Goal: Information Seeking & Learning: Find contact information

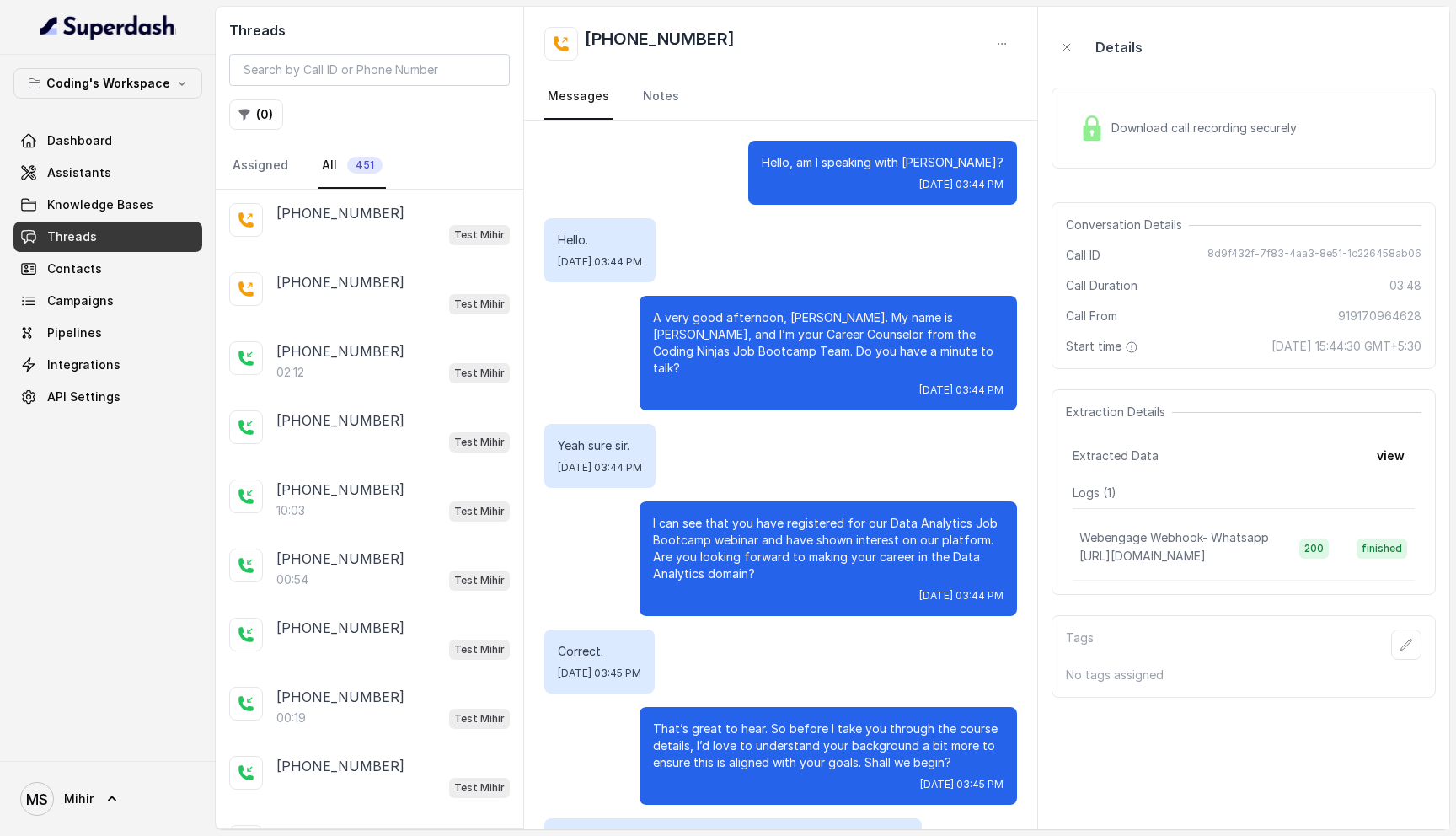
scroll to position [726, 0]
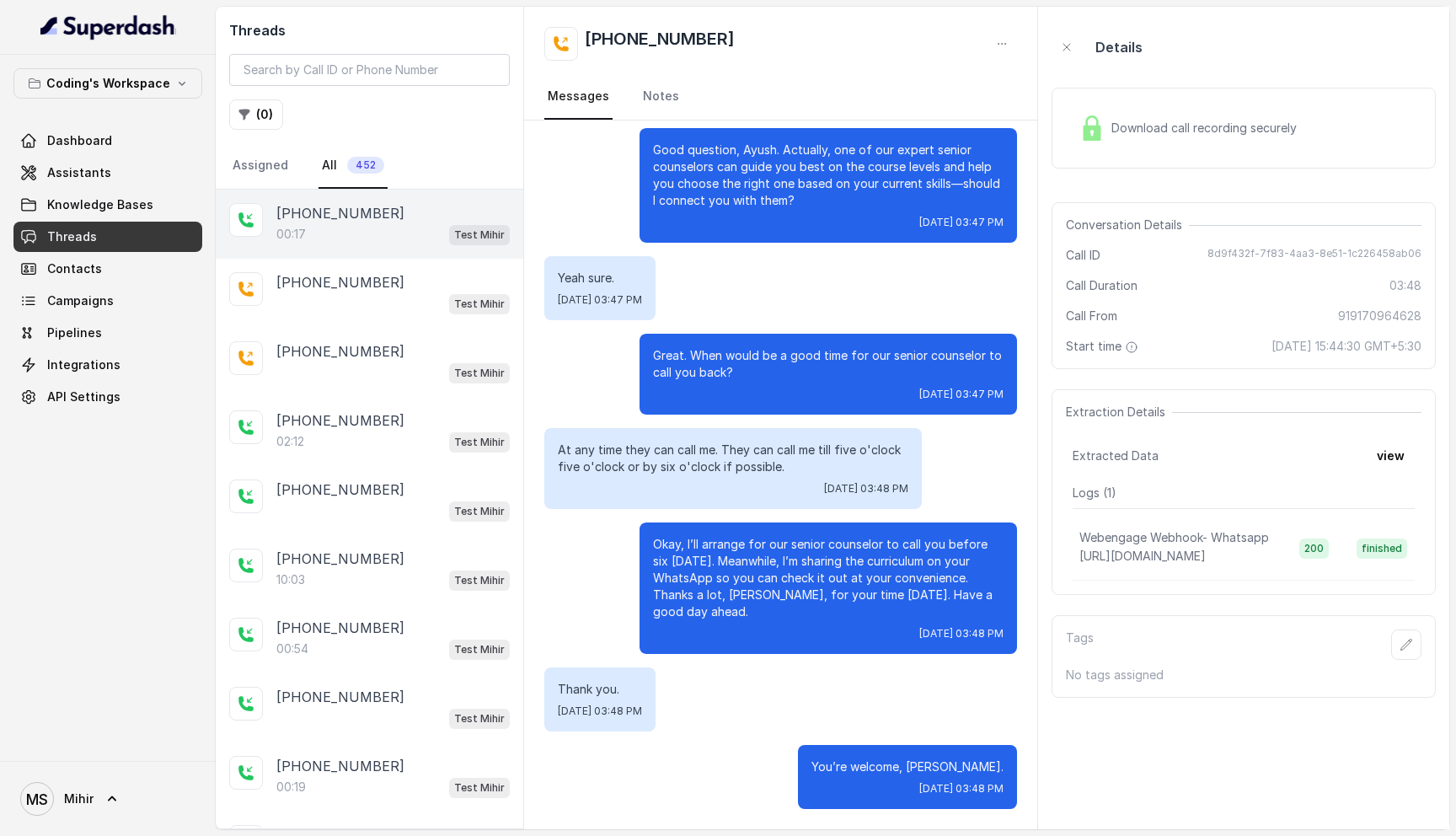
click at [366, 233] on div "00:17 Test Mihir" at bounding box center [393, 234] width 234 height 22
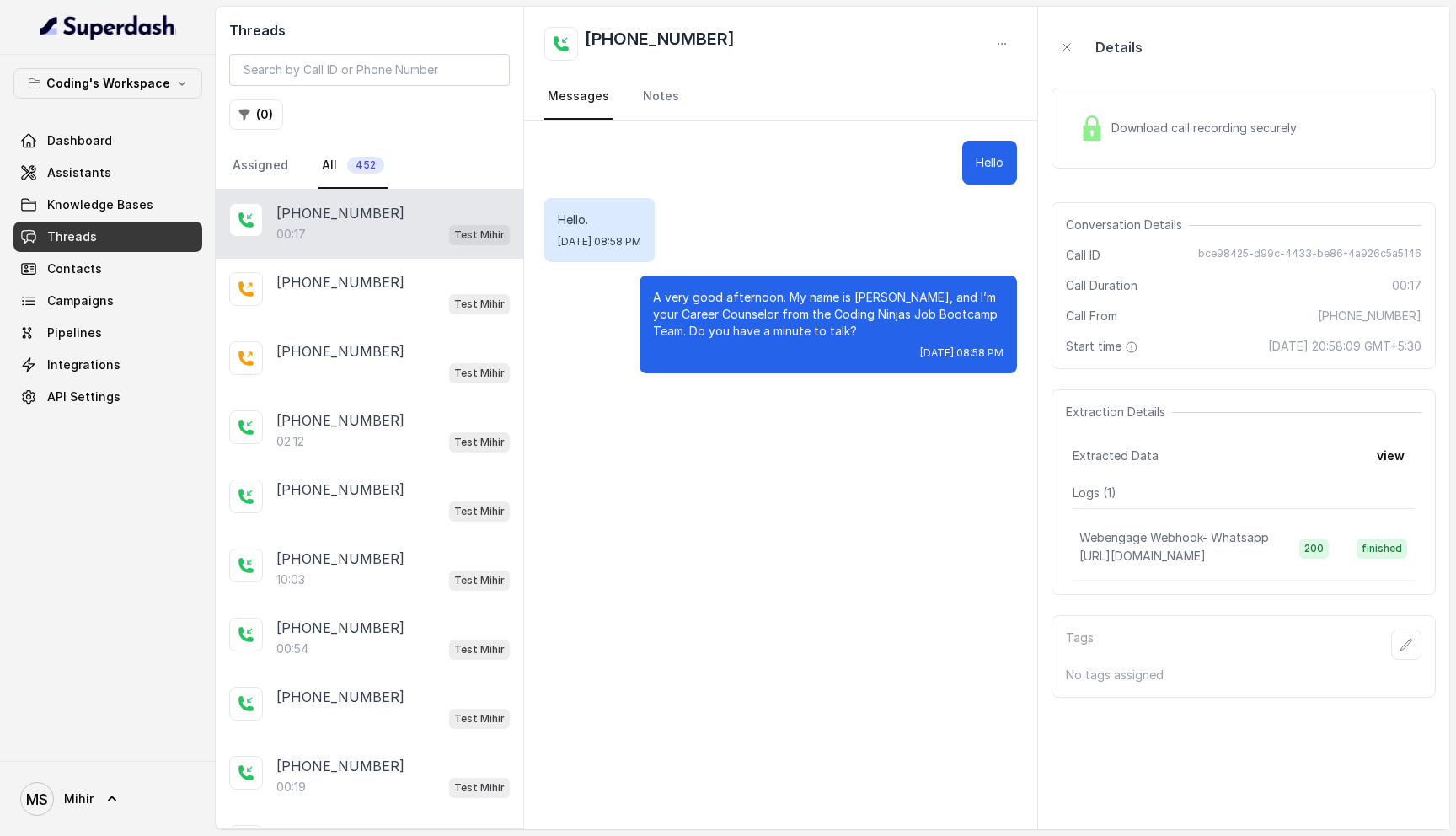
click at [1114, 132] on span "Download call recording securely" at bounding box center [1207, 128] width 192 height 17
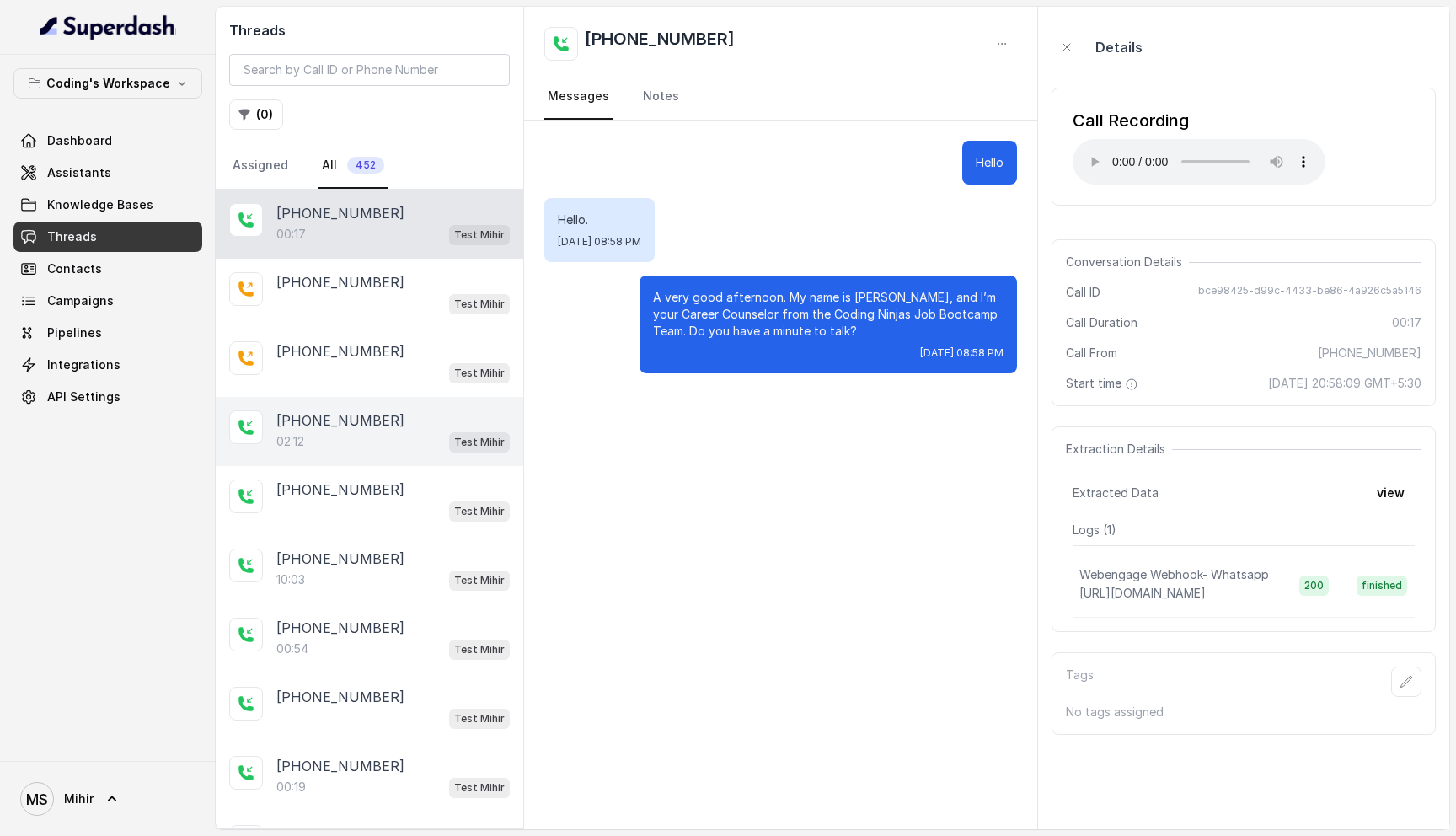
click at [335, 440] on div "02:12 Test Mihir" at bounding box center [393, 442] width 234 height 22
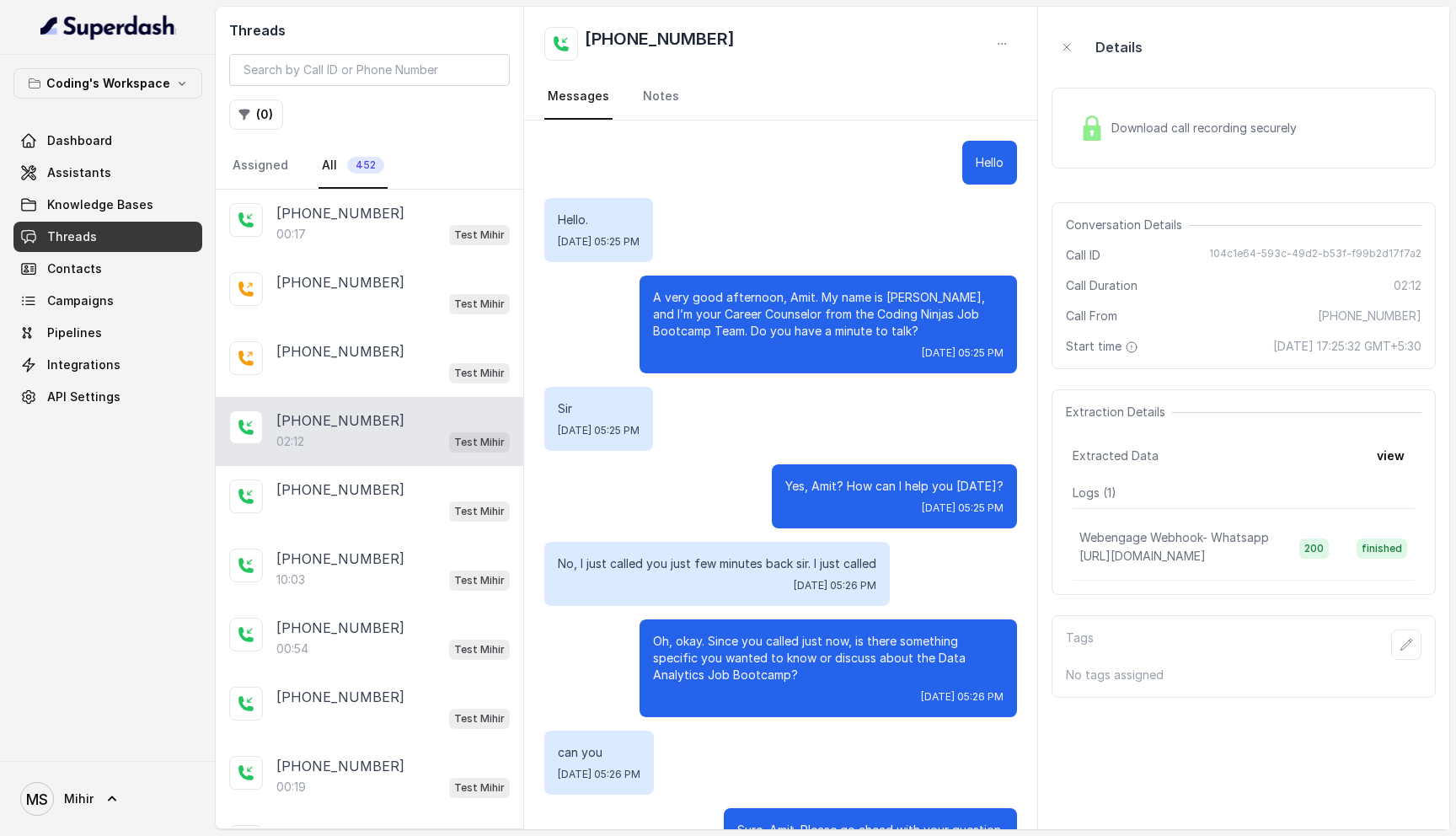
click at [1116, 124] on span "Download call recording securely" at bounding box center [1207, 128] width 192 height 17
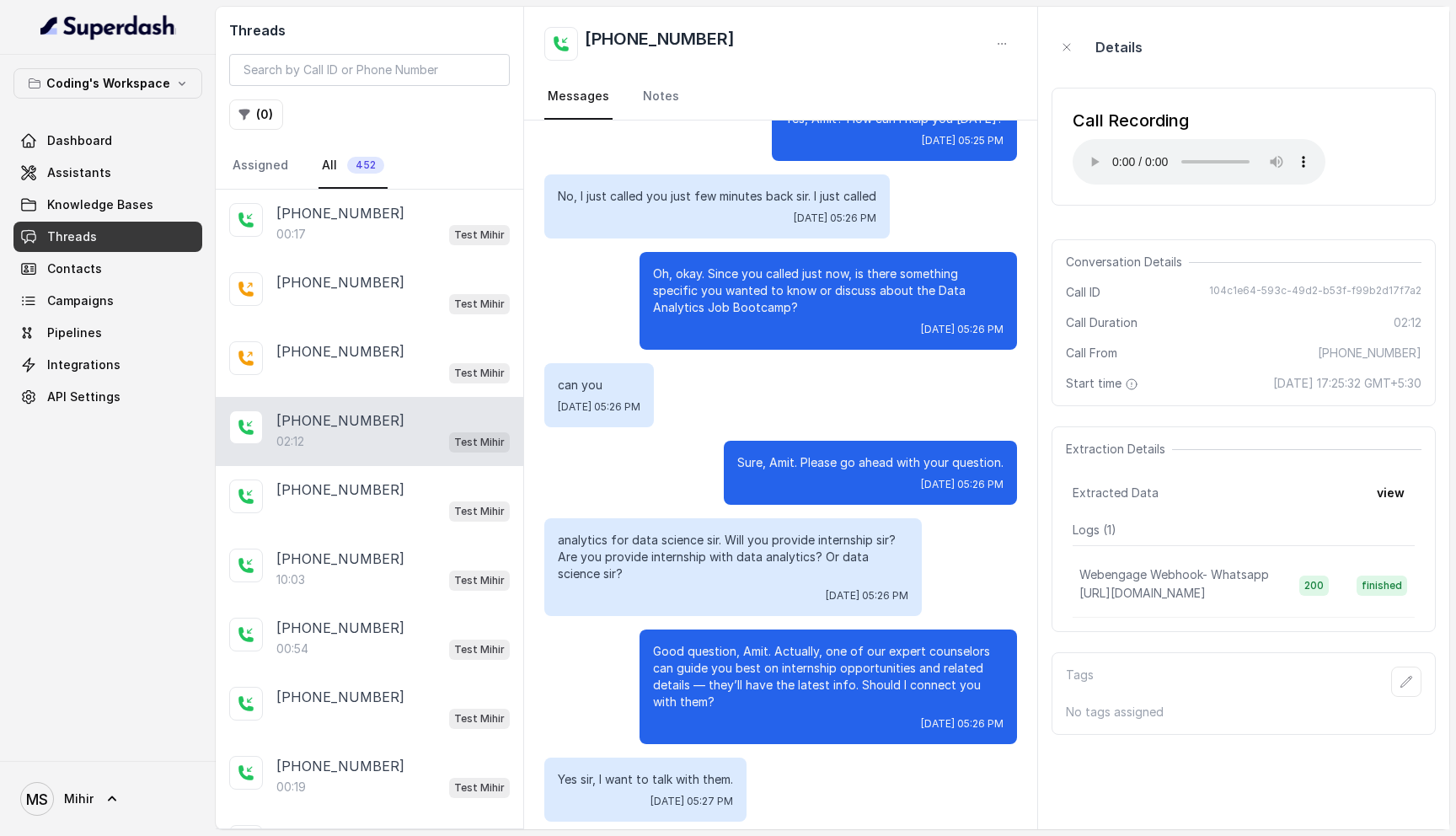
scroll to position [371, 0]
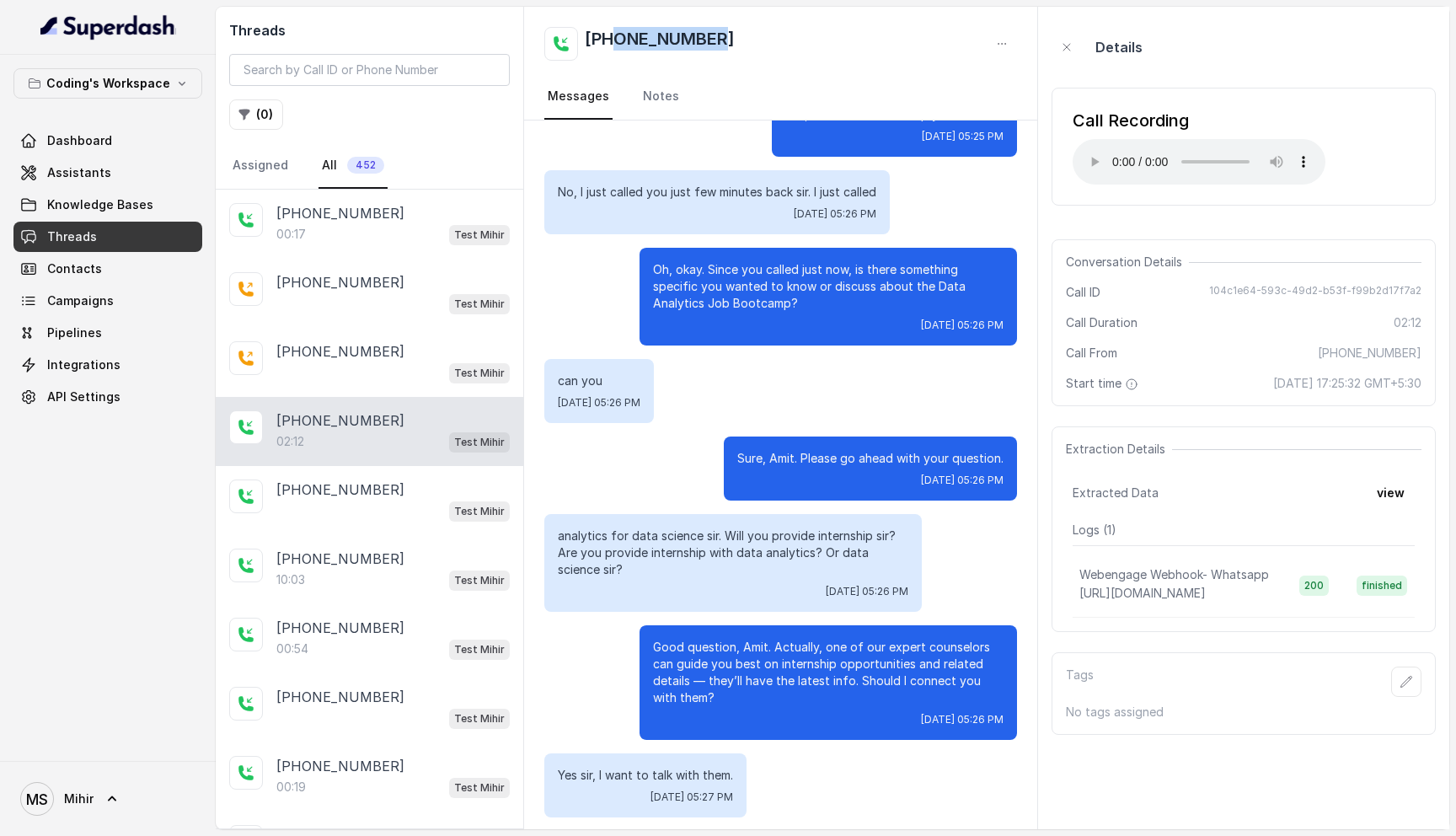
drag, startPoint x: 742, startPoint y: 34, endPoint x: 613, endPoint y: 40, distance: 129.1
click at [613, 40] on div "[PHONE_NUMBER]" at bounding box center [780, 44] width 473 height 33
copy h2 "7899123545"
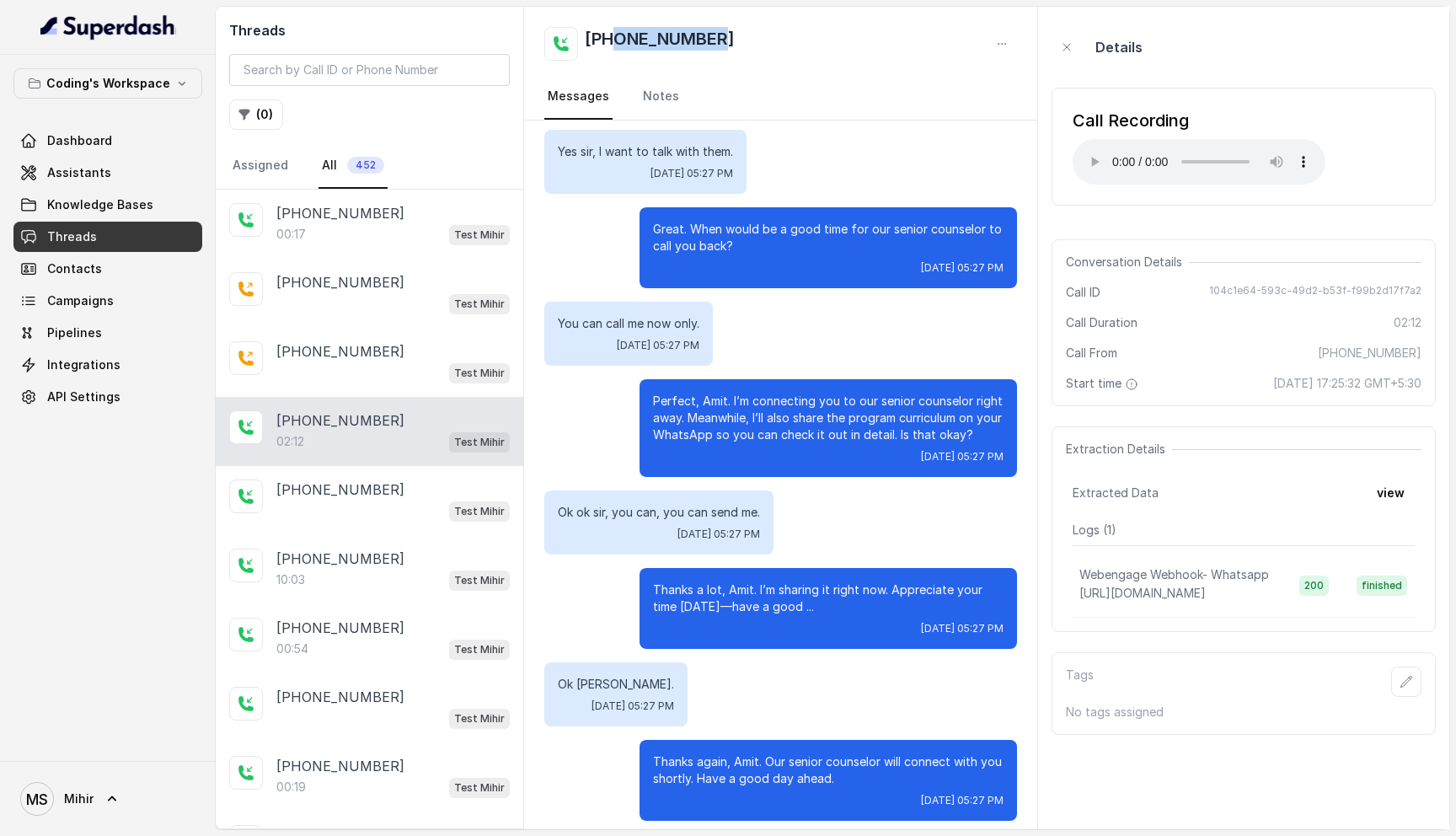
scroll to position [1162, 0]
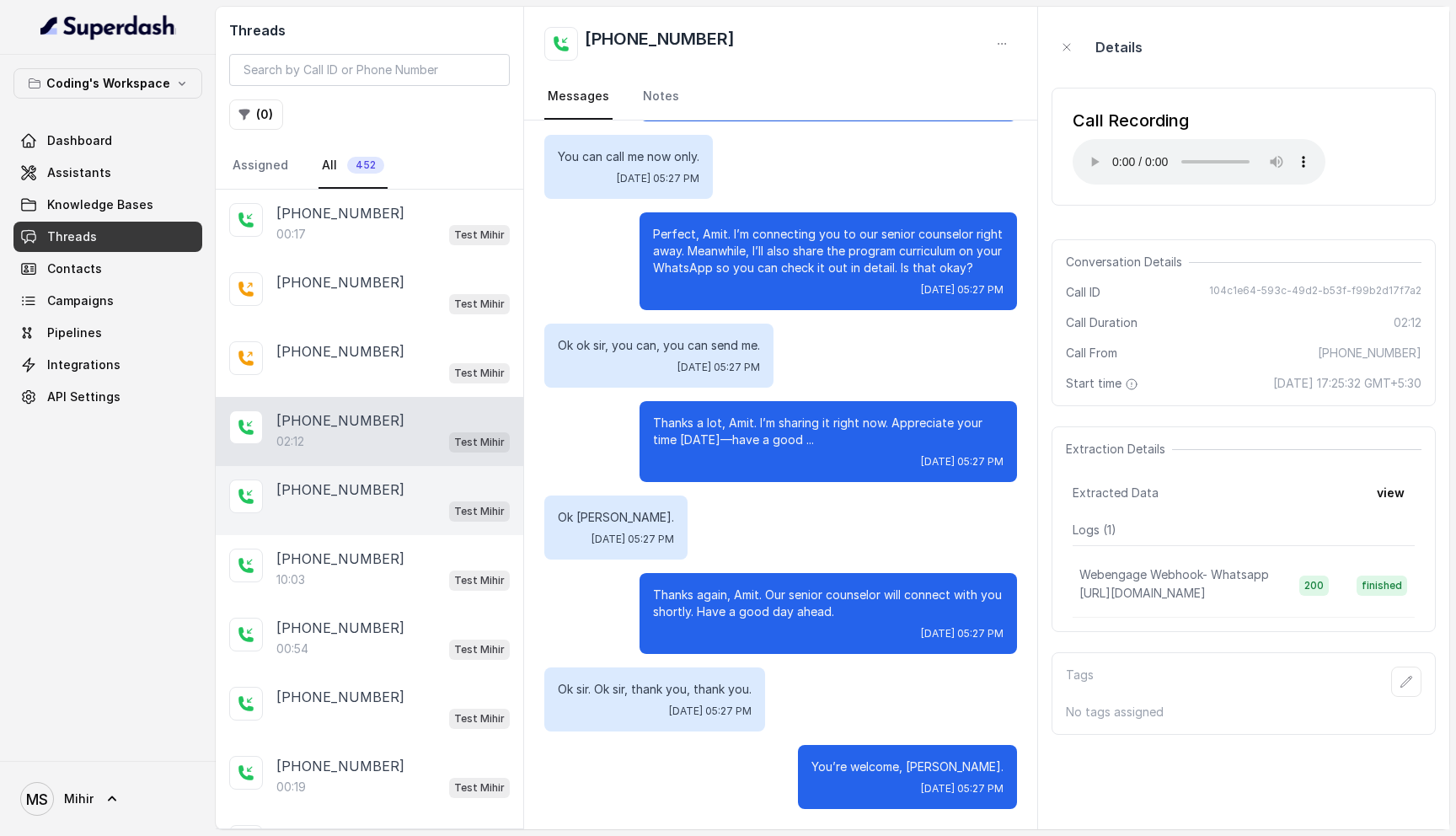
click at [297, 513] on div "Test Mihir" at bounding box center [393, 511] width 234 height 22
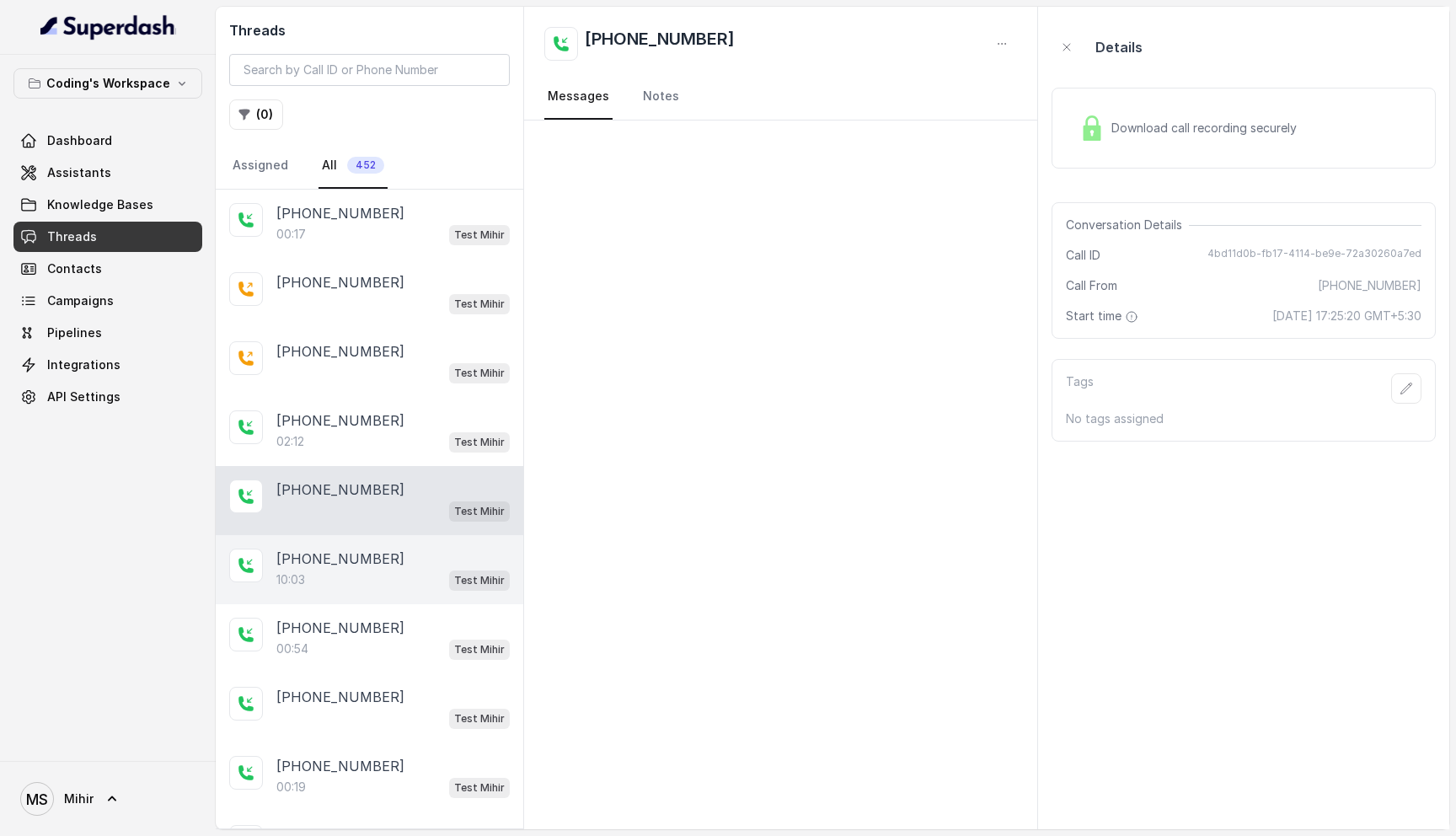
click at [306, 558] on p "[PHONE_NUMBER]" at bounding box center [340, 559] width 128 height 21
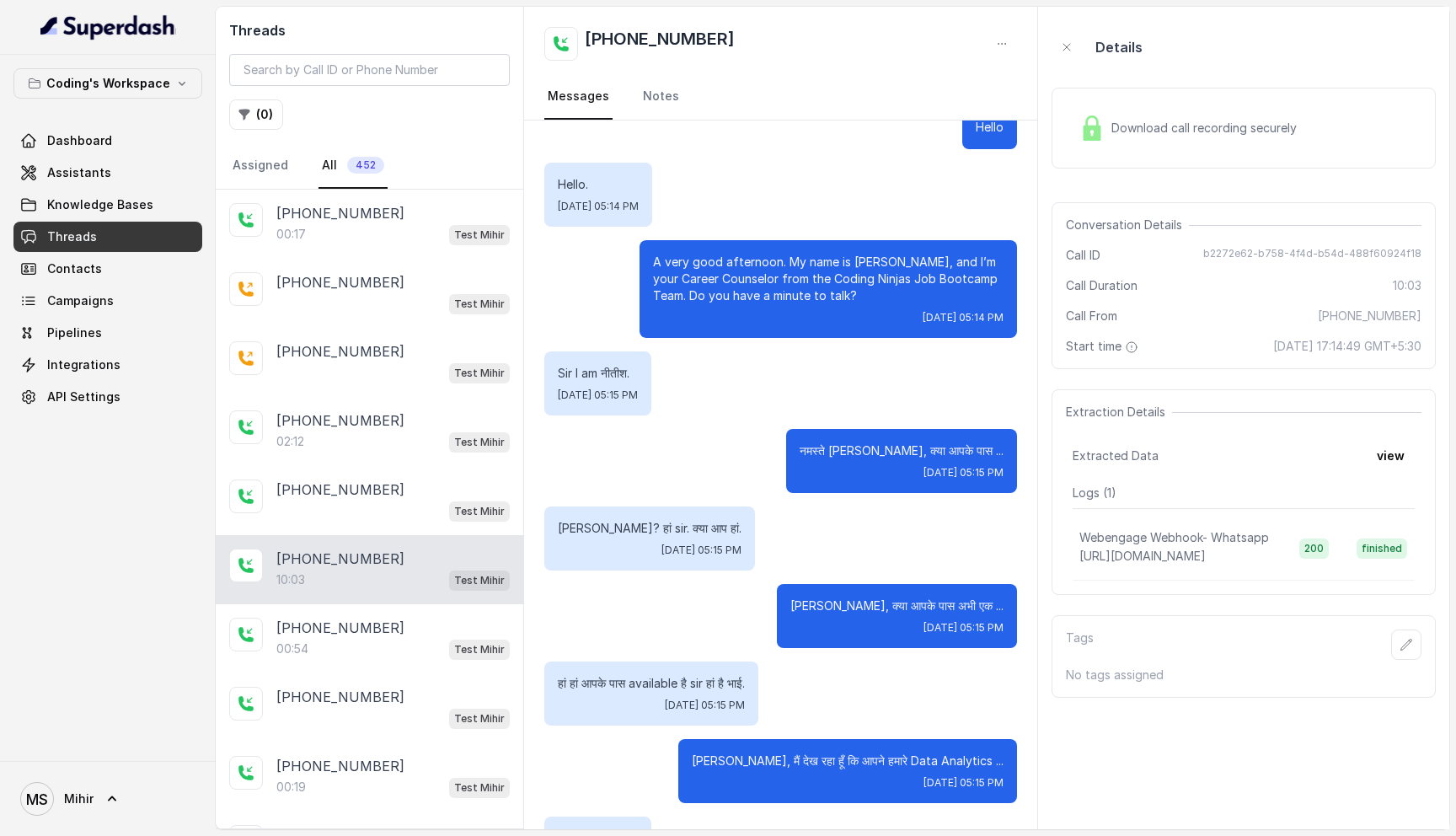
scroll to position [38, 0]
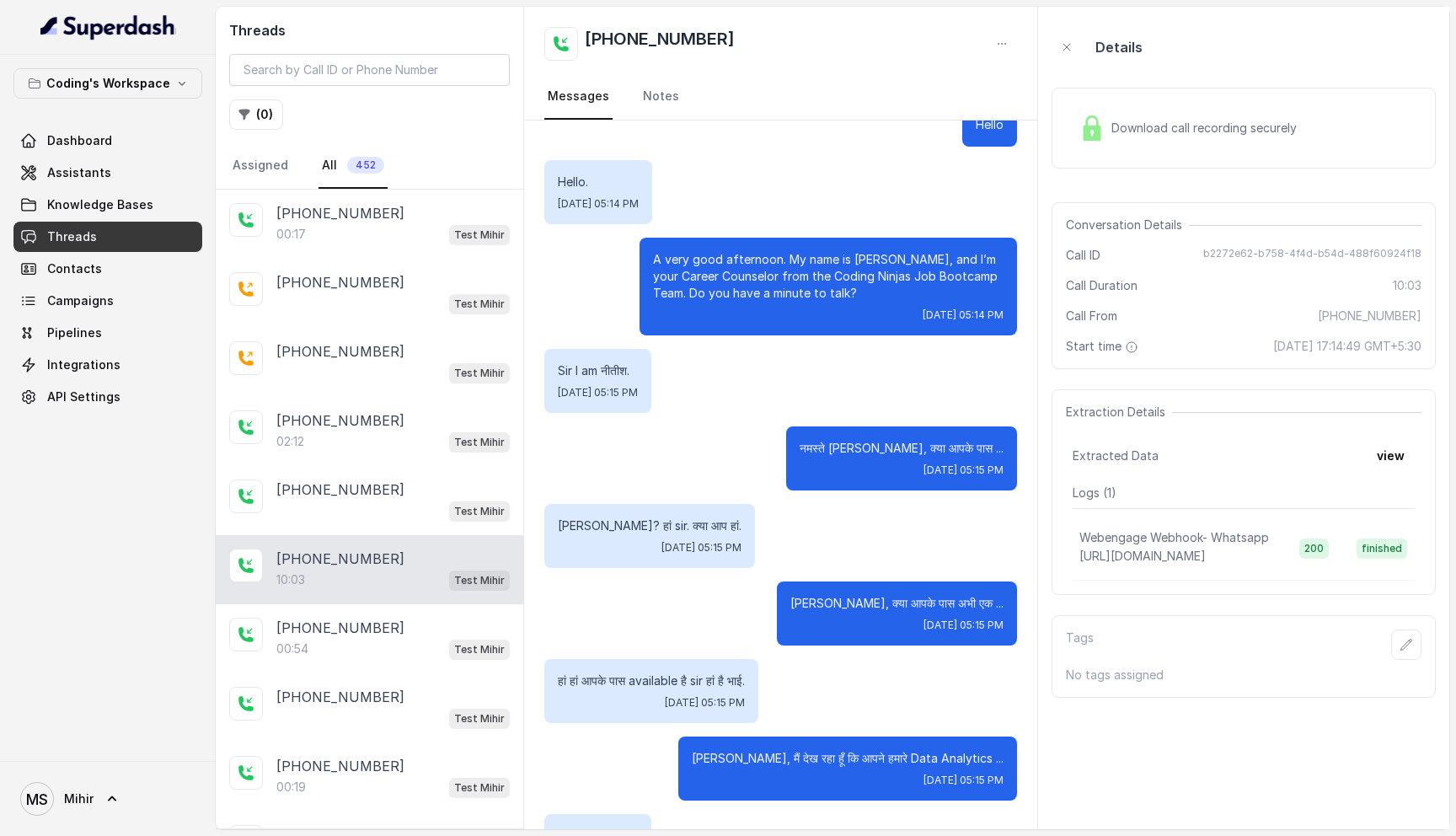
click at [1246, 123] on span "Download call recording securely" at bounding box center [1207, 128] width 192 height 17
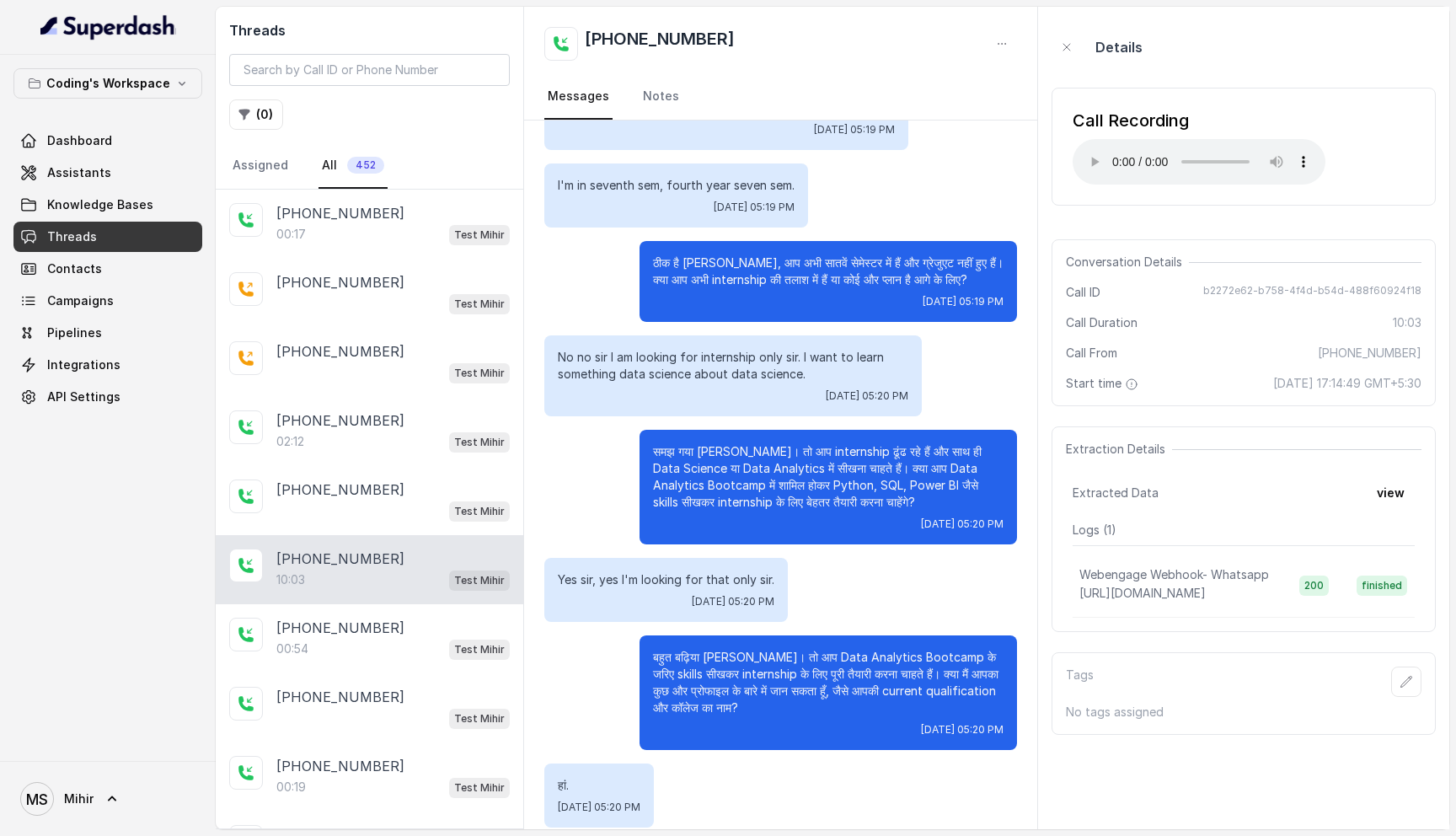
scroll to position [3944, 0]
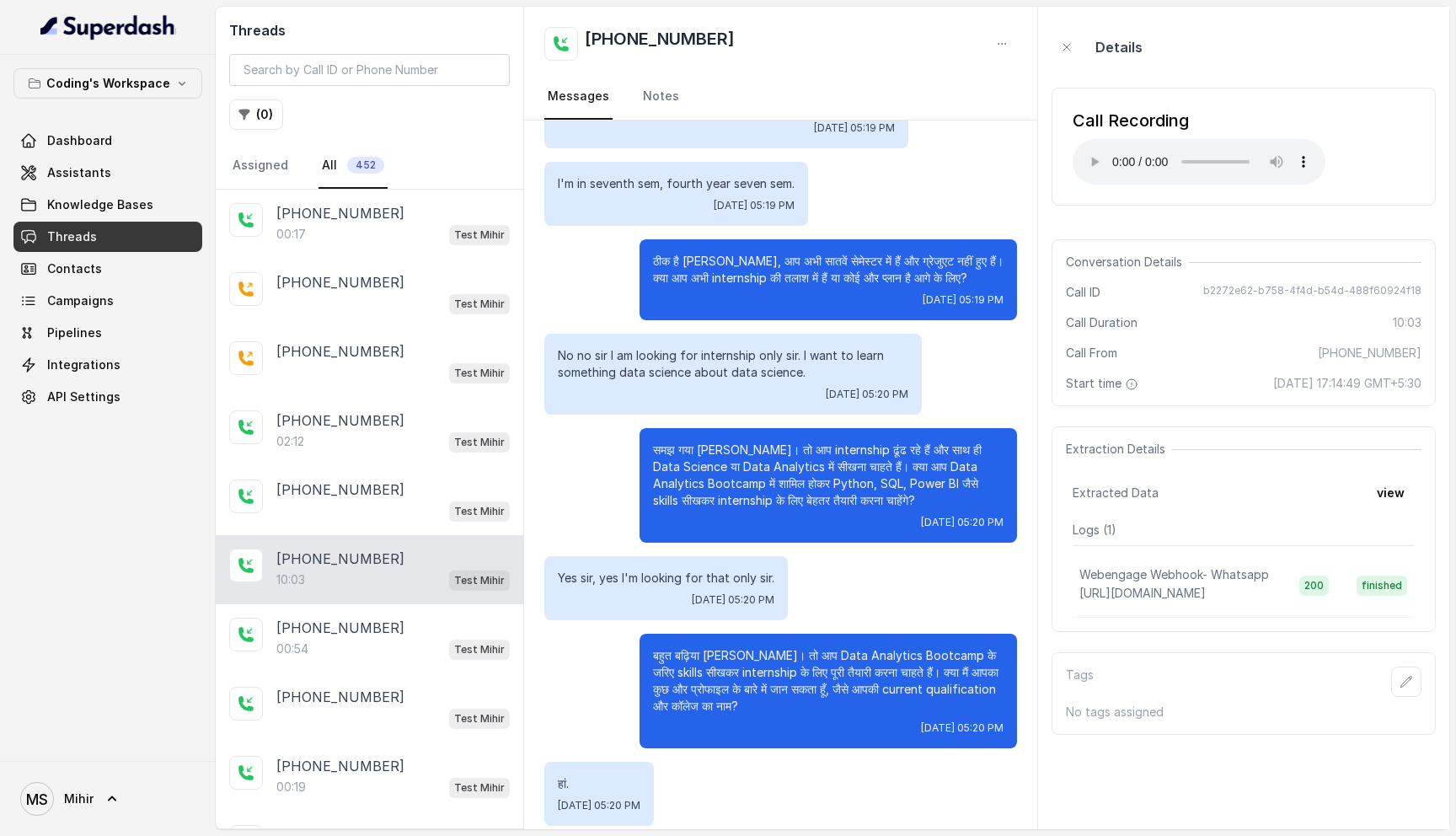
click at [730, 388] on div "Sat, Aug 30, 2025, 05:20 PM" at bounding box center [733, 394] width 351 height 14
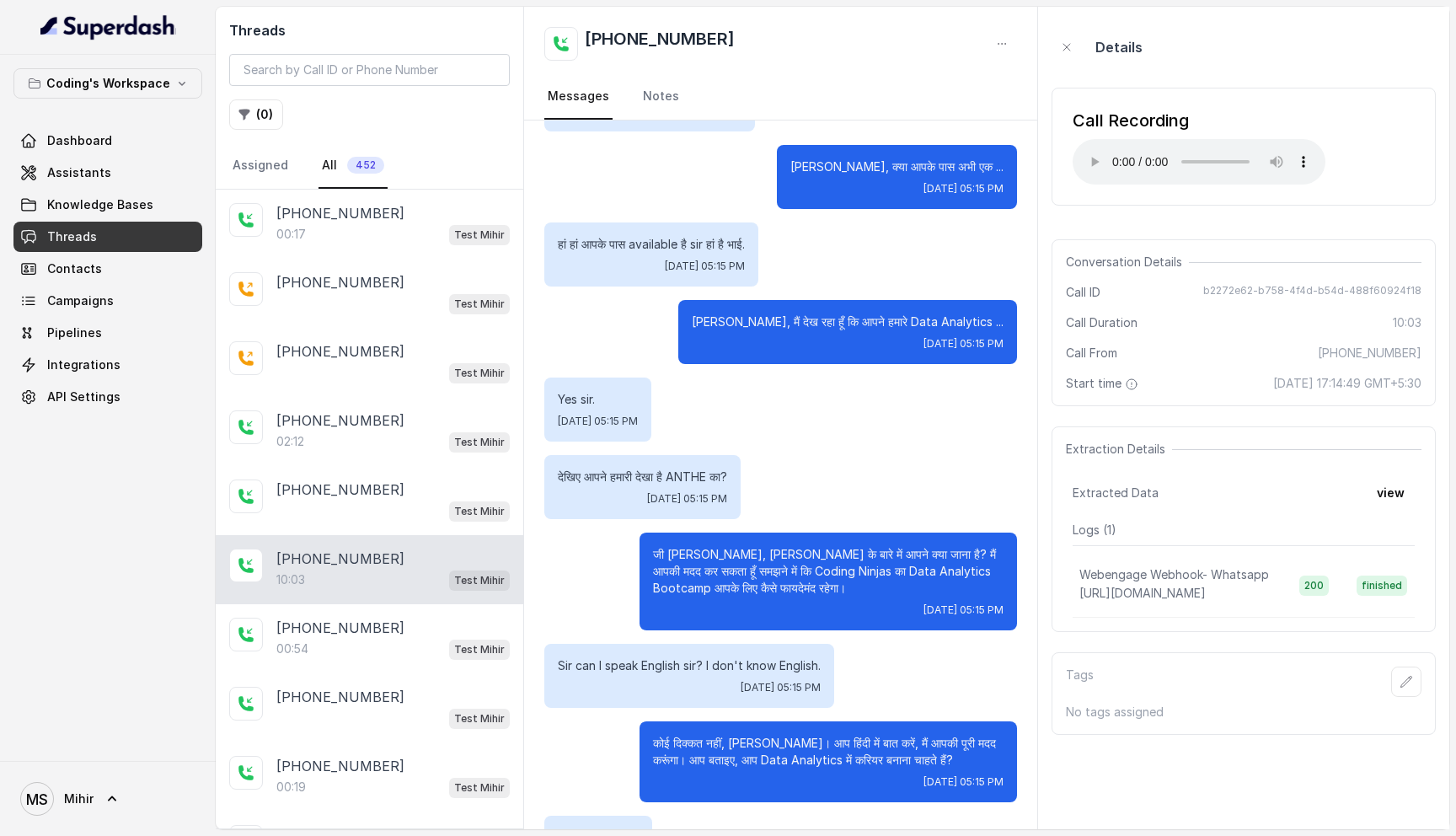
scroll to position [0, 0]
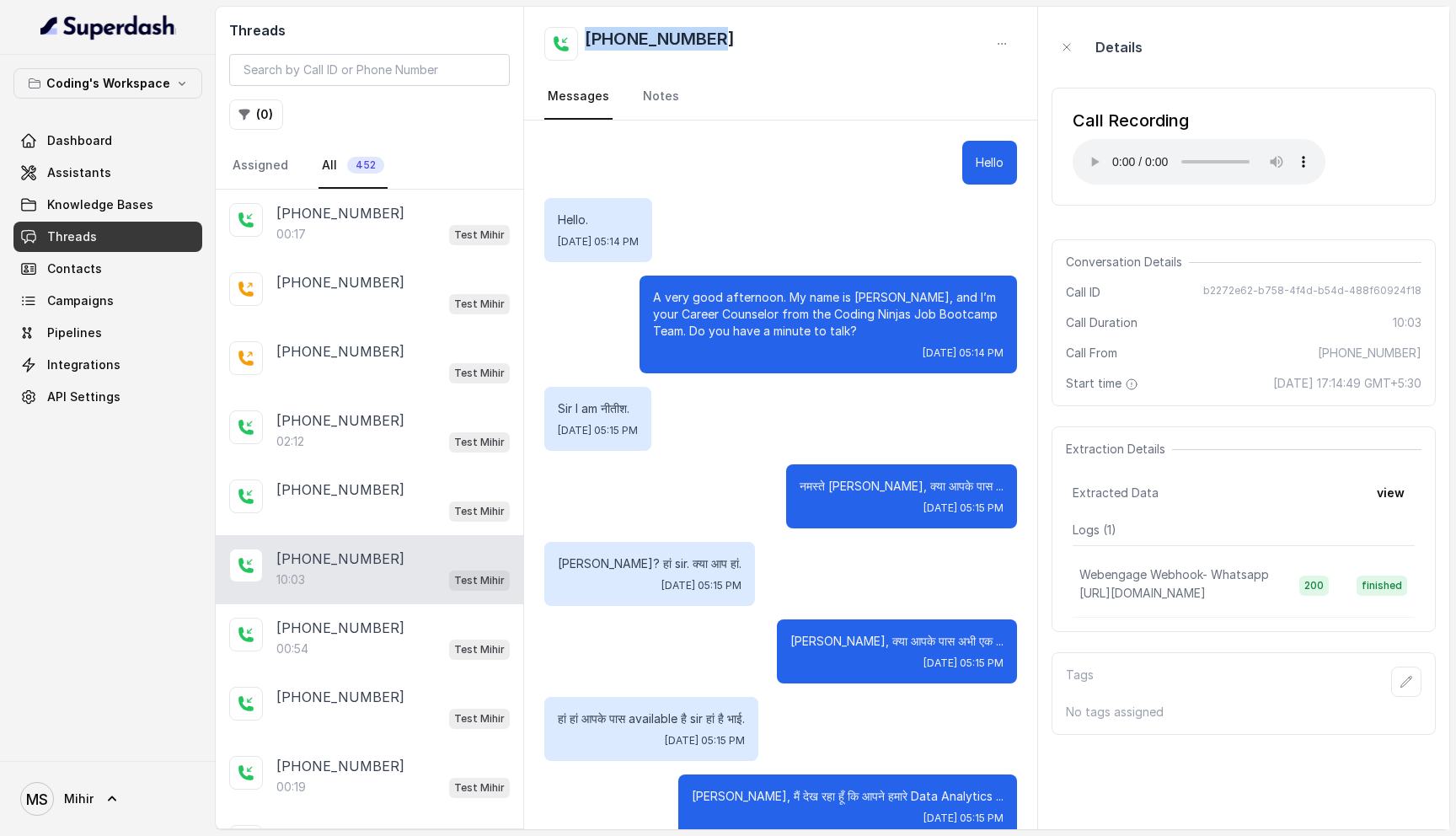
drag, startPoint x: 757, startPoint y: 42, endPoint x: 583, endPoint y: 33, distance: 174.2
click at [582, 33] on div "[PHONE_NUMBER]" at bounding box center [780, 44] width 473 height 33
copy h2 "[PHONE_NUMBER]"
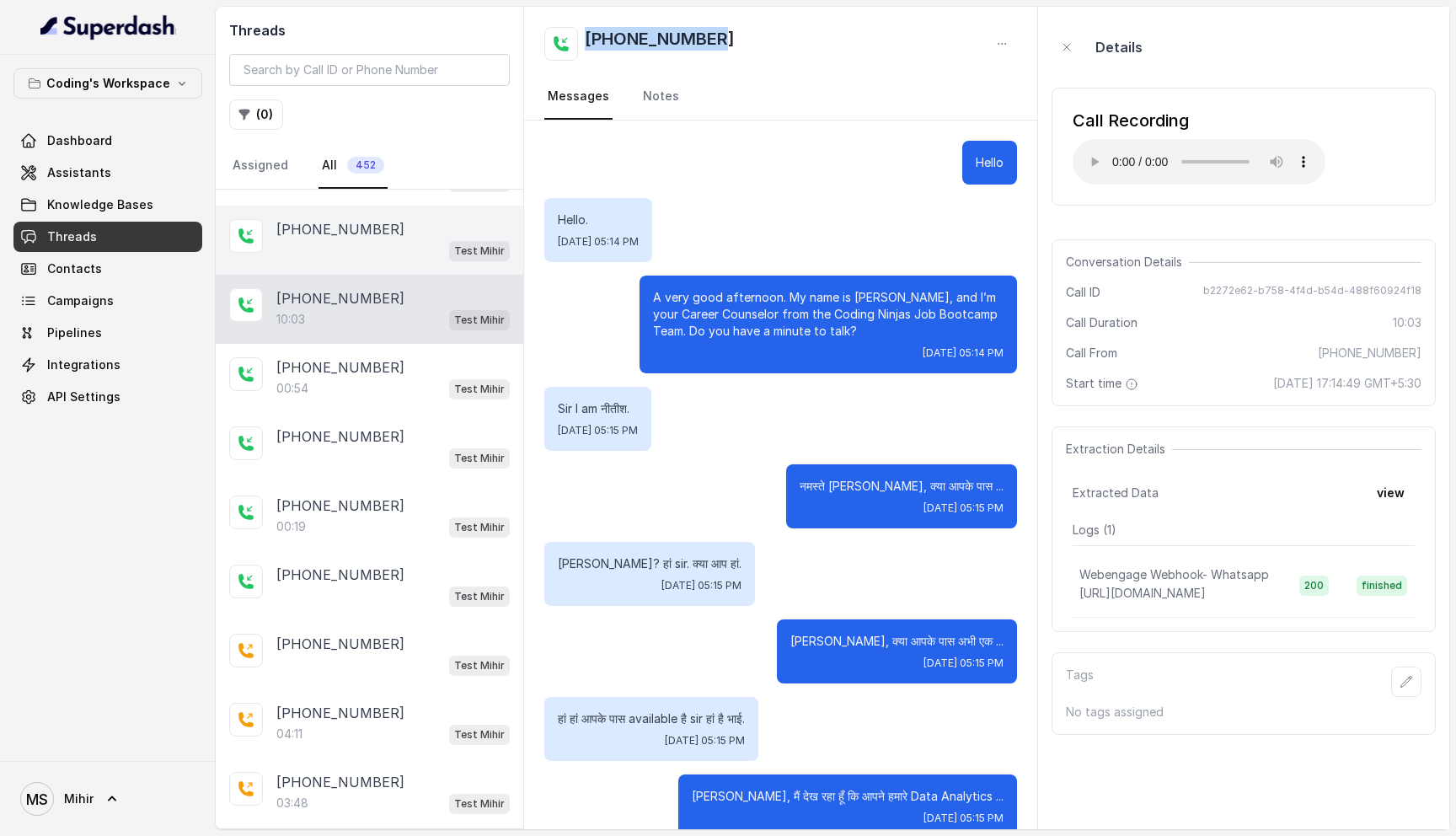
scroll to position [274, 0]
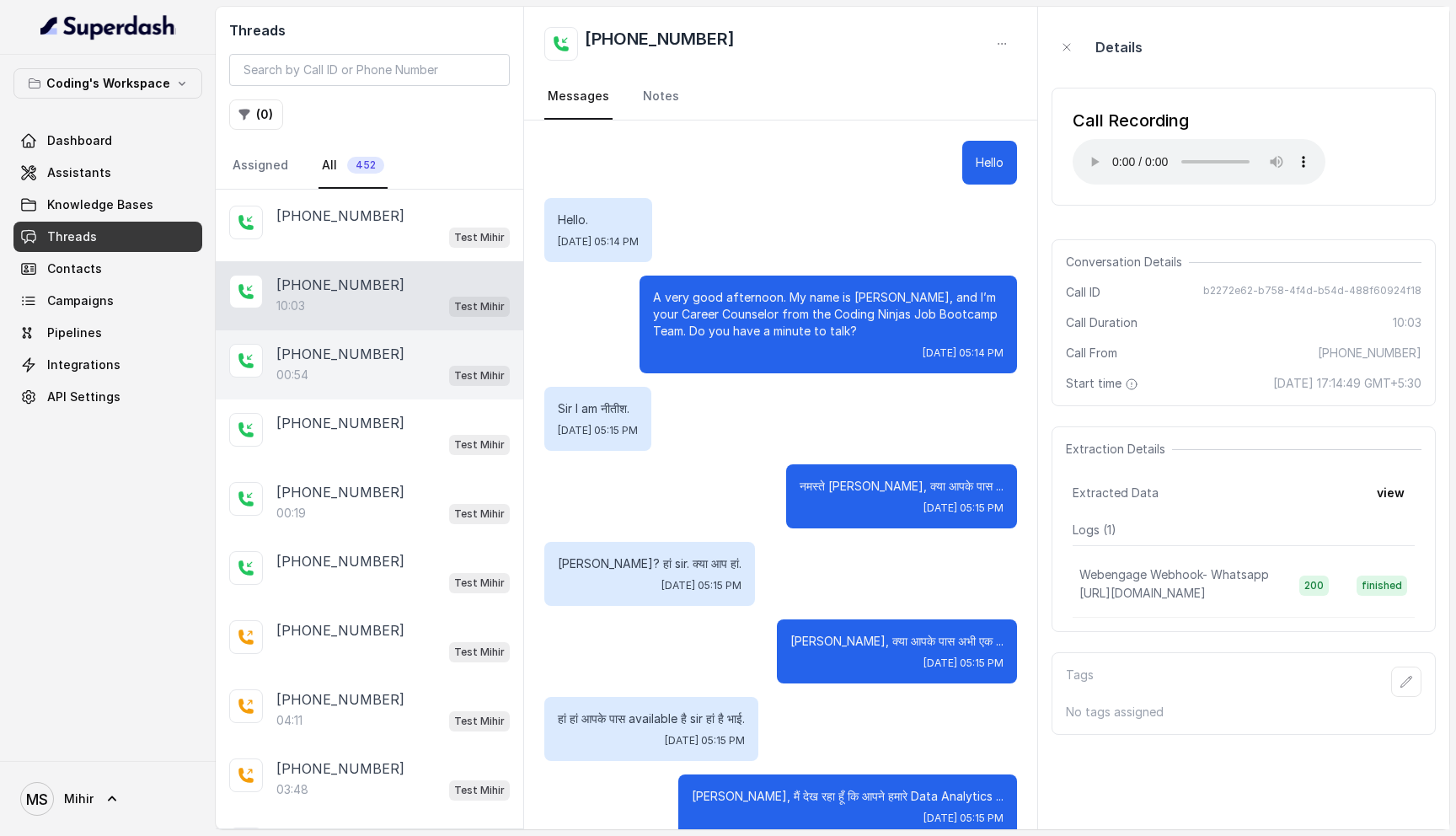
click at [340, 358] on p "[PHONE_NUMBER]" at bounding box center [340, 354] width 128 height 21
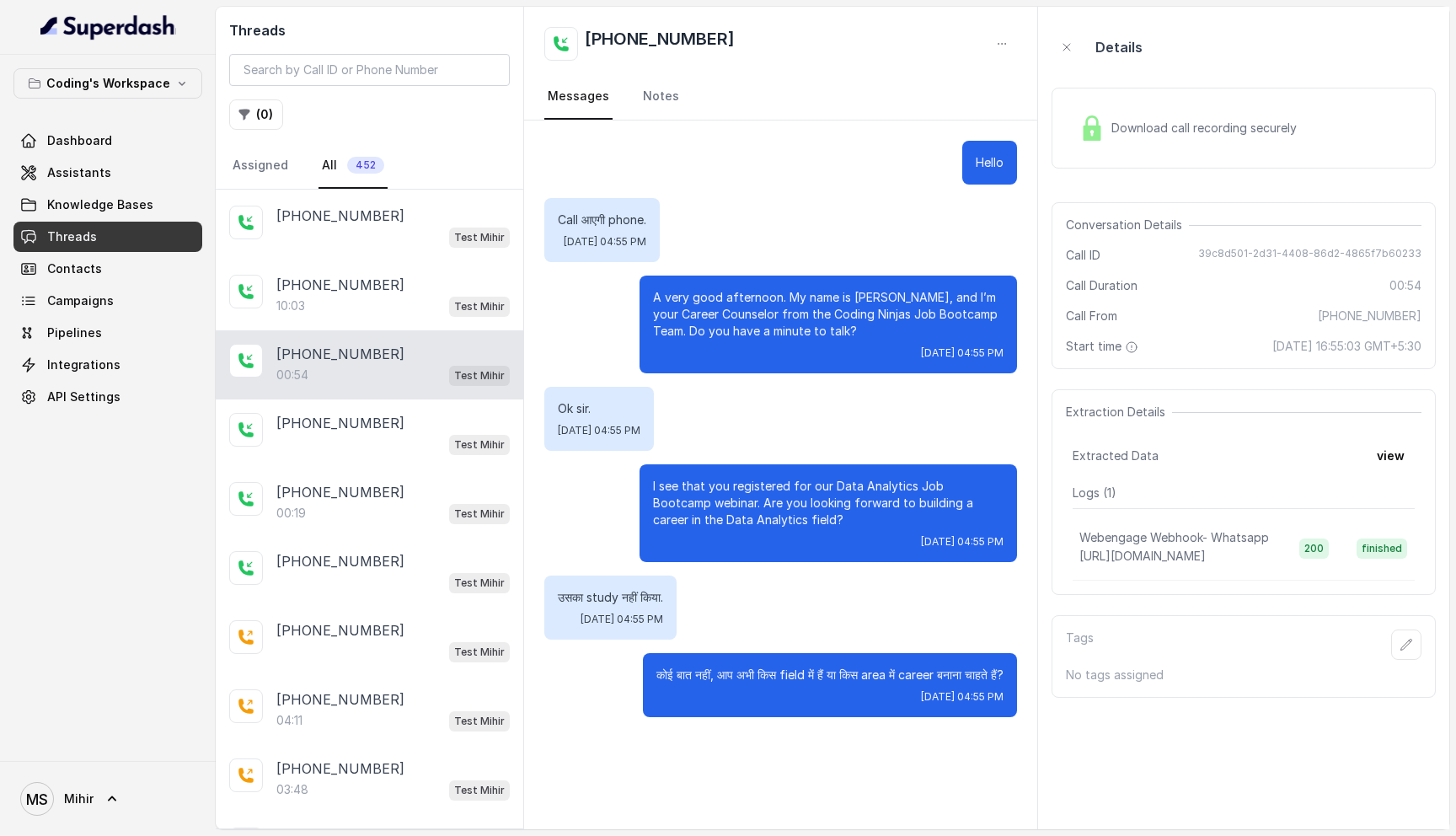
click at [1110, 150] on div "Download call recording securely" at bounding box center [1243, 127] width 384 height 81
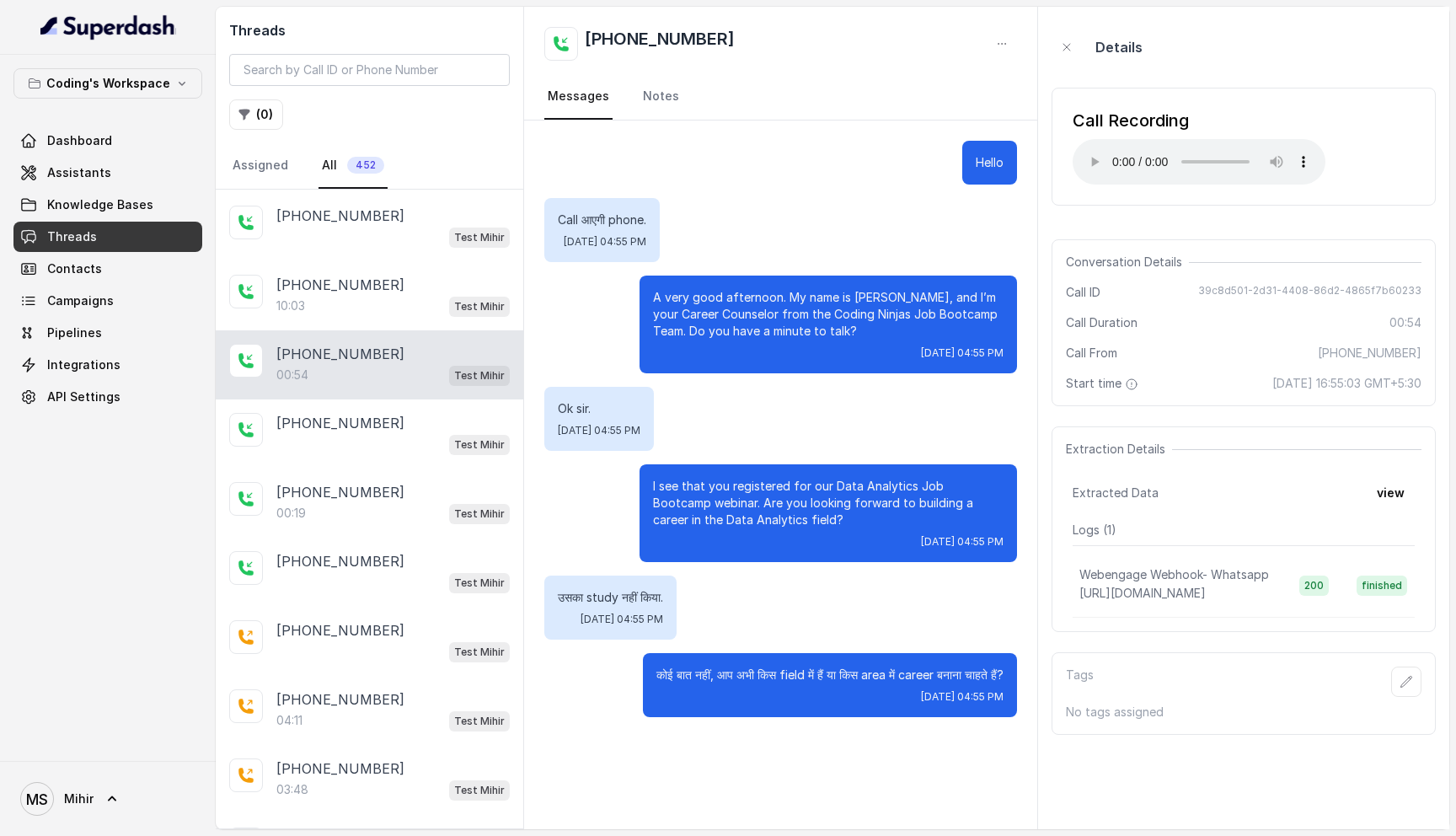
click at [743, 230] on div "Call आएगी phone. Sat, Aug 30, 2025, 04:55 PM" at bounding box center [780, 229] width 473 height 64
click at [1383, 488] on button "view" at bounding box center [1391, 493] width 48 height 30
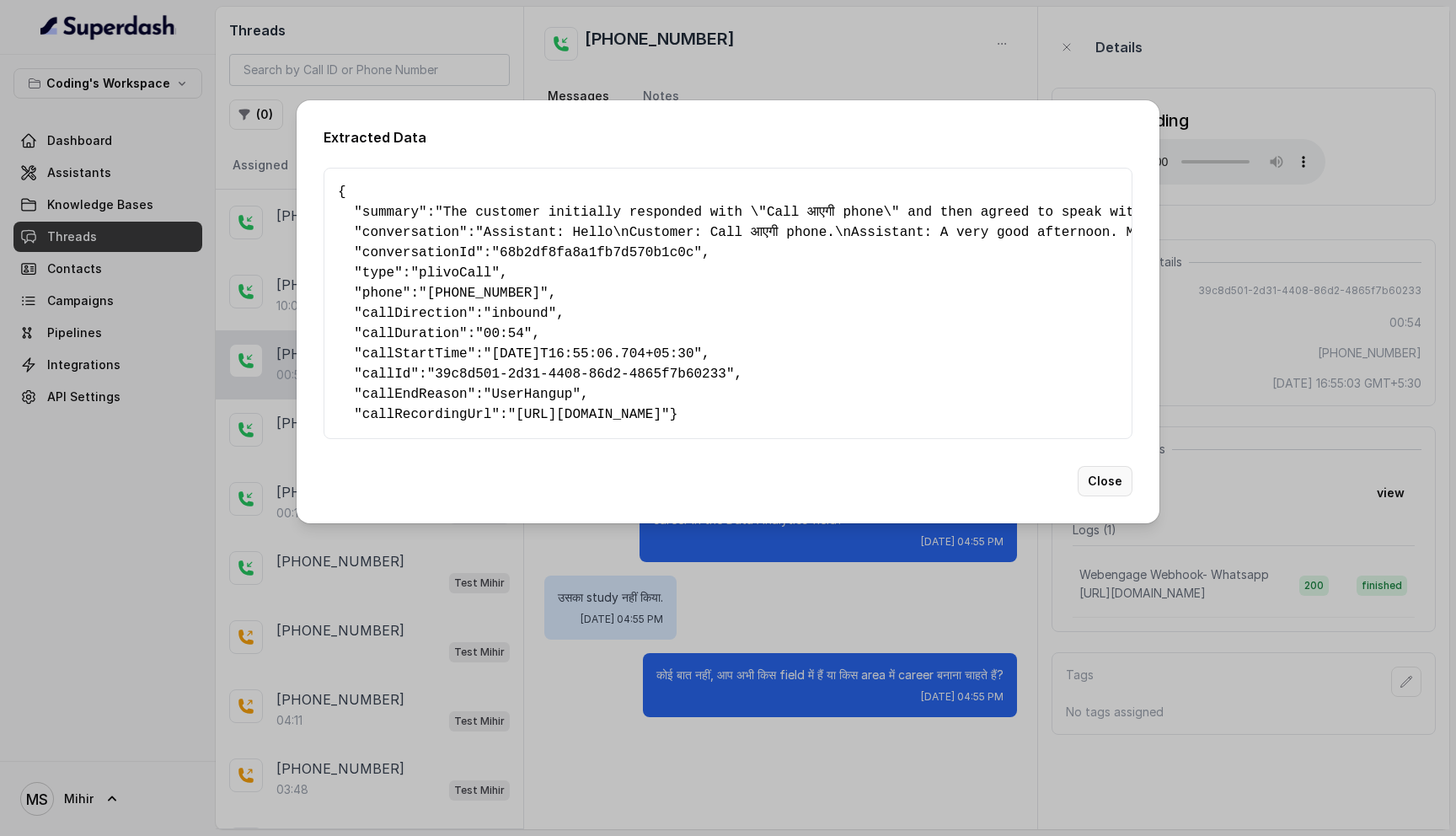
click at [1108, 496] on button "Close" at bounding box center [1105, 481] width 55 height 30
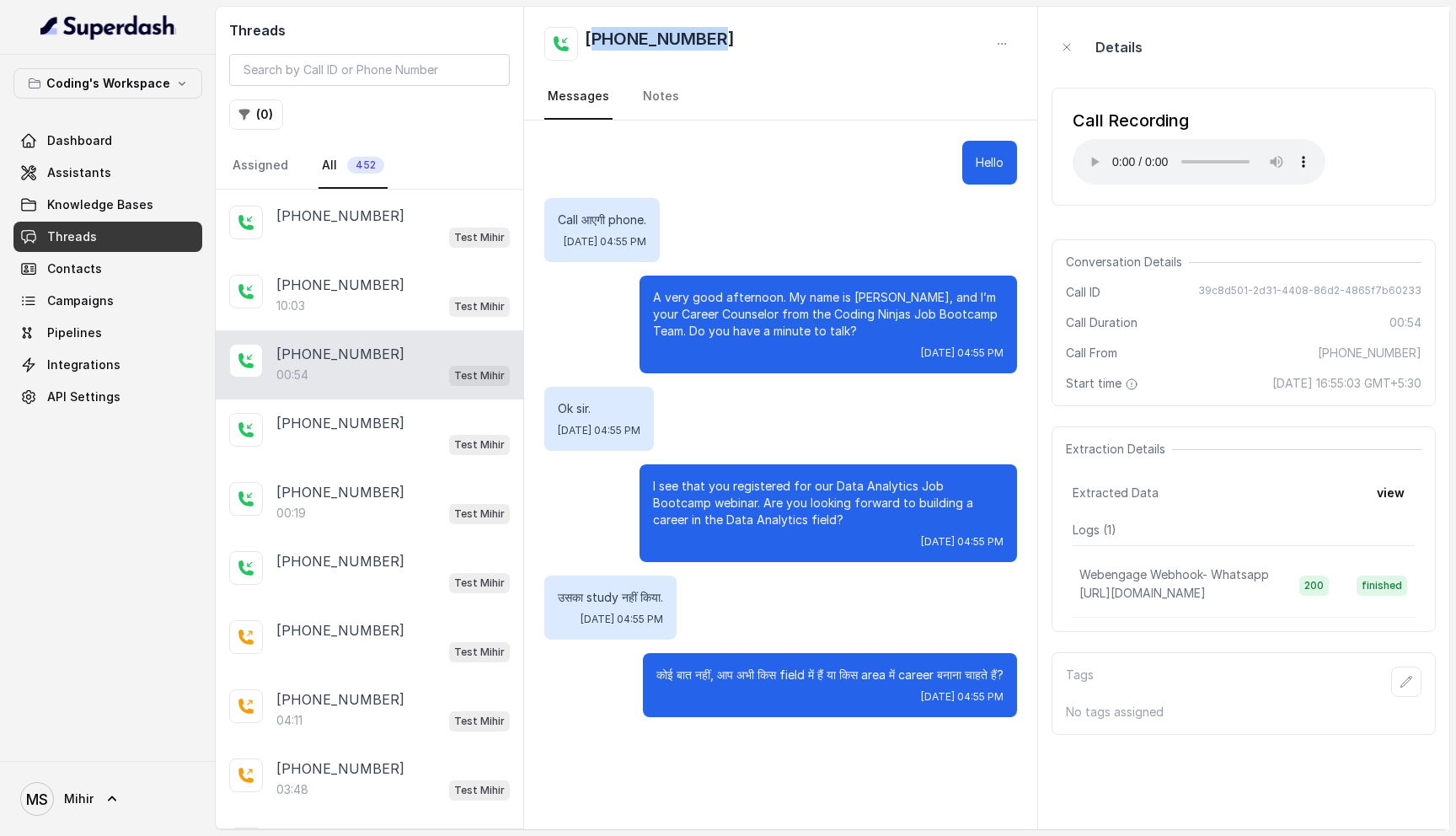
drag, startPoint x: 730, startPoint y: 32, endPoint x: 592, endPoint y: 33, distance: 138.0
click at [592, 33] on div "[PHONE_NUMBER]" at bounding box center [780, 44] width 473 height 33
copy h2 "917817986001"
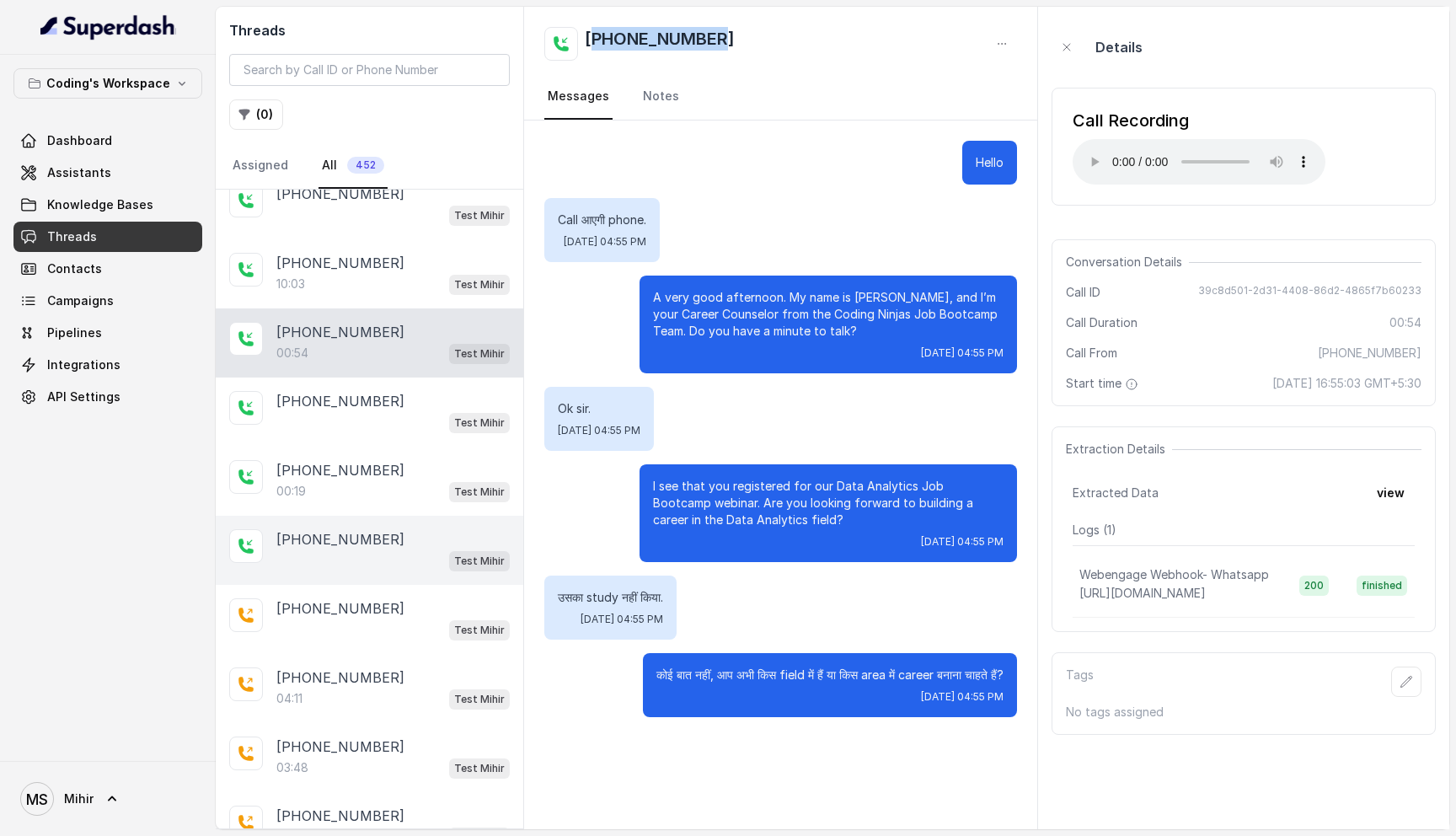
scroll to position [293, 0]
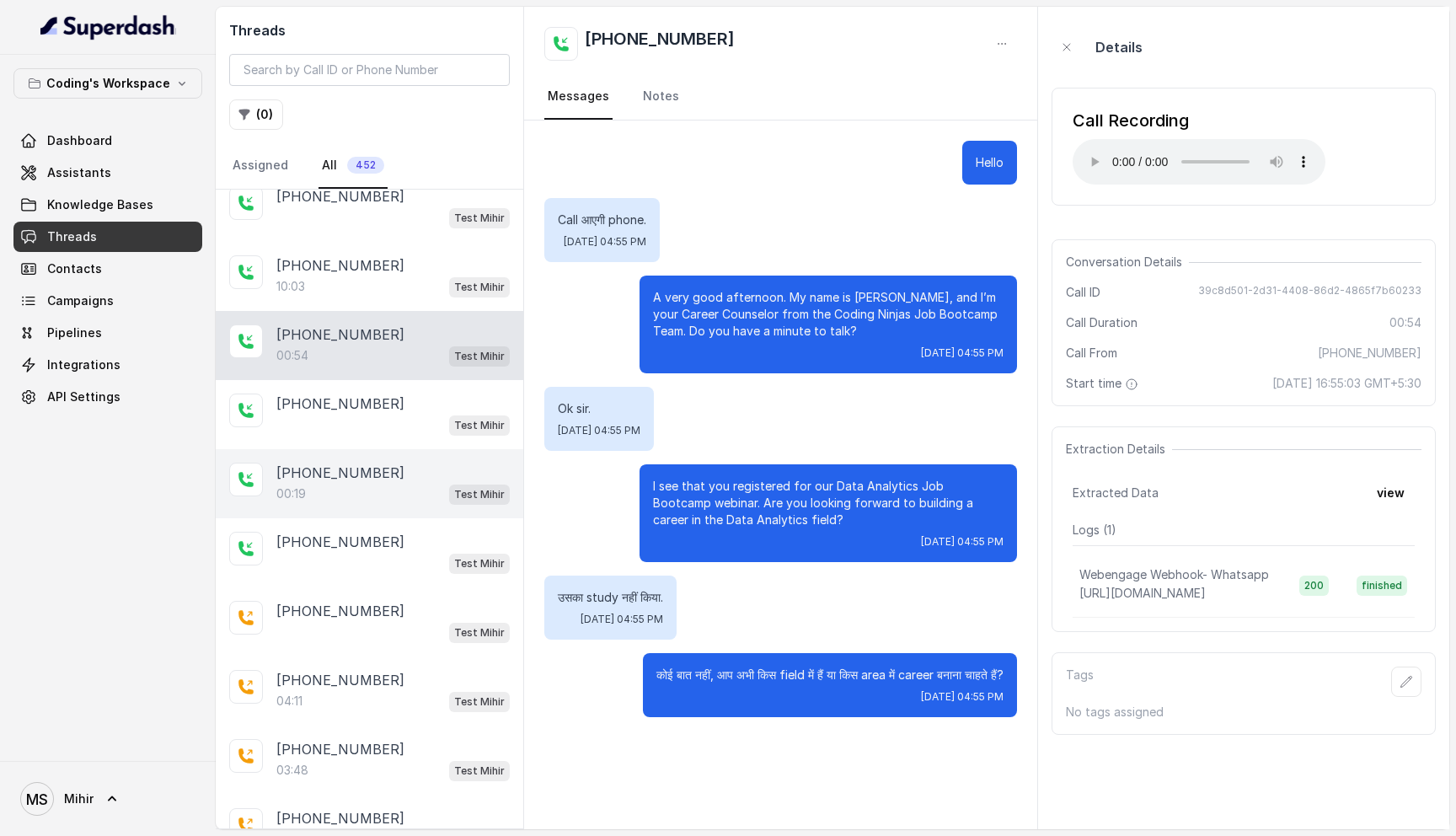
click at [323, 491] on div "00:19 Test Mihir" at bounding box center [393, 494] width 234 height 22
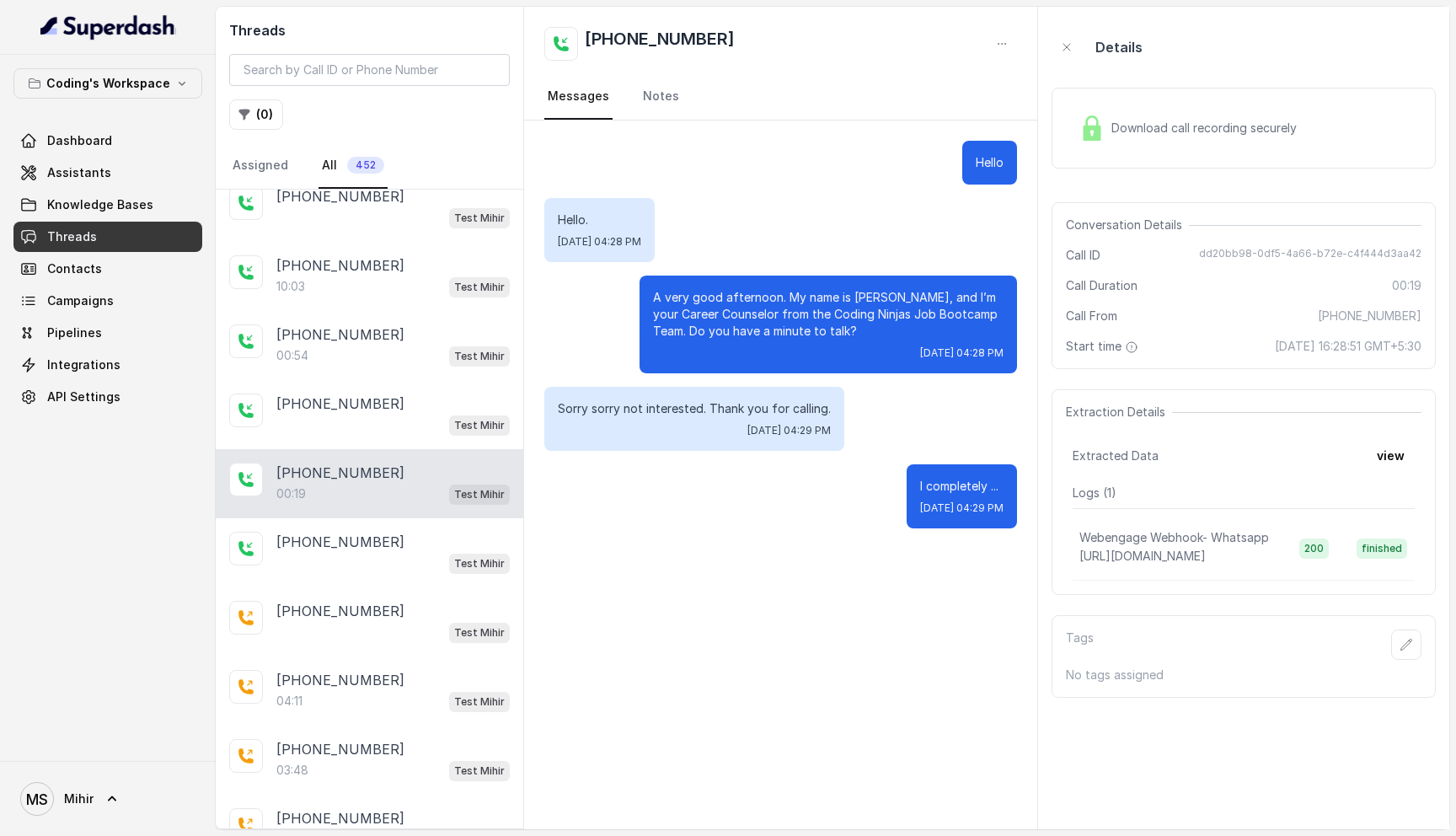
click at [1069, 112] on div "Download call recording securely" at bounding box center [1243, 127] width 384 height 81
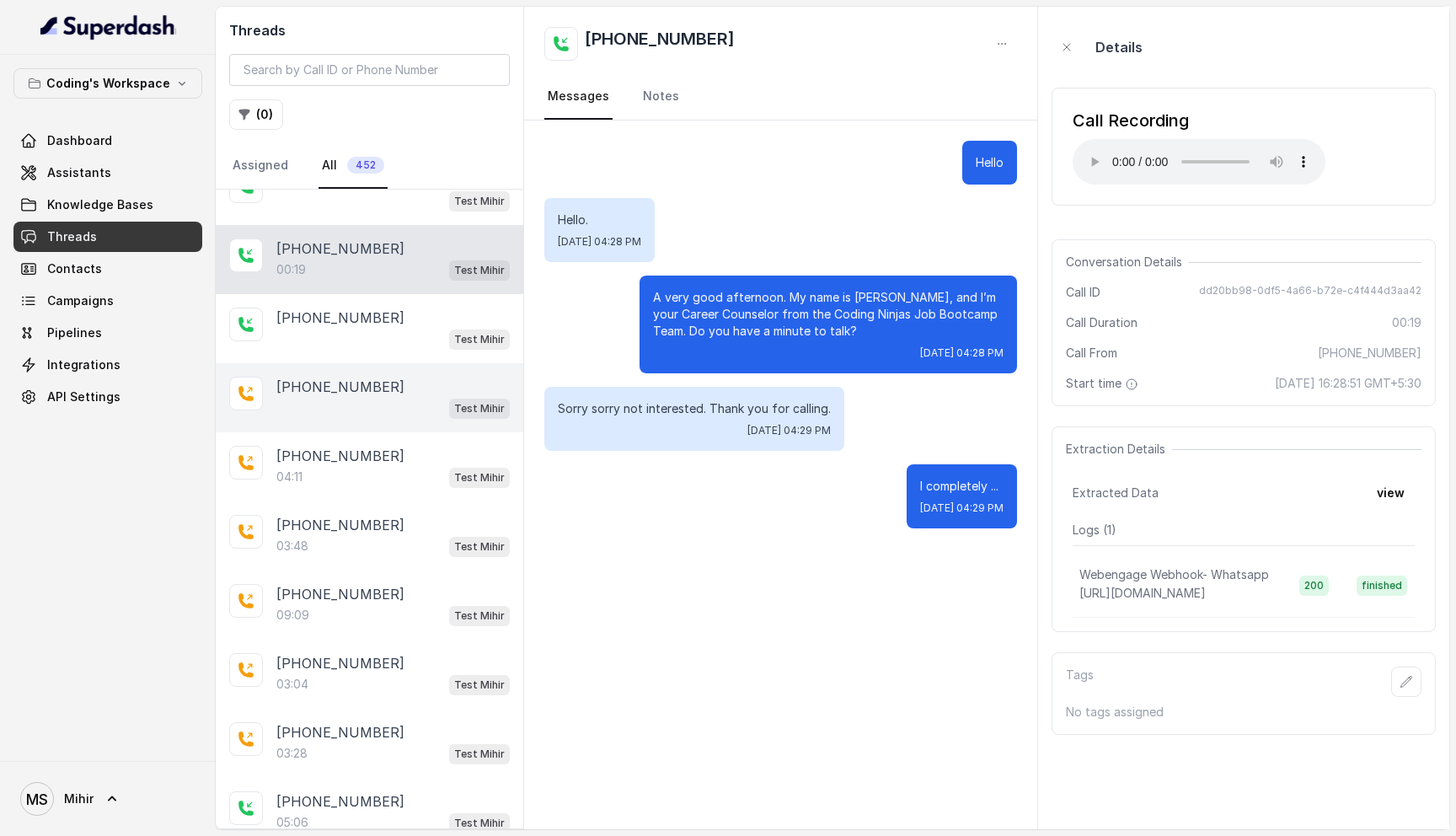
scroll to position [531, 0]
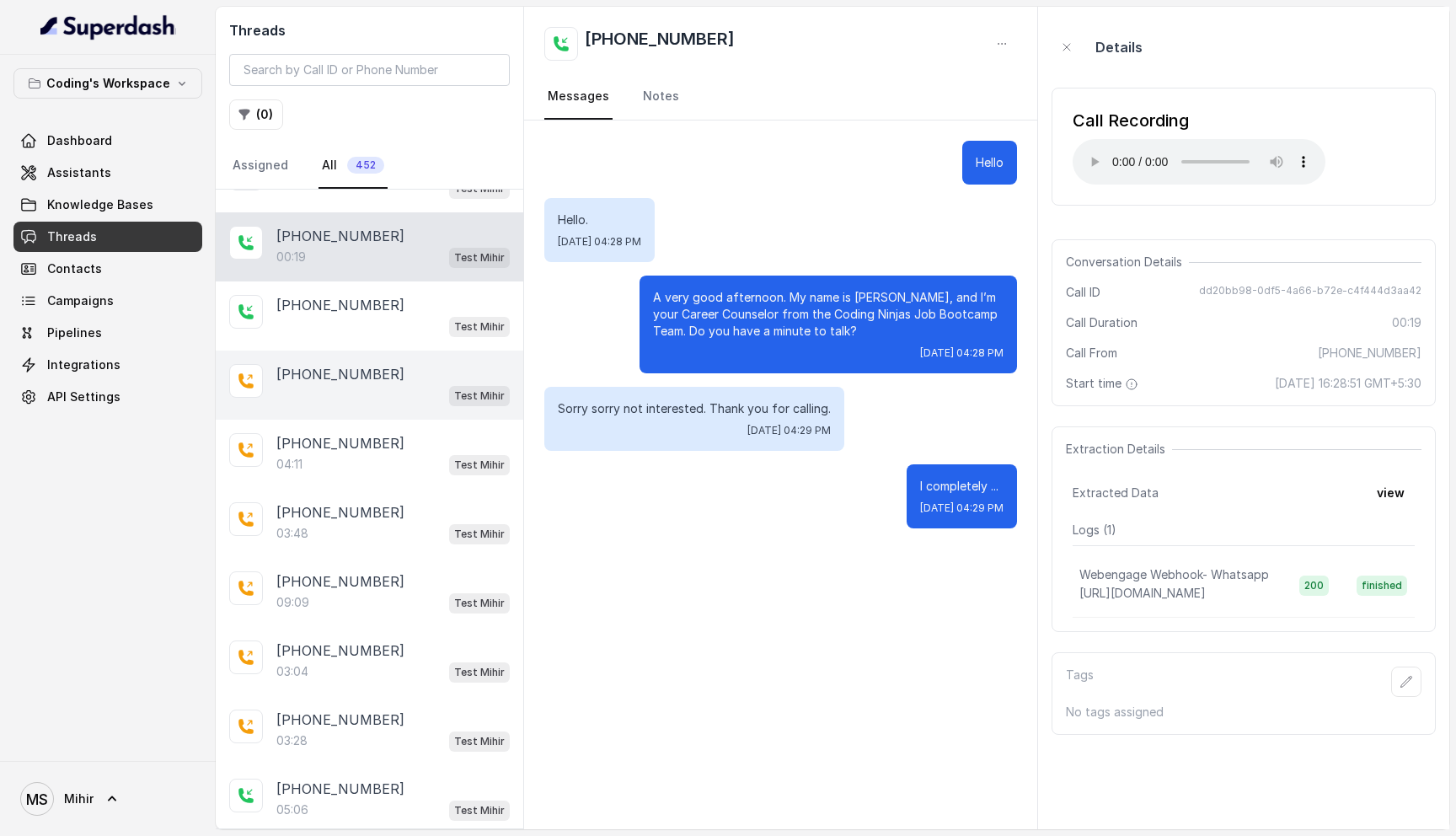
click at [377, 367] on p "[PHONE_NUMBER]" at bounding box center [340, 375] width 128 height 21
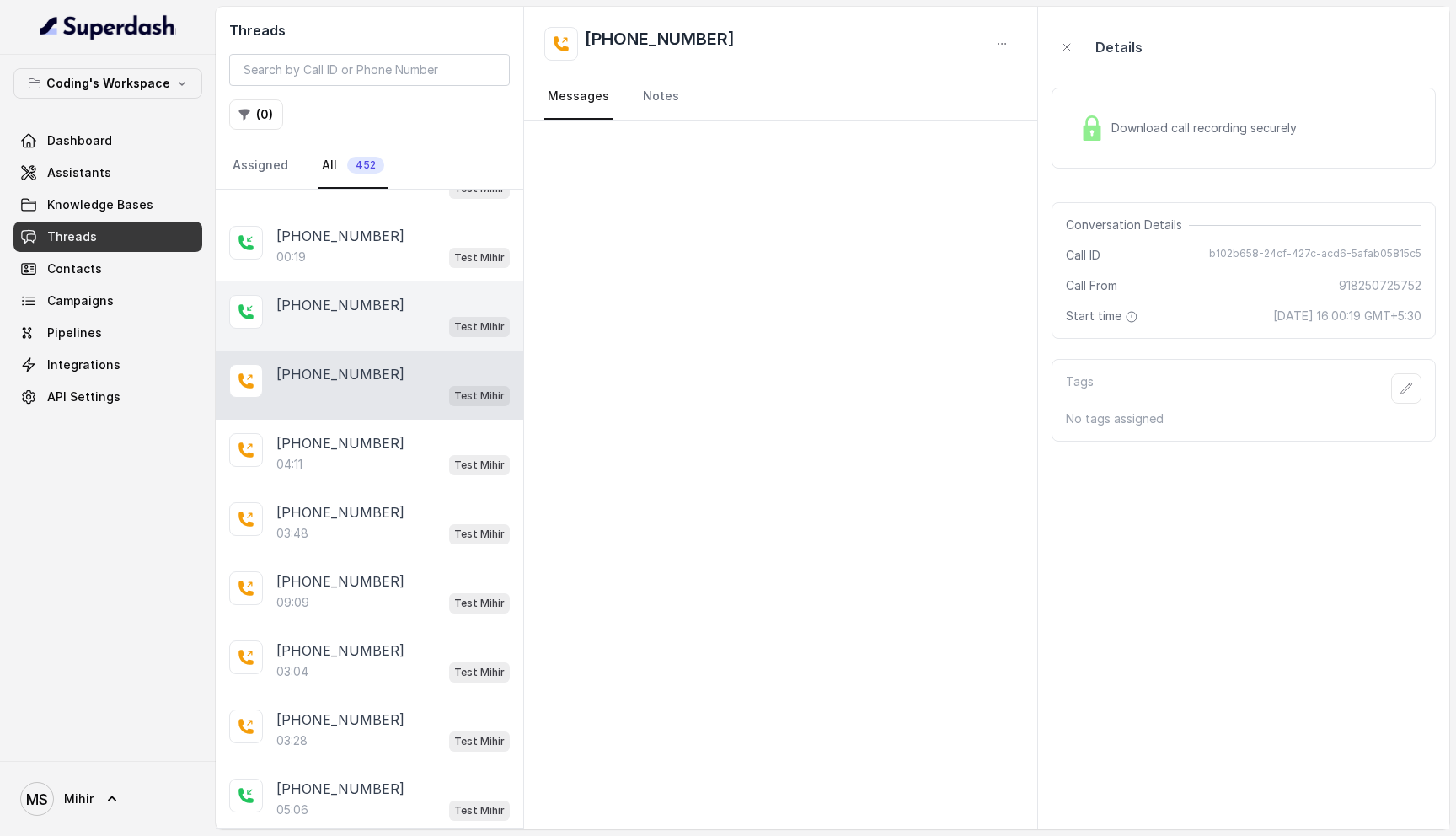
click at [361, 315] on div "Test Mihir" at bounding box center [393, 326] width 234 height 22
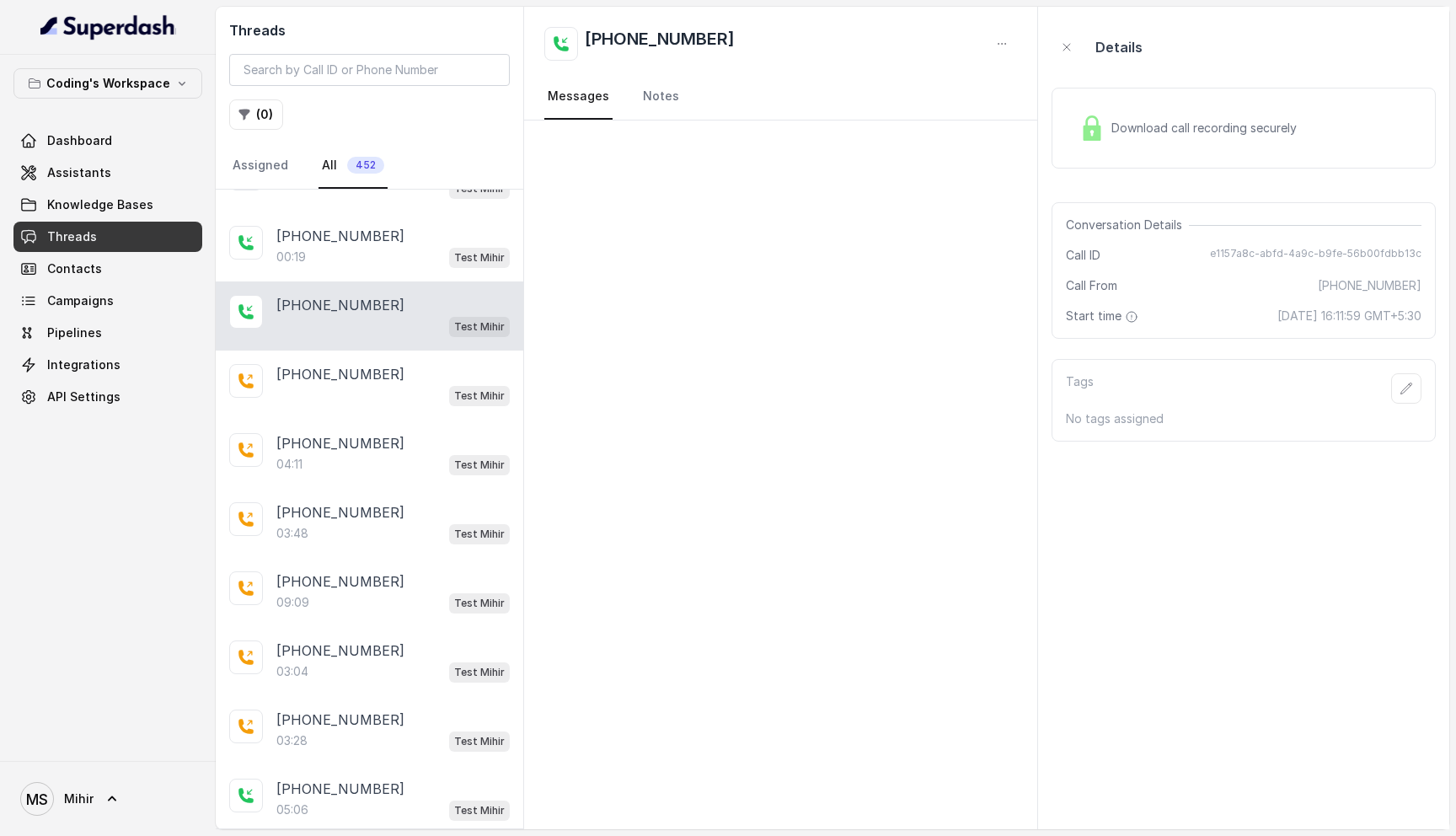
click at [1116, 135] on span "Download call recording securely" at bounding box center [1207, 128] width 192 height 17
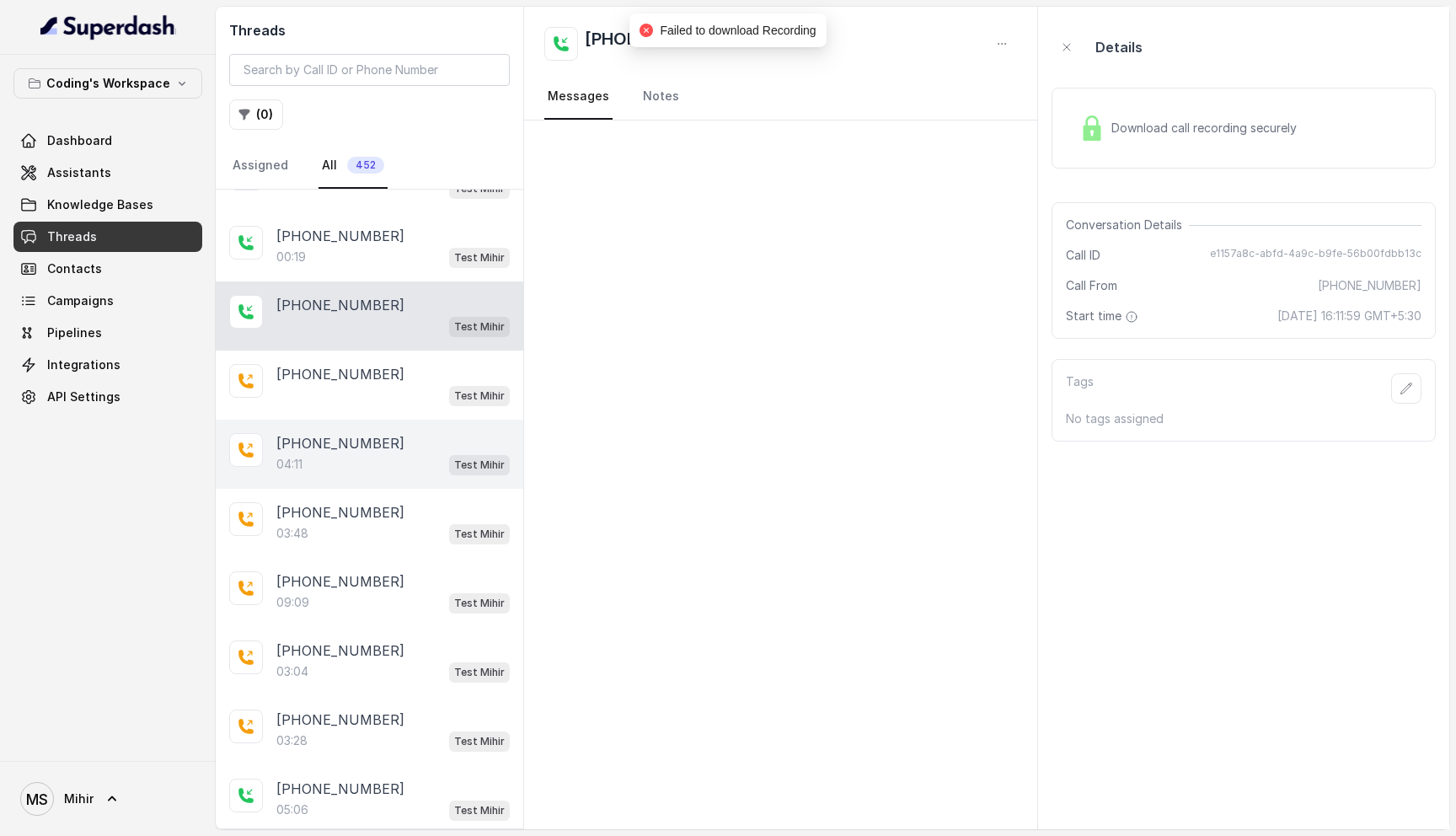
click at [370, 443] on p "[PHONE_NUMBER]" at bounding box center [340, 443] width 128 height 21
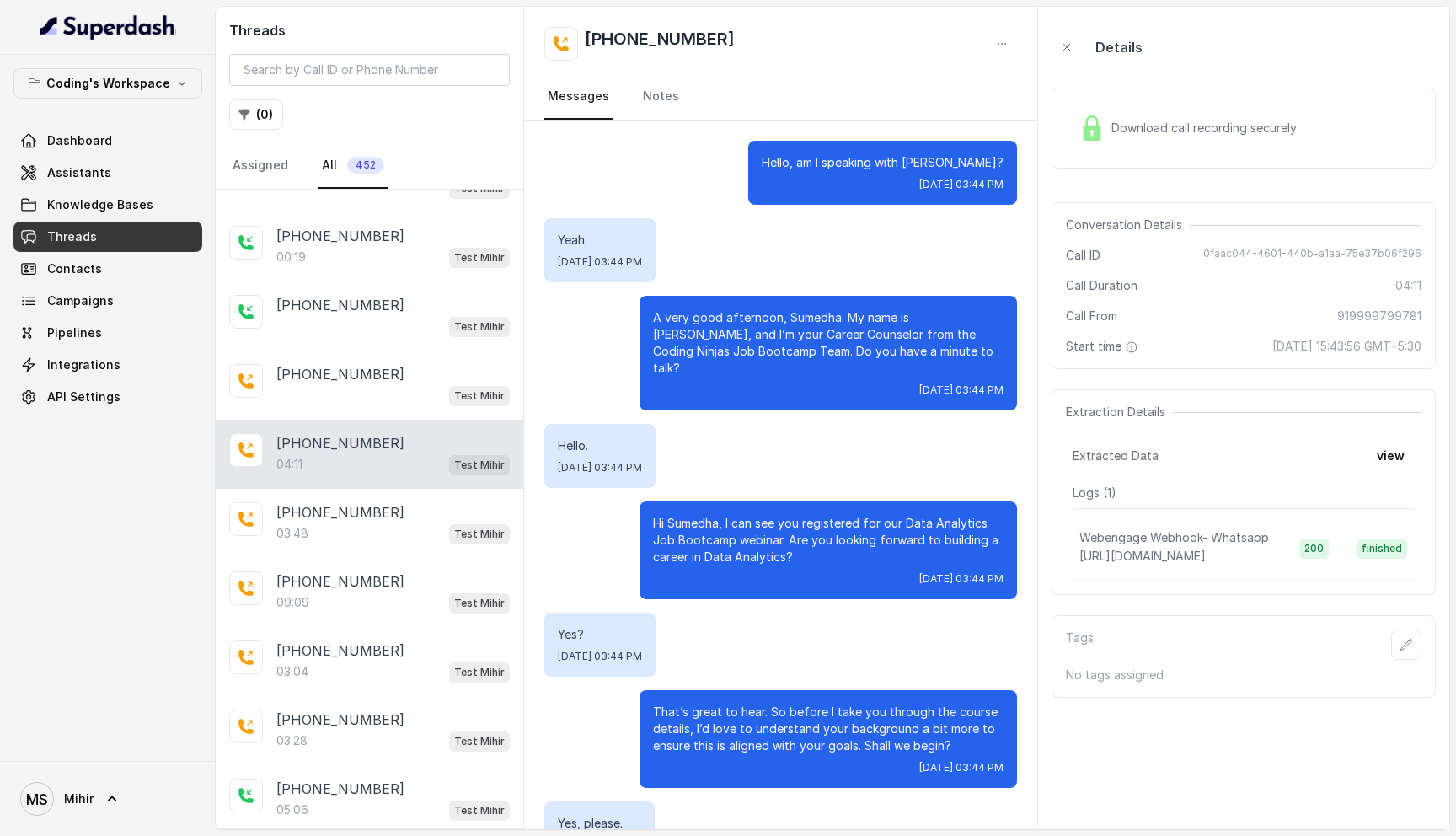
click at [1137, 123] on span "Download call recording securely" at bounding box center [1207, 128] width 192 height 17
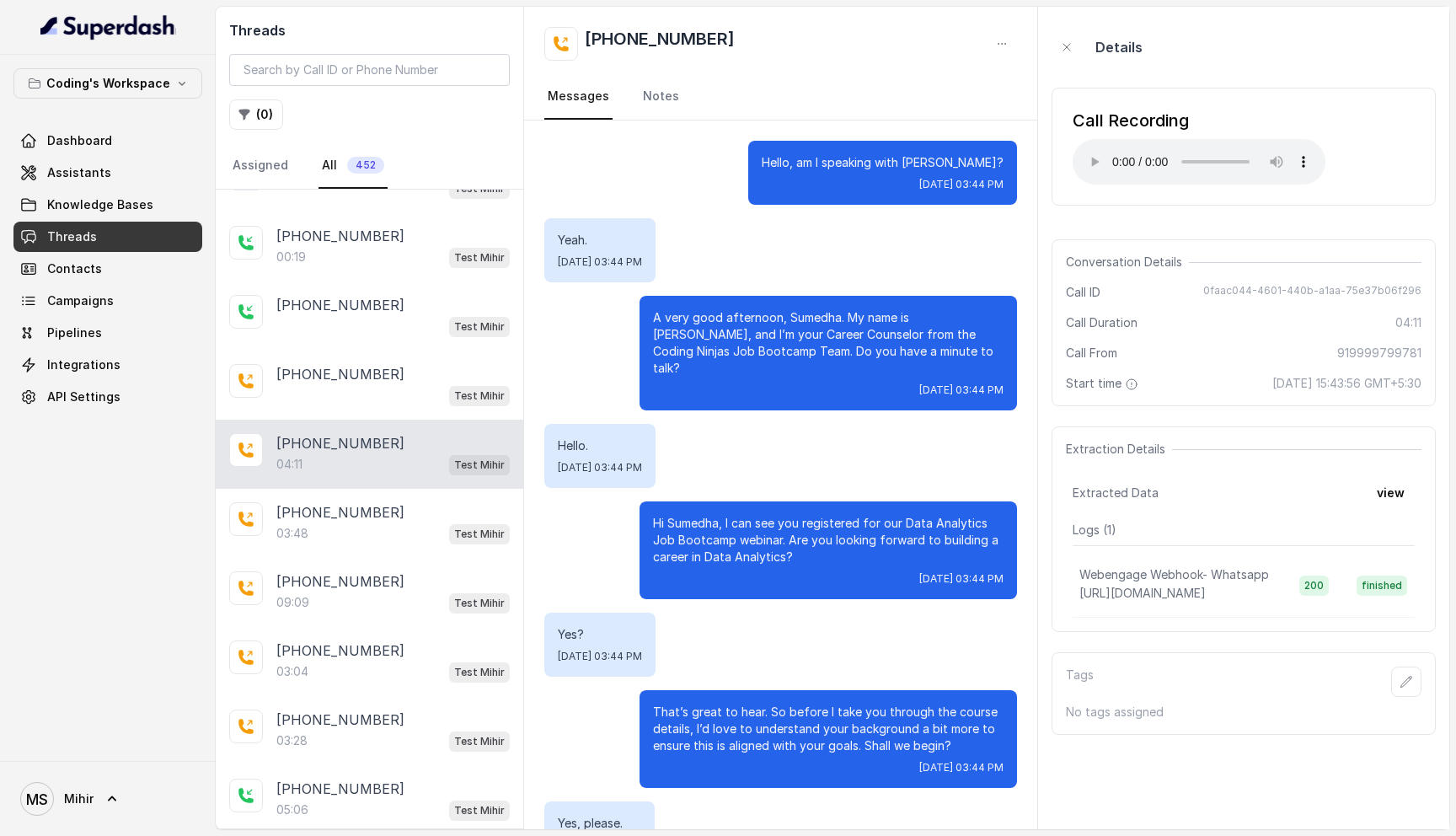
click at [853, 315] on p "A very good afternoon, Sumedha. My name is Prateek, and I’m your Career Counsel…" at bounding box center [828, 343] width 351 height 68
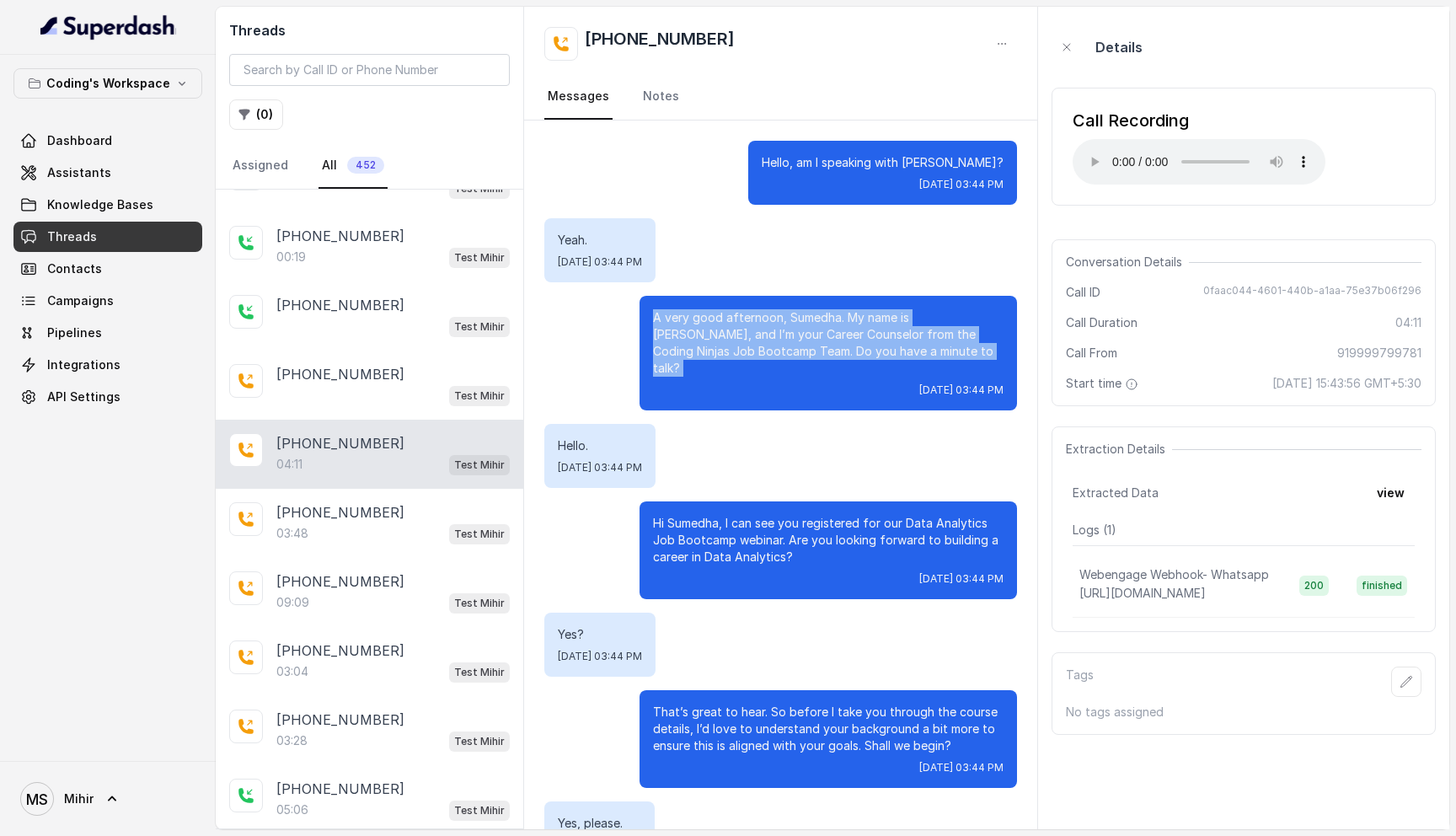
click at [853, 315] on p "A very good afternoon, Sumedha. My name is Prateek, and I’m your Career Counsel…" at bounding box center [828, 343] width 351 height 68
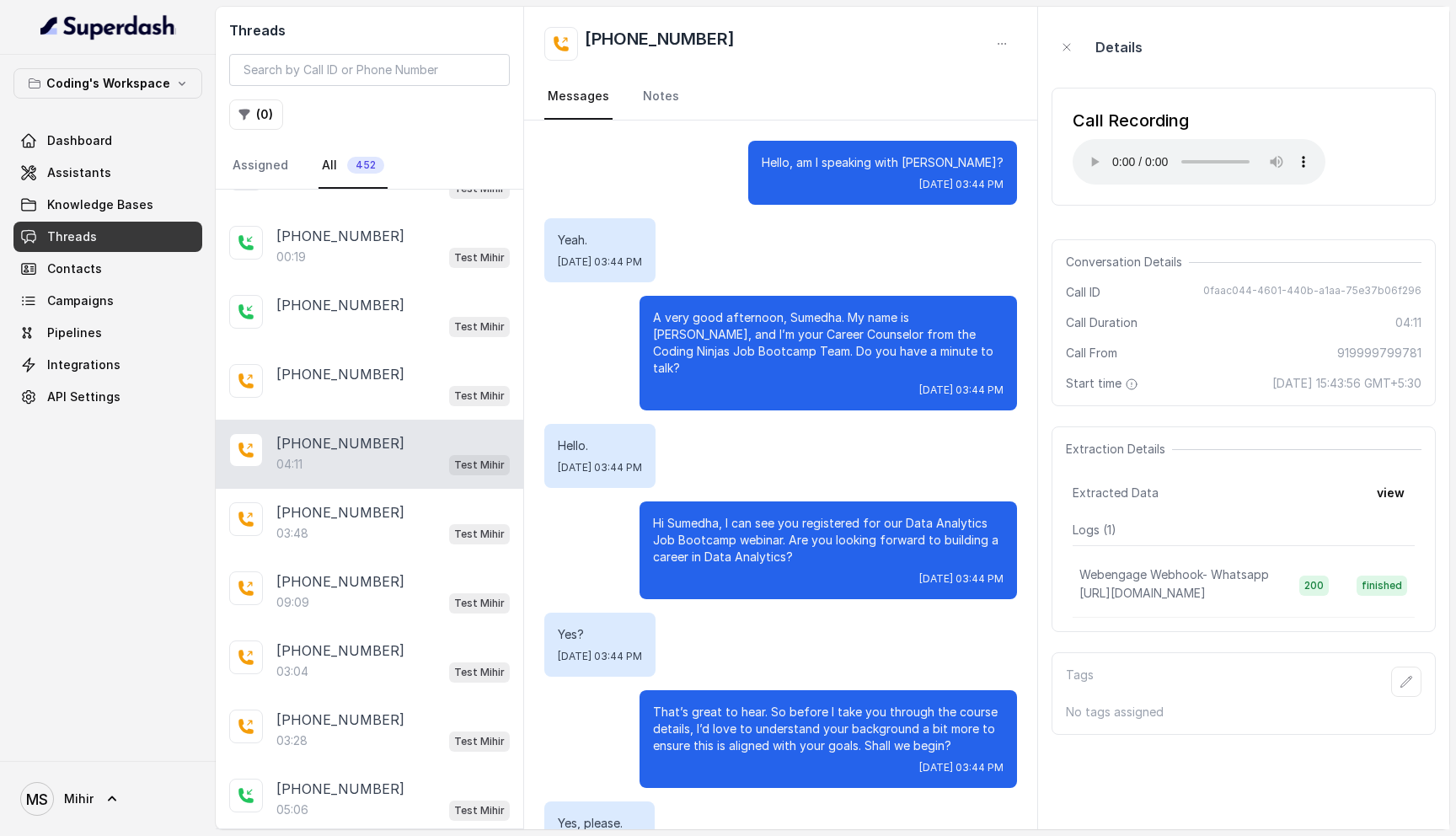
click at [728, 515] on p "Hi Sumedha, I can see you registered for our Data Analytics Job Bootcamp webina…" at bounding box center [828, 540] width 351 height 50
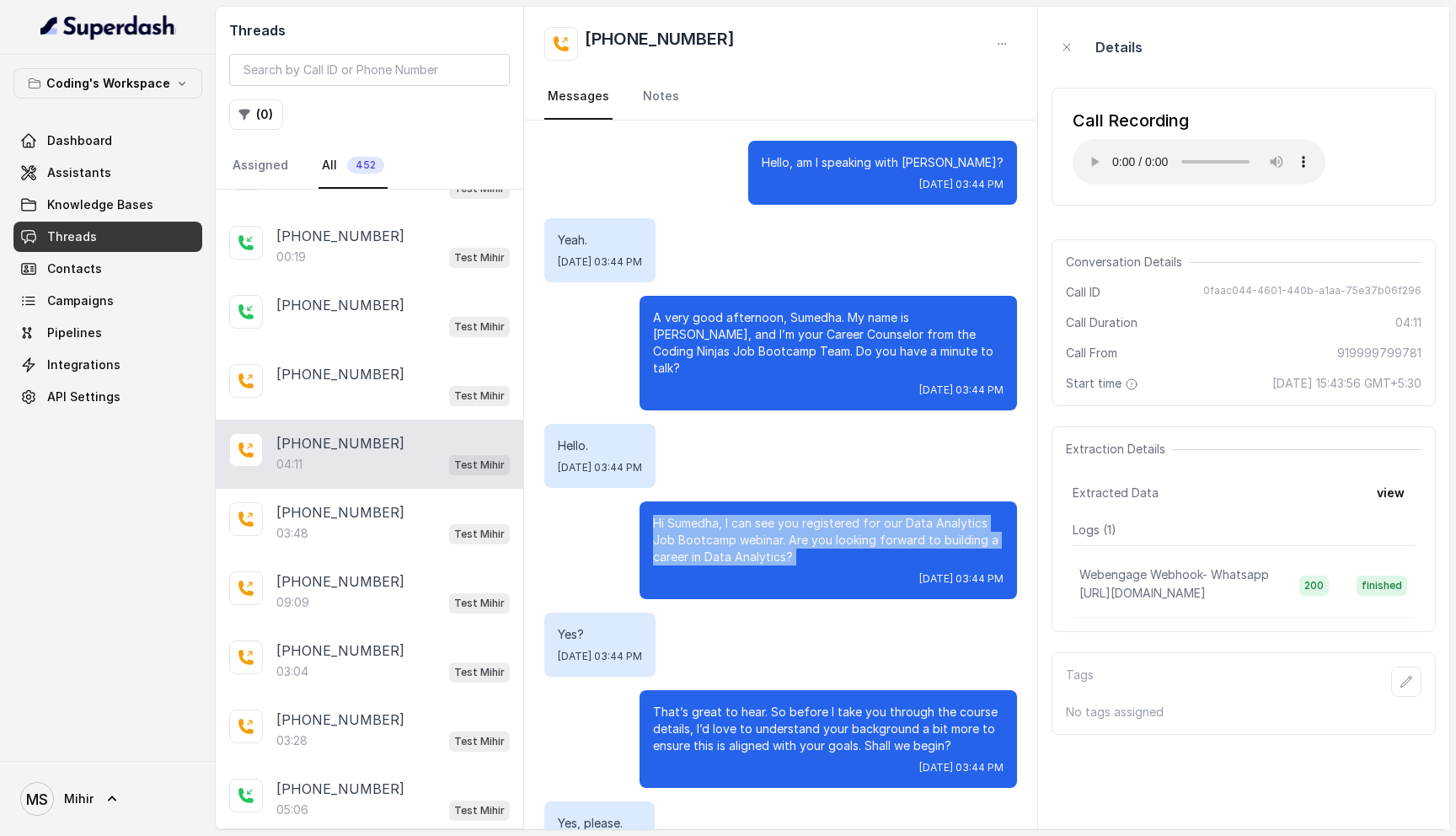
click at [728, 515] on p "Hi Sumedha, I can see you registered for our Data Analytics Job Bootcamp webina…" at bounding box center [828, 540] width 351 height 50
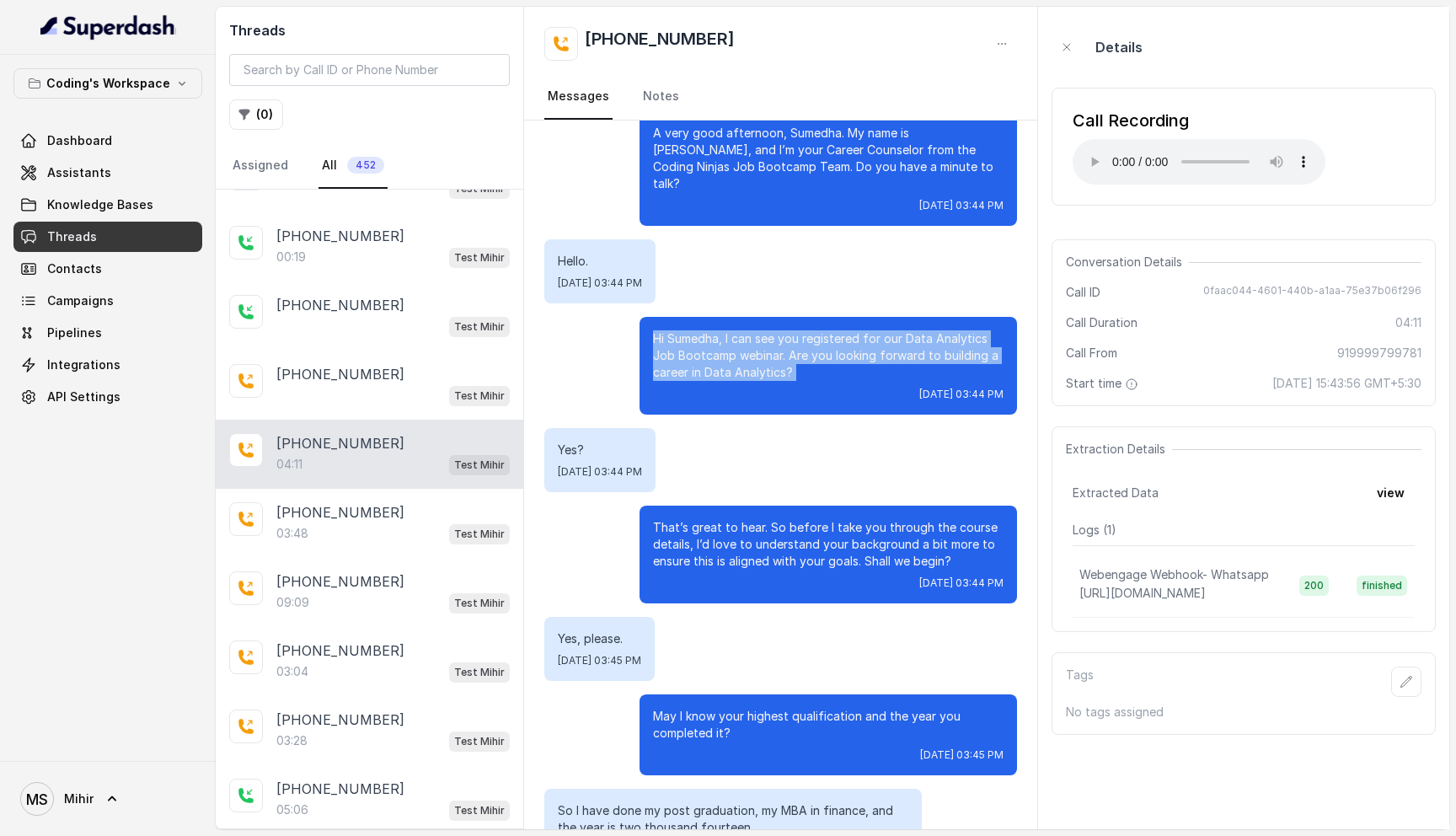
scroll to position [190, 0]
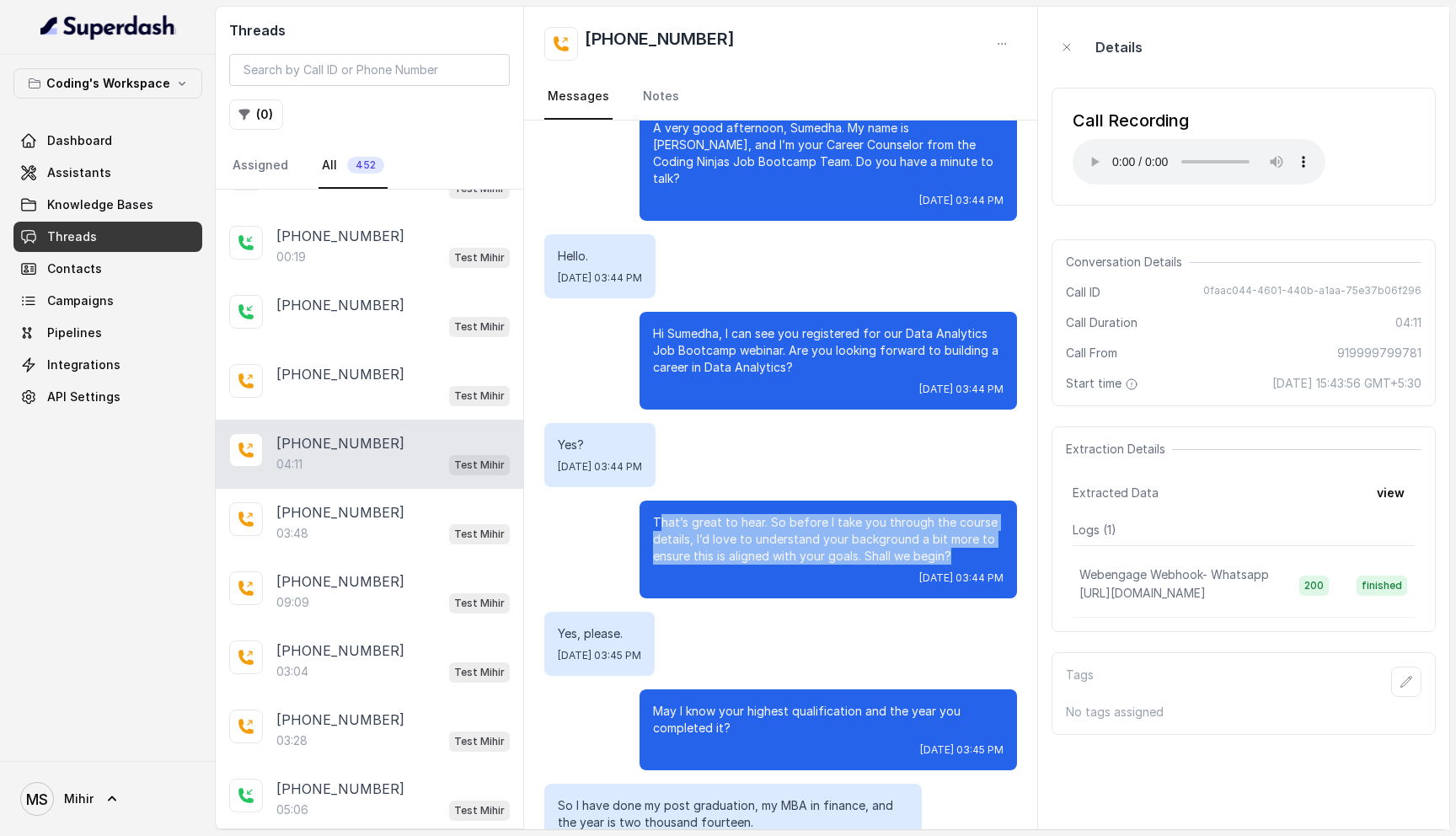
drag, startPoint x: 965, startPoint y: 537, endPoint x: 662, endPoint y: 507, distance: 304.5
click at [662, 514] on p "That’s great to hear. So before I take you through the course details, I’d love…" at bounding box center [828, 539] width 351 height 50
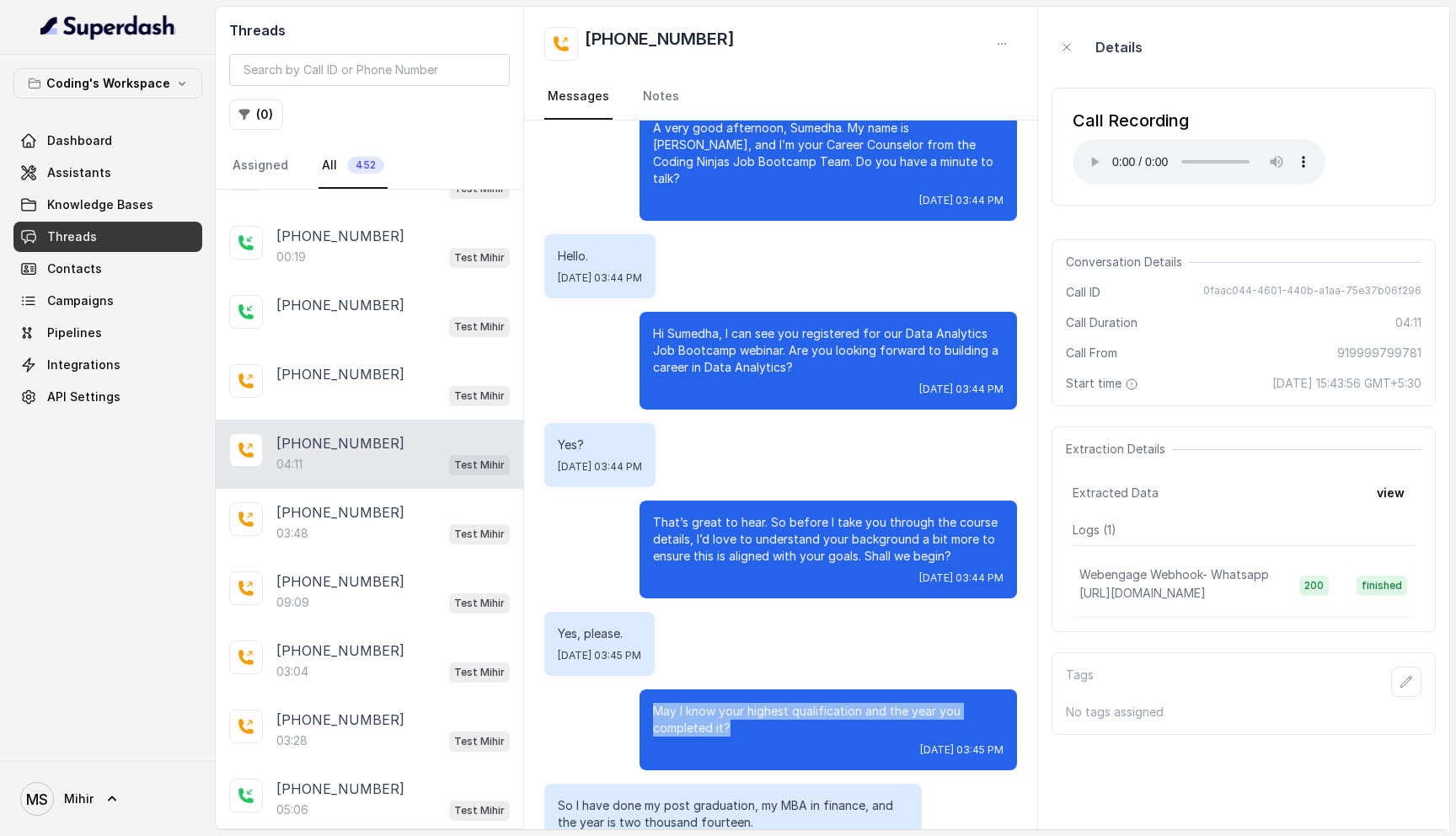
drag, startPoint x: 737, startPoint y: 707, endPoint x: 665, endPoint y: 680, distance: 76.9
click at [665, 690] on div "May I know your highest qualification and the year you completed it? Sat, Aug 3…" at bounding box center [828, 730] width 377 height 81
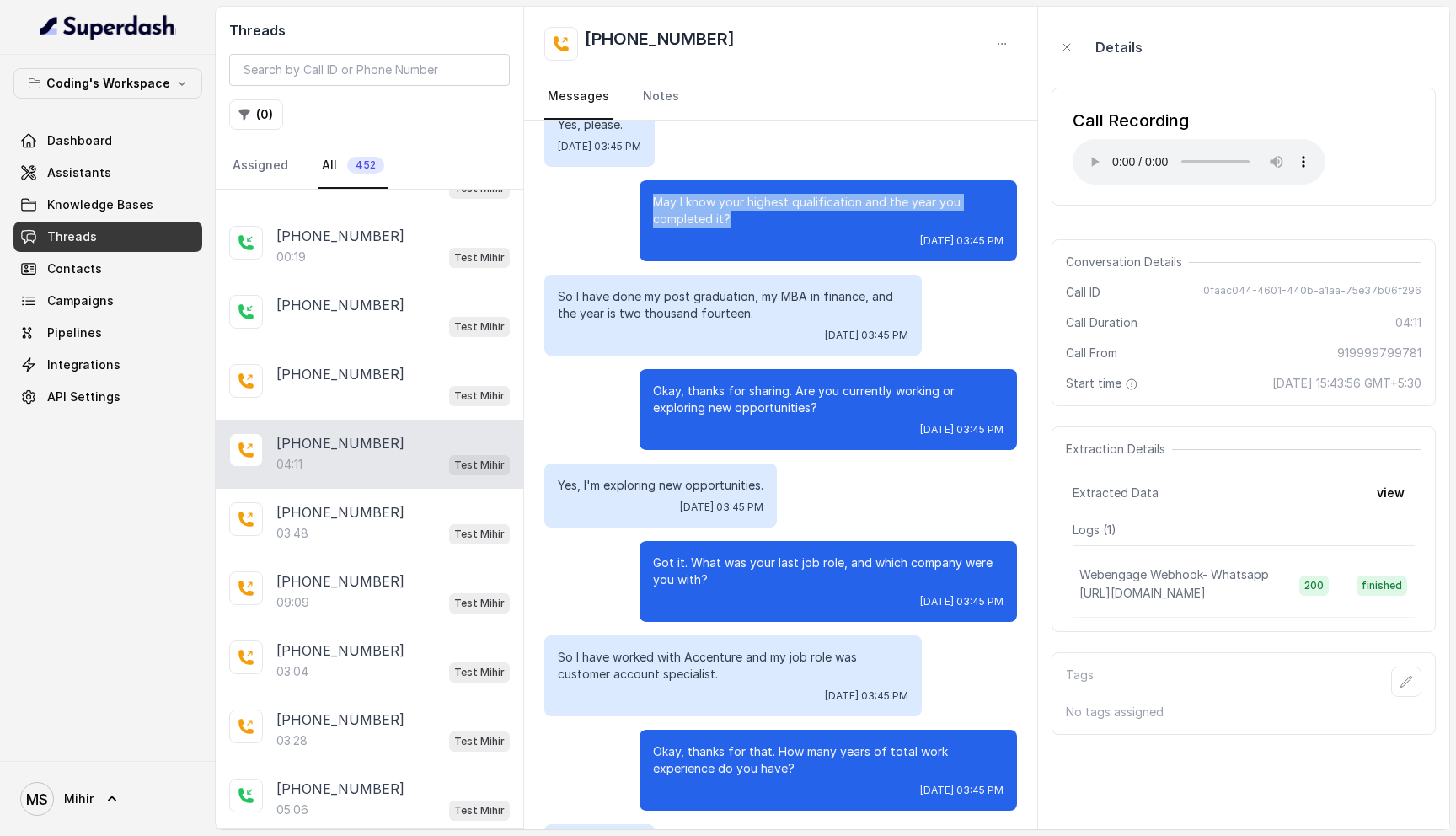
scroll to position [700, 0]
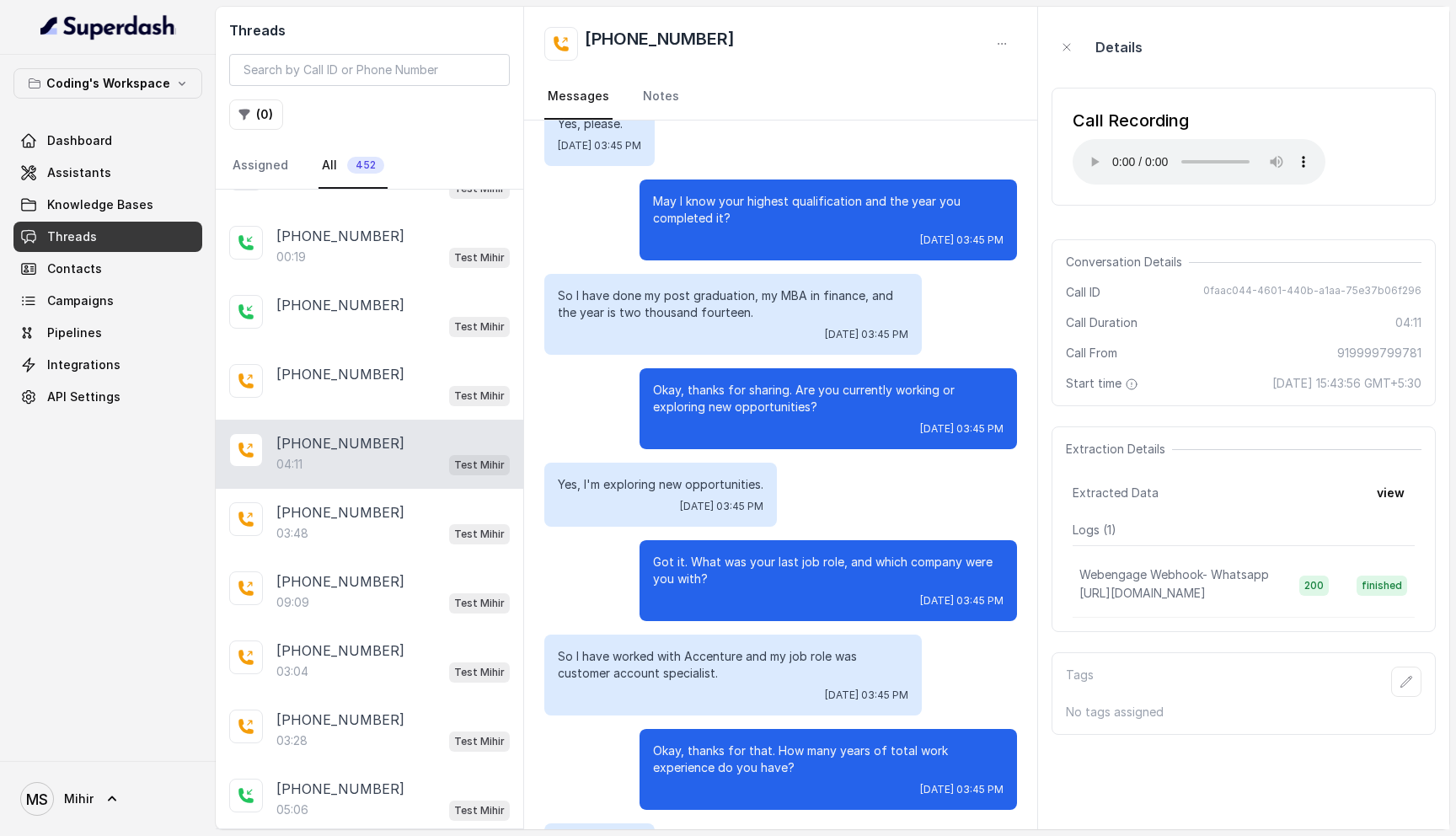
click at [703, 477] on p "Yes, I'm exploring new opportunities." at bounding box center [660, 485] width 205 height 17
click at [710, 554] on p "Got it. What was your last job role, and which company were you with?" at bounding box center [828, 570] width 351 height 33
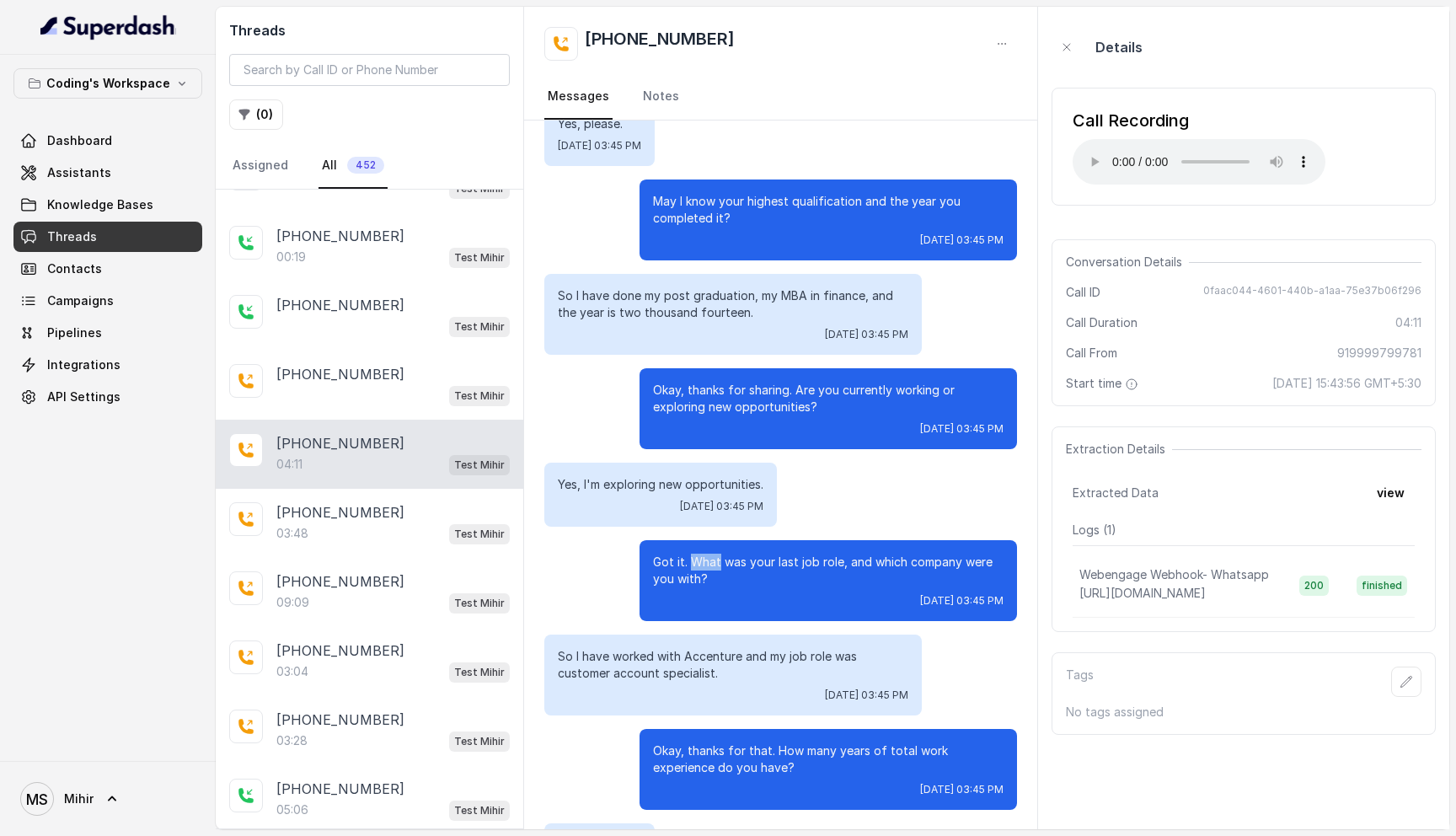
click at [710, 554] on p "Got it. What was your last job role, and which company were you with?" at bounding box center [828, 570] width 351 height 33
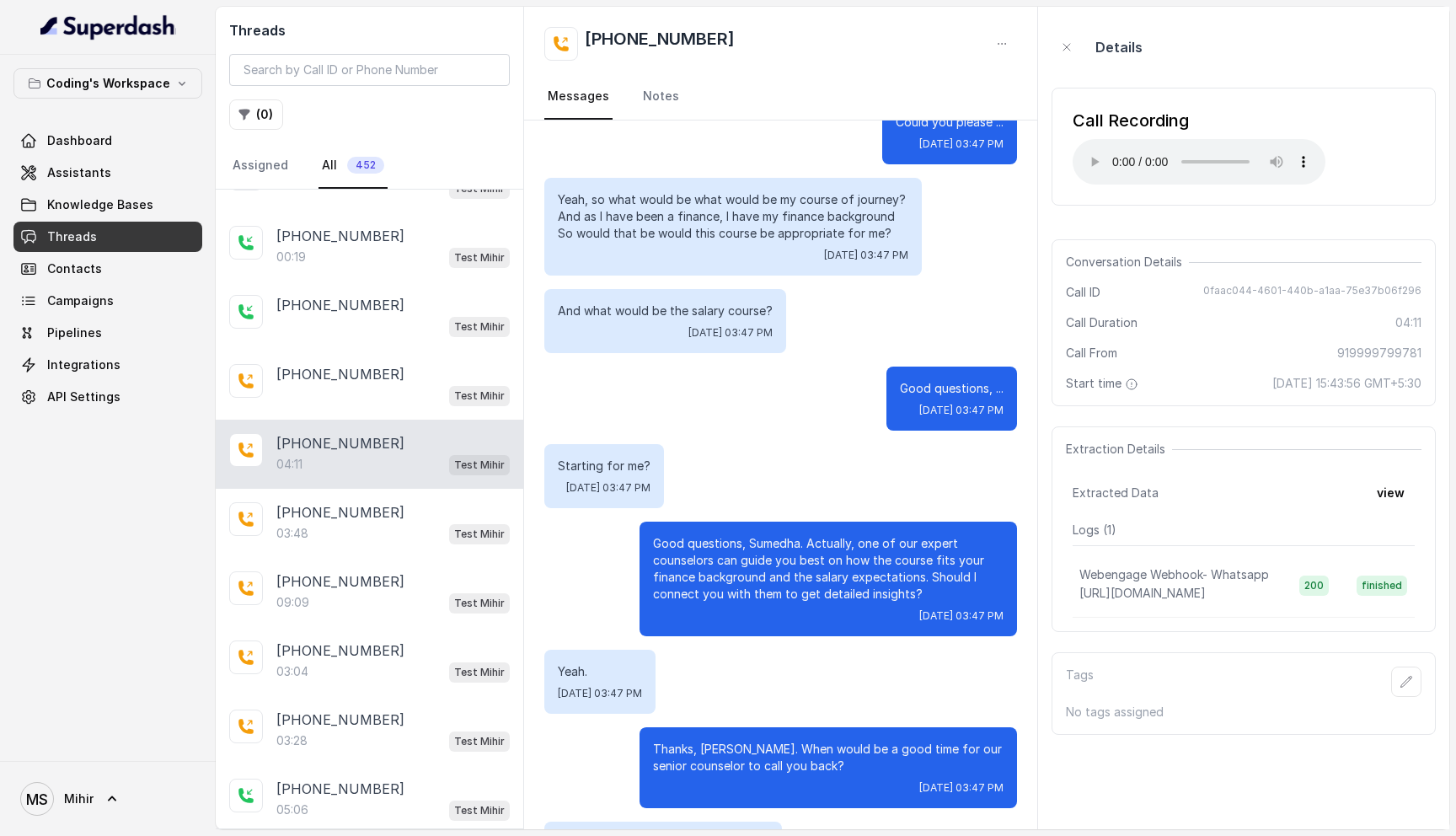
scroll to position [3017, 0]
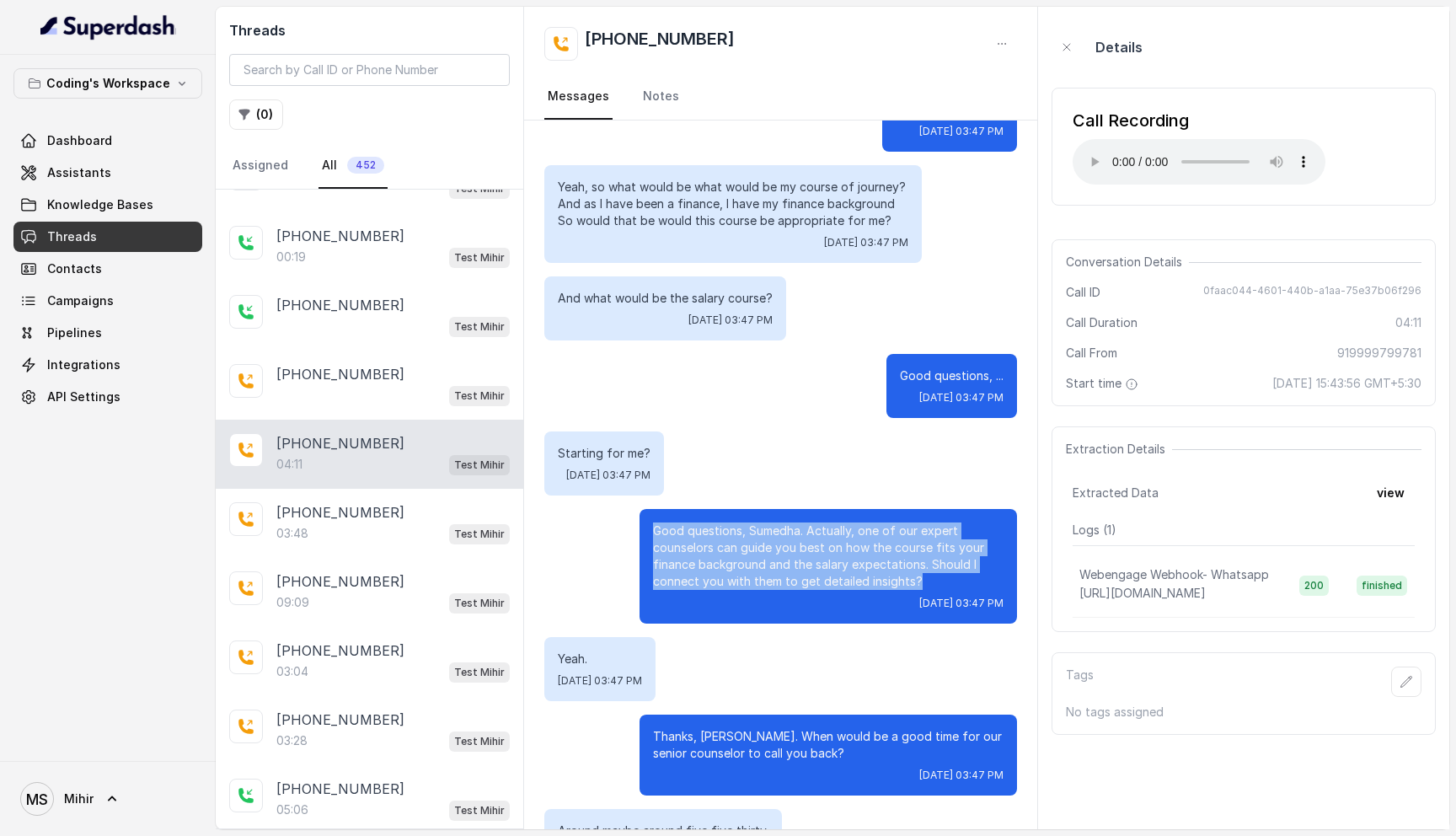
drag, startPoint x: 930, startPoint y: 560, endPoint x: 654, endPoint y: 513, distance: 280.0
click at [654, 523] on p "Good questions, Sumedha. Actually, one of our expert counselors can guide you b…" at bounding box center [828, 556] width 351 height 68
click at [930, 560] on p "Good questions, Sumedha. Actually, one of our expert counselors can guide you b…" at bounding box center [828, 556] width 351 height 68
drag, startPoint x: 930, startPoint y: 562, endPoint x: 659, endPoint y: 503, distance: 277.3
click at [659, 509] on div "Good questions, Sumedha. Actually, one of our expert counselors can guide you b…" at bounding box center [828, 566] width 377 height 115
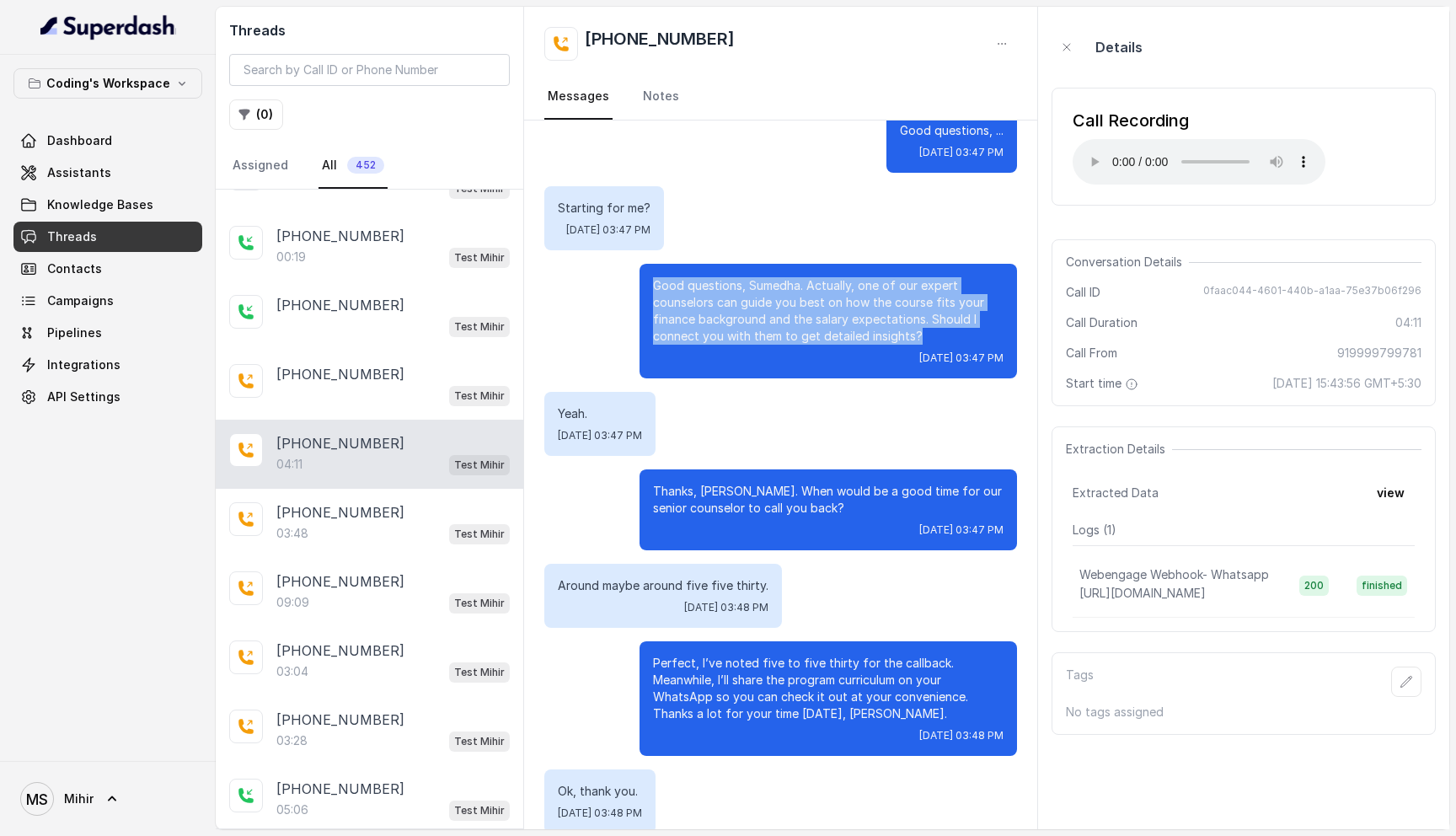
scroll to position [3266, 0]
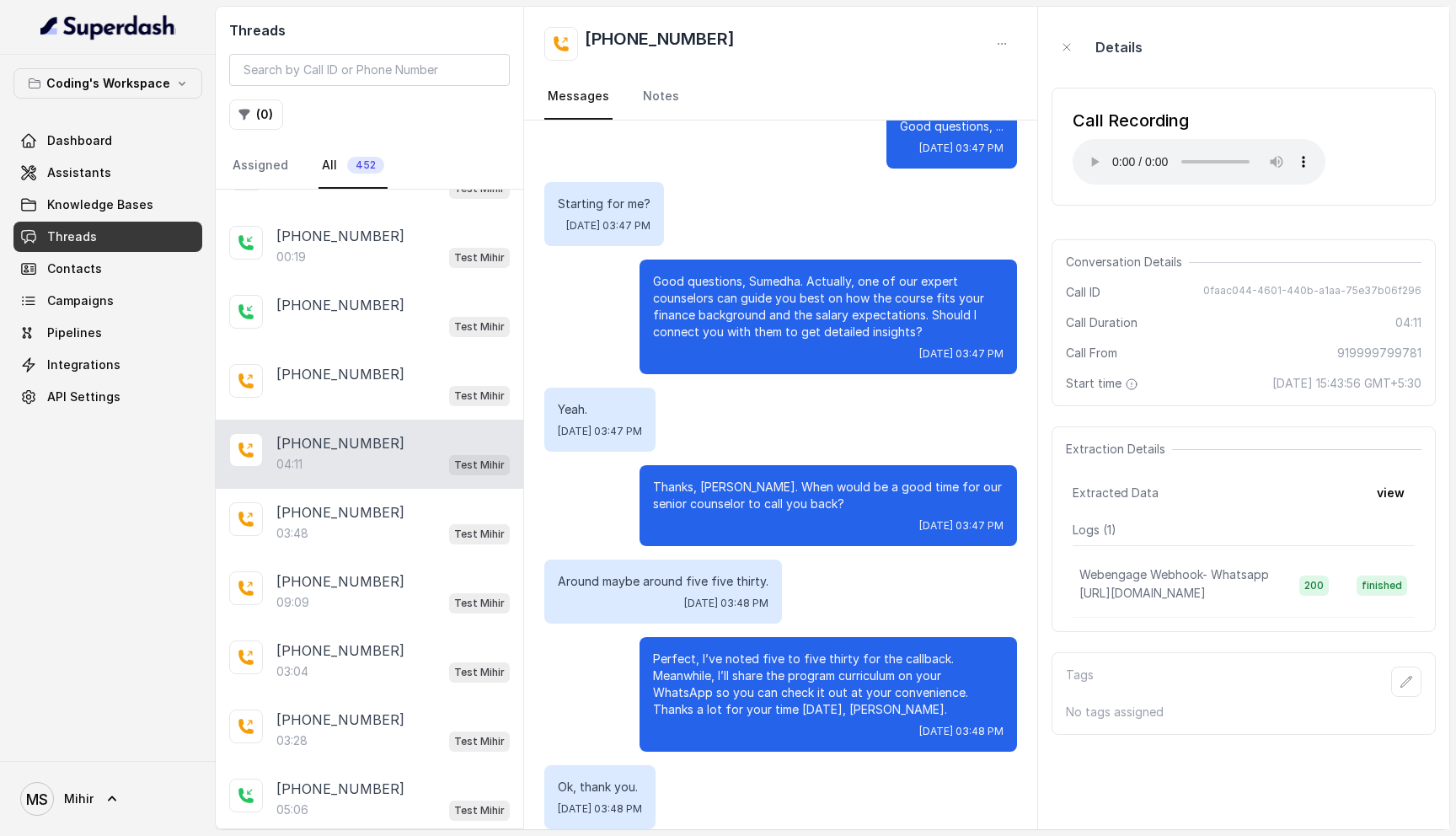
click at [849, 670] on p "Perfect, I’ve noted five to five thirty for the callback. Meanwhile, I’ll share…" at bounding box center [828, 684] width 351 height 68
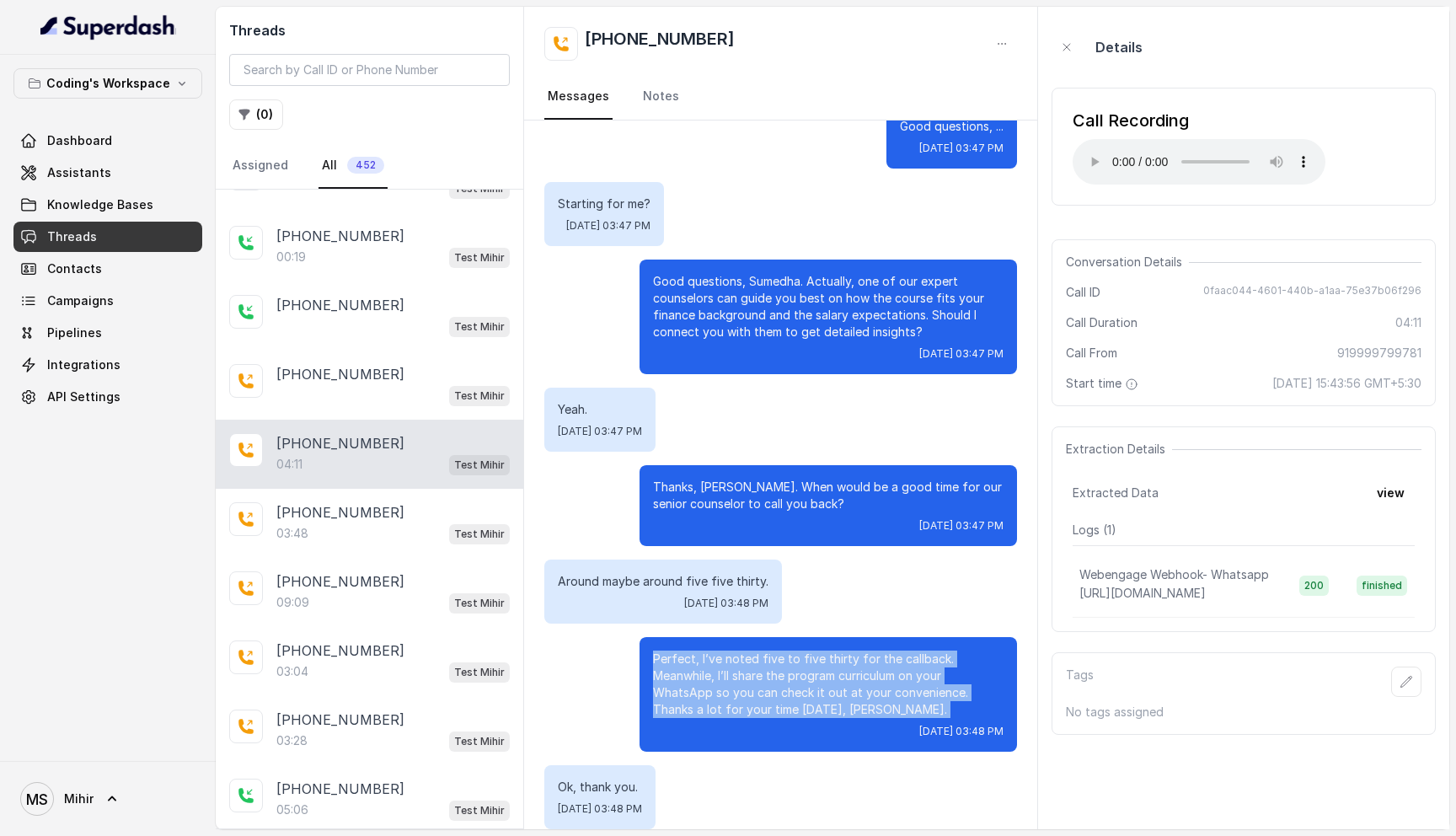
click at [849, 670] on p "Perfect, I’ve noted five to five thirty for the callback. Meanwhile, I’ll share…" at bounding box center [828, 684] width 351 height 68
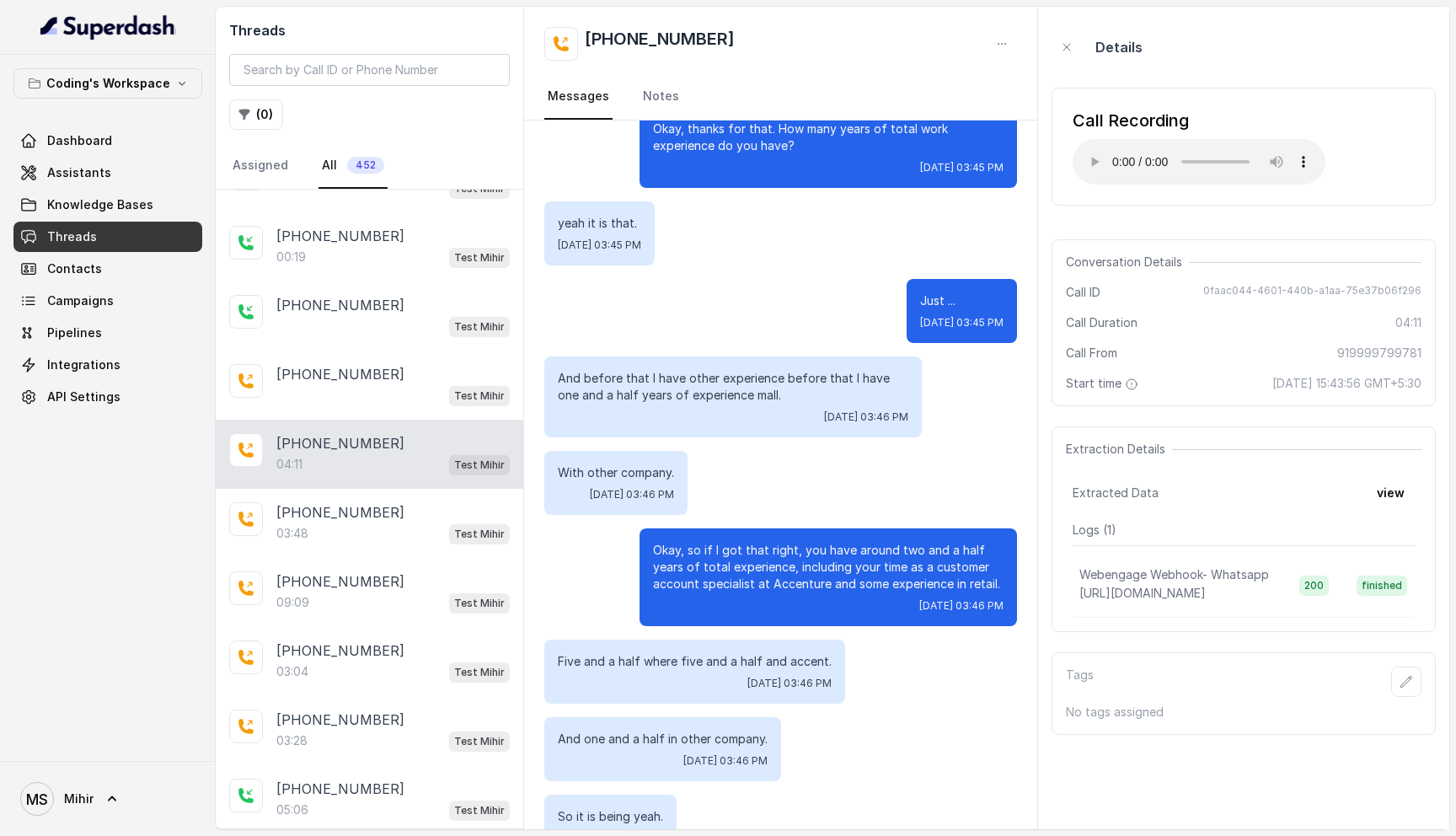
scroll to position [1327, 0]
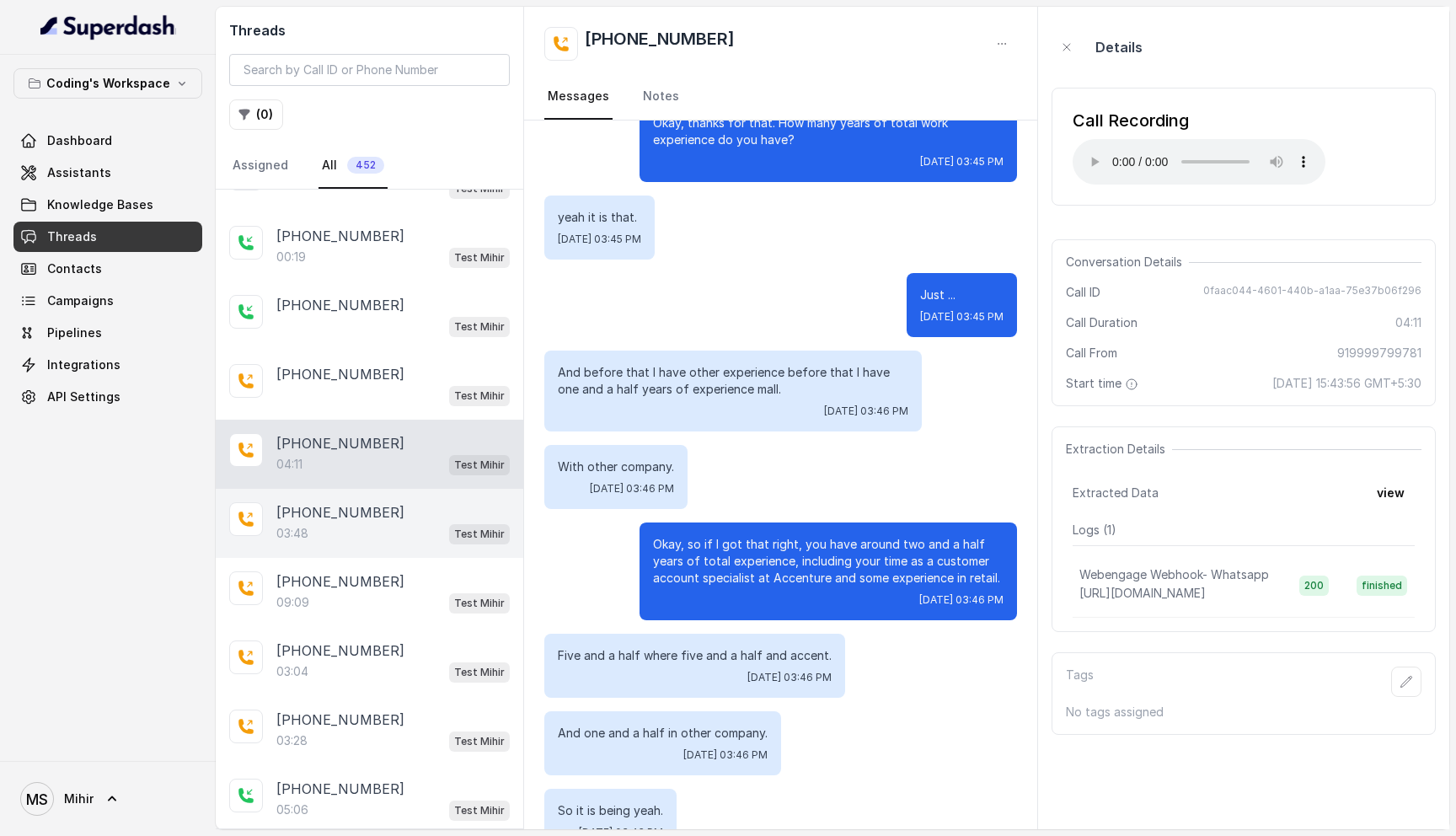
click at [420, 542] on div "+919170964628 03:48 Test Mihir" at bounding box center [370, 523] width 308 height 69
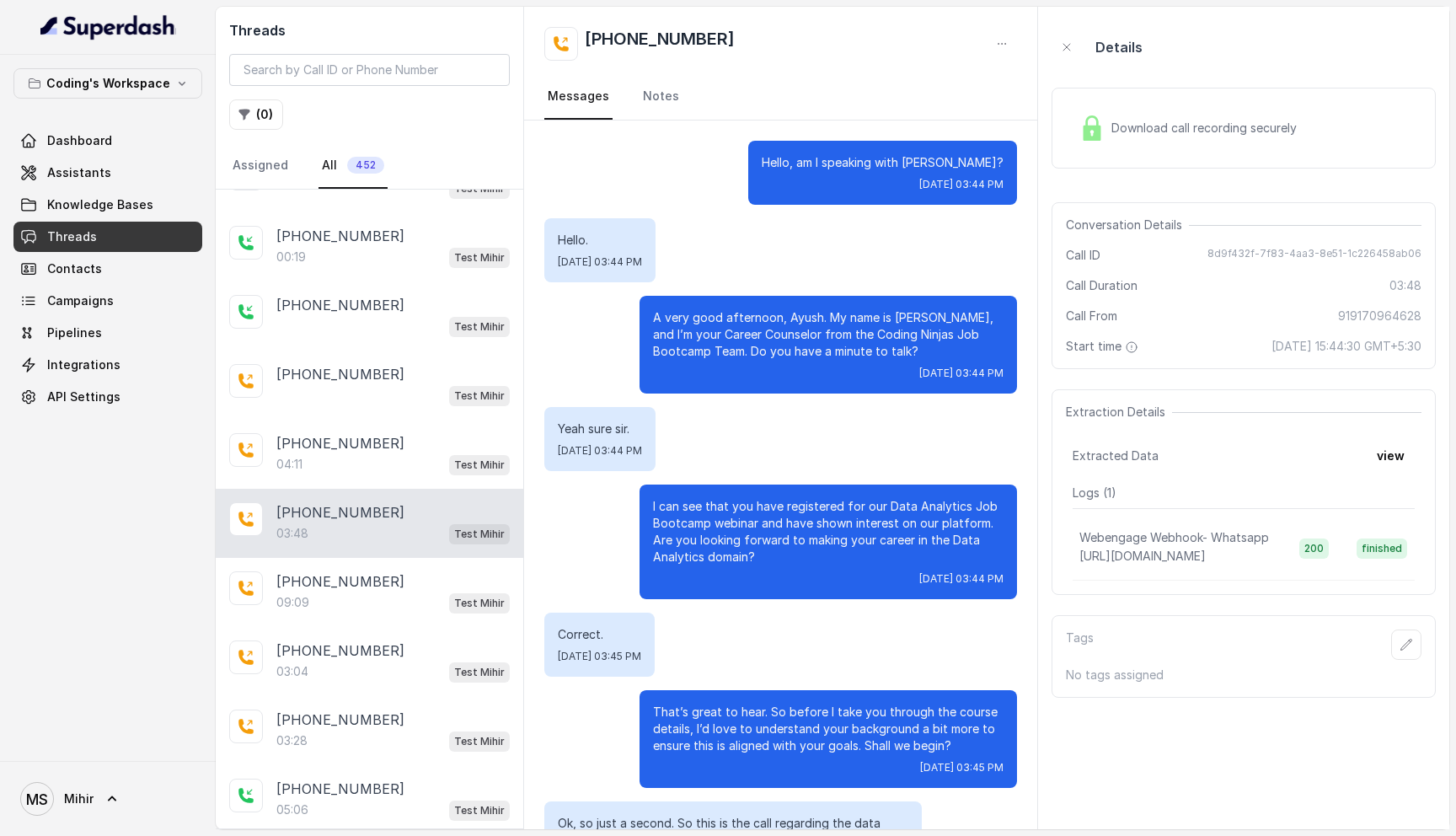
click at [1113, 137] on div "Download call recording securely" at bounding box center [1188, 127] width 231 height 39
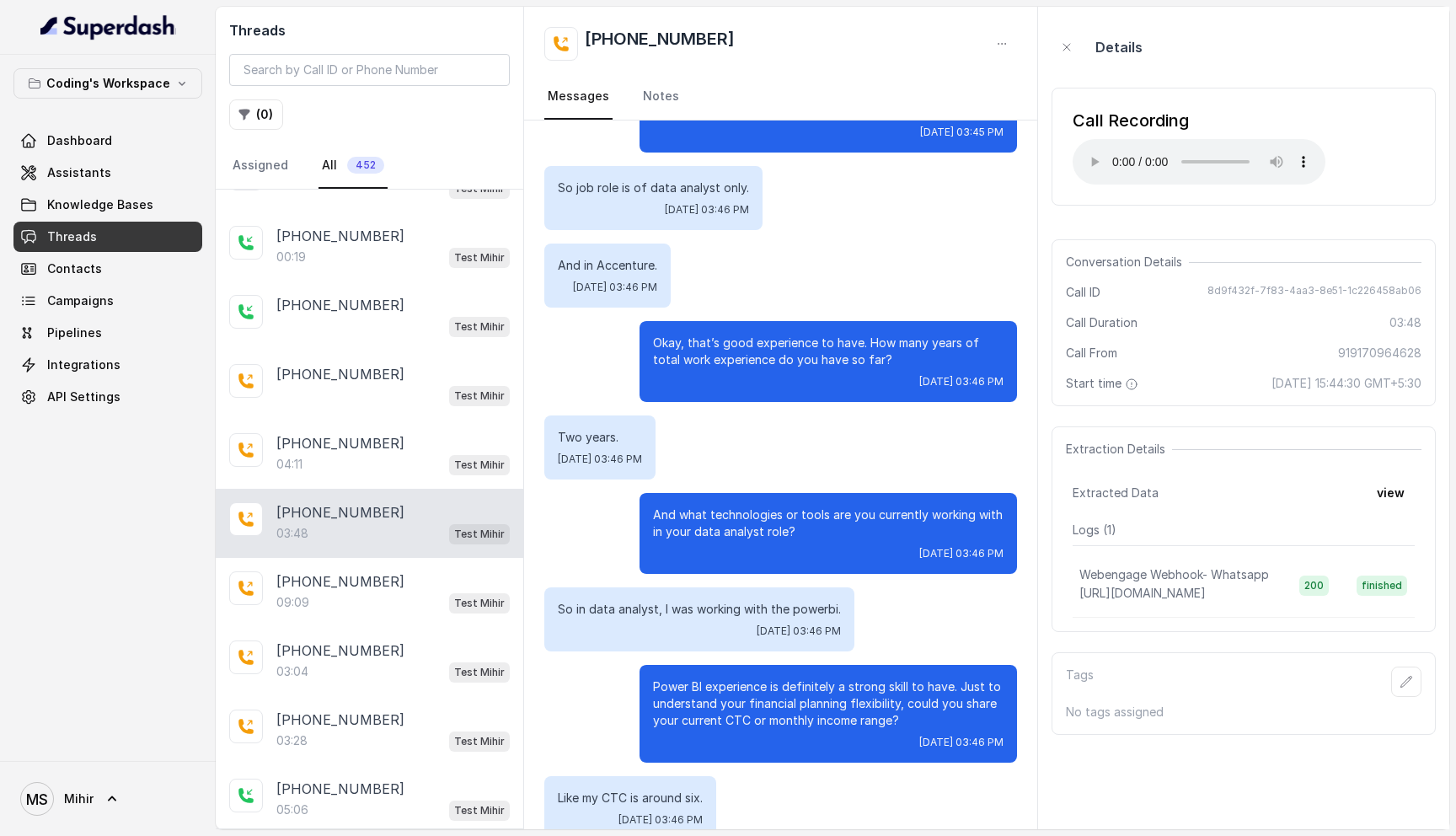
scroll to position [1264, 0]
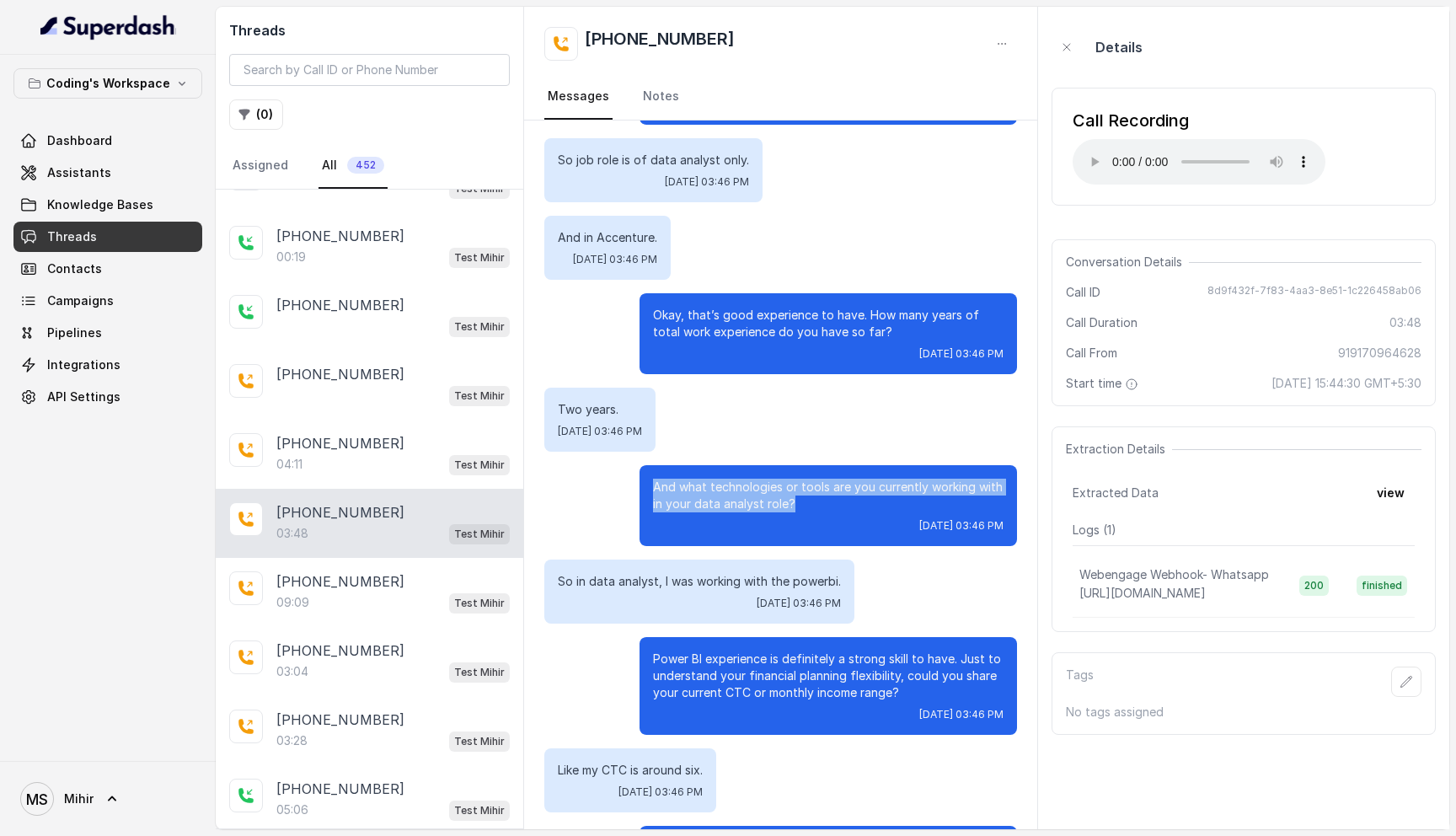
drag, startPoint x: 813, startPoint y: 506, endPoint x: 627, endPoint y: 488, distance: 186.9
click at [627, 488] on div "And what technologies or tools are you currently working with in your data anal…" at bounding box center [780, 506] width 473 height 81
click at [694, 584] on p "So in data analyst, I was working with the powerbi." at bounding box center [699, 582] width 283 height 17
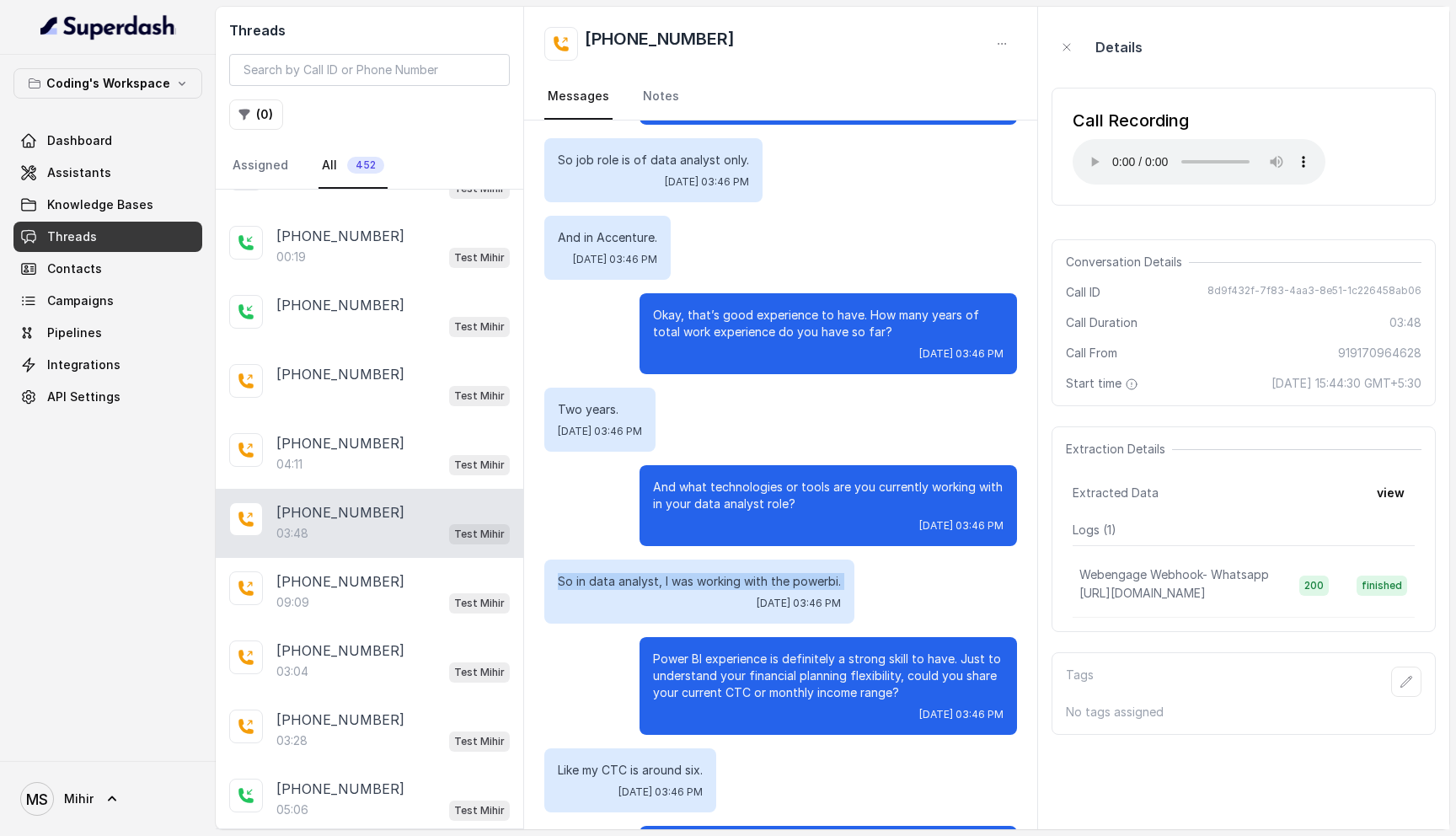
click at [694, 584] on p "So in data analyst, I was working with the powerbi." at bounding box center [699, 582] width 283 height 17
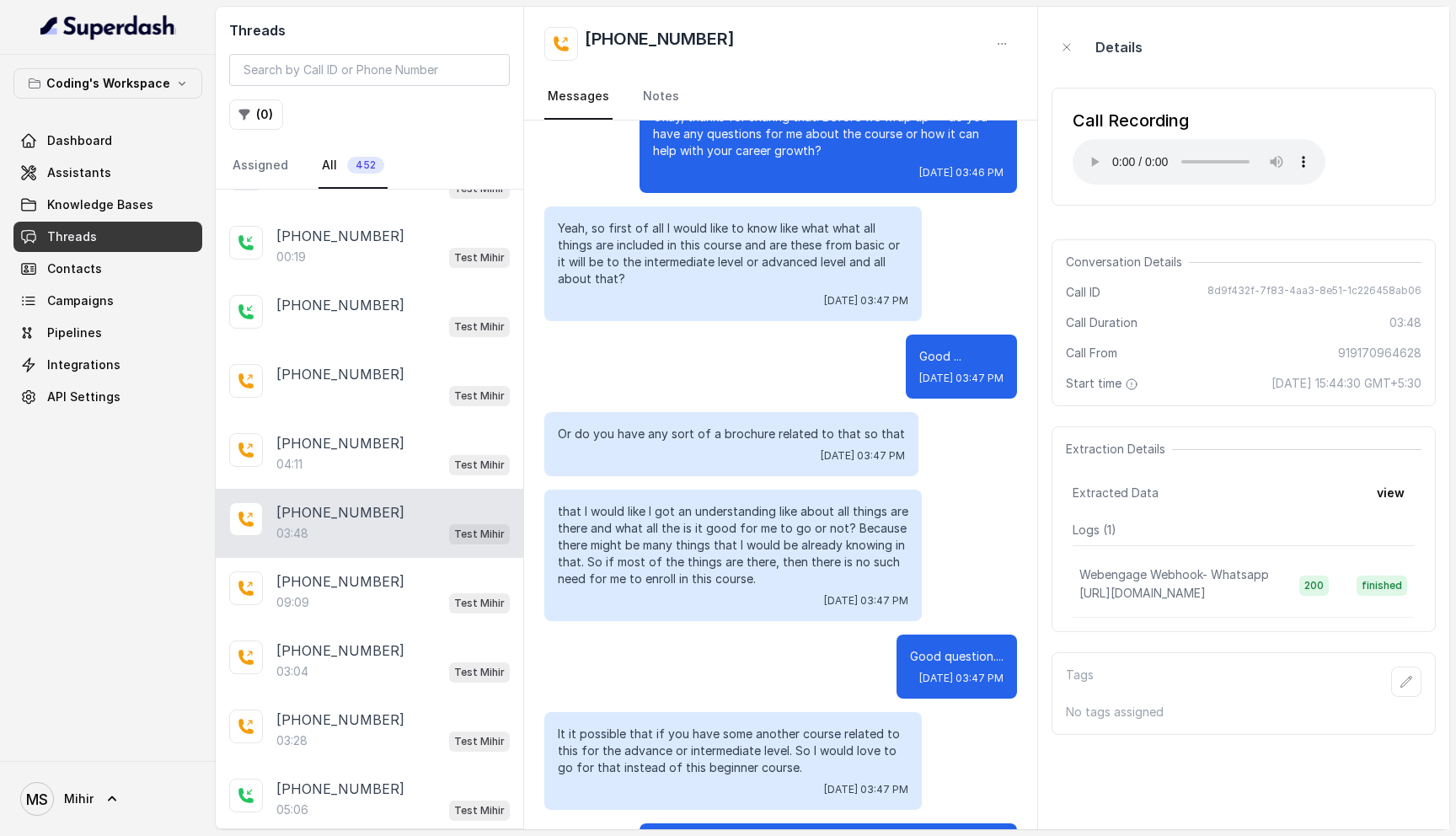
scroll to position [1962, 0]
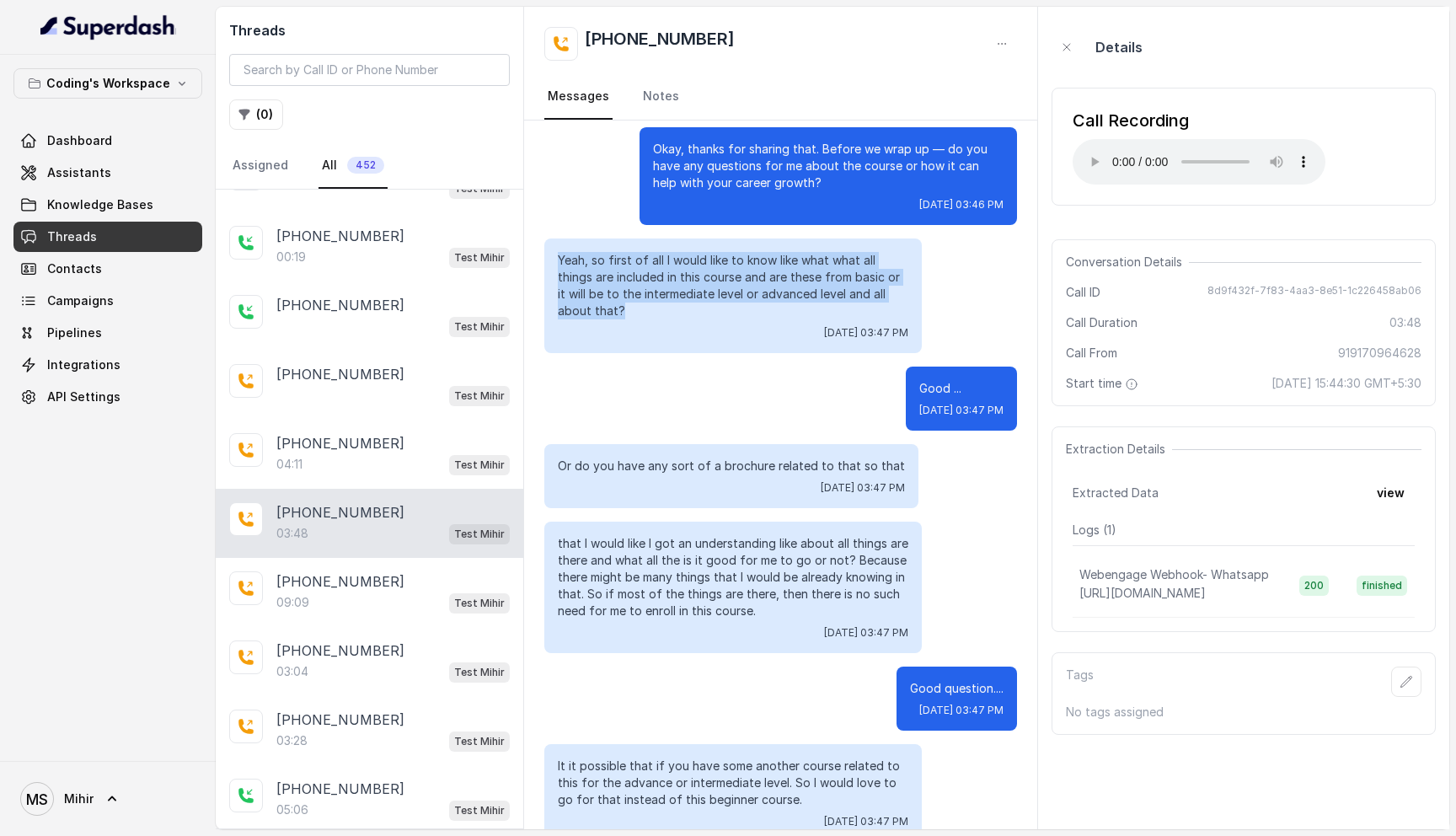
drag, startPoint x: 559, startPoint y: 256, endPoint x: 645, endPoint y: 317, distance: 105.4
click at [645, 317] on p "Yeah, so first of all I would like to know like what what all things are includ…" at bounding box center [733, 286] width 351 height 68
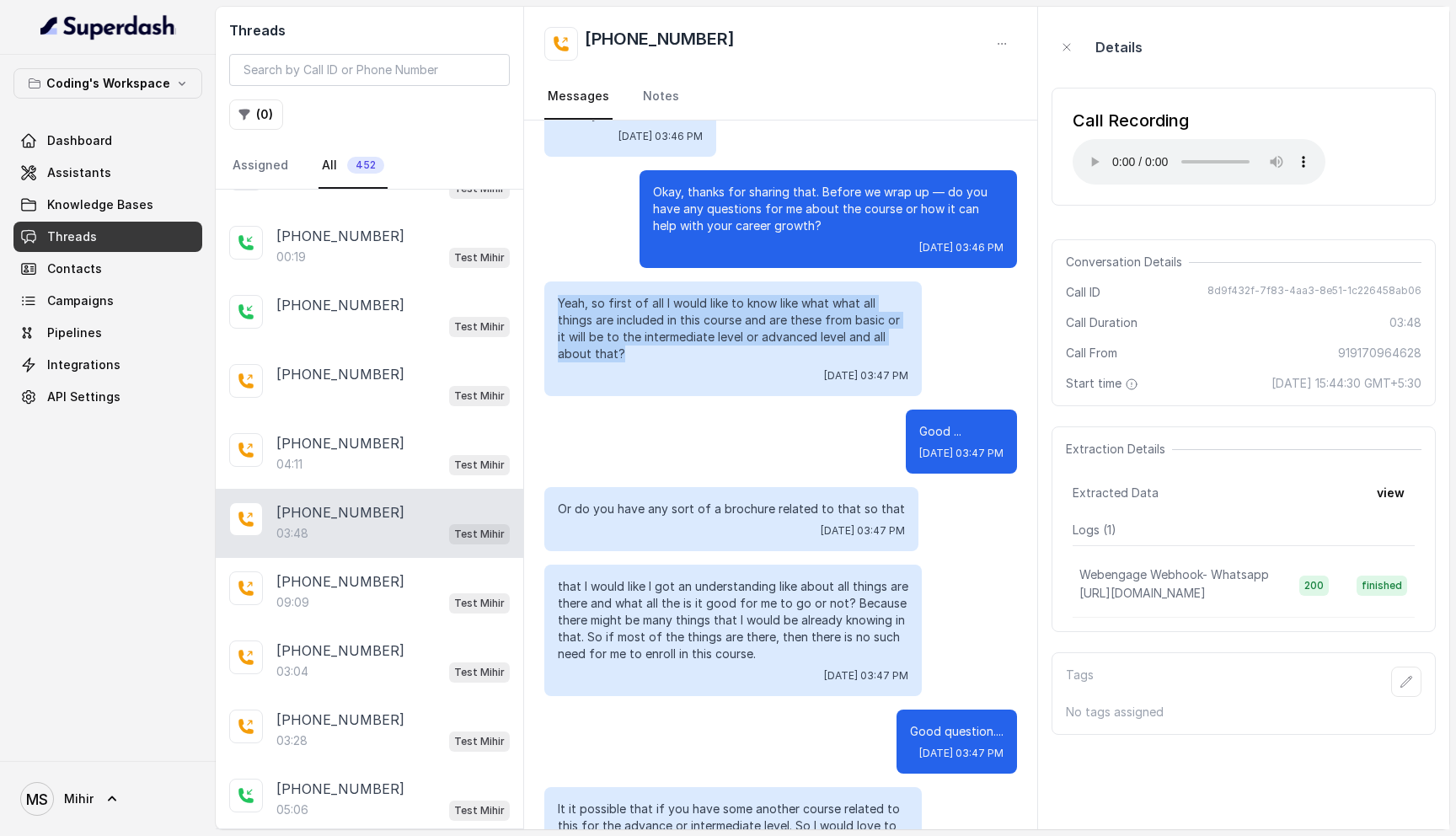
scroll to position [1926, 0]
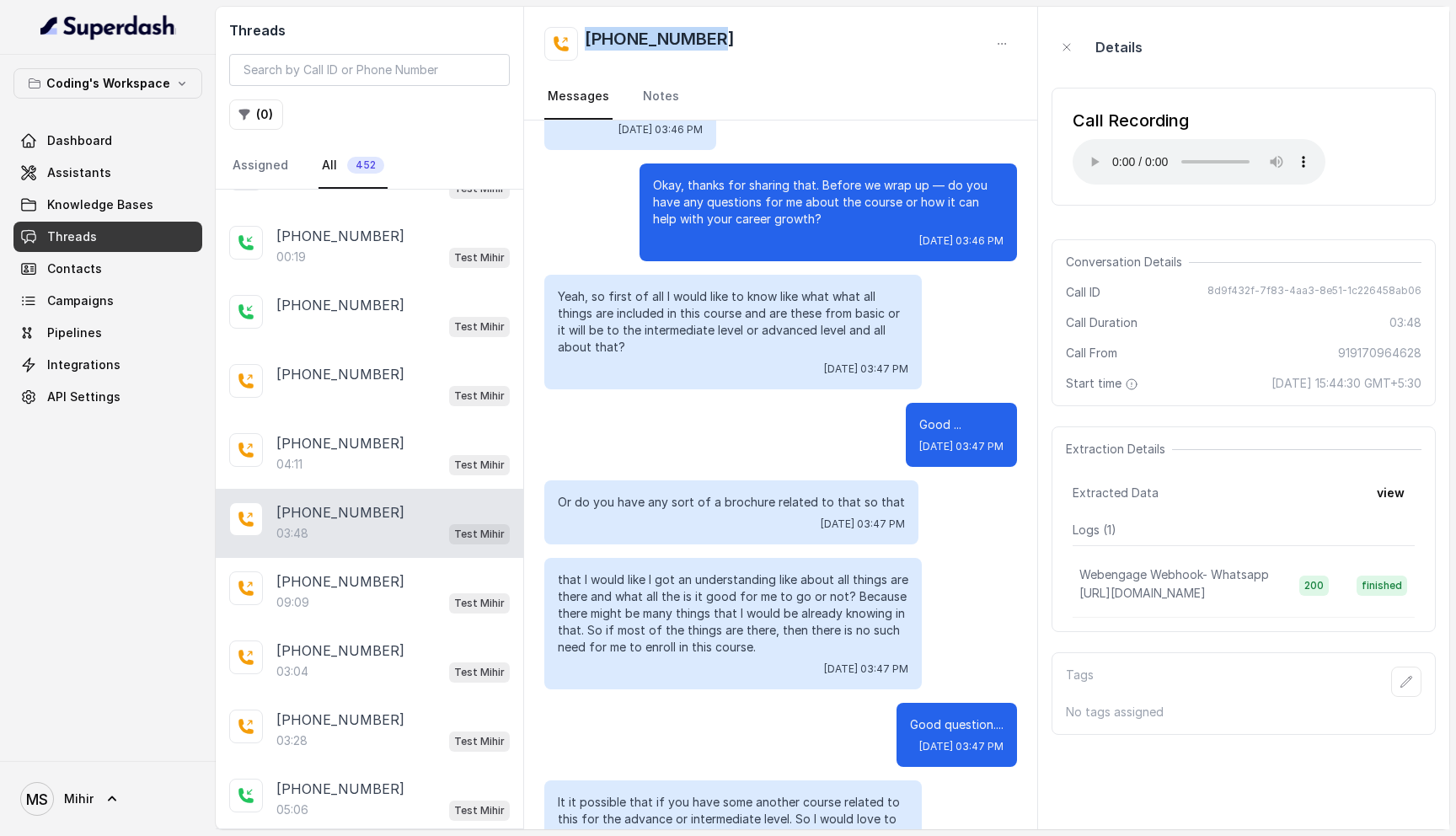
drag, startPoint x: 725, startPoint y: 39, endPoint x: 565, endPoint y: 38, distance: 160.0
click at [565, 38] on div "[PHONE_NUMBER]" at bounding box center [780, 44] width 473 height 33
copy h2 "[PHONE_NUMBER]"
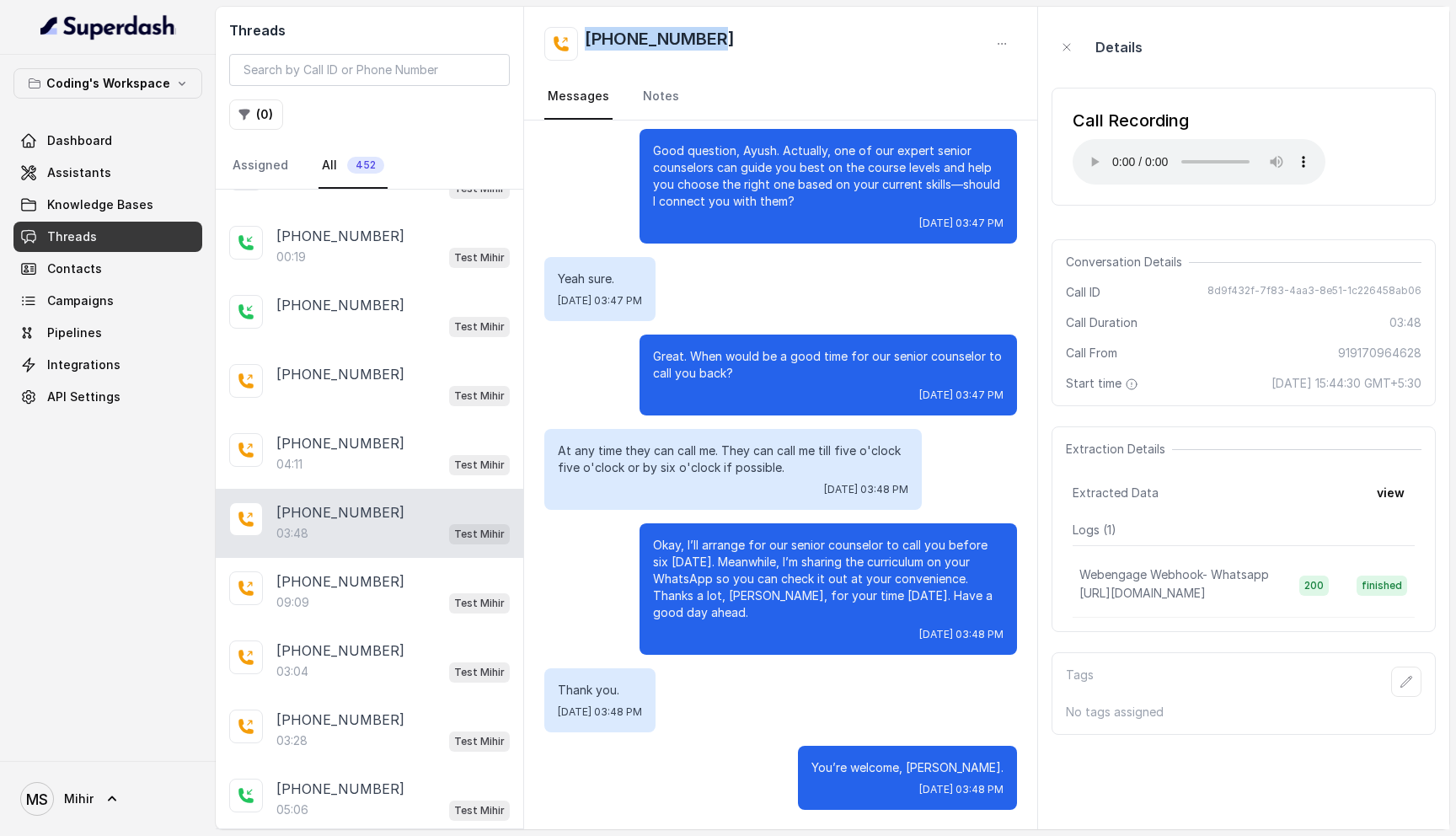
scroll to position [2689, 0]
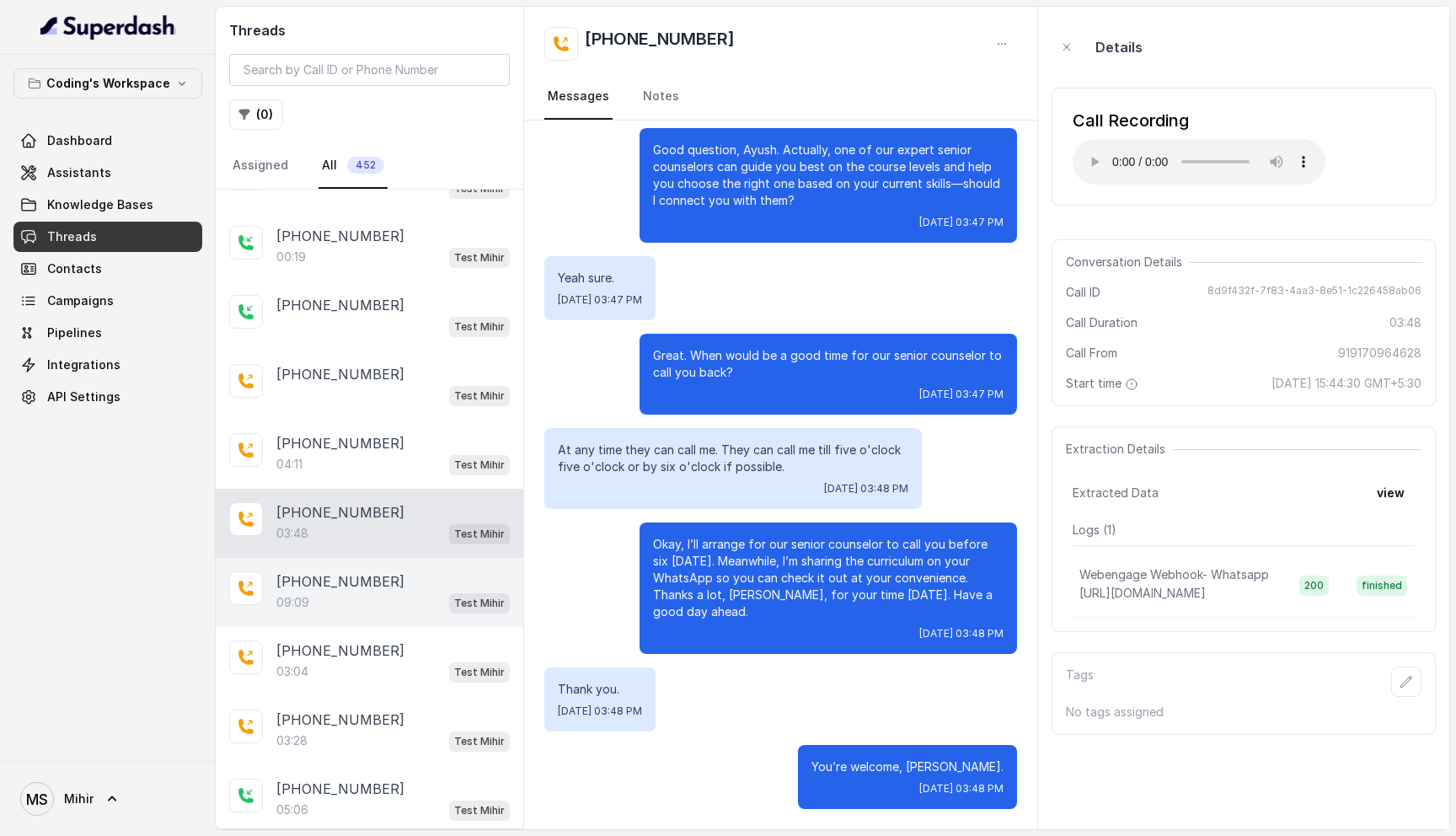
click at [346, 608] on div "+919368076554 09:09 Test Mihir" at bounding box center [370, 592] width 308 height 69
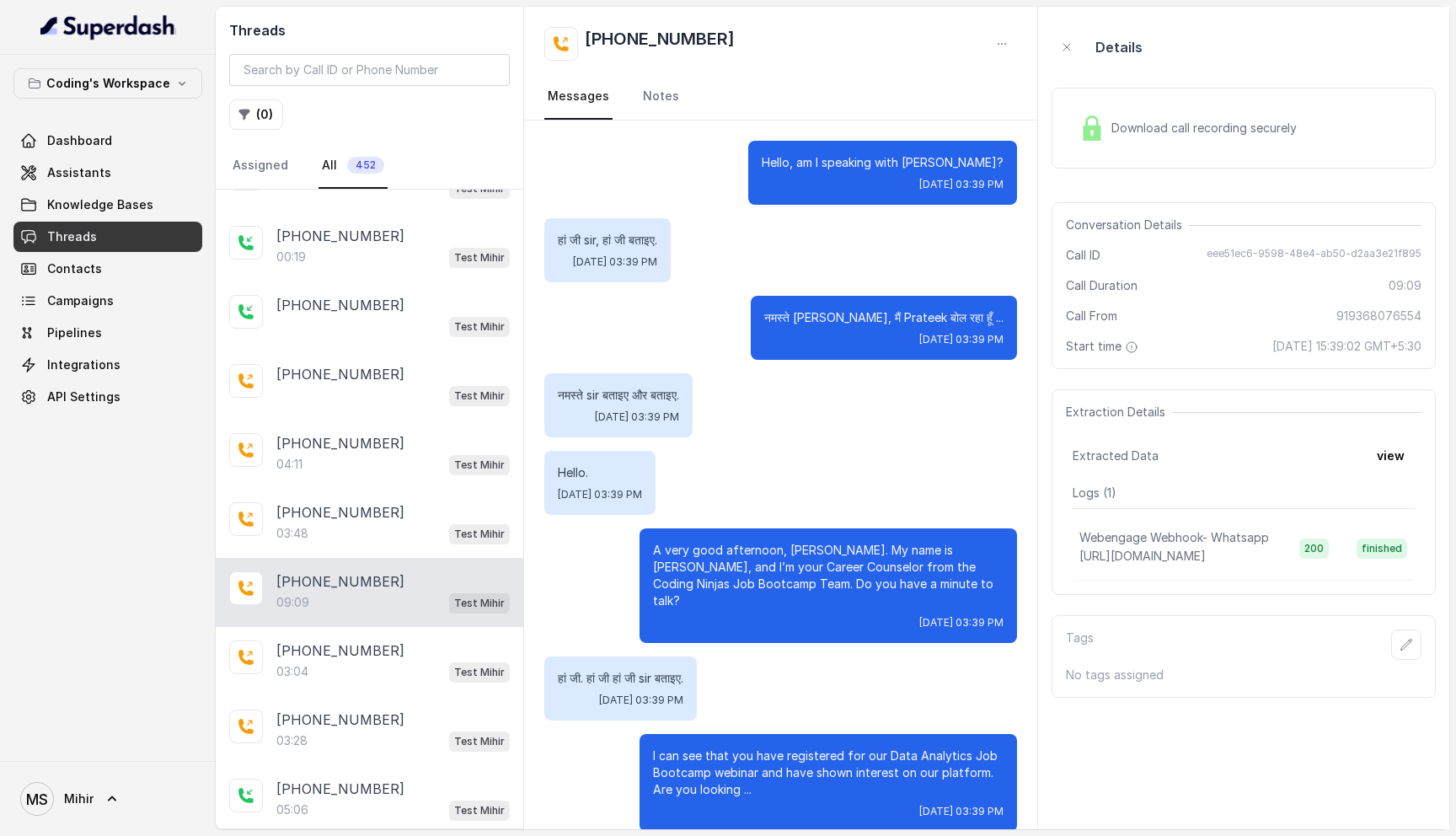
click at [1133, 124] on span "Download call recording securely" at bounding box center [1207, 128] width 192 height 17
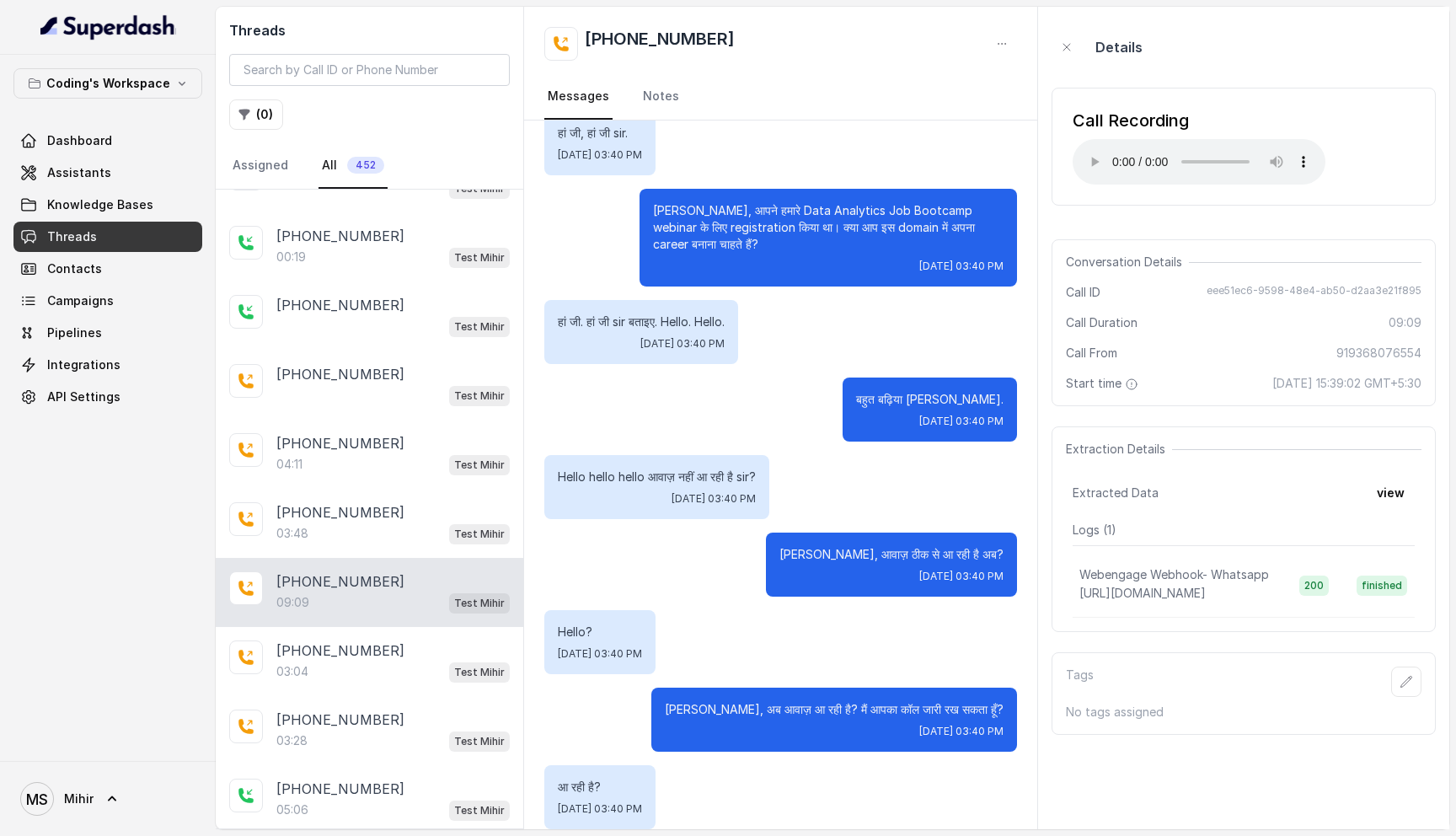
scroll to position [1050, 0]
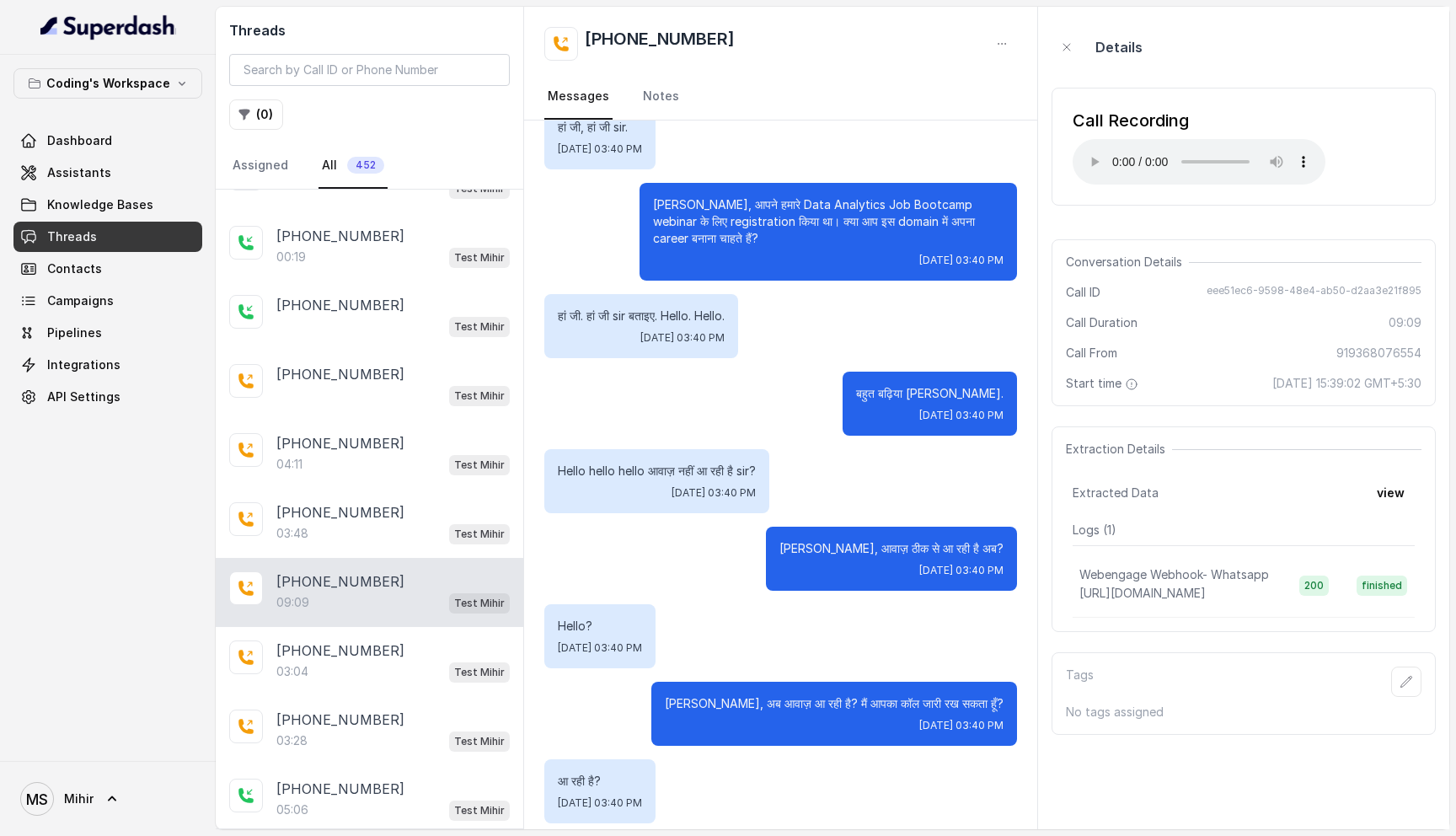
click at [898, 385] on p "बहुत बढ़िया राजेंद्र जी." at bounding box center [930, 394] width 147 height 17
click at [878, 540] on p "राजेंद्र जी, आवाज़ ठीक से आ रही है अब?" at bounding box center [891, 548] width 224 height 17
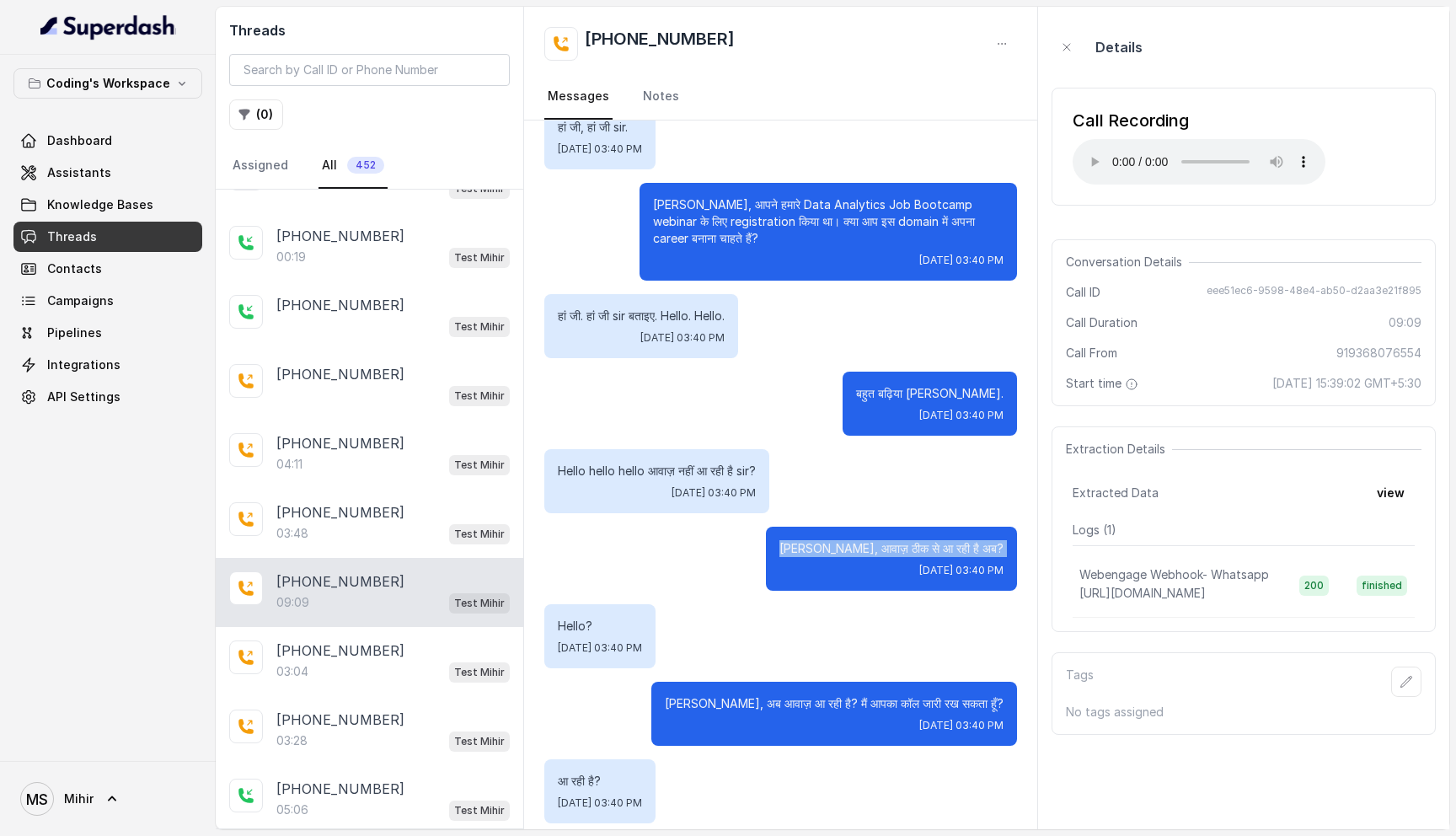
click at [878, 540] on p "राजेंद्र जी, आवाज़ ठीक से आ रही है अब?" at bounding box center [891, 548] width 224 height 17
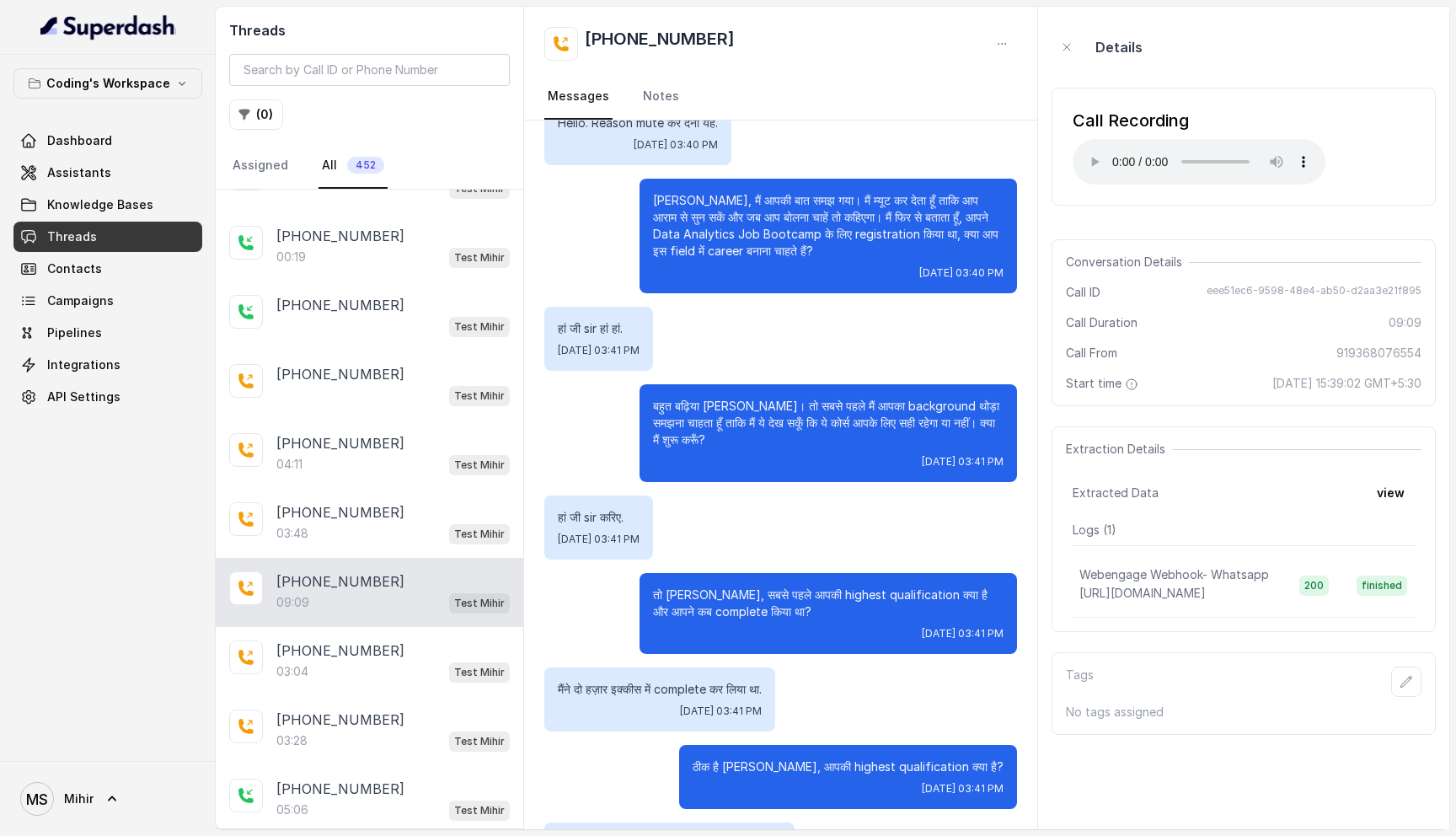
scroll to position [1865, 0]
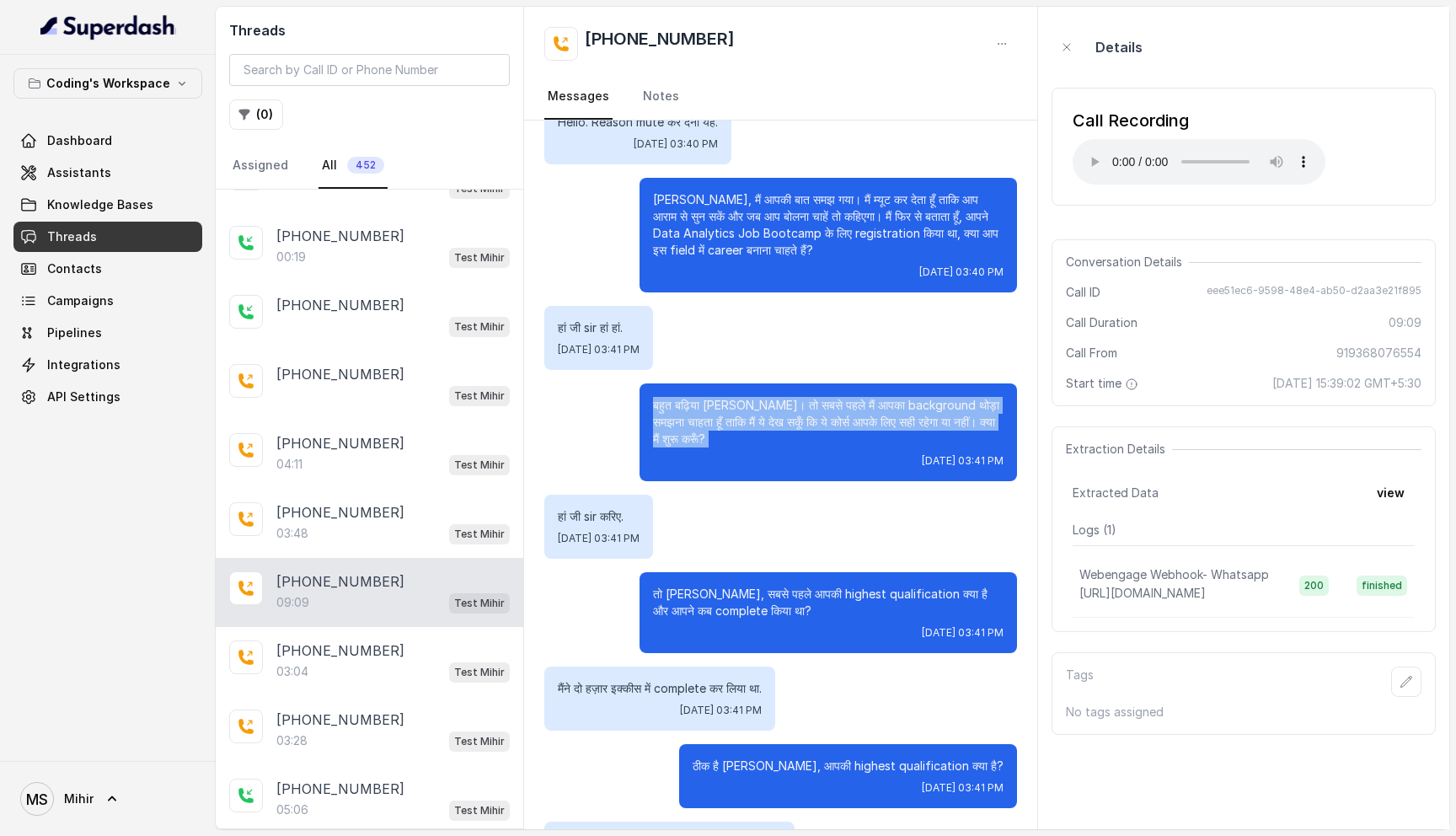
drag, startPoint x: 724, startPoint y: 432, endPoint x: 632, endPoint y: 369, distance: 111.5
click at [632, 383] on div "बहुत बढ़िया राजेंद्र जी। तो सबसे पहले मैं आपका background थोड़ा समझना चाहता हूँ…" at bounding box center [780, 432] width 473 height 98
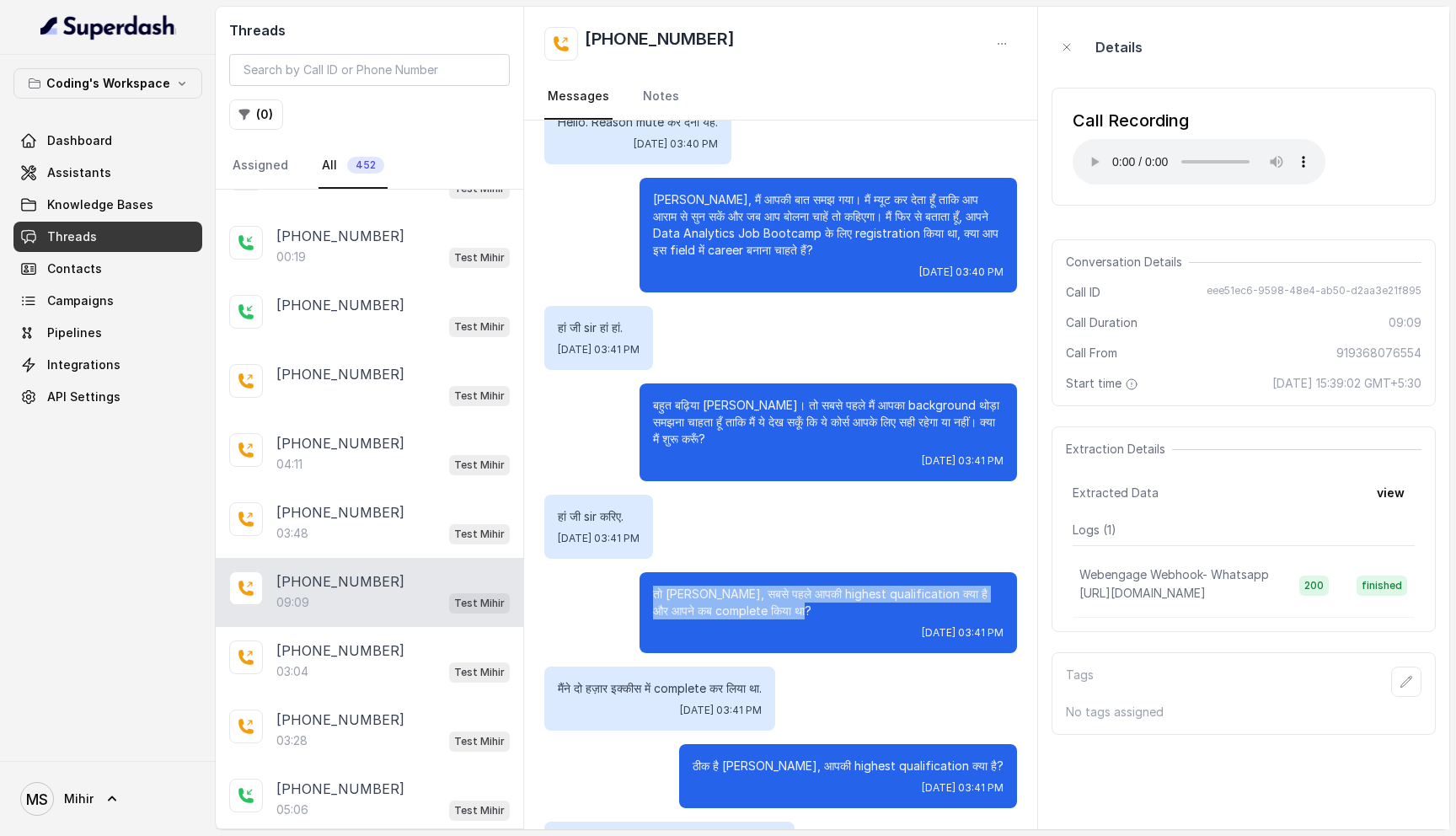
drag, startPoint x: 654, startPoint y: 575, endPoint x: 784, endPoint y: 596, distance: 131.7
click at [784, 596] on p "तो राजेंद्र जी, सबसे पहले आपकी highest qualification क्या है और आपने कब complet…" at bounding box center [828, 602] width 351 height 33
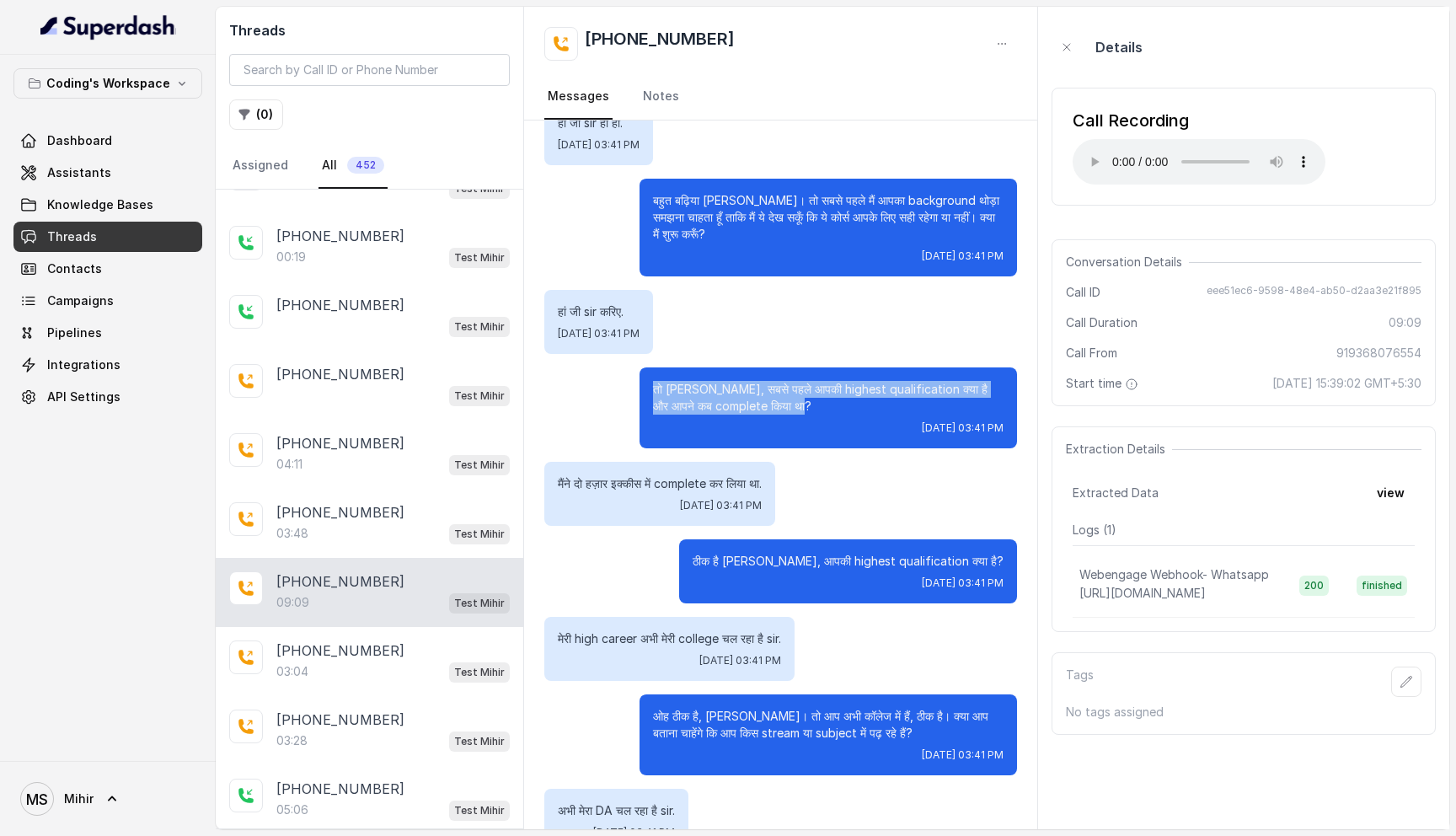
scroll to position [2121, 0]
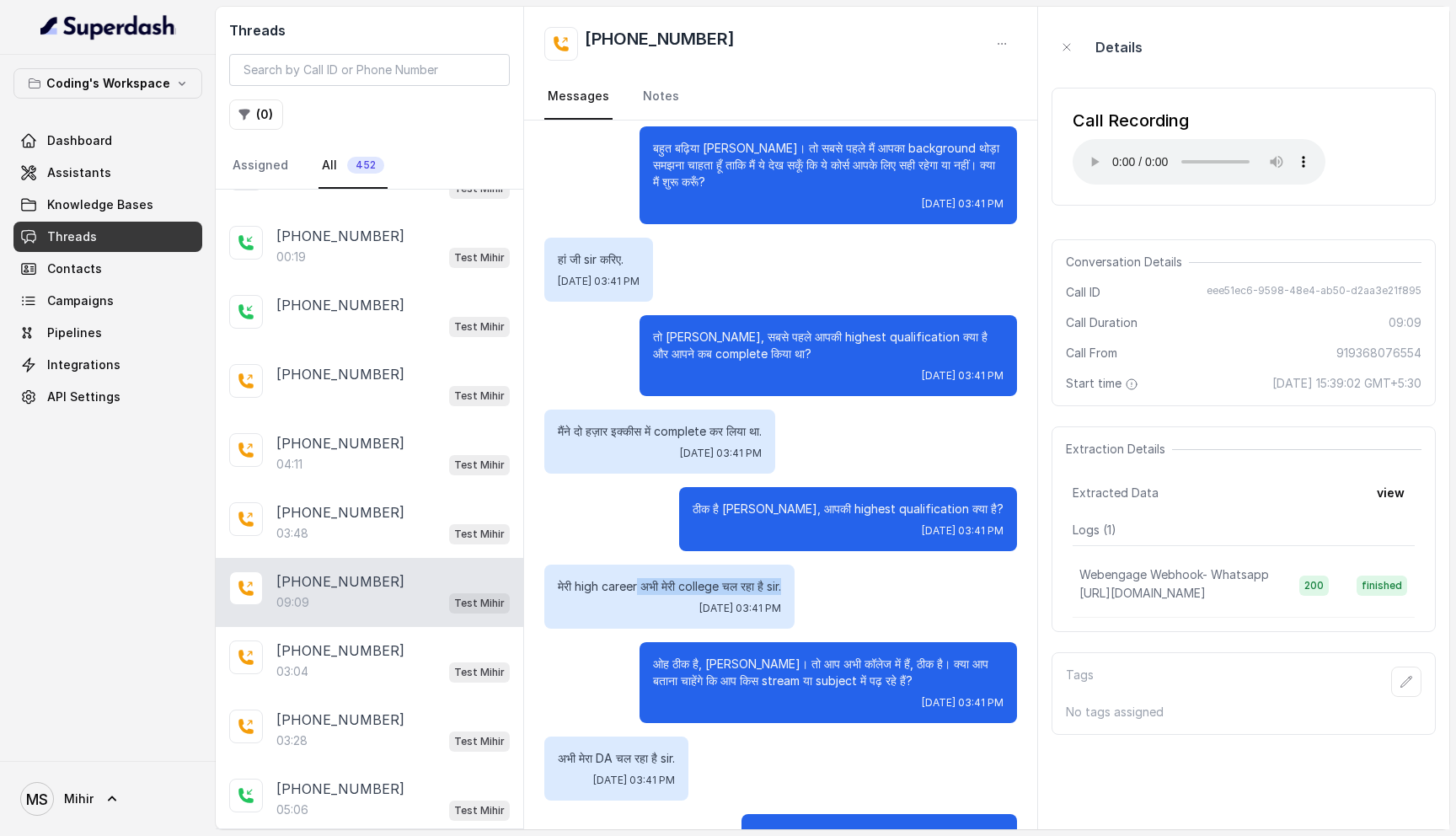
drag, startPoint x: 637, startPoint y: 568, endPoint x: 808, endPoint y: 564, distance: 171.0
click at [809, 565] on div "मेरी high career अभी मेरी college चल रहा है sir. Sat, Aug 30, 2025, 03:41 PM" at bounding box center [780, 596] width 473 height 64
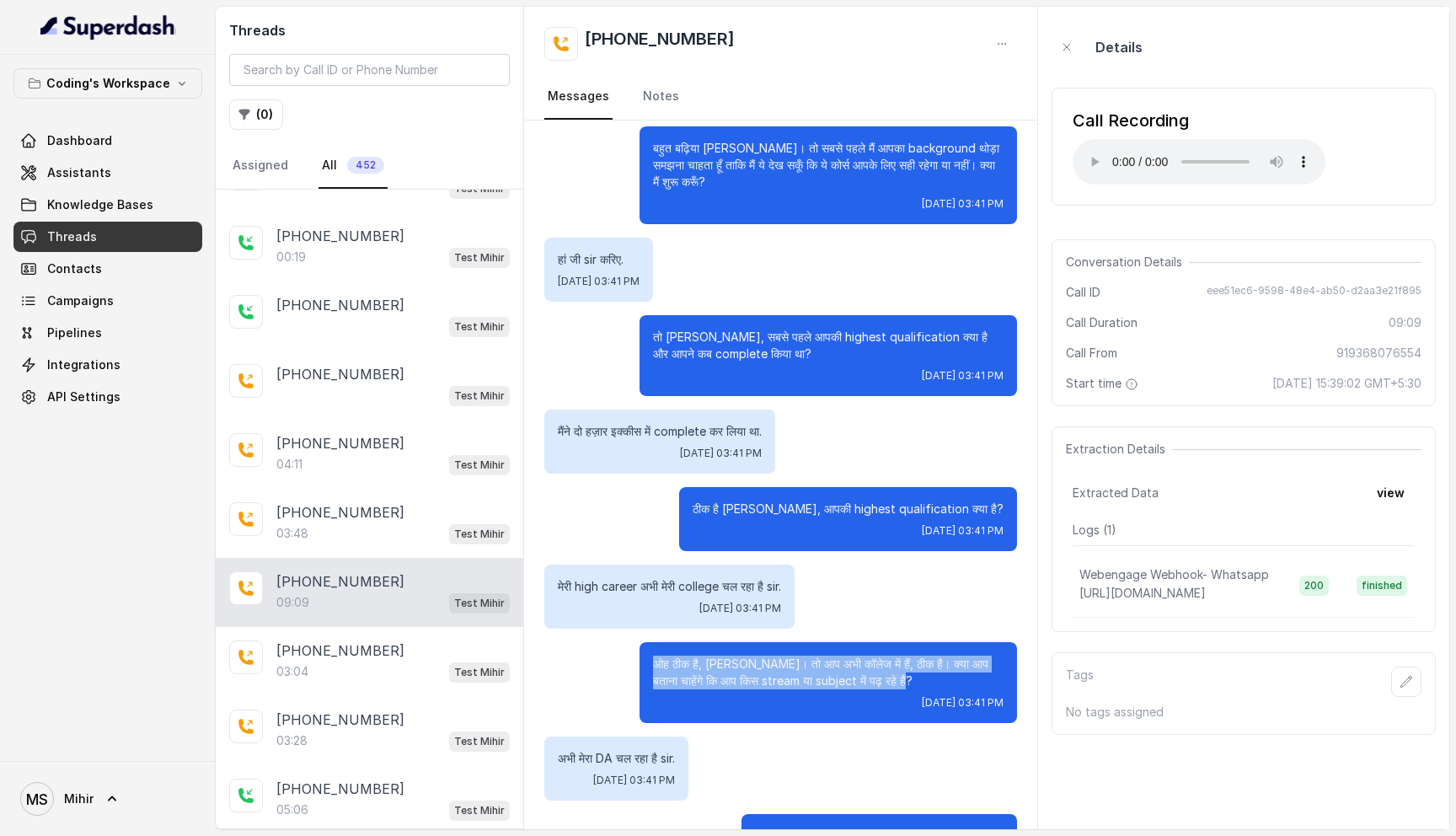
drag, startPoint x: 875, startPoint y: 664, endPoint x: 657, endPoint y: 649, distance: 218.5
click at [656, 655] on p "ओह ठीक है, राजेंद्र जी। तो आप अभी कॉलेज में हैं, ठीक है। क्या आप बताना चाहेंगे …" at bounding box center [828, 672] width 351 height 33
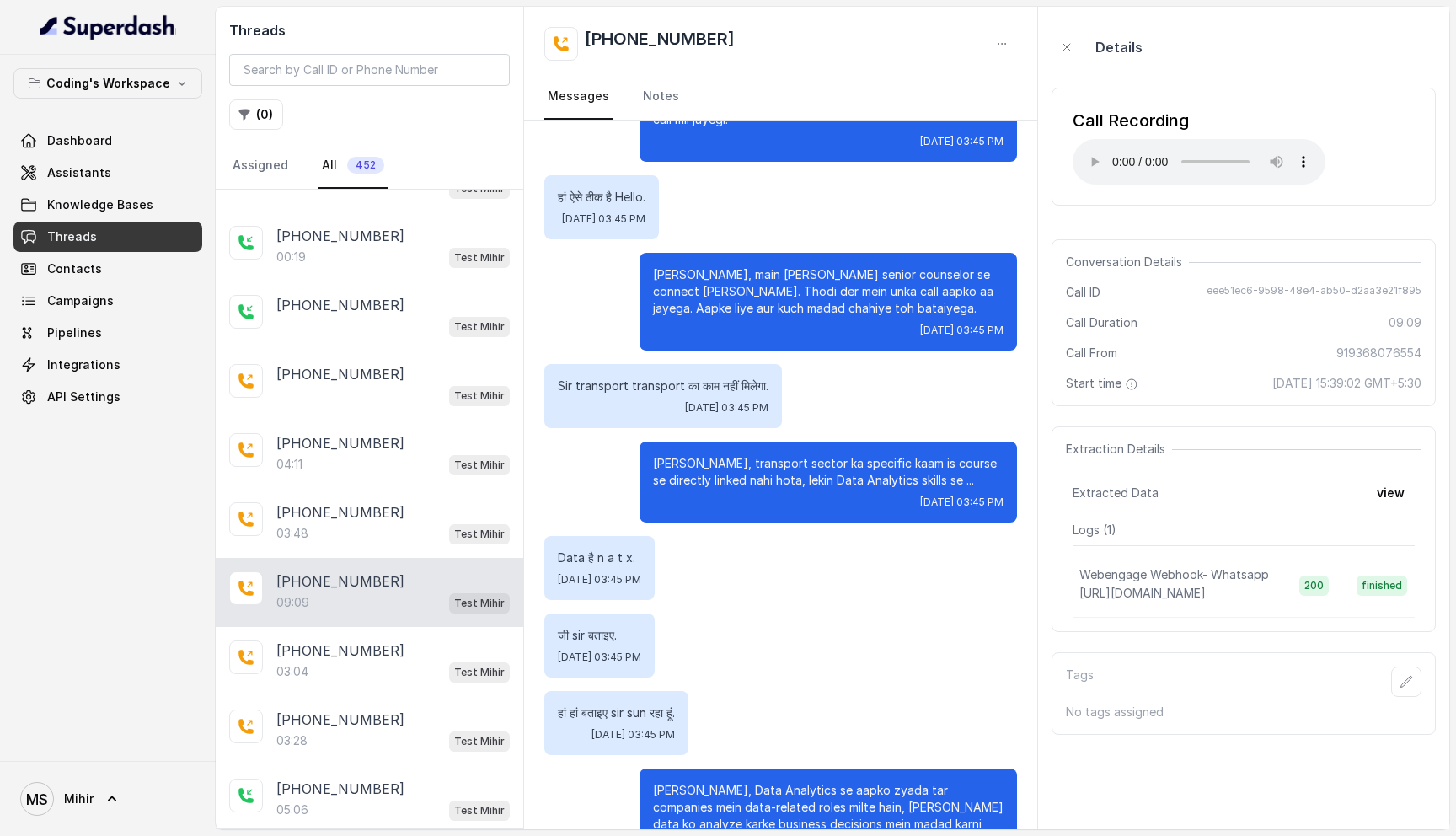
scroll to position [5501, 0]
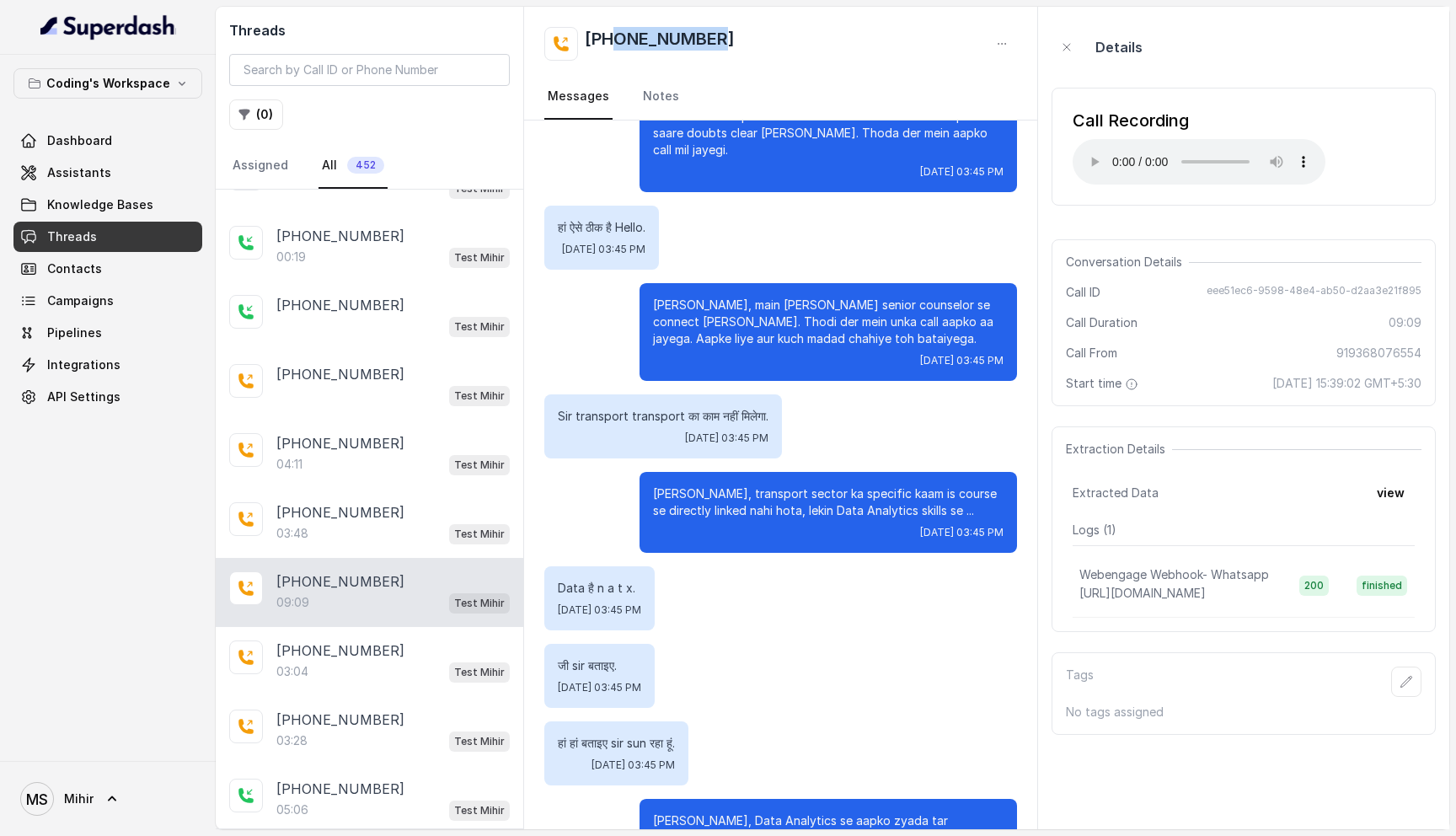
drag, startPoint x: 746, startPoint y: 39, endPoint x: 617, endPoint y: 34, distance: 129.1
click at [617, 34] on div "[PHONE_NUMBER]" at bounding box center [780, 44] width 473 height 33
copy h2 "9368076554"
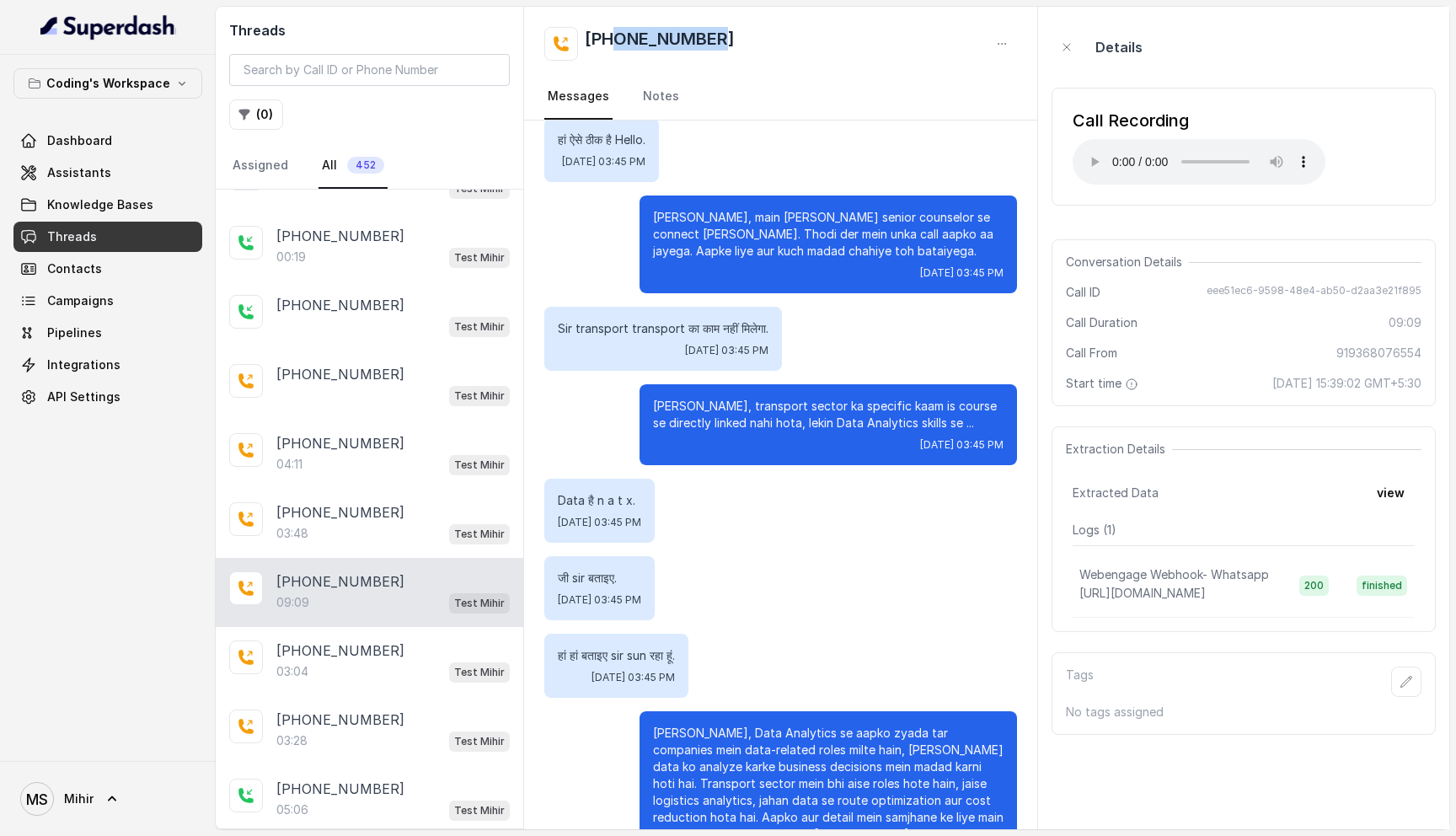
scroll to position [5659, 0]
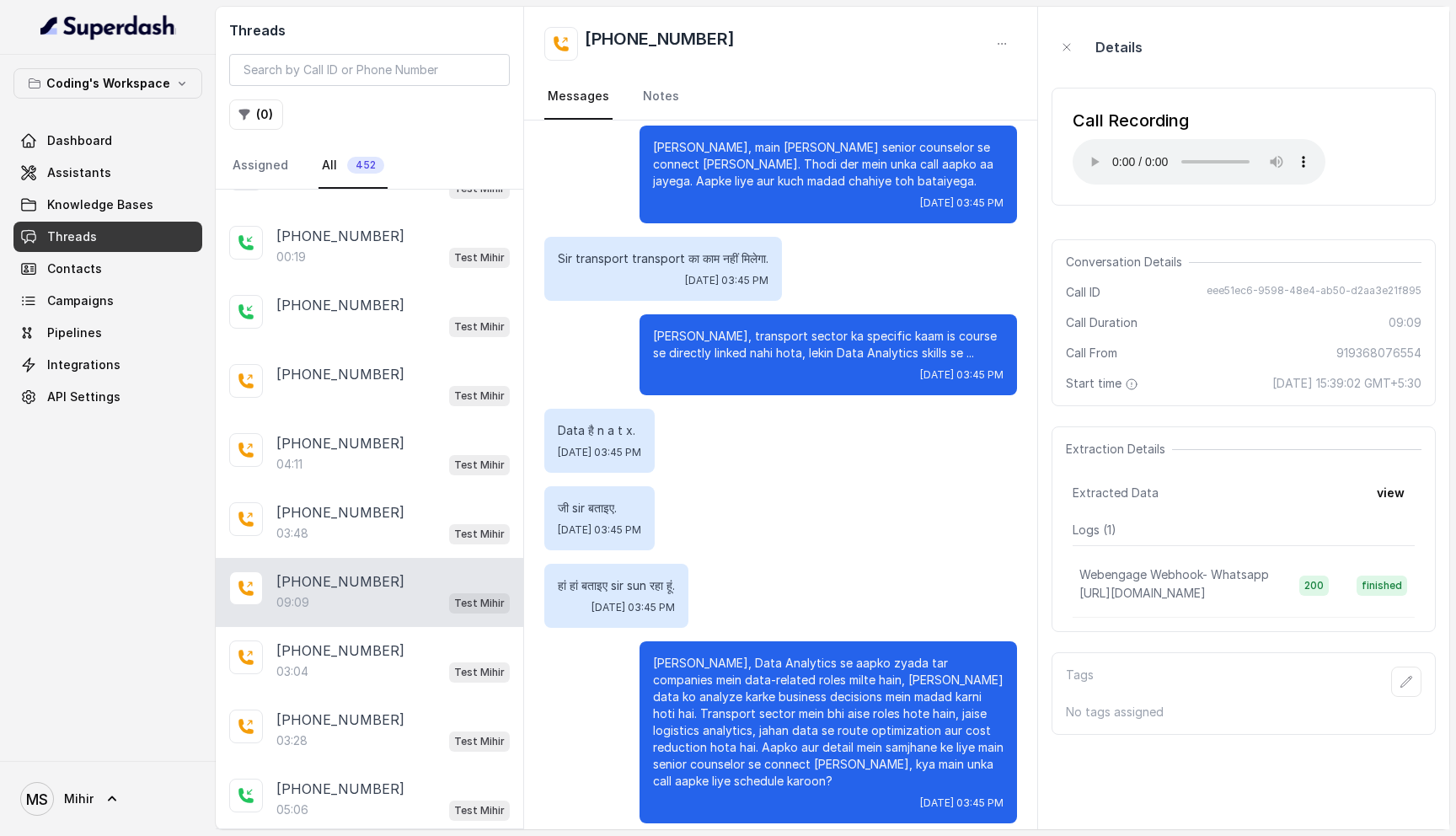
click at [591, 423] on p "Data है n a t x." at bounding box center [600, 431] width 84 height 17
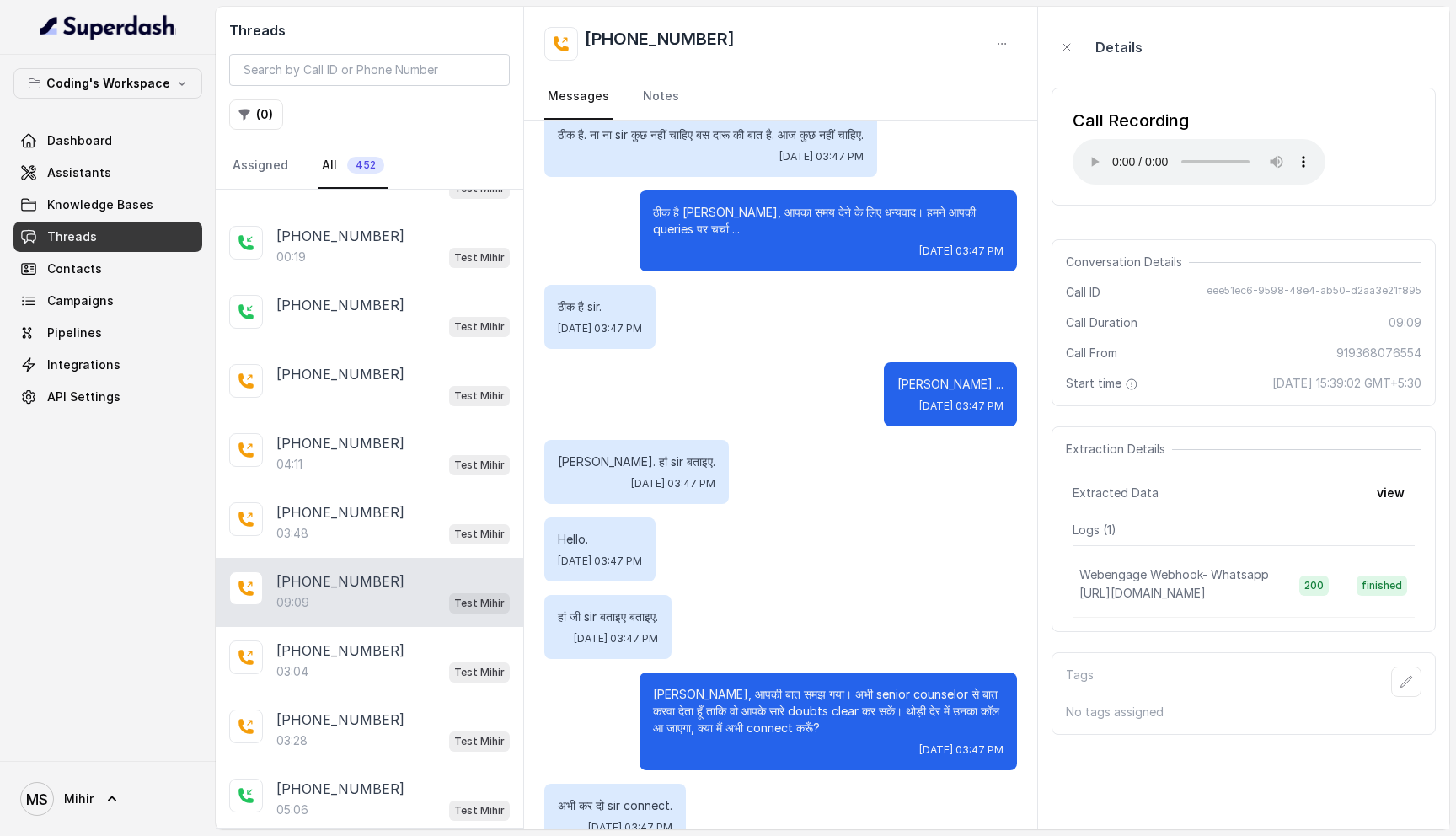
scroll to position [7366, 0]
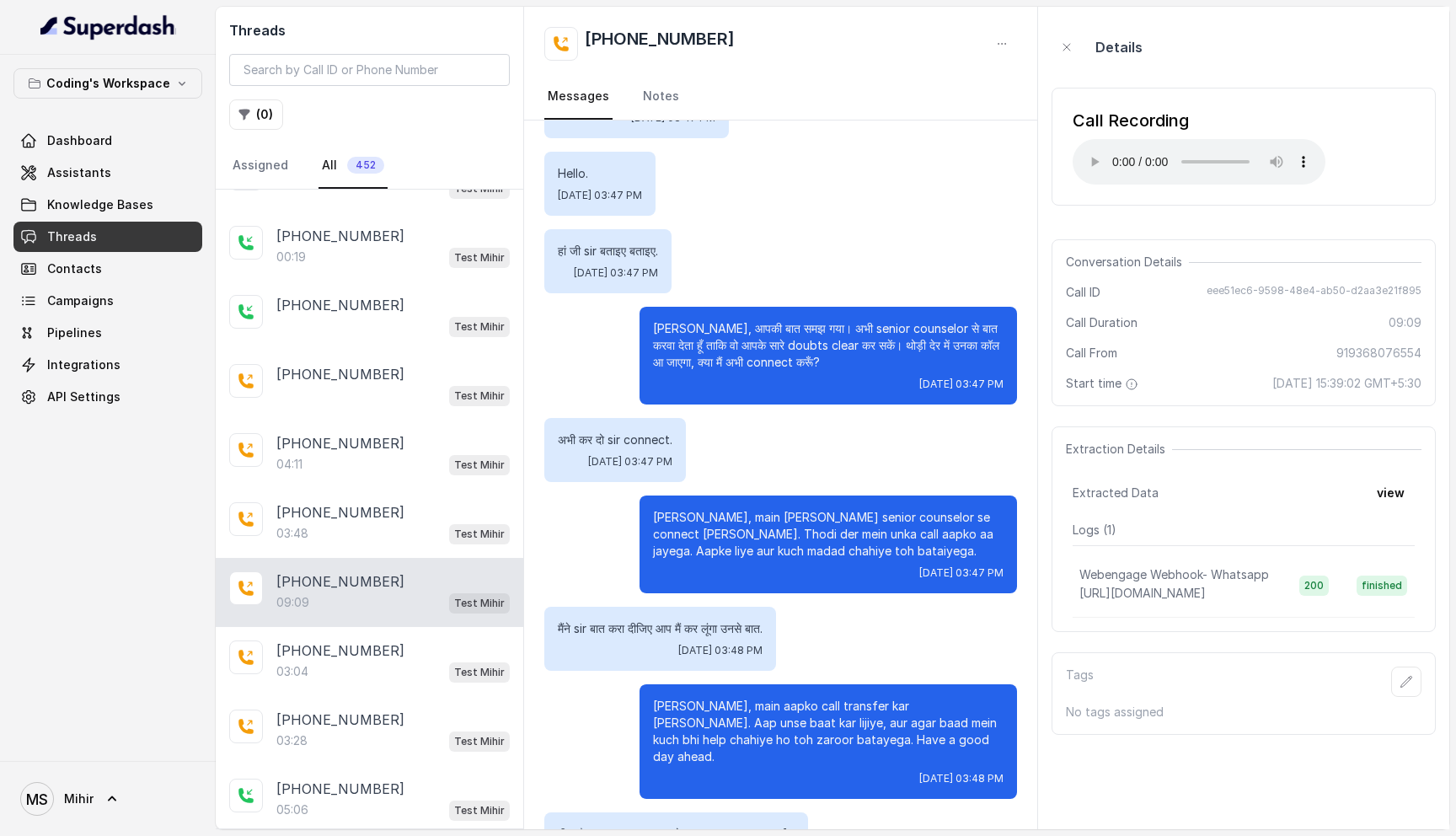
click at [719, 826] on p "ठीक है sir. आपका क्या नाम होगा sir शुभ राम?" at bounding box center [676, 834] width 237 height 17
click at [629, 431] on p "अभी कर दो sir connect." at bounding box center [615, 440] width 115 height 17
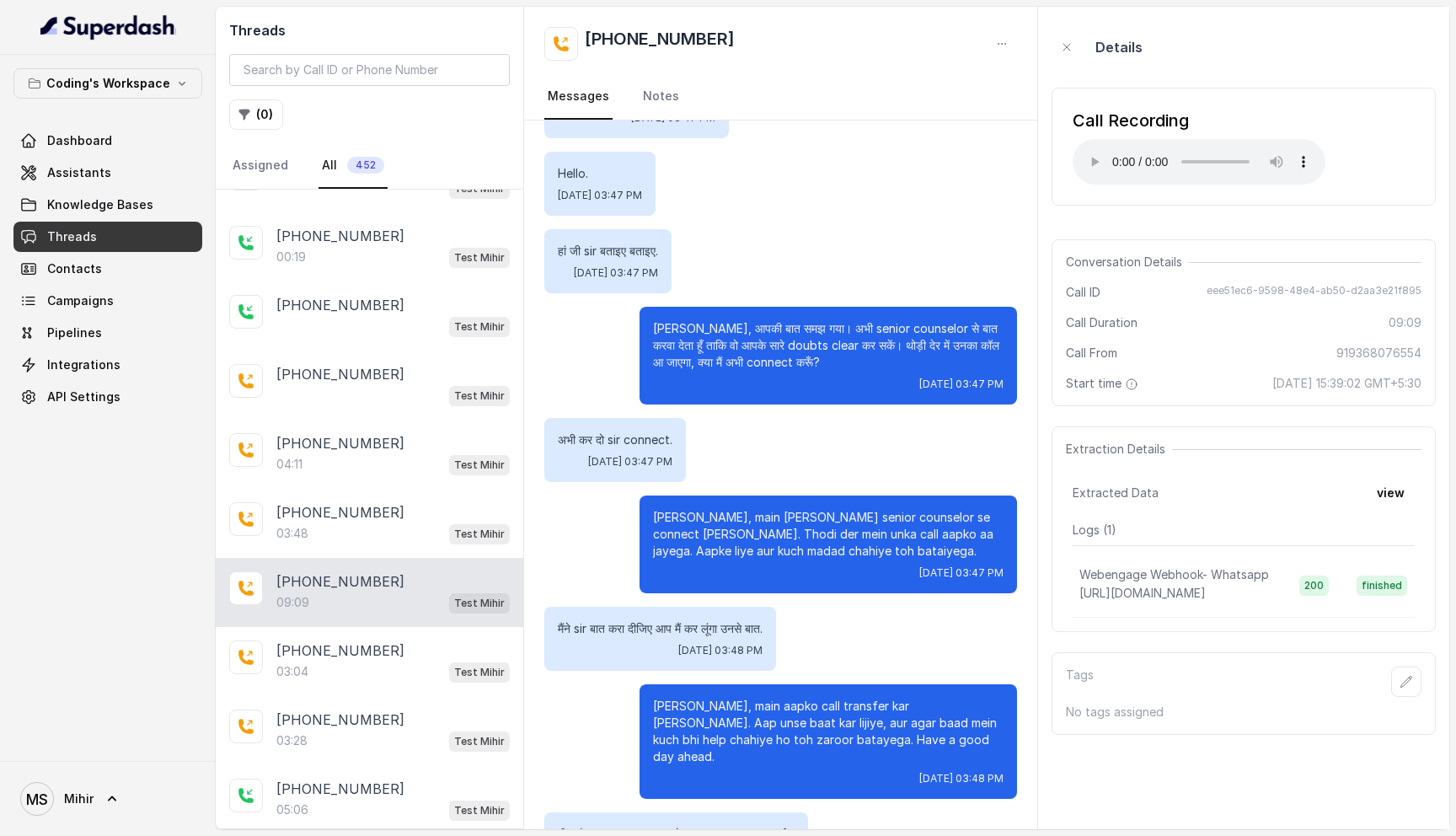
click at [725, 509] on p "Rajendra ji, main abhi aapko senior counselor se connect karwa deta hoon. Thodi…" at bounding box center [828, 534] width 351 height 50
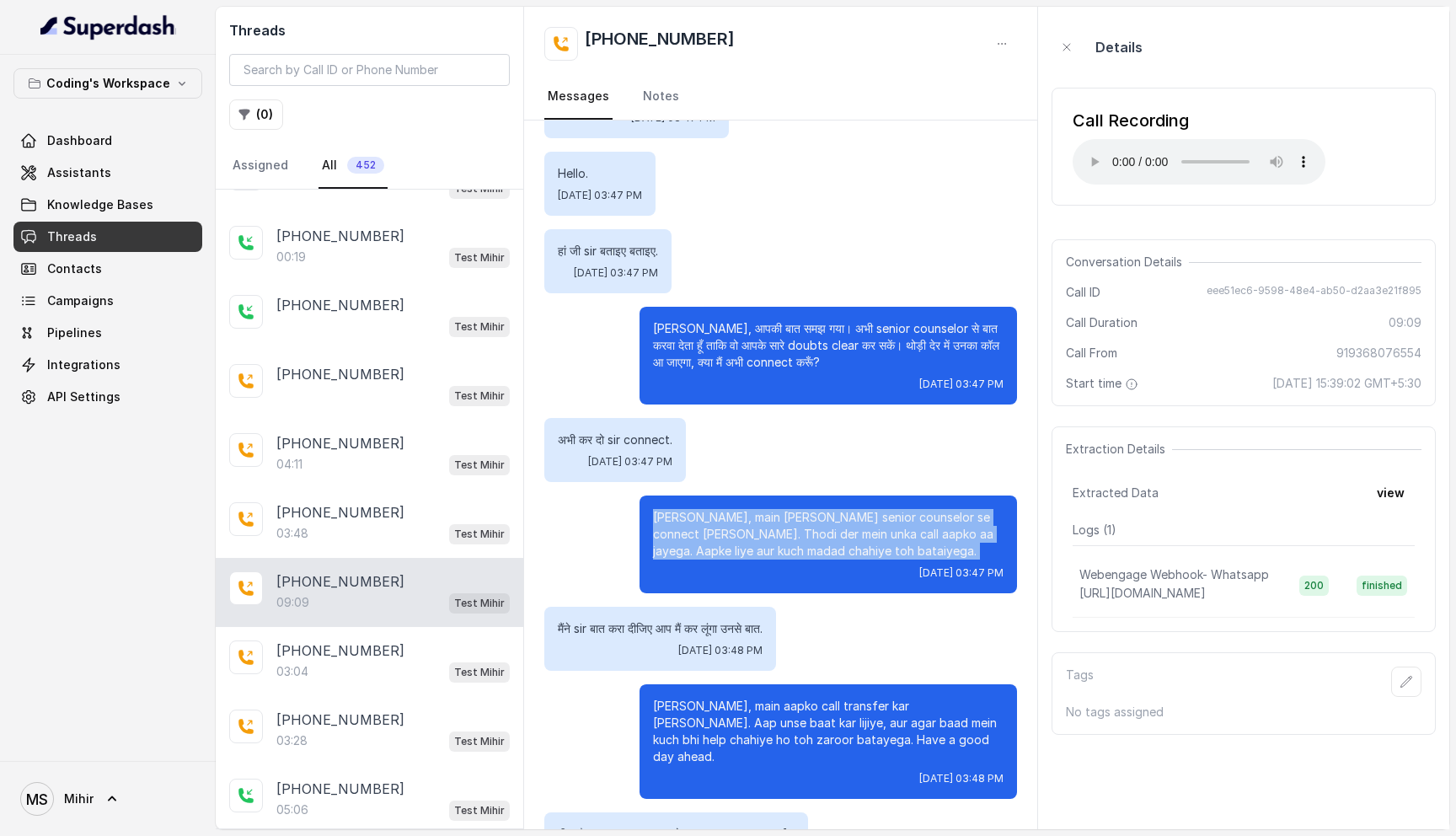
click at [725, 509] on p "Rajendra ji, main abhi aapko senior counselor se connect karwa deta hoon. Thodi…" at bounding box center [828, 534] width 351 height 50
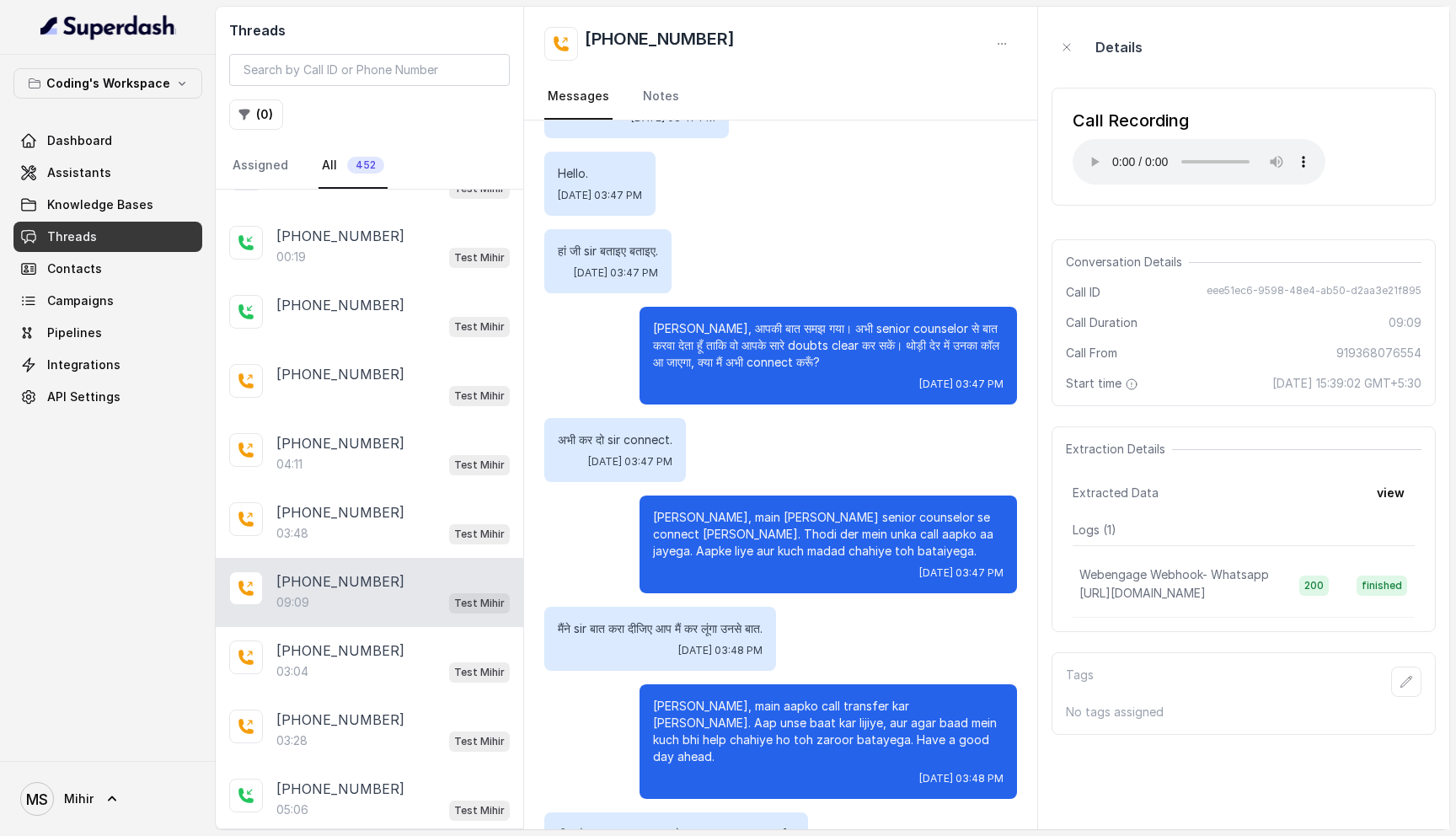
click at [685, 826] on p "ठीक है sir. आपका क्या नाम होगा sir शुभ राम?" at bounding box center [676, 834] width 237 height 17
click at [772, 698] on p "Rajendra ji, main aapko call transfer kar deta hoon. Aap unse baat kar lijiye, …" at bounding box center [828, 732] width 351 height 68
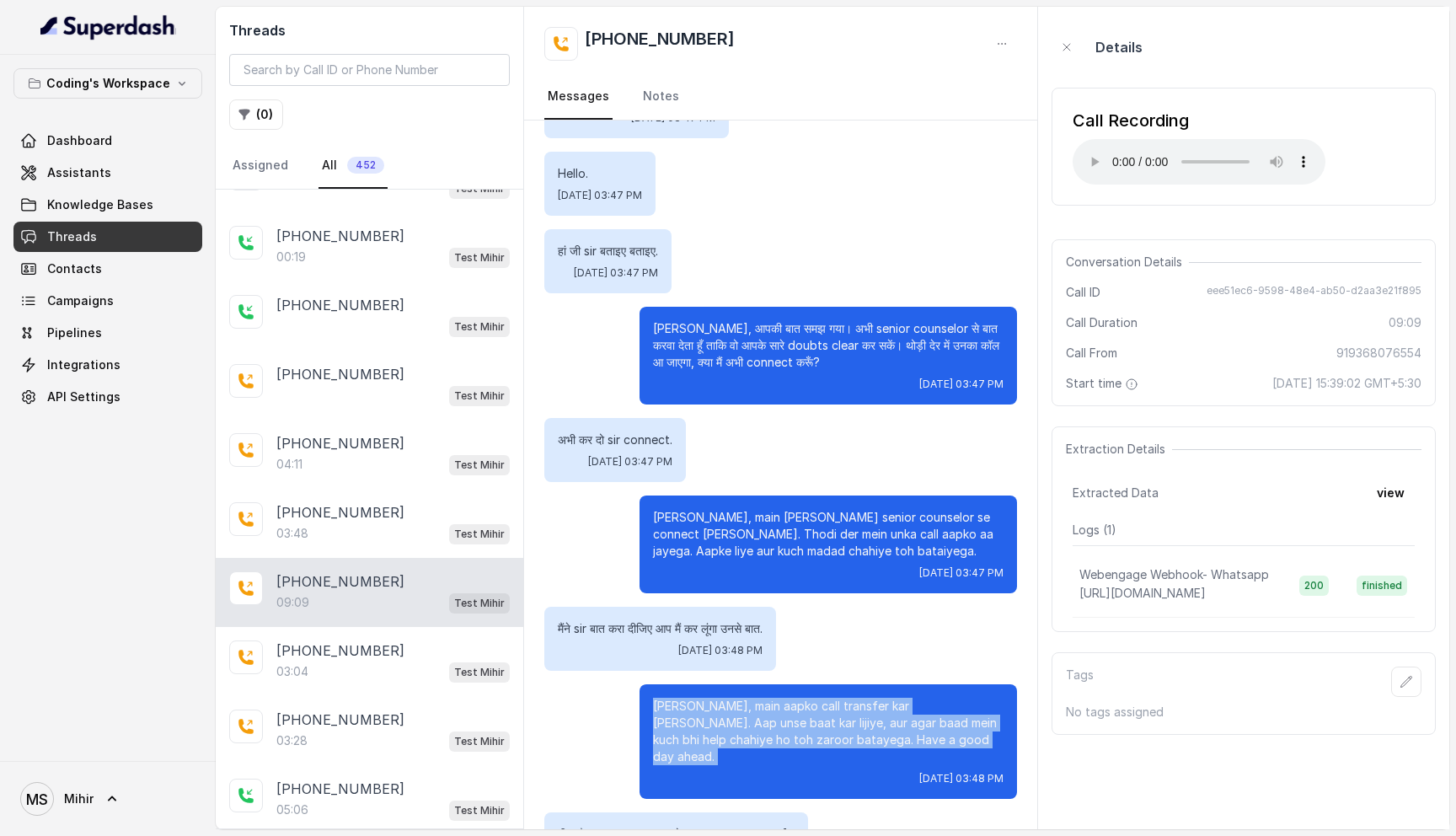
click at [772, 698] on p "Rajendra ji, main aapko call transfer kar deta hoon. Aap unse baat kar lijiye, …" at bounding box center [828, 732] width 351 height 68
click at [1394, 499] on button "view" at bounding box center [1391, 493] width 48 height 30
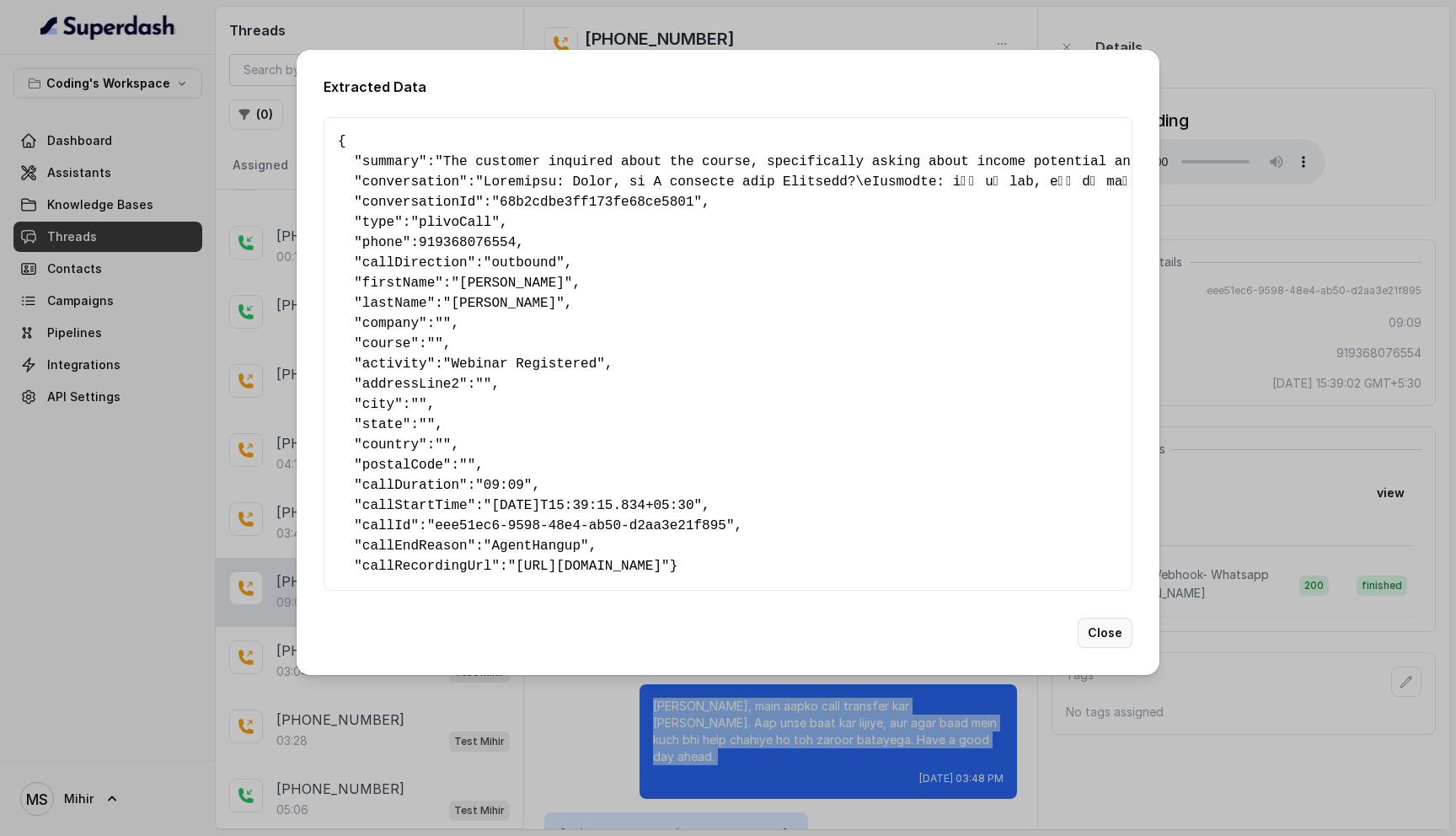
click at [1101, 646] on button "Close" at bounding box center [1105, 632] width 55 height 30
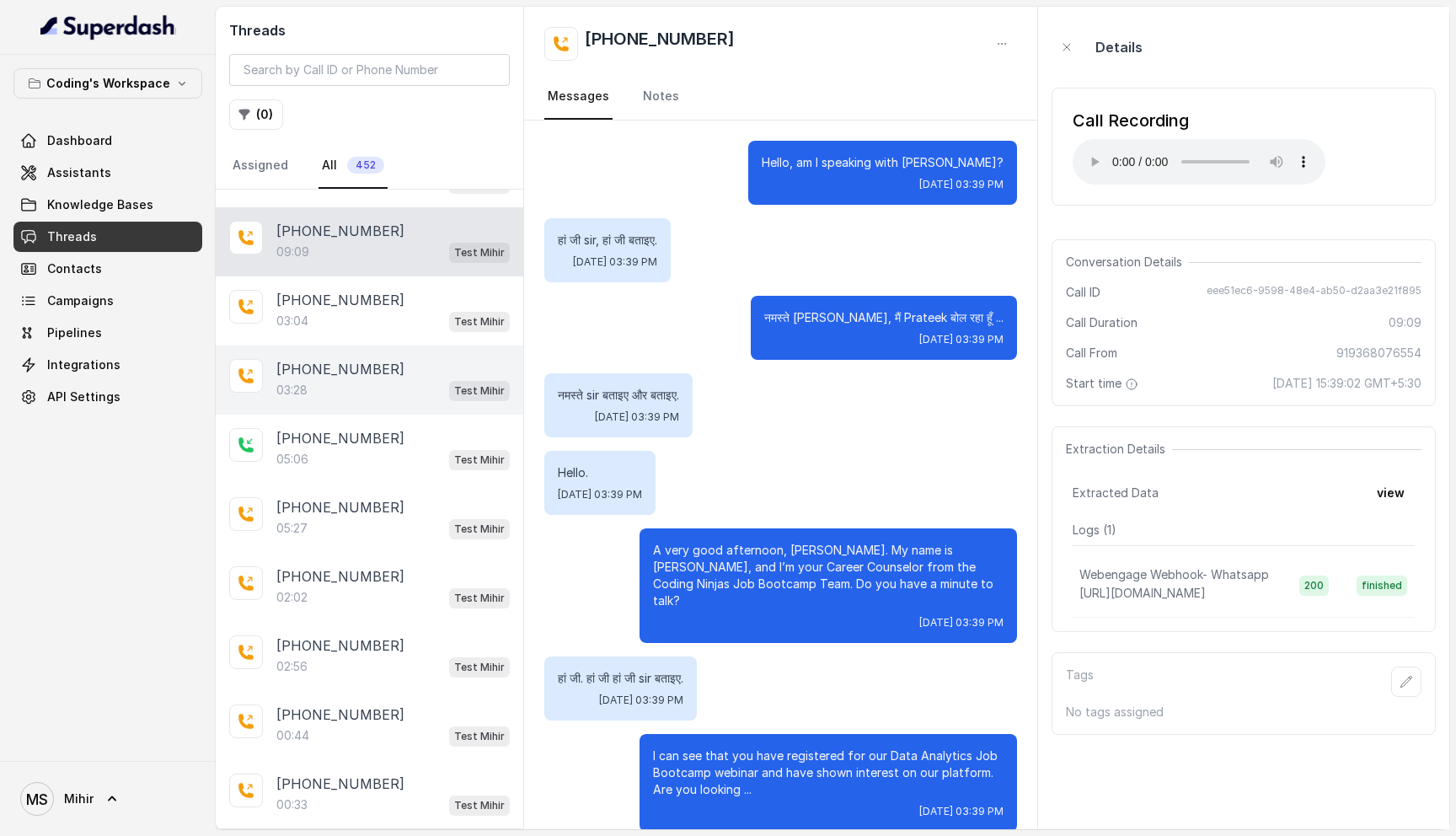
scroll to position [886, 0]
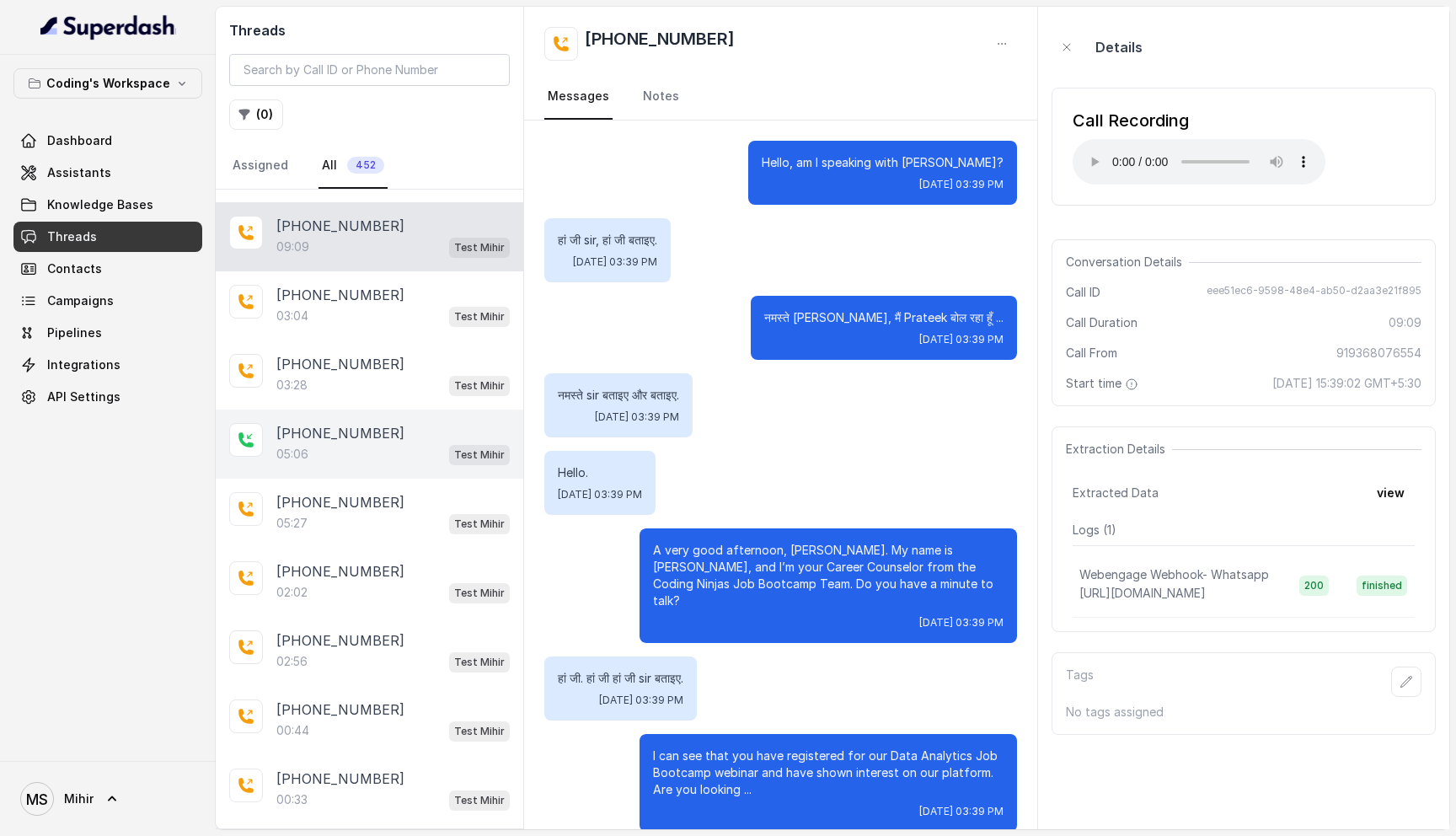
click at [313, 433] on p "[PHONE_NUMBER]" at bounding box center [340, 433] width 128 height 21
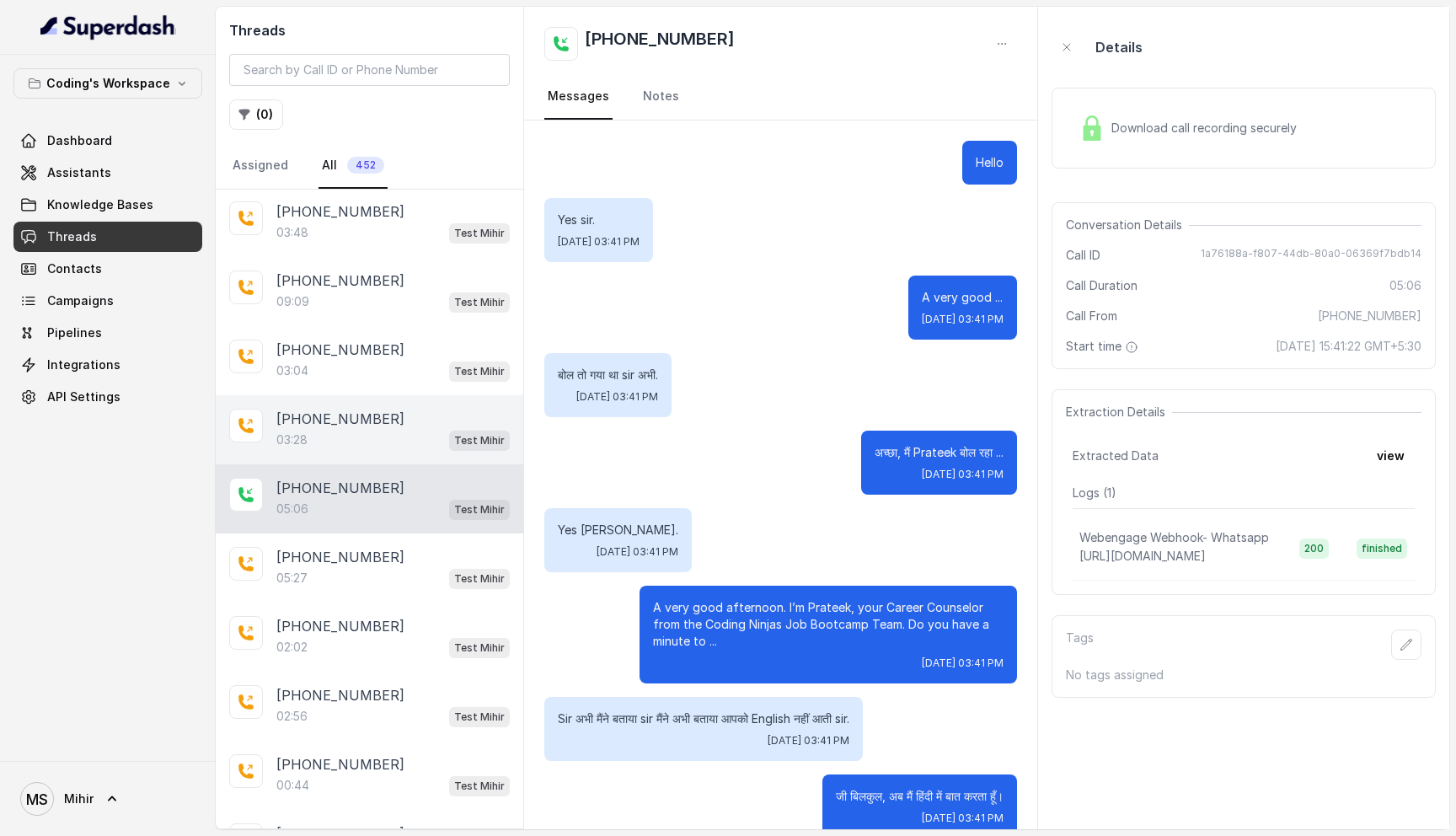
scroll to position [837, 0]
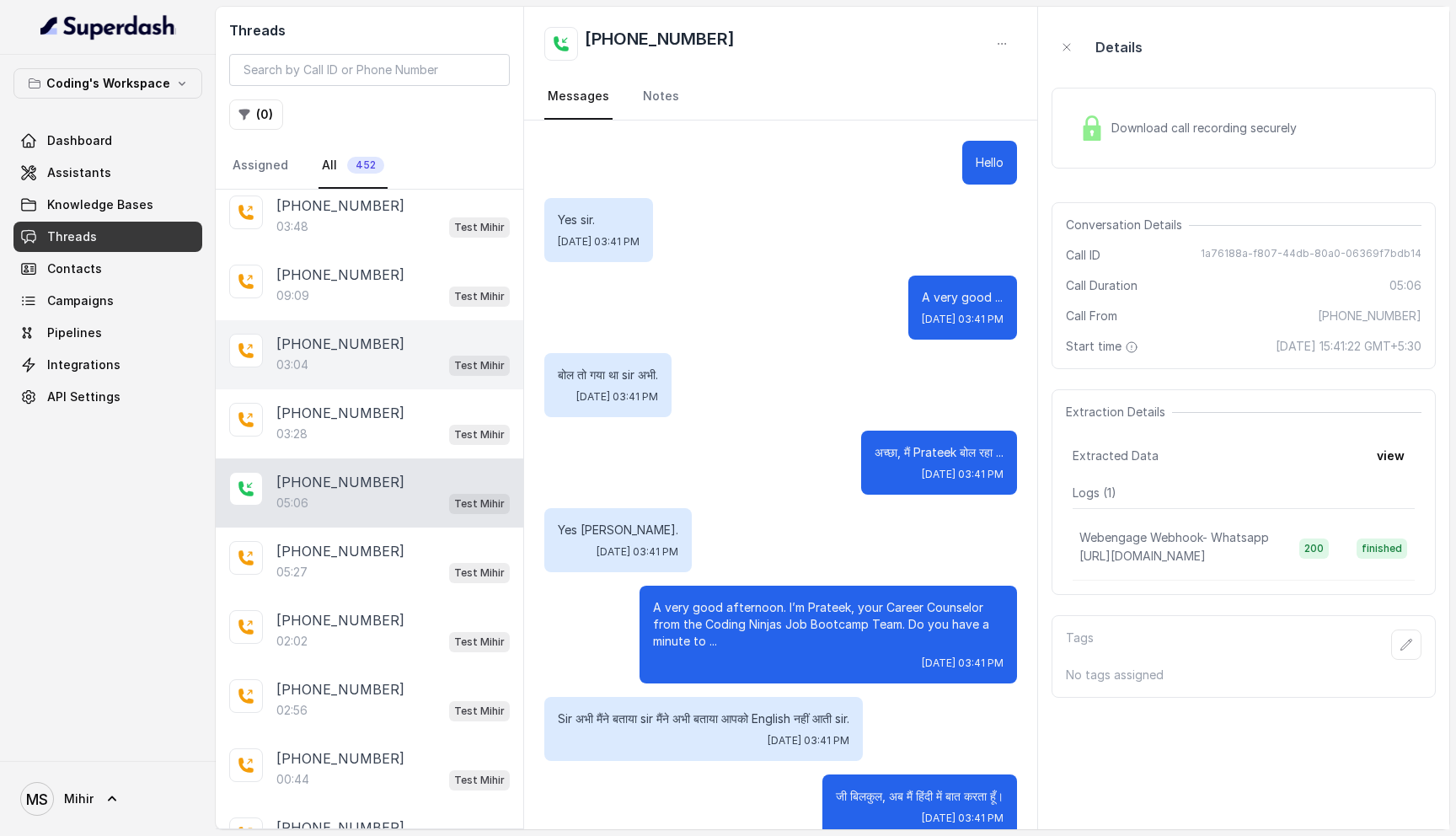
click at [359, 354] on div "03:04 Test Mihir" at bounding box center [393, 365] width 234 height 22
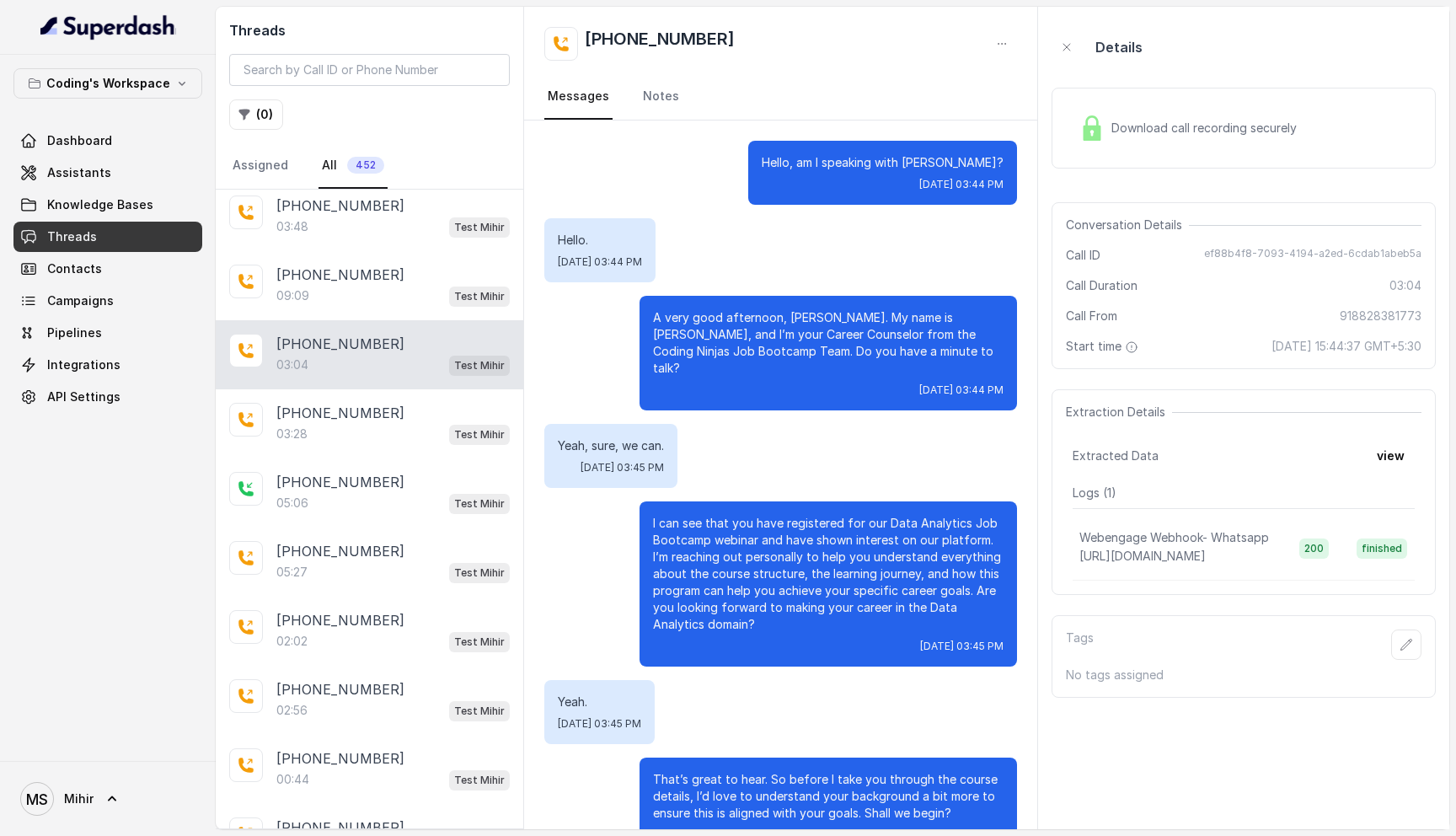
scroll to position [2211, 0]
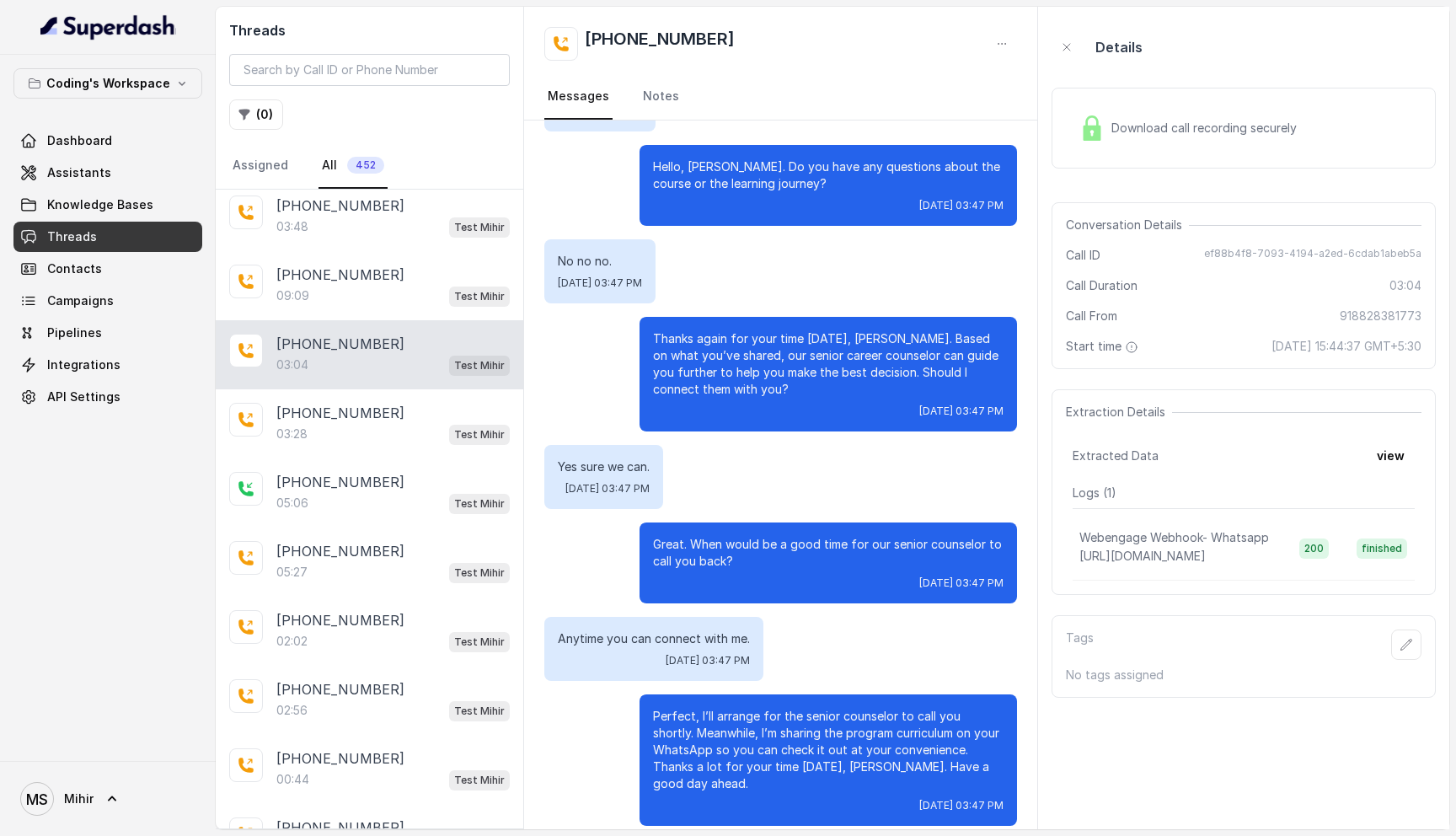
click at [725, 355] on p "Thanks again for your time today, Aditya. Based on what you’ve shared, our seni…" at bounding box center [828, 364] width 351 height 68
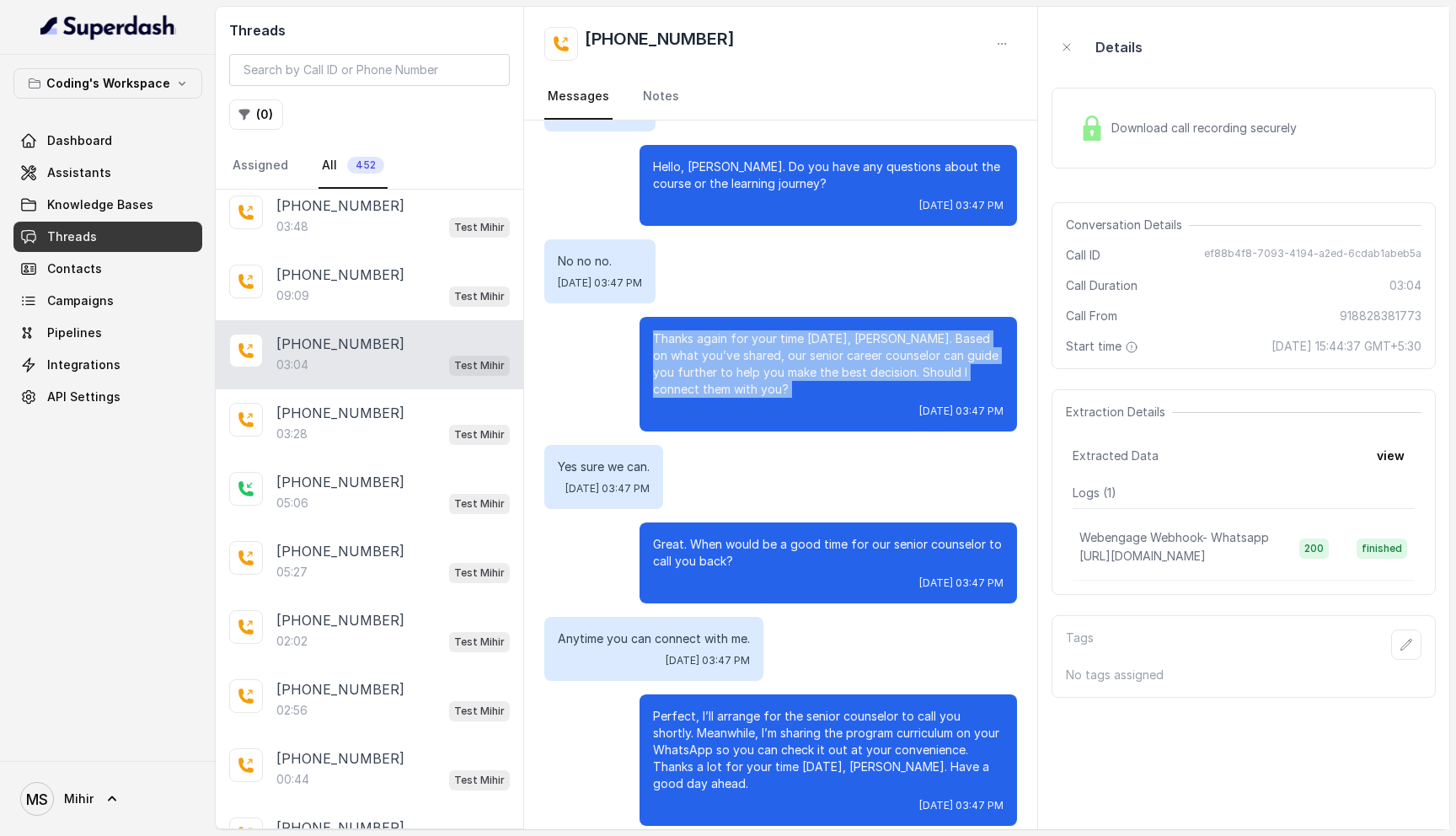
click at [725, 355] on p "Thanks again for your time today, Aditya. Based on what you’ve shared, our seni…" at bounding box center [828, 364] width 351 height 68
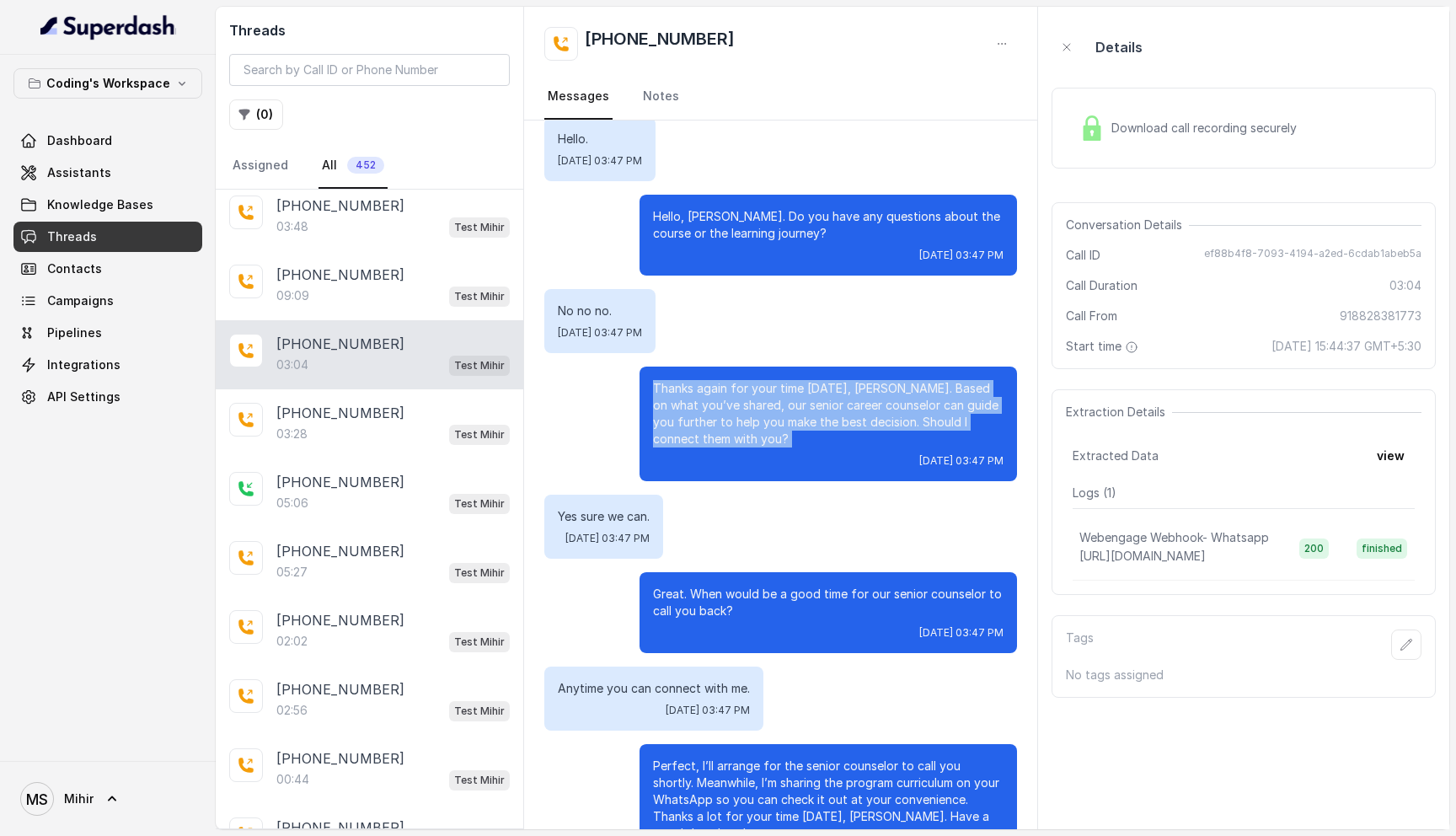
scroll to position [2137, 0]
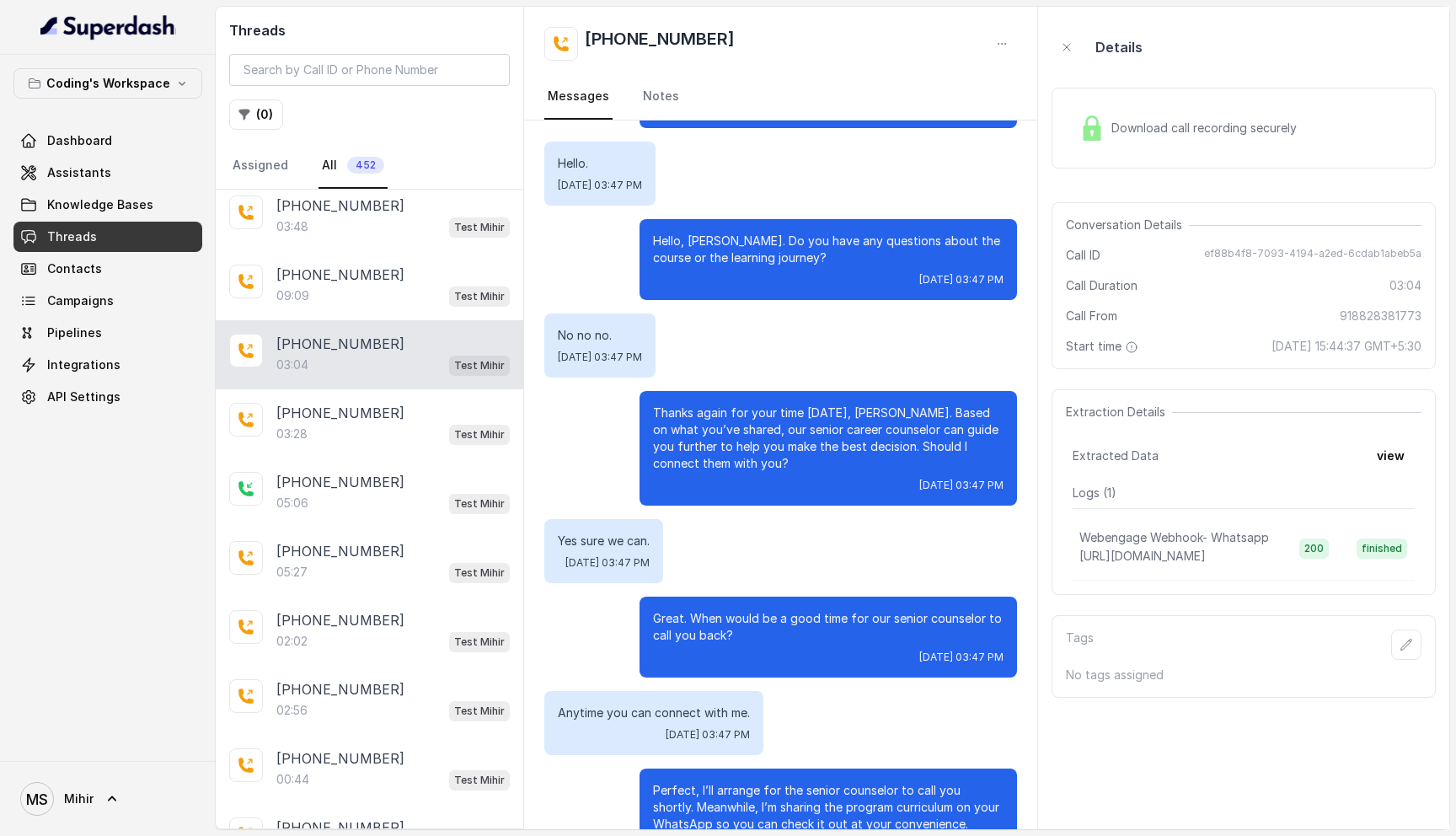
click at [738, 233] on p "Hello, Aditya. Do you have any questions about the course or the learning journ…" at bounding box center [828, 249] width 351 height 33
click at [699, 705] on p "Anytime you can connect with me." at bounding box center [654, 714] width 192 height 17
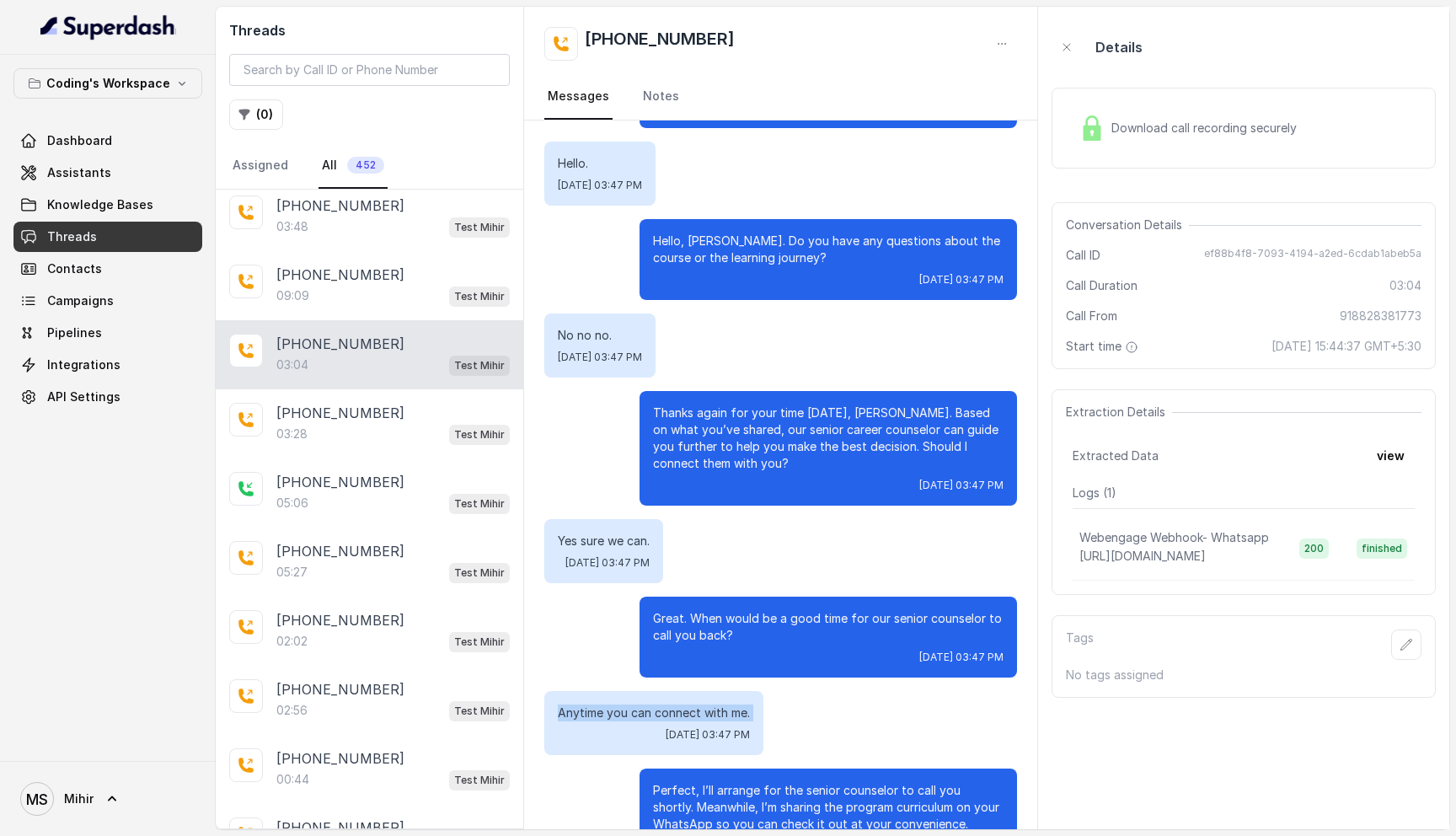
click at [699, 705] on p "Anytime you can connect with me." at bounding box center [654, 714] width 192 height 17
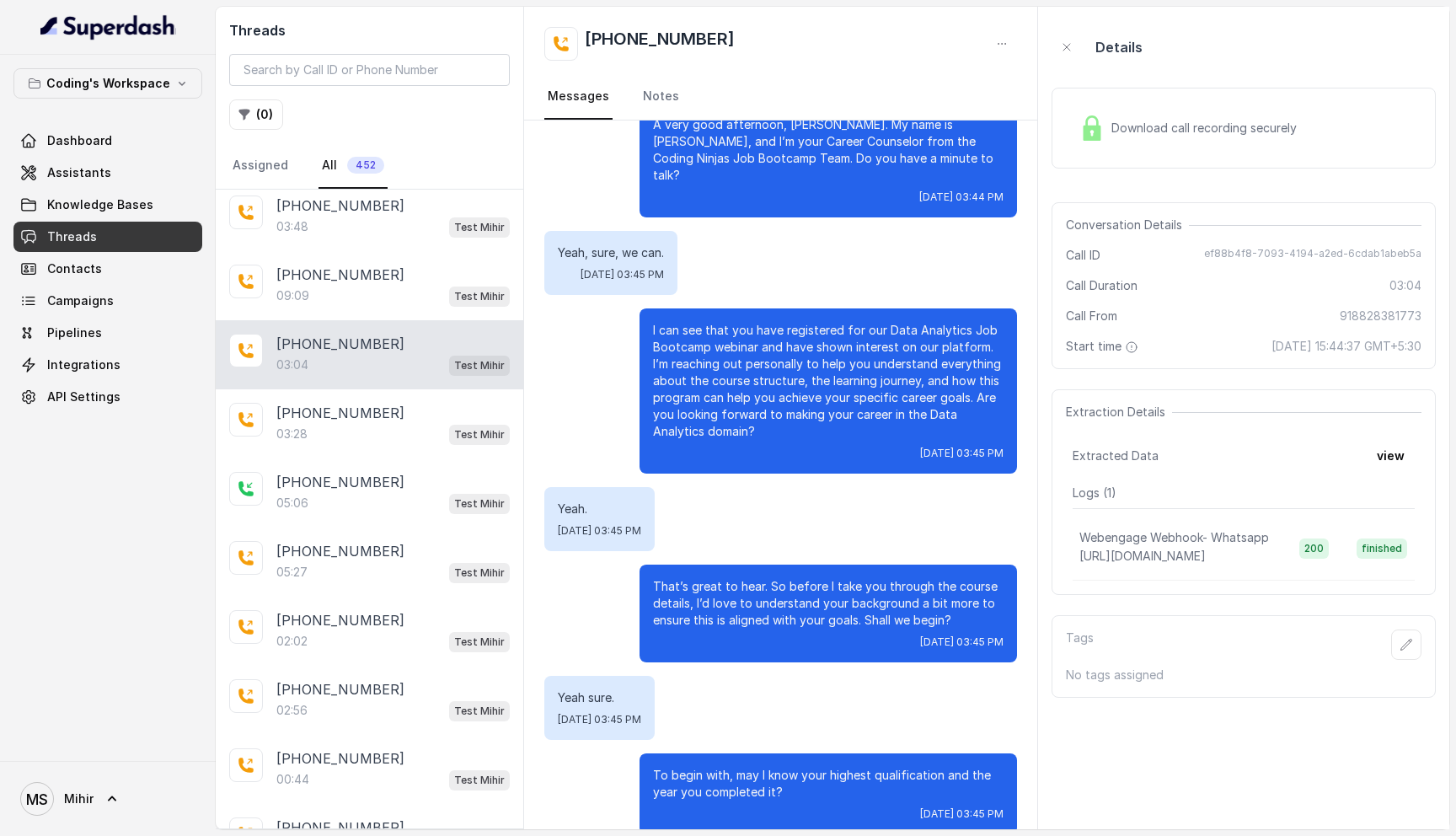
scroll to position [0, 0]
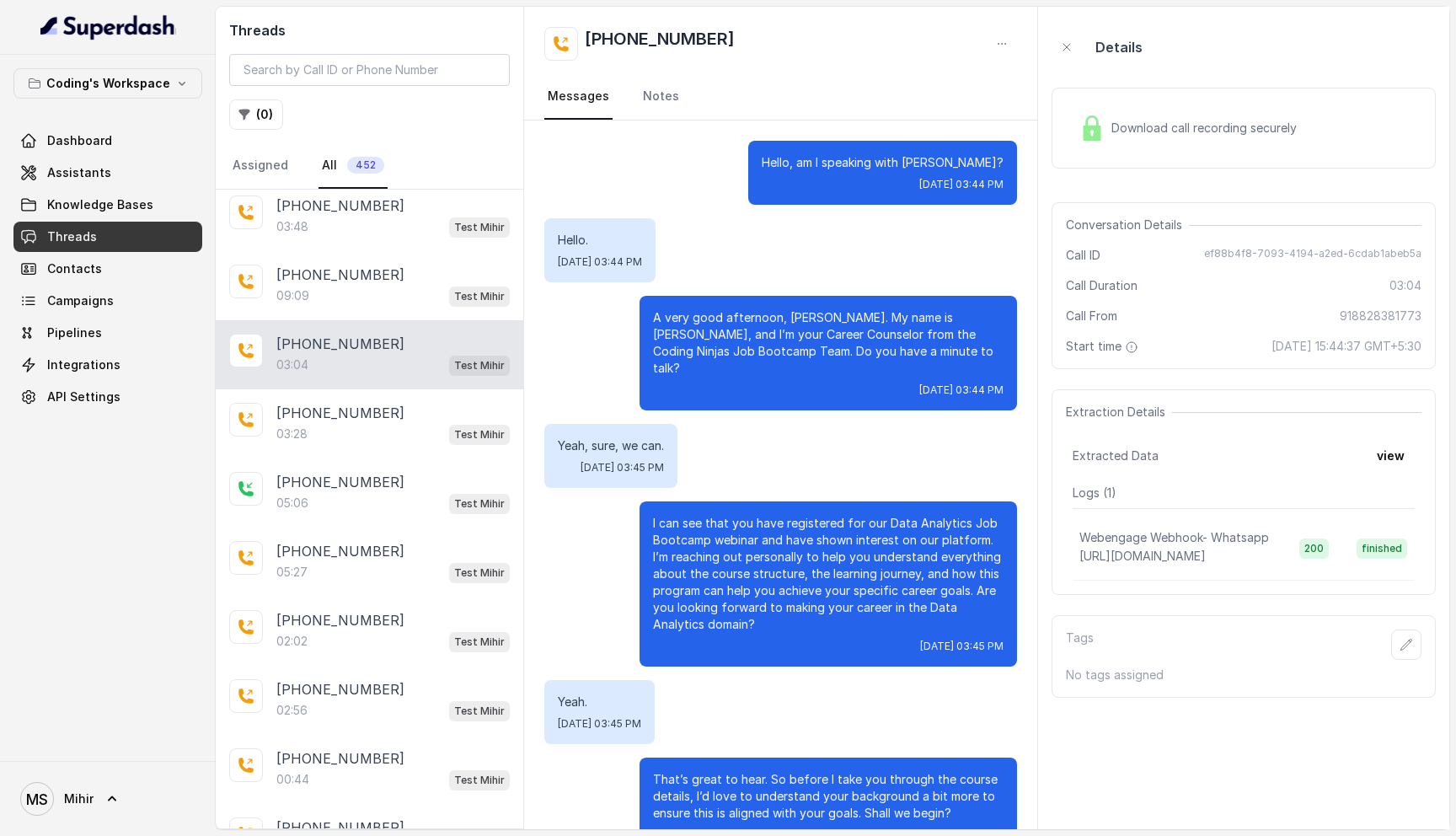
click at [1145, 136] on span "Download call recording securely" at bounding box center [1207, 128] width 192 height 17
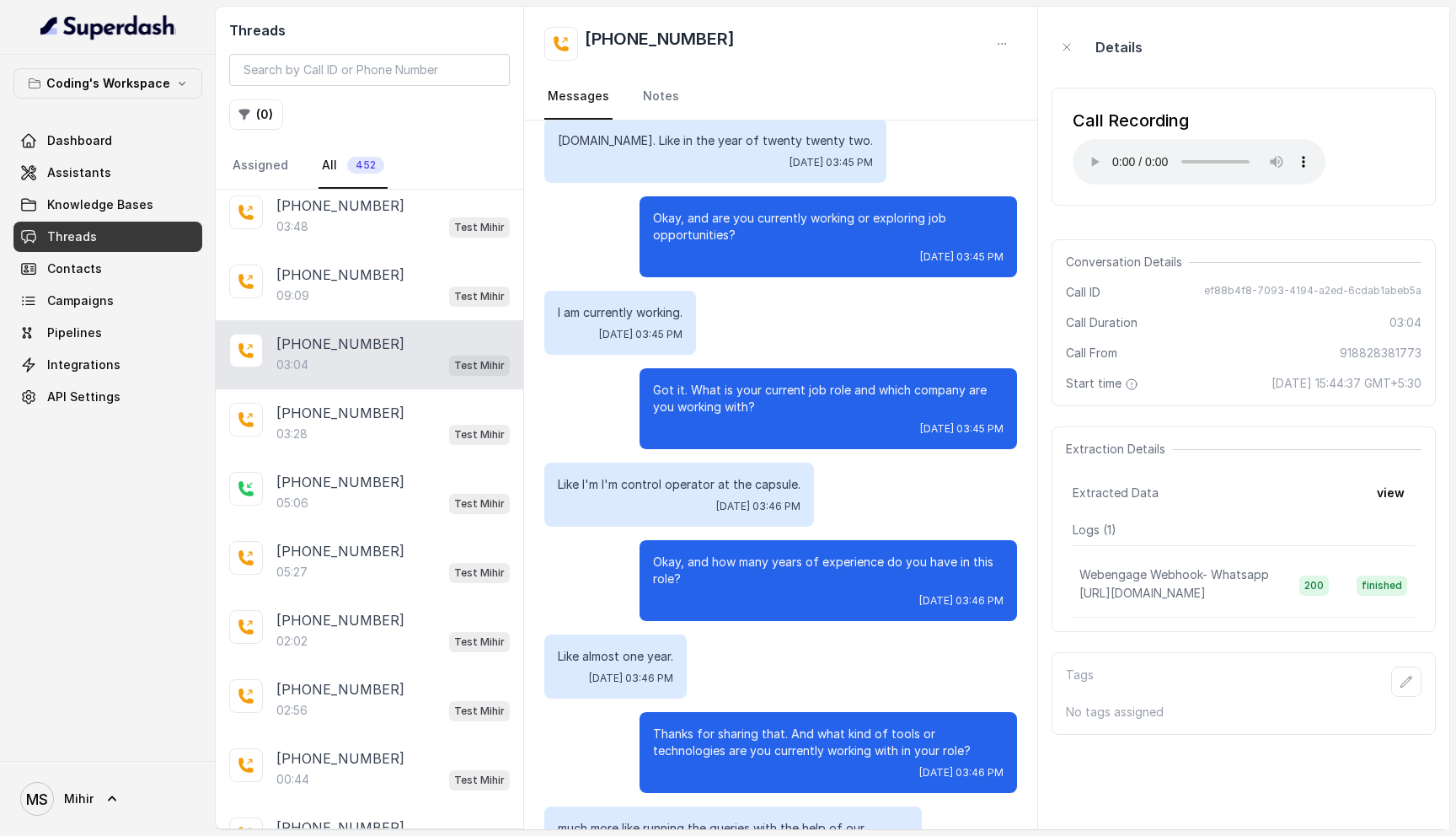
scroll to position [957, 0]
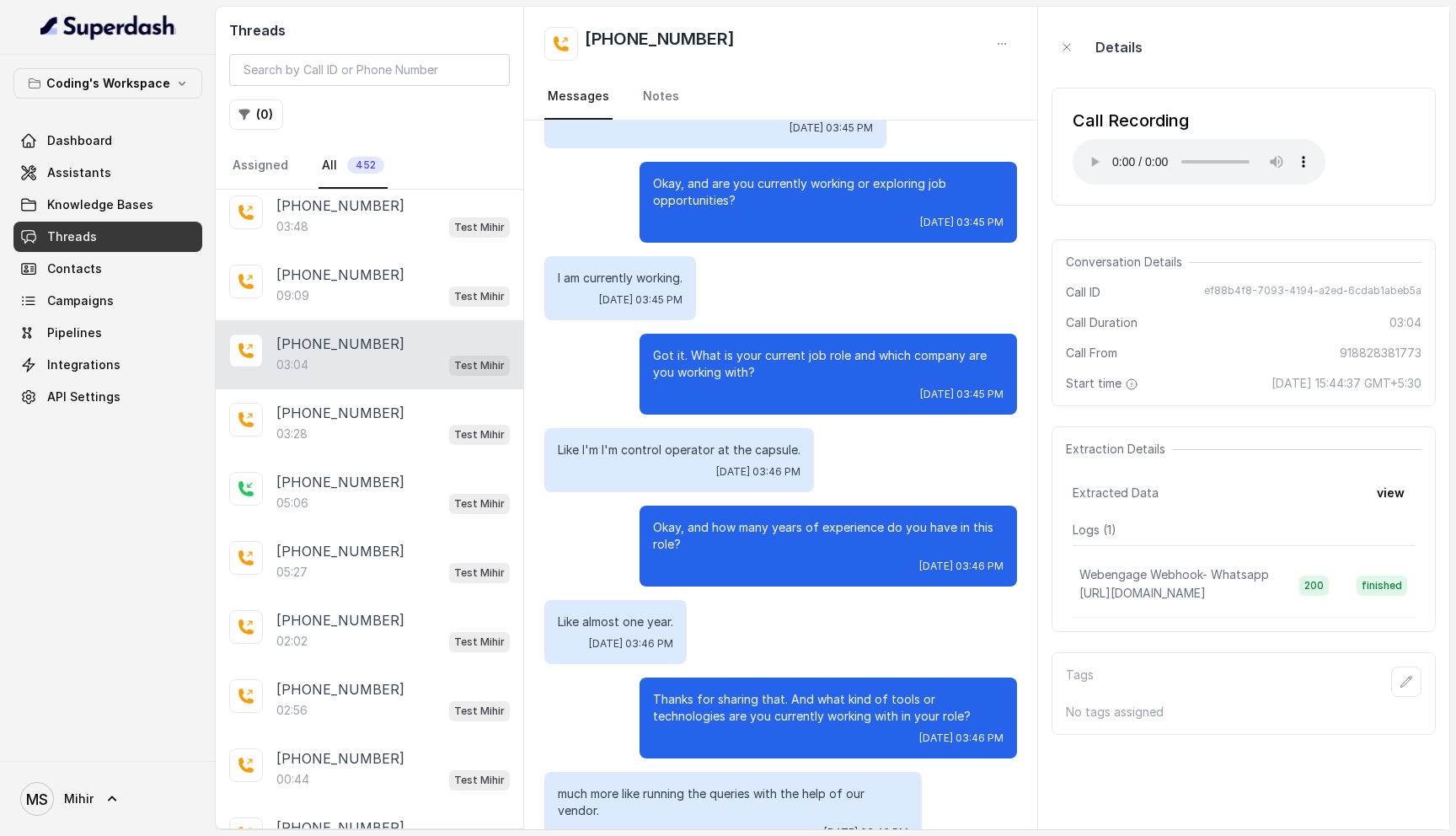
click at [742, 442] on p "Like I'm I'm control operator at the capsule." at bounding box center [679, 450] width 243 height 17
click at [753, 519] on p "Okay, and how many years of experience do you have in this role?" at bounding box center [828, 536] width 351 height 33
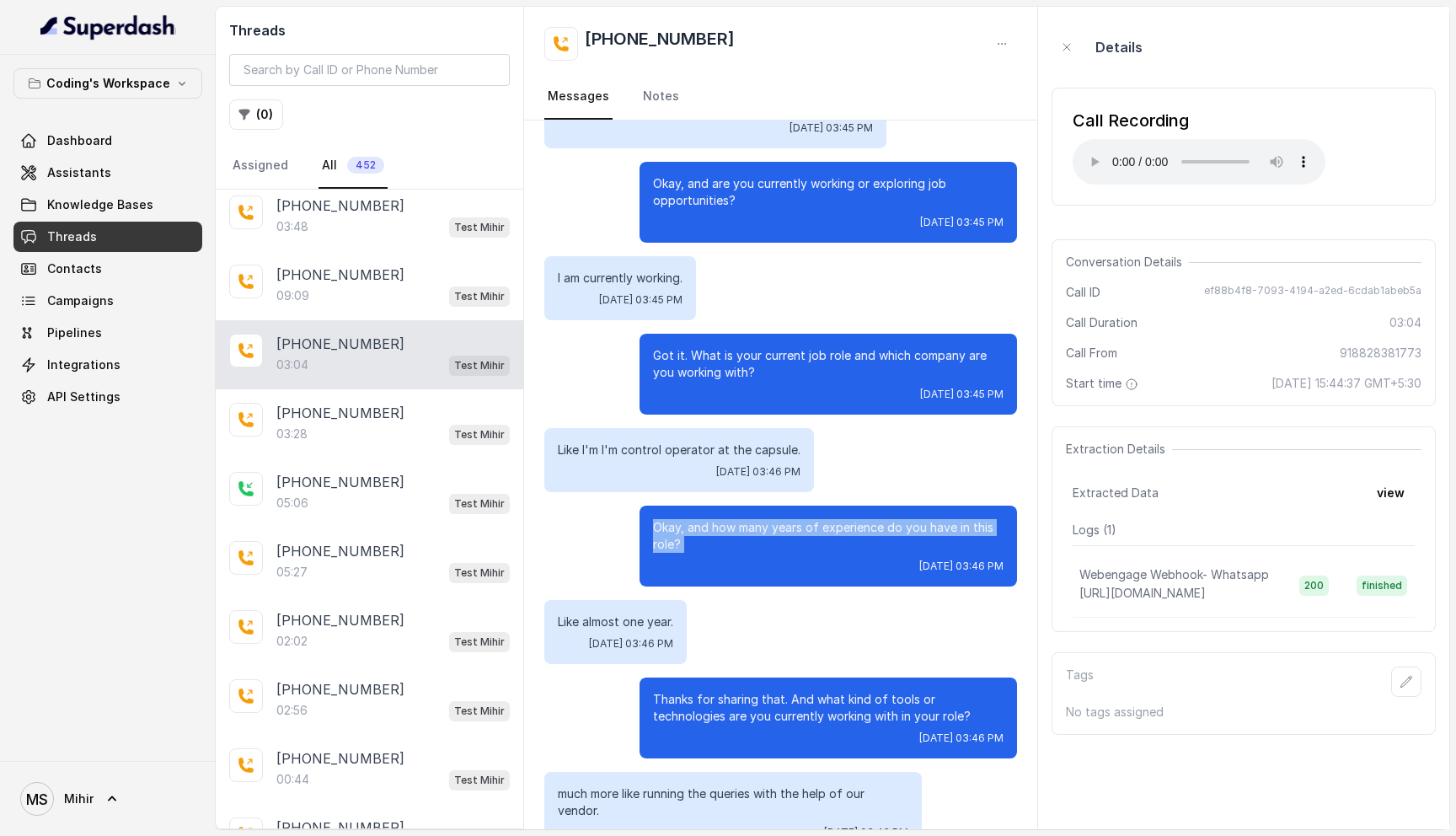
click at [753, 519] on p "Okay, and how many years of experience do you have in this role?" at bounding box center [828, 536] width 351 height 33
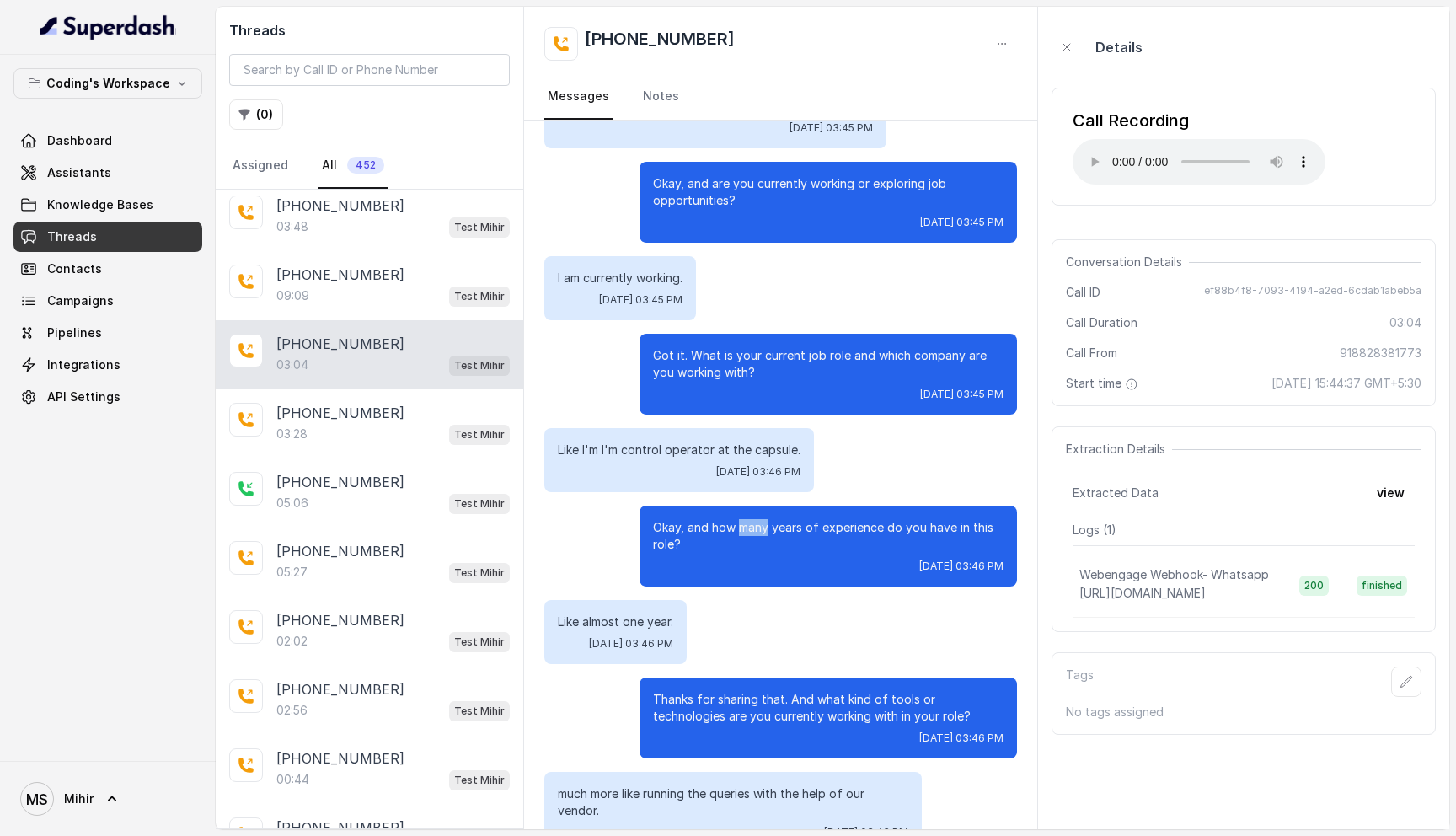
click at [753, 519] on p "Okay, and how many years of experience do you have in this role?" at bounding box center [828, 536] width 351 height 33
click at [624, 614] on p "Like almost one year." at bounding box center [615, 622] width 115 height 17
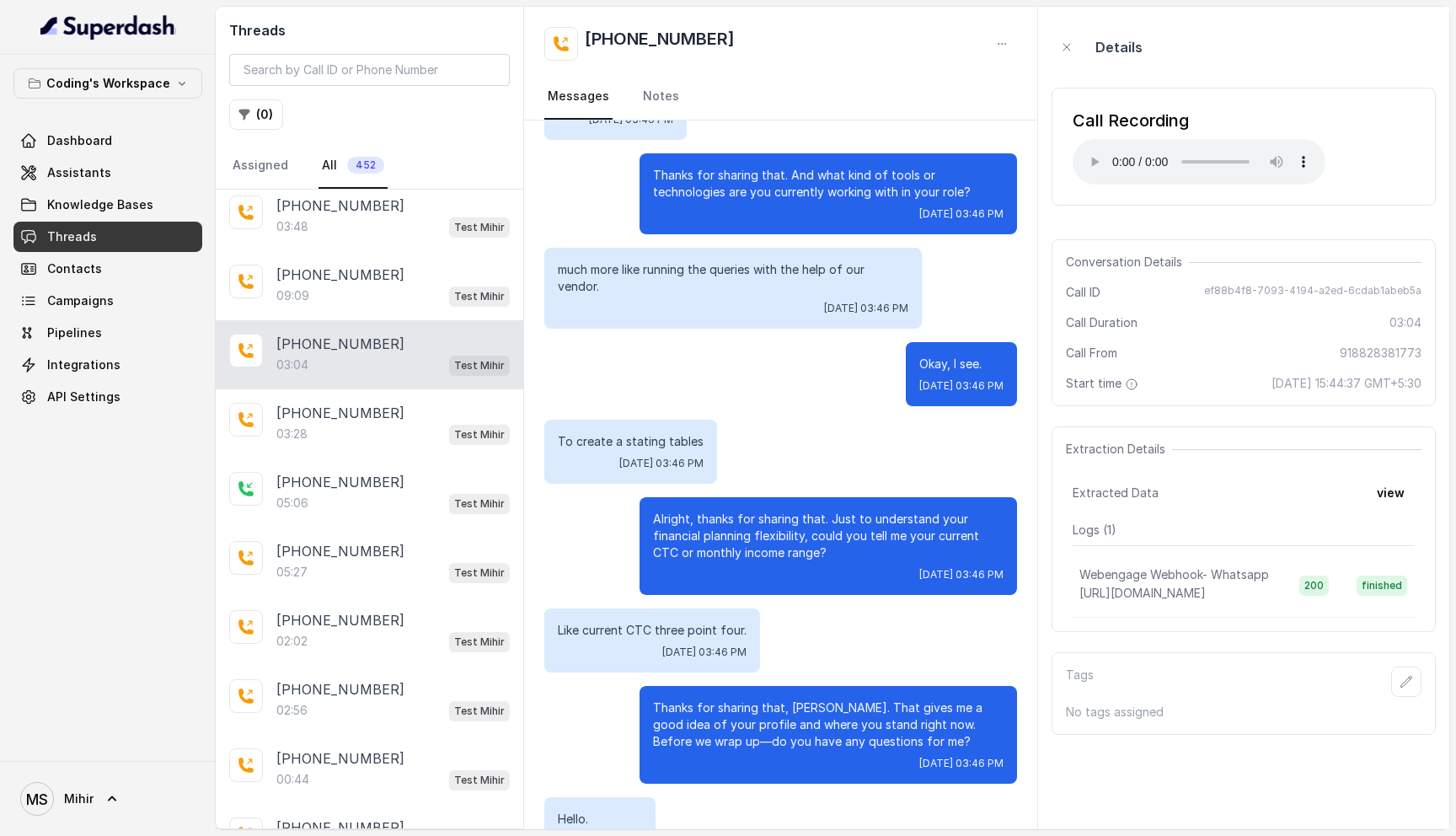
scroll to position [1483, 0]
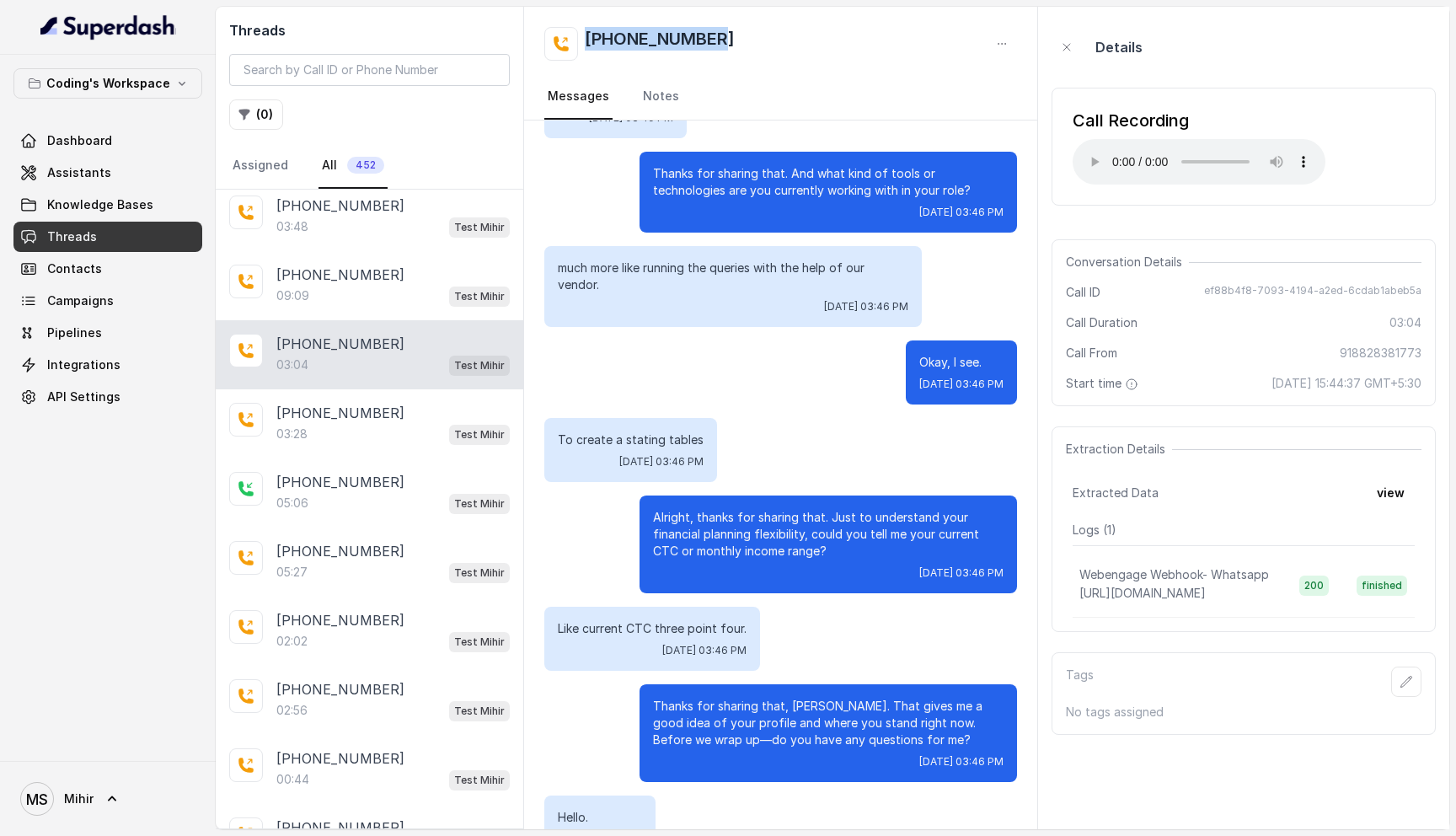
drag, startPoint x: 745, startPoint y: 39, endPoint x: 588, endPoint y: 40, distance: 157.0
click at [588, 40] on div "[PHONE_NUMBER]" at bounding box center [780, 44] width 473 height 33
copy h2 "[PHONE_NUMBER]"
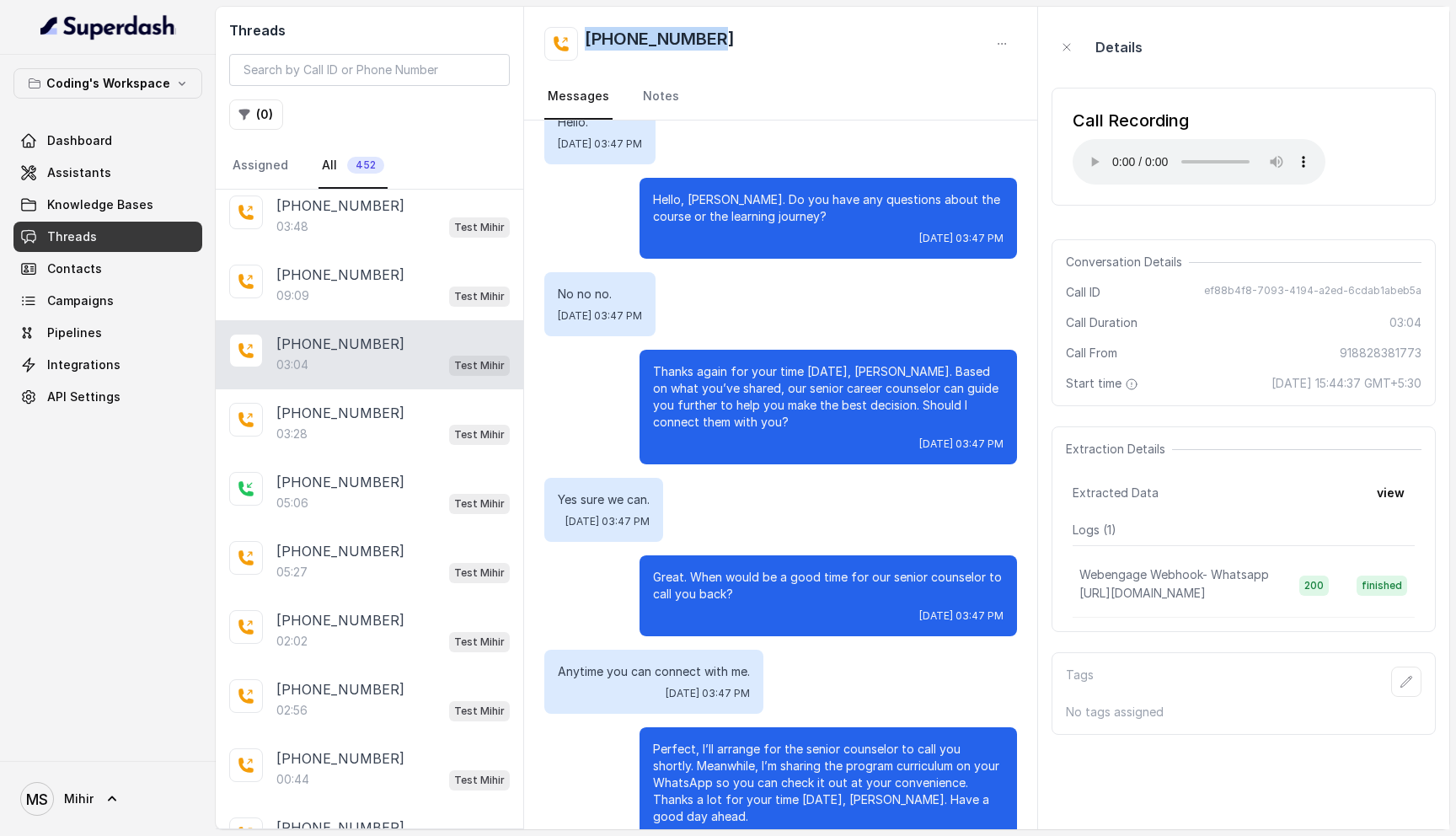
scroll to position [2211, 0]
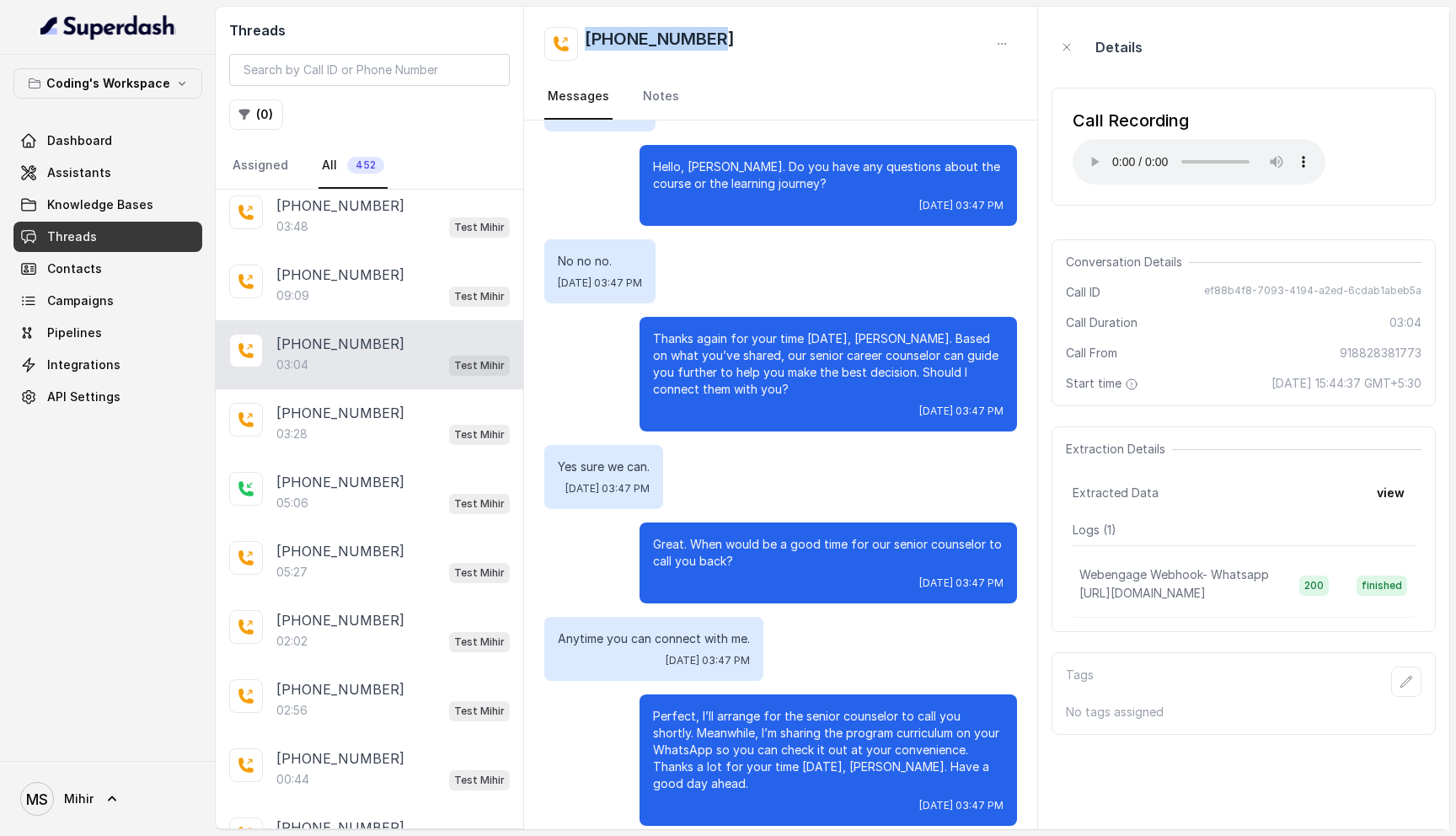
click at [757, 356] on p "Thanks again for your time today, Aditya. Based on what you’ve shared, our seni…" at bounding box center [828, 364] width 351 height 68
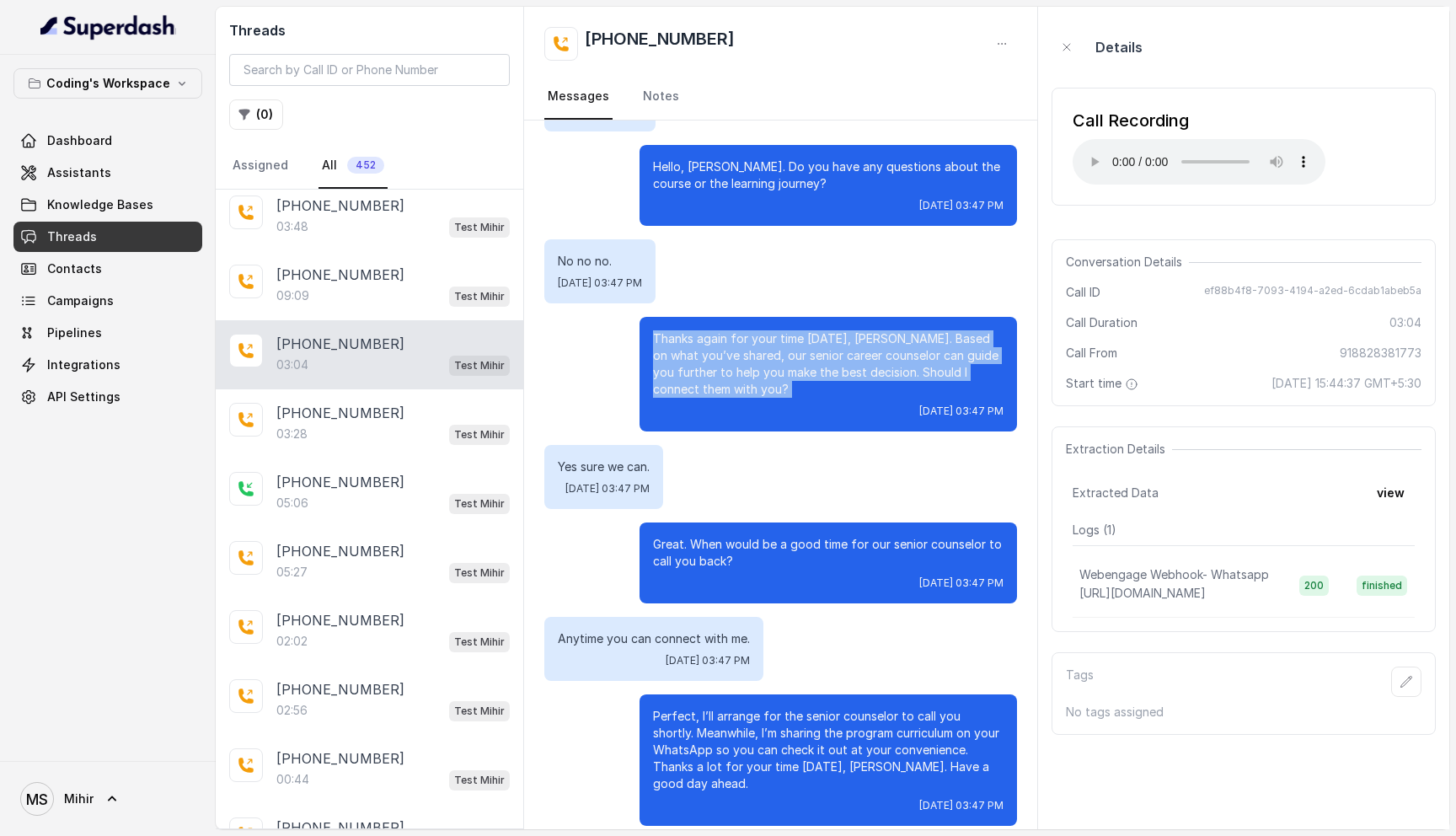
click at [757, 356] on p "Thanks again for your time today, Aditya. Based on what you’ve shared, our seni…" at bounding box center [828, 364] width 351 height 68
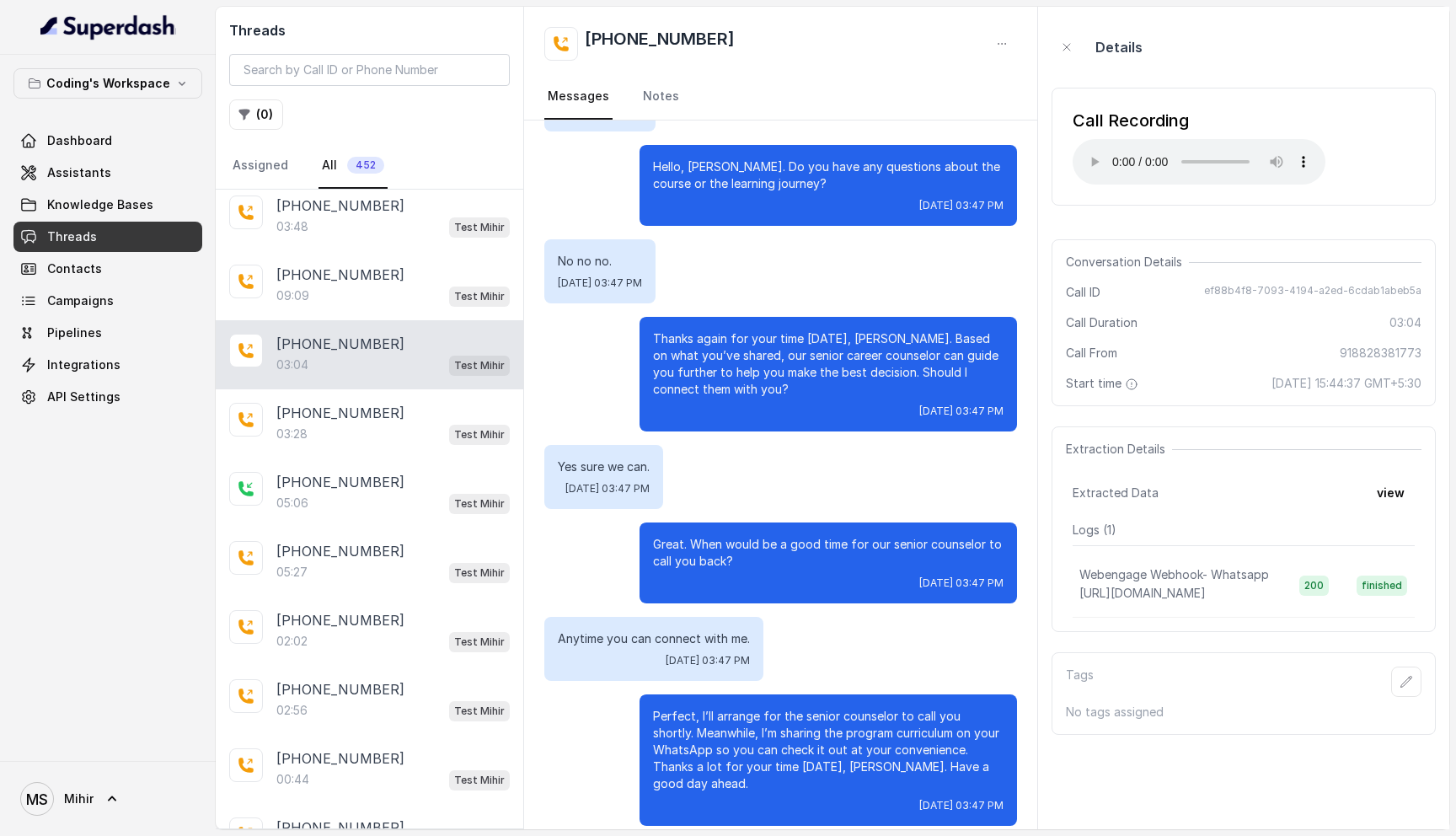
click at [757, 356] on p "Thanks again for your time today, Aditya. Based on what you’ve shared, our seni…" at bounding box center [828, 364] width 351 height 68
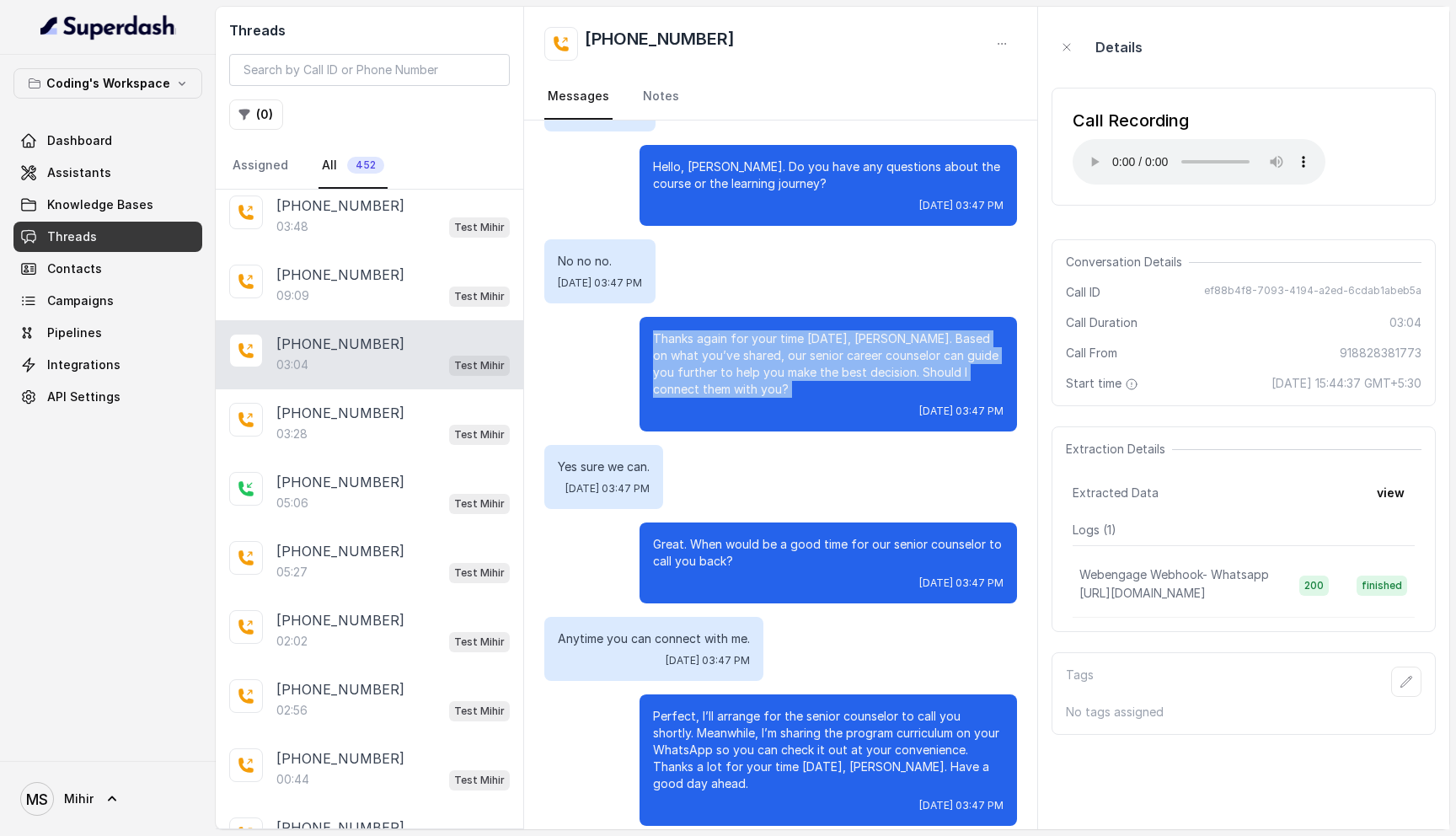
click at [757, 356] on p "Thanks again for your time today, Aditya. Based on what you’ve shared, our seni…" at bounding box center [828, 364] width 351 height 68
click at [716, 631] on p "Anytime you can connect with me." at bounding box center [654, 639] width 192 height 17
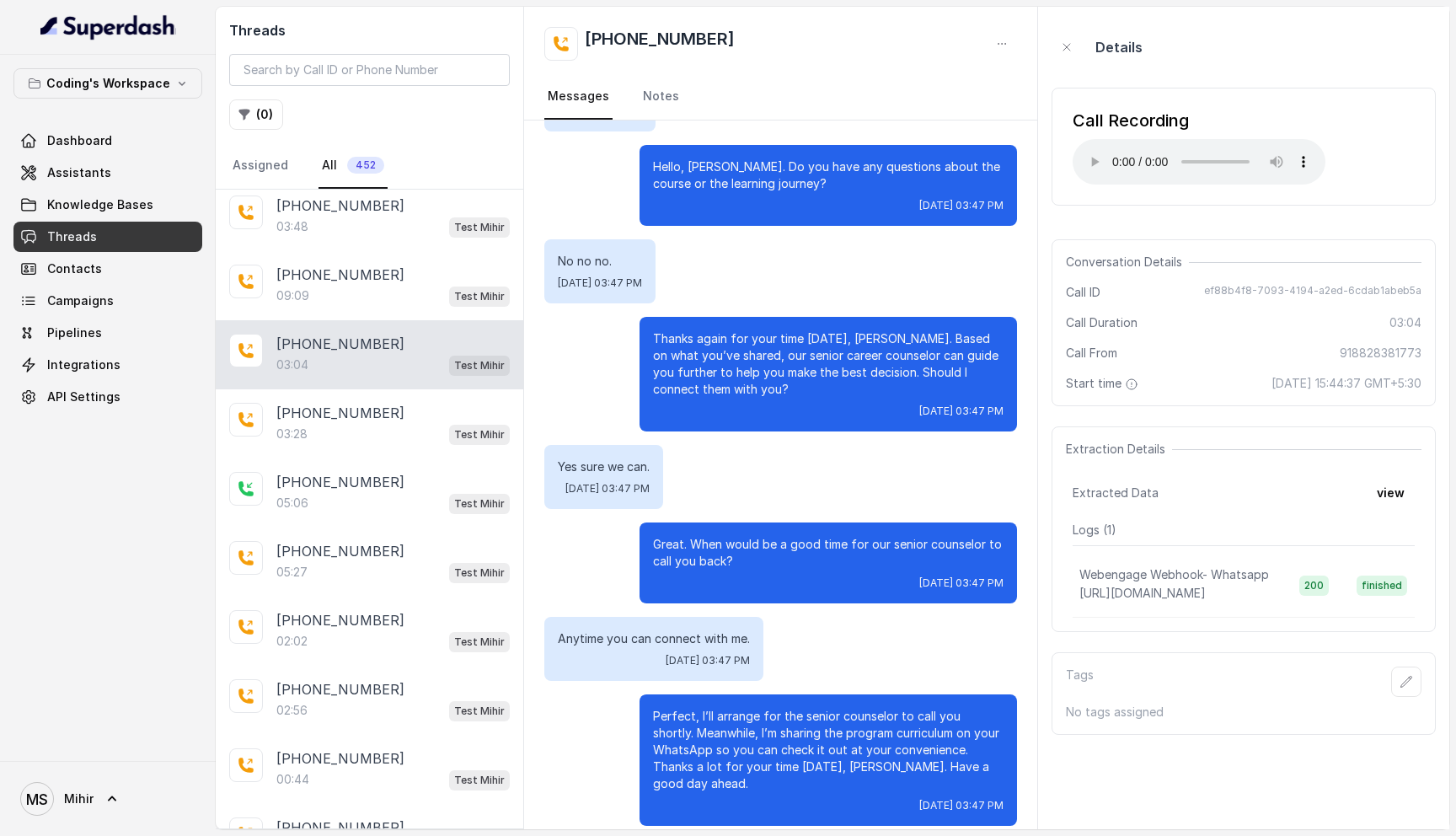
click at [716, 631] on p "Anytime you can connect with me." at bounding box center [654, 639] width 192 height 17
click at [720, 536] on p "Great. When would be a good time for our senior counselor to call you back?" at bounding box center [828, 552] width 351 height 33
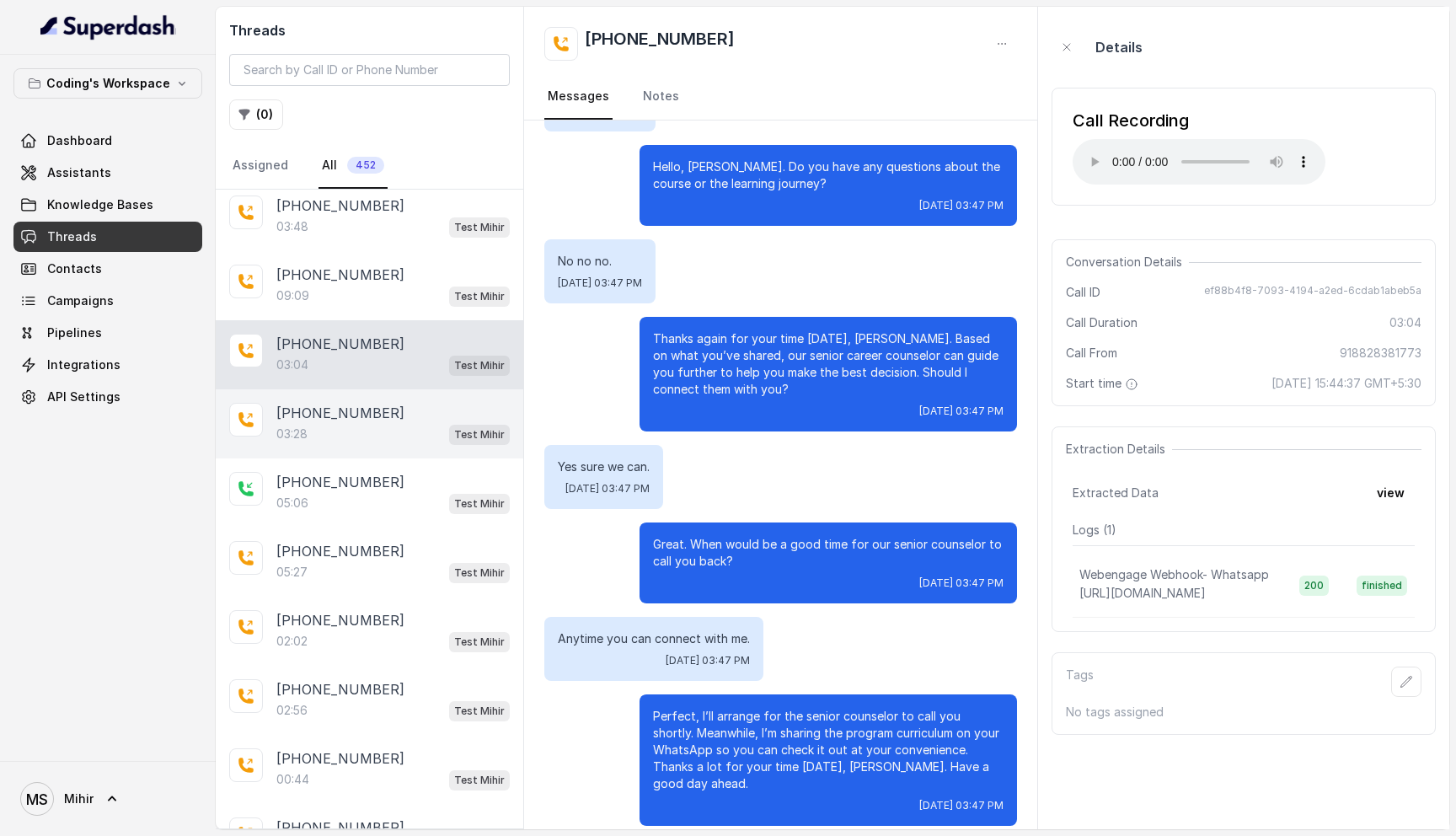
click at [346, 423] on div "03:28 Test Mihir" at bounding box center [393, 434] width 234 height 22
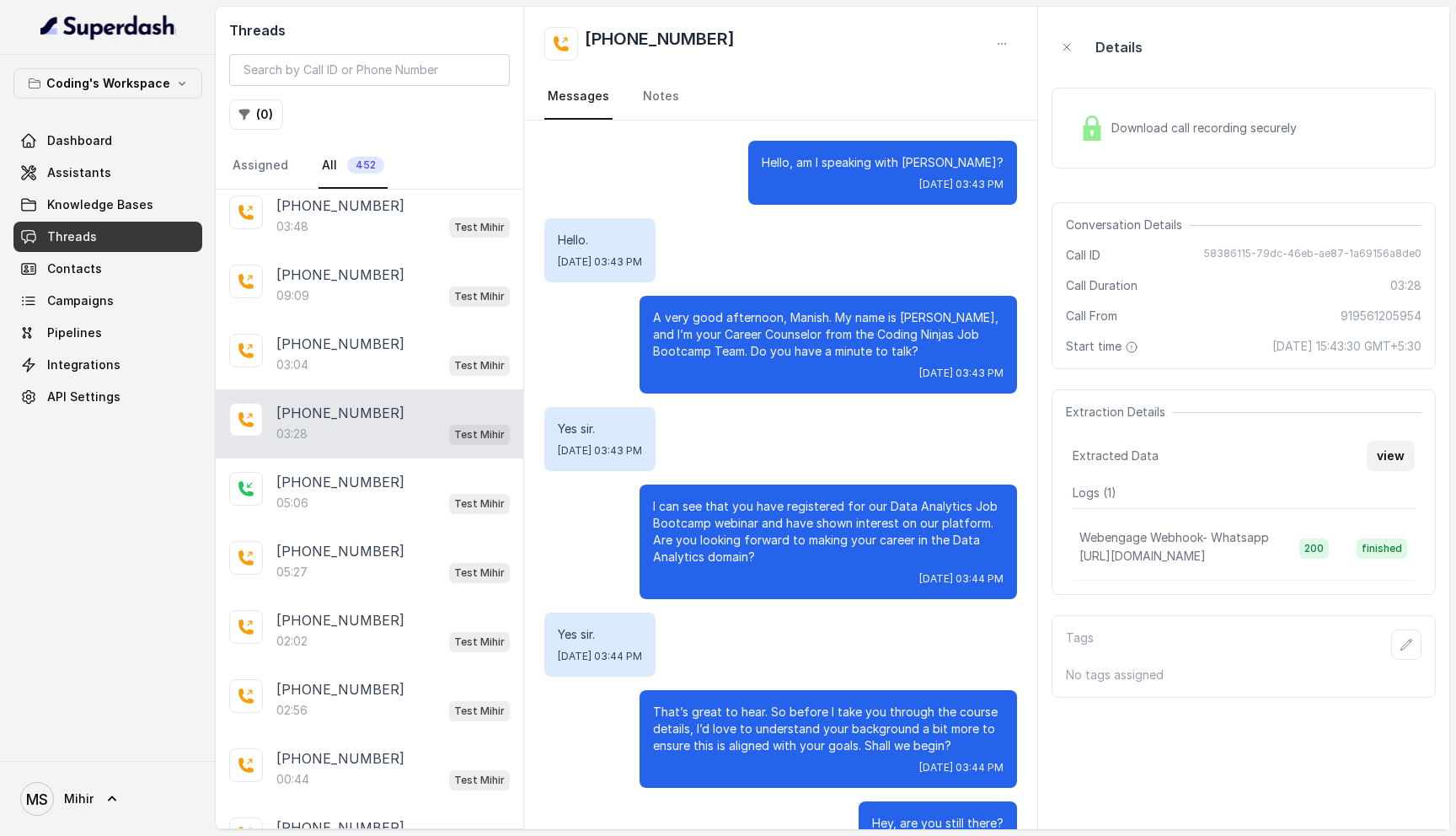
click at [1390, 453] on button "view" at bounding box center [1391, 455] width 48 height 30
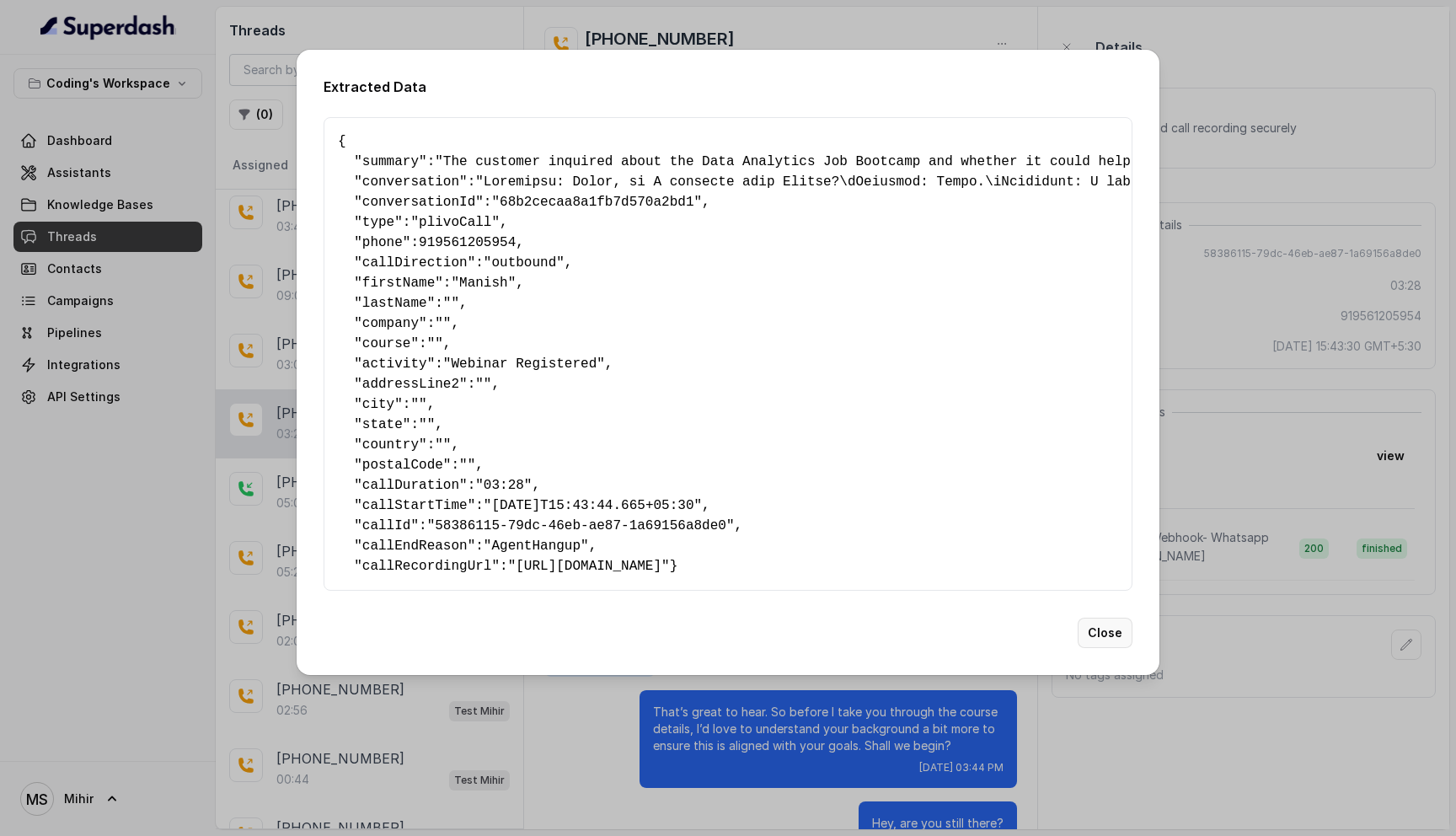
click at [1116, 649] on button "Close" at bounding box center [1105, 632] width 55 height 30
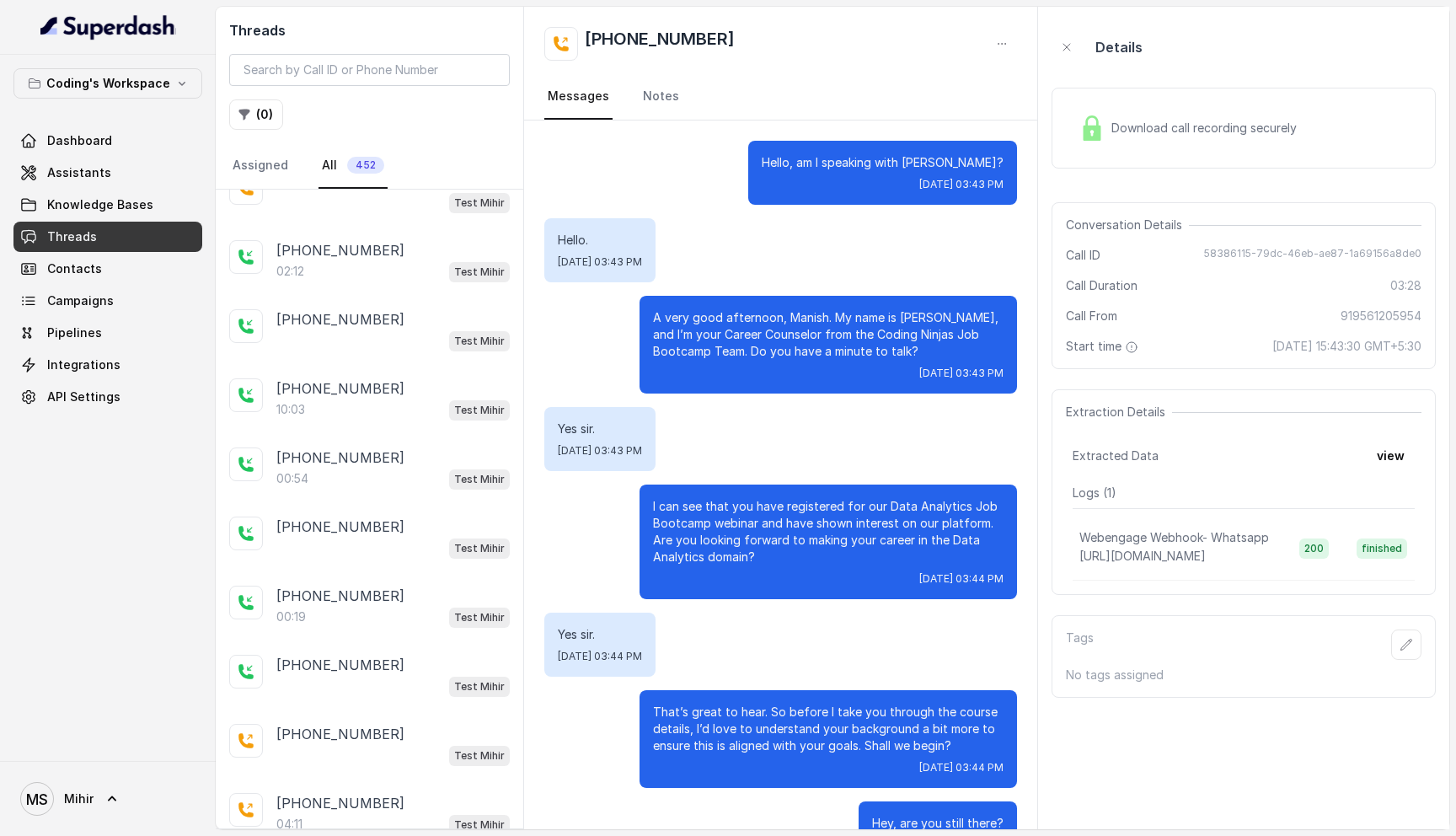
scroll to position [179, 0]
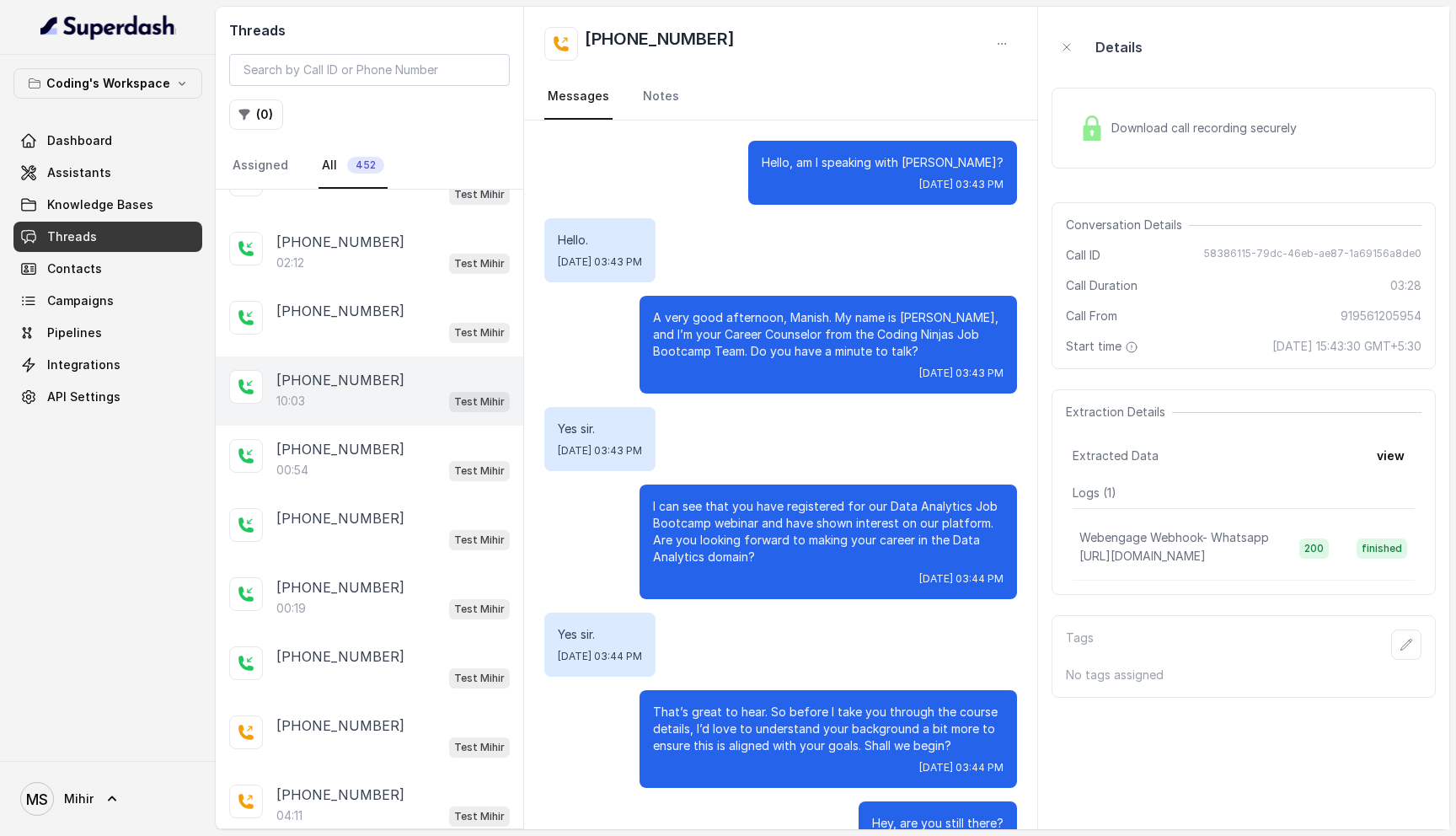
click at [405, 390] on div "10:03 Test Mihir" at bounding box center [393, 401] width 234 height 22
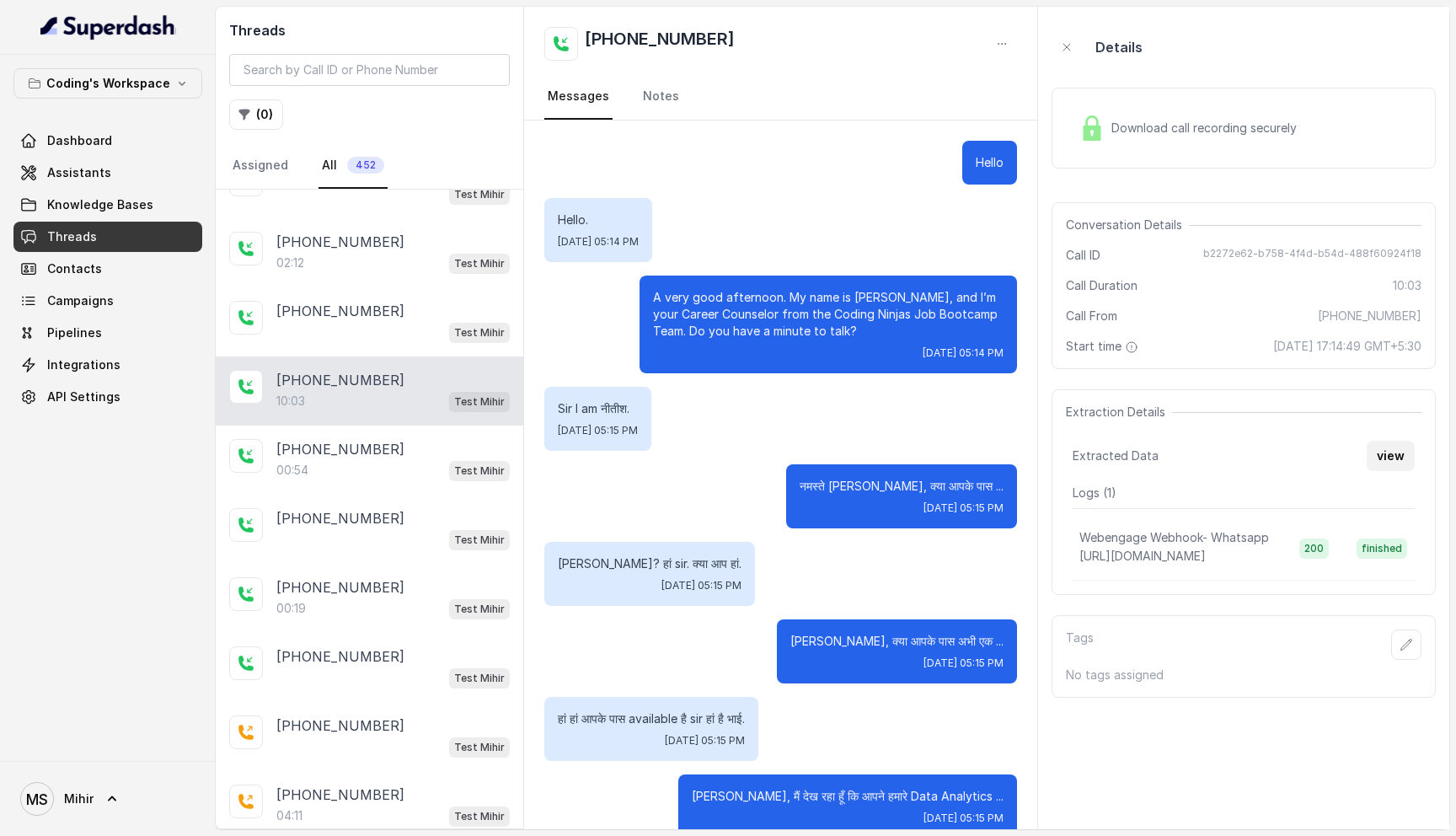
click at [1389, 447] on button "view" at bounding box center [1391, 455] width 48 height 30
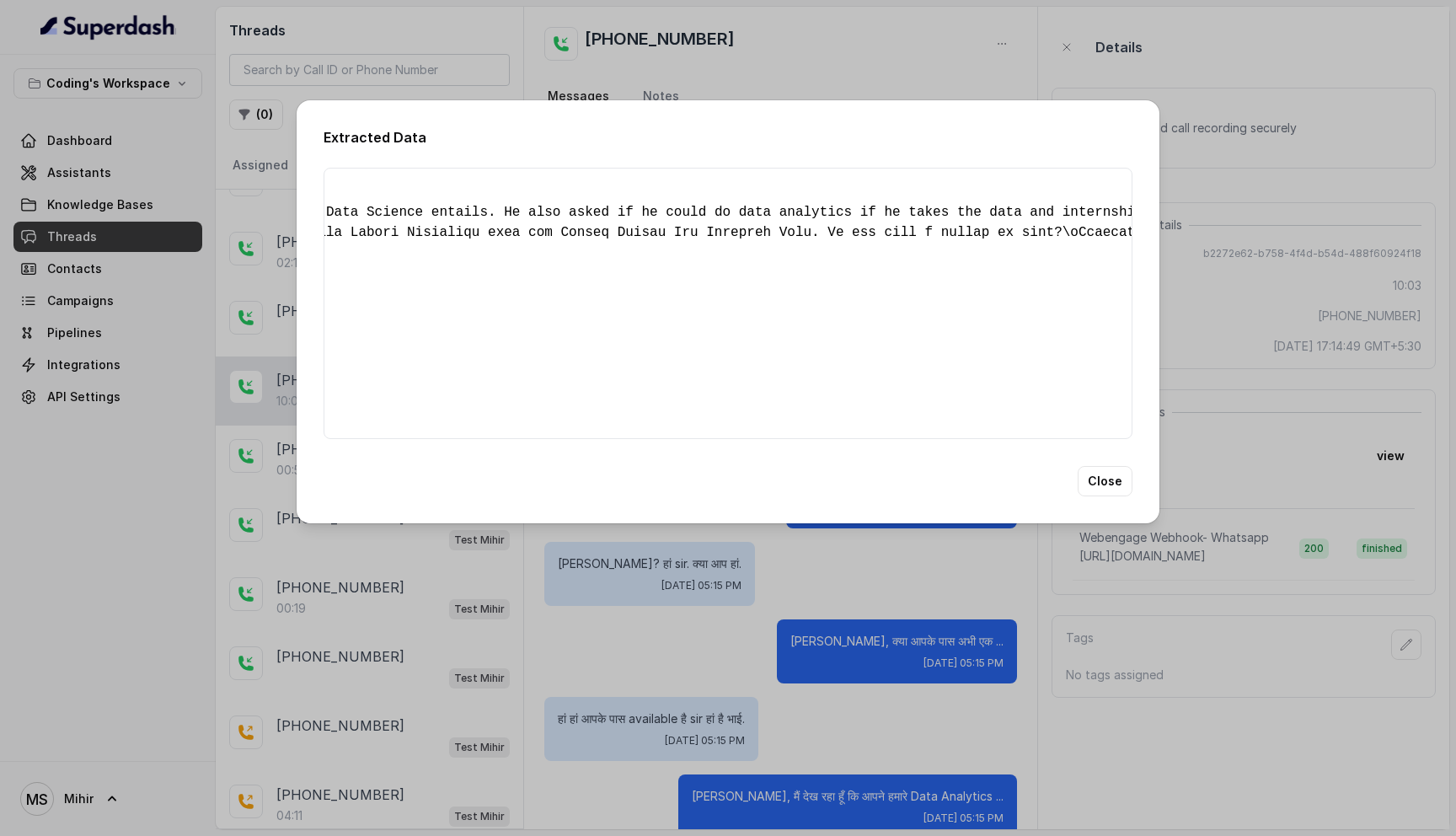
scroll to position [0, 333]
click at [1107, 493] on button "Close" at bounding box center [1105, 481] width 55 height 30
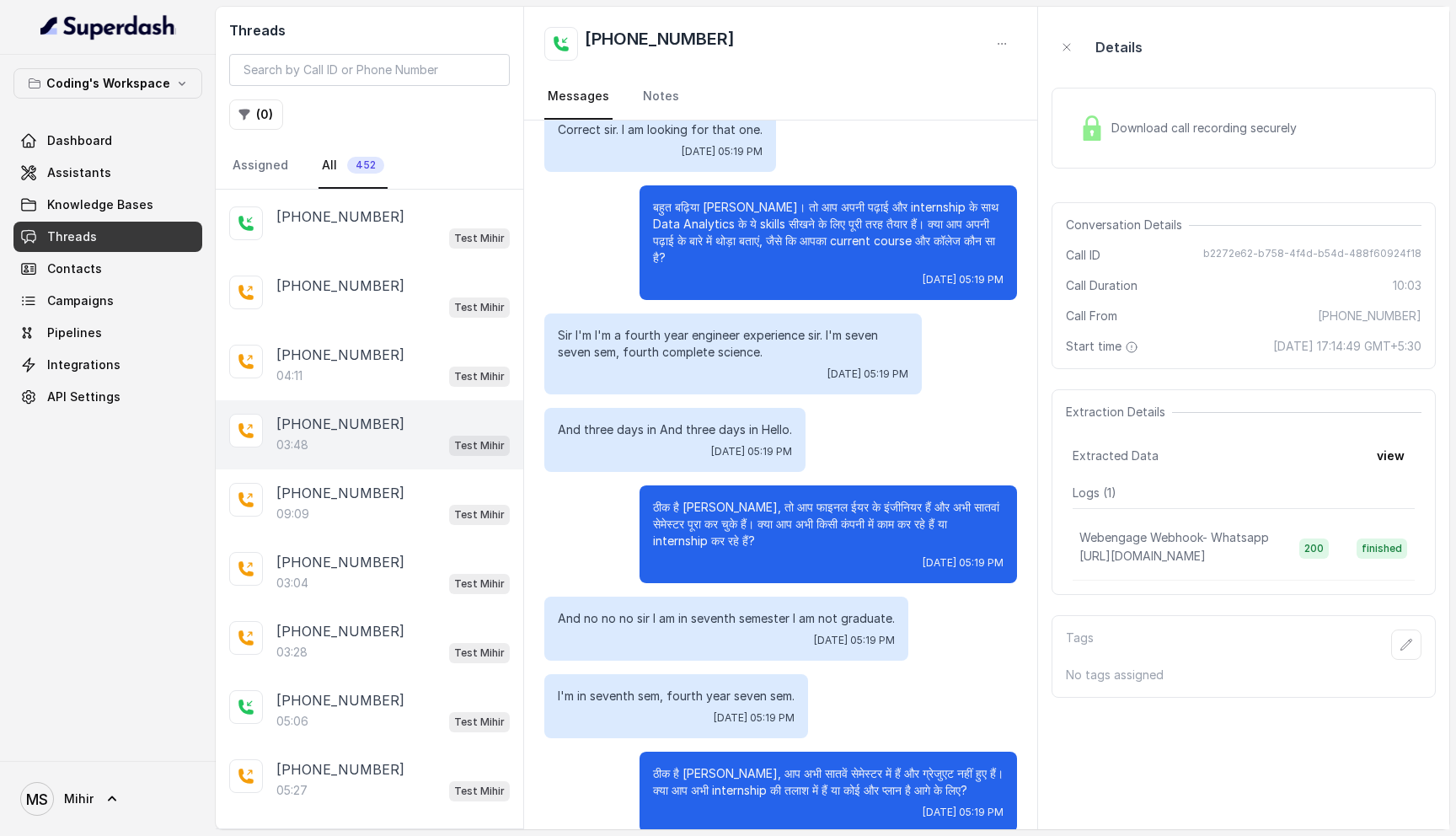
scroll to position [627, 0]
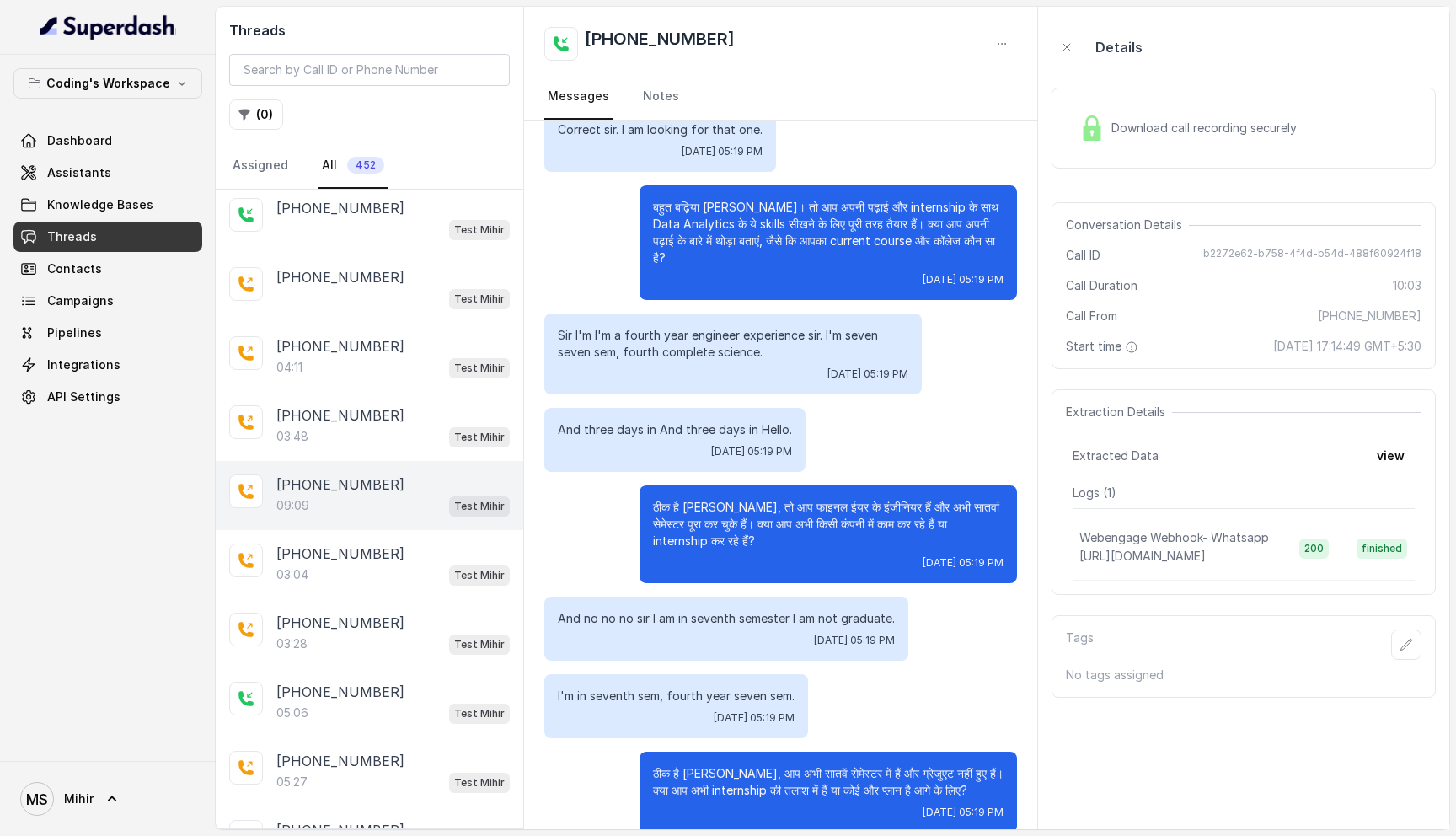
click at [323, 495] on div "09:09 Test Mihir" at bounding box center [393, 506] width 234 height 22
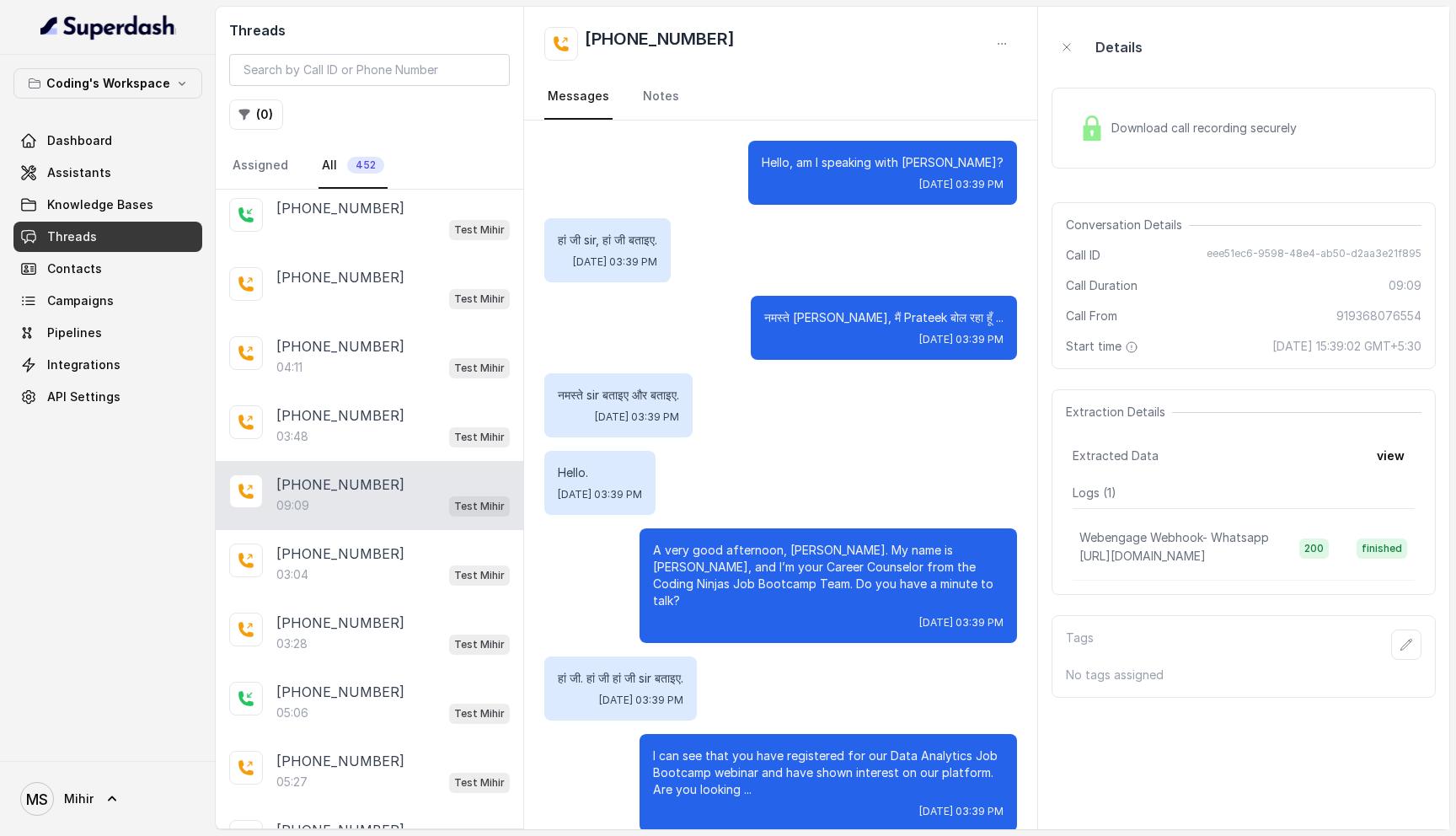
scroll to position [7366, 0]
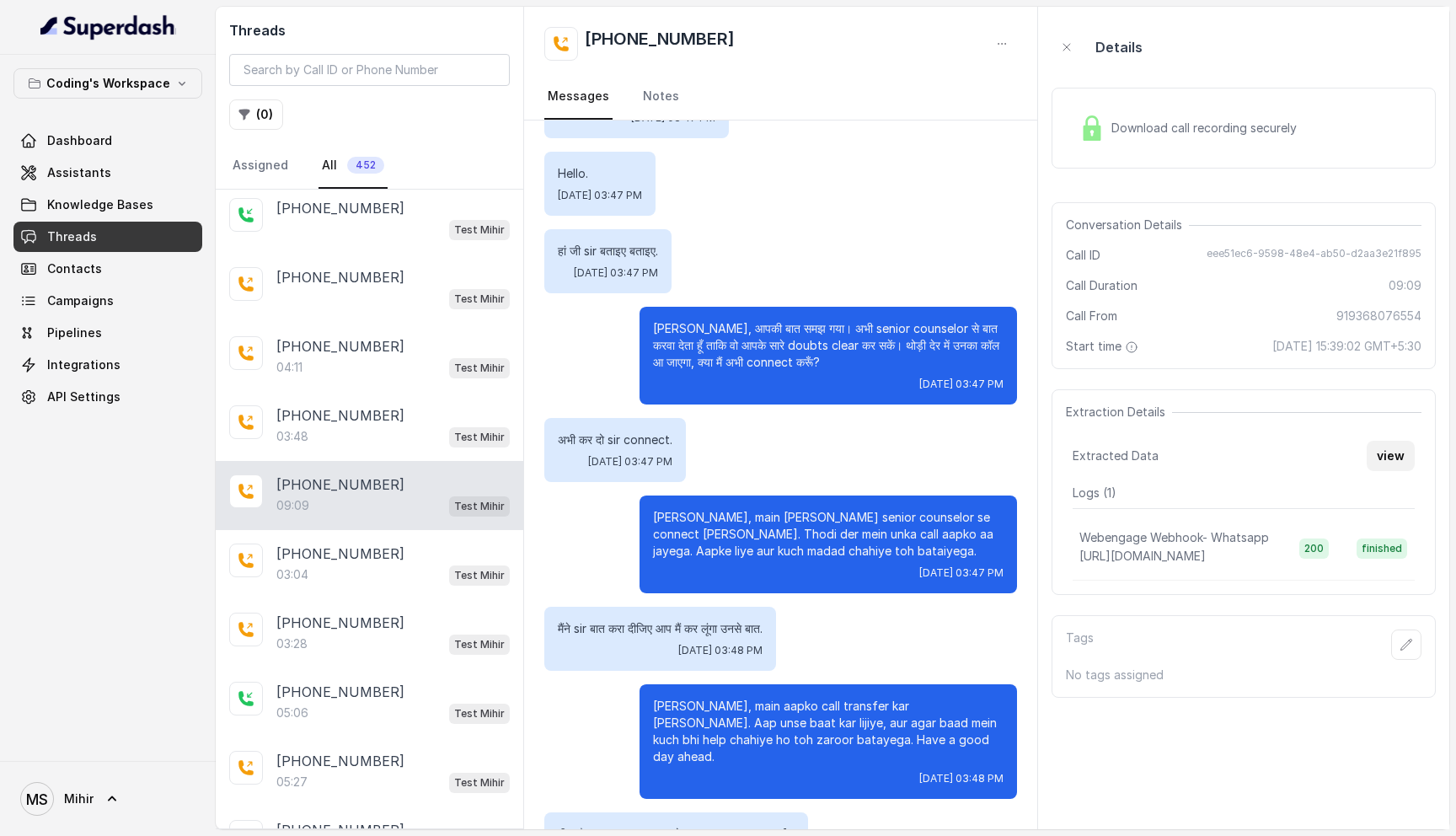
click at [1386, 465] on button "view" at bounding box center [1391, 455] width 48 height 30
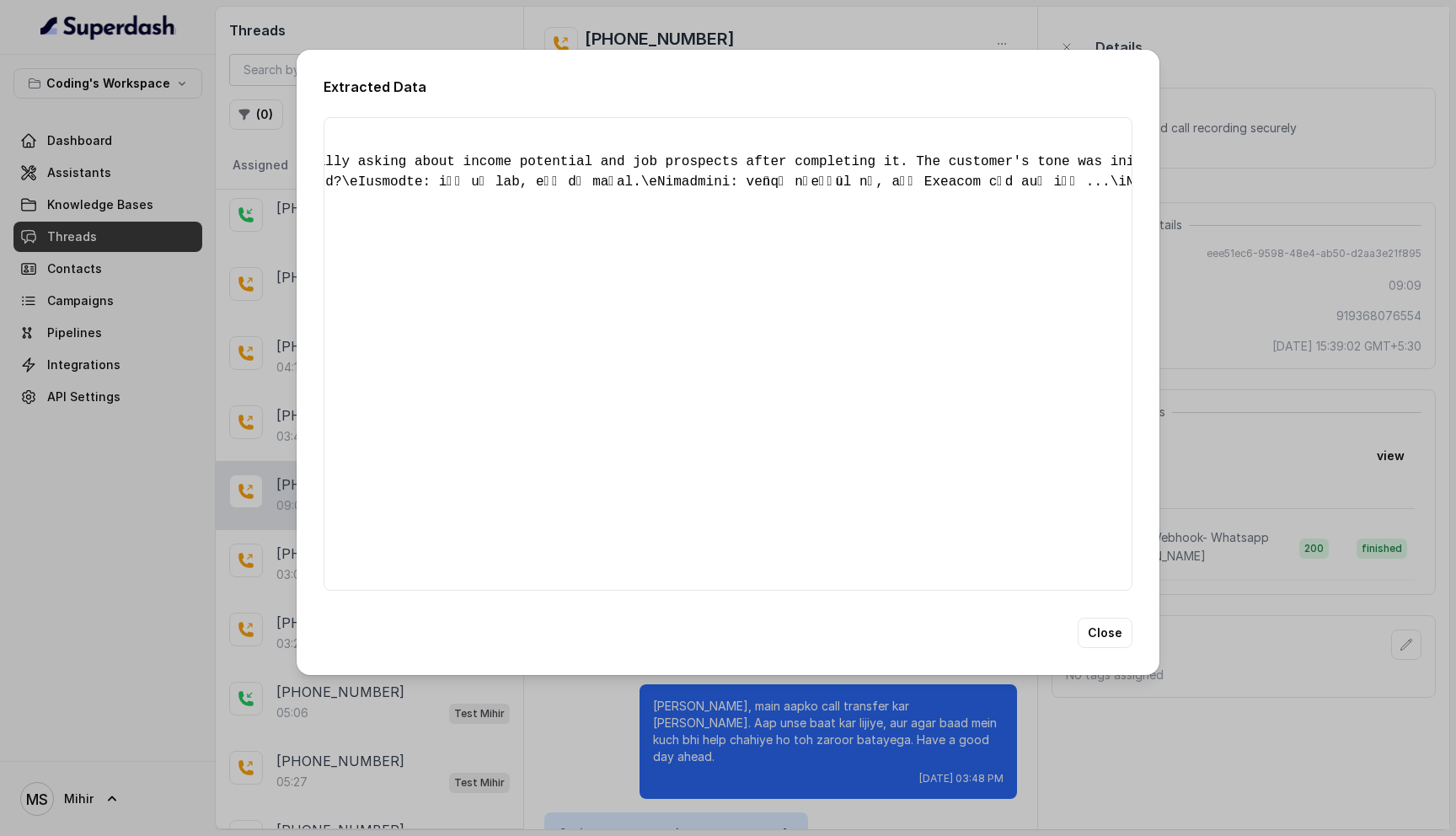
scroll to position [0, 0]
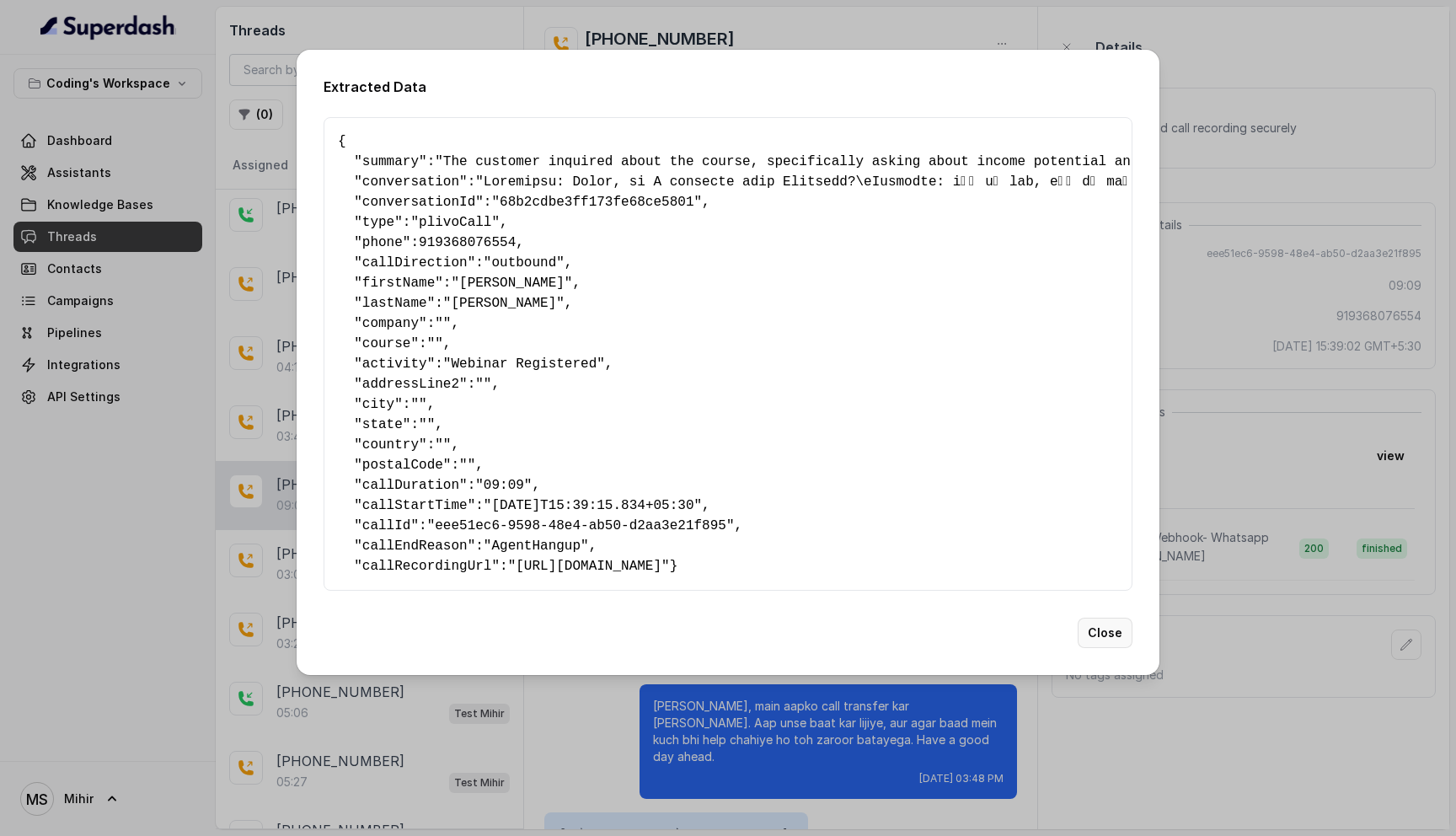
click at [1115, 637] on button "Close" at bounding box center [1105, 632] width 55 height 30
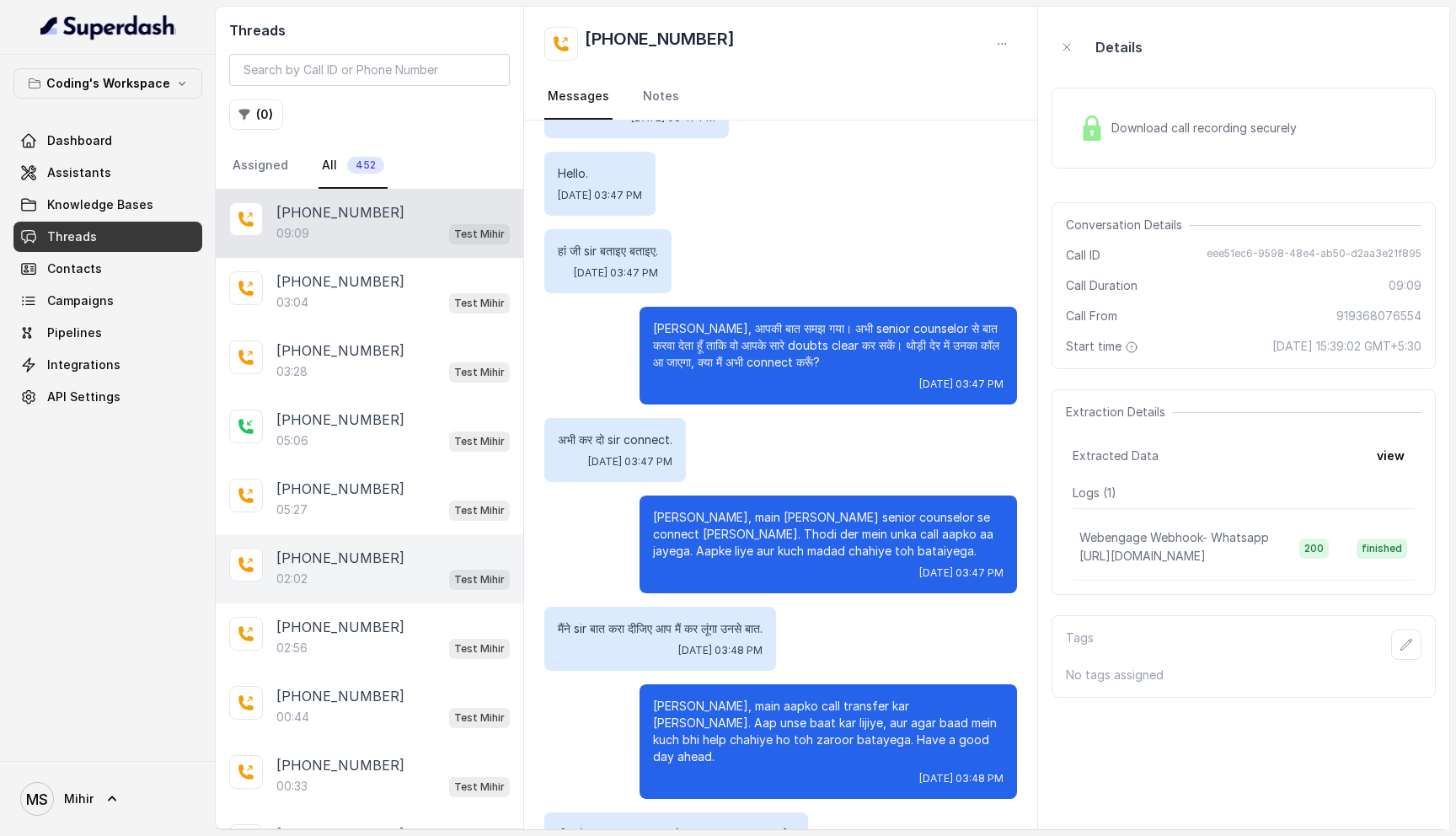
scroll to position [897, 0]
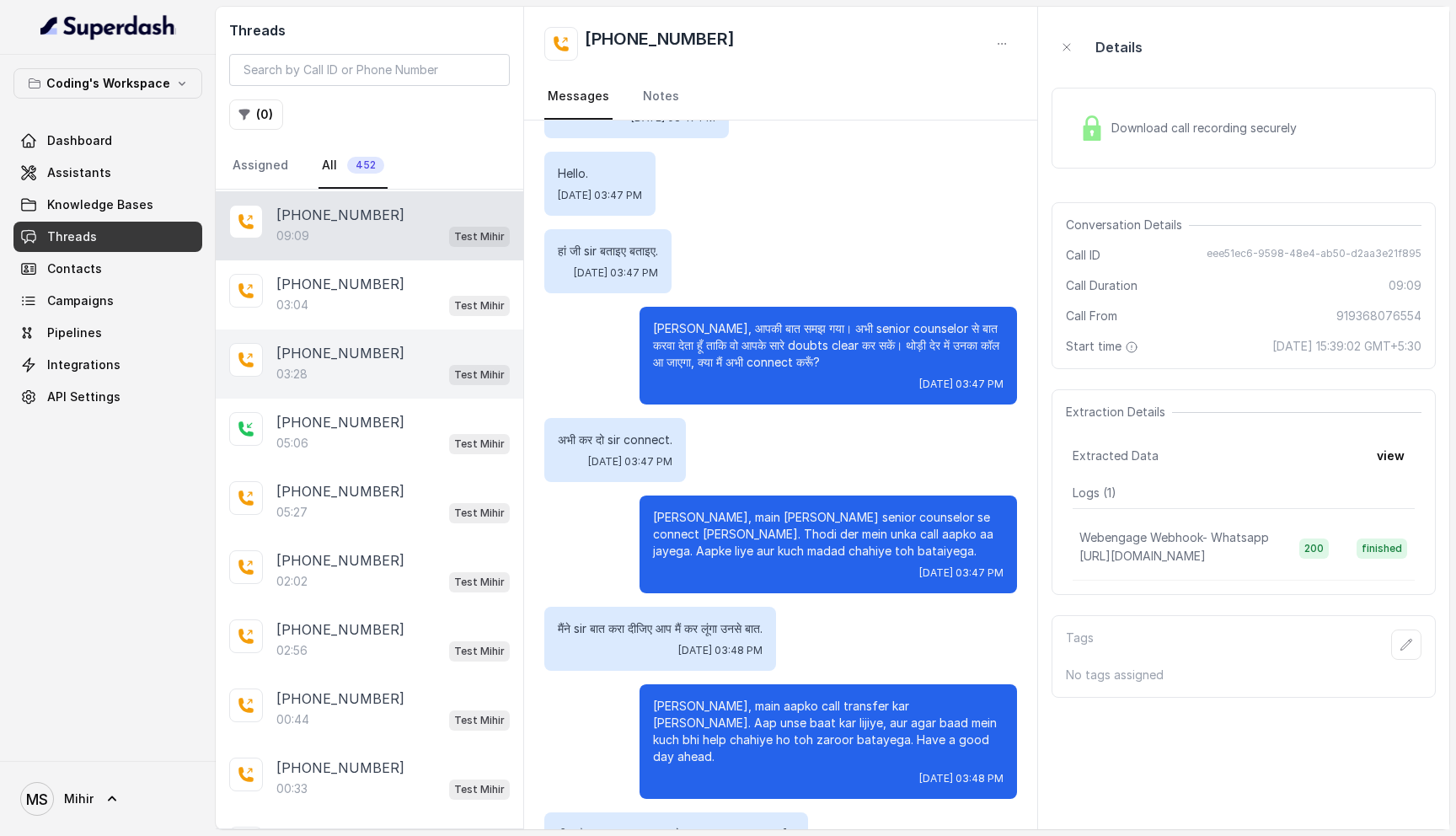
click at [372, 352] on p "[PHONE_NUMBER]" at bounding box center [340, 353] width 128 height 21
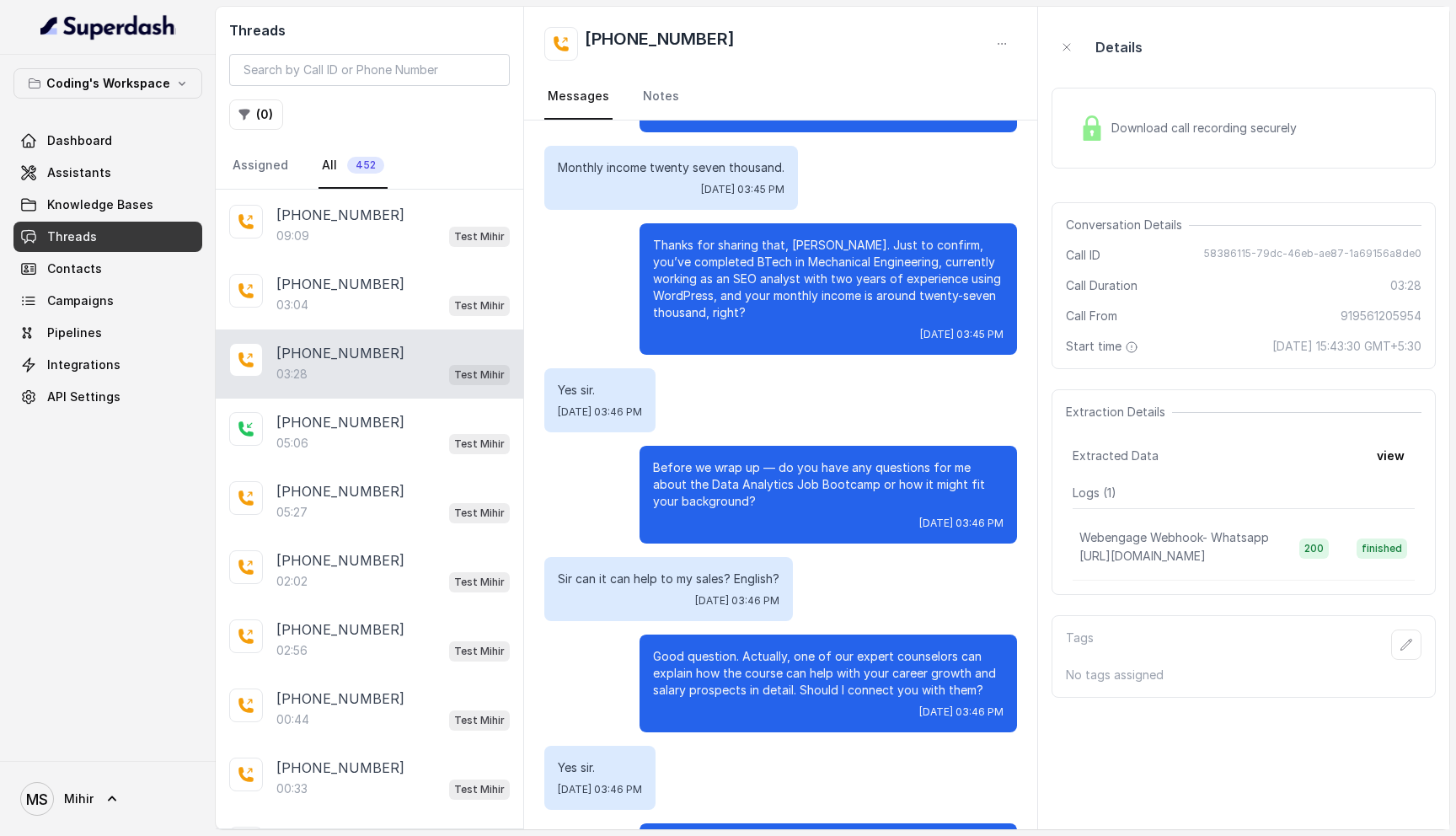
scroll to position [2010, 0]
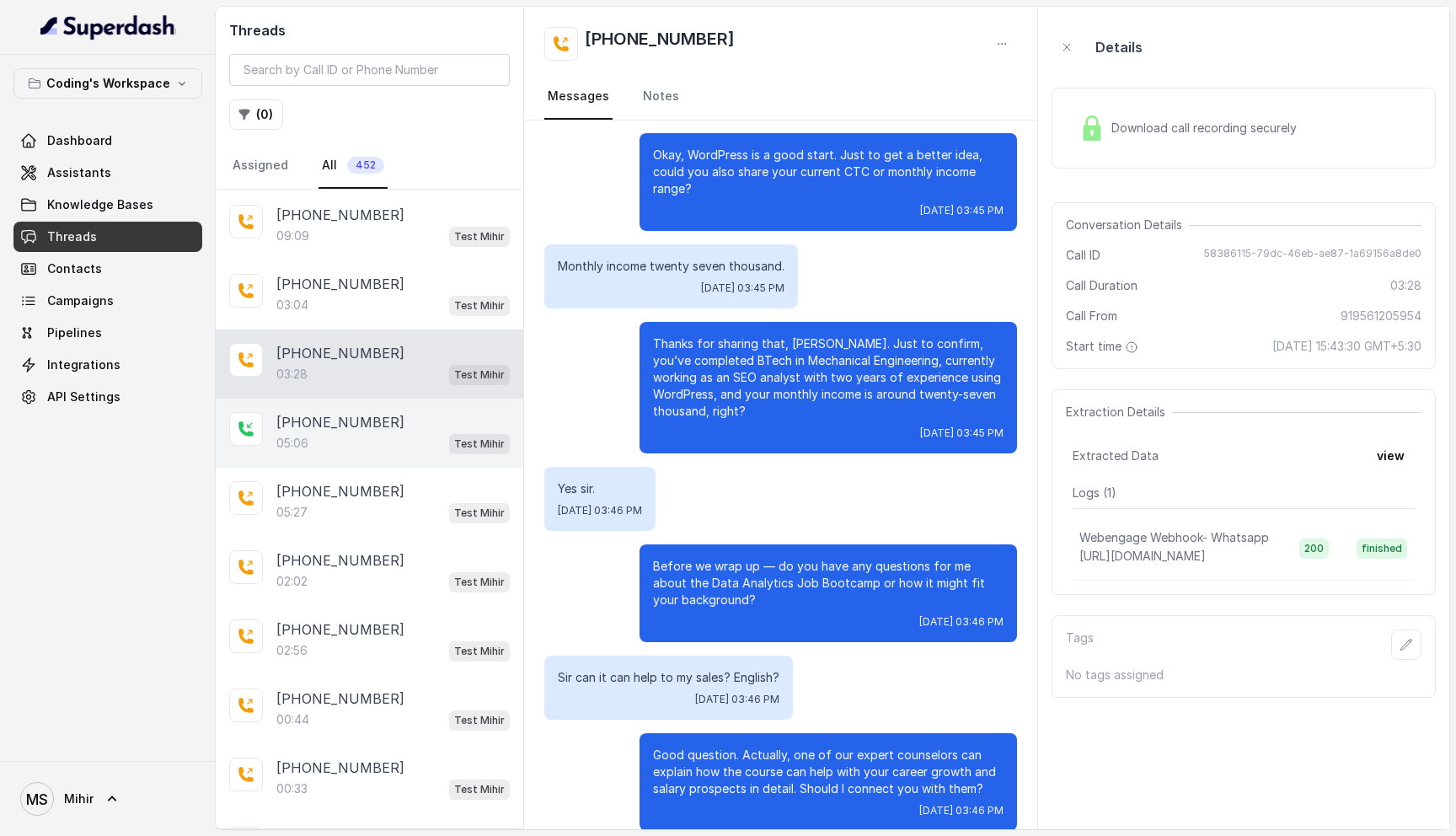
click at [426, 419] on div "[PHONE_NUMBER]" at bounding box center [393, 423] width 234 height 21
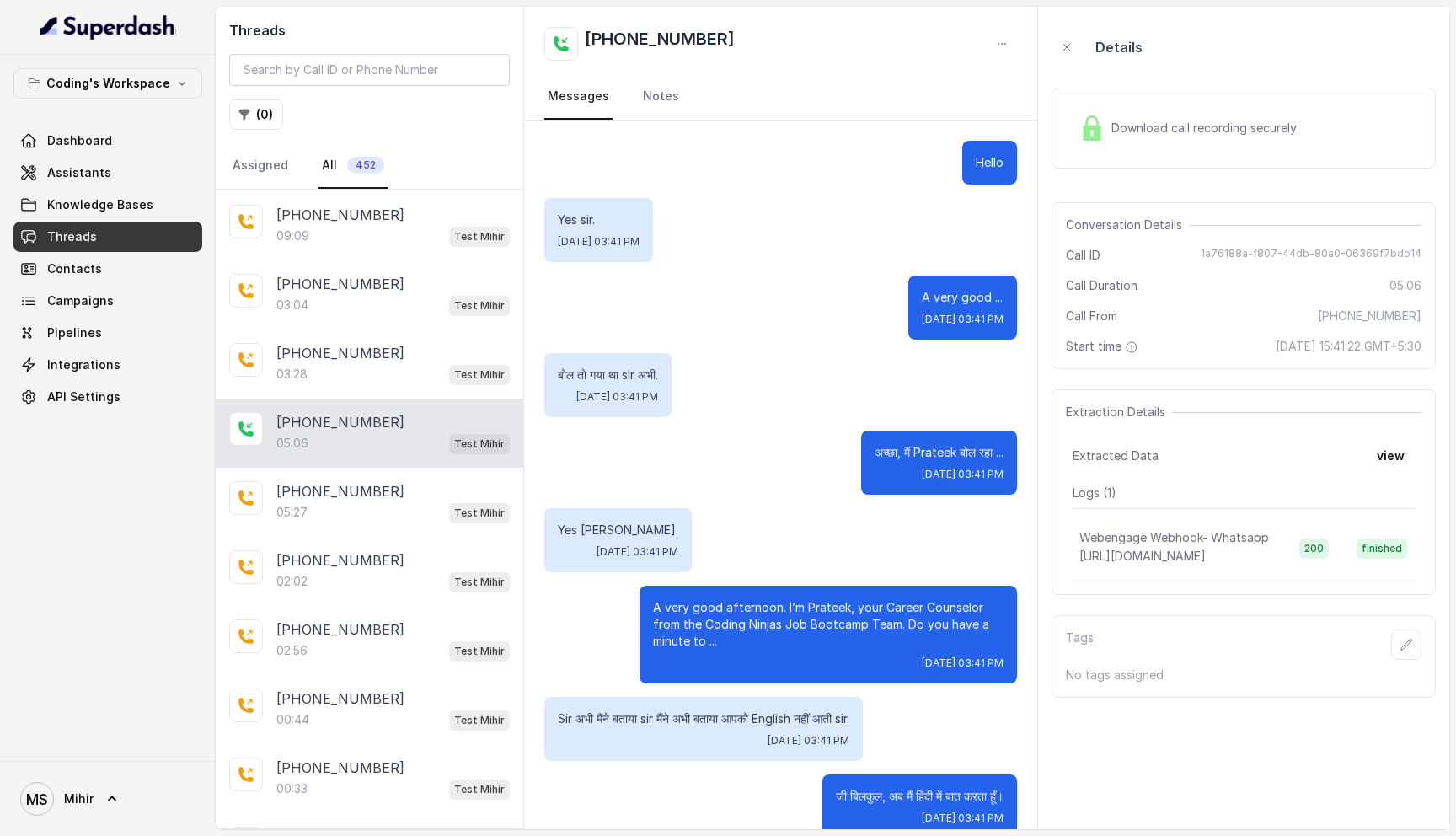
click at [1115, 123] on span "Download call recording securely" at bounding box center [1207, 128] width 192 height 17
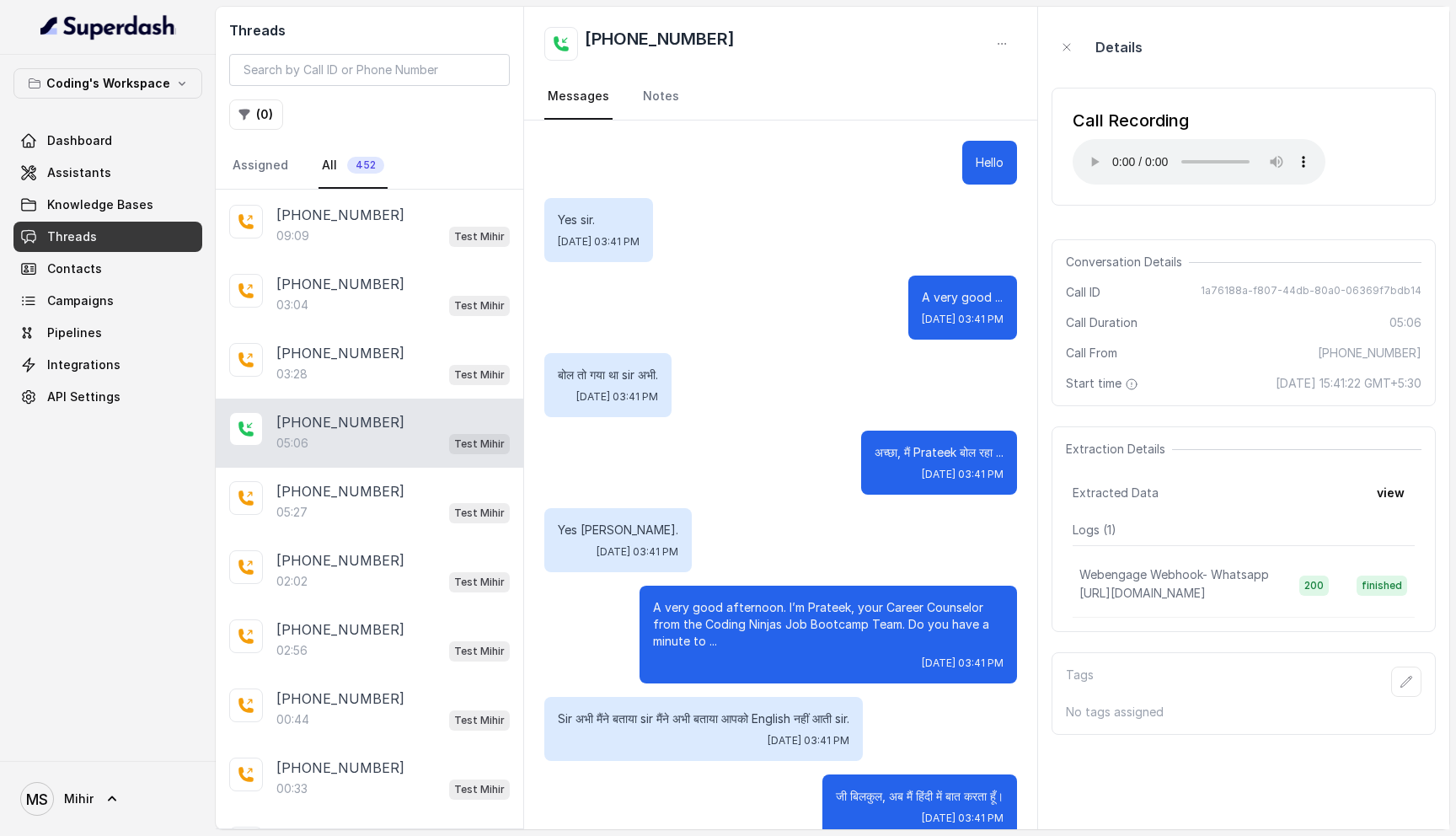
click at [1082, 123] on div "Call Recording" at bounding box center [1199, 121] width 253 height 24
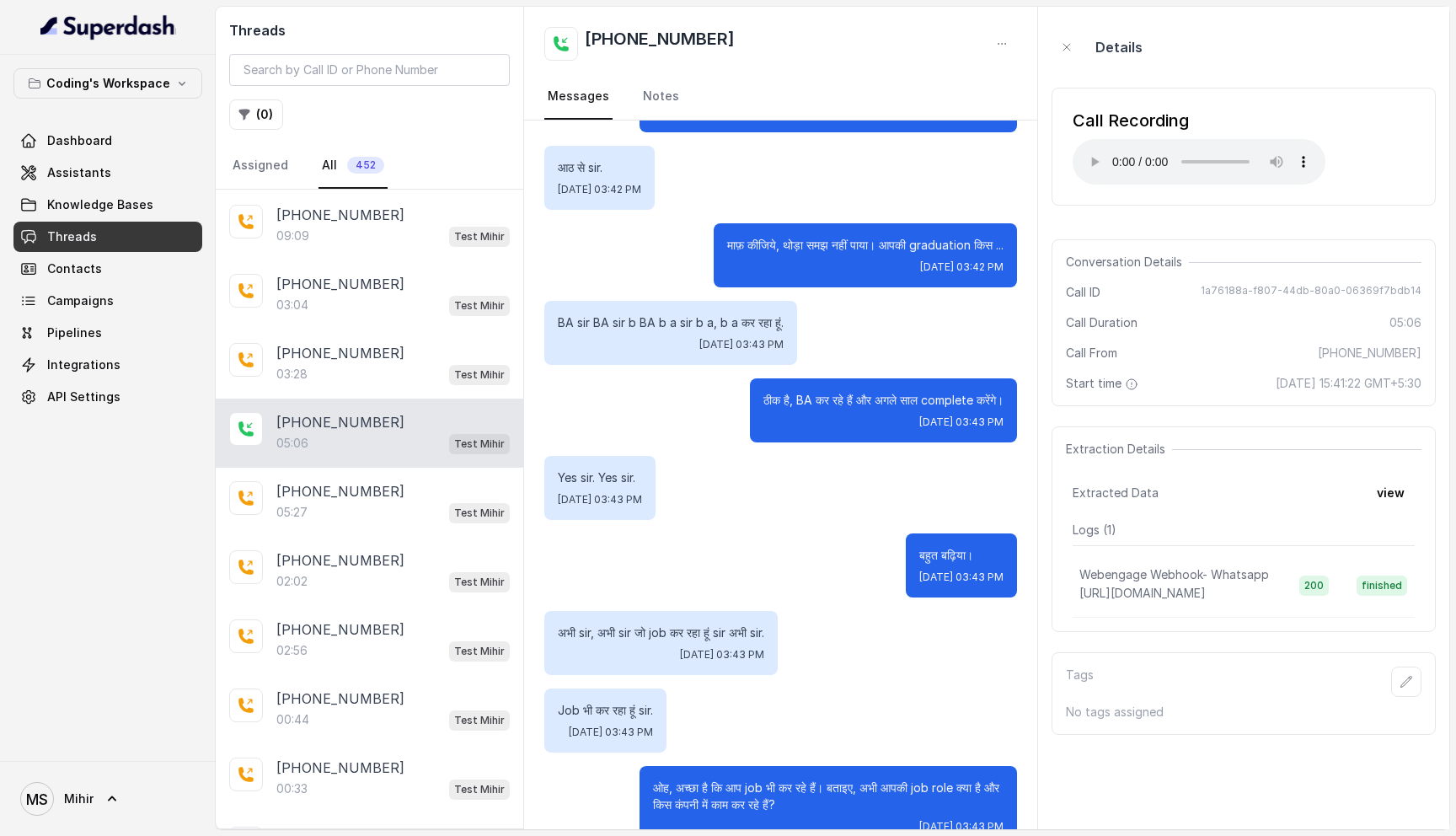
scroll to position [1848, 0]
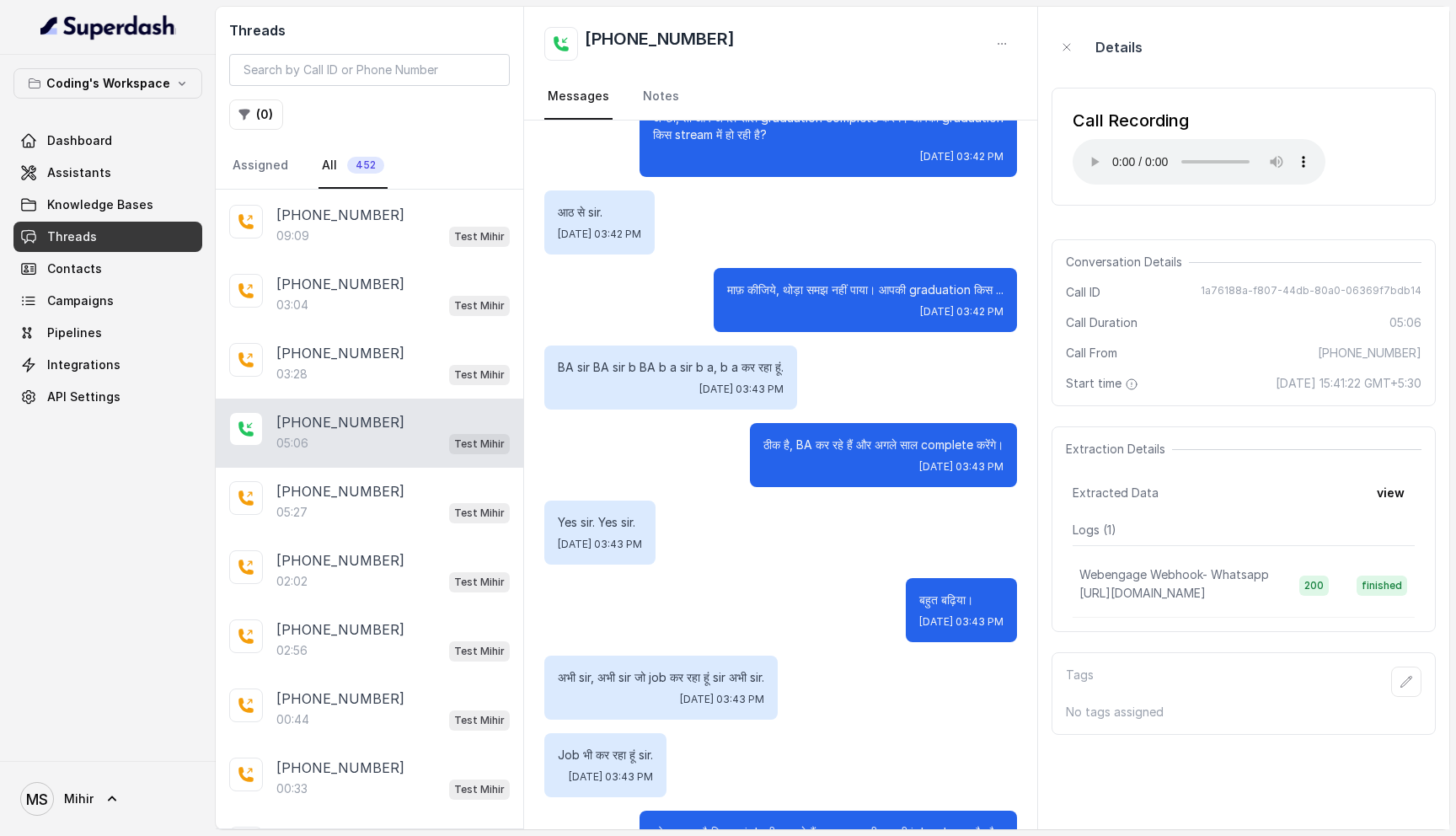
click at [922, 447] on p "ठीक है, BA कर रहे हैं और अगले साल complete करेंगे।" at bounding box center [883, 445] width 240 height 17
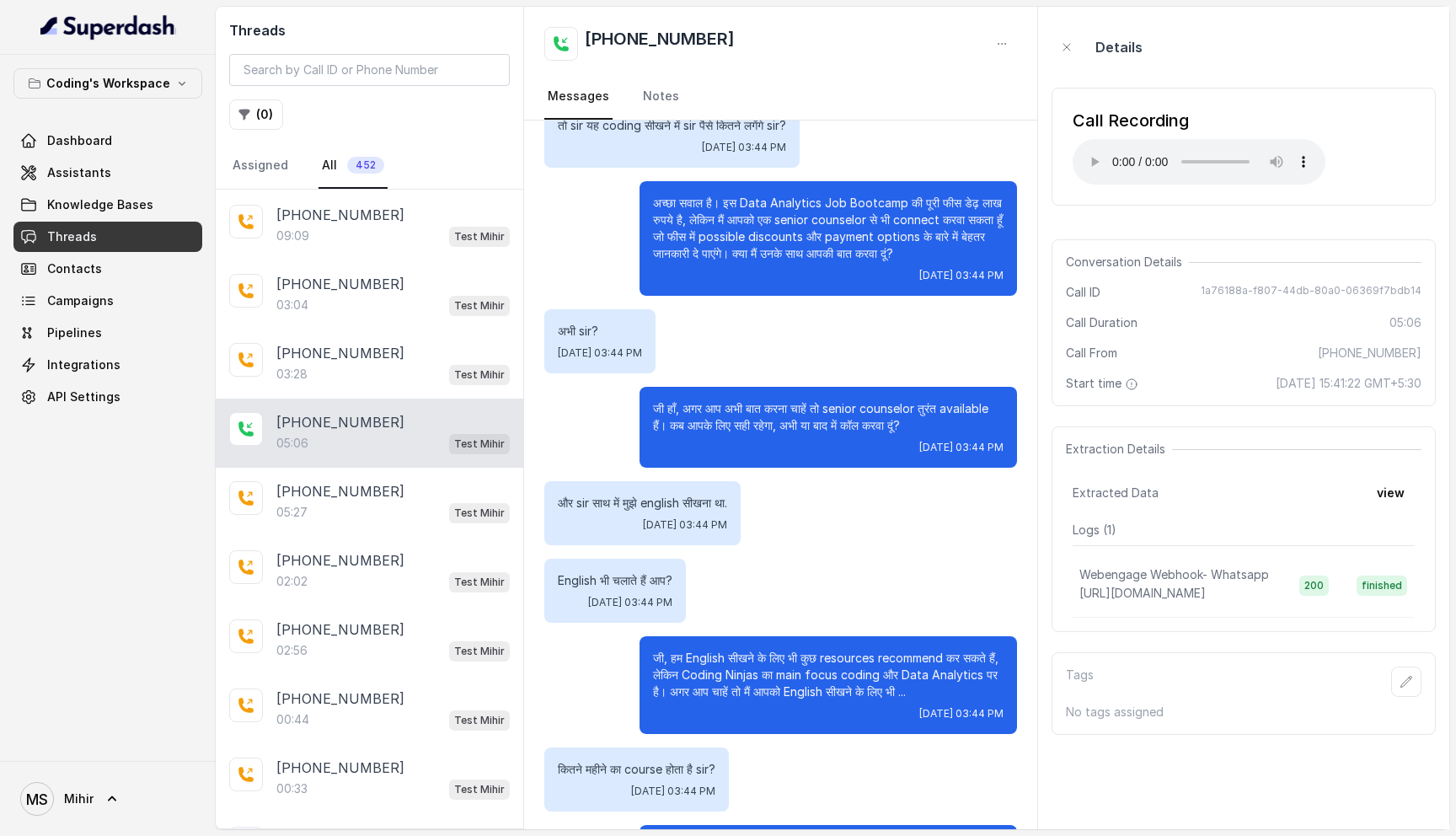
scroll to position [3306, 0]
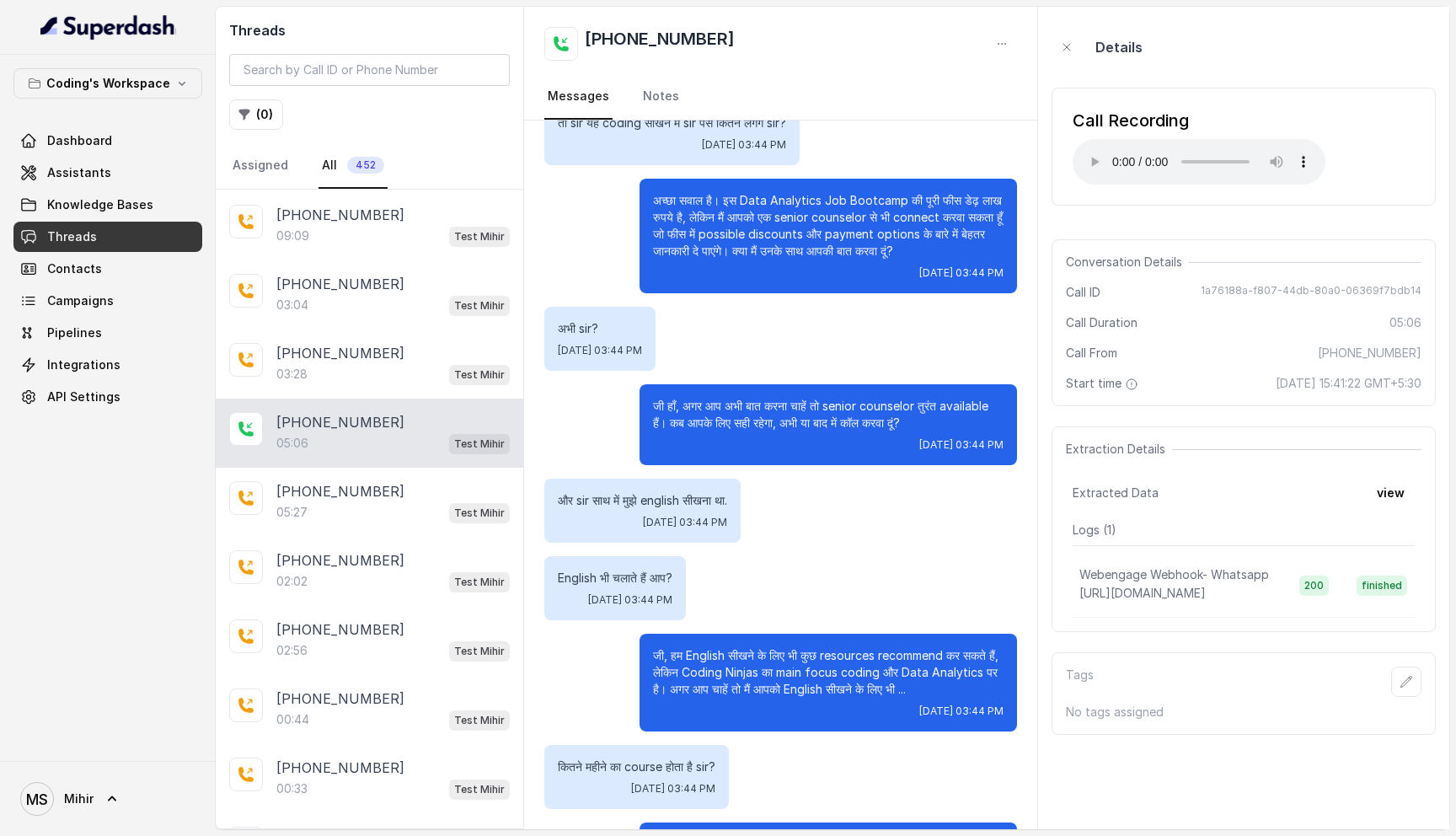
click at [768, 404] on p "जी हाँ, अगर आप अभी बात करना चाहें तो senior counselor तुरंत available हैं। कब आ…" at bounding box center [828, 414] width 351 height 33
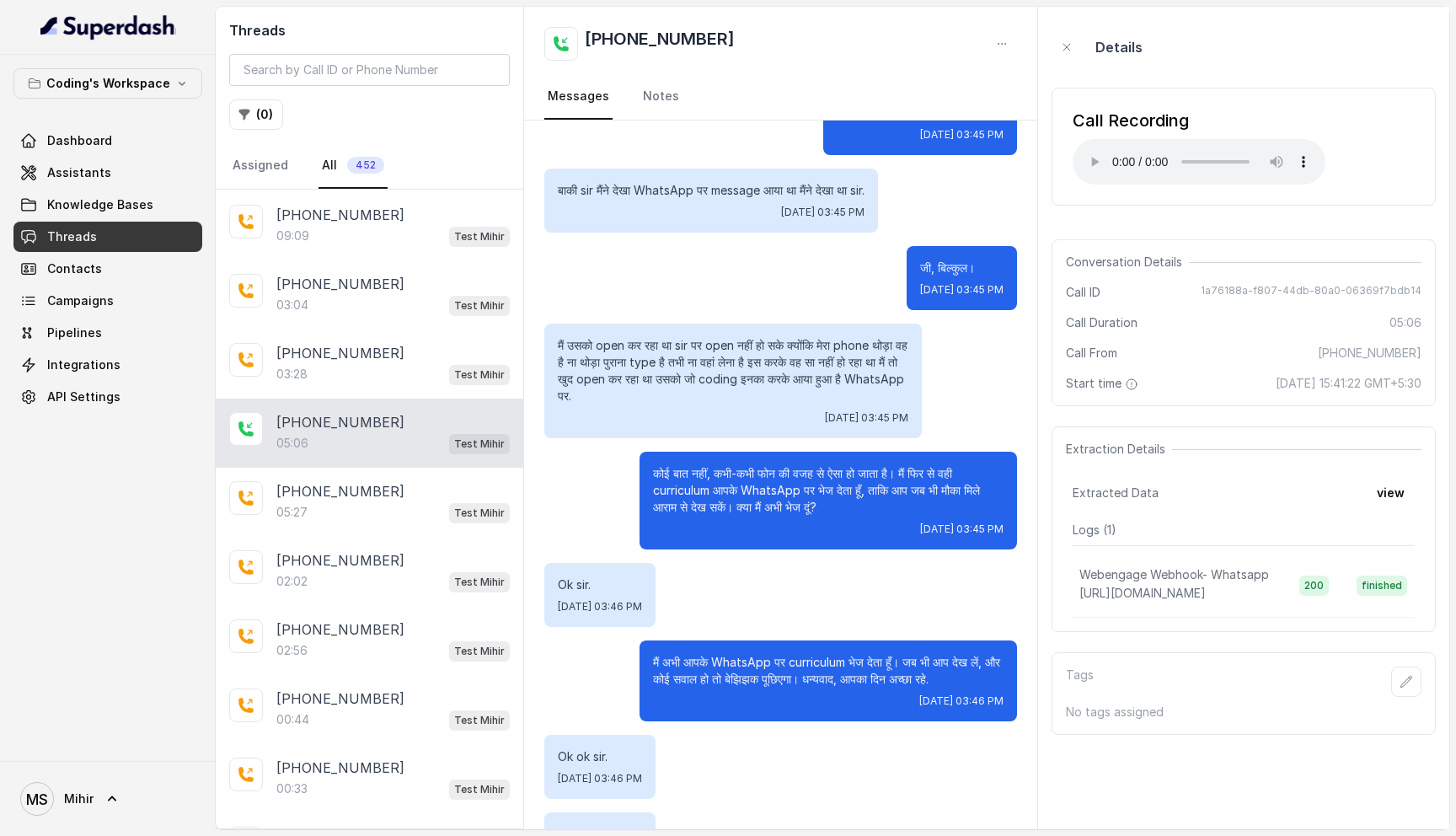
scroll to position [4733, 0]
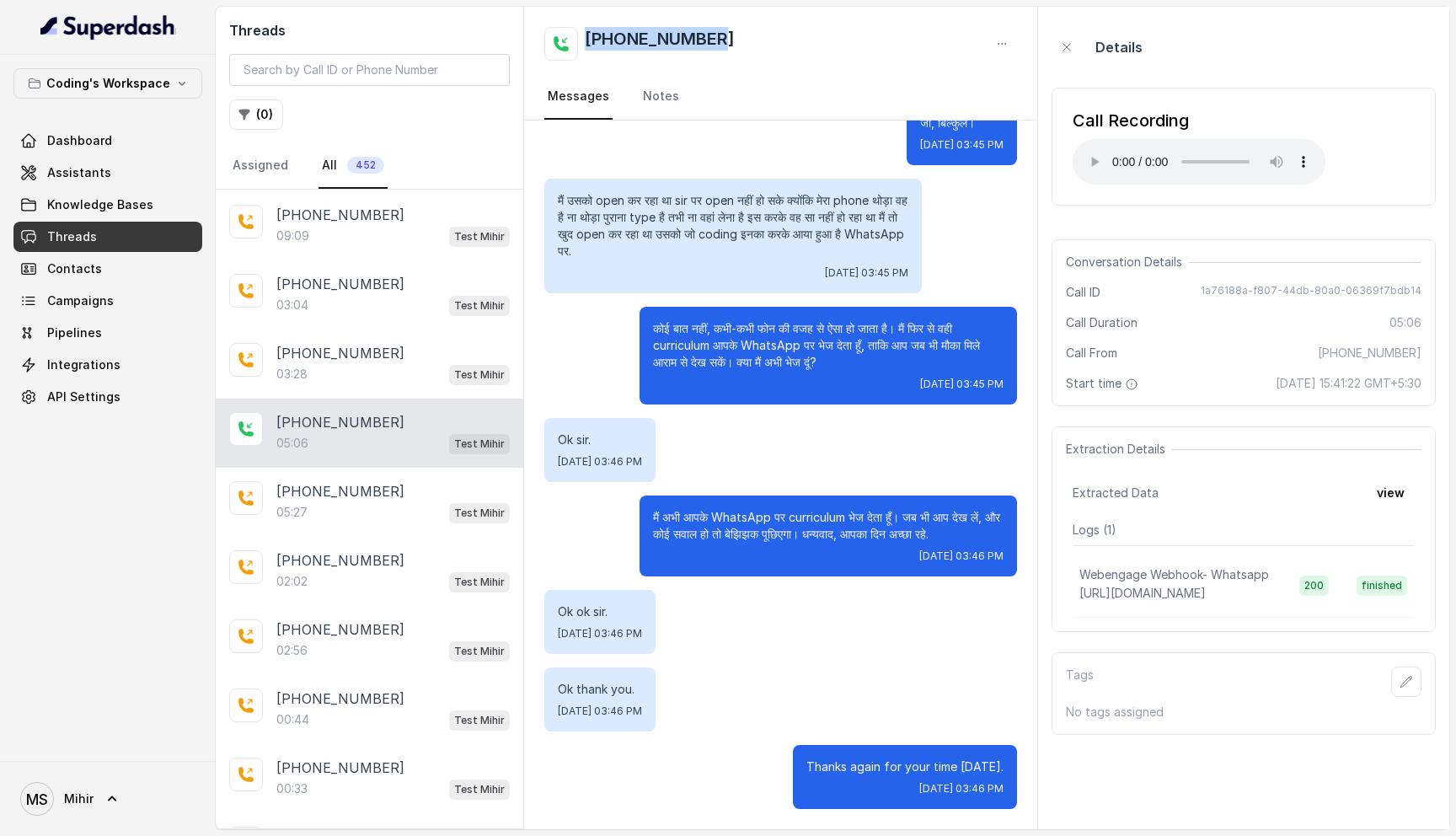
drag, startPoint x: 737, startPoint y: 39, endPoint x: 584, endPoint y: 46, distance: 153.2
click at [584, 46] on div "[PHONE_NUMBER]" at bounding box center [780, 44] width 473 height 33
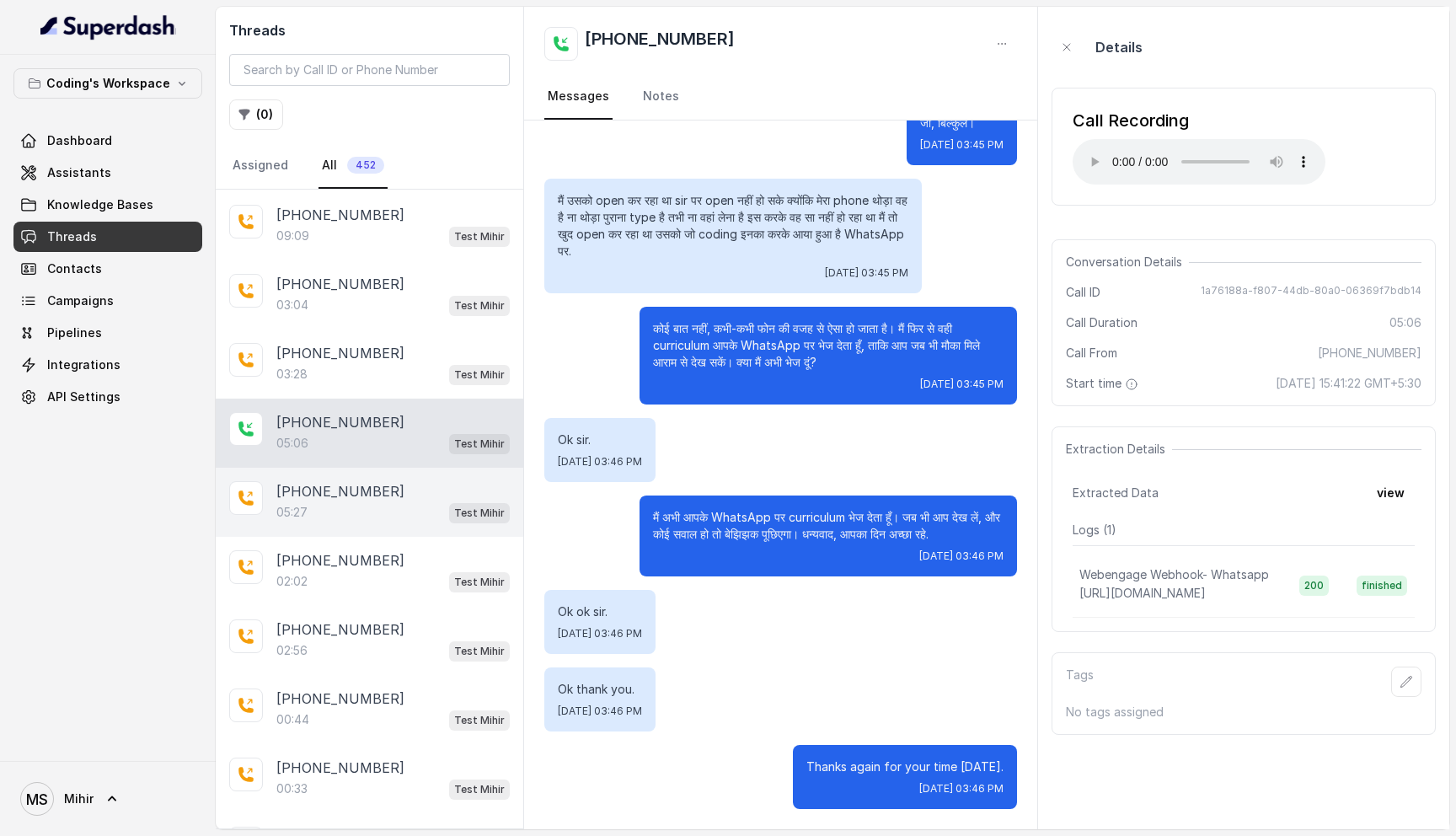
click at [377, 514] on div "05:27 Test Mihir" at bounding box center [393, 513] width 234 height 22
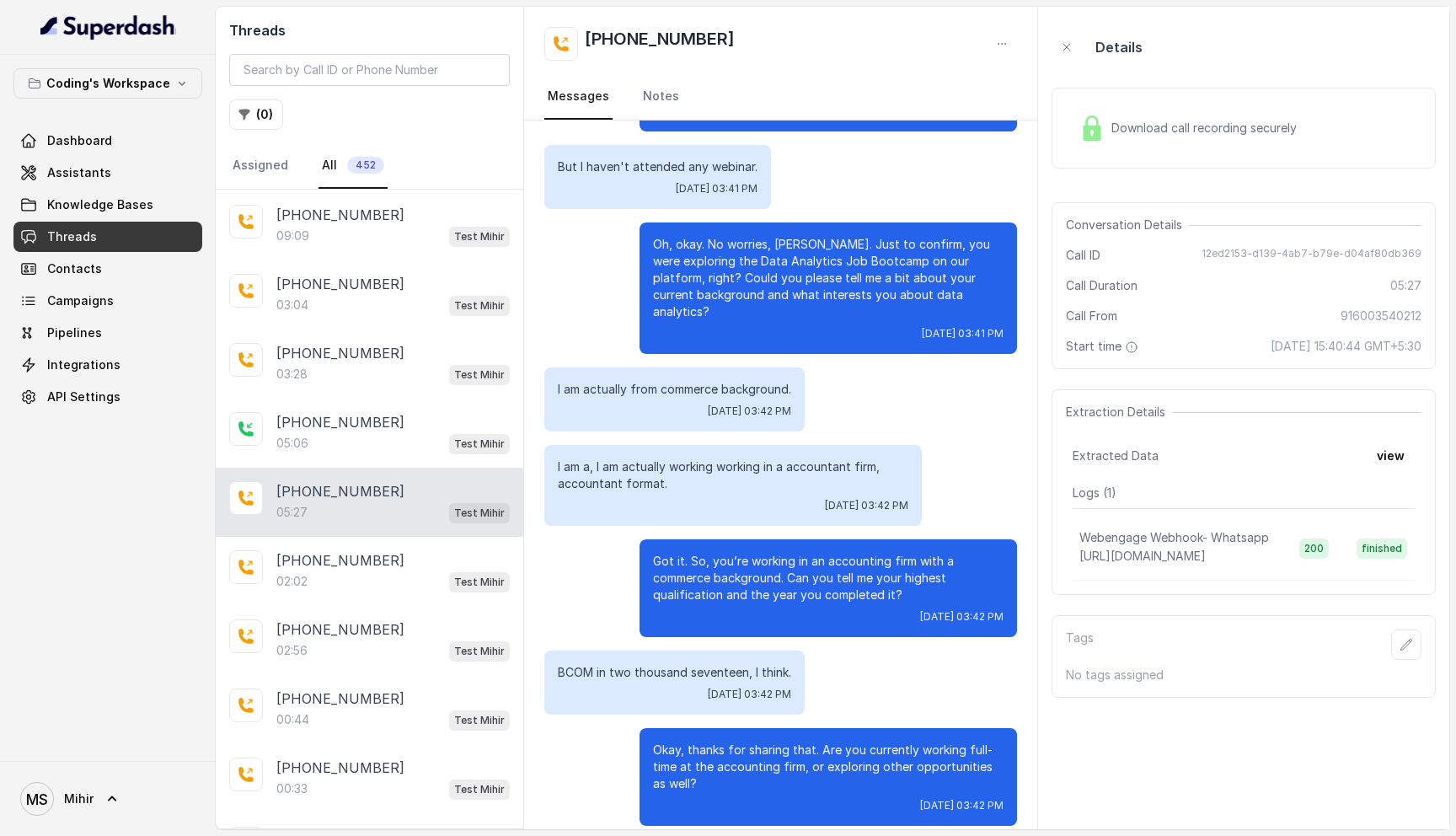
scroll to position [672, 0]
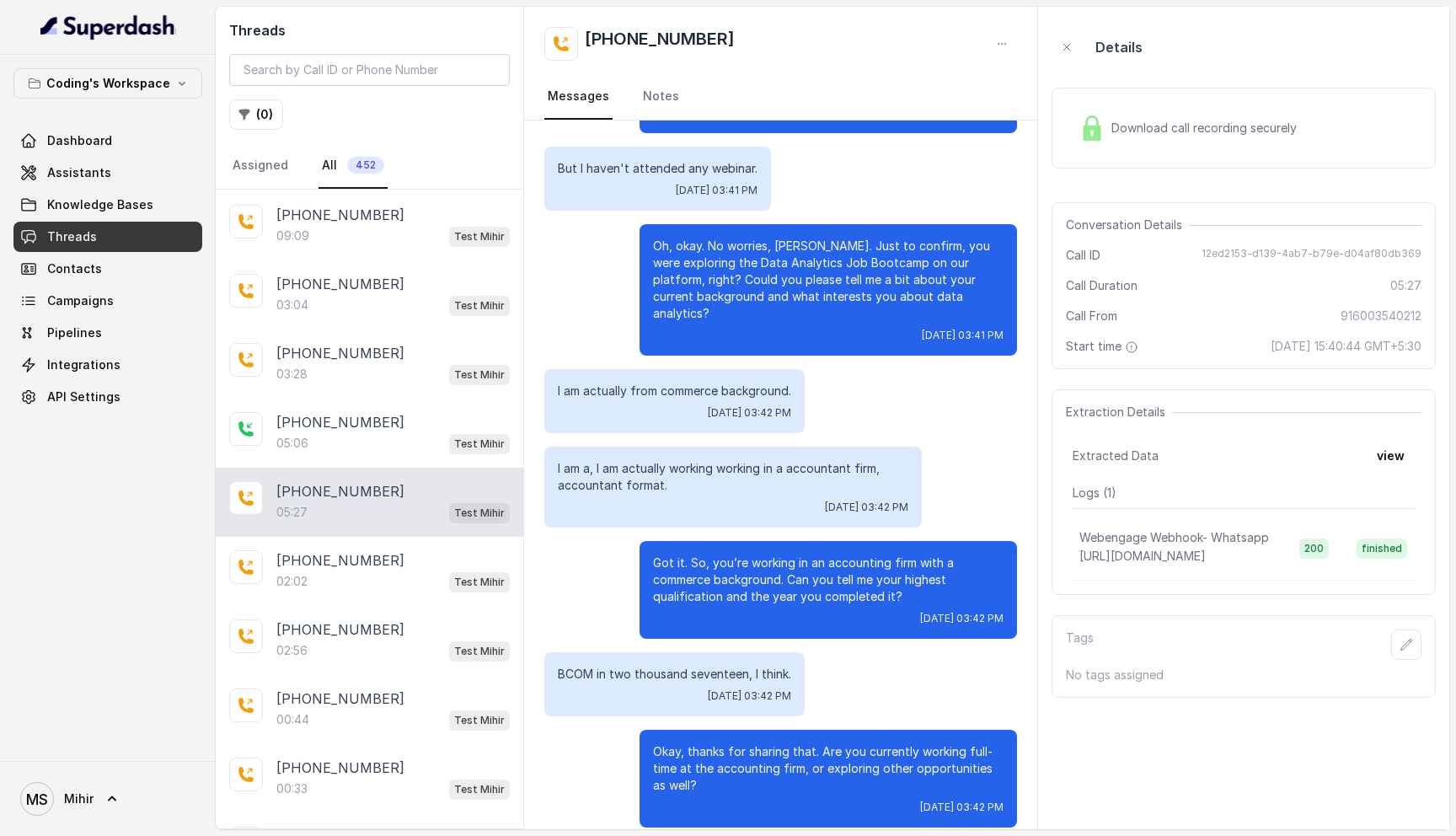
click at [1181, 138] on div "Download call recording securely" at bounding box center [1188, 127] width 231 height 39
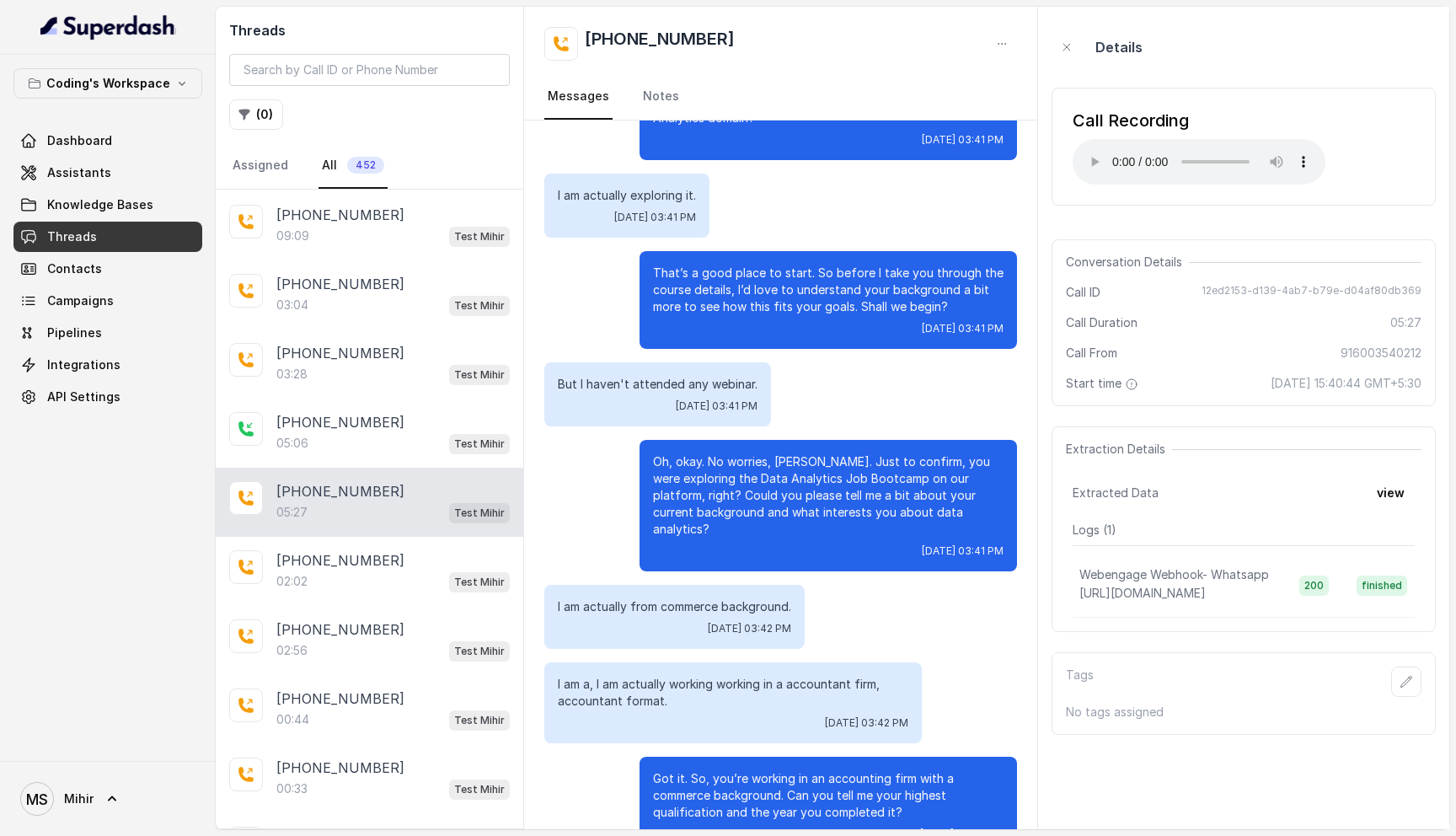
scroll to position [468, 0]
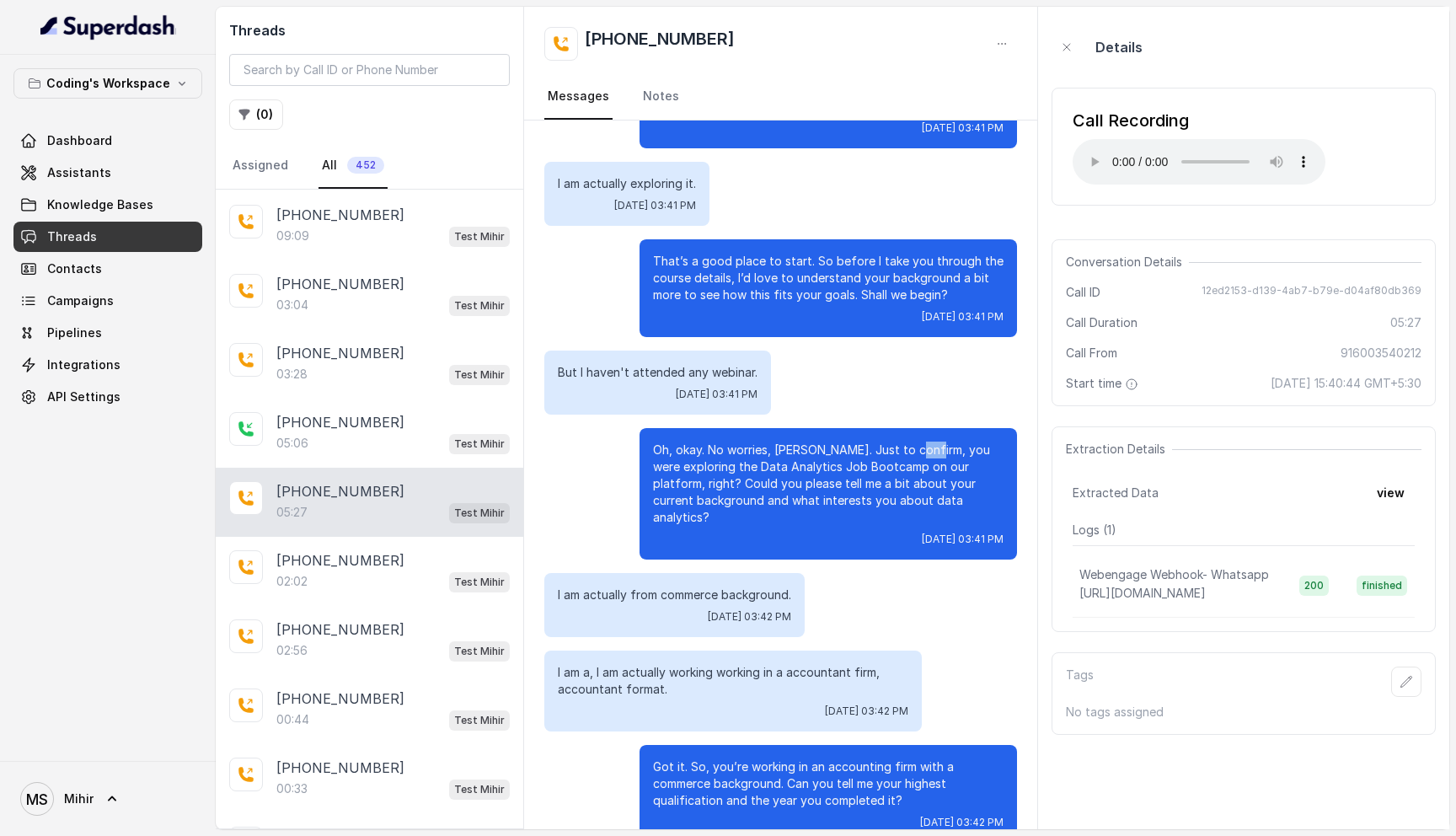
click at [808, 451] on p "Oh, okay. No worries, Sujay. Just to confirm, you were exploring the Data Analy…" at bounding box center [828, 483] width 351 height 85
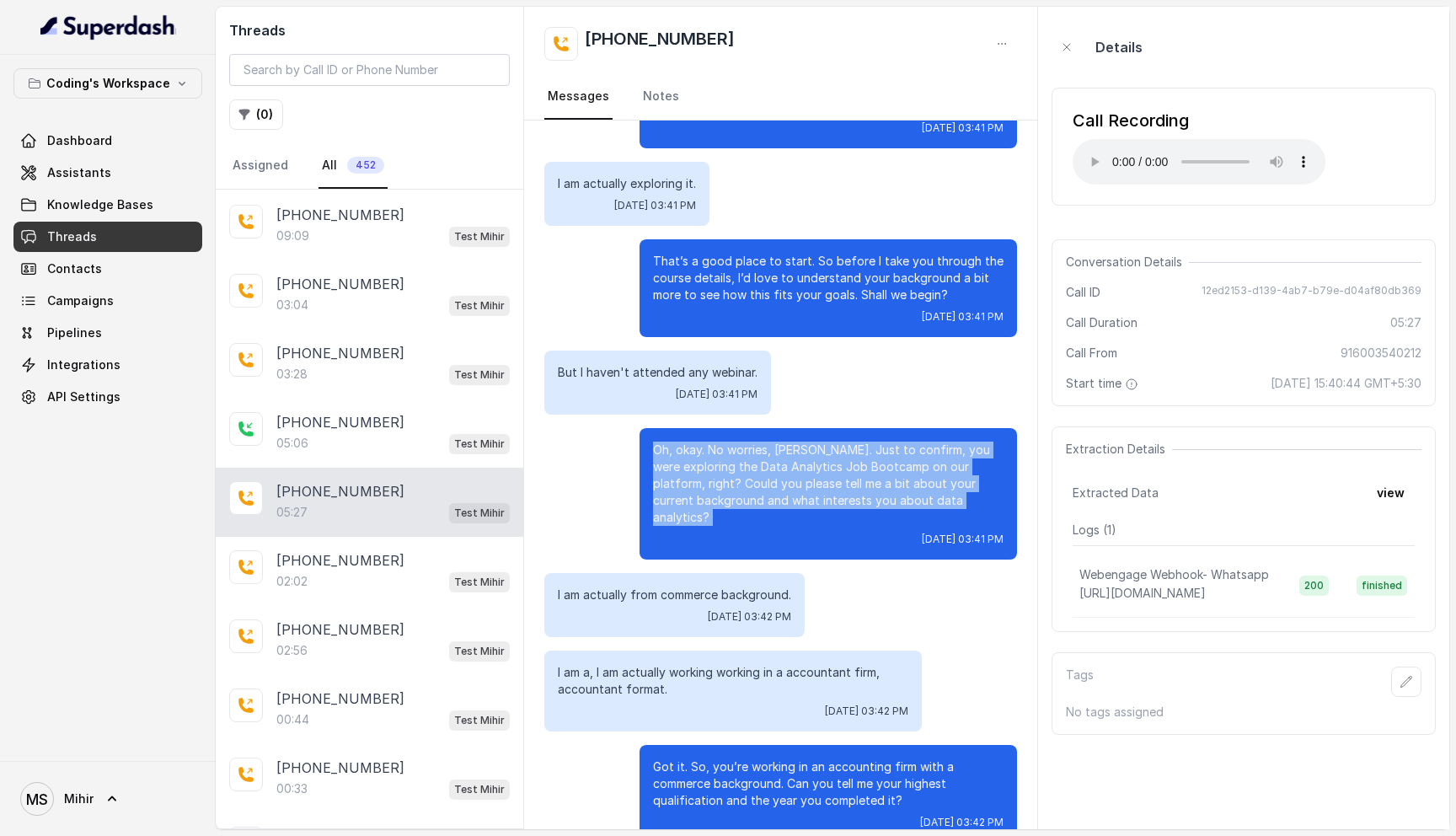
click at [808, 451] on p "Oh, okay. No worries, Sujay. Just to confirm, you were exploring the Data Analy…" at bounding box center [828, 483] width 351 height 85
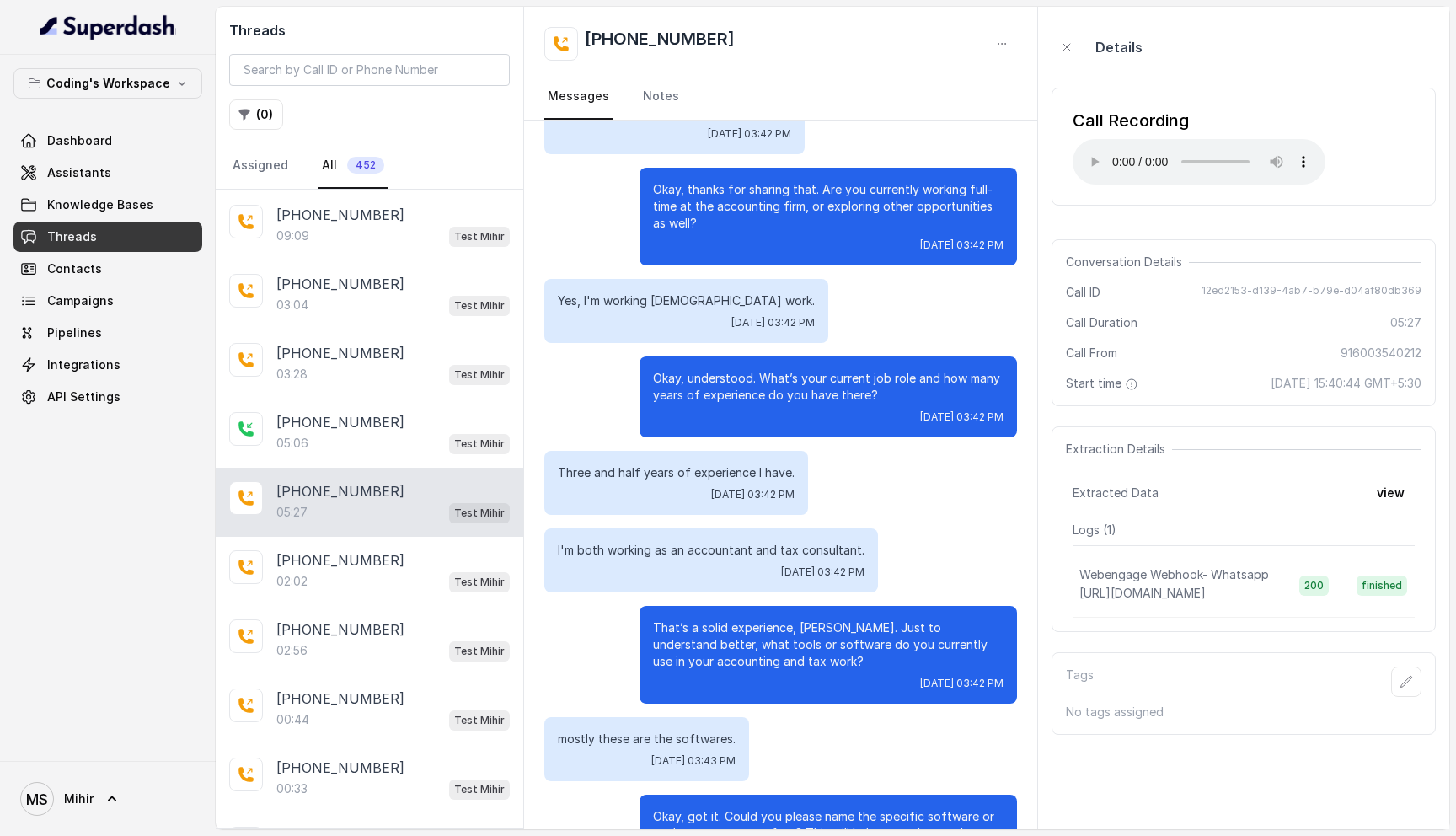
scroll to position [1226, 0]
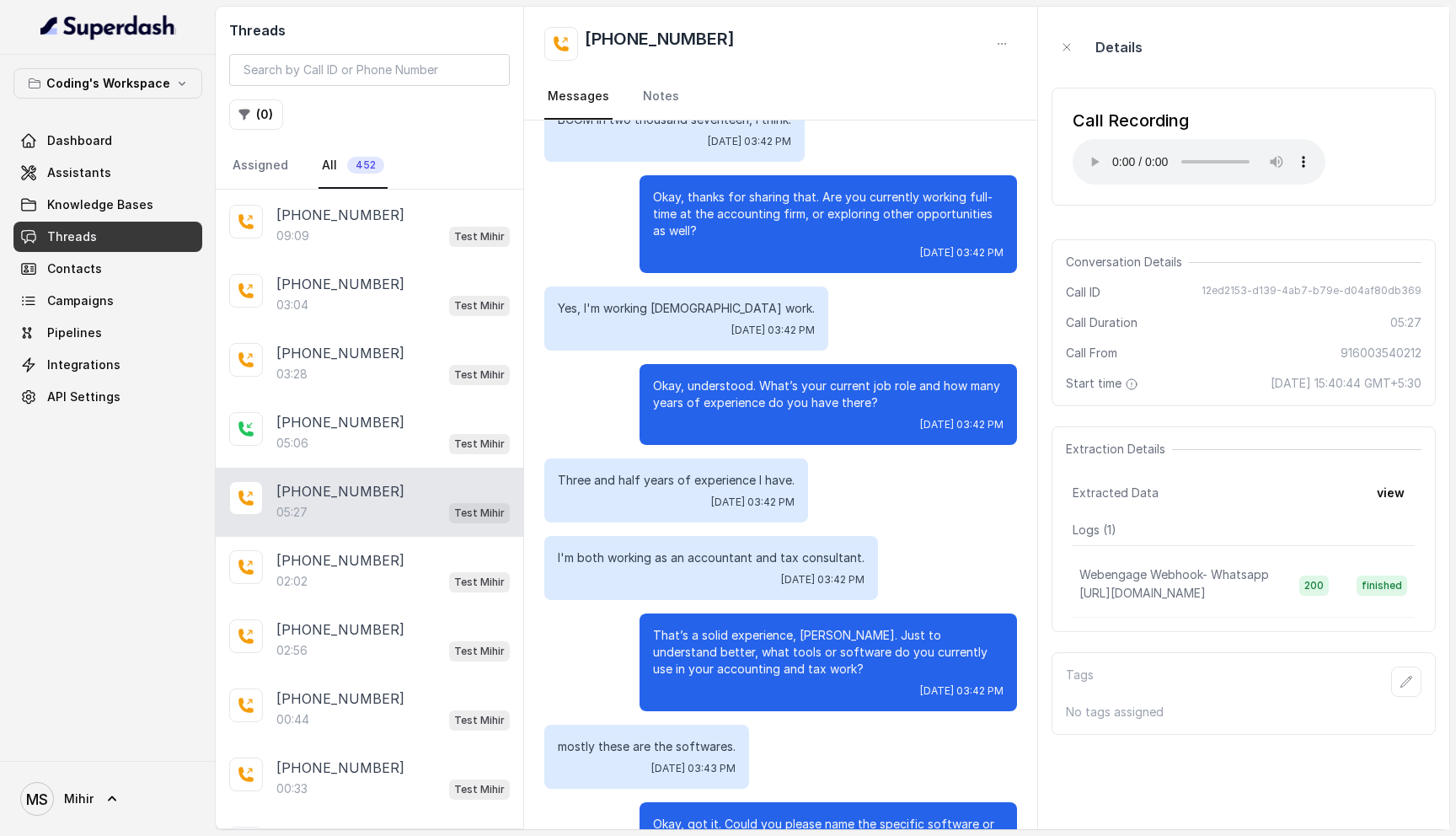
click at [813, 377] on p "Okay, understood. What’s your current job role and how many years of experience…" at bounding box center [828, 394] width 351 height 33
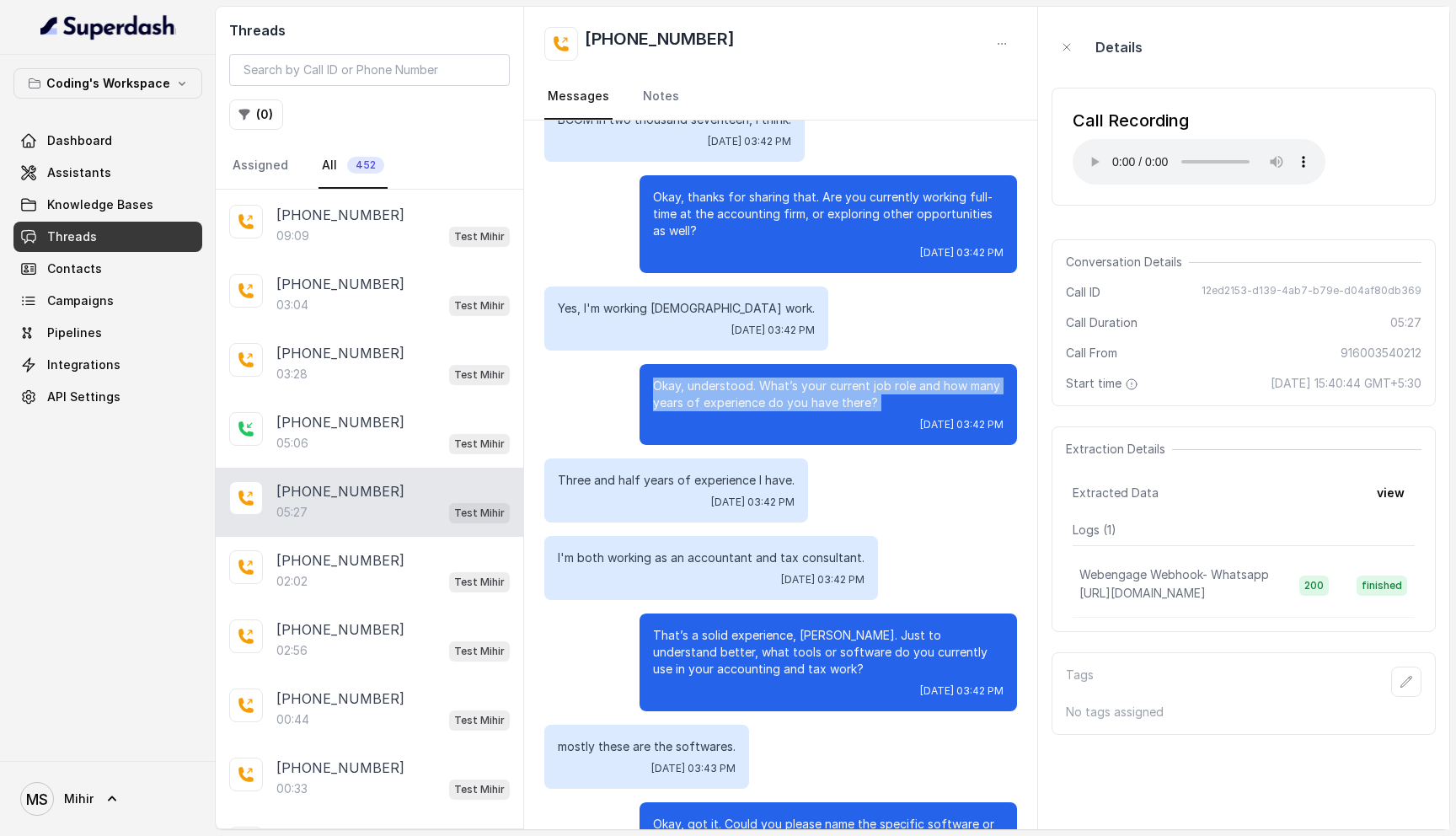
click at [813, 377] on p "Okay, understood. What’s your current job role and how many years of experience…" at bounding box center [828, 394] width 351 height 33
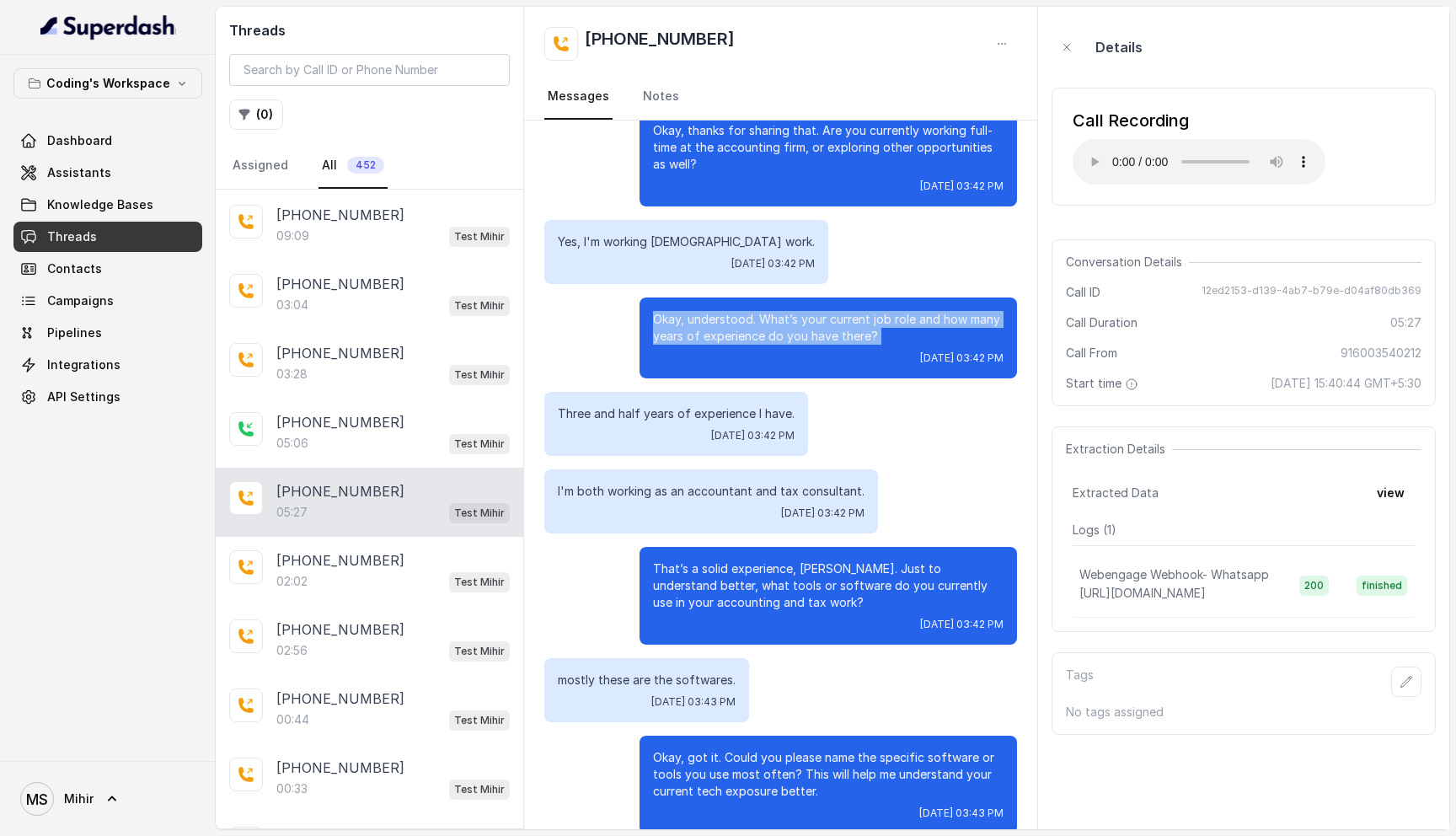
scroll to position [1296, 0]
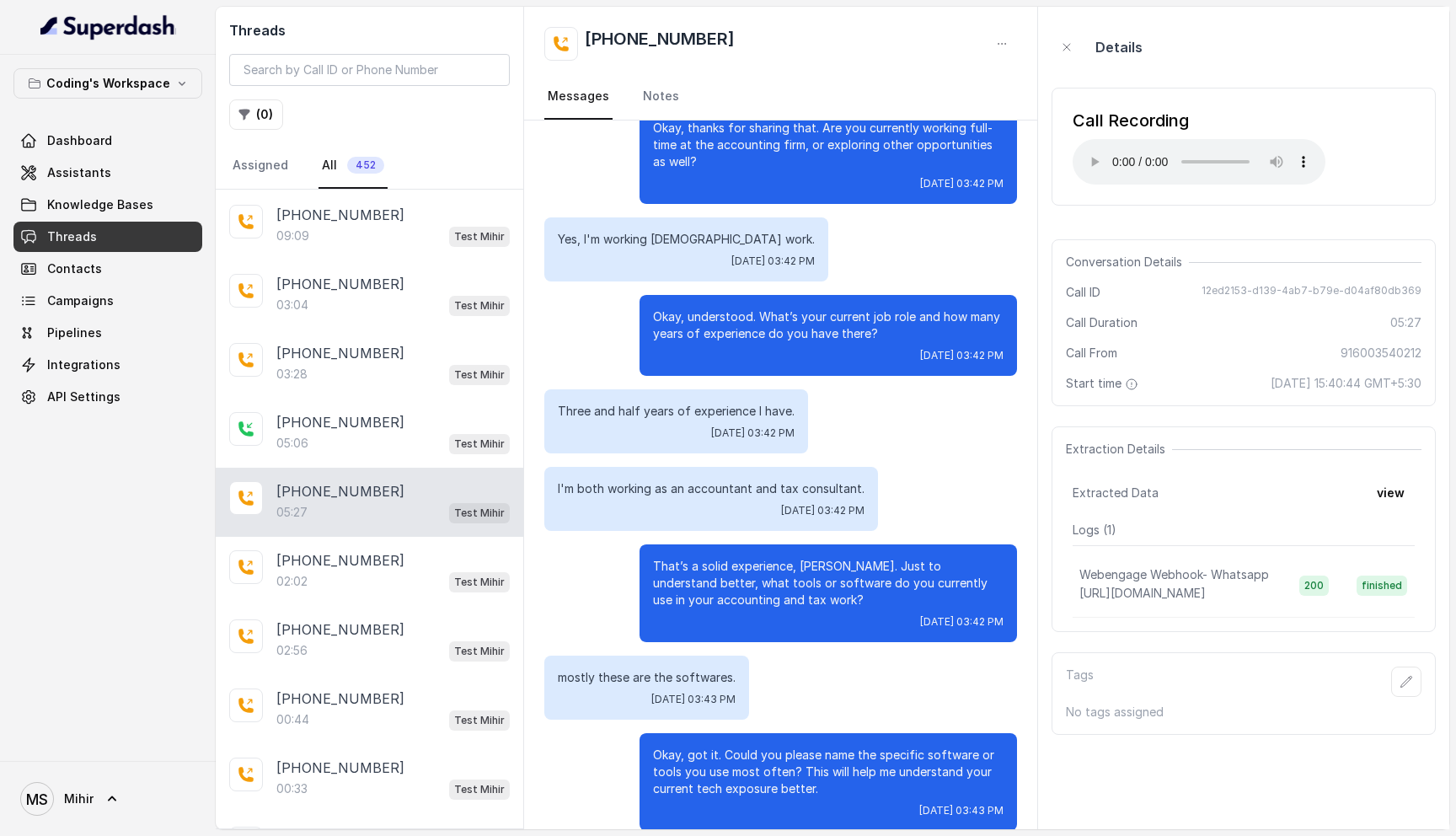
click at [855, 480] on p "I'm both working as an accountant and tax consultant." at bounding box center [711, 489] width 307 height 17
click at [709, 669] on p "mostly these are the softwares." at bounding box center [647, 678] width 178 height 17
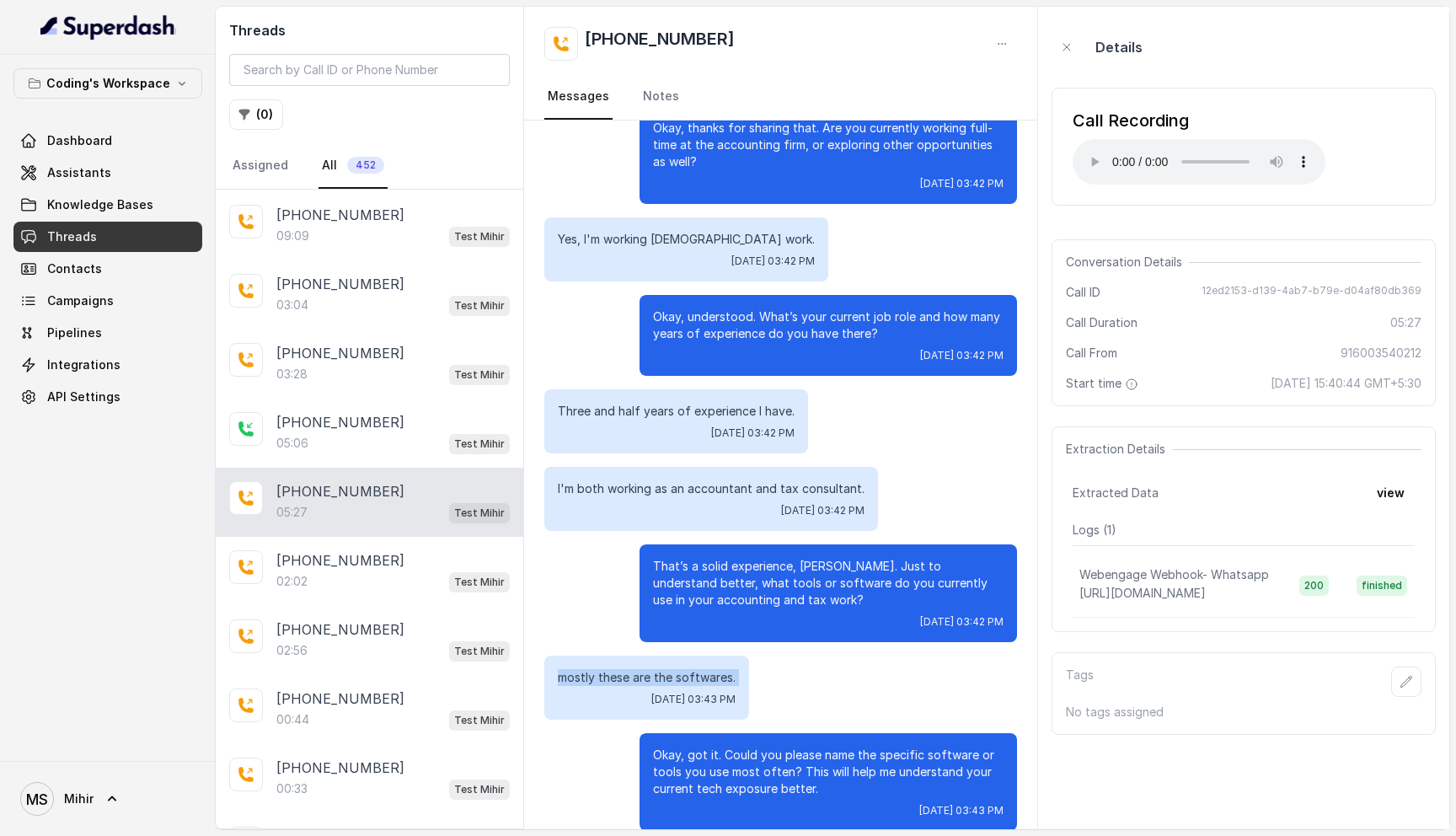
click at [709, 669] on p "mostly these are the softwares." at bounding box center [647, 678] width 178 height 17
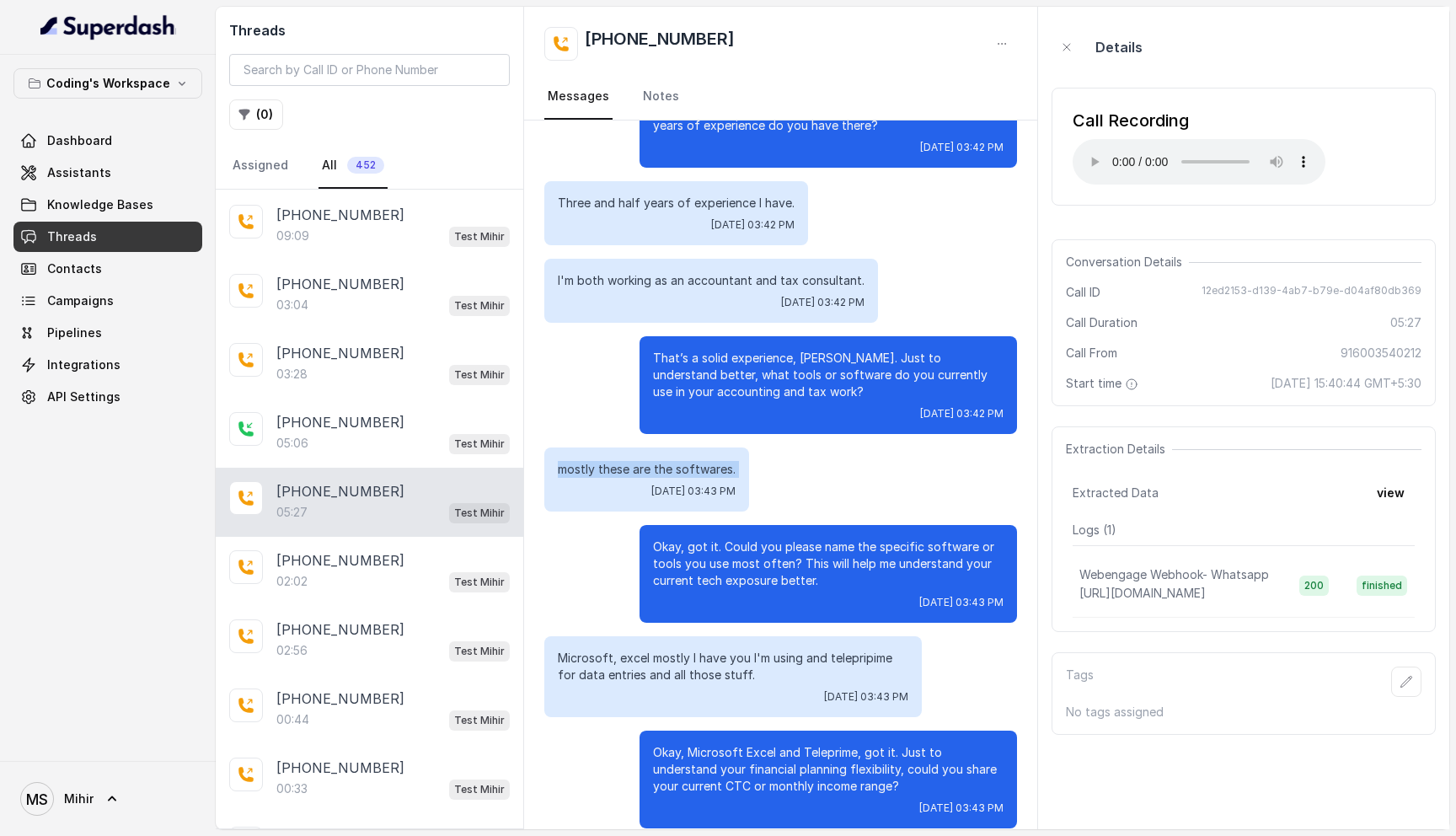
scroll to position [1533, 0]
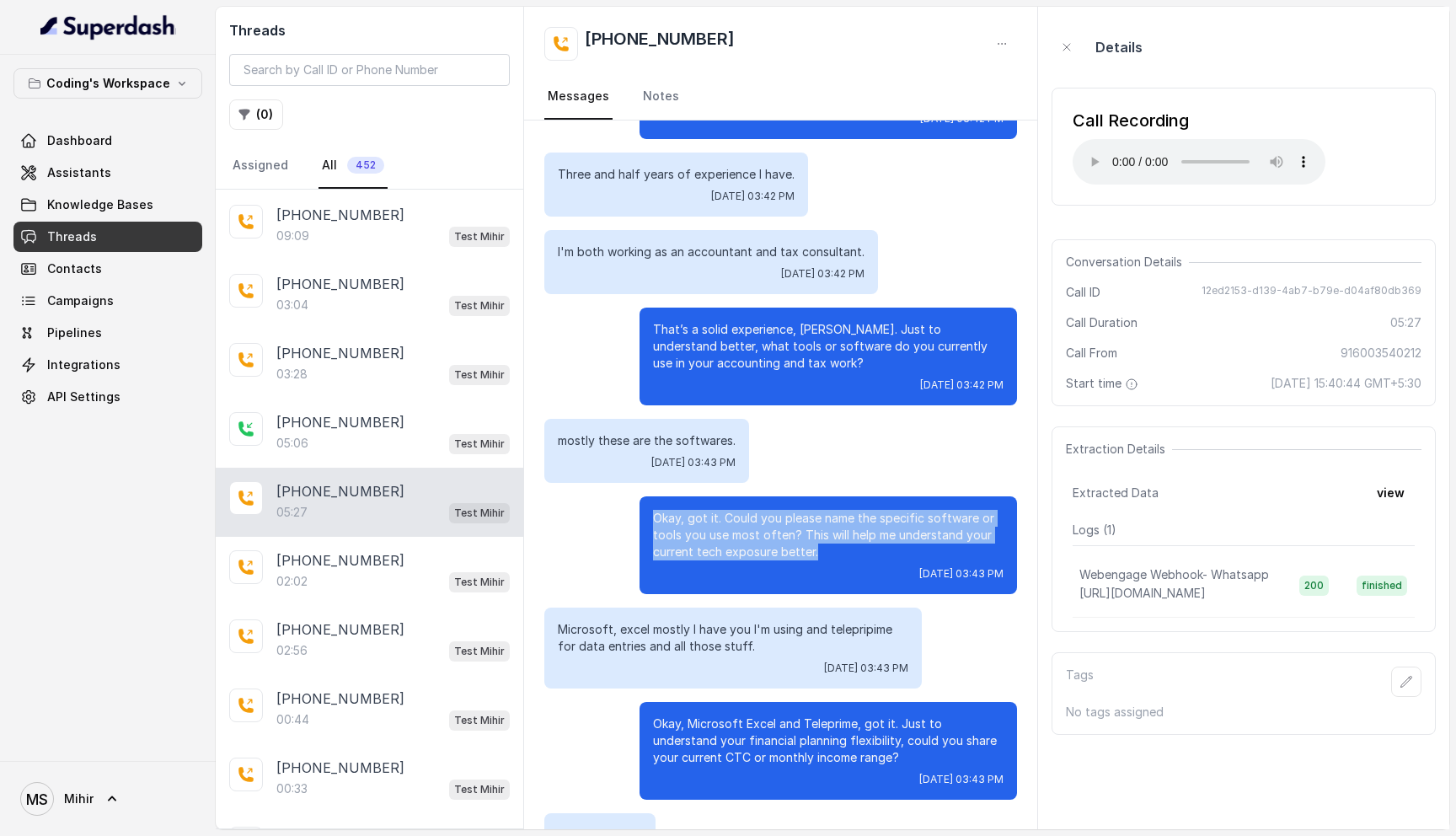
drag, startPoint x: 820, startPoint y: 518, endPoint x: 657, endPoint y: 481, distance: 167.1
click at [657, 510] on p "Okay, got it. Could you please name the specific software or tools you use most…" at bounding box center [828, 535] width 351 height 50
click at [835, 519] on p "Okay, got it. Could you please name the specific software or tools you use most…" at bounding box center [828, 535] width 351 height 50
drag, startPoint x: 835, startPoint y: 519, endPoint x: 654, endPoint y: 483, distance: 184.5
click at [654, 510] on p "Okay, got it. Could you please name the specific software or tools you use most…" at bounding box center [828, 535] width 351 height 50
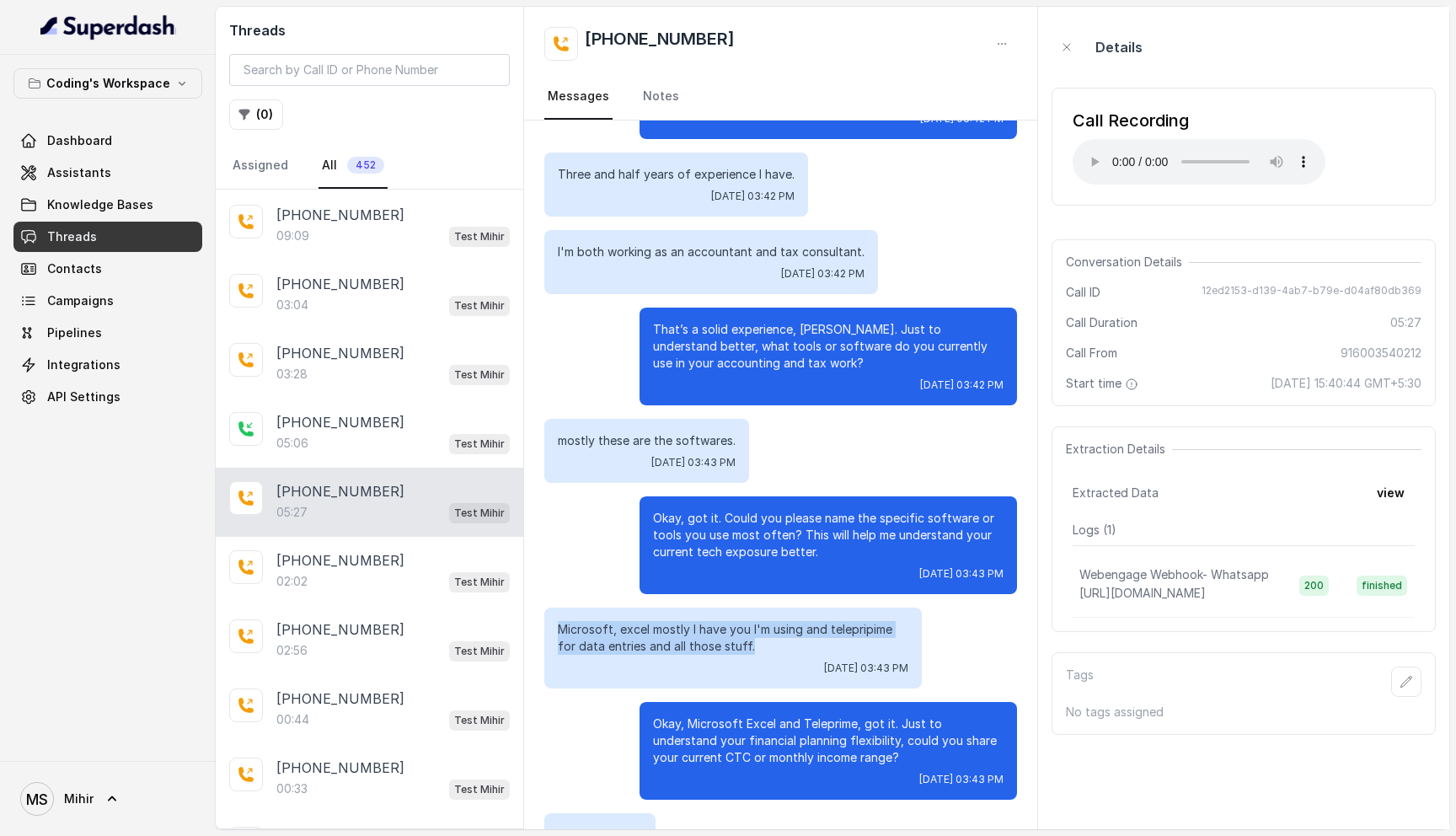
drag, startPoint x: 764, startPoint y: 605, endPoint x: 547, endPoint y: 580, distance: 218.4
click at [547, 608] on div "Microsoft, excel mostly I have you I'm using and telepripime for data entries a…" at bounding box center [732, 648] width 377 height 81
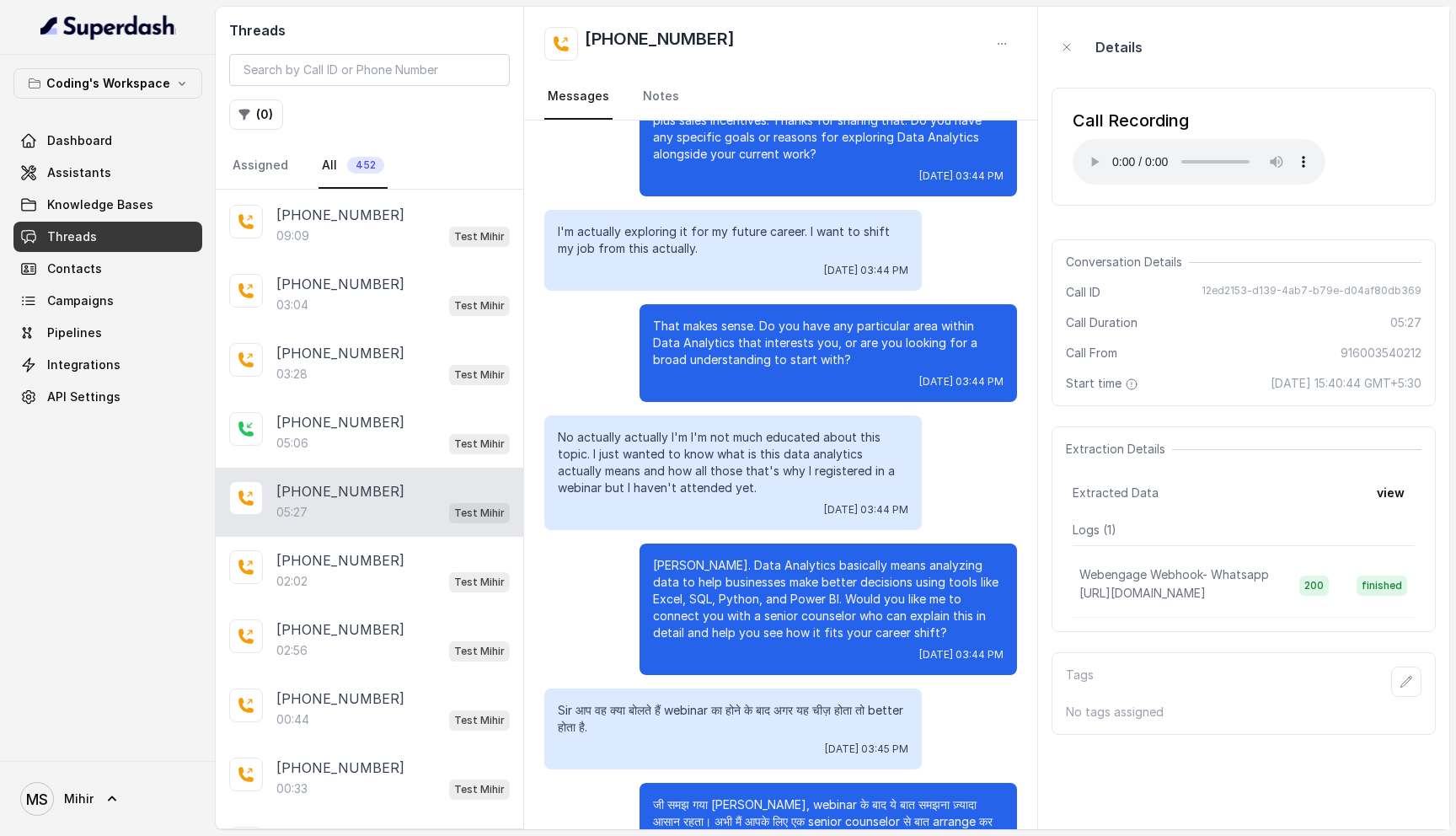
scroll to position [2712, 0]
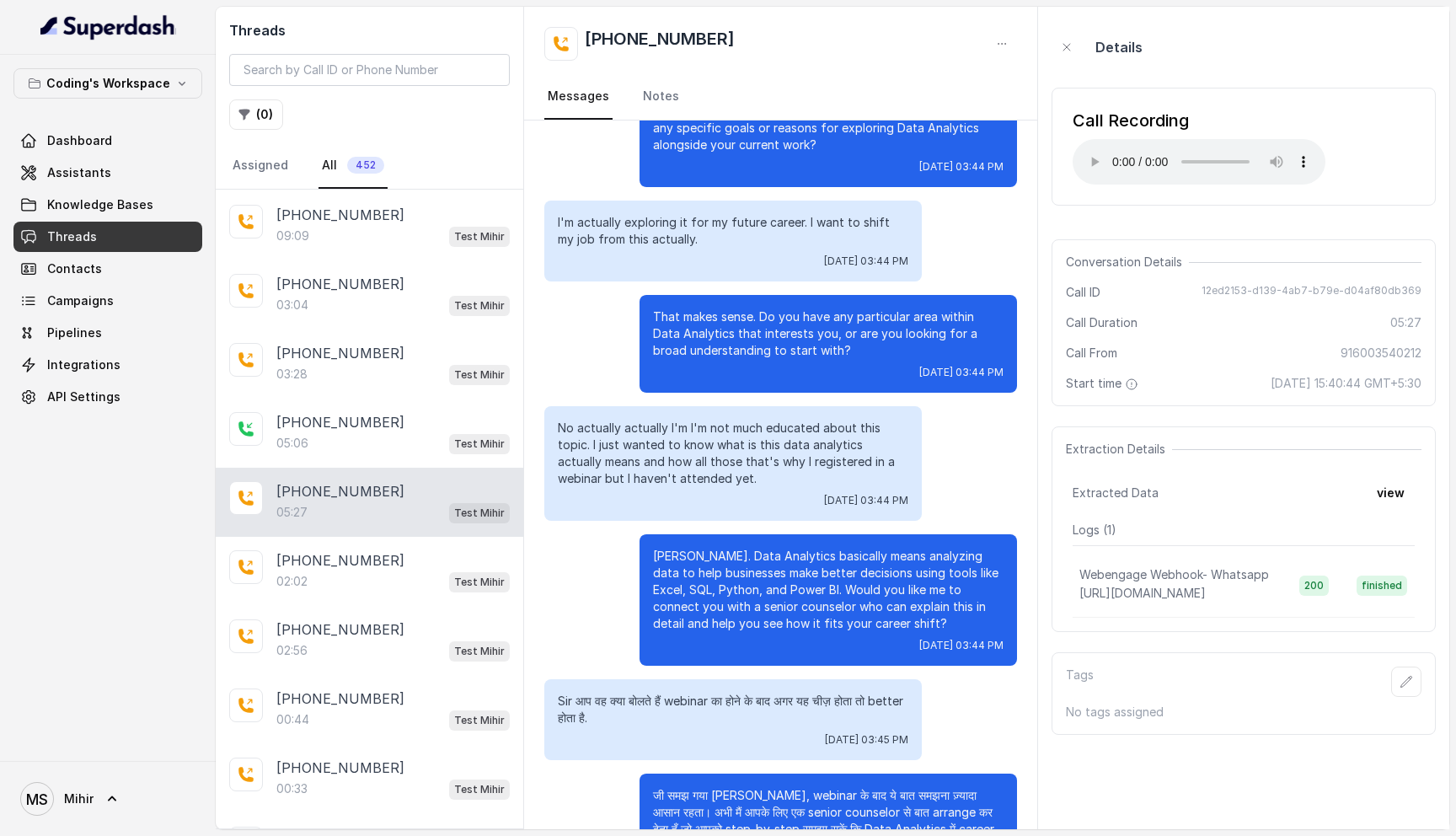
click at [620, 420] on p "No actually actually I'm I'm not much educated about this topic. I just wanted …" at bounding box center [733, 454] width 351 height 68
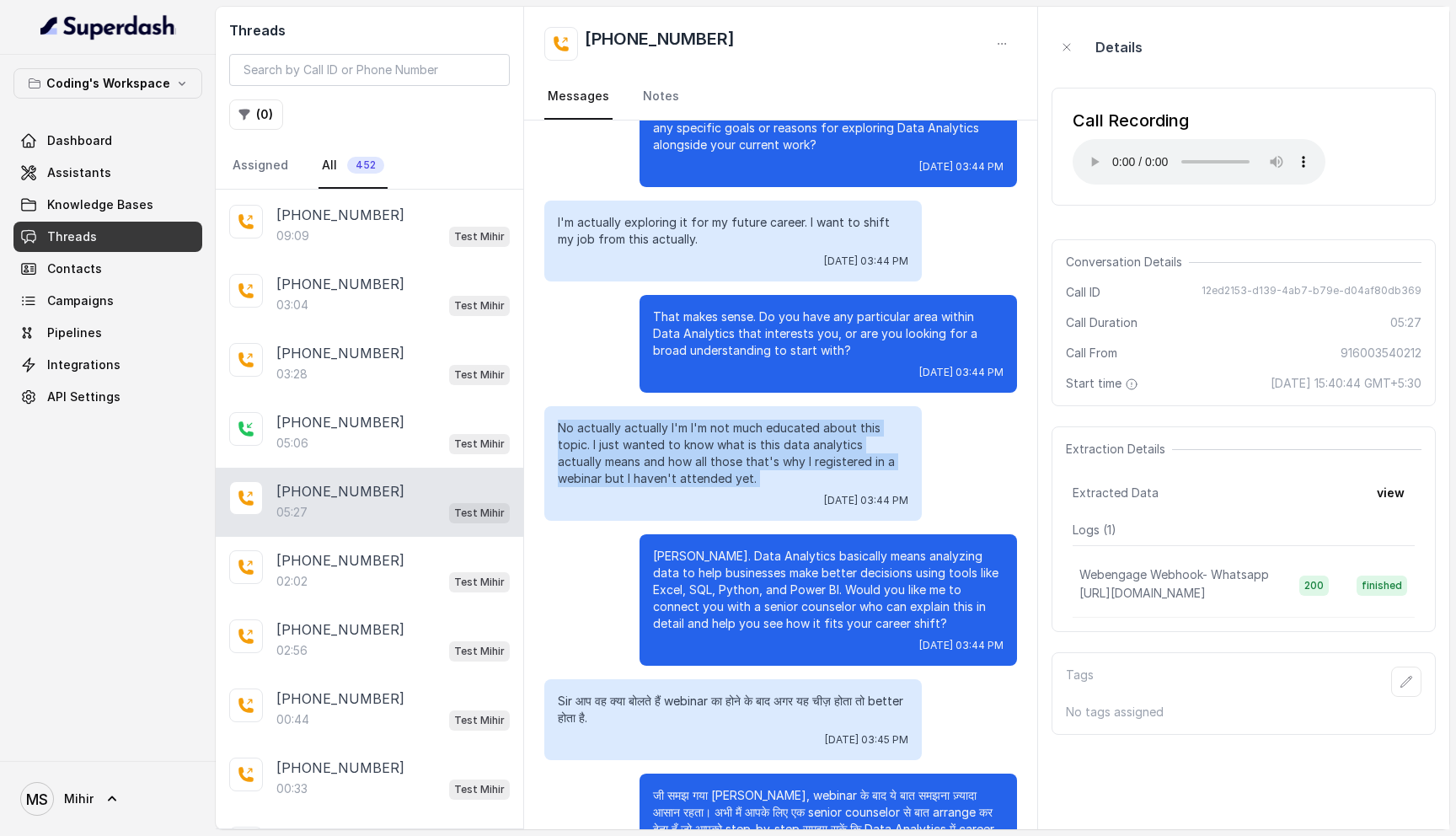
click at [620, 420] on p "No actually actually I'm I'm not much educated about this topic. I just wanted …" at bounding box center [733, 454] width 351 height 68
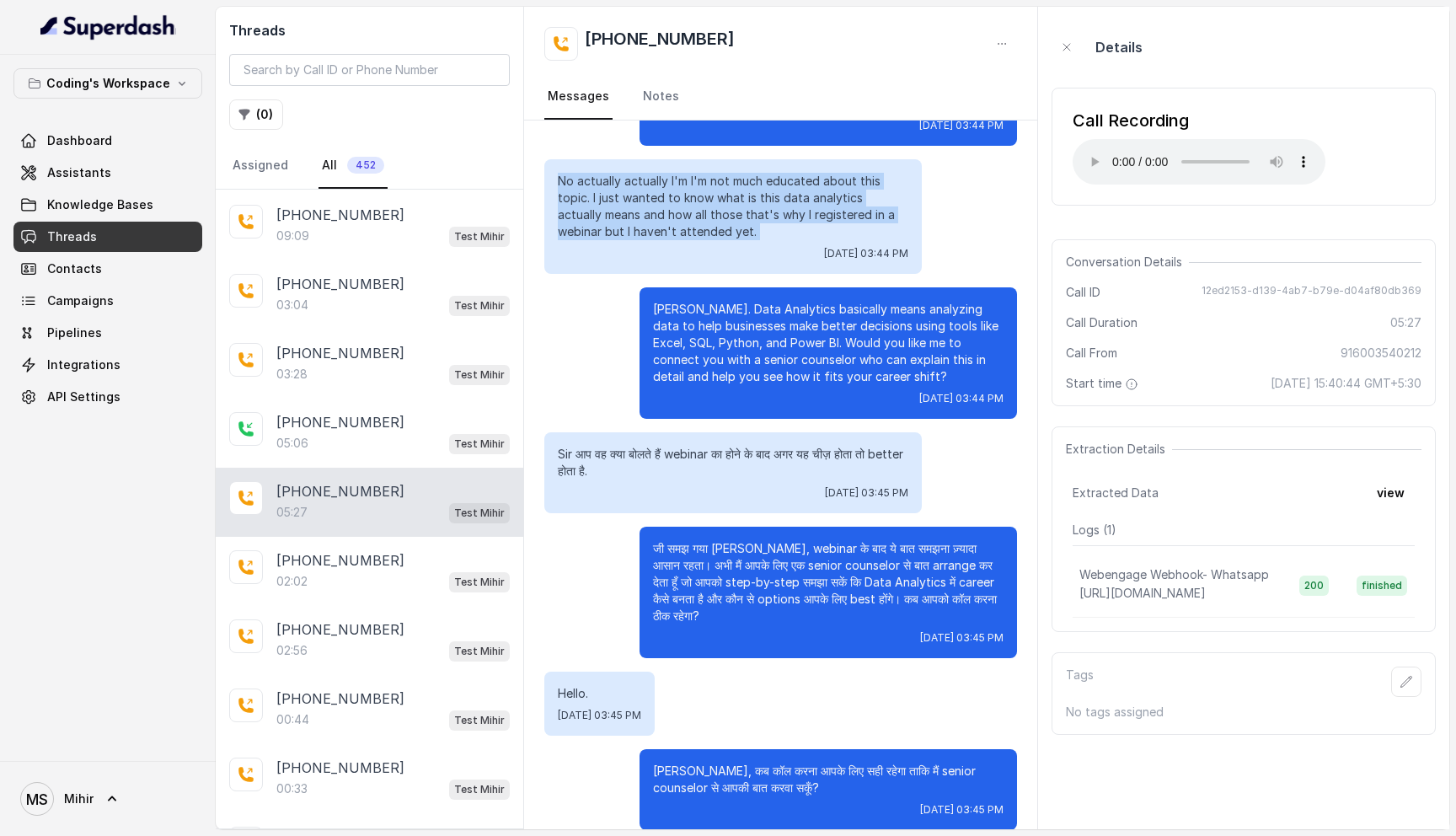
scroll to position [2961, 0]
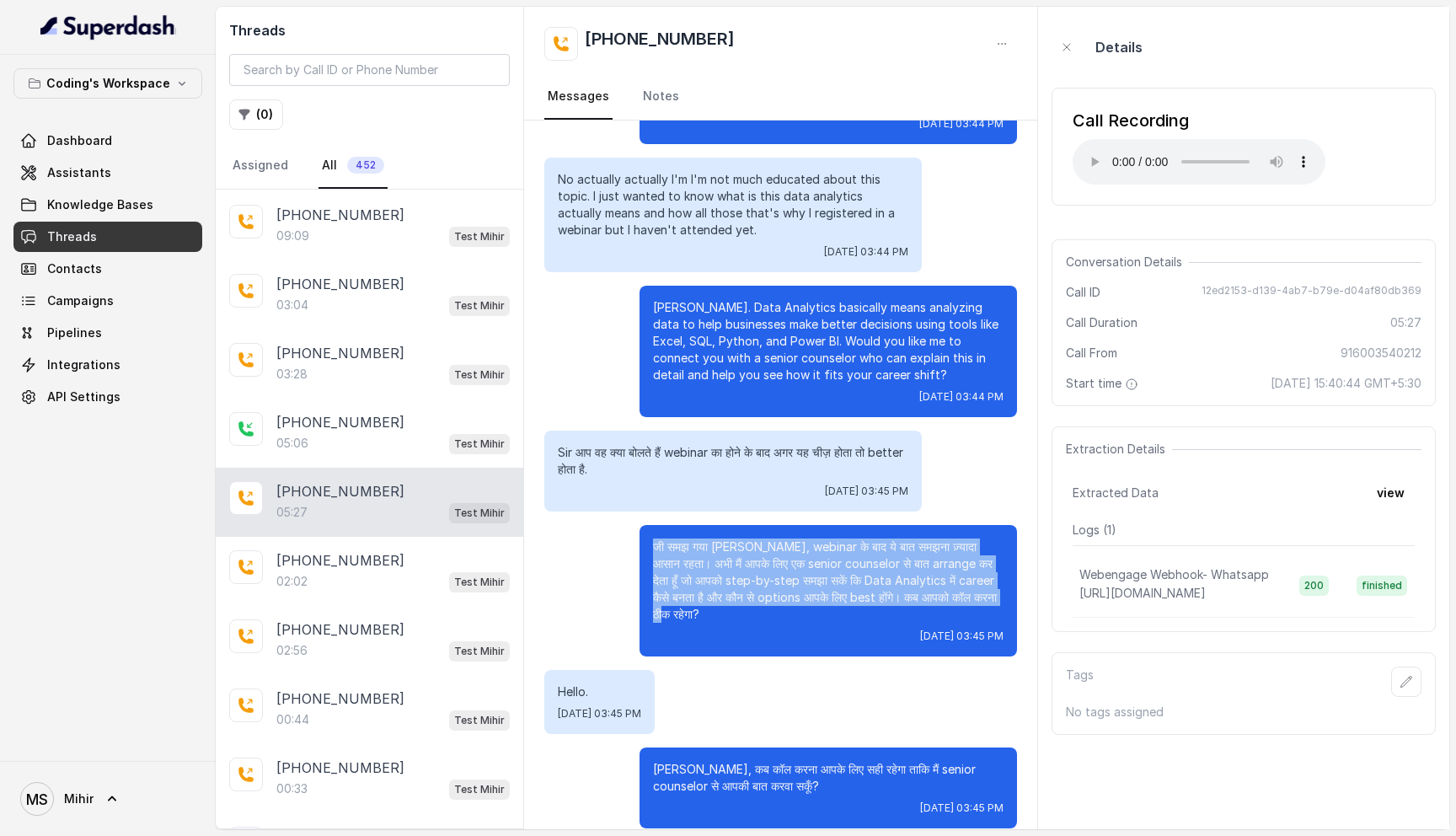
drag, startPoint x: 725, startPoint y: 583, endPoint x: 654, endPoint y: 507, distance: 104.0
click at [654, 538] on p "जी समझ गया Sujay, webinar के बाद ये बात समझना ज़्यादा आसान रहता। अभी मैं आपके ल…" at bounding box center [828, 580] width 351 height 85
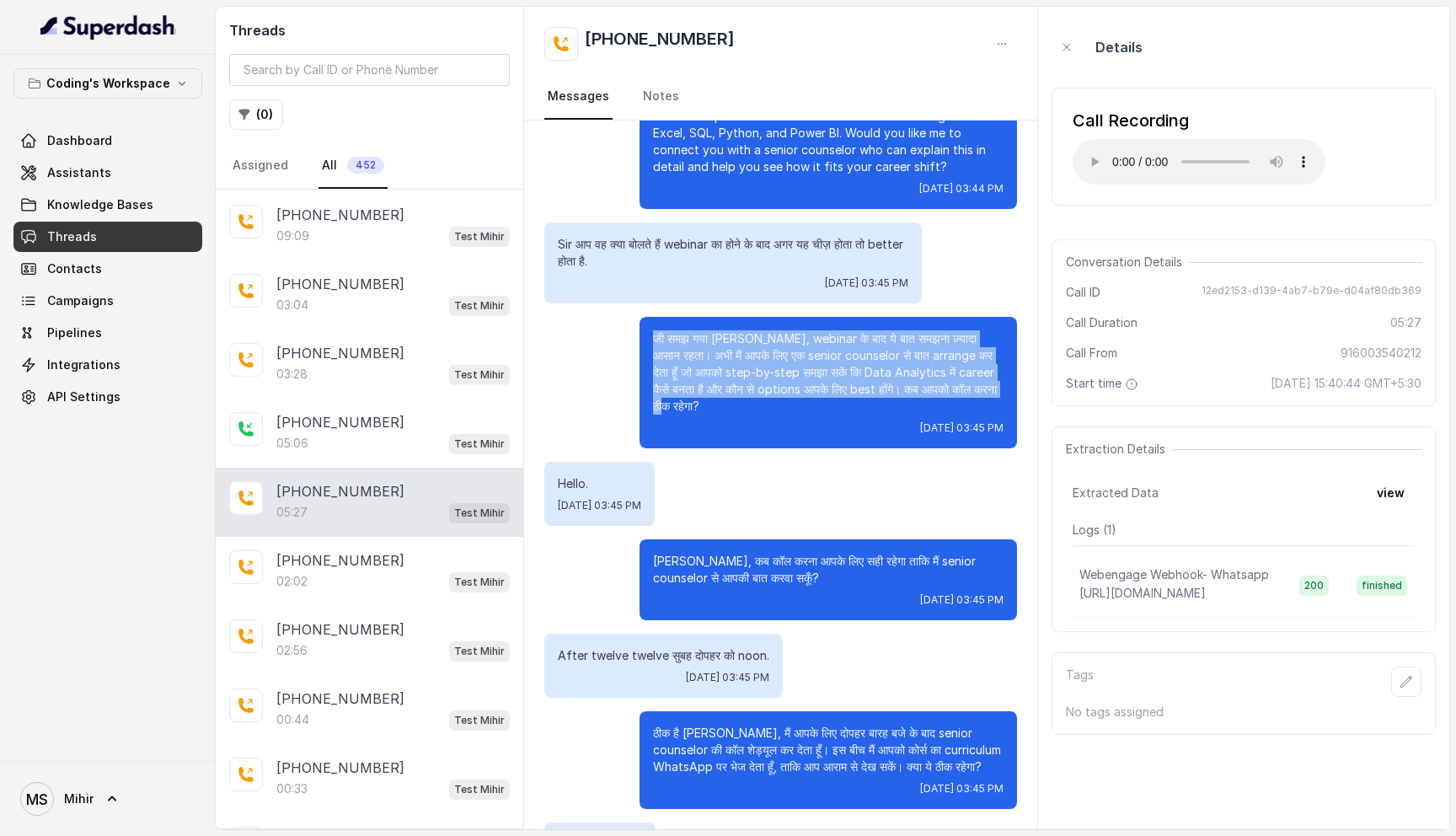
scroll to position [3168, 0]
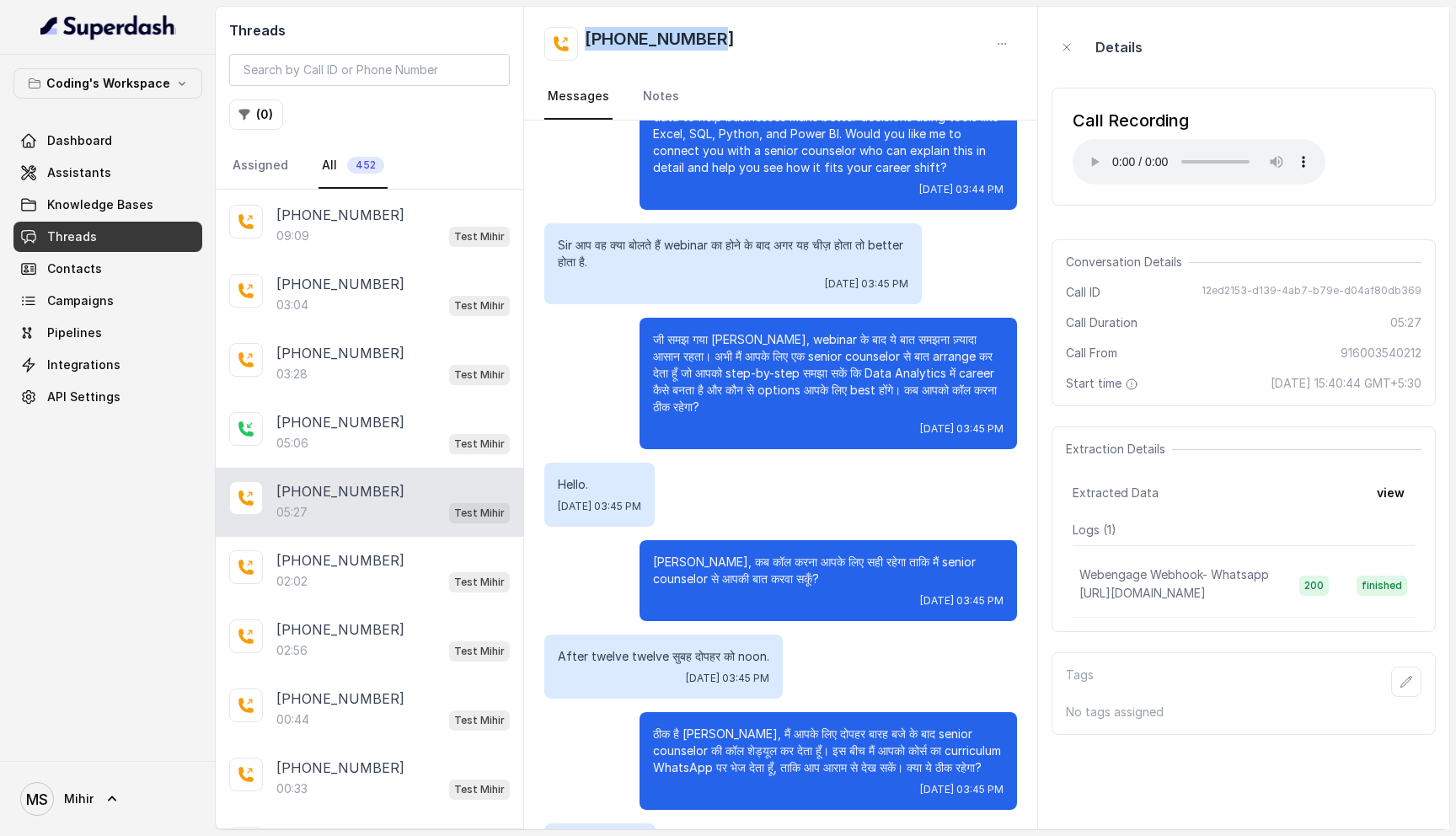
drag, startPoint x: 763, startPoint y: 42, endPoint x: 578, endPoint y: 46, distance: 185.0
click at [577, 46] on div "[PHONE_NUMBER]" at bounding box center [780, 44] width 473 height 33
copy h2 "[PHONE_NUMBER]"
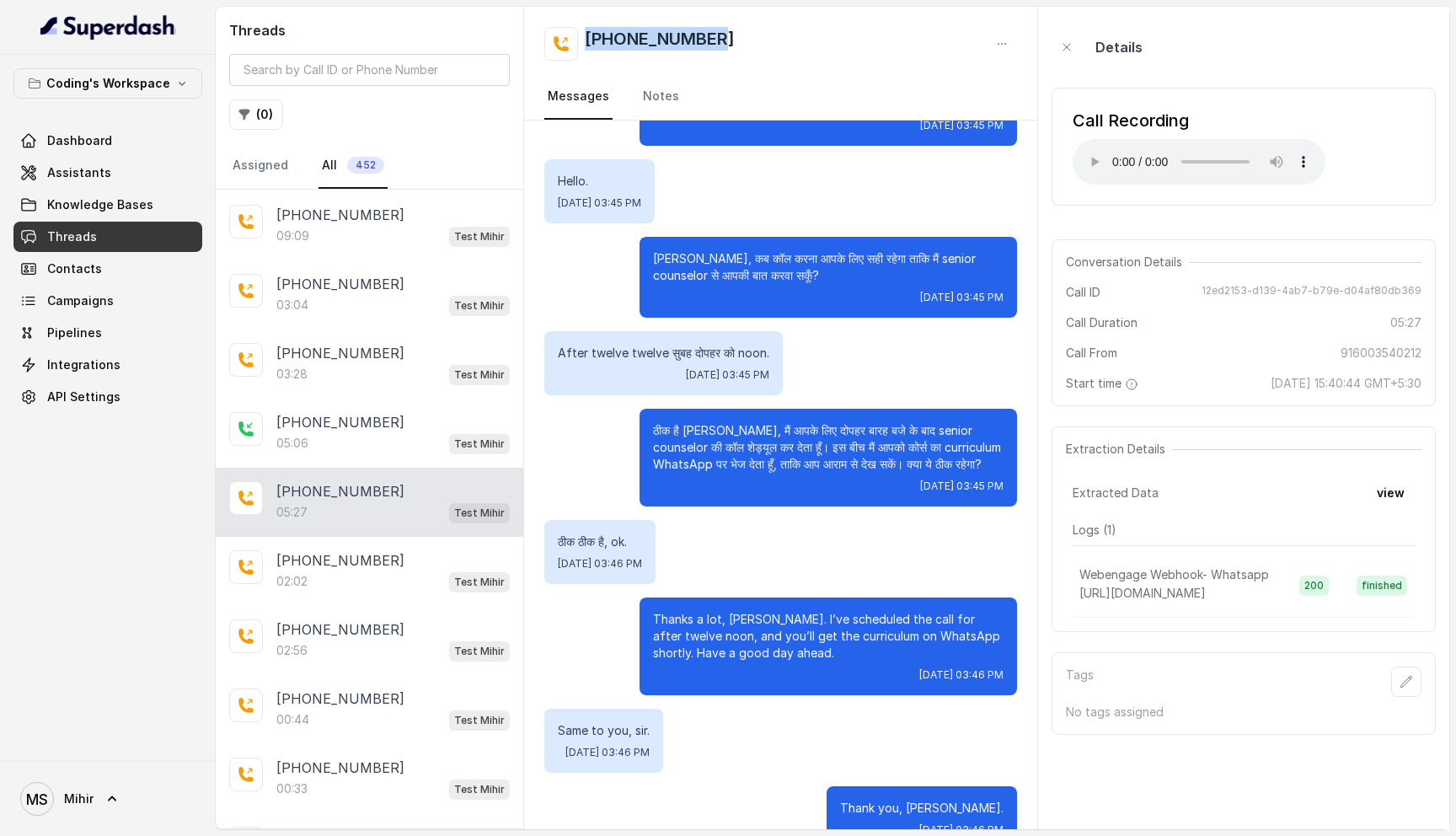
scroll to position [3478, 0]
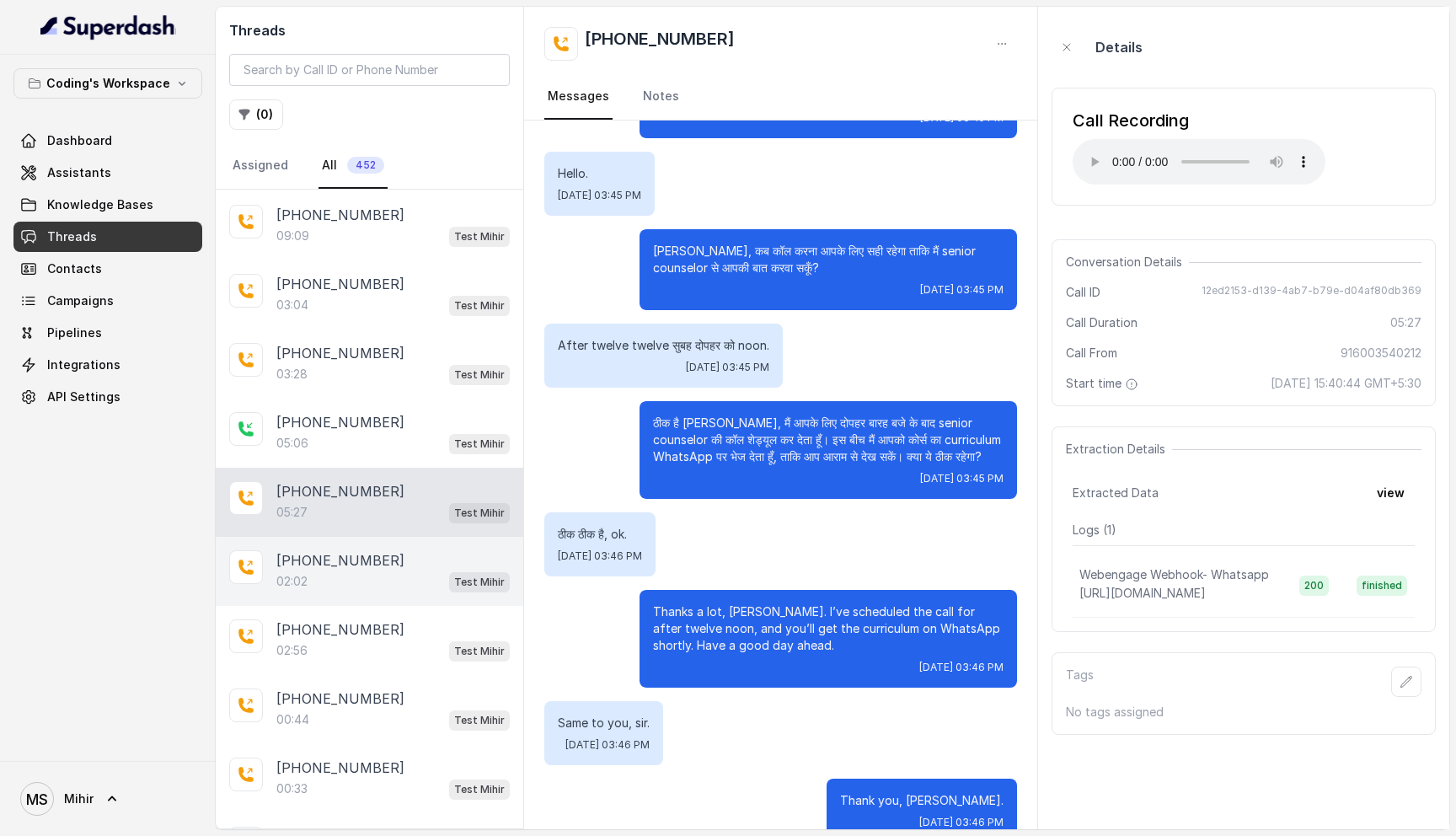
click at [285, 554] on p "[PHONE_NUMBER]" at bounding box center [340, 560] width 128 height 21
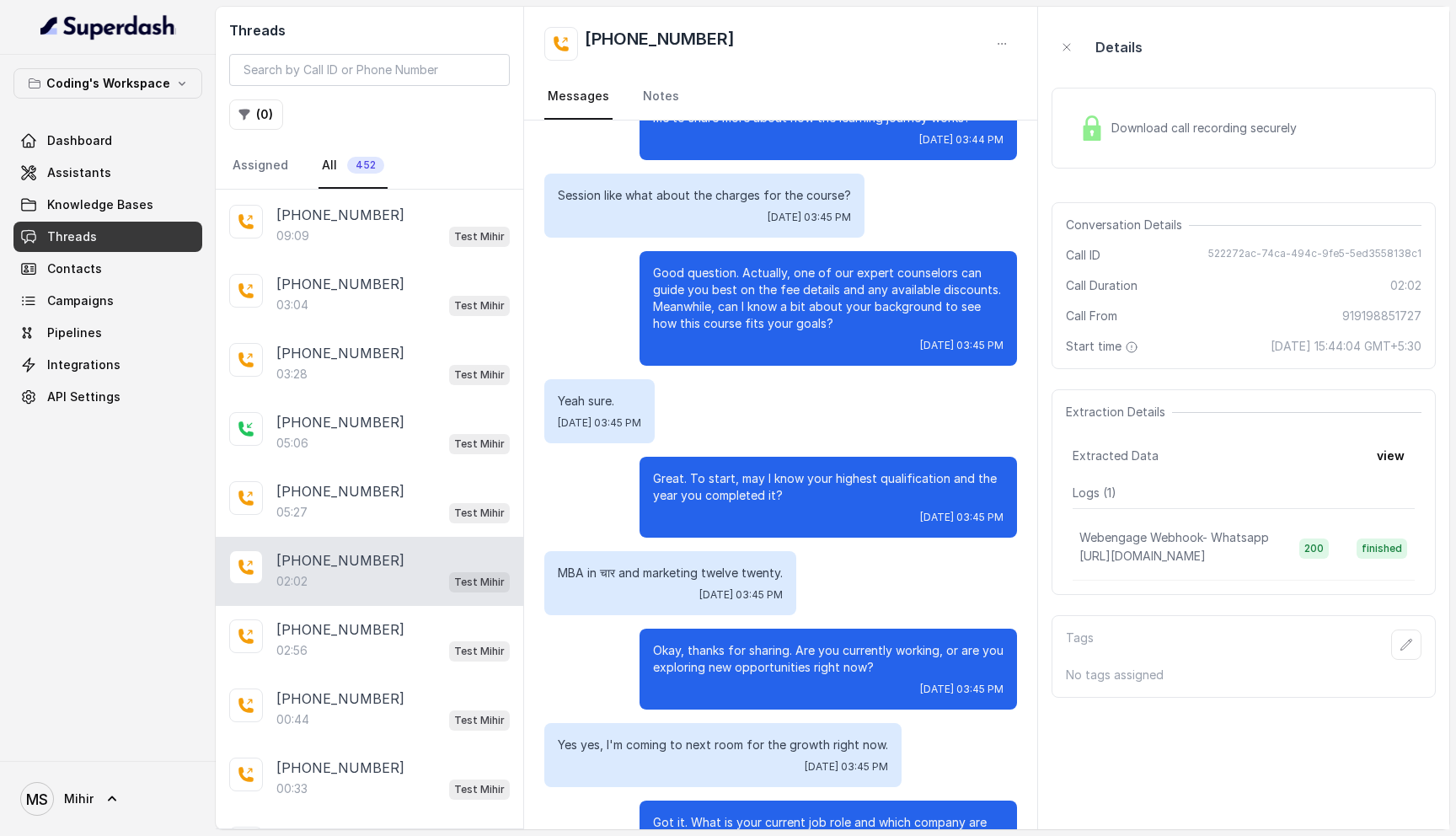
scroll to position [751, 0]
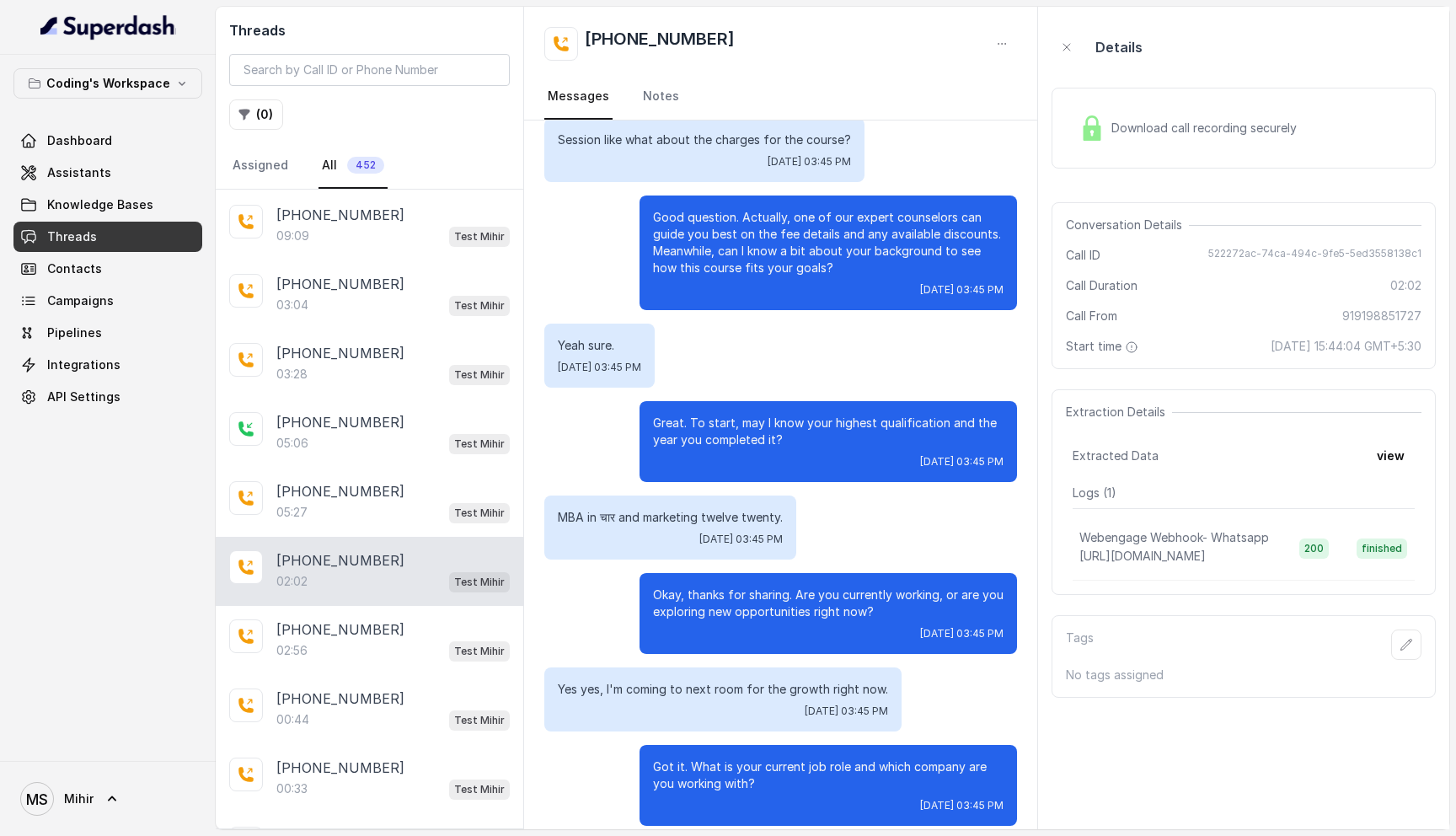
click at [1154, 128] on span "Download call recording securely" at bounding box center [1207, 128] width 192 height 17
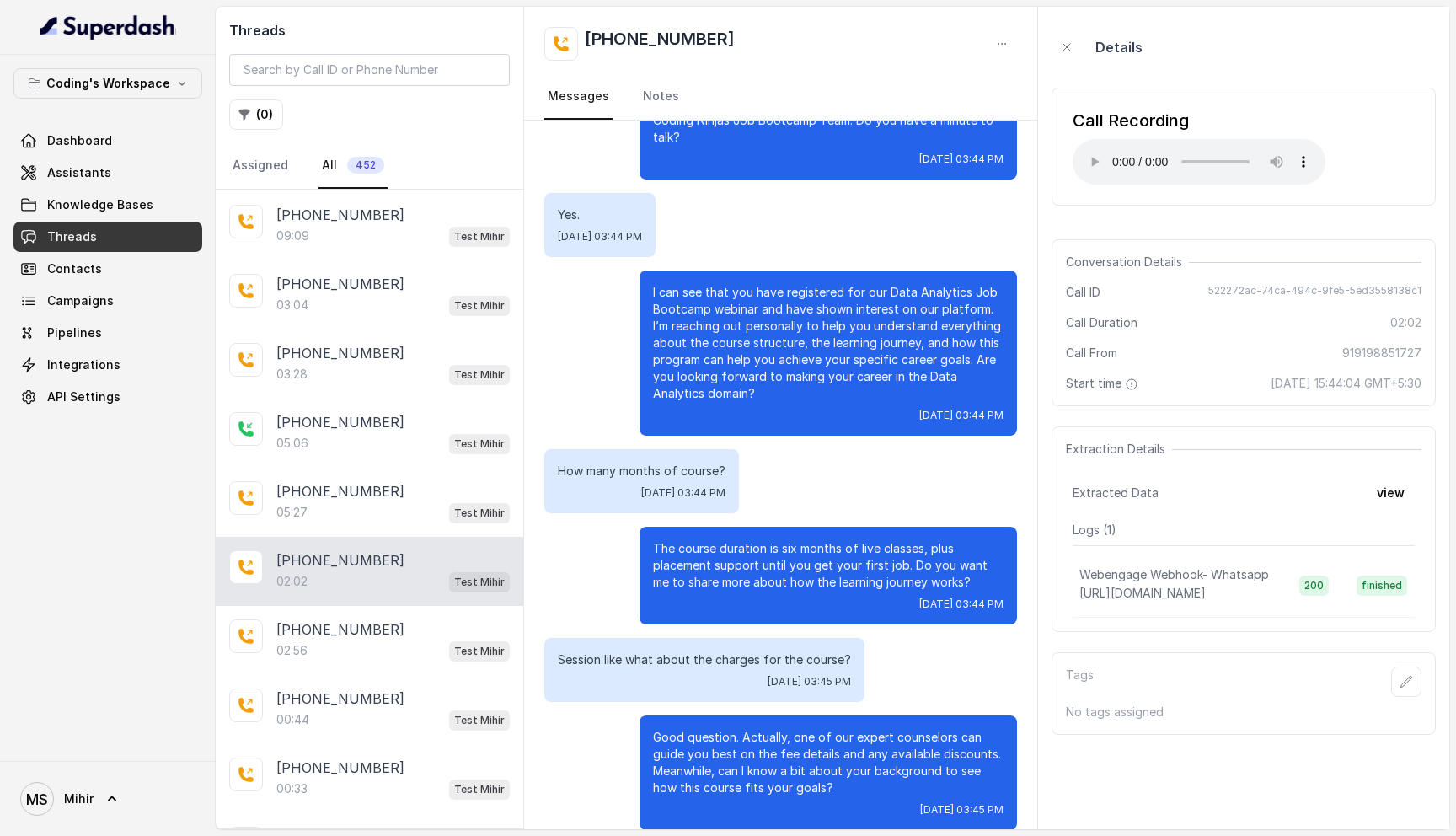
scroll to position [0, 0]
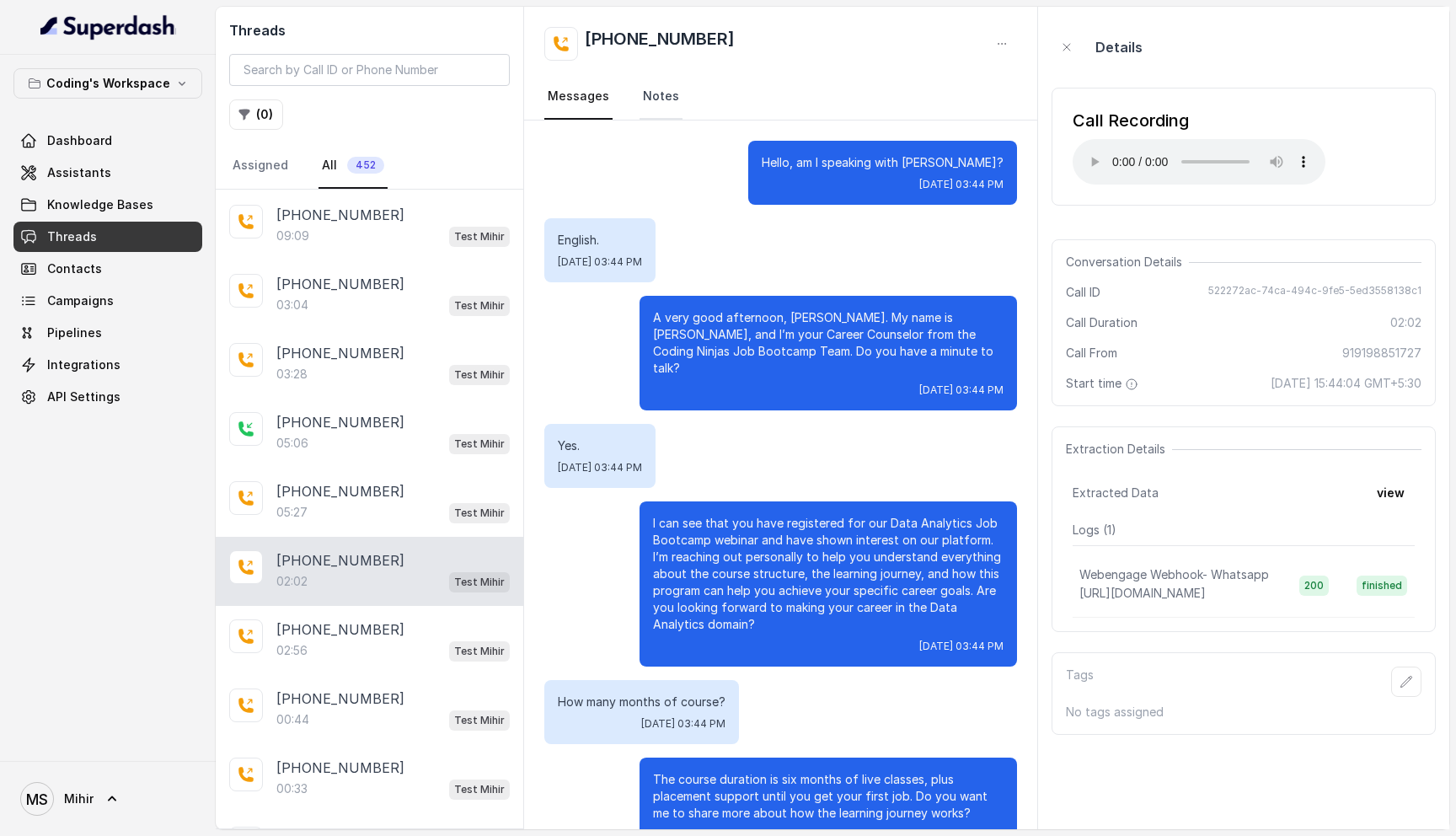
click at [672, 112] on link "Notes" at bounding box center [661, 97] width 43 height 45
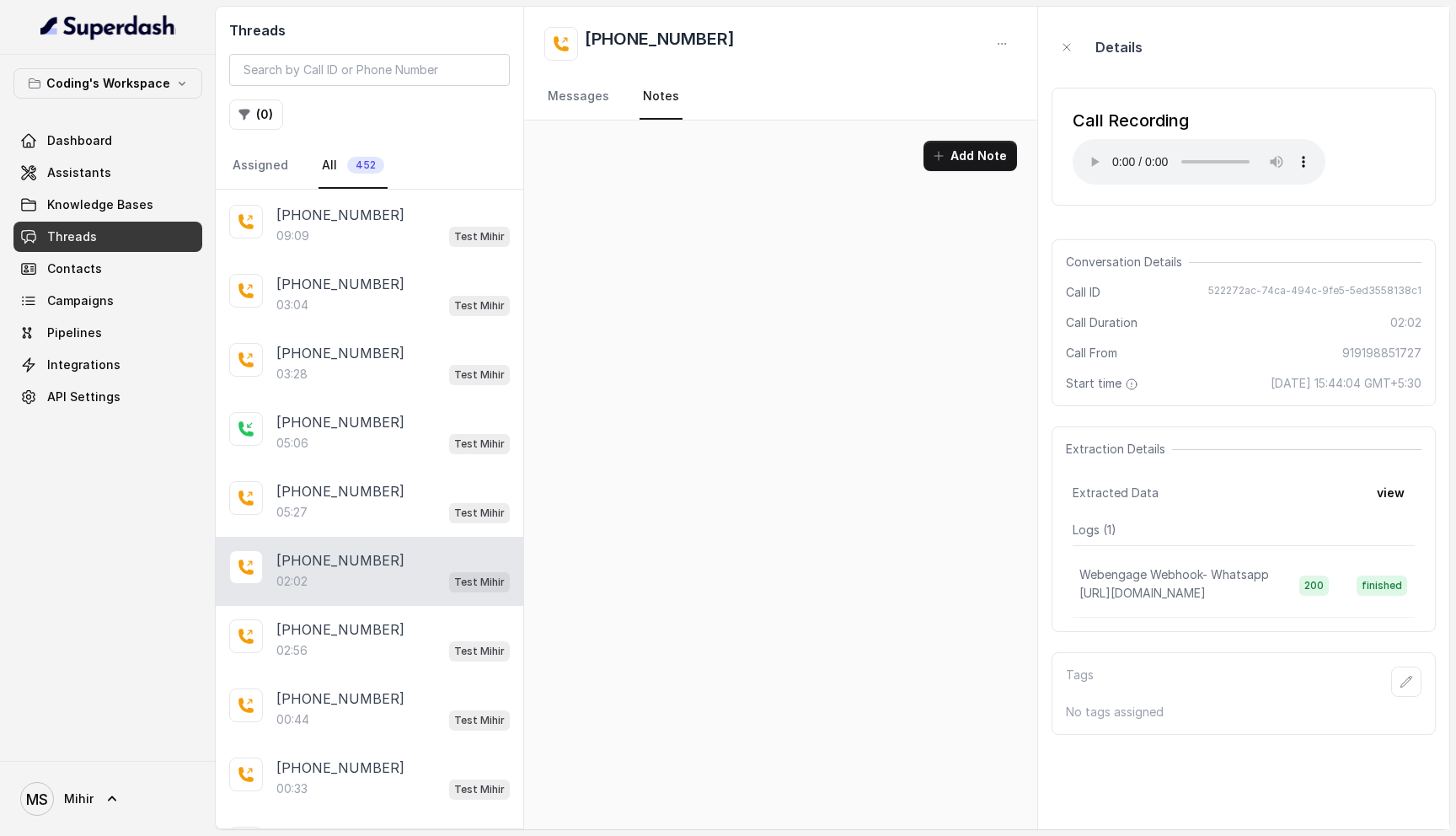
click at [571, 134] on div "Add Note" at bounding box center [781, 163] width 513 height 85
click at [571, 102] on link "Messages" at bounding box center [578, 97] width 68 height 45
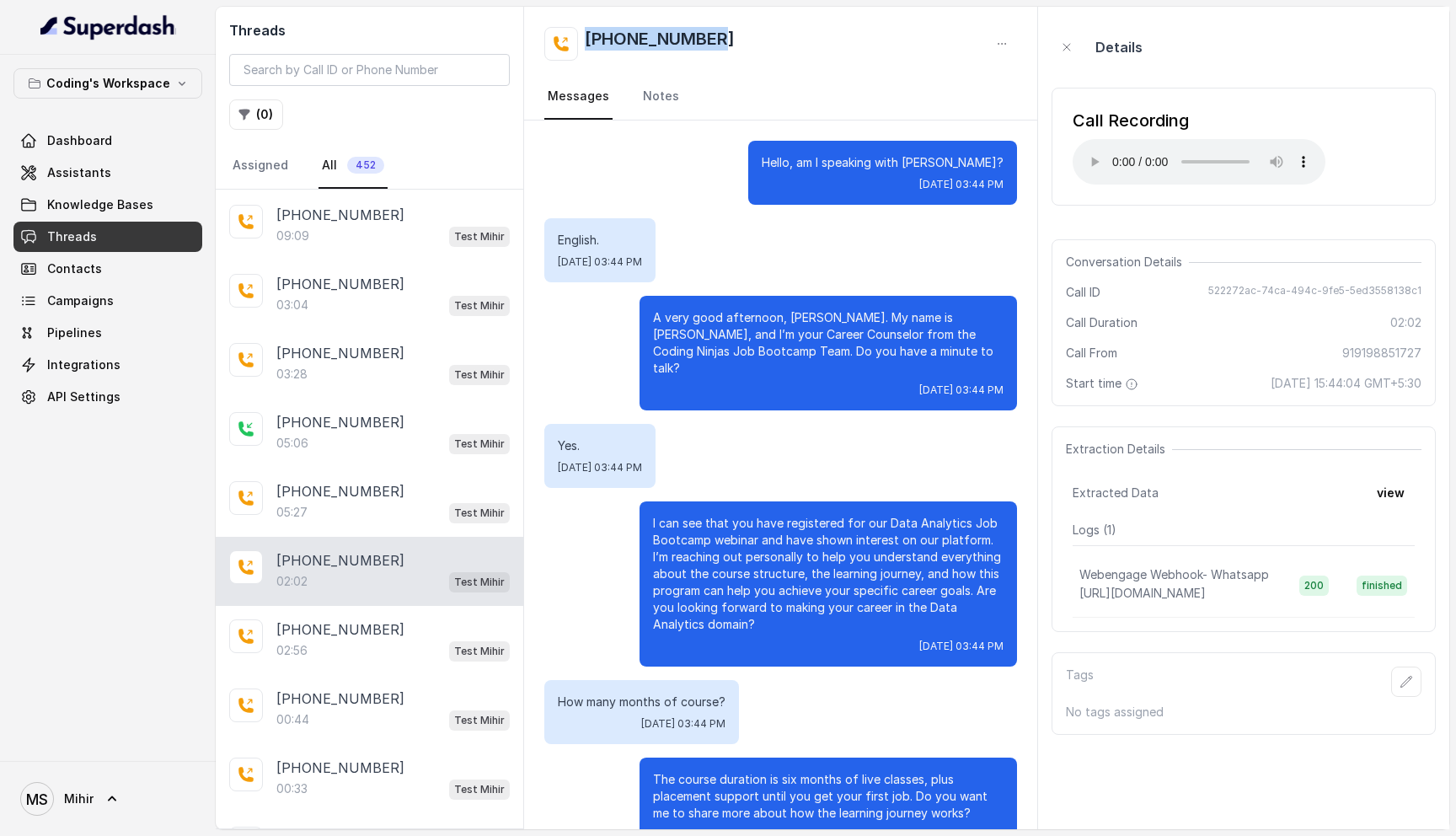
drag, startPoint x: 721, startPoint y: 40, endPoint x: 571, endPoint y: 27, distance: 150.6
click at [571, 27] on div "[PHONE_NUMBER]" at bounding box center [780, 44] width 473 height 33
copy h2 "[PHONE_NUMBER]"
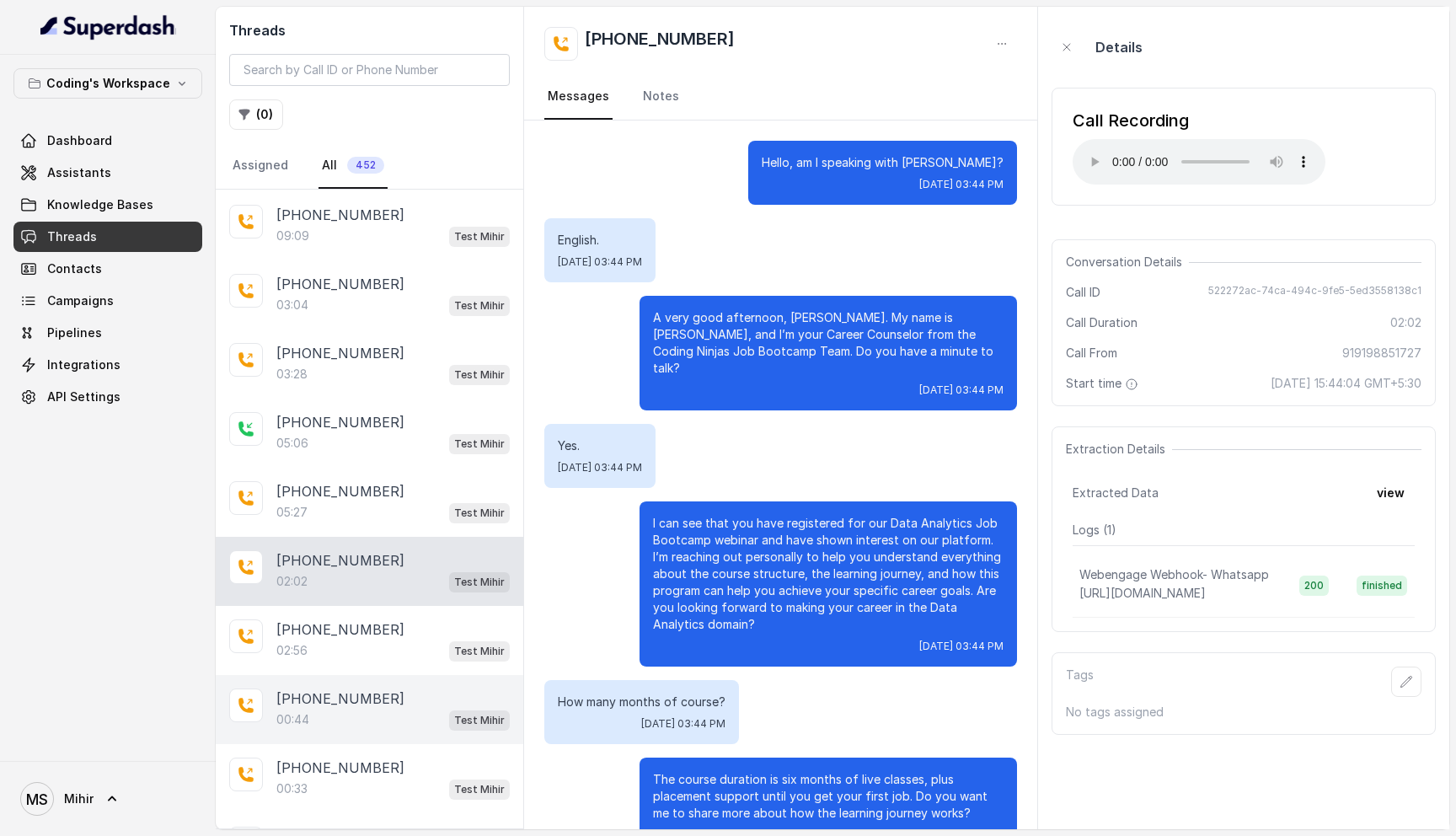
click at [347, 675] on div "+919131949934 00:44 Test Mihir" at bounding box center [370, 709] width 308 height 69
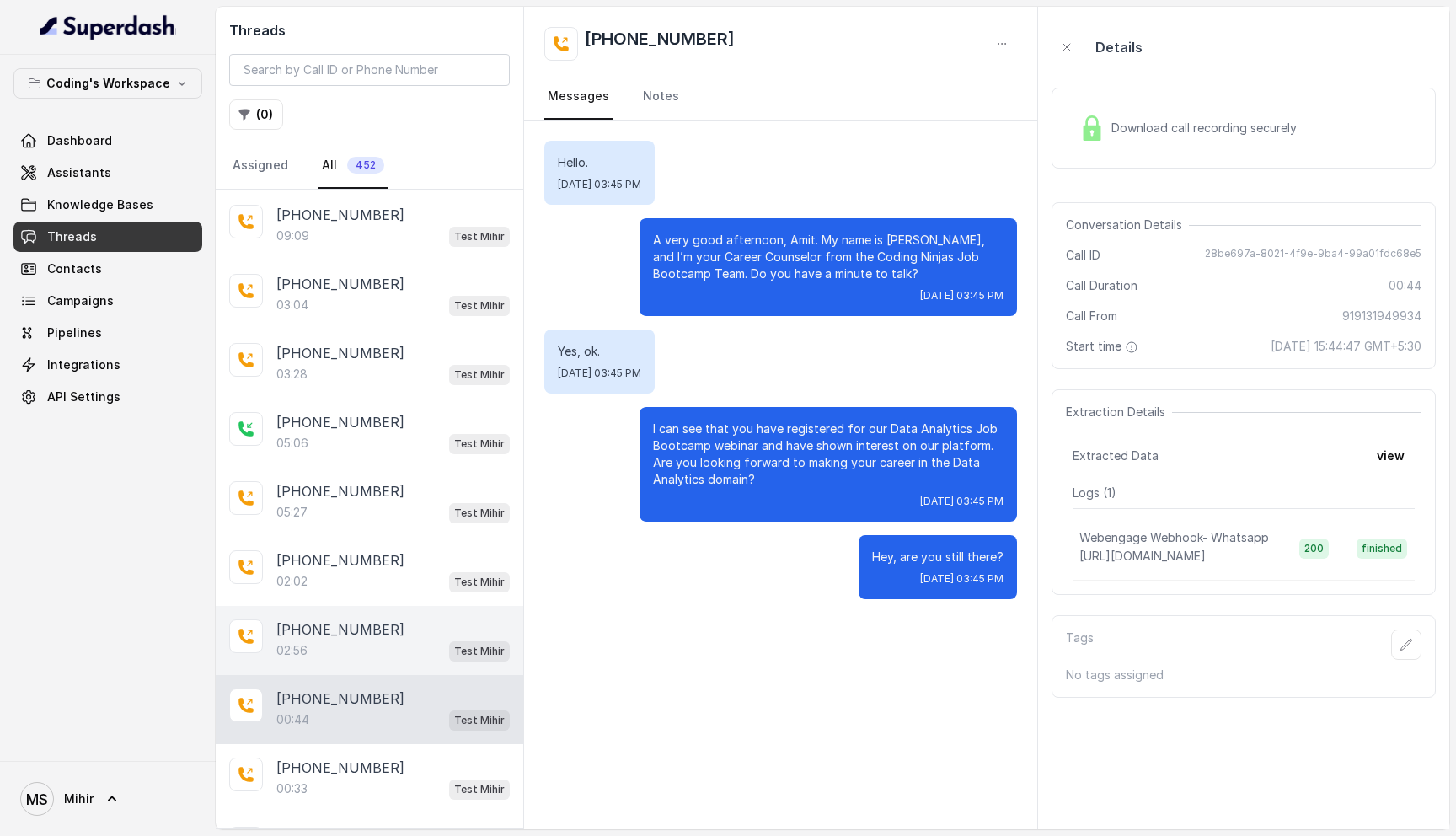
click at [354, 640] on div "02:56 Test Mihir" at bounding box center [393, 651] width 234 height 22
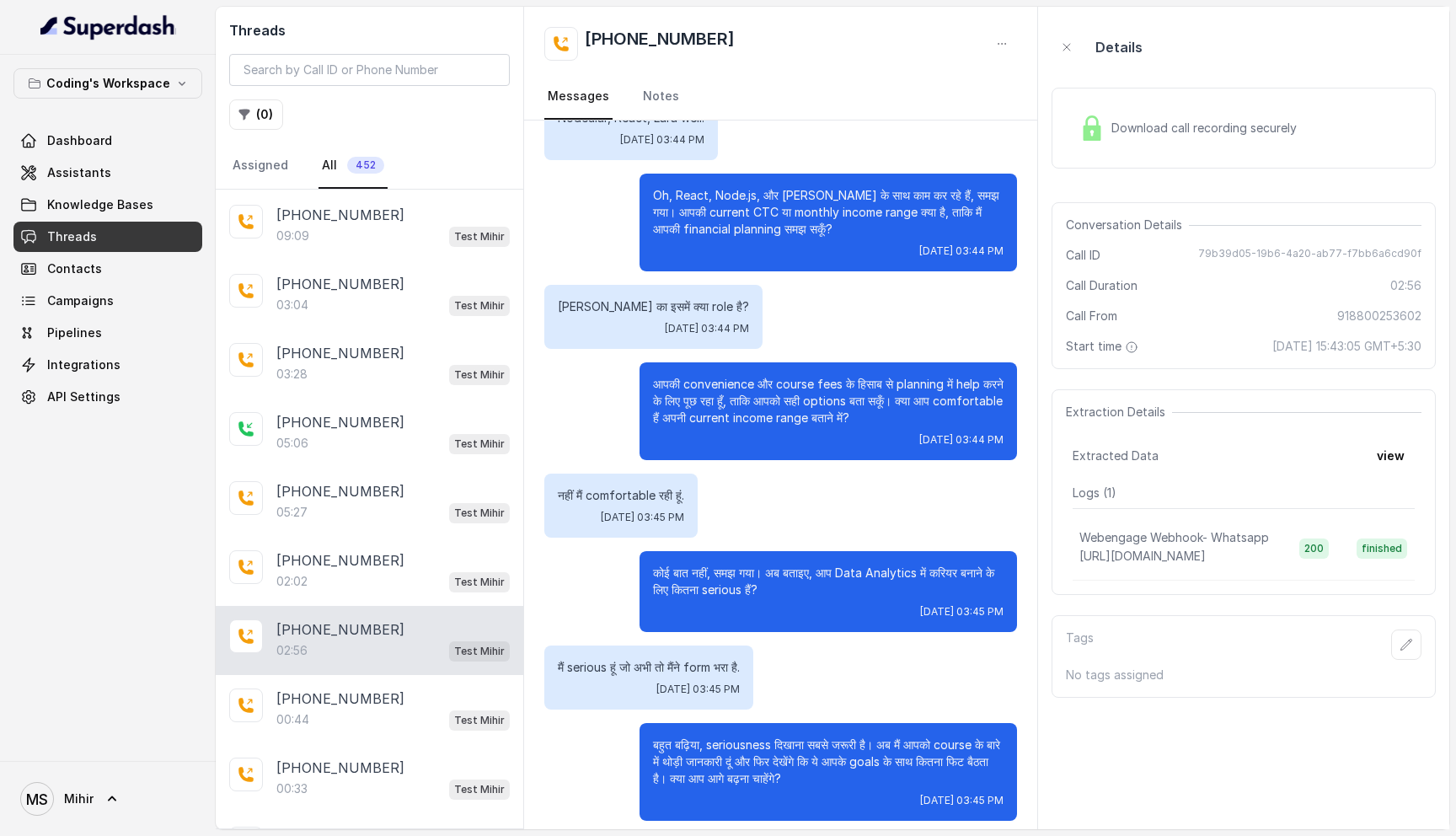
scroll to position [1473, 0]
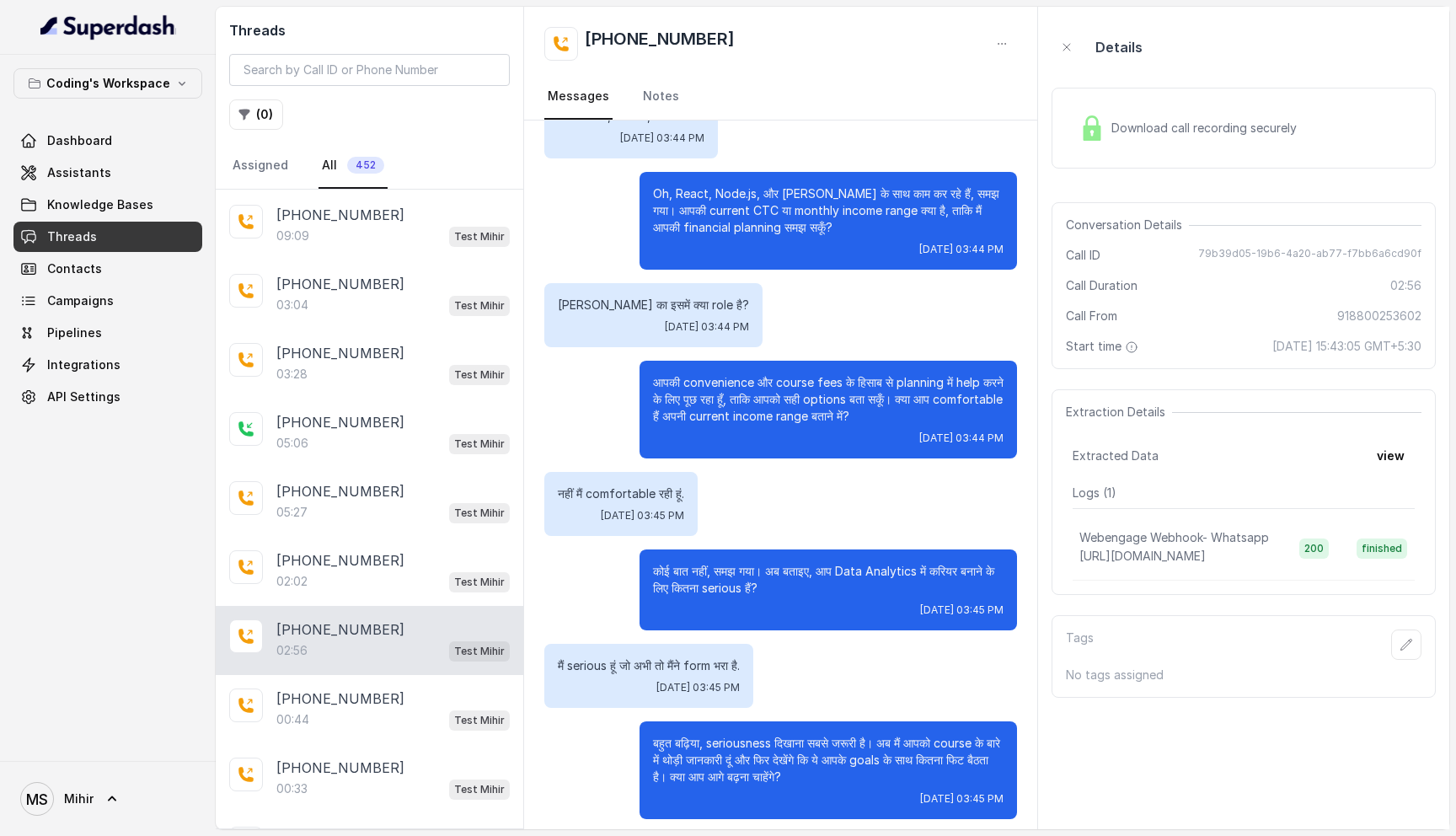
click at [796, 586] on p "कोई बात नहीं, समझ गया। अब बताइए, आप Data Analytics में करियर बनाने के लिए कितना…" at bounding box center [828, 579] width 351 height 33
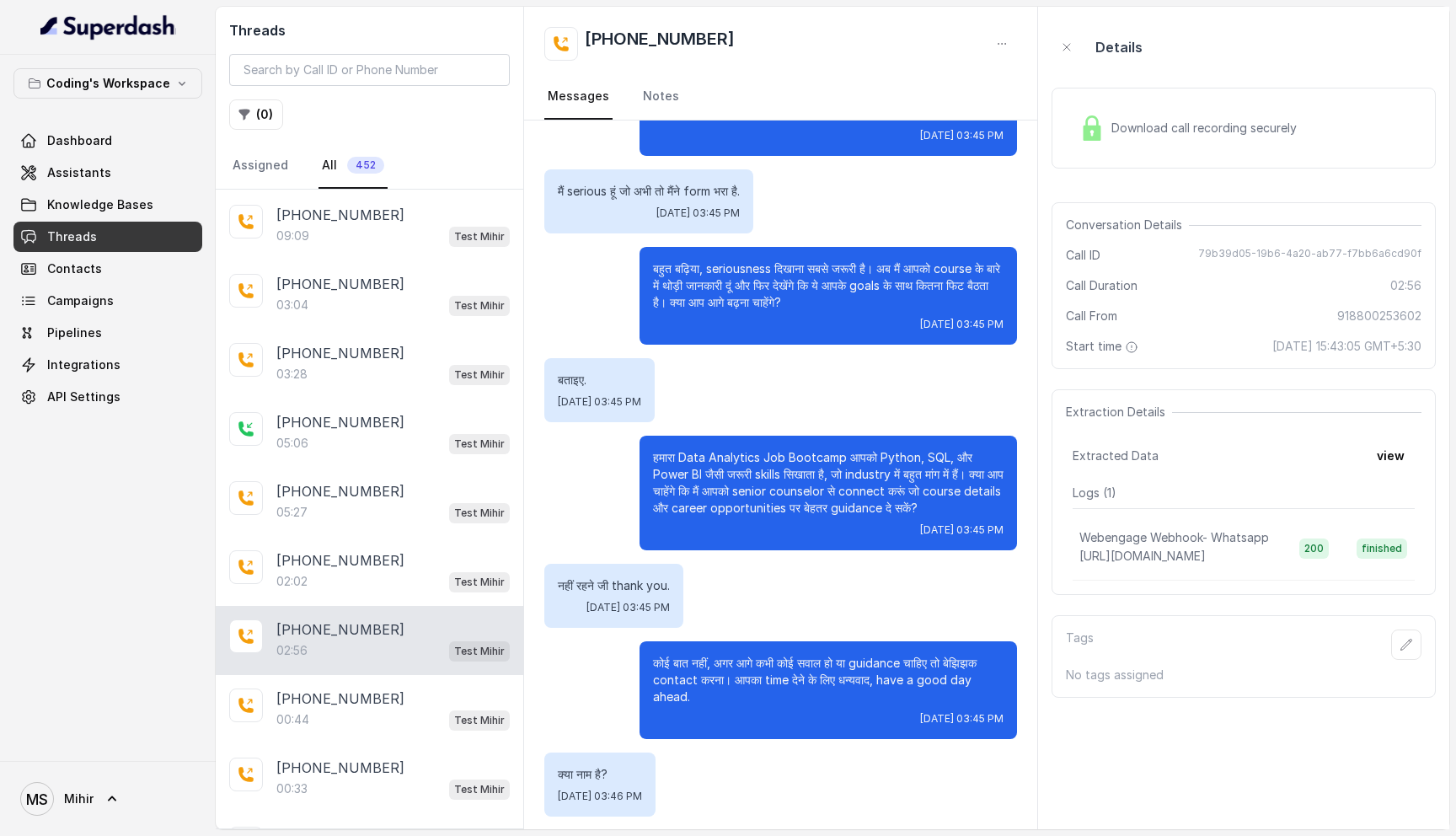
scroll to position [1954, 0]
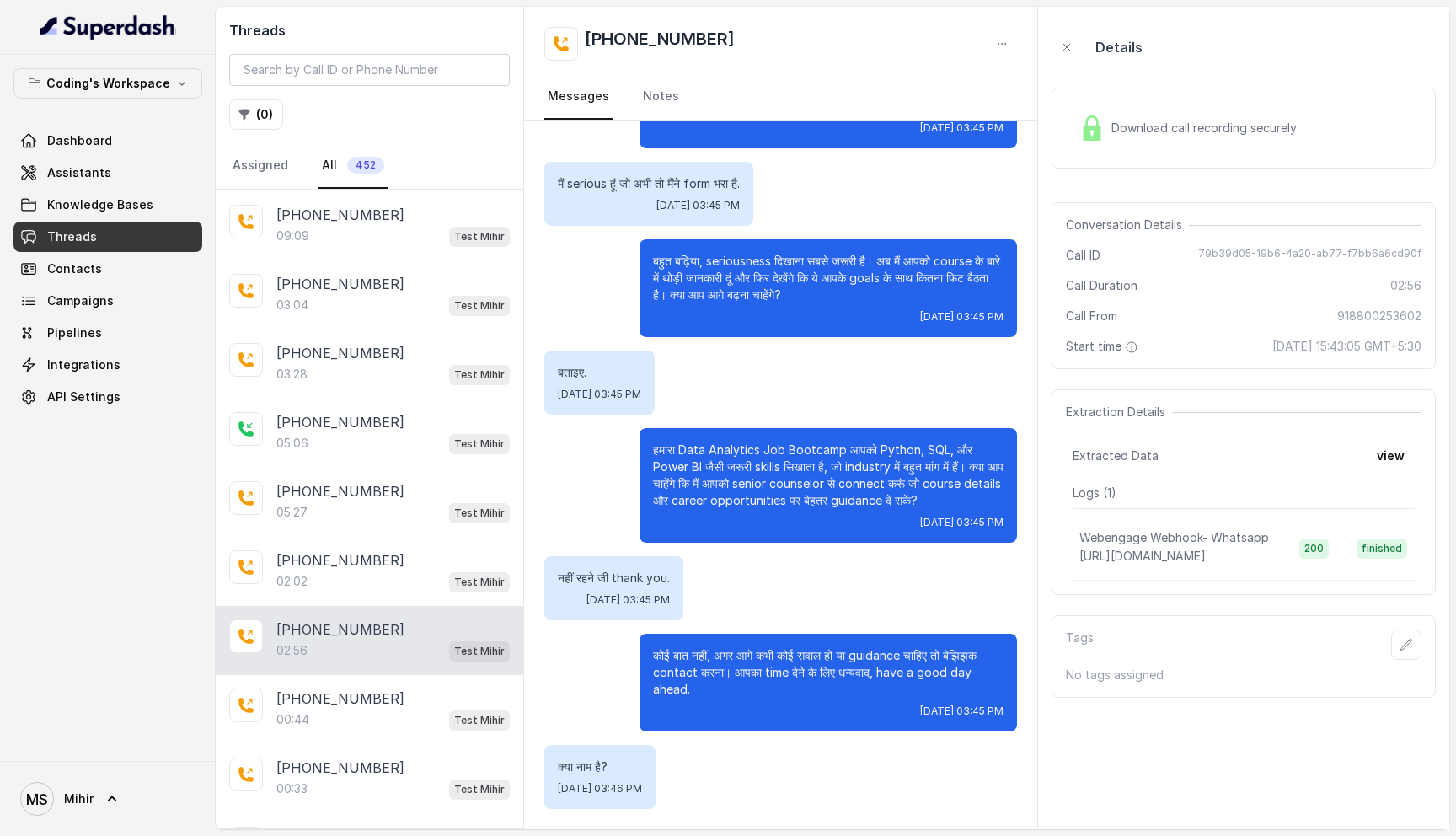
click at [1135, 114] on div "Download call recording securely" at bounding box center [1188, 127] width 231 height 39
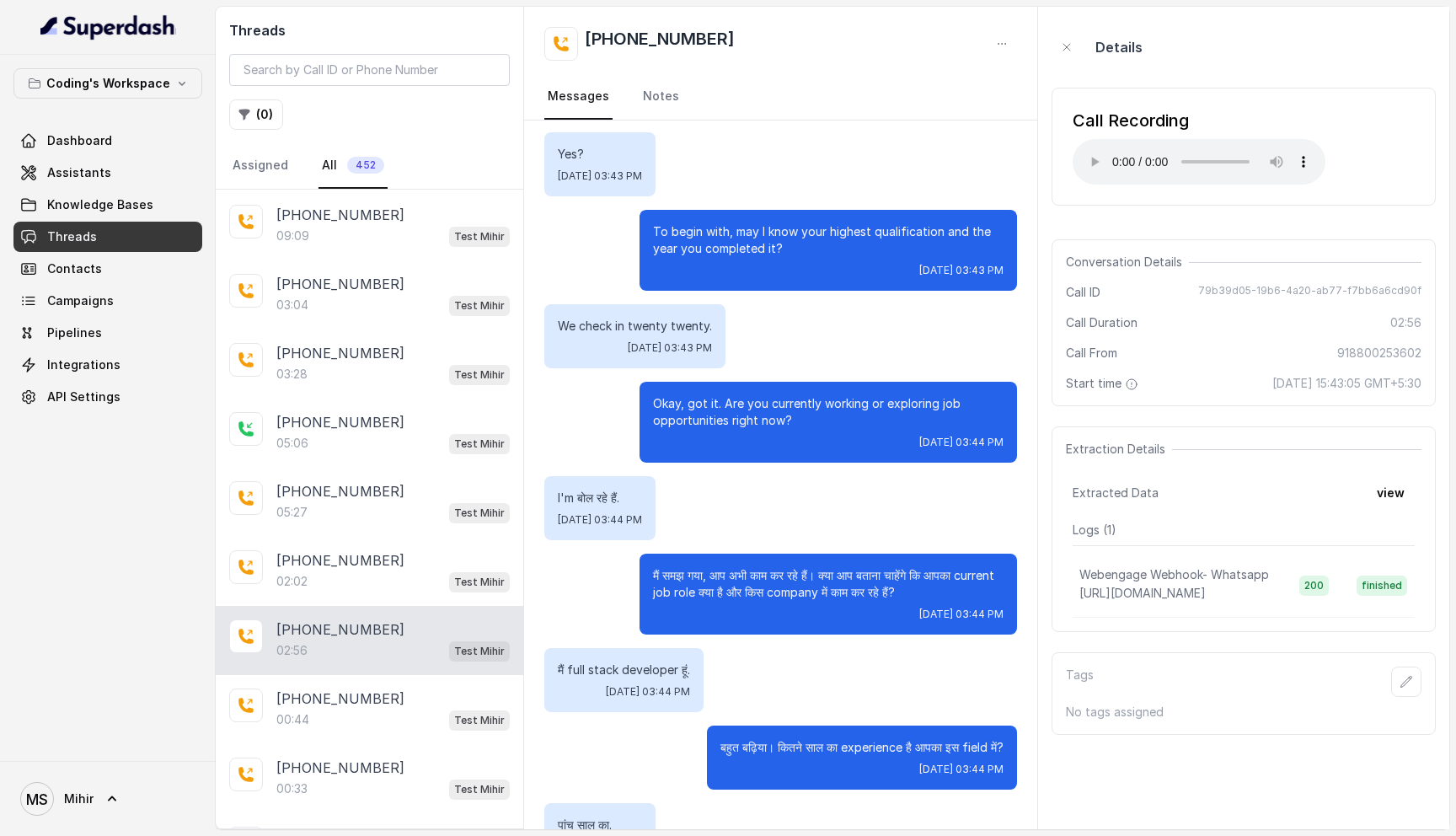
scroll to position [0, 0]
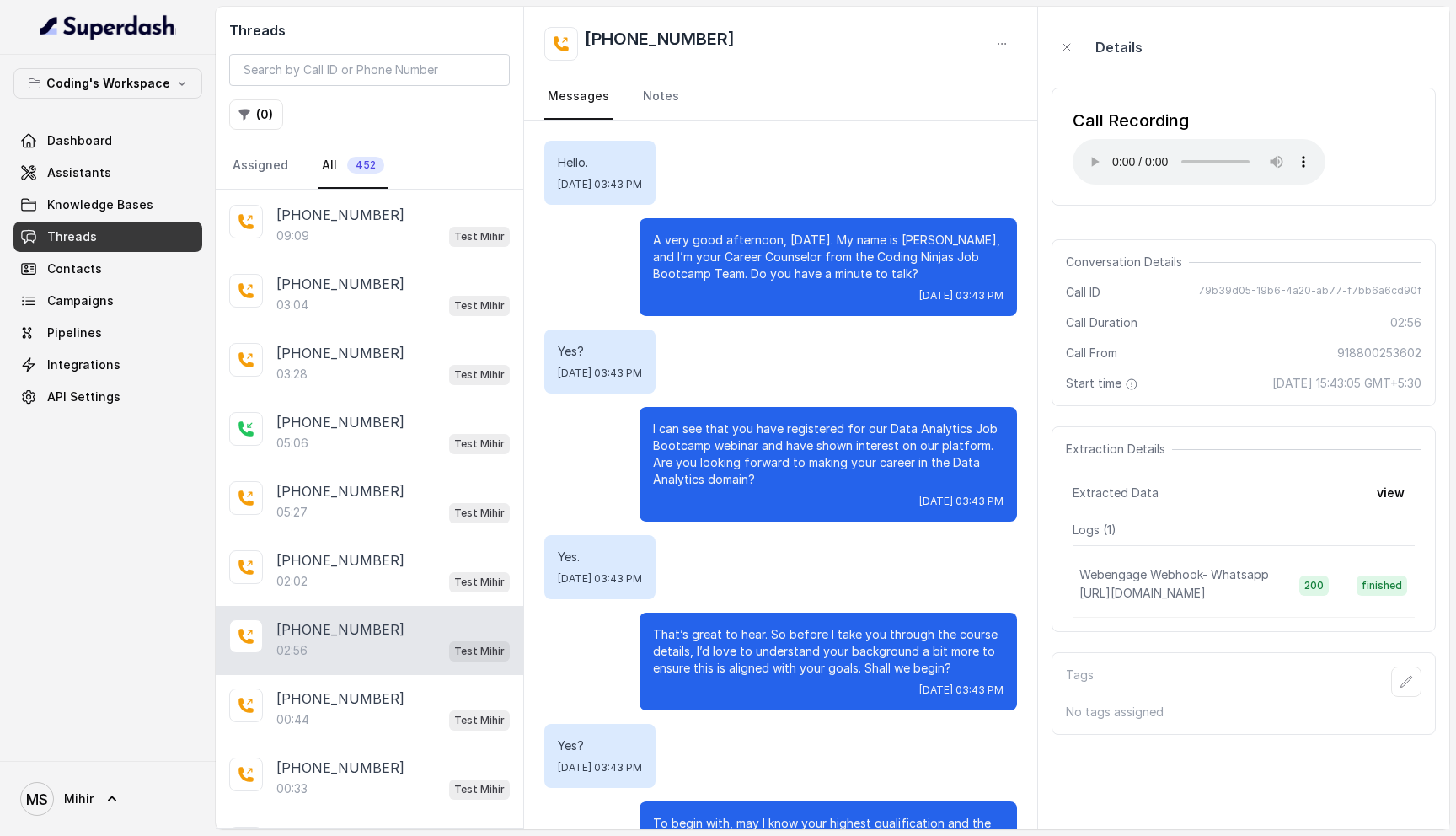
click at [799, 641] on p "That’s great to hear. So before I take you through the course details, I’d love…" at bounding box center [828, 651] width 351 height 50
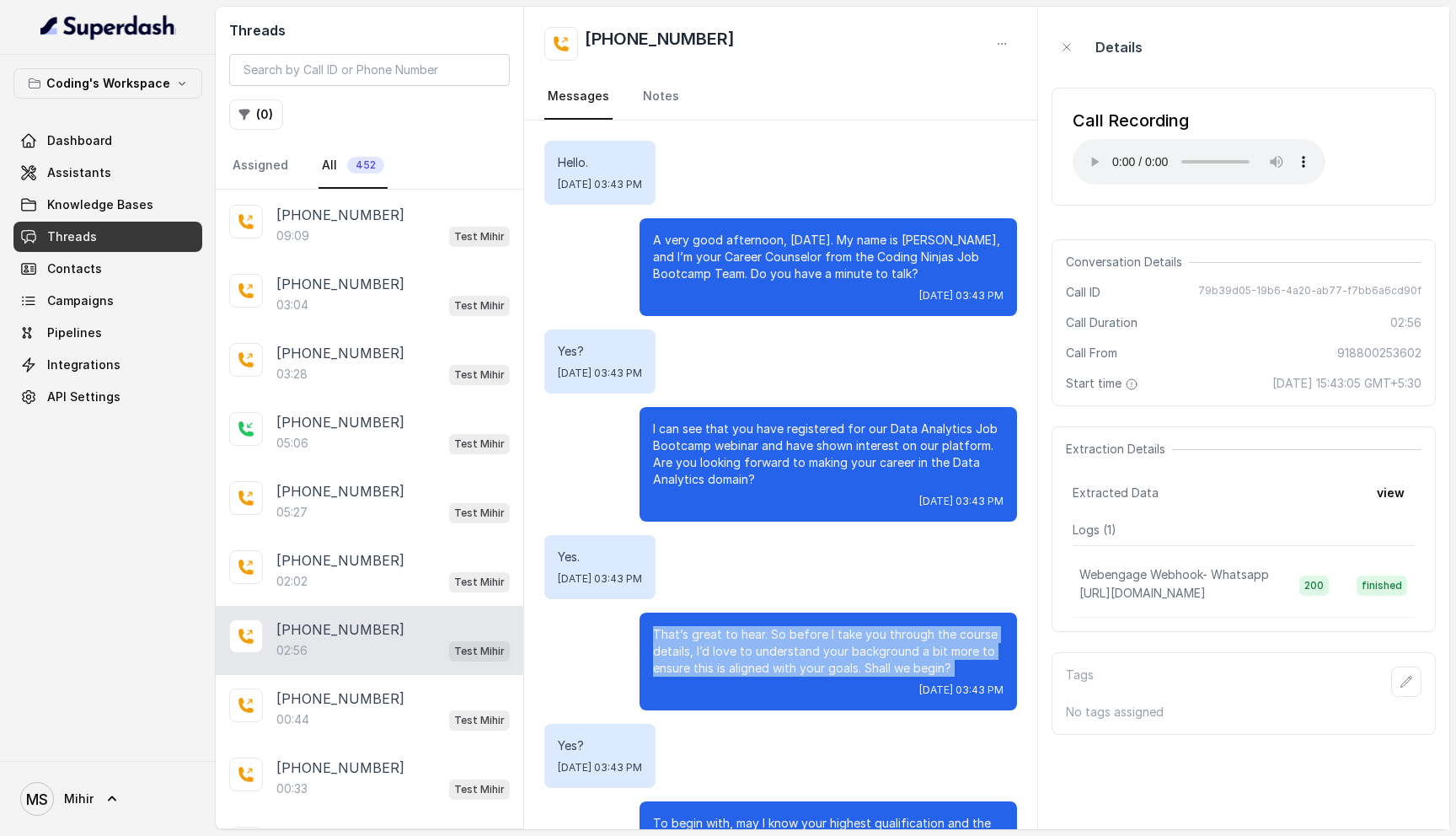
click at [799, 641] on p "That’s great to hear. So before I take you through the course details, I’d love…" at bounding box center [828, 651] width 351 height 50
click at [794, 650] on p "That’s great to hear. So before I take you through the course details, I’d love…" at bounding box center [828, 651] width 351 height 50
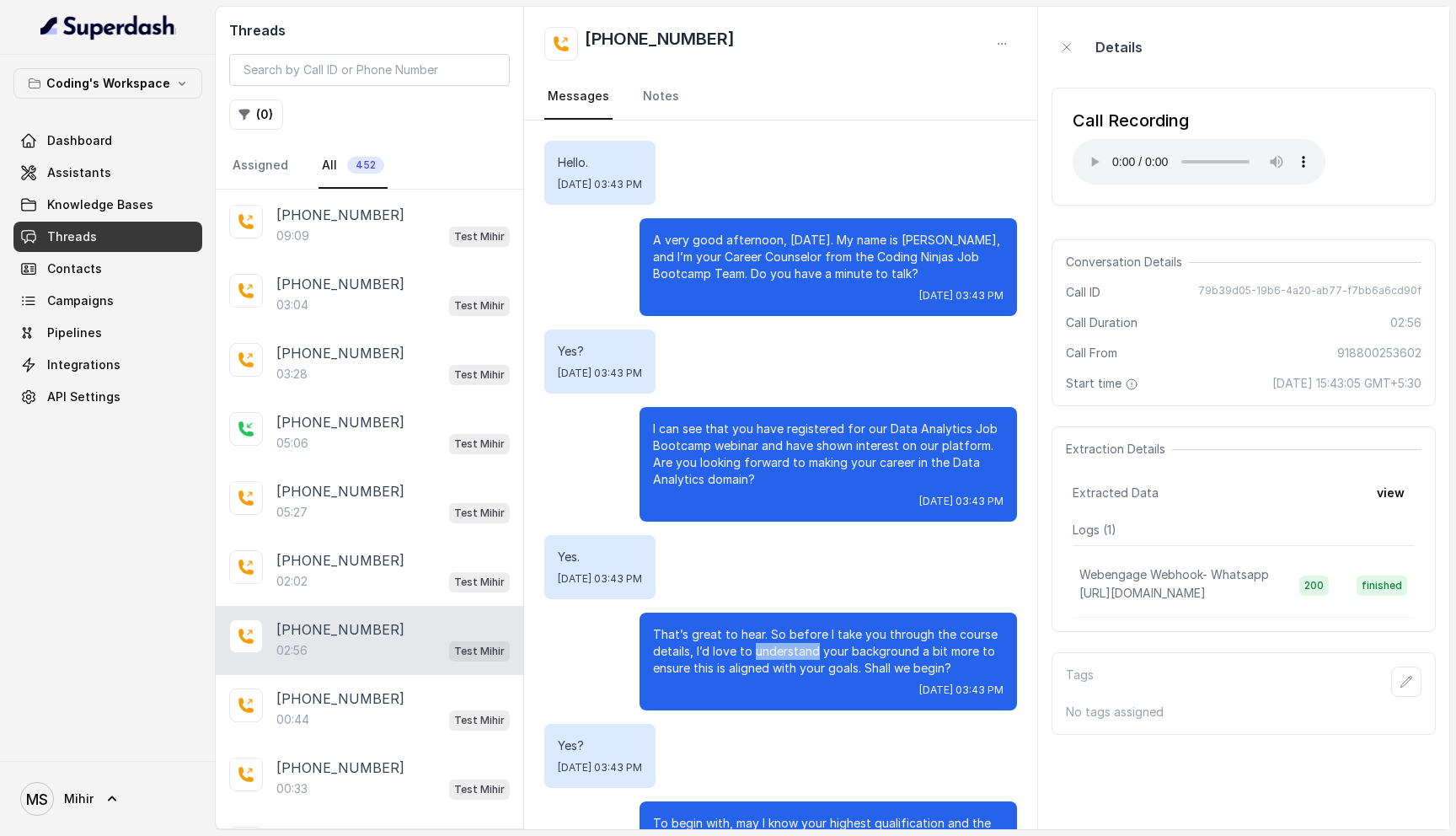
click at [794, 650] on p "That’s great to hear. So before I take you through the course details, I’d love…" at bounding box center [828, 651] width 351 height 50
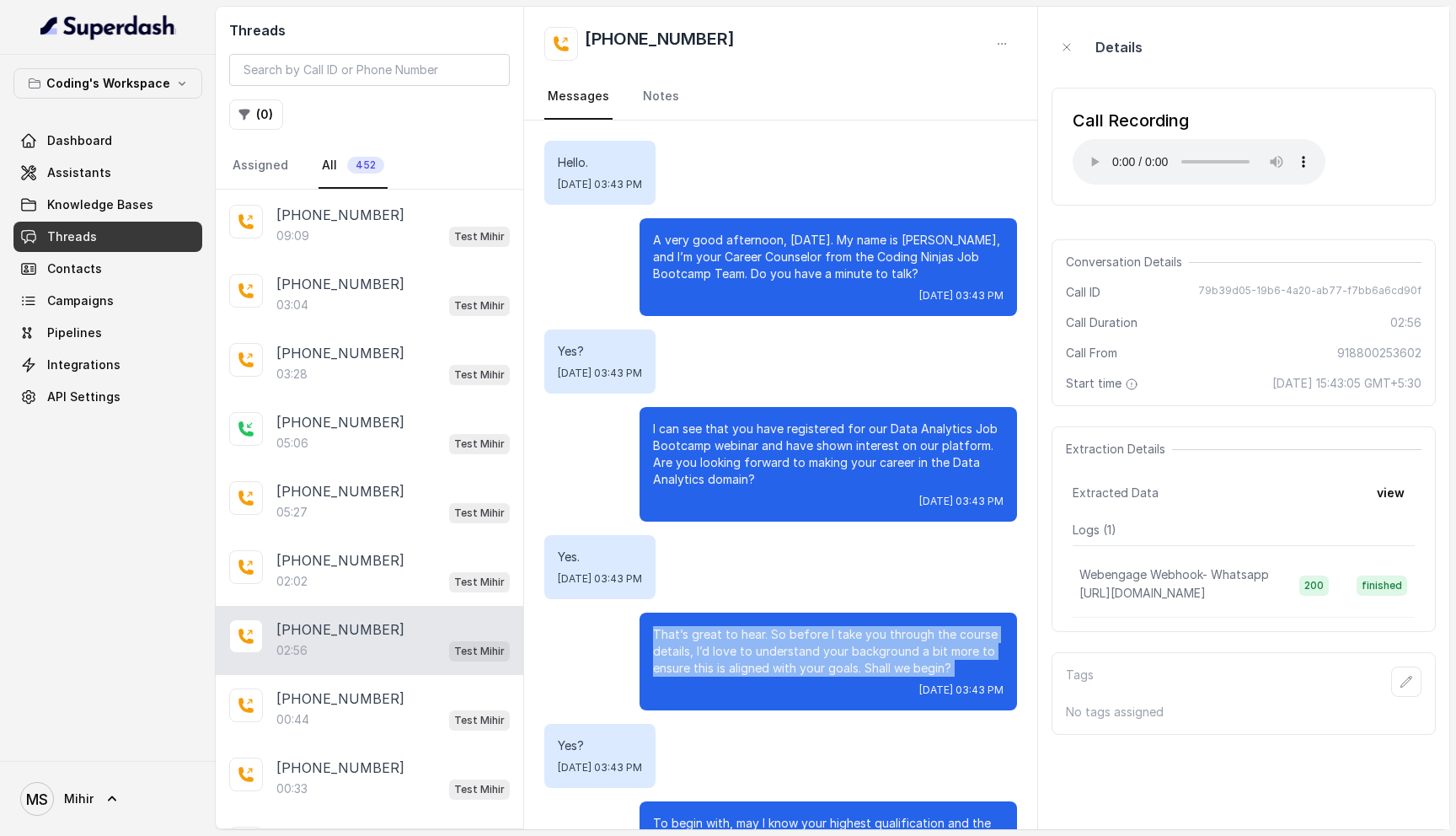
click at [794, 650] on p "That’s great to hear. So before I take you through the course details, I’d love…" at bounding box center [828, 651] width 351 height 50
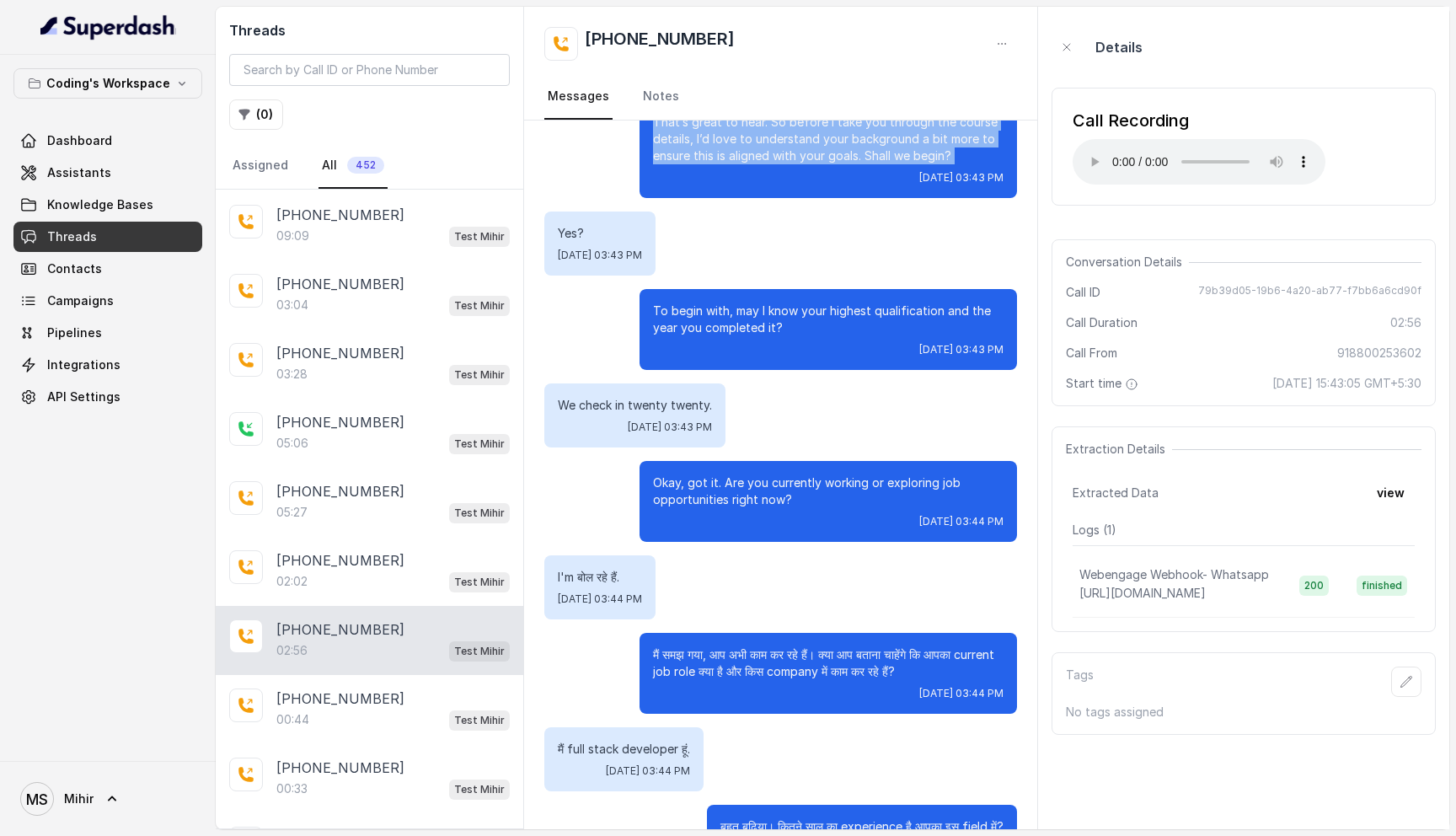
scroll to position [525, 0]
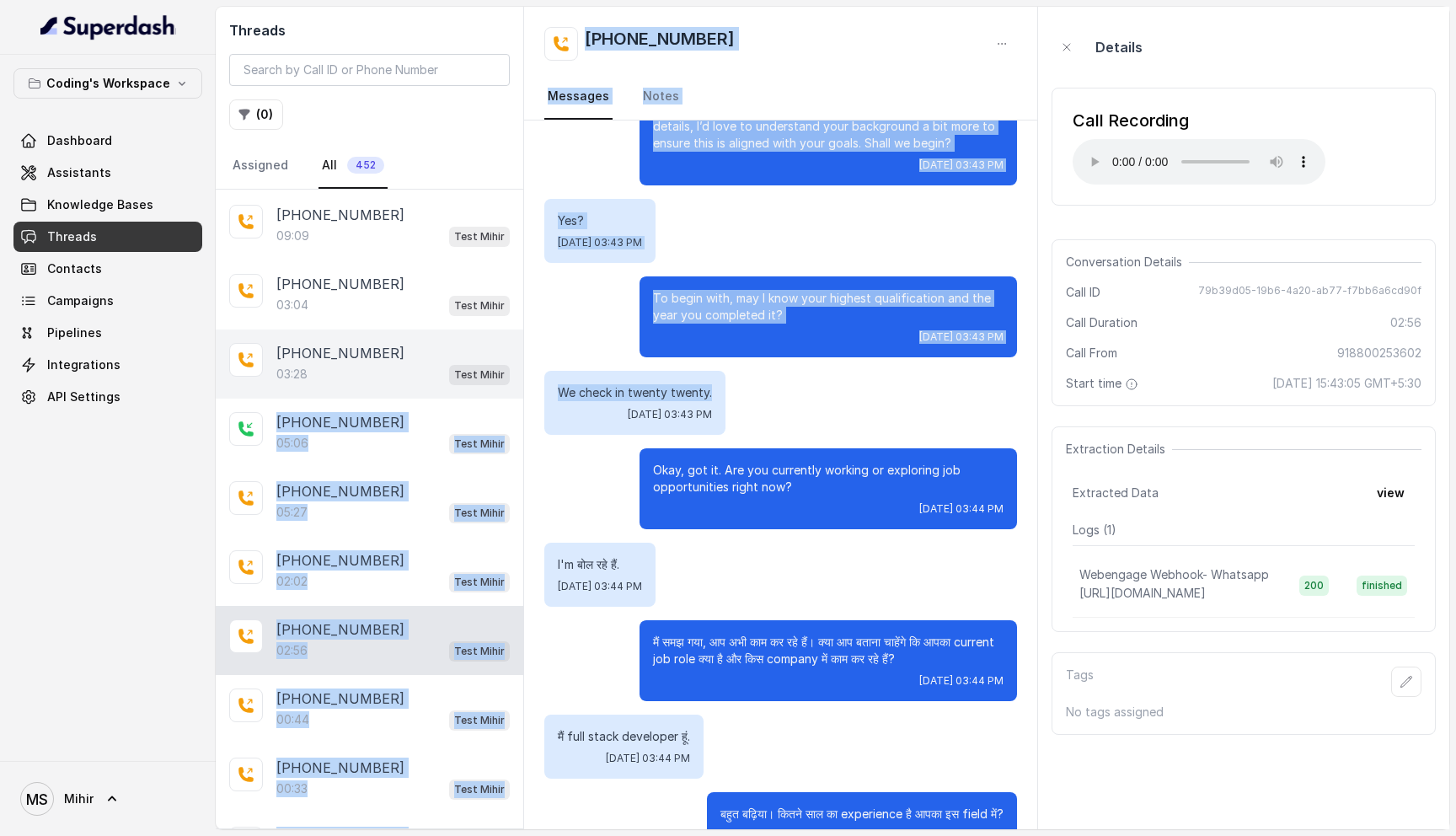
drag, startPoint x: 713, startPoint y: 391, endPoint x: 488, endPoint y: 390, distance: 225.0
click at [488, 390] on div "Threads ( 0 ) Assigned All 452 +919740340785 00:17 Test Mihir +918889850251 Tes…" at bounding box center [832, 418] width 1234 height 822
click at [488, 390] on div "+919561205954 03:28 Test Mihir" at bounding box center [370, 364] width 308 height 69
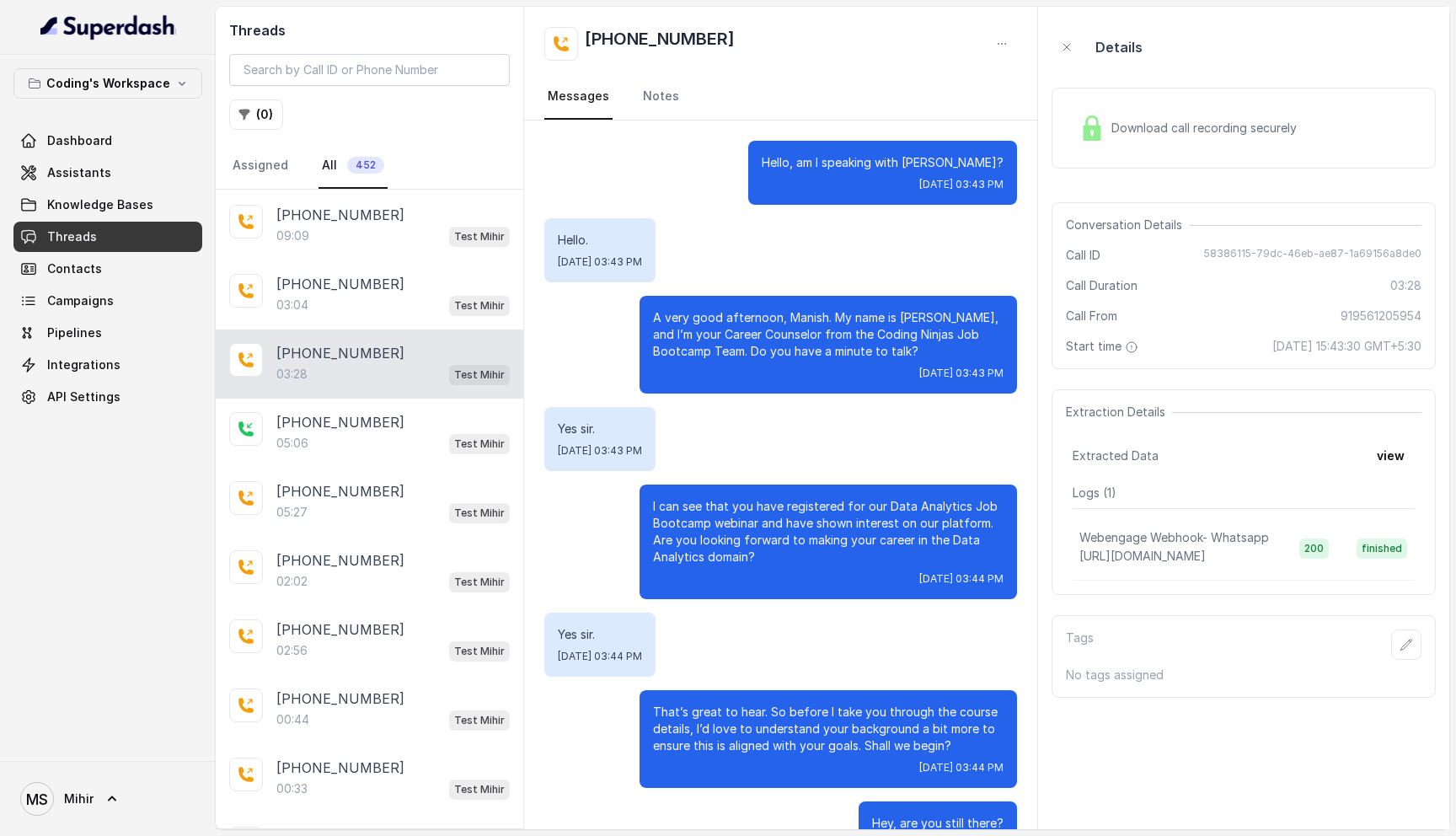
scroll to position [2659, 0]
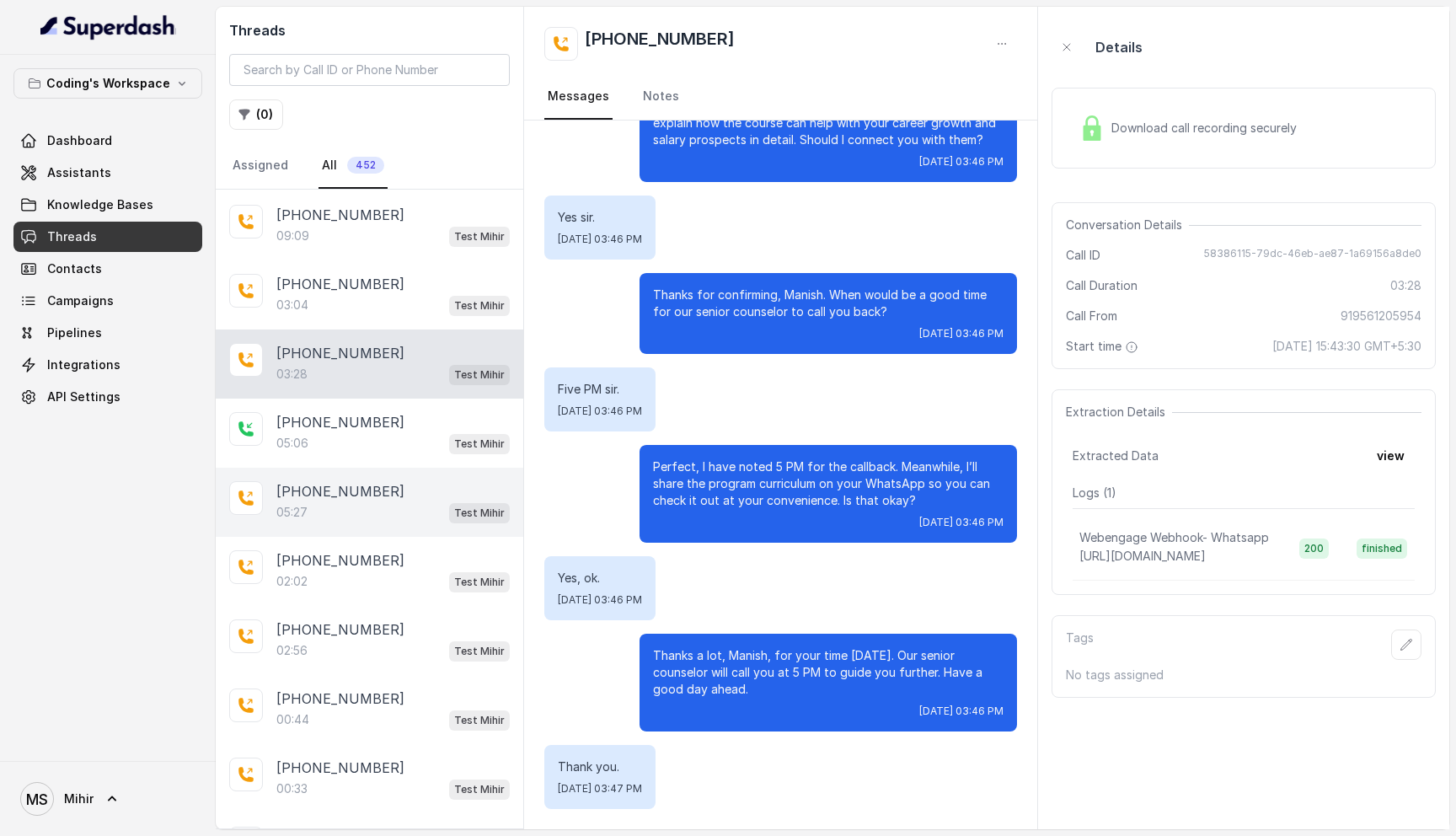
click at [446, 507] on div "05:27 Test Mihir" at bounding box center [393, 513] width 234 height 22
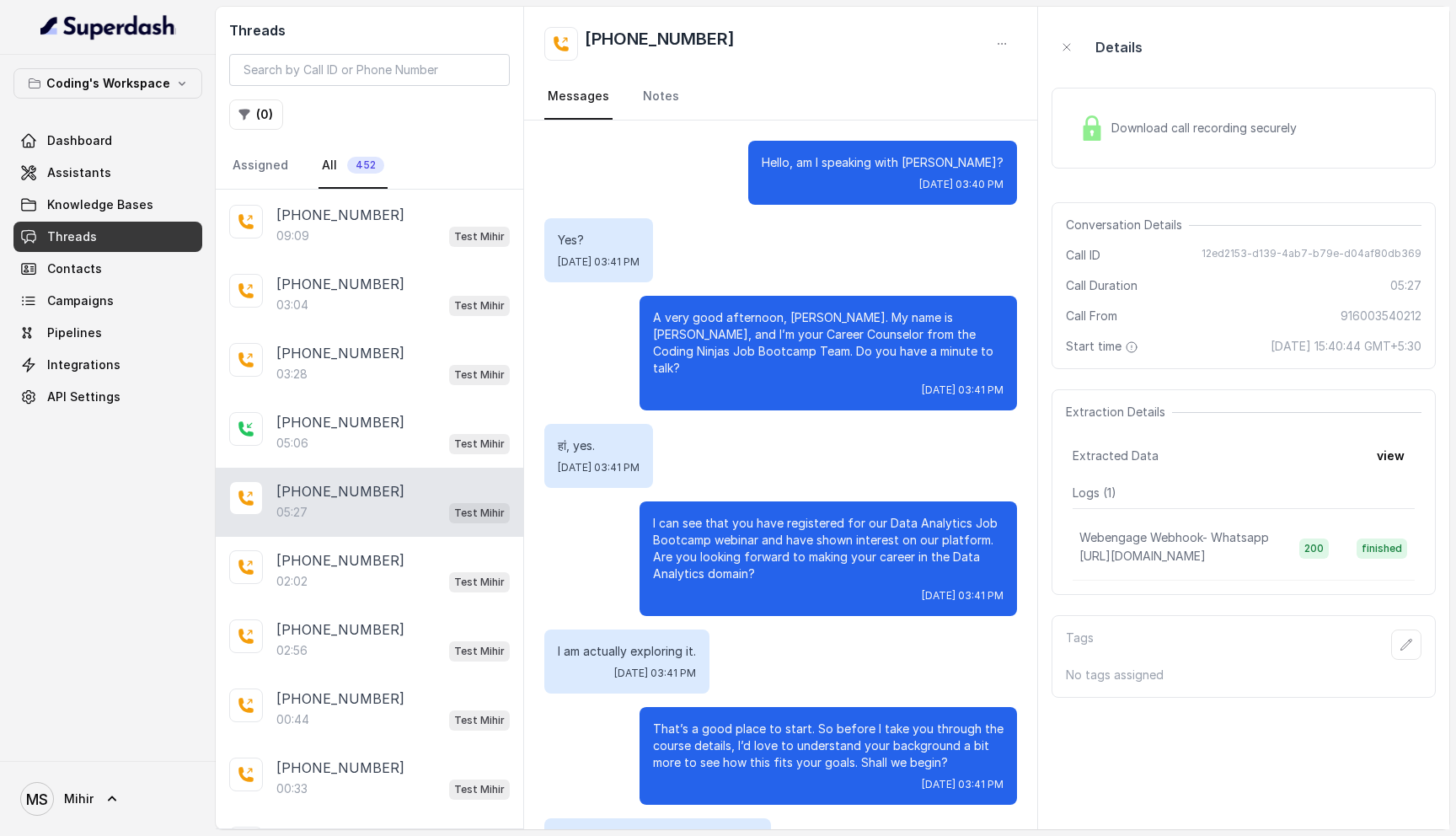
scroll to position [3478, 0]
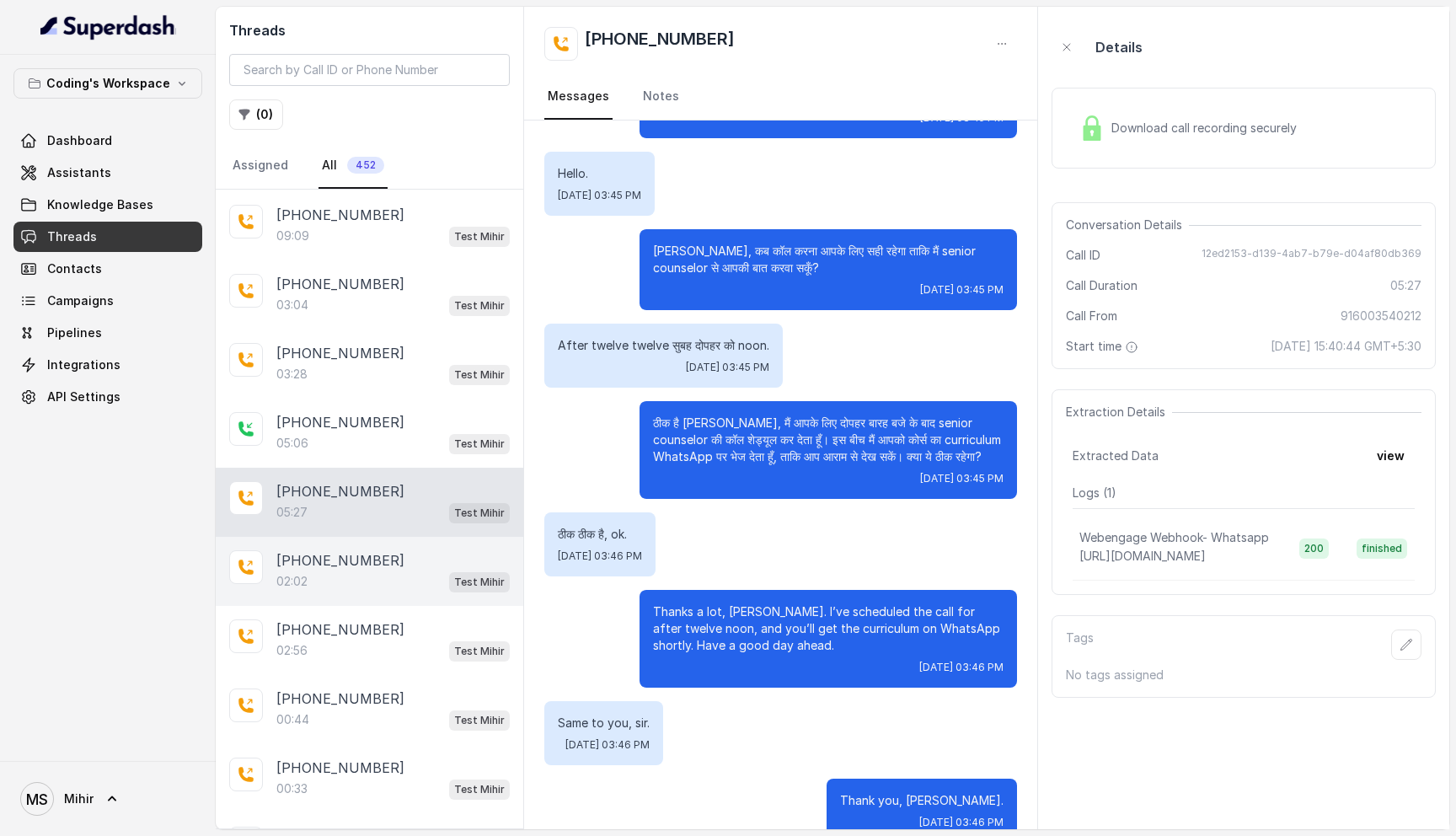
click at [400, 555] on div "[PHONE_NUMBER]" at bounding box center [393, 560] width 234 height 21
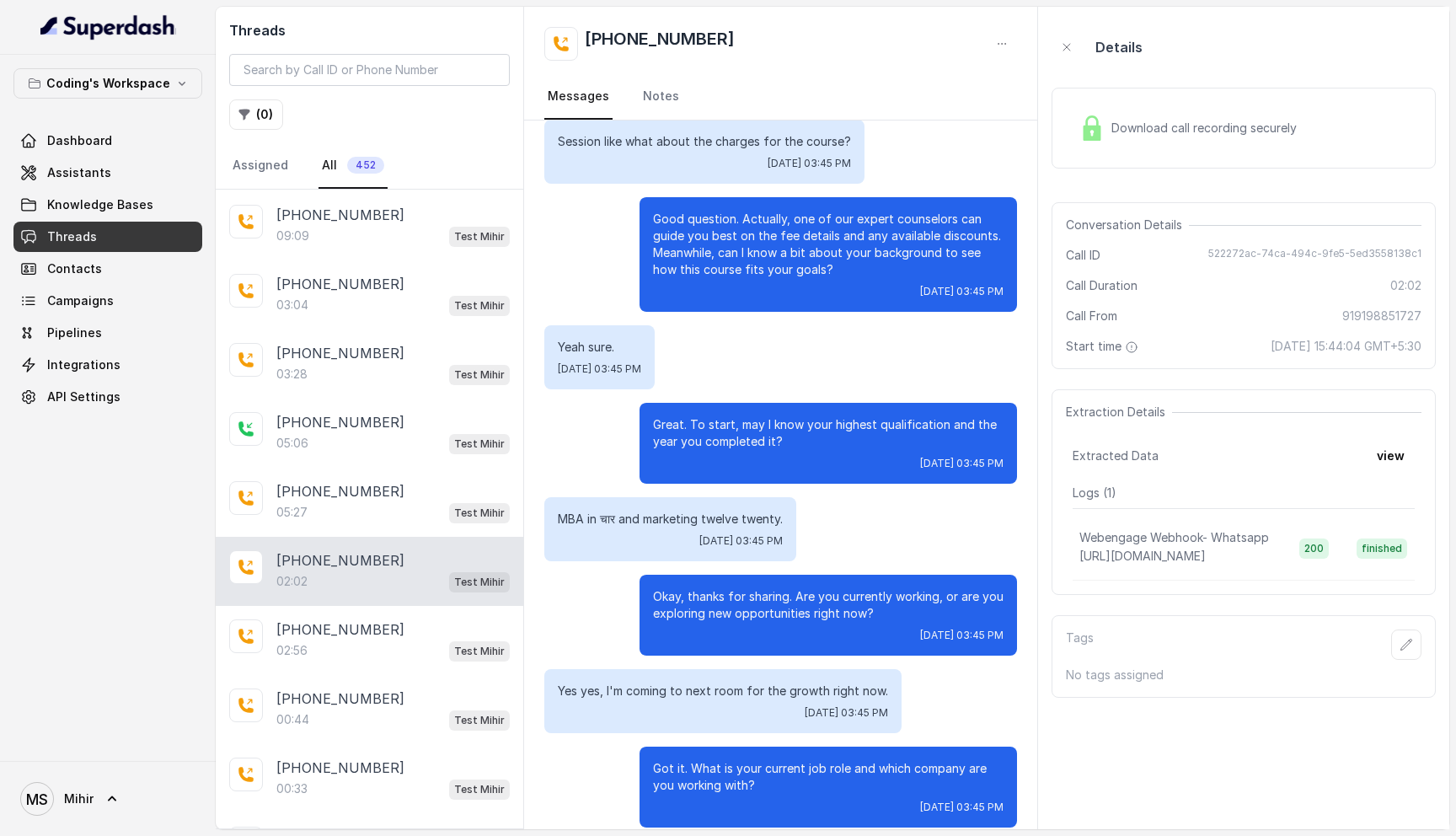
scroll to position [751, 0]
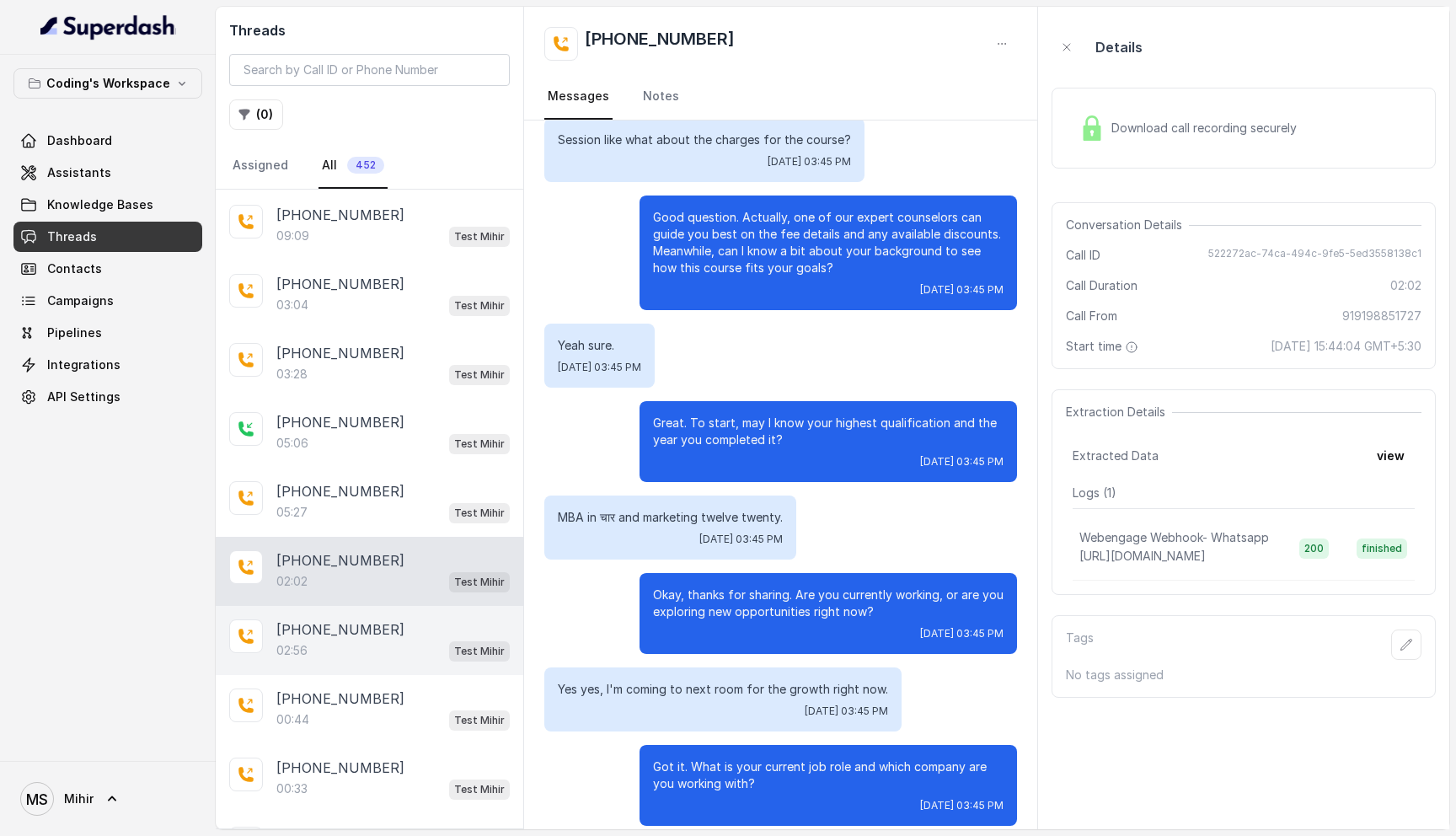
click at [396, 651] on div "02:56 Test Mihir" at bounding box center [393, 651] width 234 height 22
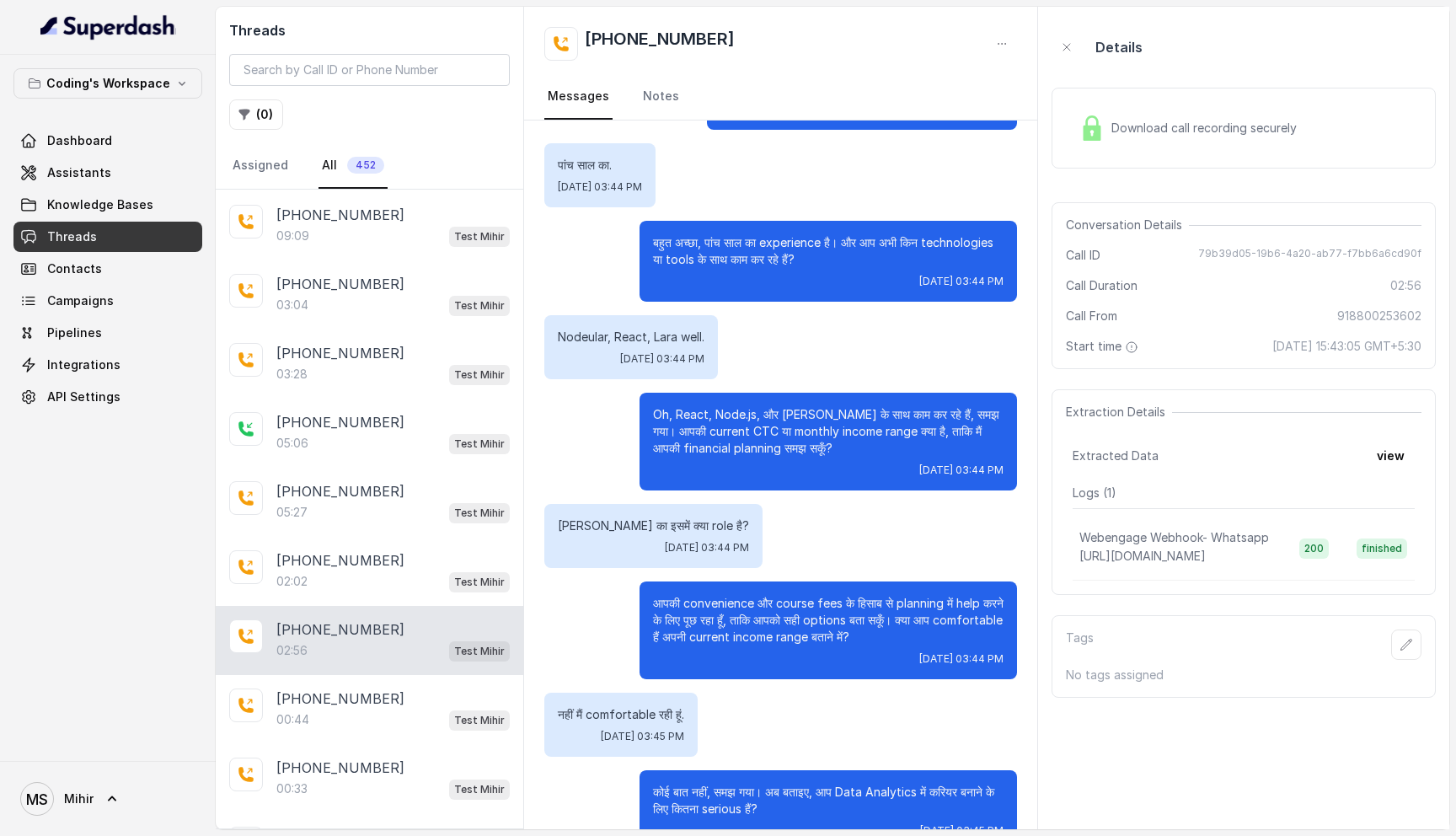
scroll to position [1215, 0]
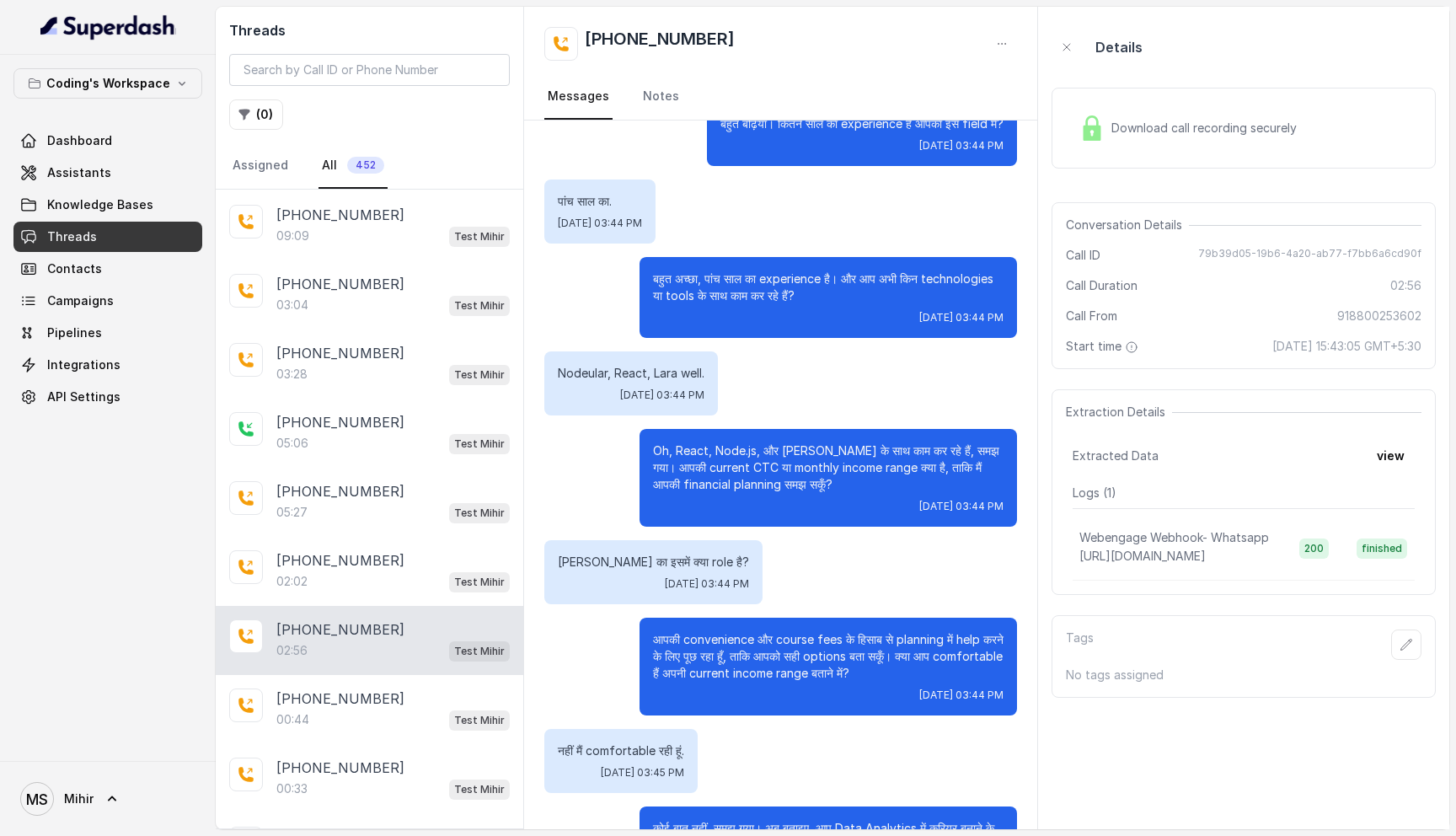
click at [1299, 88] on div "Download call recording securely" at bounding box center [1243, 127] width 384 height 81
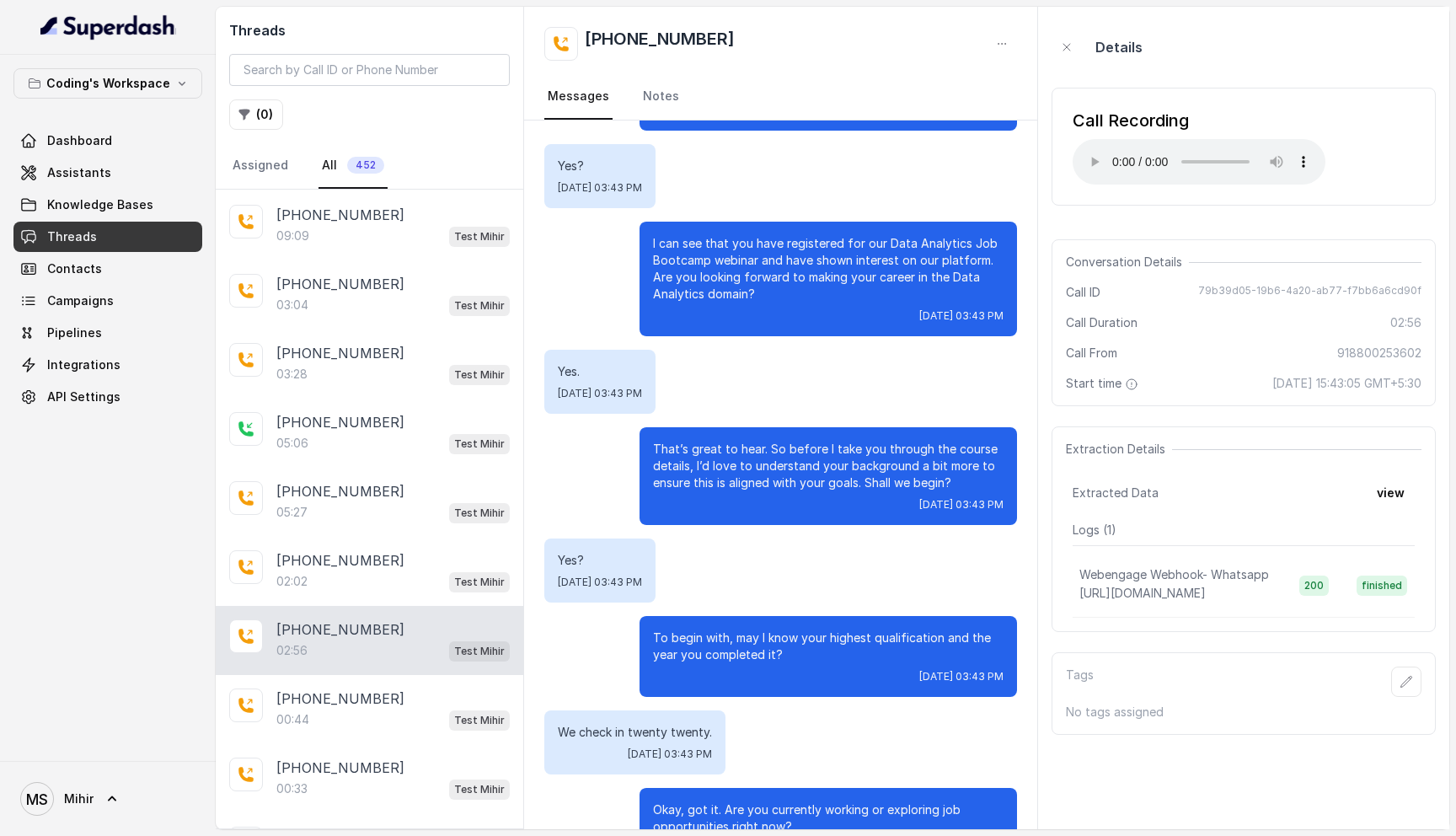
scroll to position [189, 0]
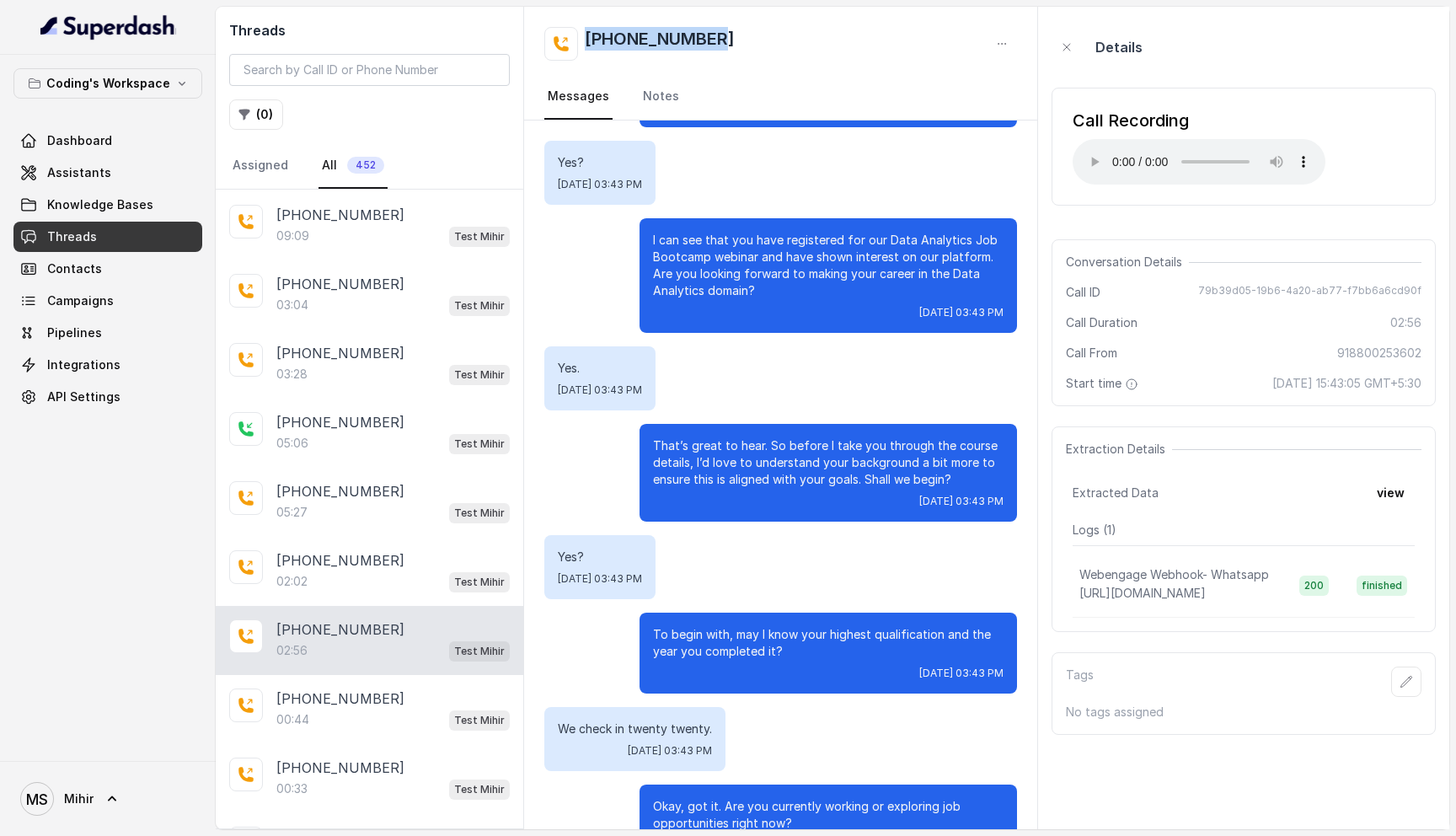
drag, startPoint x: 742, startPoint y: 49, endPoint x: 583, endPoint y: 47, distance: 159.0
click at [583, 47] on div "[PHONE_NUMBER]" at bounding box center [780, 44] width 473 height 33
copy h2 "[PHONE_NUMBER]"
click at [816, 364] on div "Yes. Sat, Aug 30, 2025, 03:43 PM" at bounding box center [780, 378] width 473 height 64
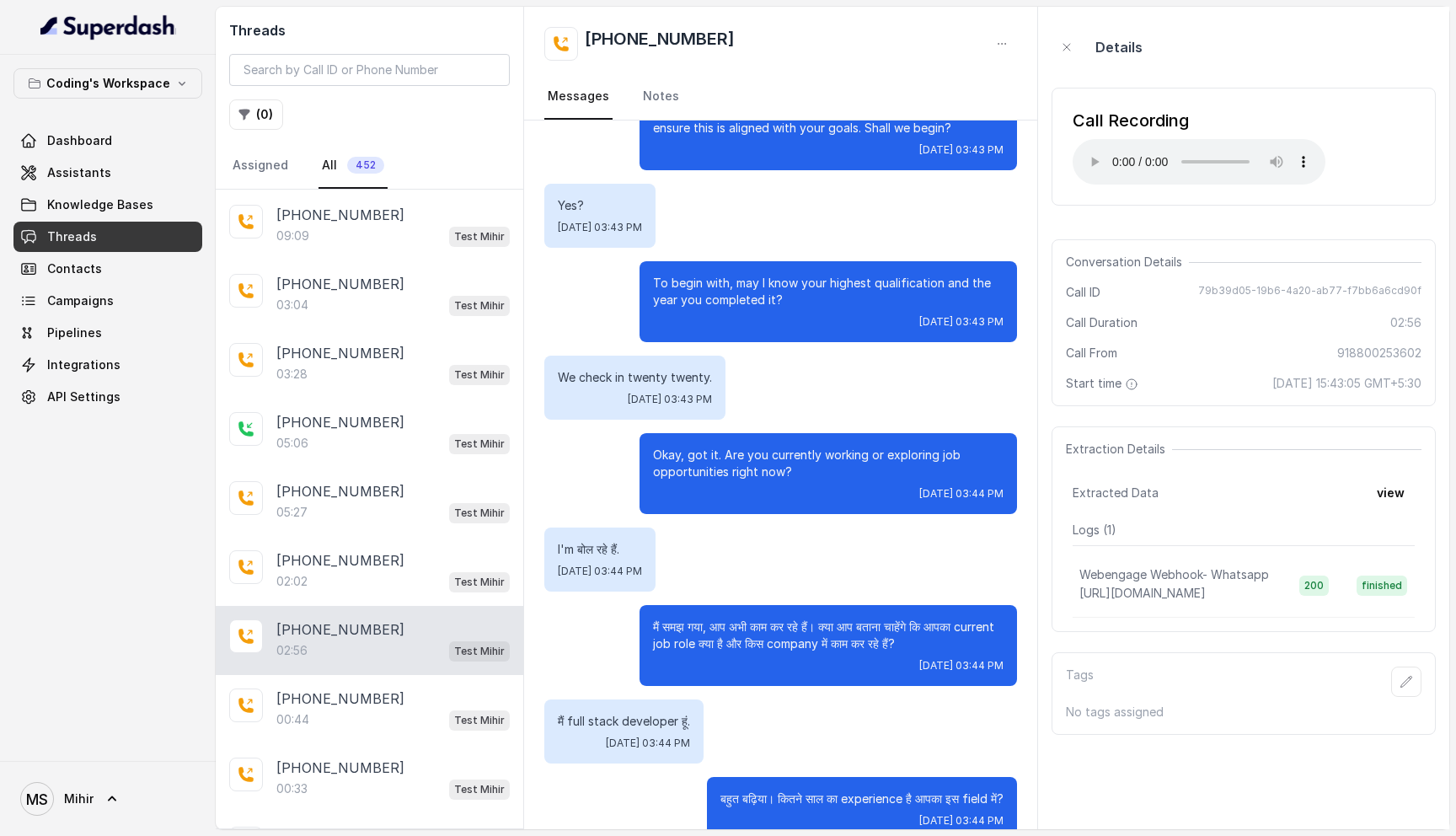
scroll to position [697, 0]
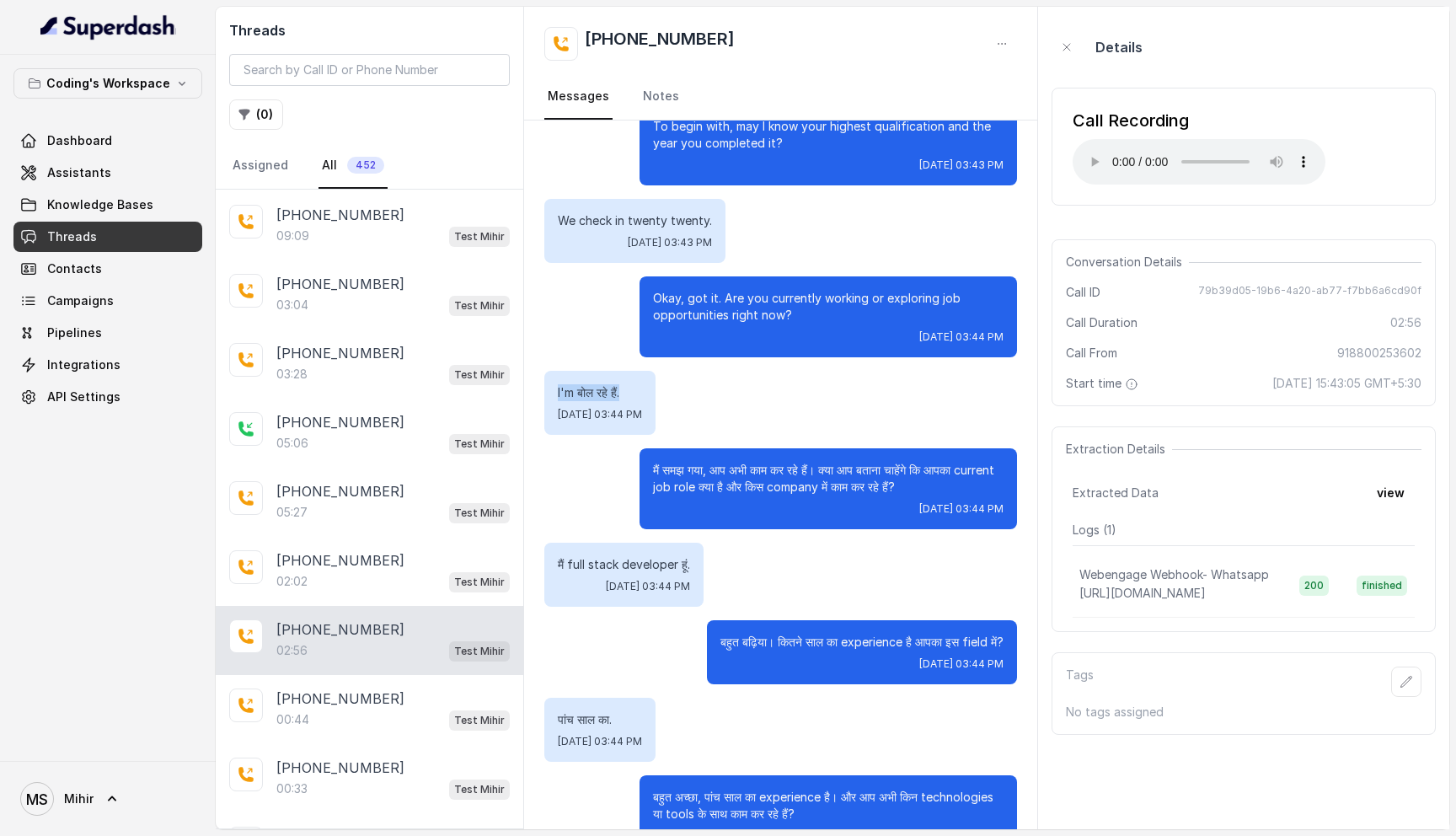
drag, startPoint x: 647, startPoint y: 397, endPoint x: 555, endPoint y: 392, distance: 92.1
click at [555, 392] on div "I'm बोल रहे हैं. Sat, Aug 30, 2025, 03:44 PM" at bounding box center [600, 402] width 111 height 64
copy p "I'm बोल रहे हैं."
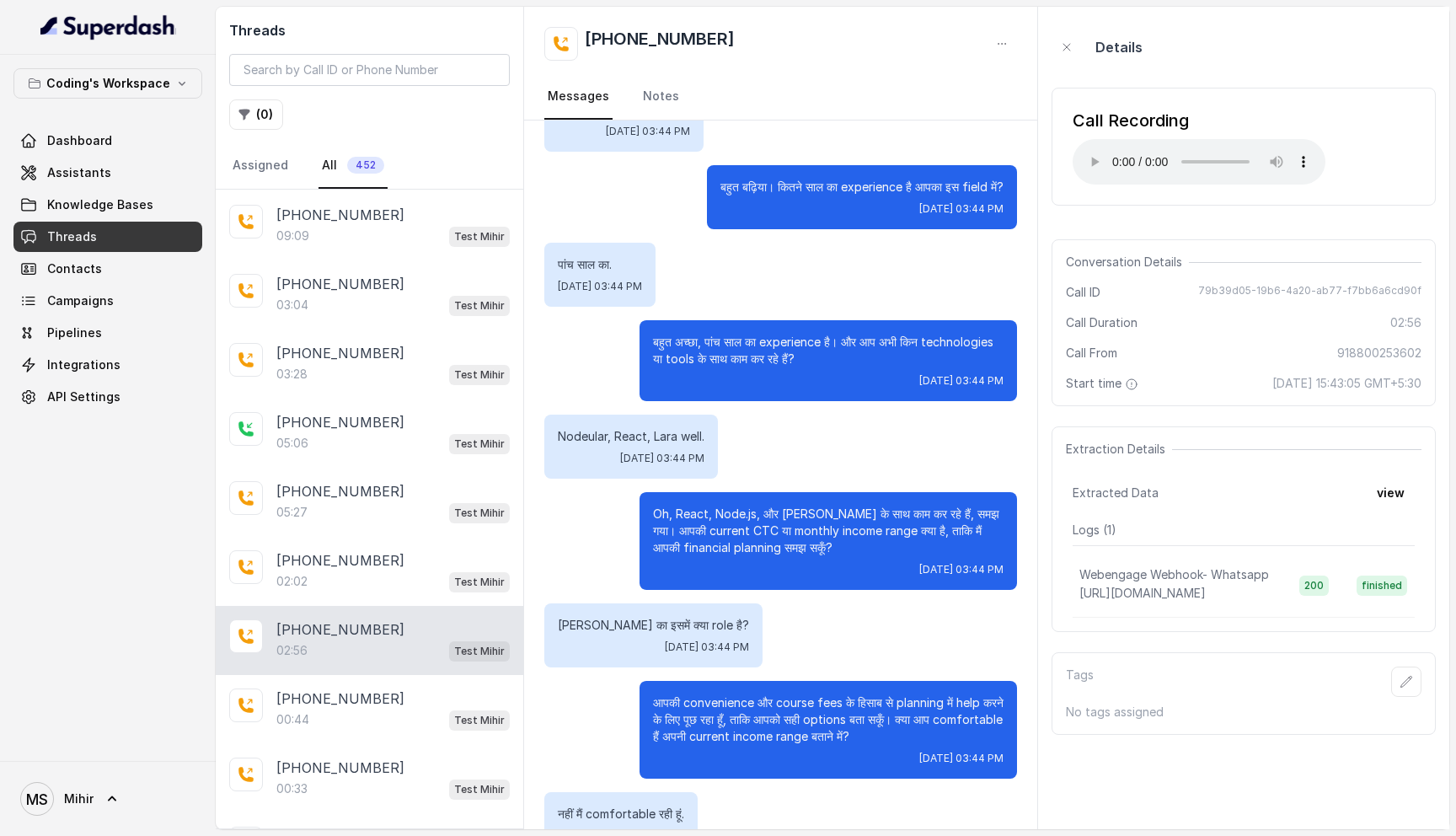
scroll to position [1263, 0]
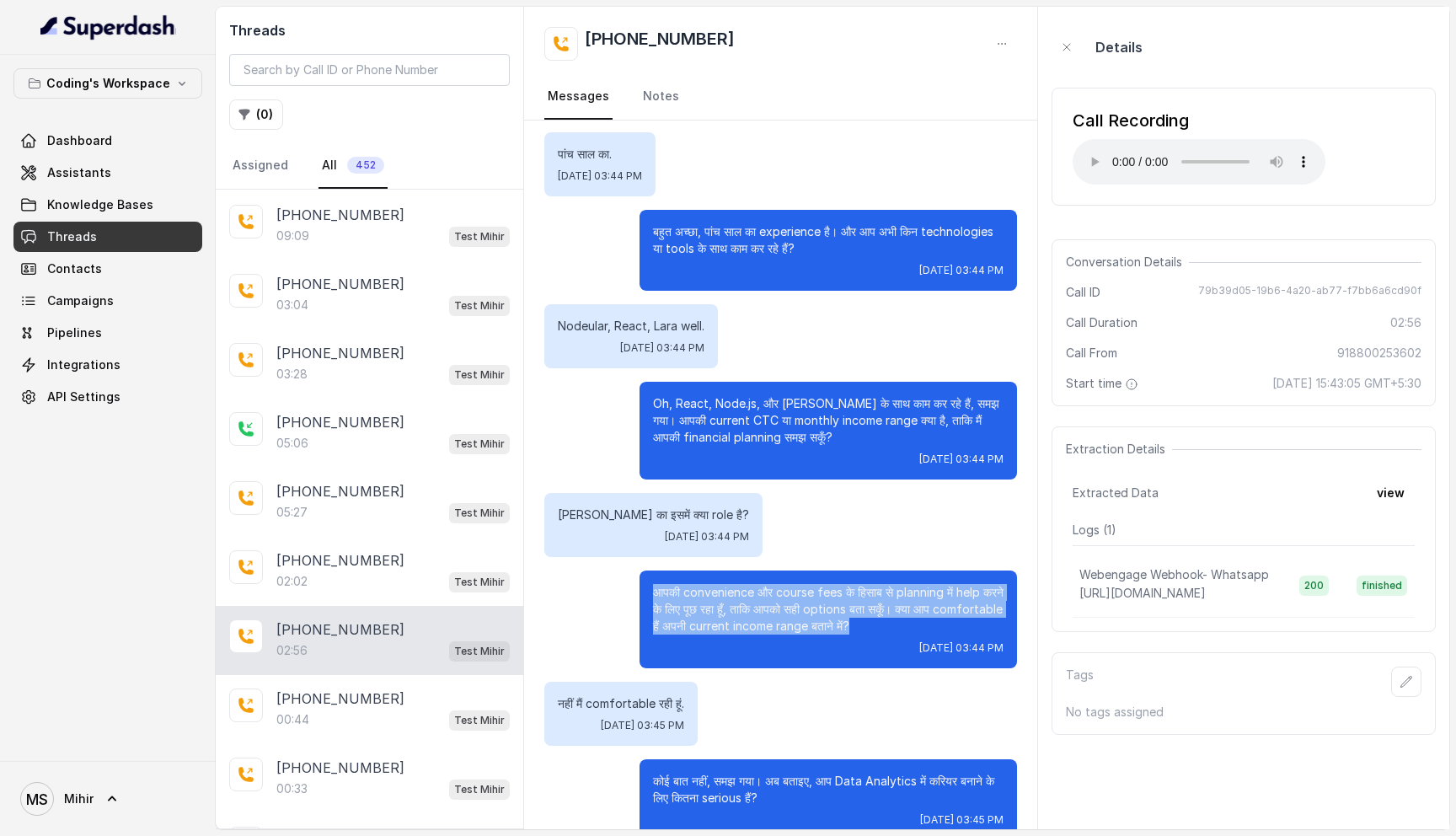
drag, startPoint x: 932, startPoint y: 623, endPoint x: 648, endPoint y: 581, distance: 287.1
click at [648, 581] on div "आपकी convenience और course fees के हिसाब से planning में help करने के लिए पूछ र…" at bounding box center [828, 620] width 377 height 98
click at [709, 620] on p "आपकी convenience और course fees के हिसाब से planning में help करने के लिए पूछ र…" at bounding box center [828, 609] width 351 height 50
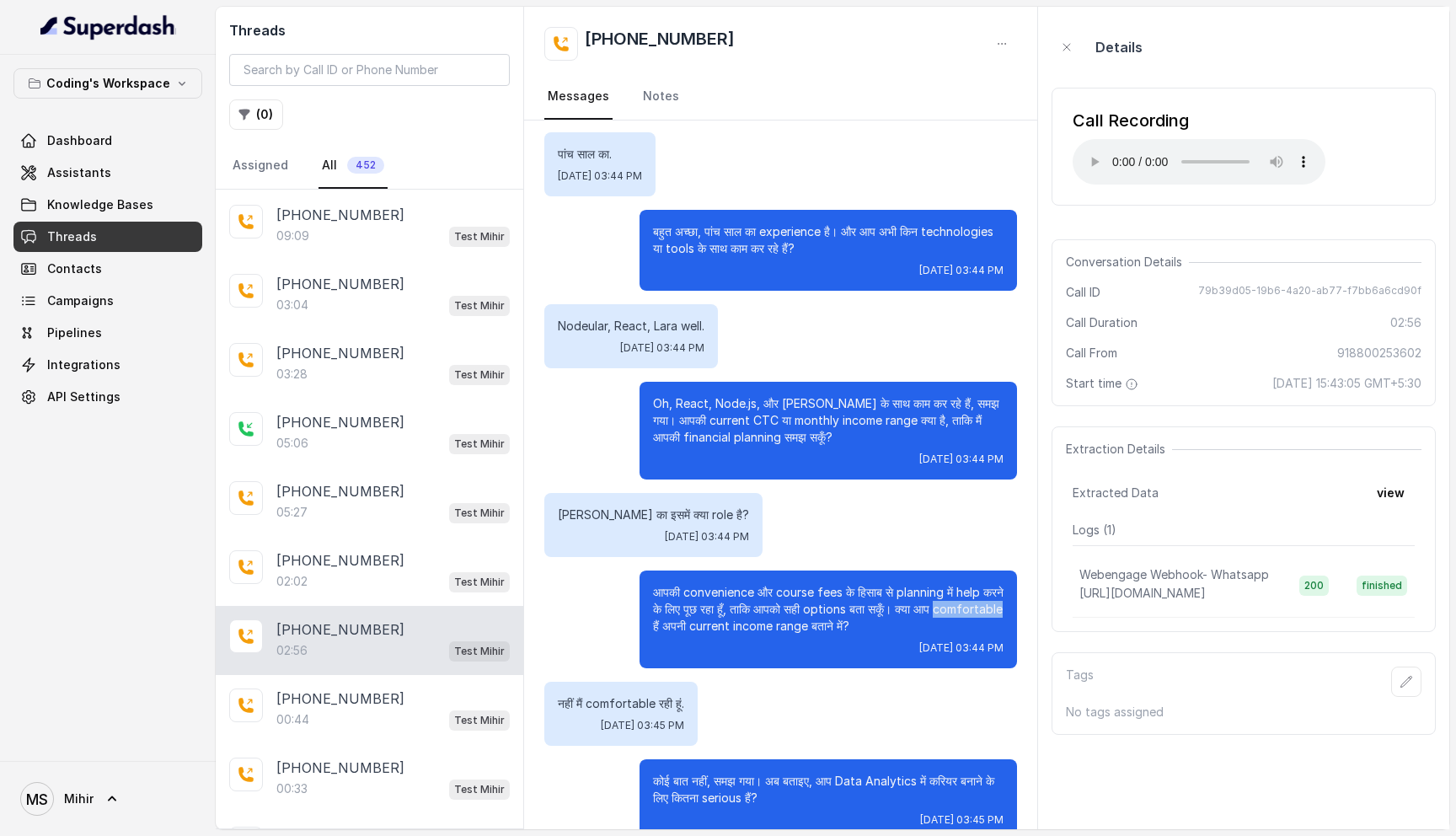
click at [709, 620] on p "आपकी convenience और course fees के हिसाब से planning में help करने के लिए पूछ र…" at bounding box center [828, 609] width 351 height 50
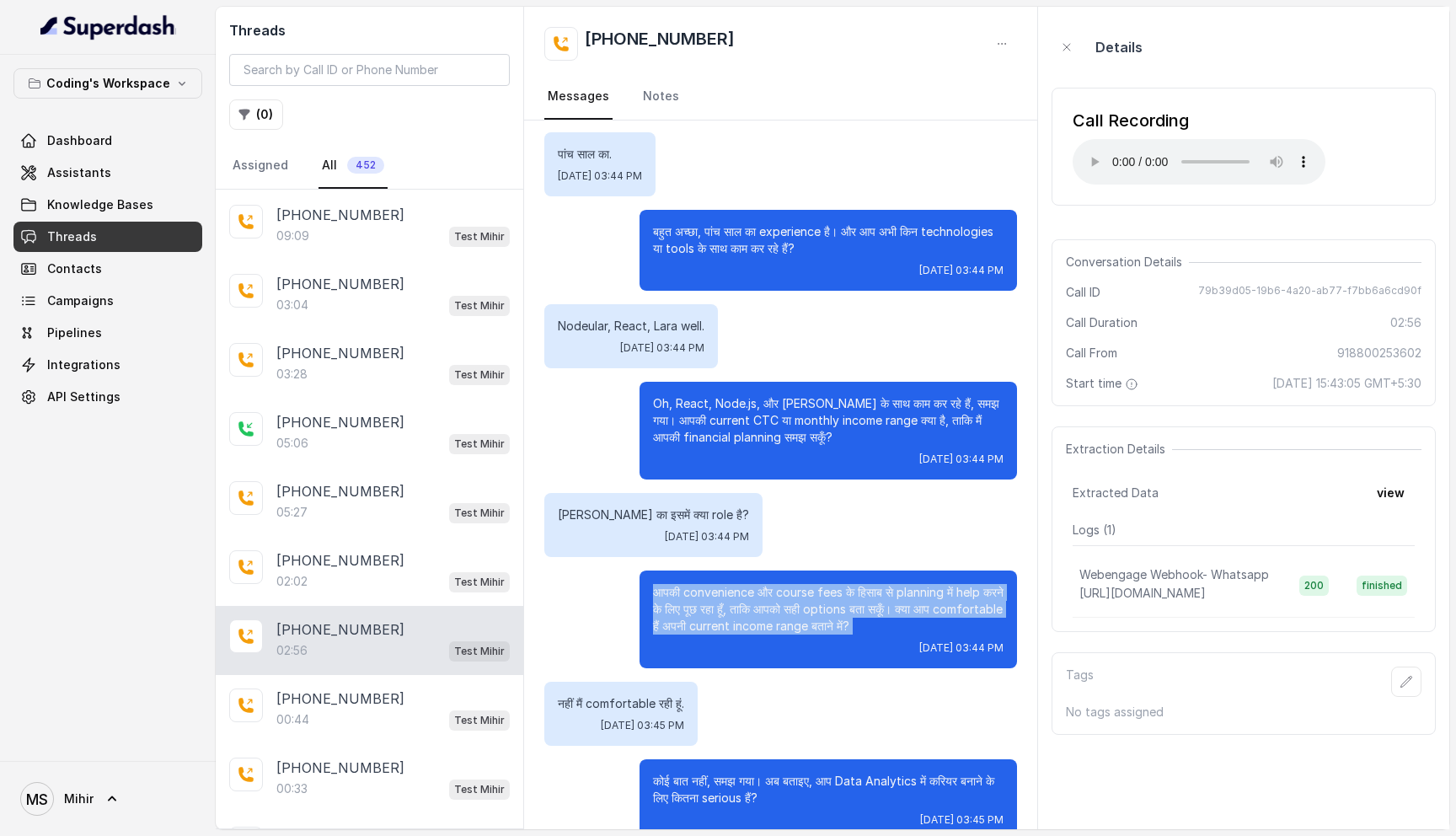
click at [709, 620] on p "आपकी convenience और course fees के हिसाब से planning में help करने के लिए पूछ र…" at bounding box center [828, 609] width 351 height 50
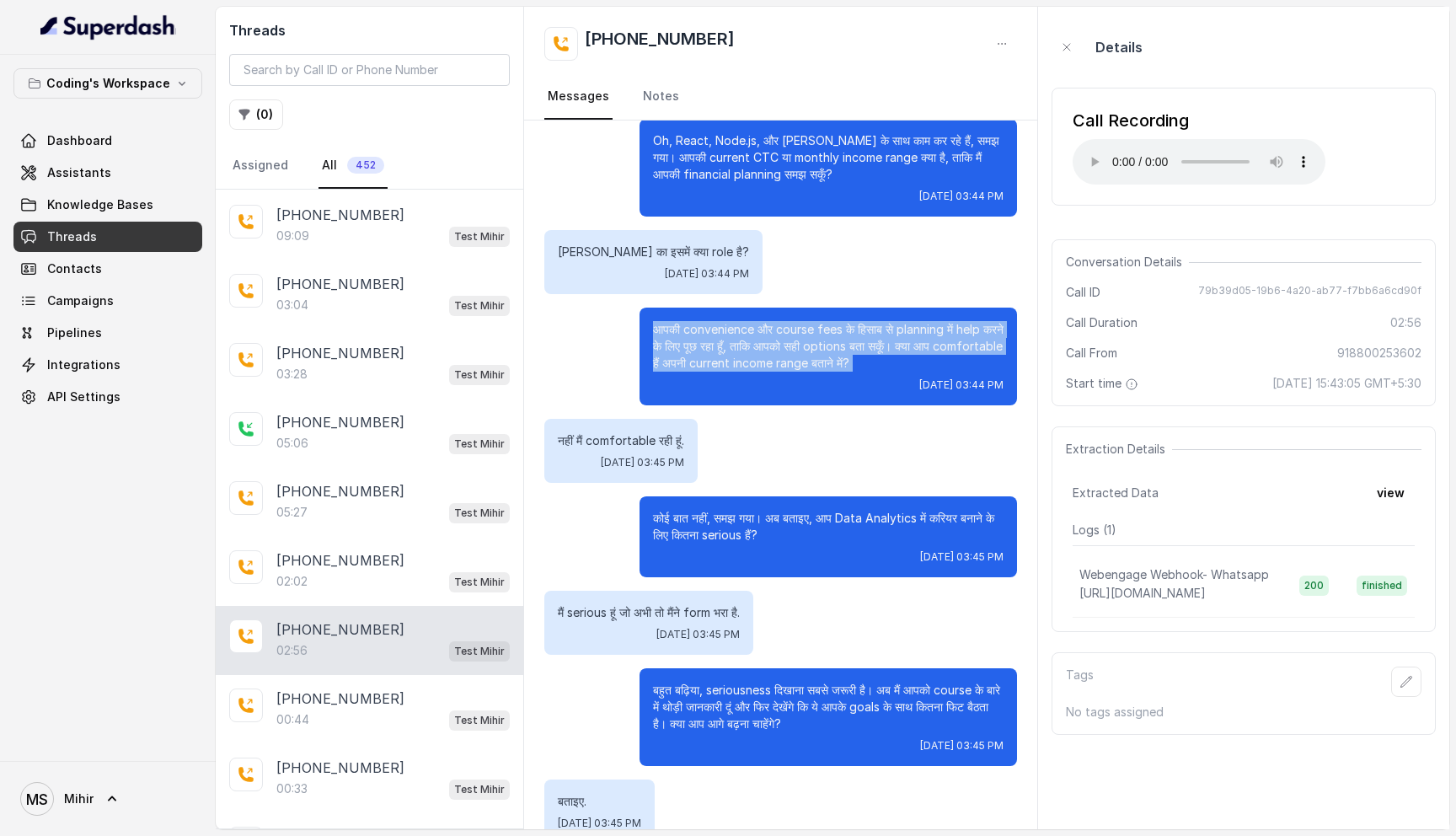
scroll to position [1536, 0]
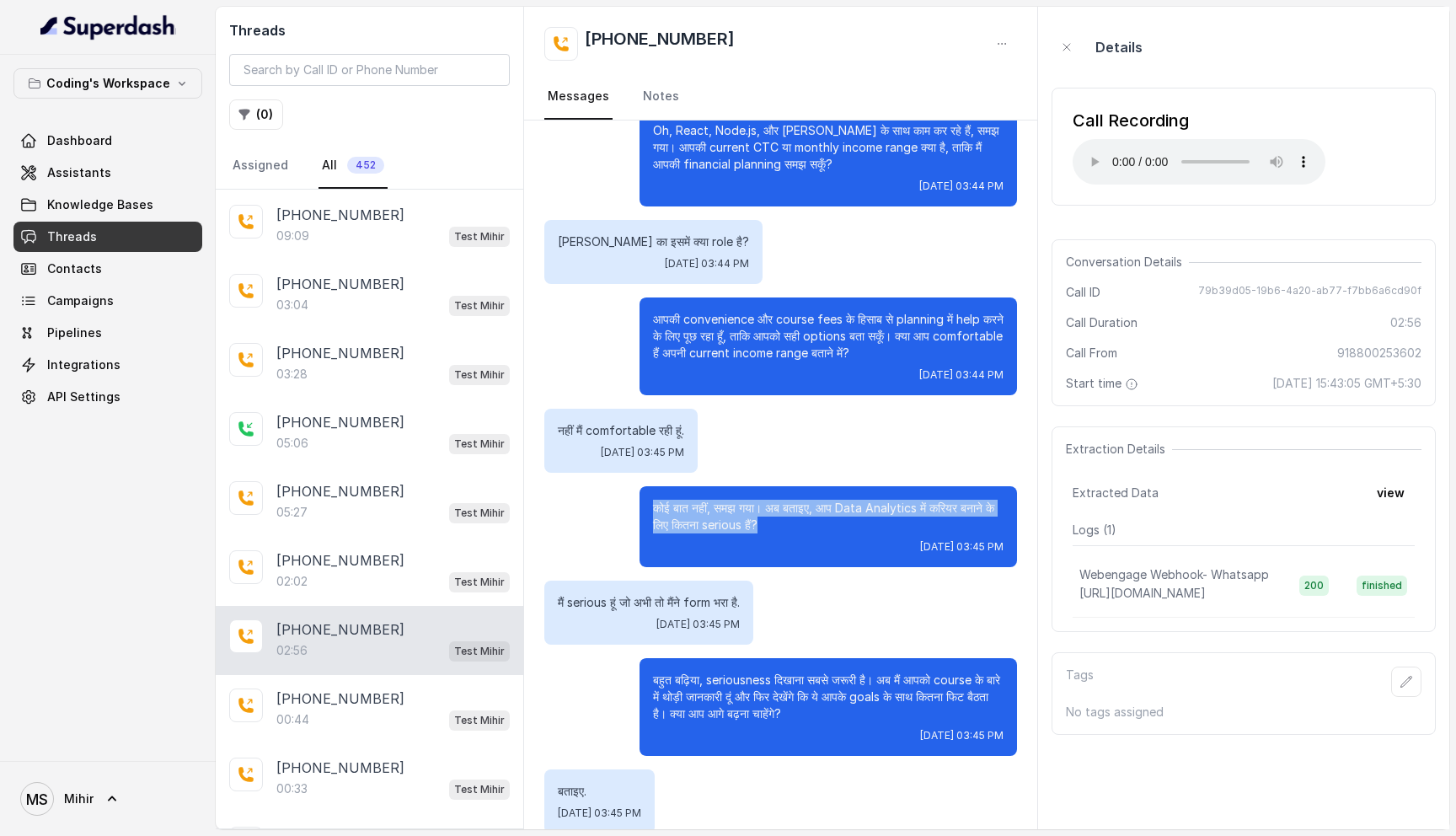
drag, startPoint x: 788, startPoint y: 525, endPoint x: 649, endPoint y: 501, distance: 141.1
click at [649, 501] on div "कोई बात नहीं, समझ गया। अब बताइए, आप Data Analytics में करियर बनाने के लिए कितना…" at bounding box center [828, 526] width 377 height 81
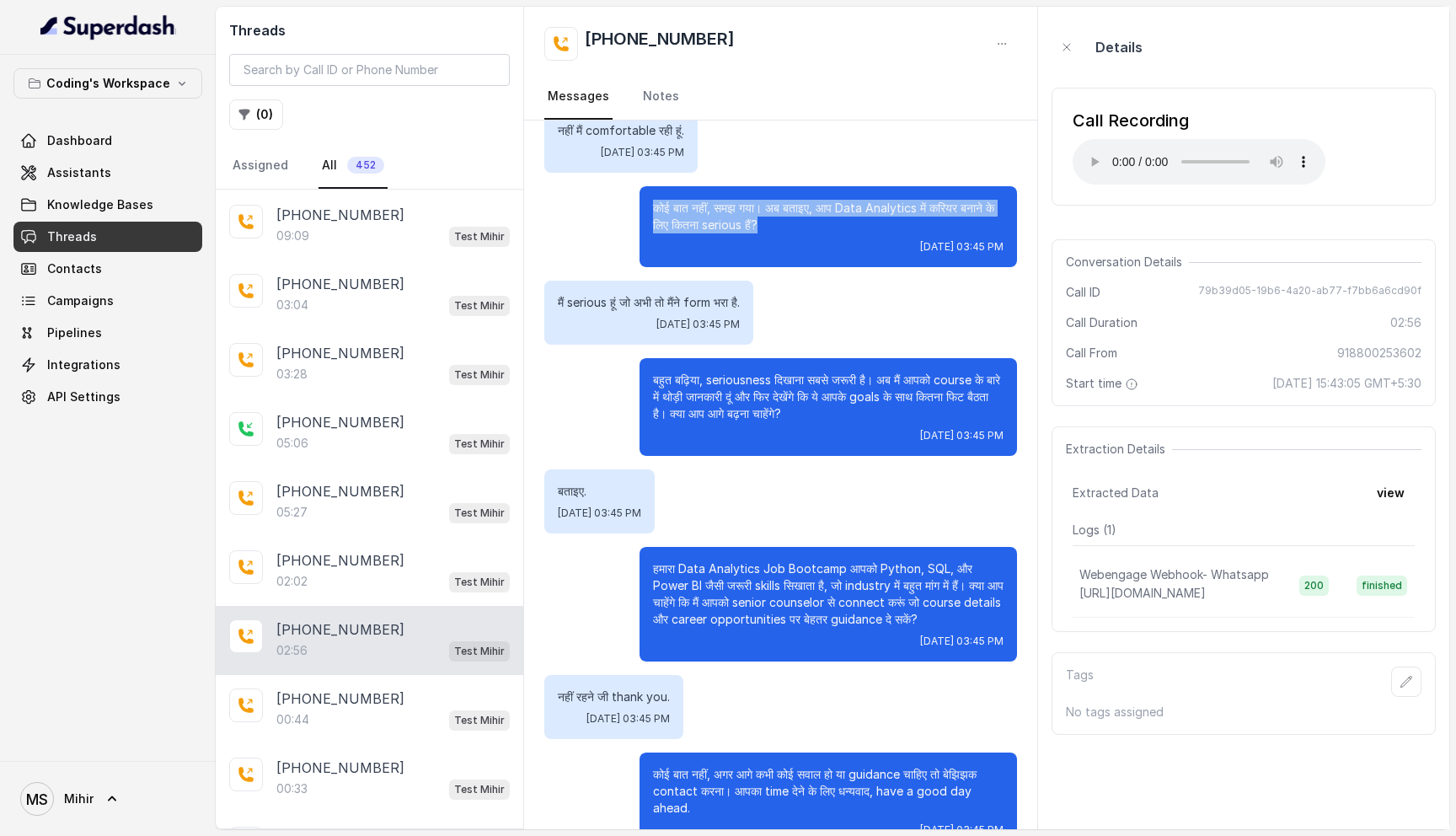
scroll to position [1954, 0]
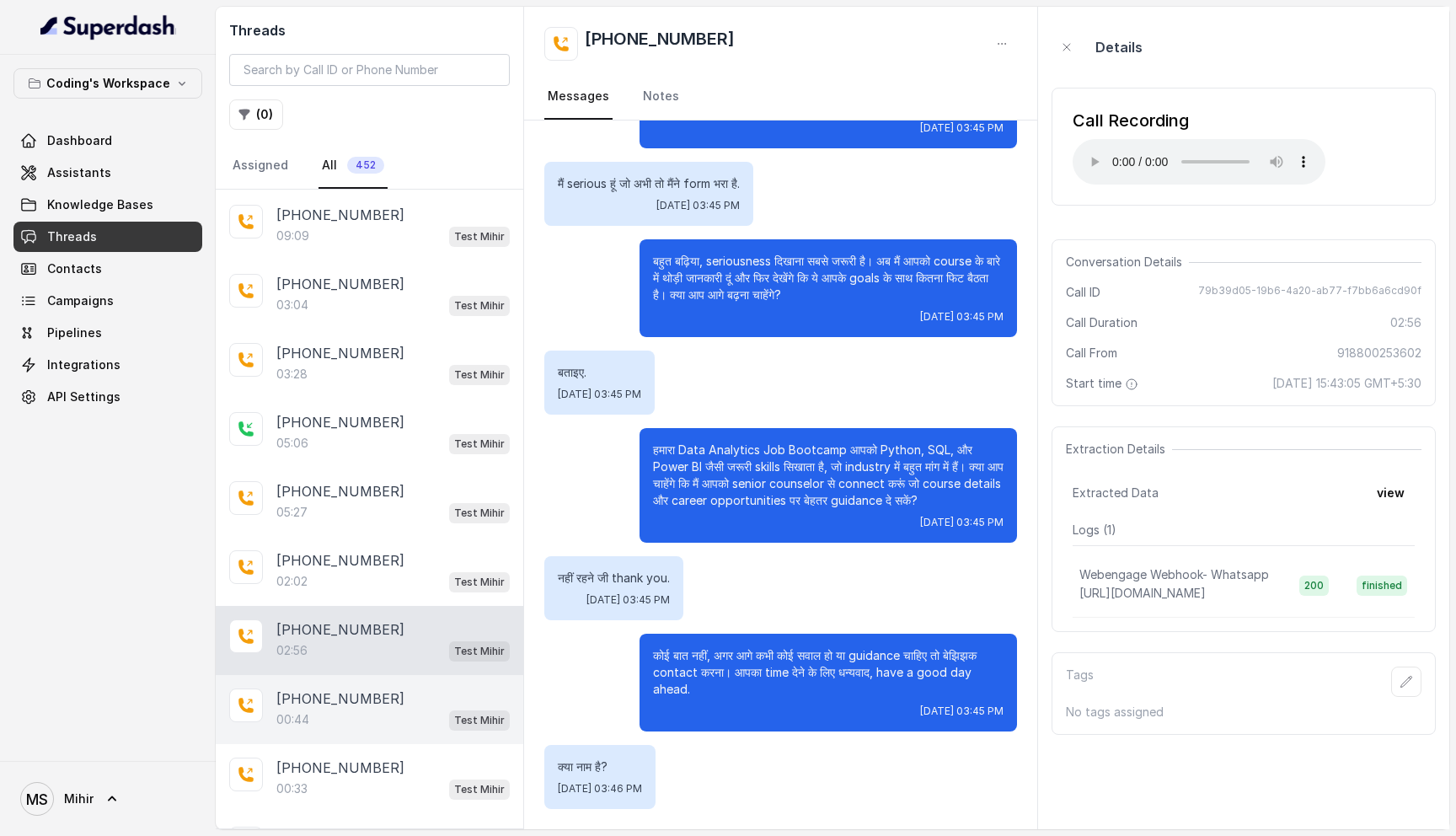
click at [317, 691] on p "[PHONE_NUMBER]" at bounding box center [340, 699] width 128 height 21
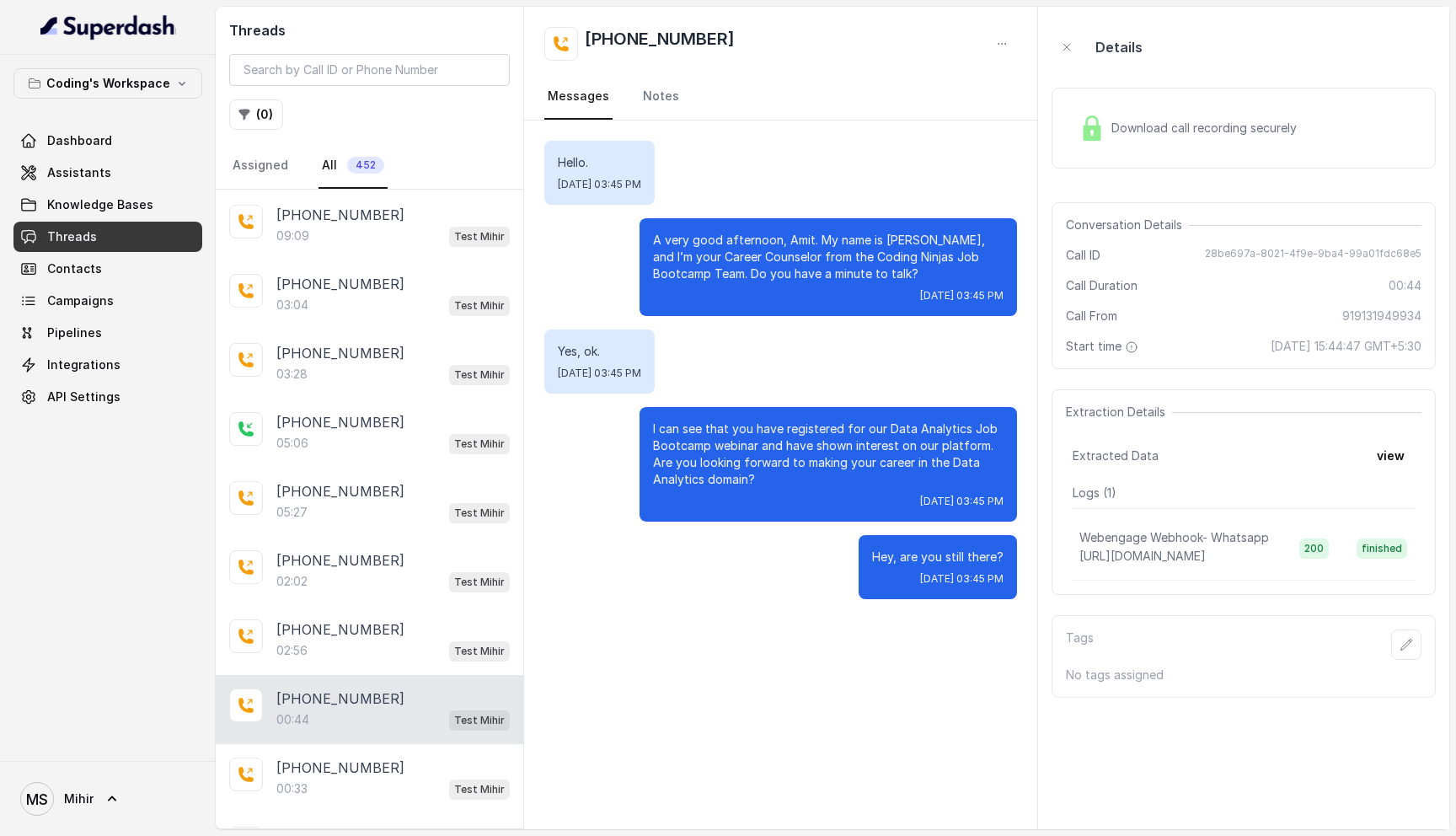
click at [1136, 128] on span "Download call recording securely" at bounding box center [1207, 128] width 192 height 17
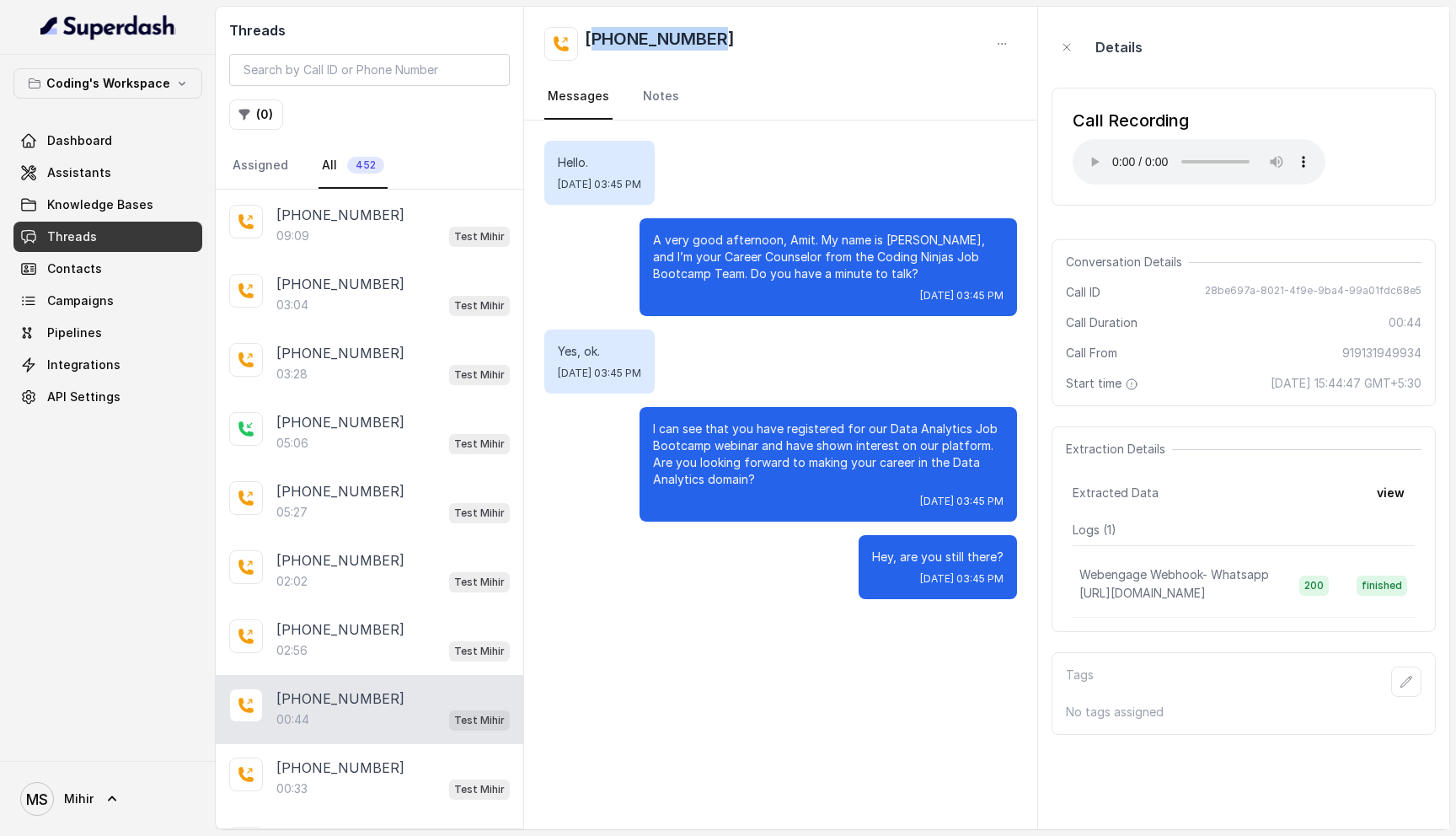
drag, startPoint x: 722, startPoint y: 38, endPoint x: 601, endPoint y: 38, distance: 121.0
click at [601, 38] on div "[PHONE_NUMBER]" at bounding box center [780, 44] width 473 height 33
click at [1363, 498] on div "Extracted Data view" at bounding box center [1244, 493] width 342 height 30
click at [1403, 496] on button "view" at bounding box center [1391, 493] width 48 height 30
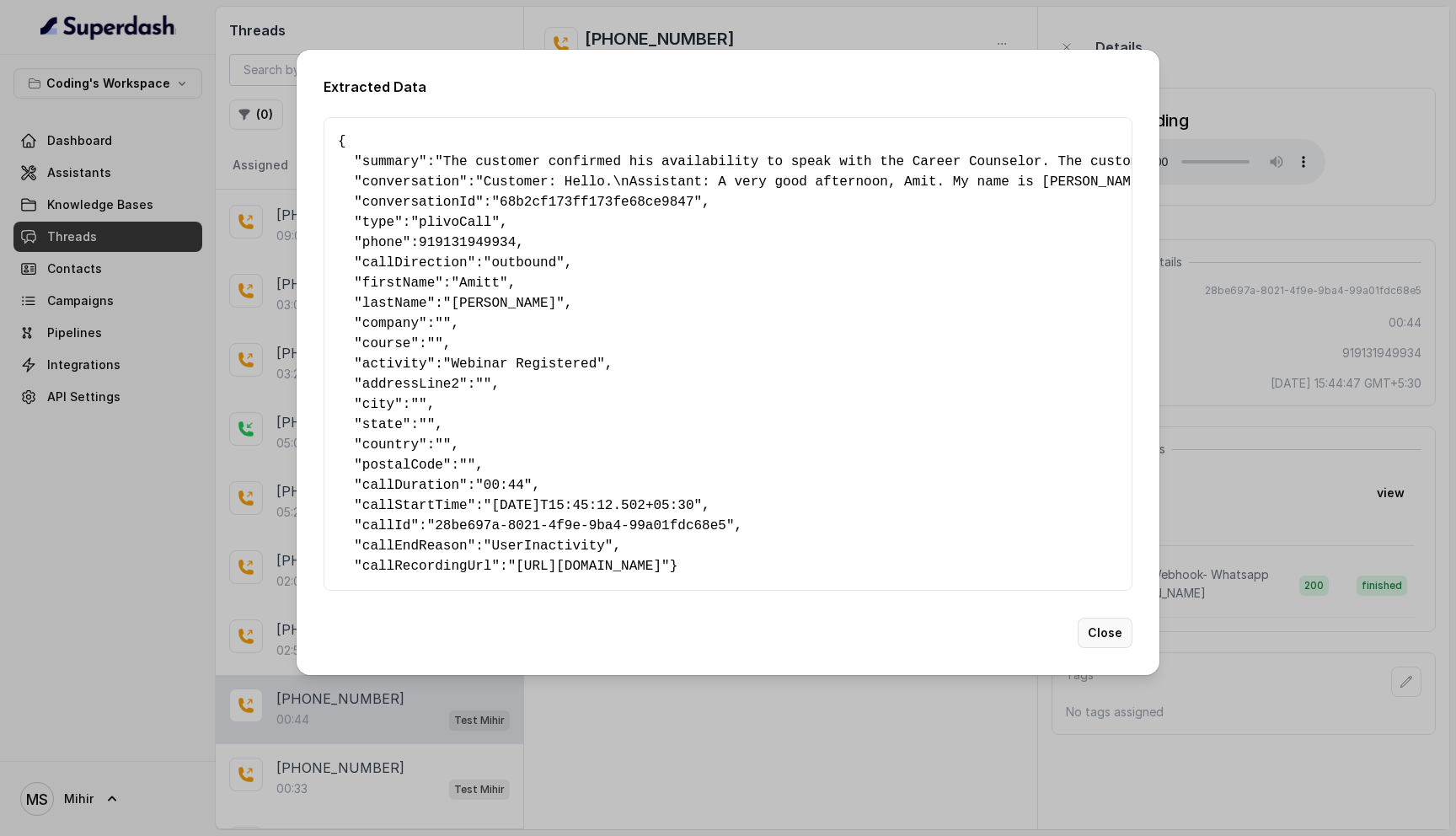
click at [1108, 643] on button "Close" at bounding box center [1105, 632] width 55 height 30
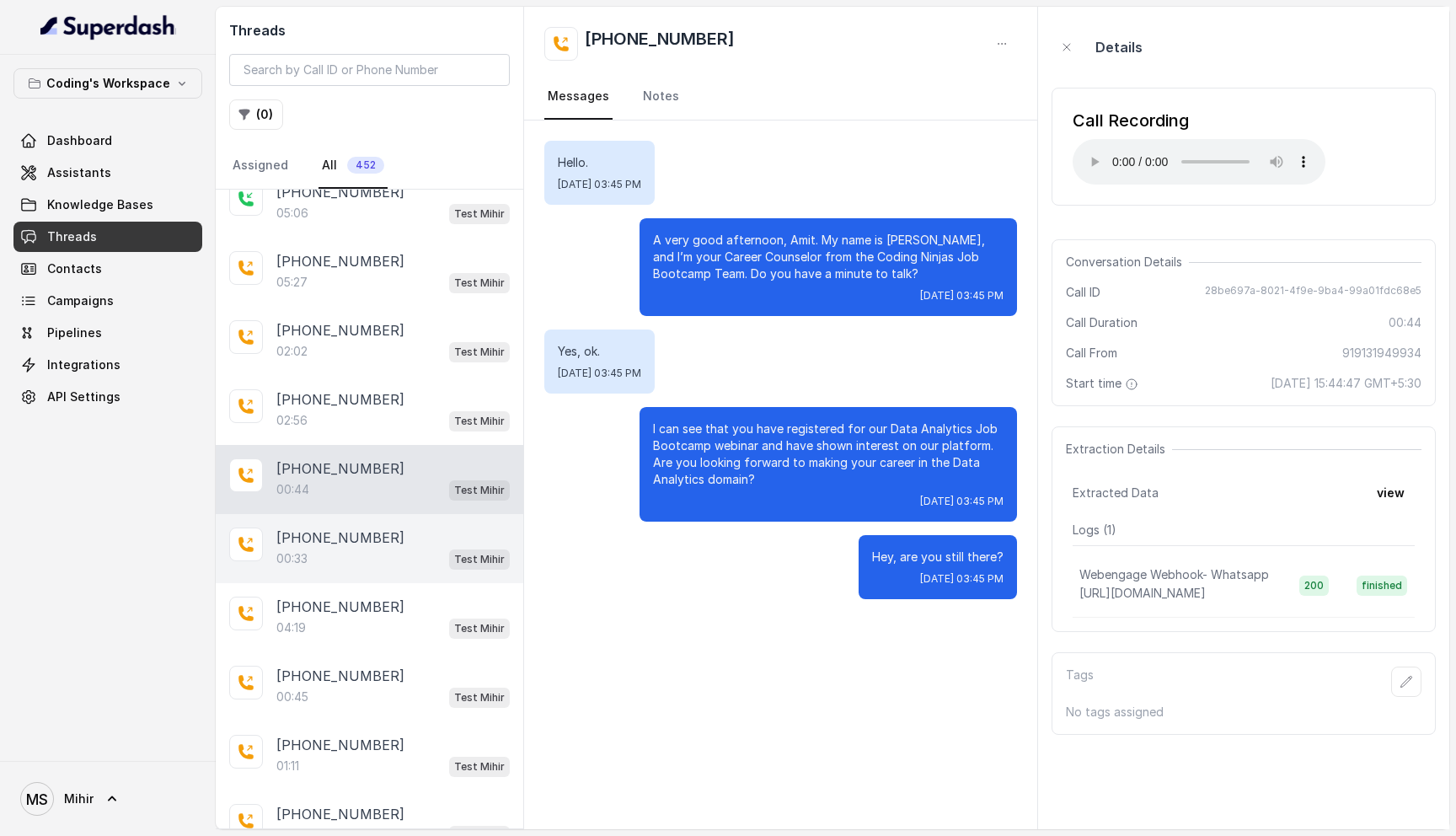
scroll to position [1152, 0]
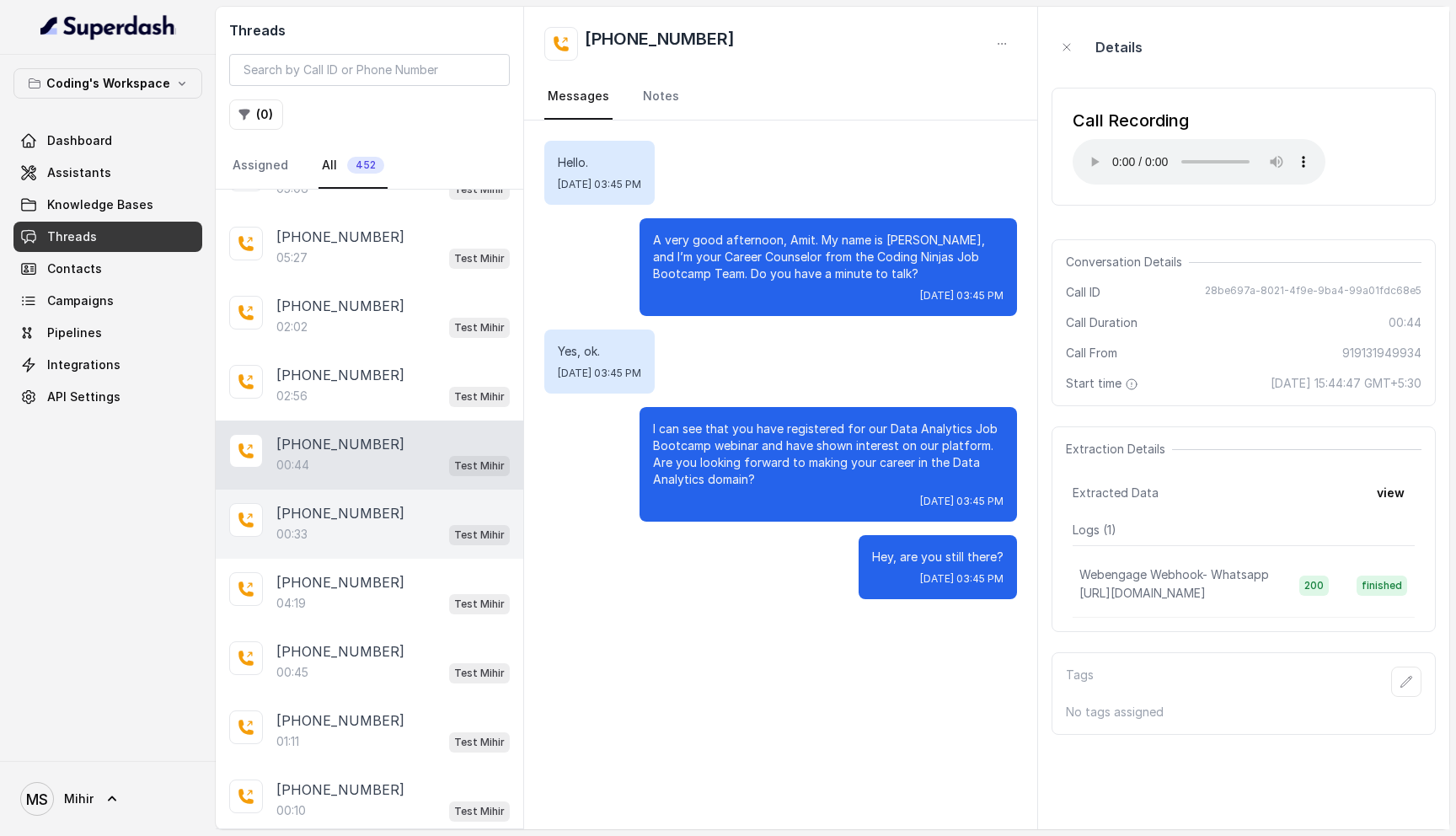
click at [376, 533] on div "00:33 Test Mihir" at bounding box center [393, 535] width 234 height 22
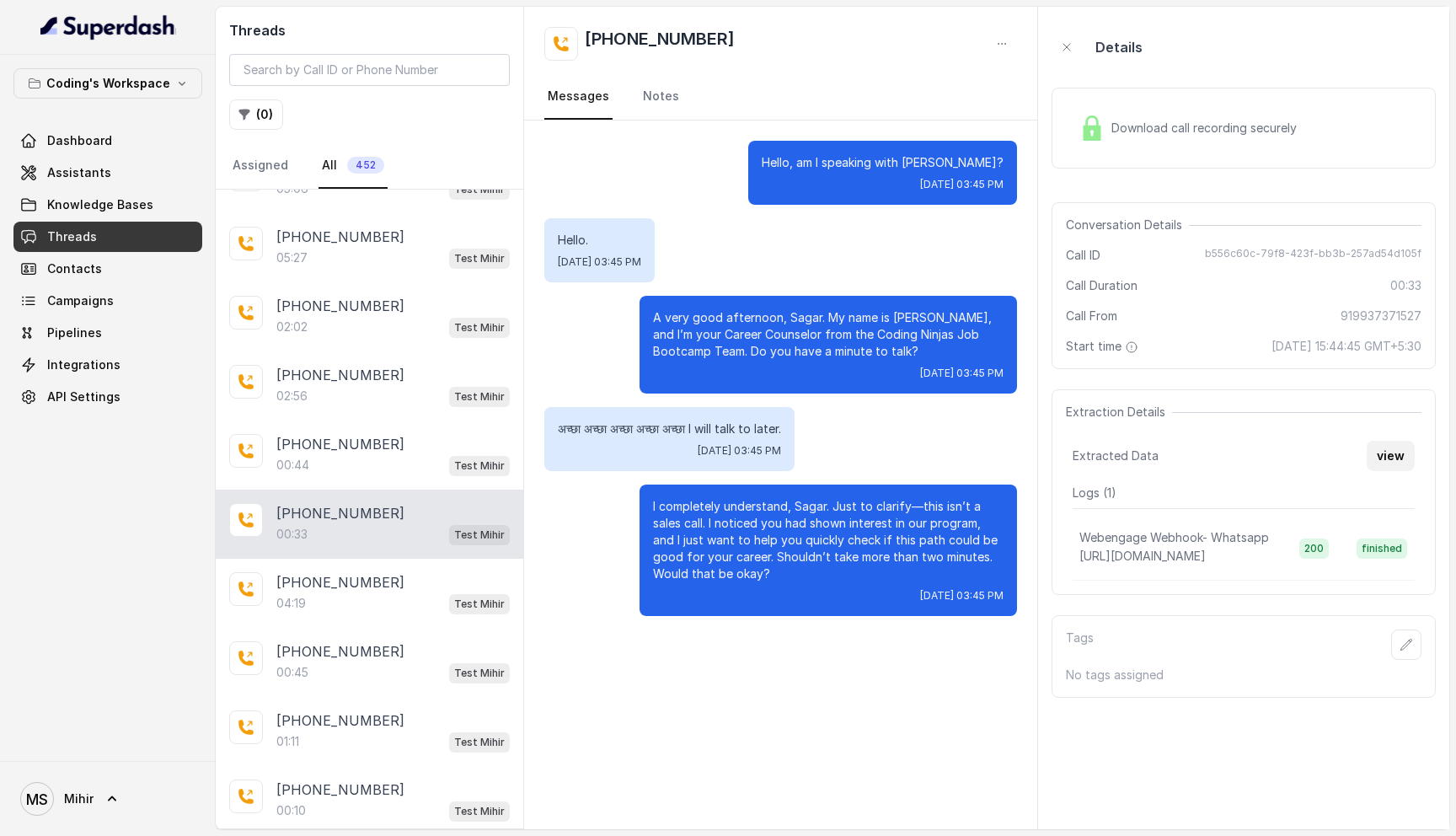
click at [1382, 456] on button "view" at bounding box center [1391, 455] width 48 height 30
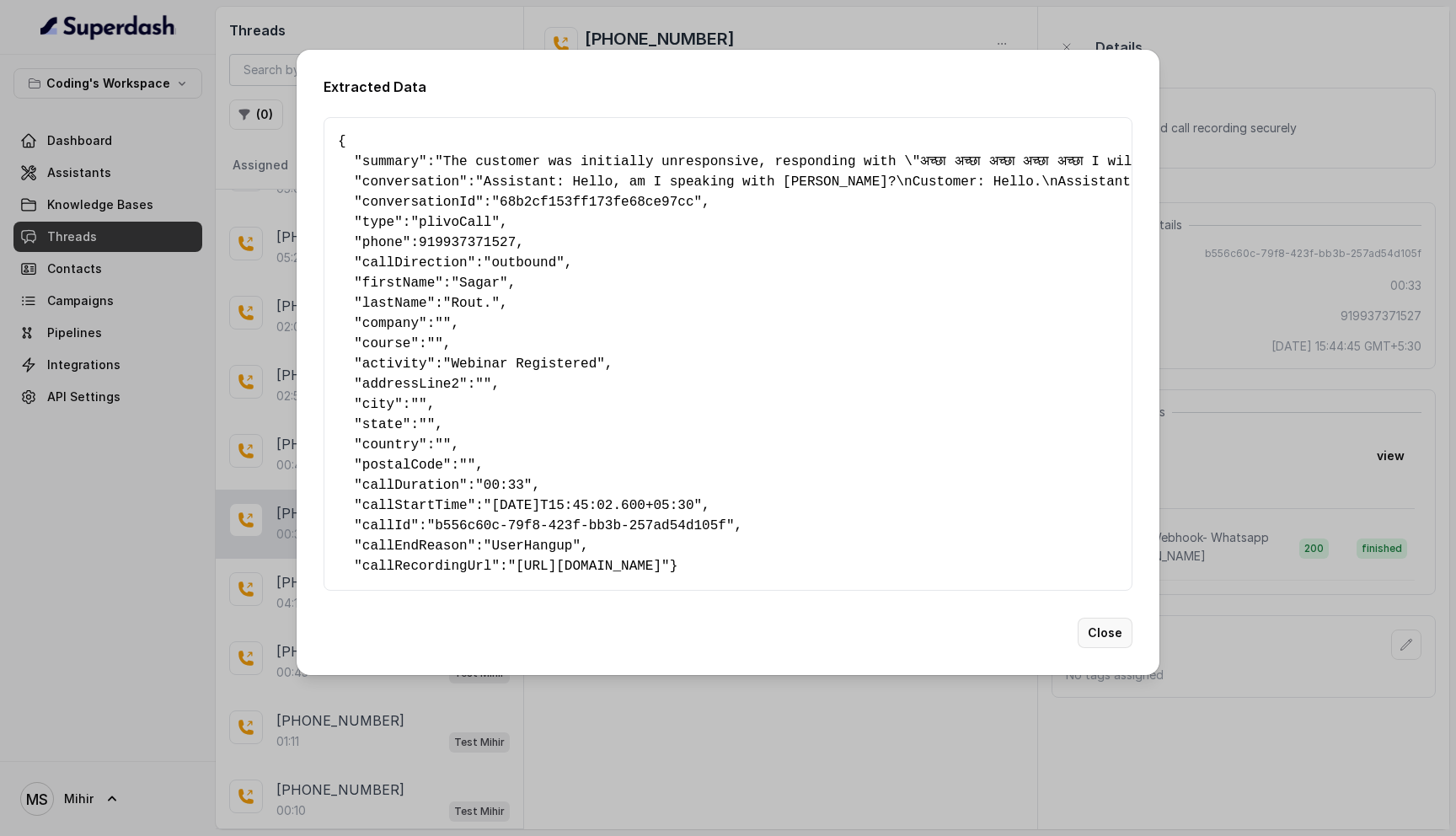
click at [1095, 646] on button "Close" at bounding box center [1105, 632] width 55 height 30
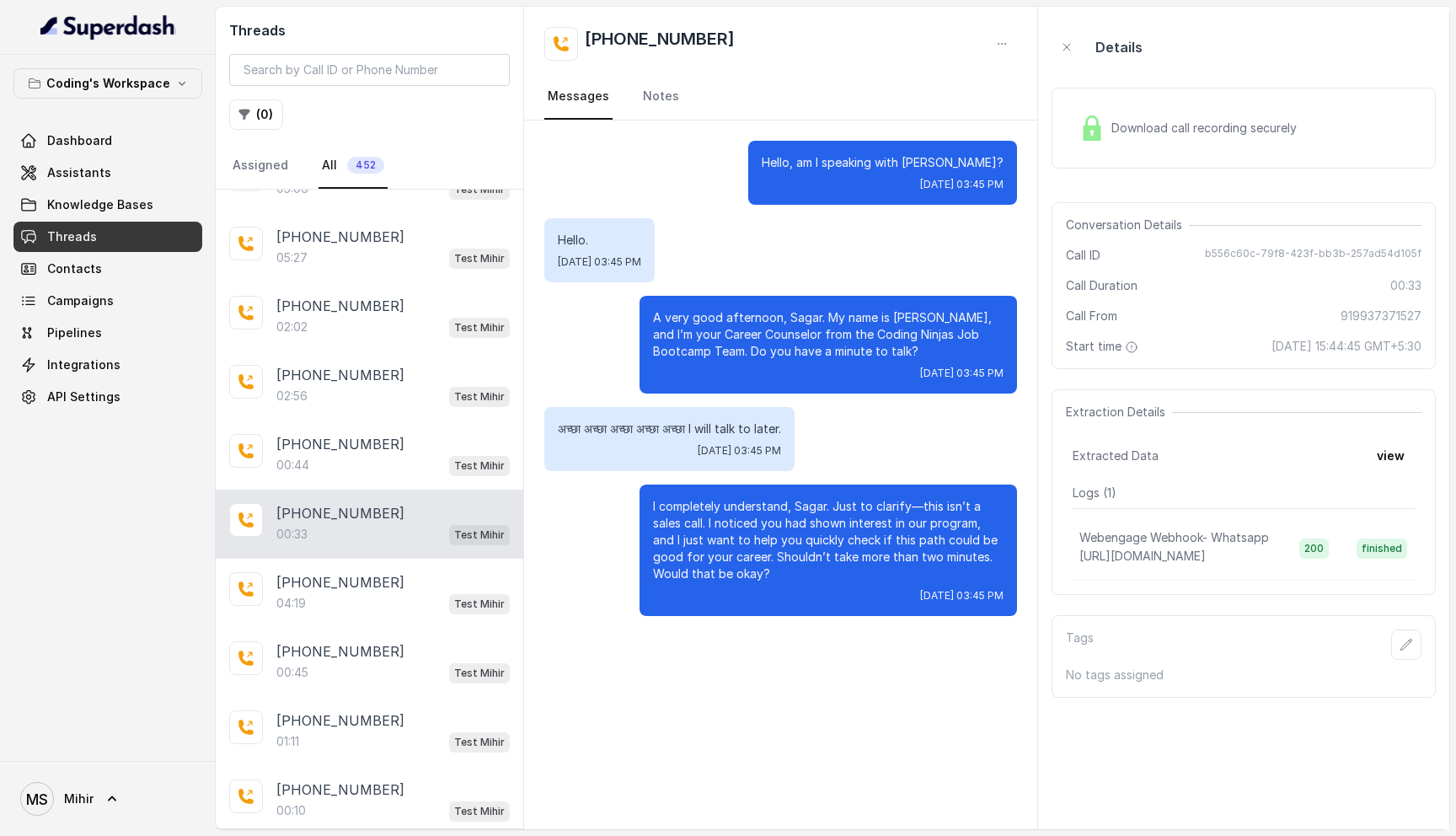
click at [1128, 154] on div "Download call recording securely" at bounding box center [1243, 127] width 384 height 81
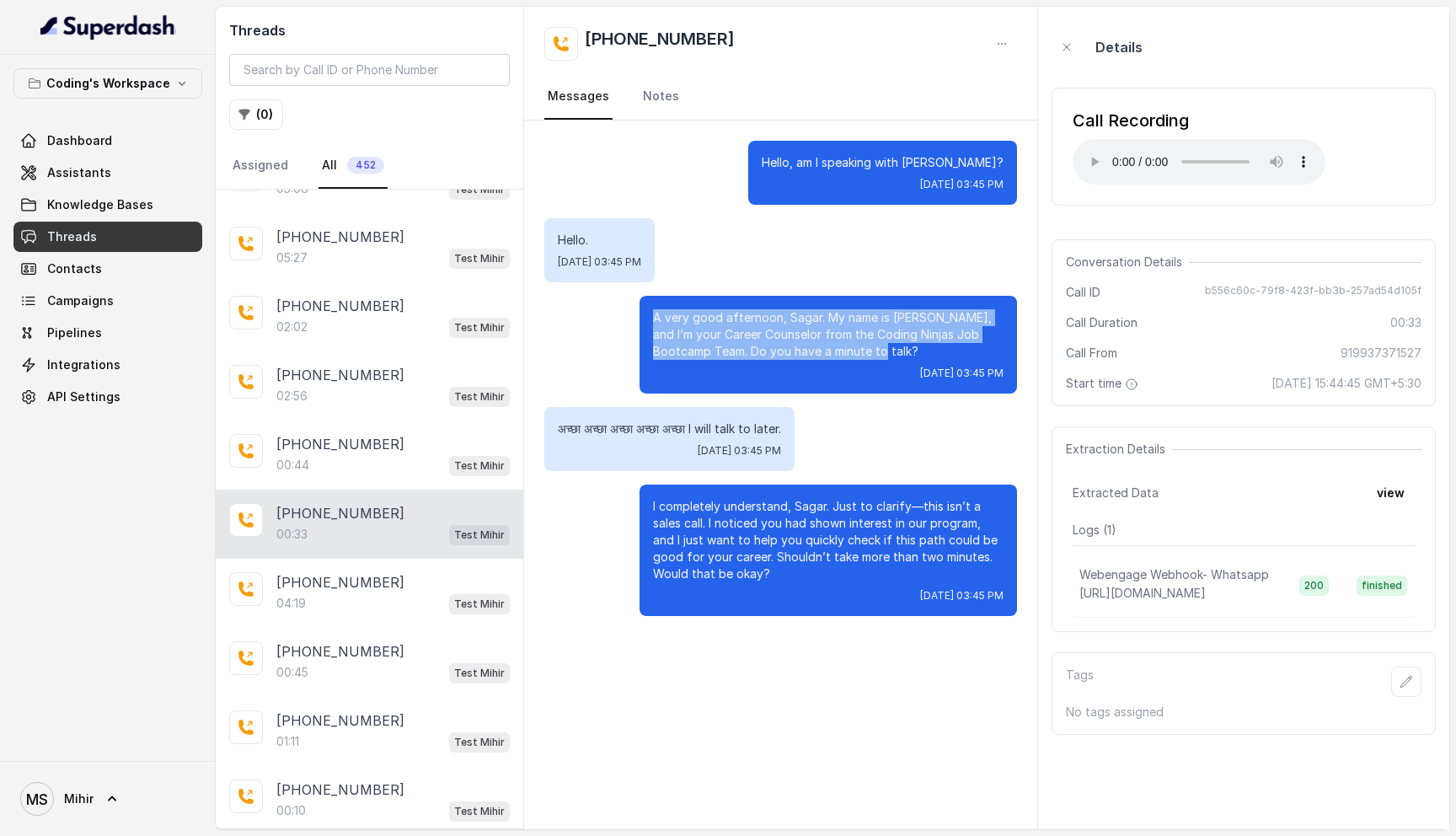
drag, startPoint x: 864, startPoint y: 351, endPoint x: 646, endPoint y: 303, distance: 223.2
click at [646, 303] on div "A very good afternoon, Sagar. My name is Prateek, and I’m your Career Counselor…" at bounding box center [828, 345] width 377 height 98
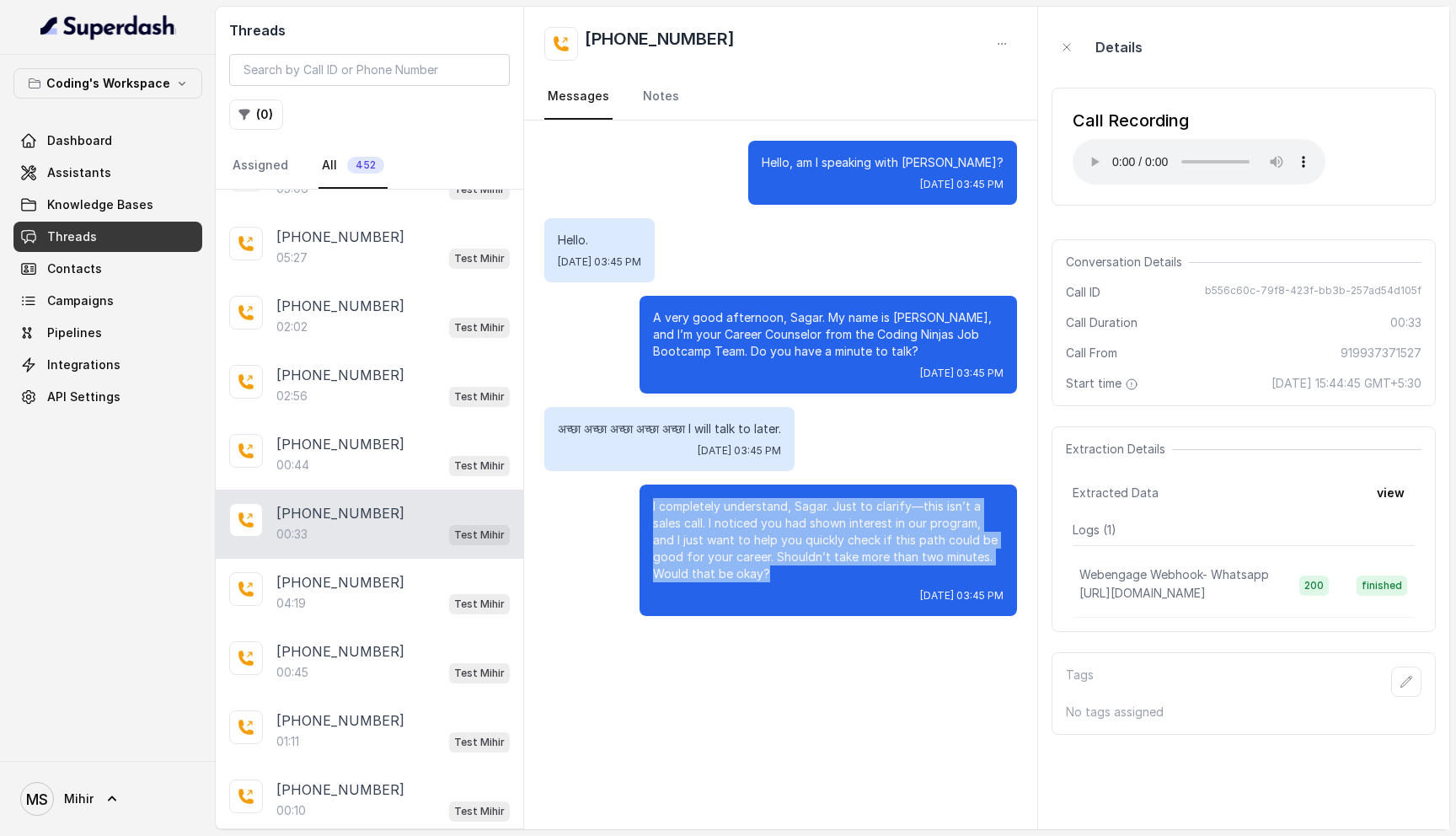
drag, startPoint x: 775, startPoint y: 575, endPoint x: 614, endPoint y: 482, distance: 185.9
click at [614, 482] on div "Hello, am I speaking with Sagar? Sat, Aug 30, 2025, 03:45 PM Hello. Sat, Aug 30…" at bounding box center [781, 378] width 513 height 516
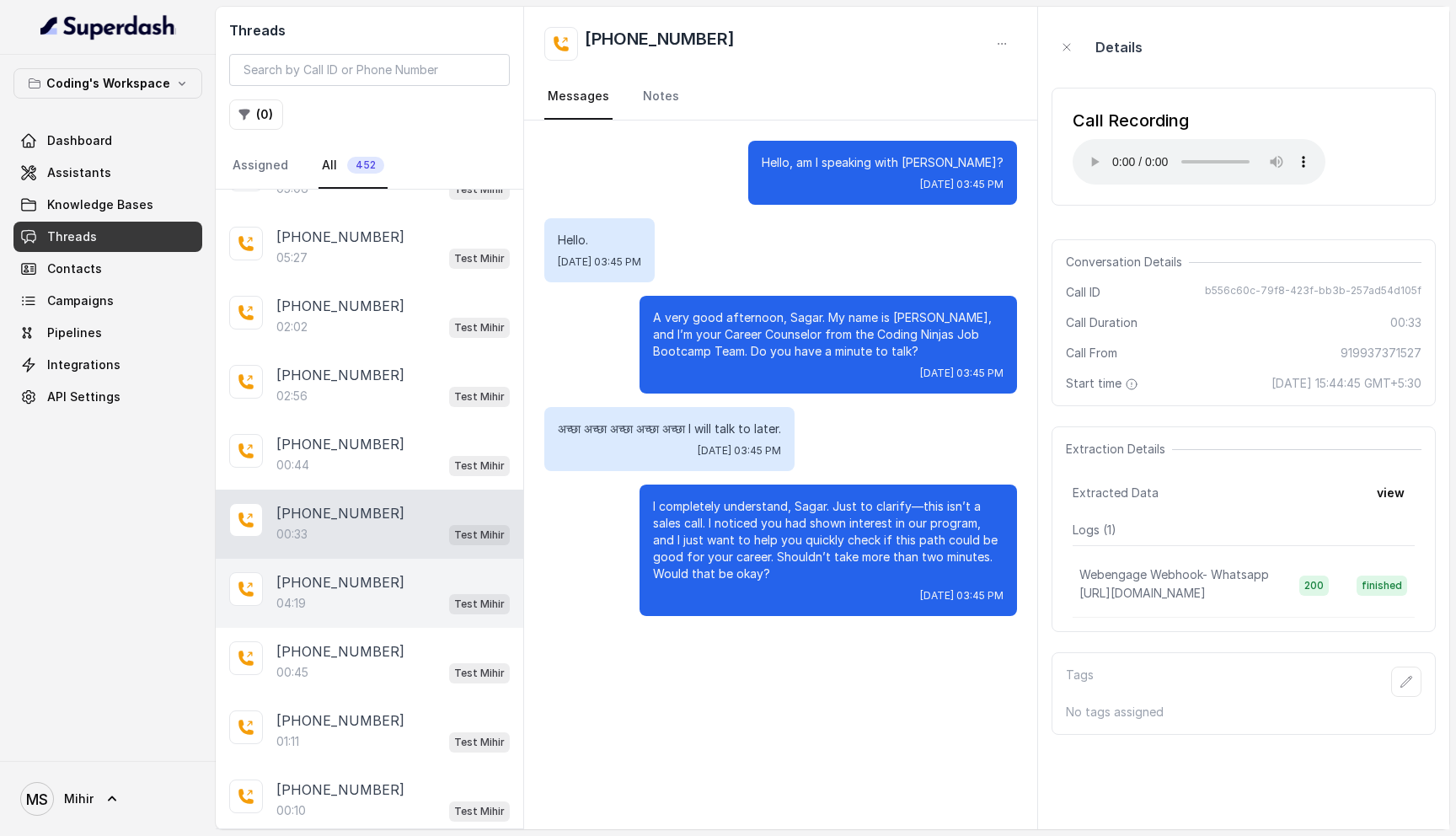
click at [384, 614] on div "+919852777861 04:19 Test Mihir" at bounding box center [370, 593] width 308 height 69
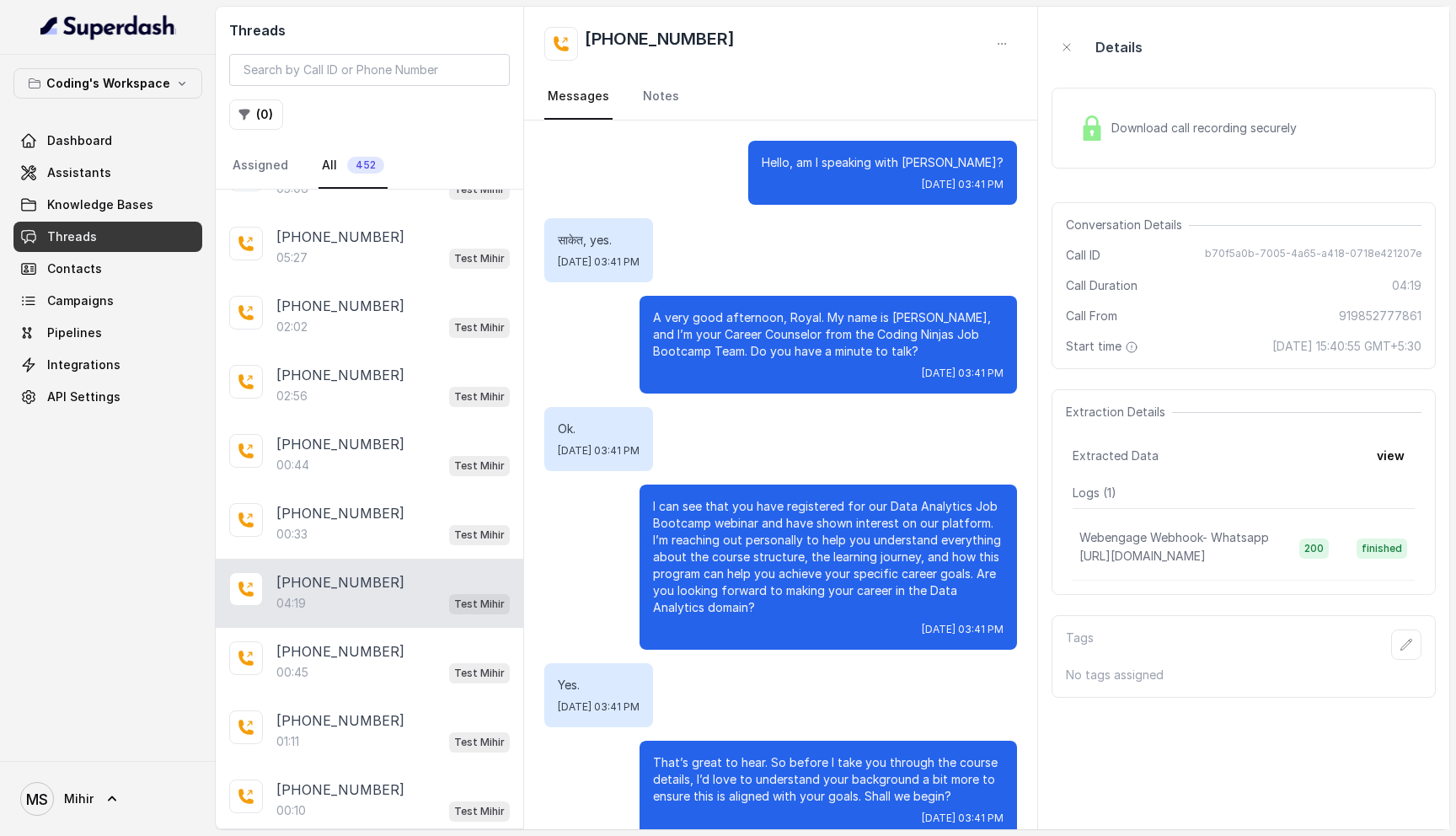
click at [1242, 135] on span "Download call recording securely" at bounding box center [1207, 128] width 192 height 17
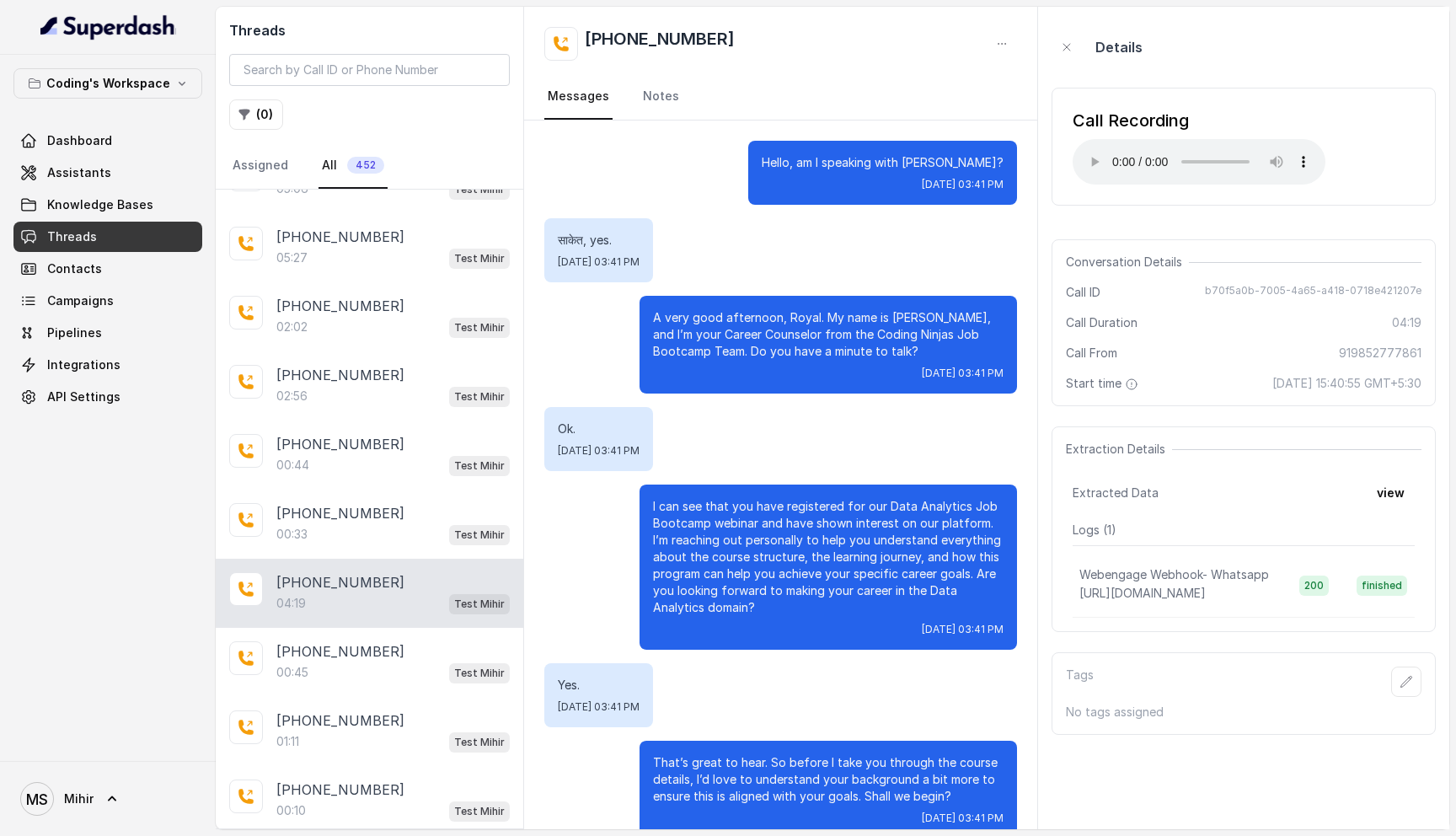
click at [666, 45] on h2 "[PHONE_NUMBER]" at bounding box center [660, 44] width 150 height 33
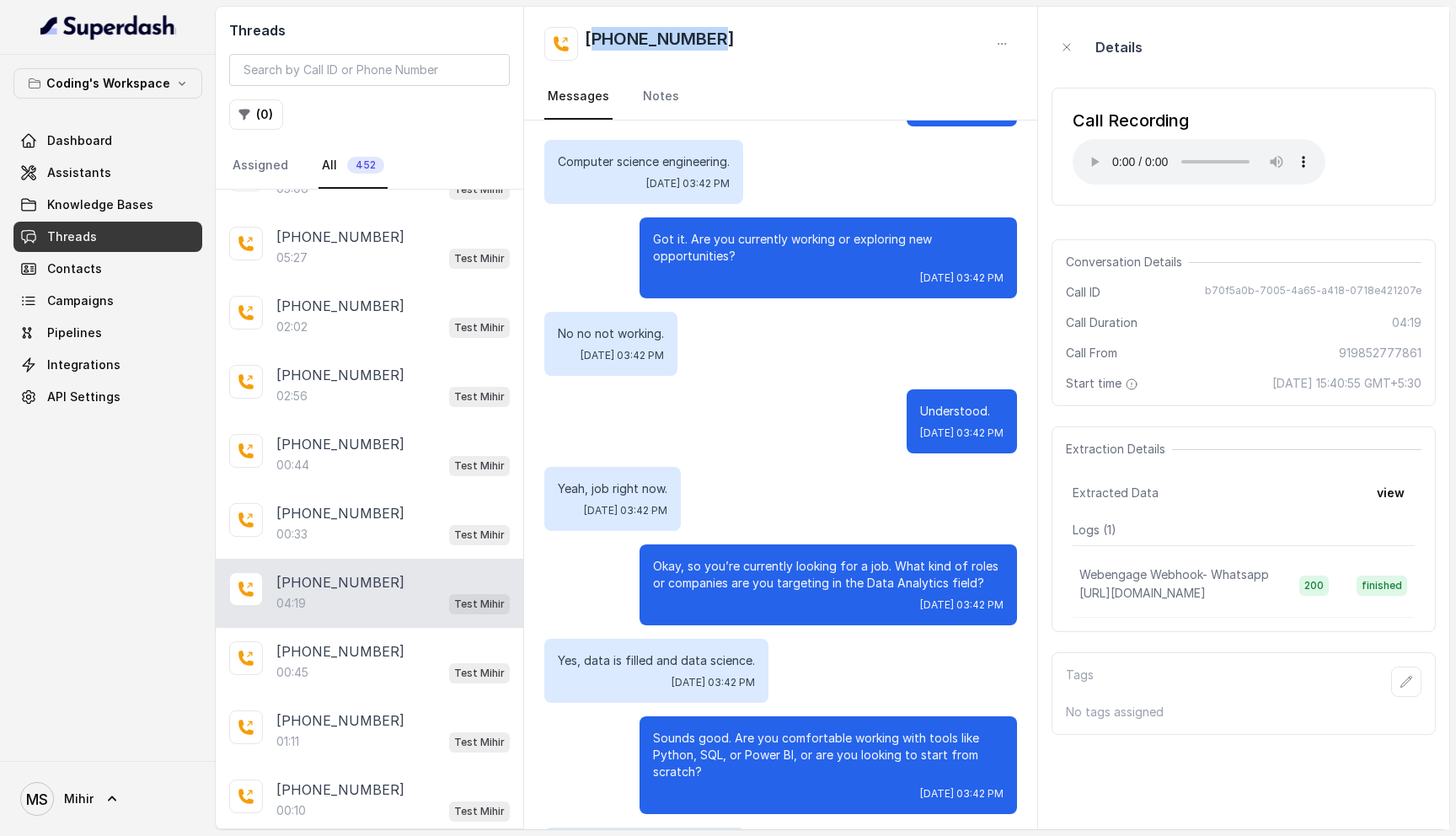
scroll to position [1024, 0]
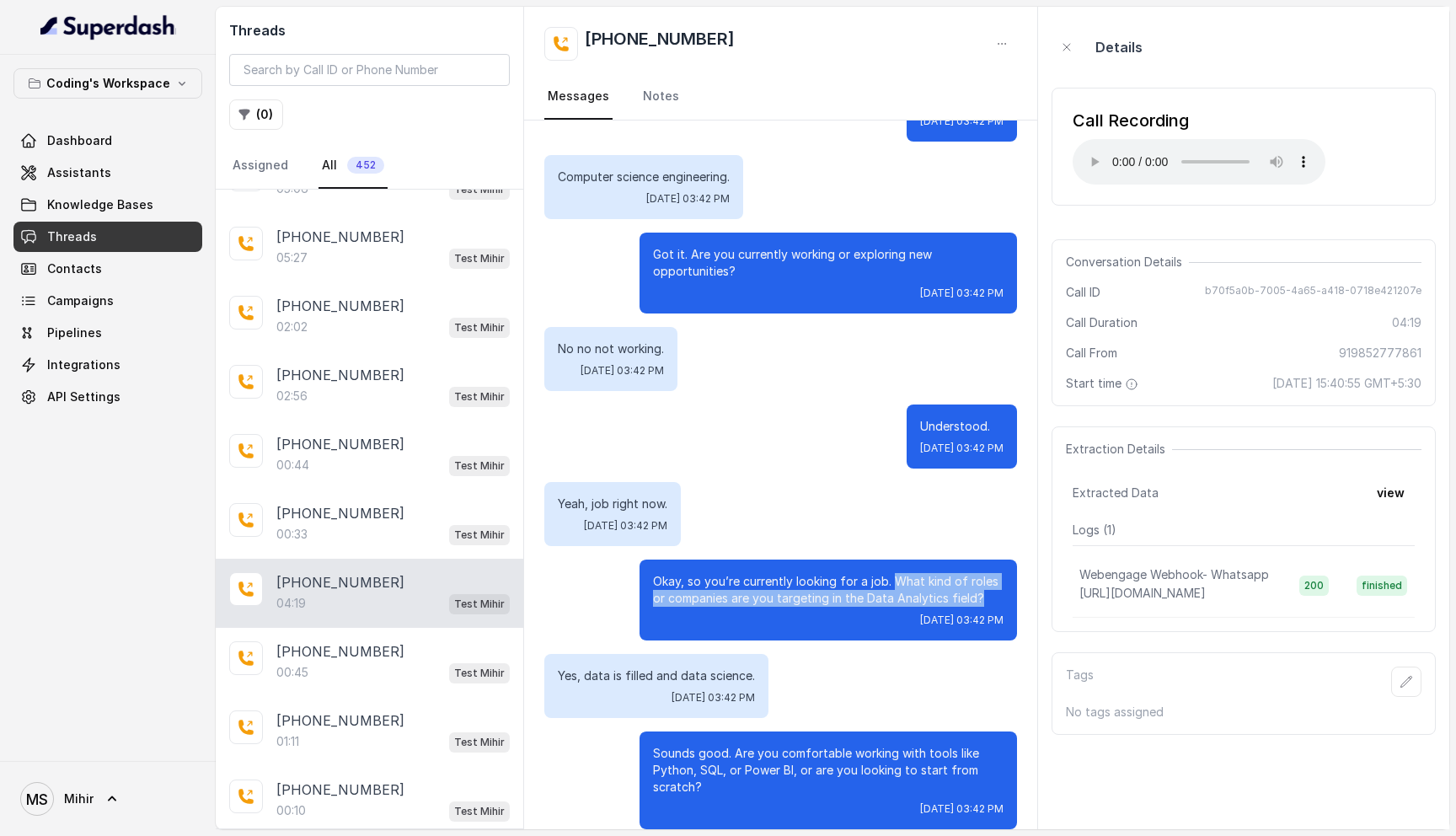
drag, startPoint x: 896, startPoint y: 584, endPoint x: 979, endPoint y: 598, distance: 84.2
click at [979, 598] on p "Okay, so you’re currently looking for a job. What kind of roles or companies ar…" at bounding box center [828, 590] width 351 height 33
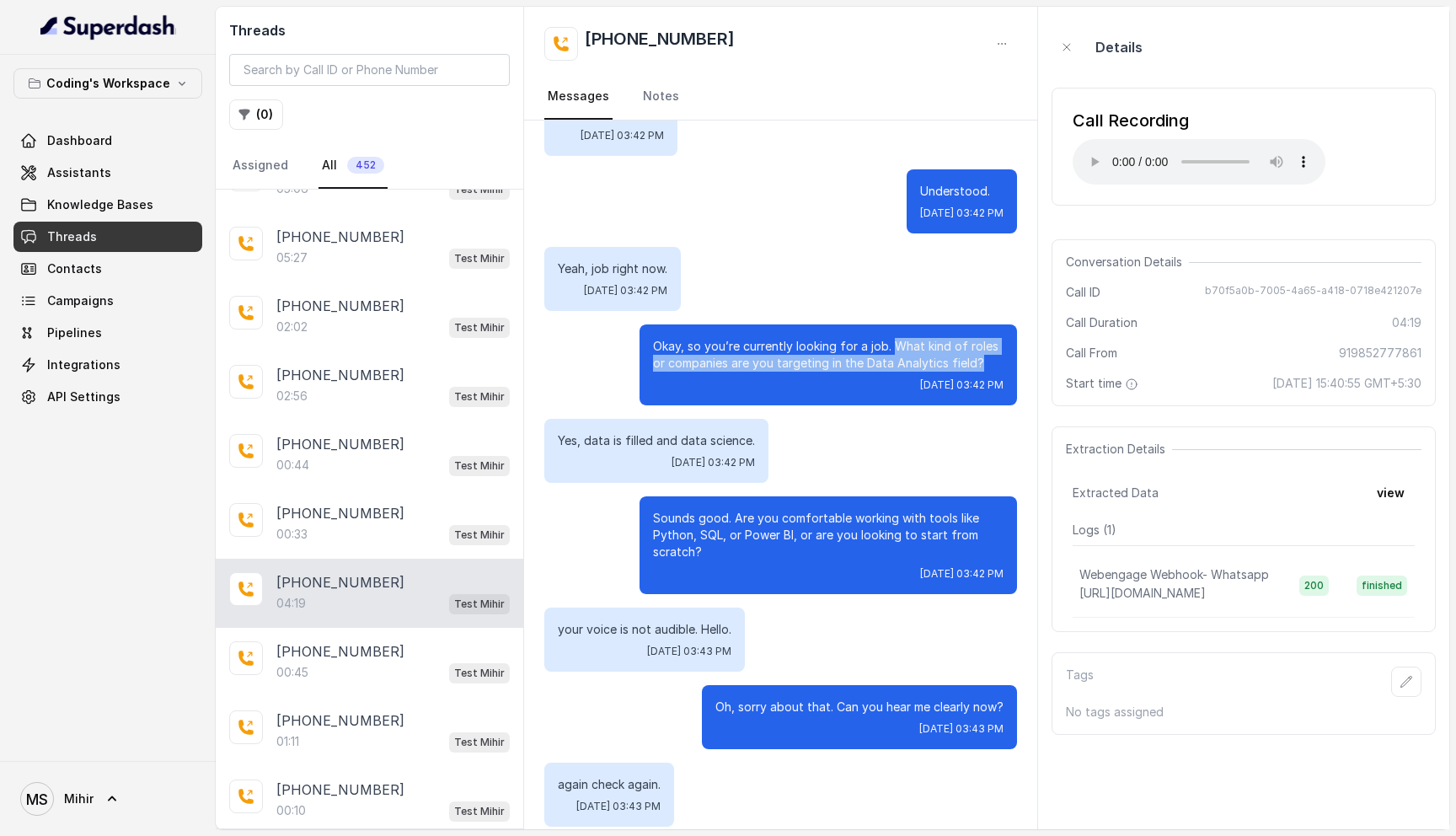
scroll to position [1272, 0]
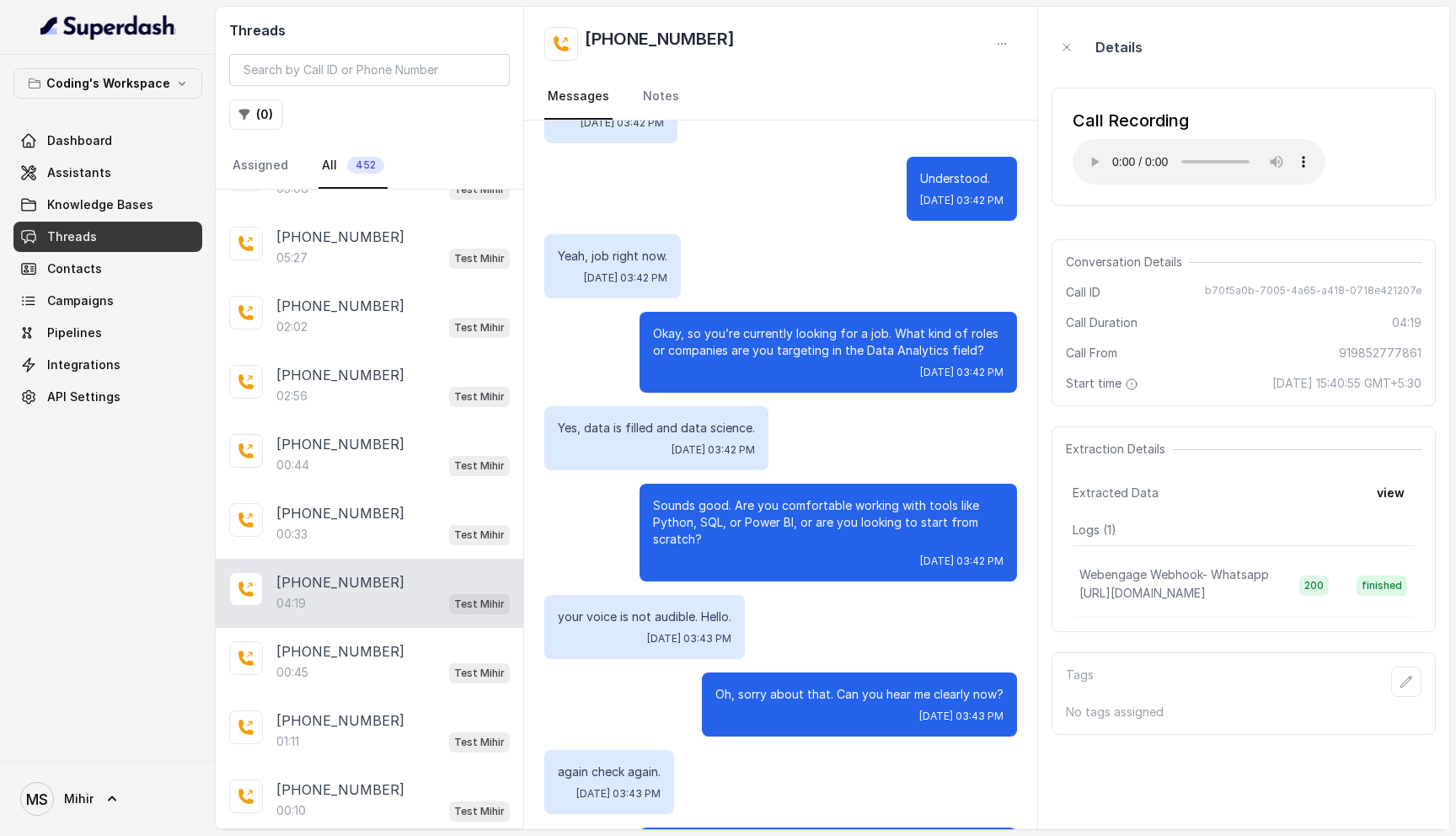
click at [768, 507] on p "Sounds good. Are you comfortable working with tools like Python, SQL, or Power …" at bounding box center [828, 522] width 351 height 50
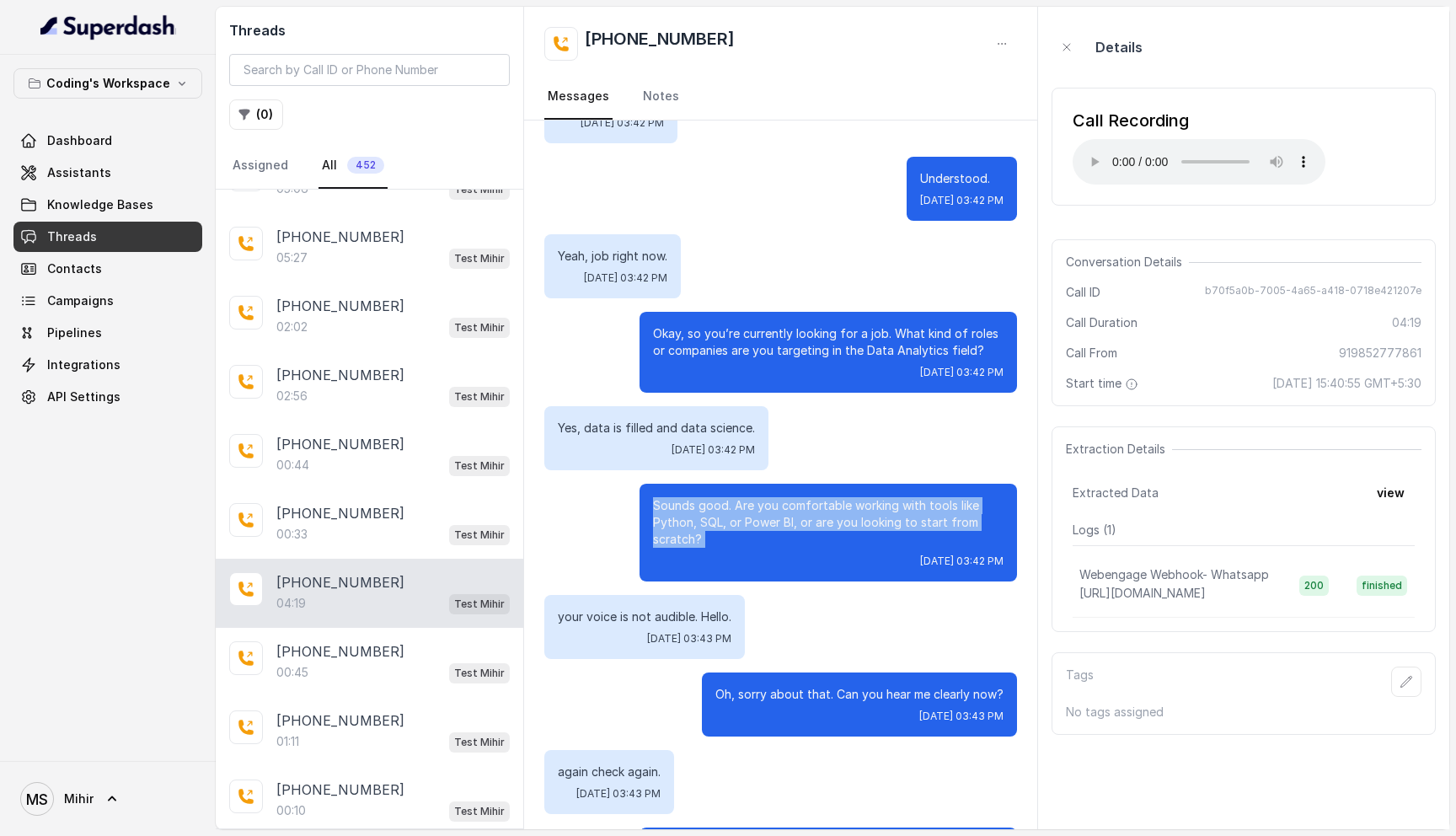
click at [768, 507] on p "Sounds good. Are you comfortable working with tools like Python, SQL, or Power …" at bounding box center [828, 522] width 351 height 50
click at [765, 525] on p "Sounds good. Are you comfortable working with tools like Python, SQL, or Power …" at bounding box center [828, 522] width 351 height 50
drag, startPoint x: 741, startPoint y: 541, endPoint x: 648, endPoint y: 502, distance: 100.8
click at [648, 502] on div "Sounds good. Are you comfortable working with tools like Python, SQL, or Power …" at bounding box center [828, 532] width 377 height 98
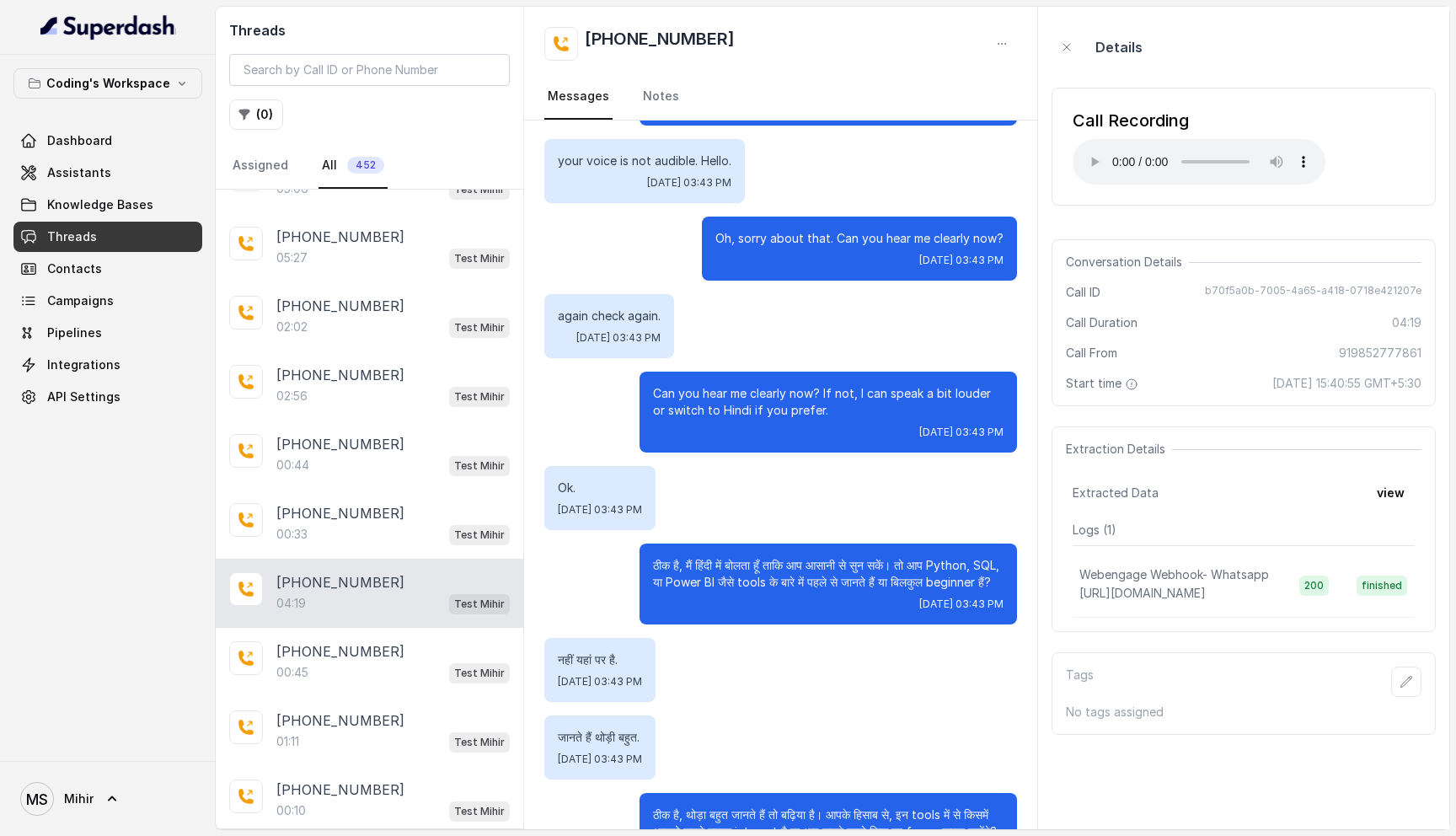
scroll to position [1736, 0]
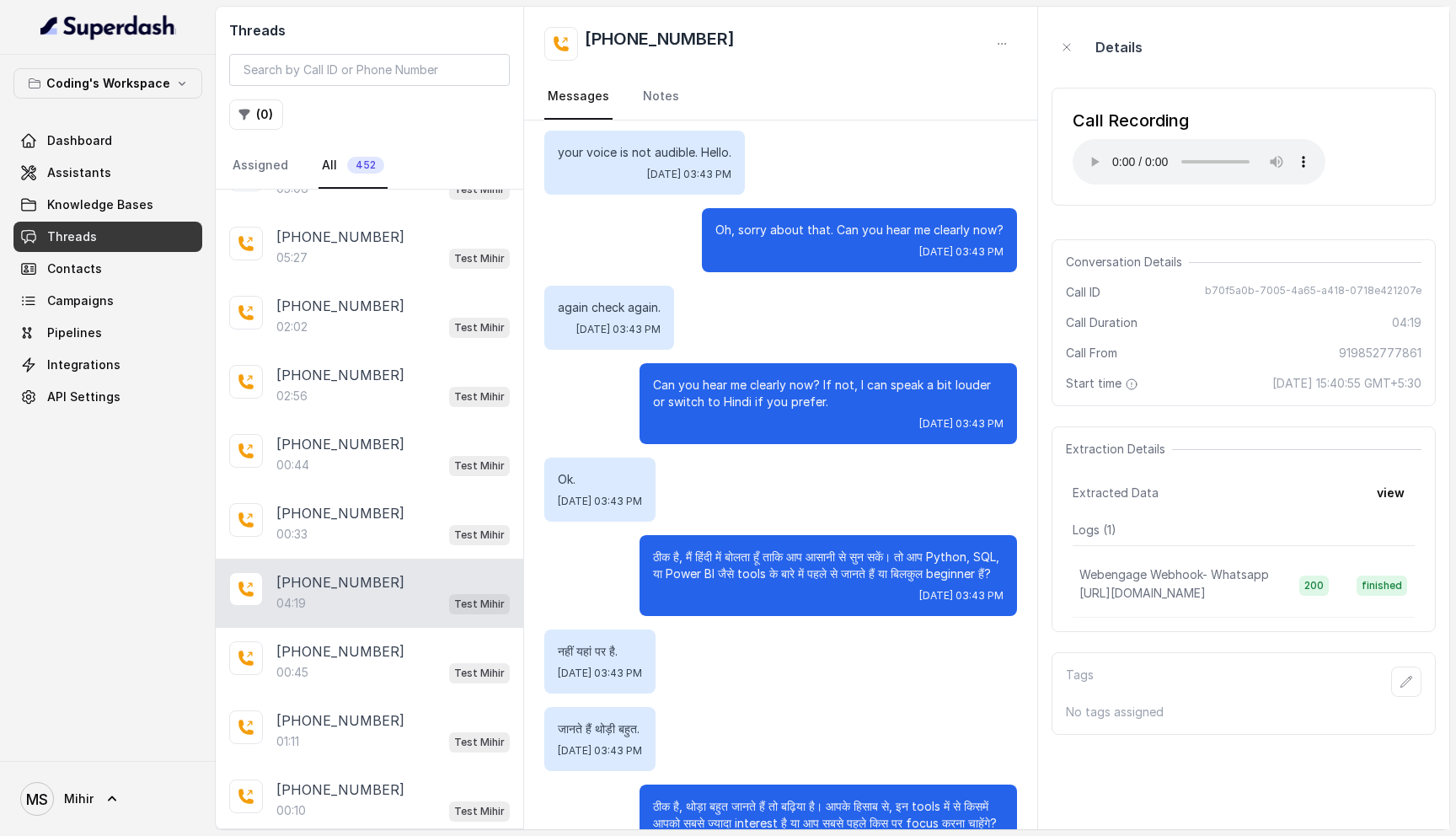
click at [837, 406] on p "Can you hear me clearly now? If not, I can speak a bit louder or switch to Hind…" at bounding box center [828, 393] width 351 height 33
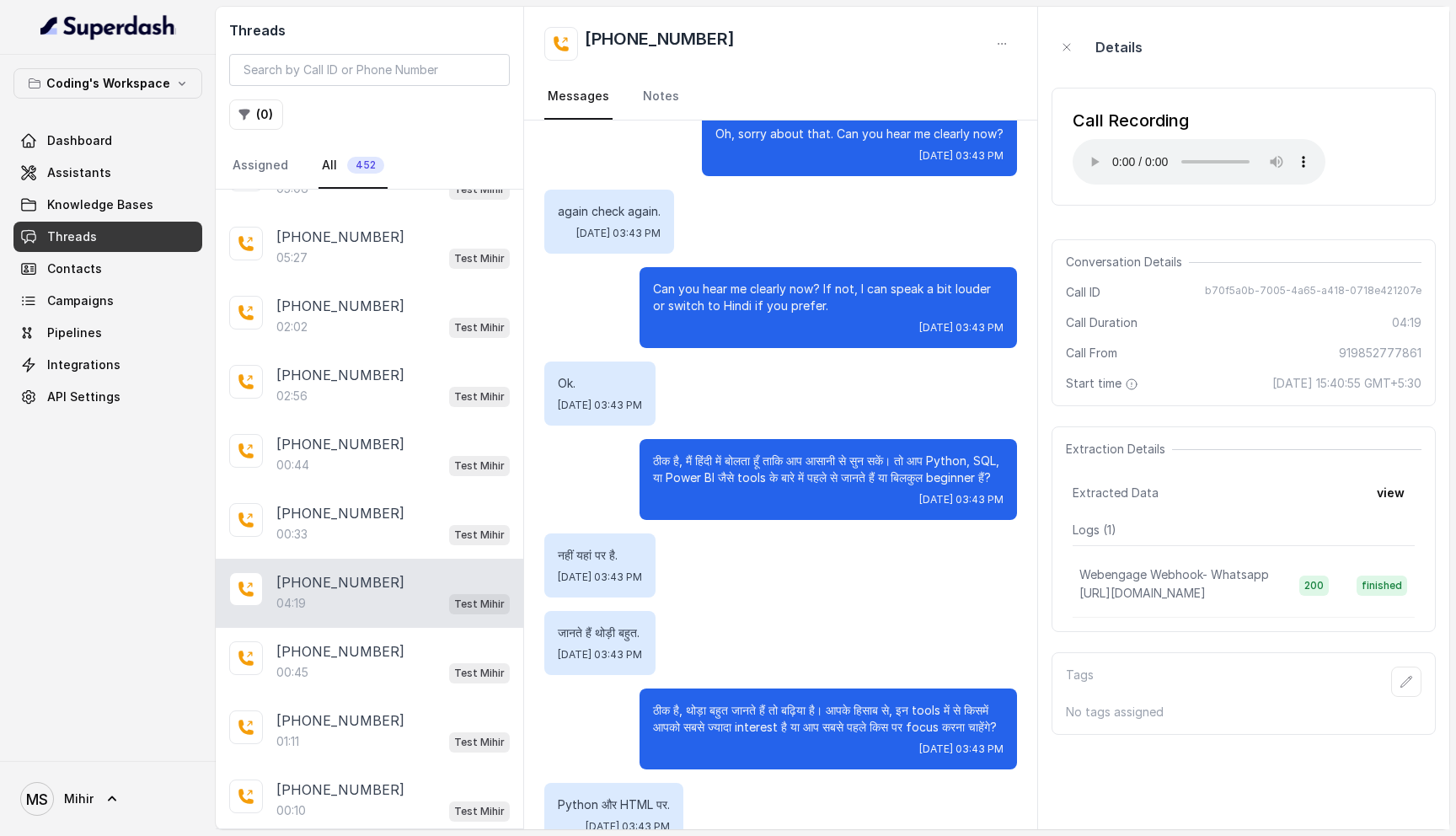
scroll to position [1954, 0]
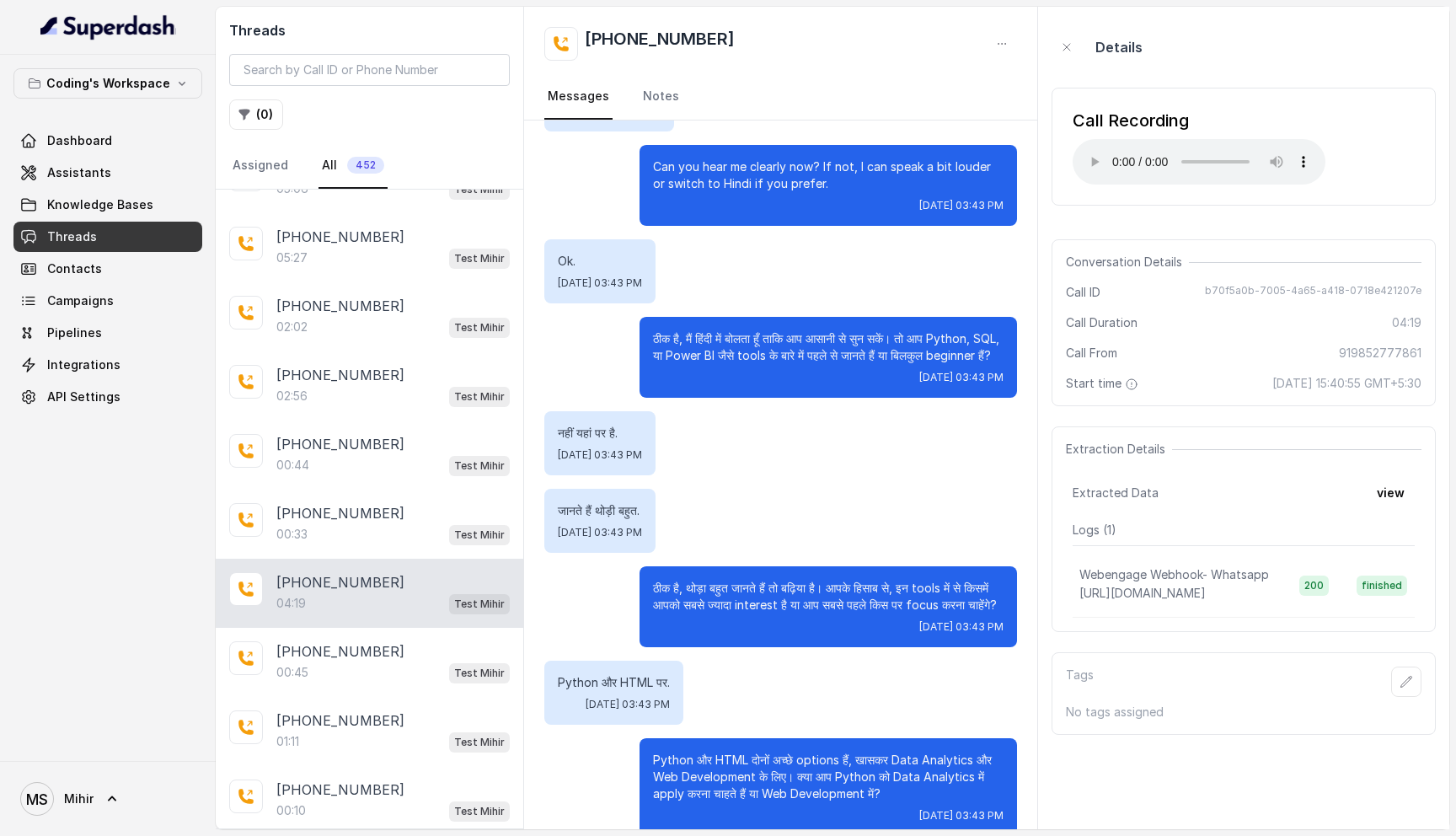
click at [868, 607] on p "ठीक है, थोड़ा बहुत जानते हैं तो बढ़िया है। आपके हिसाब से, इन tools में से किसमे…" at bounding box center [828, 596] width 351 height 33
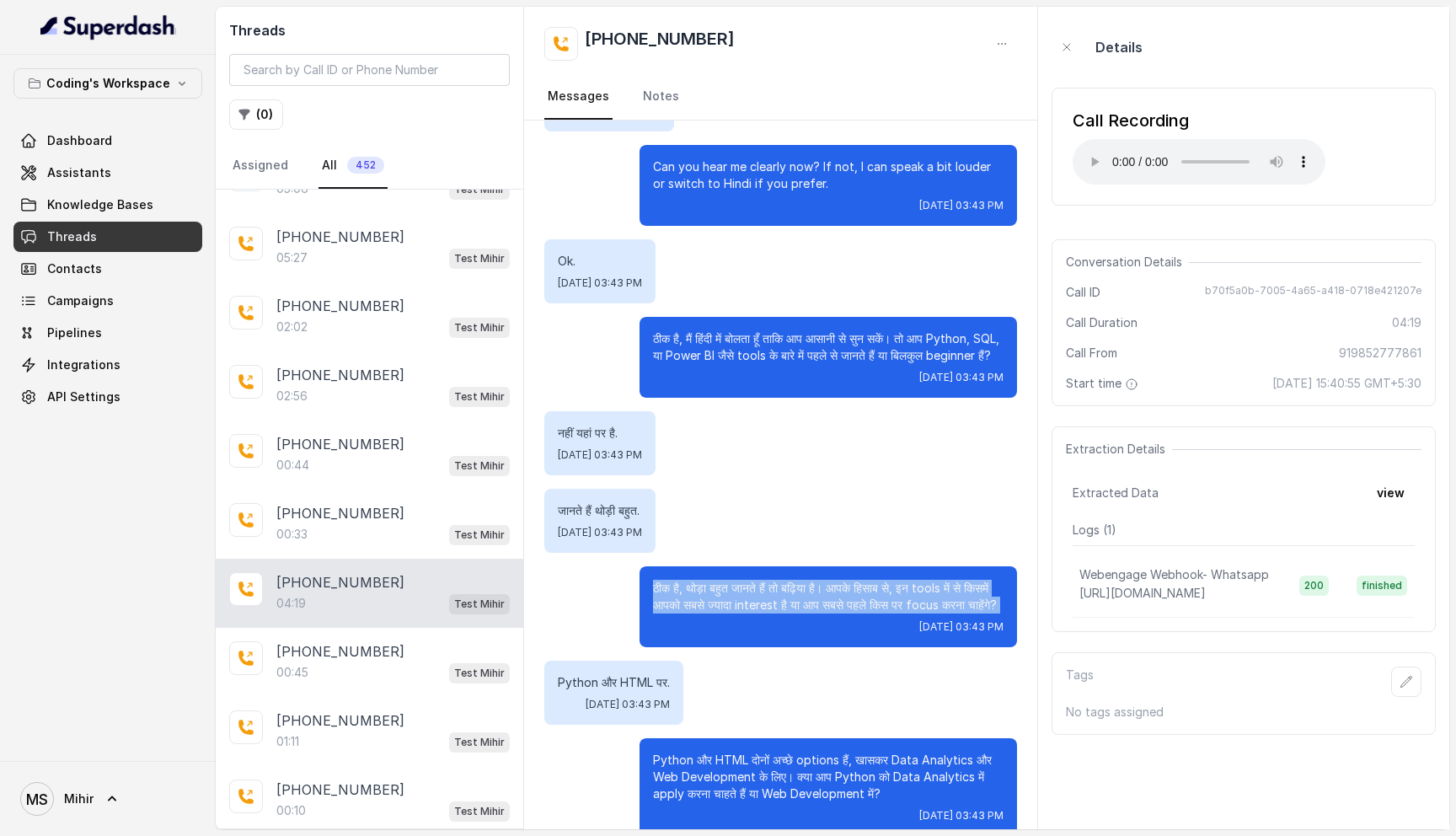
click at [868, 607] on p "ठीक है, थोड़ा बहुत जानते हैं तो बढ़िया है। आपके हिसाब से, इन tools में से किसमे…" at bounding box center [828, 596] width 351 height 33
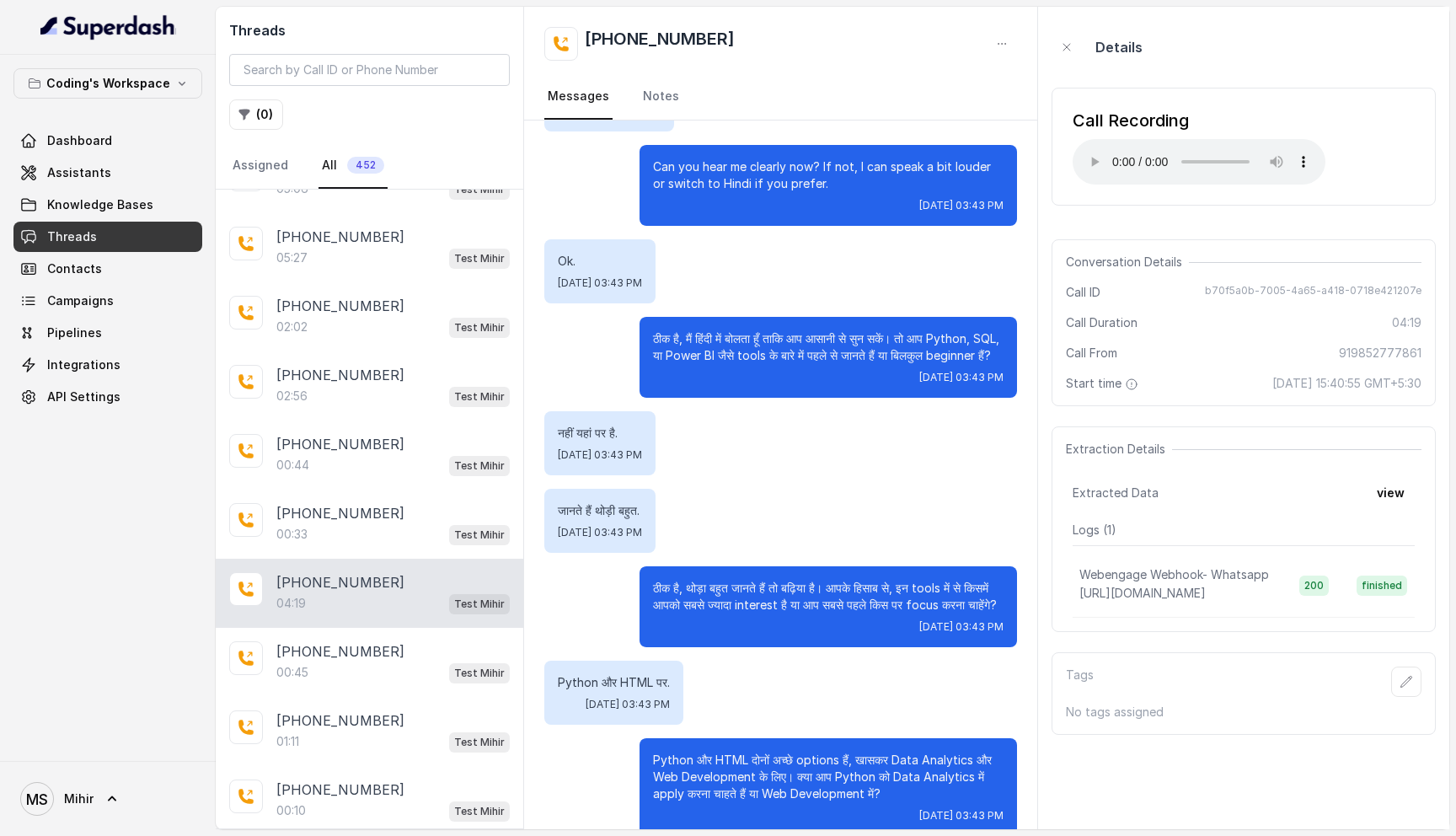
click at [868, 607] on p "ठीक है, थोड़ा बहुत जानते हैं तो बढ़िया है। आपके हिसाब से, इन tools में से किसमे…" at bounding box center [828, 596] width 351 height 33
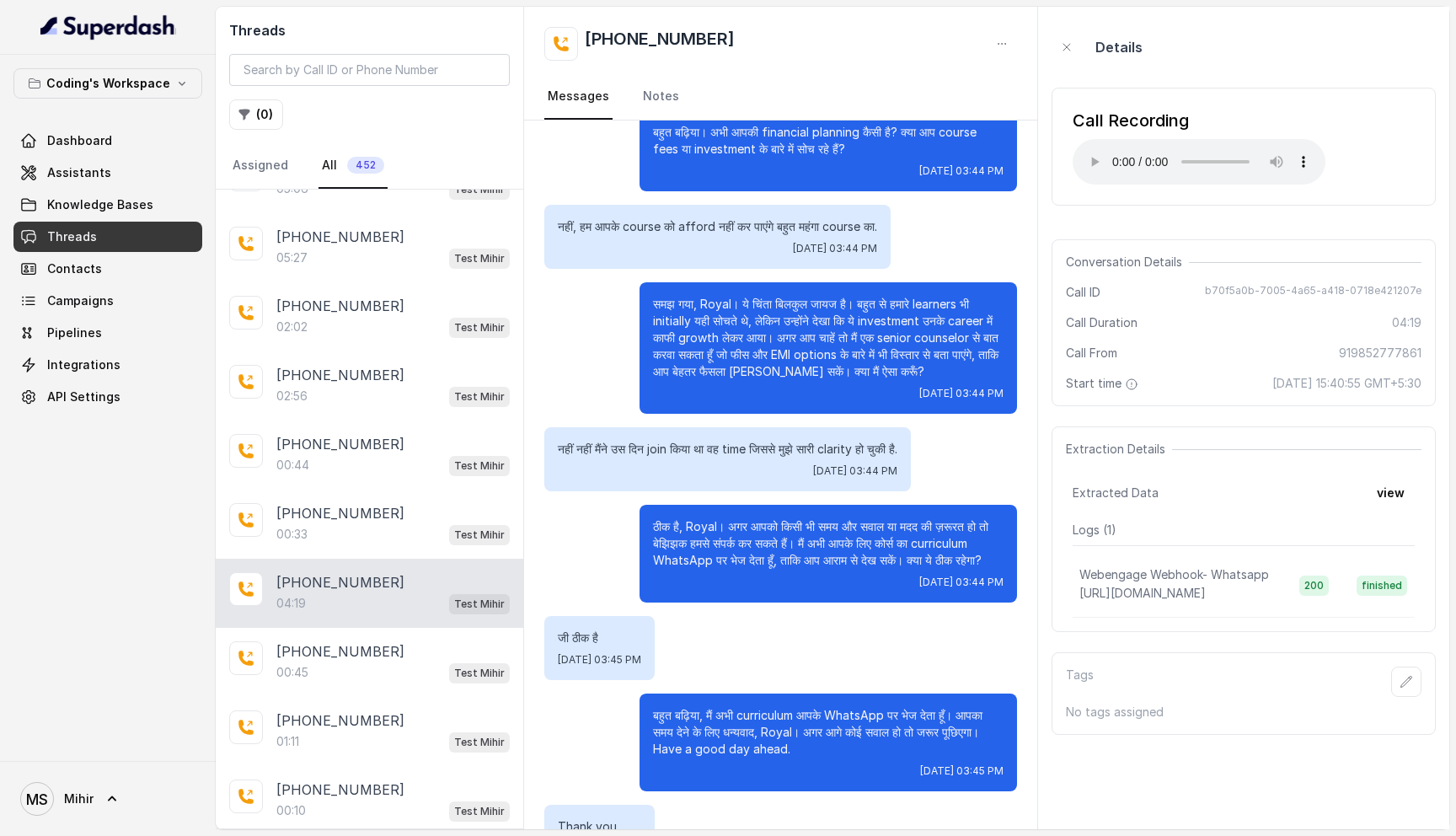
scroll to position [3131, 0]
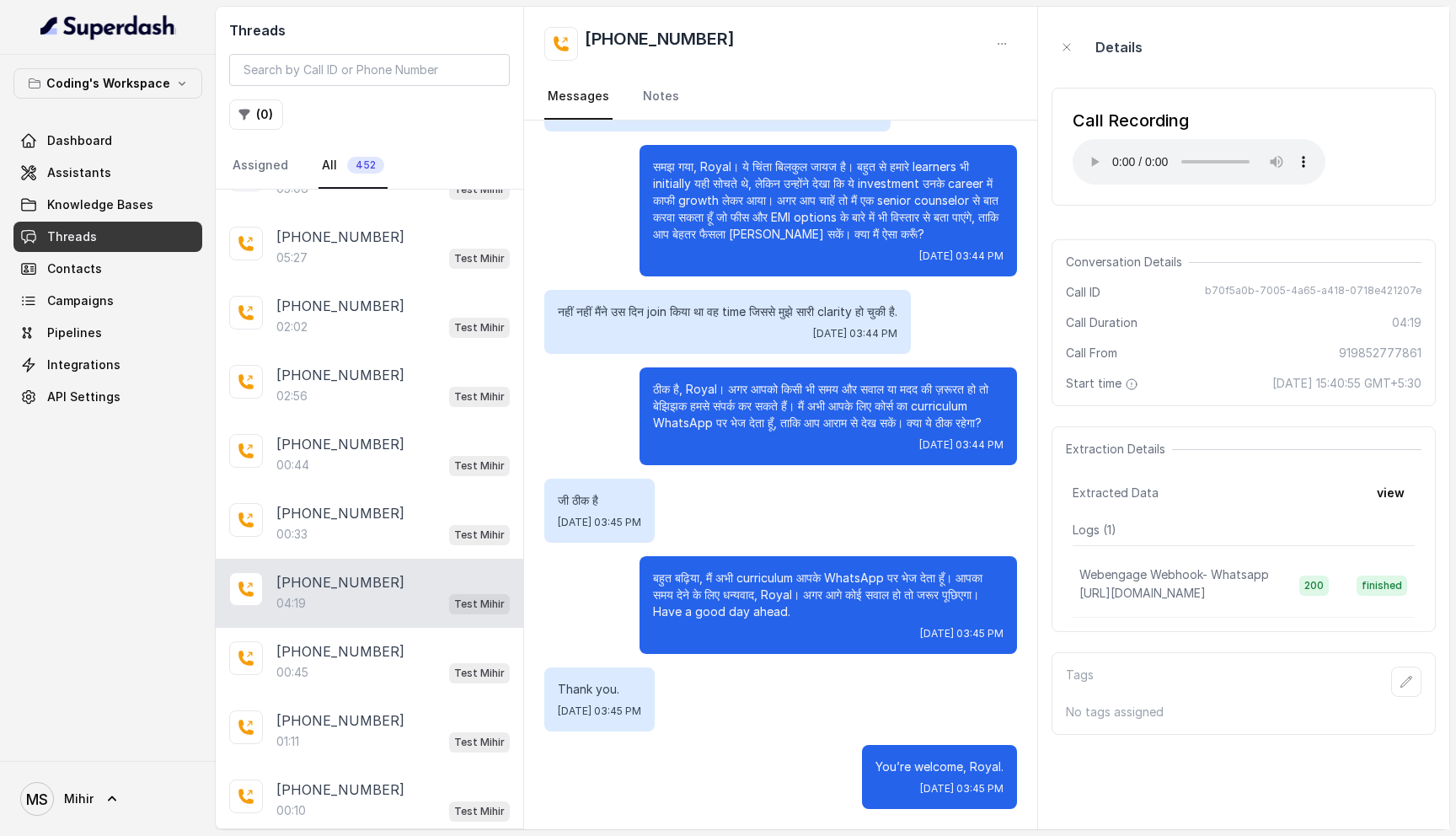
click at [737, 583] on p "बहुत बढ़िया, मैं अभी curriculum आपके WhatsApp पर भेज देता हूँ। आपका समय देने के…" at bounding box center [828, 595] width 351 height 50
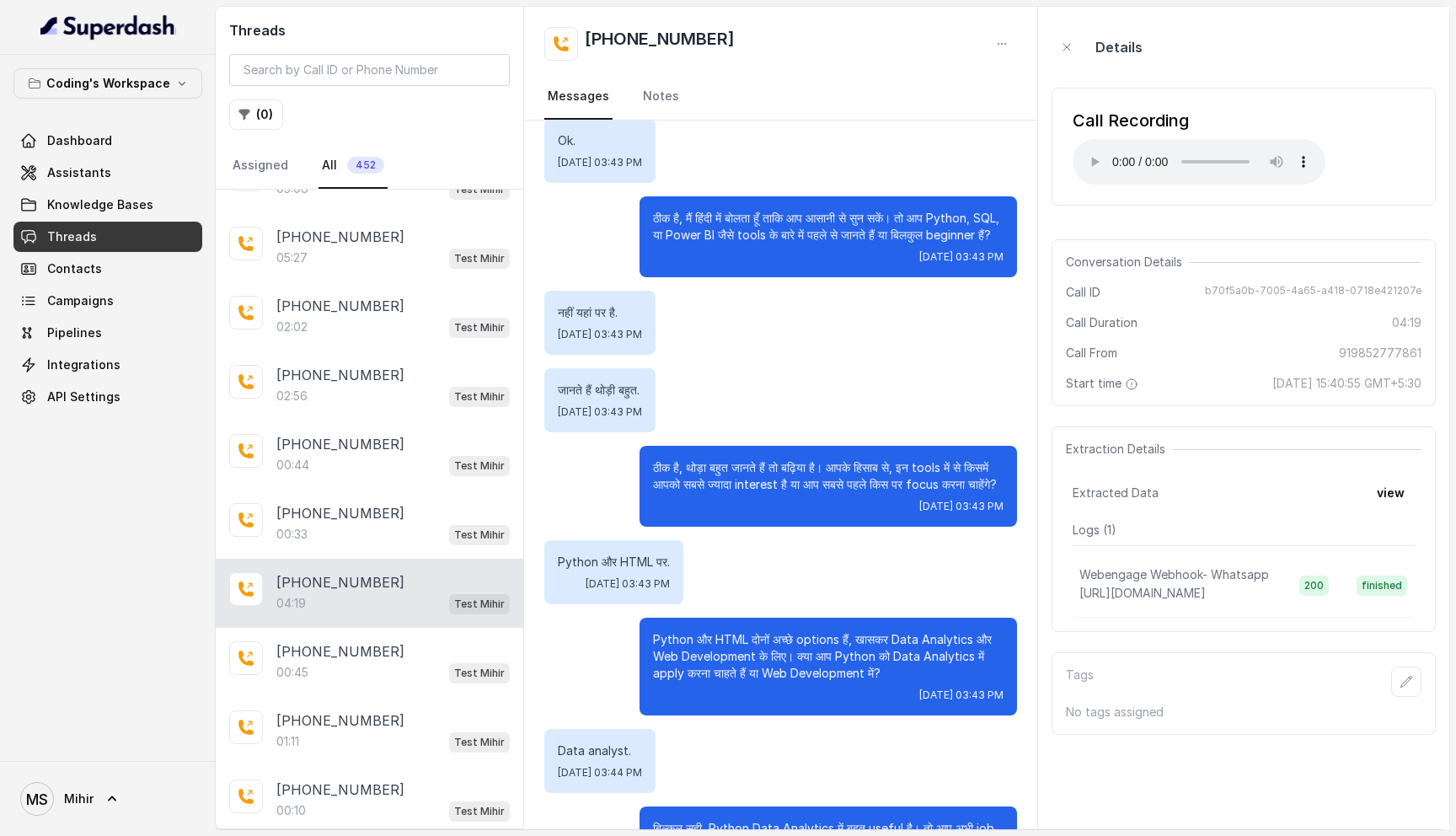
scroll to position [2062, 0]
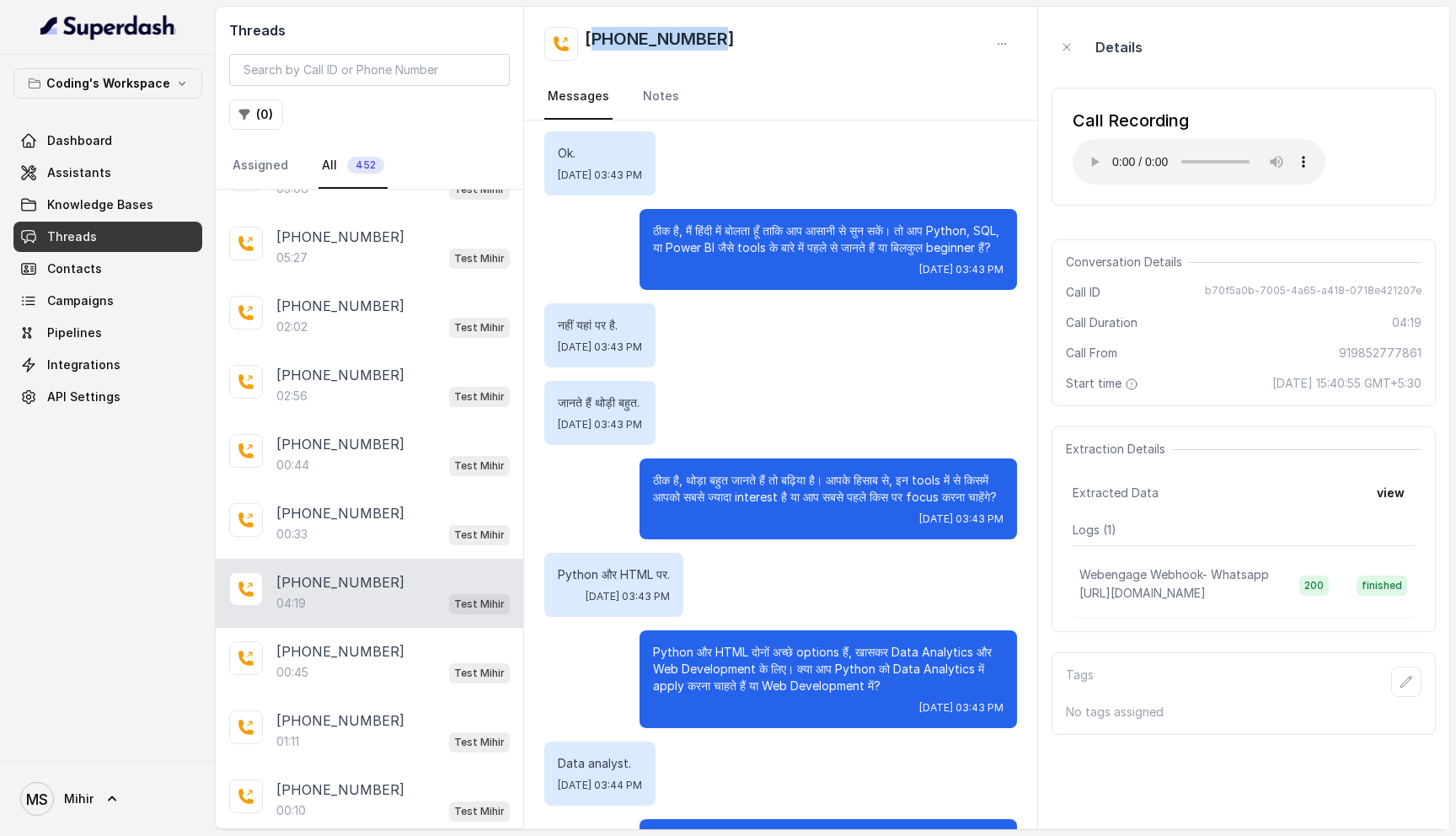
drag, startPoint x: 737, startPoint y: 41, endPoint x: 592, endPoint y: 41, distance: 145.0
click at [592, 41] on div "[PHONE_NUMBER]" at bounding box center [780, 44] width 473 height 33
click at [629, 36] on h2 "[PHONE_NUMBER]" at bounding box center [660, 44] width 150 height 33
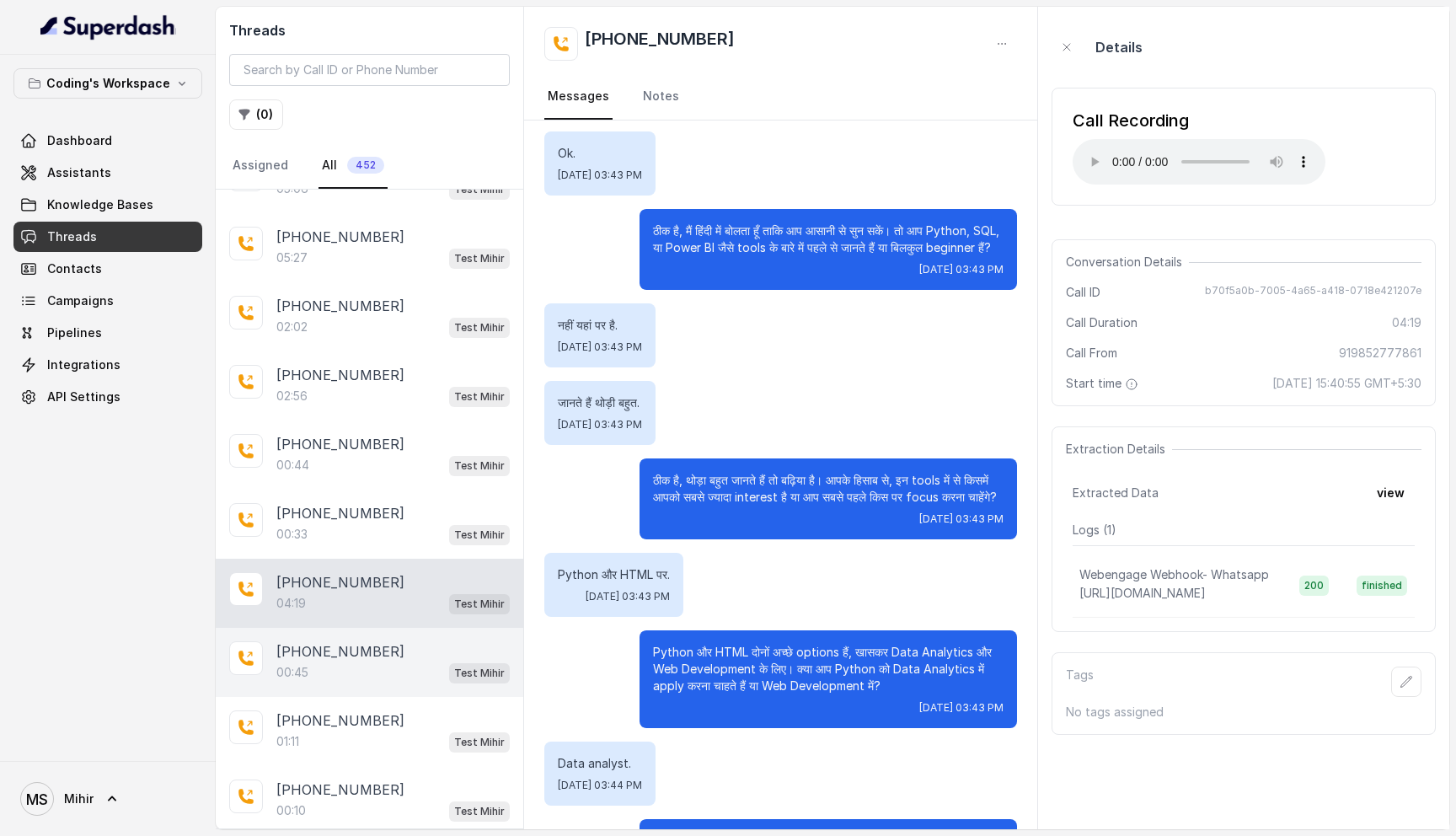
click at [382, 662] on div "00:45 Test Mihir" at bounding box center [393, 673] width 234 height 22
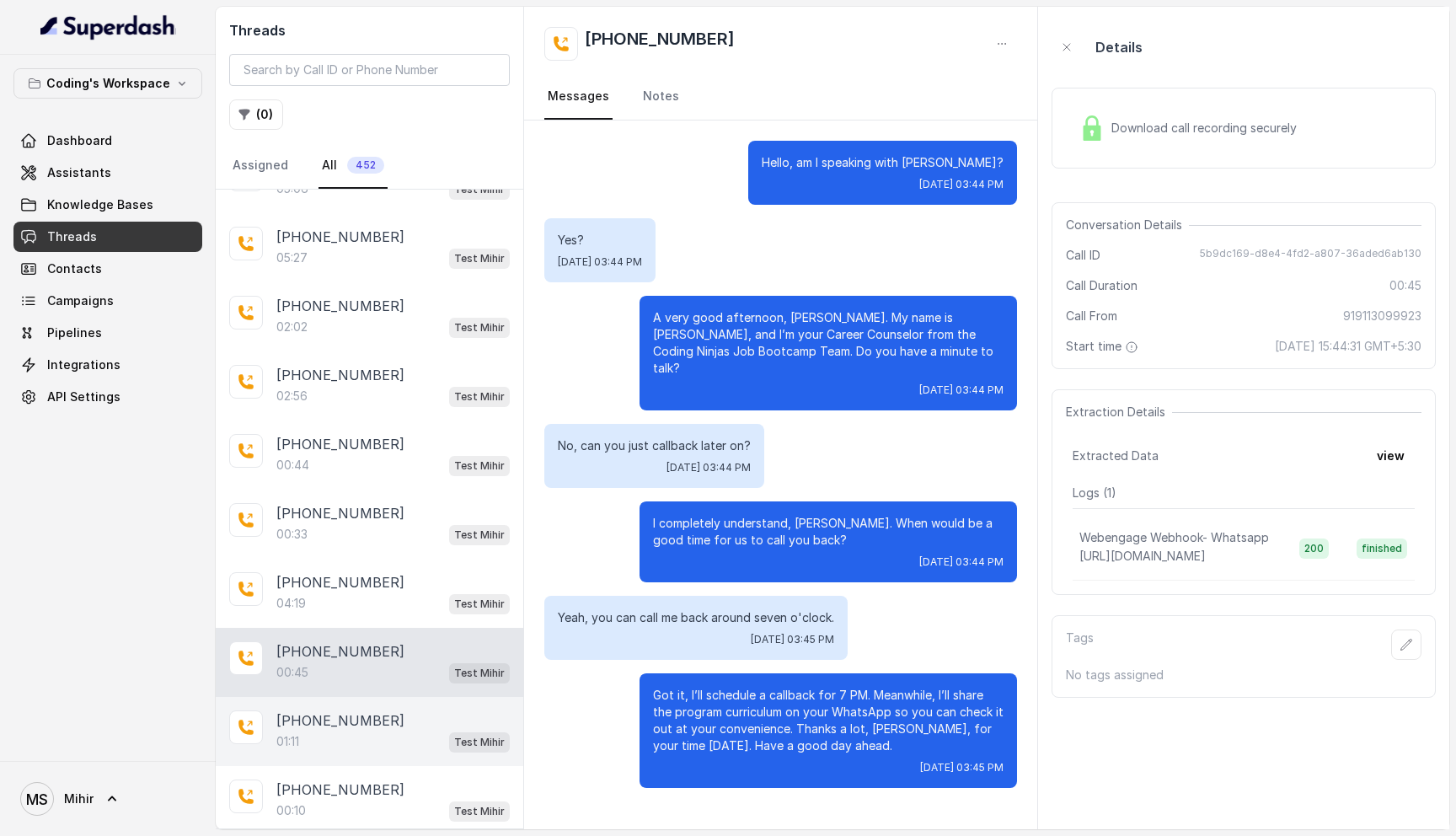
click at [419, 710] on div "[PHONE_NUMBER]" at bounding box center [393, 720] width 234 height 21
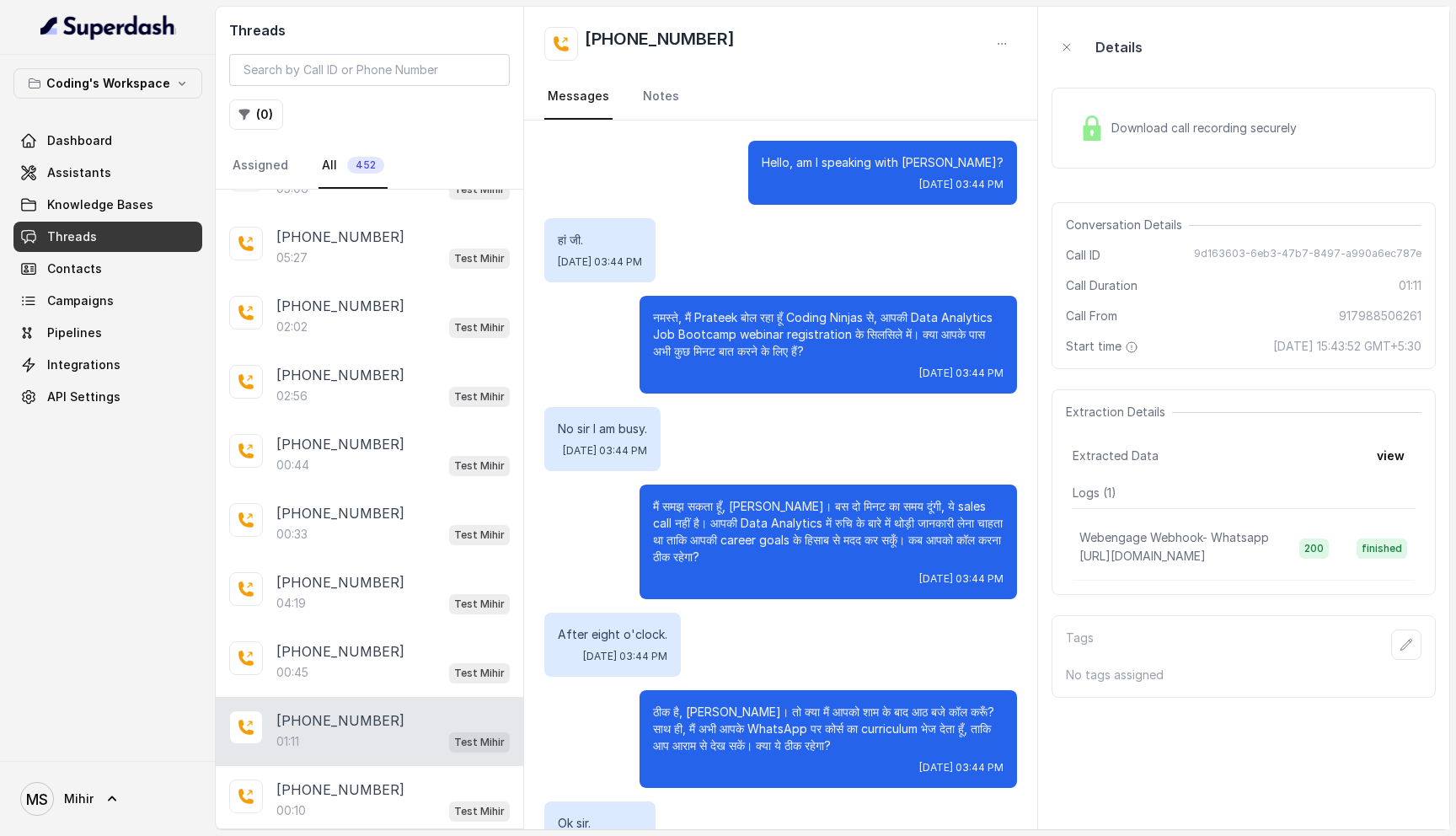
scroll to position [246, 0]
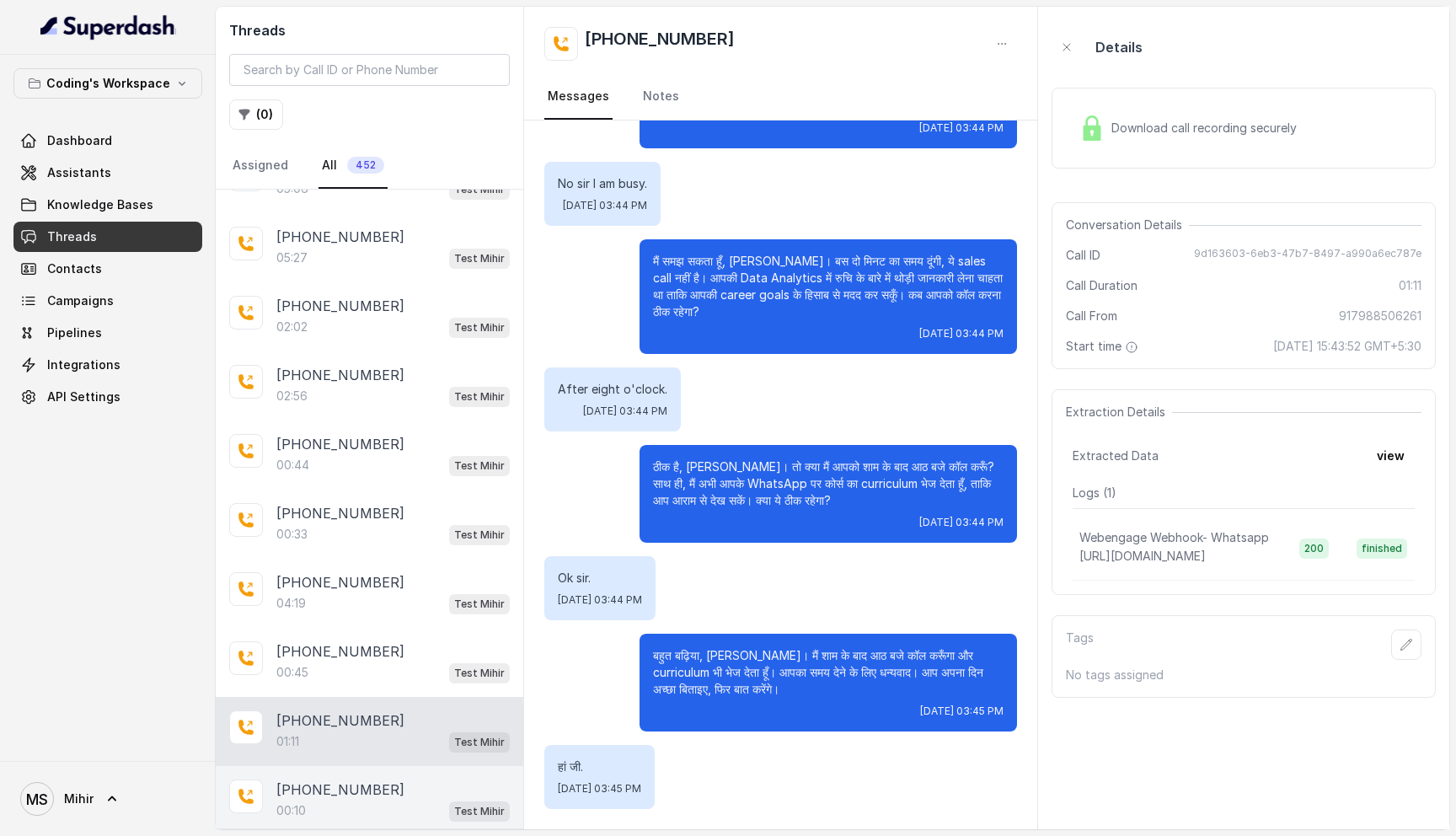
click at [309, 803] on div "00:10 Test Mihir" at bounding box center [393, 811] width 234 height 22
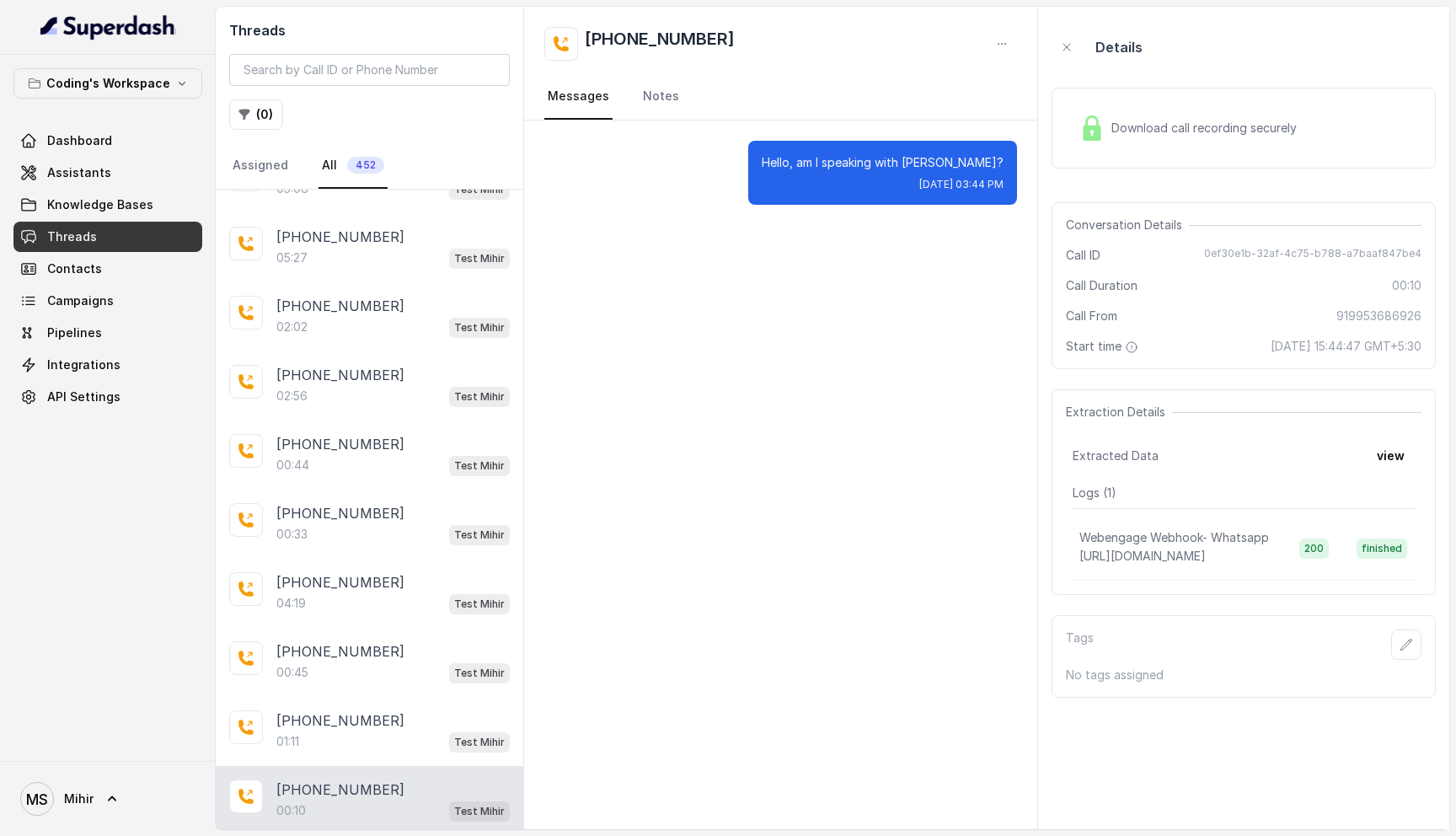
click at [1185, 142] on div "Download call recording securely" at bounding box center [1188, 127] width 231 height 39
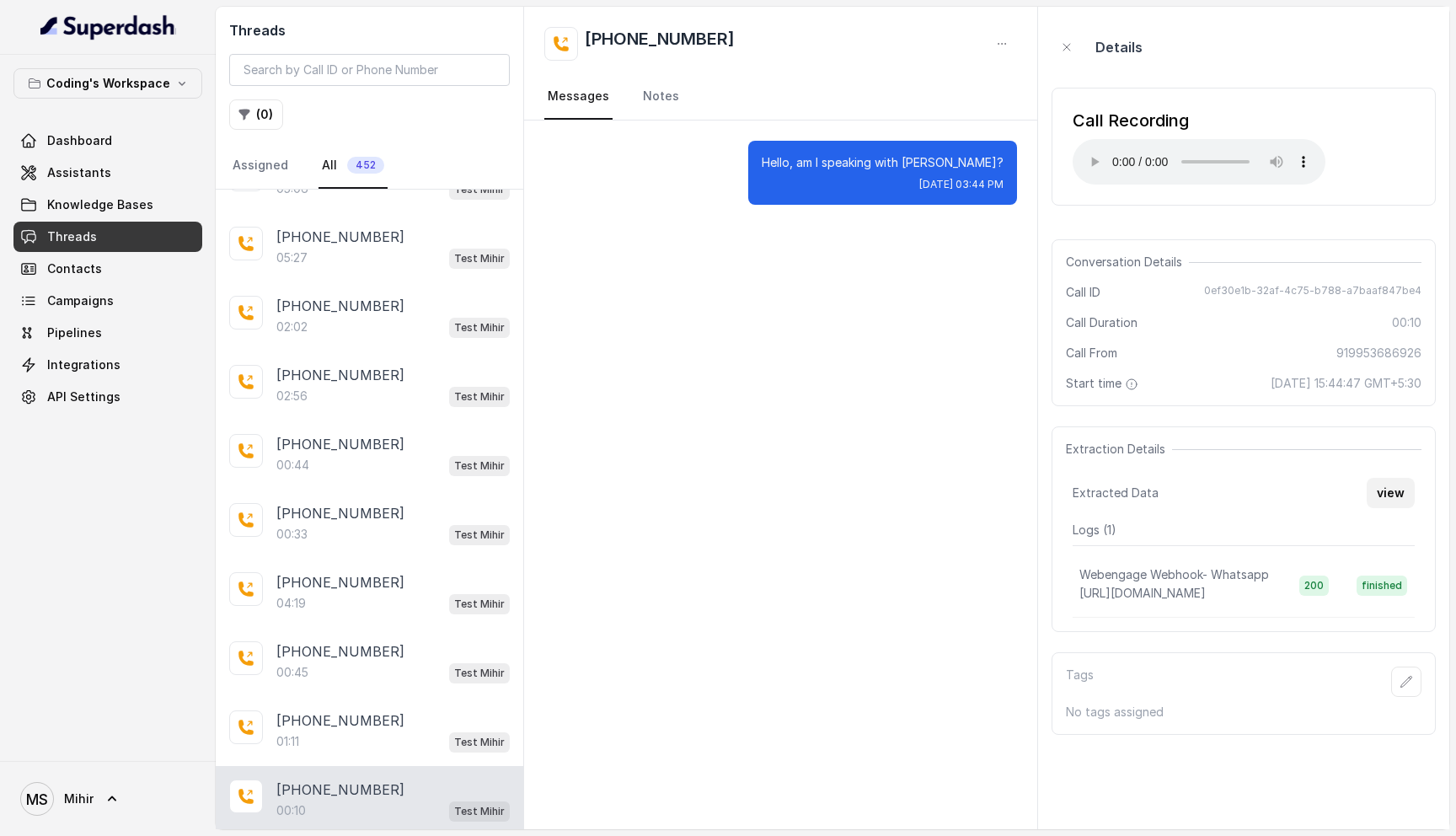
click at [1394, 493] on button "view" at bounding box center [1391, 493] width 48 height 30
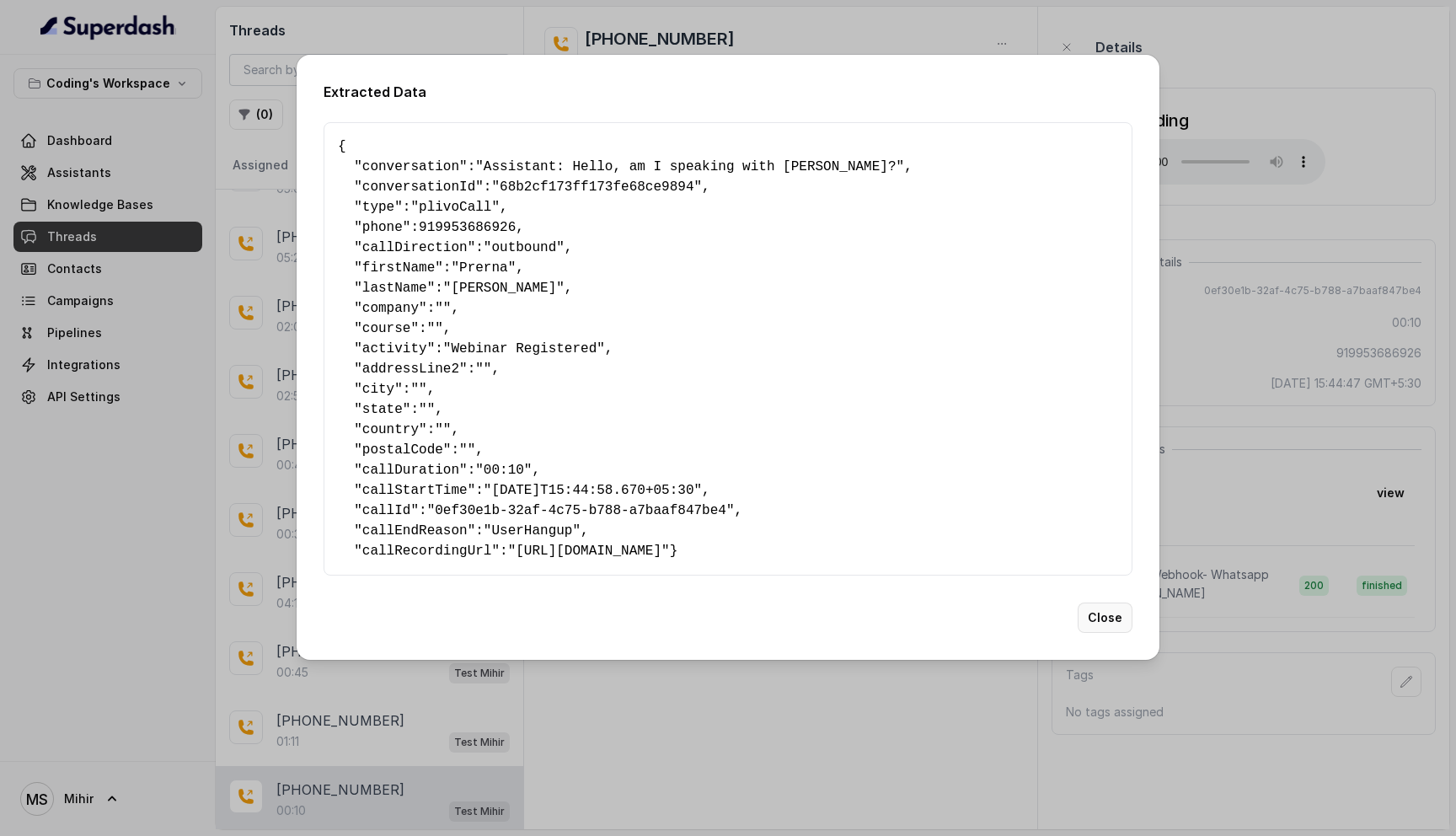
click at [1100, 633] on button "Close" at bounding box center [1105, 617] width 55 height 30
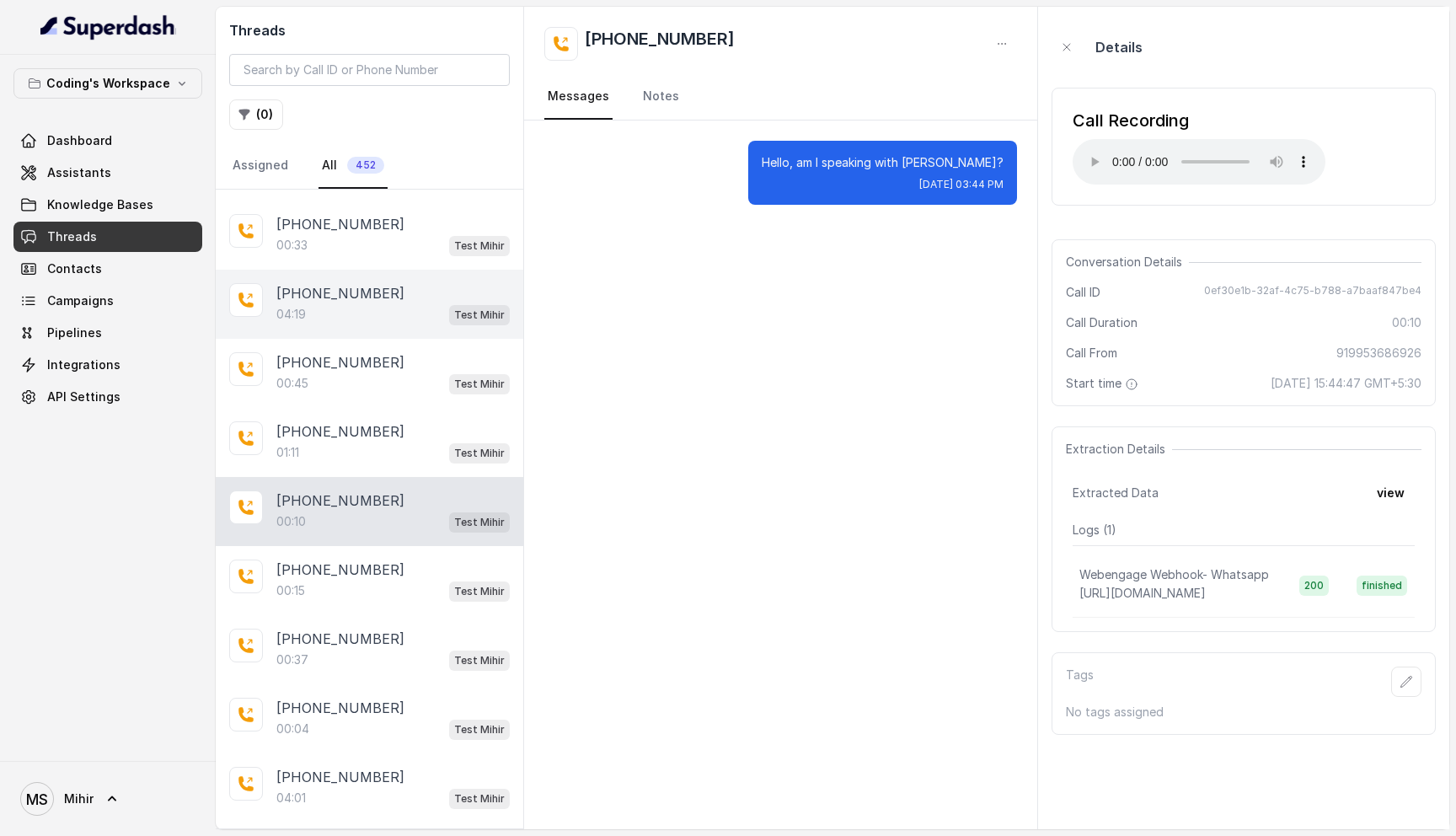
scroll to position [1444, 0]
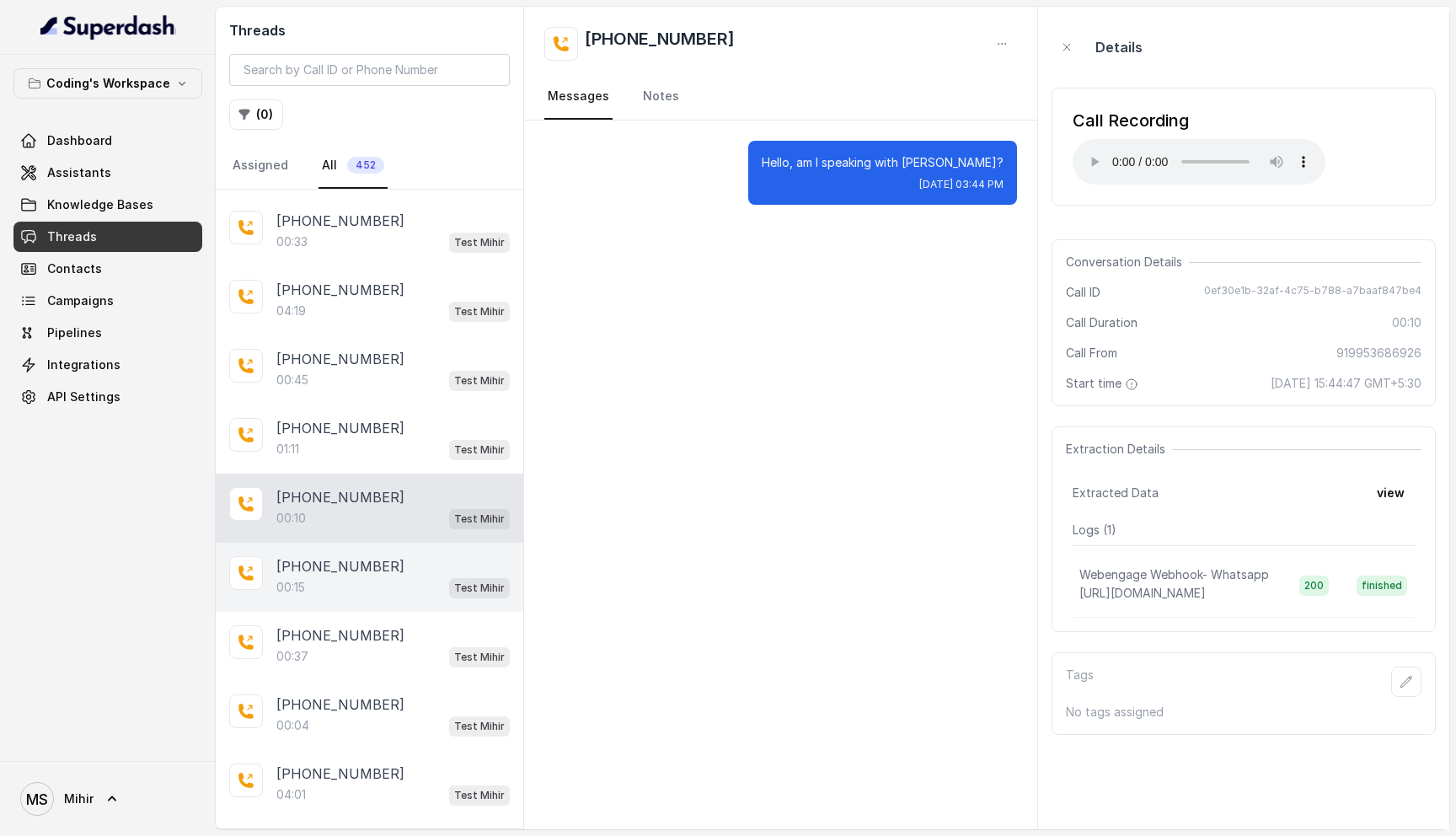
click at [410, 577] on div "00:15 Test Mihir" at bounding box center [393, 588] width 234 height 22
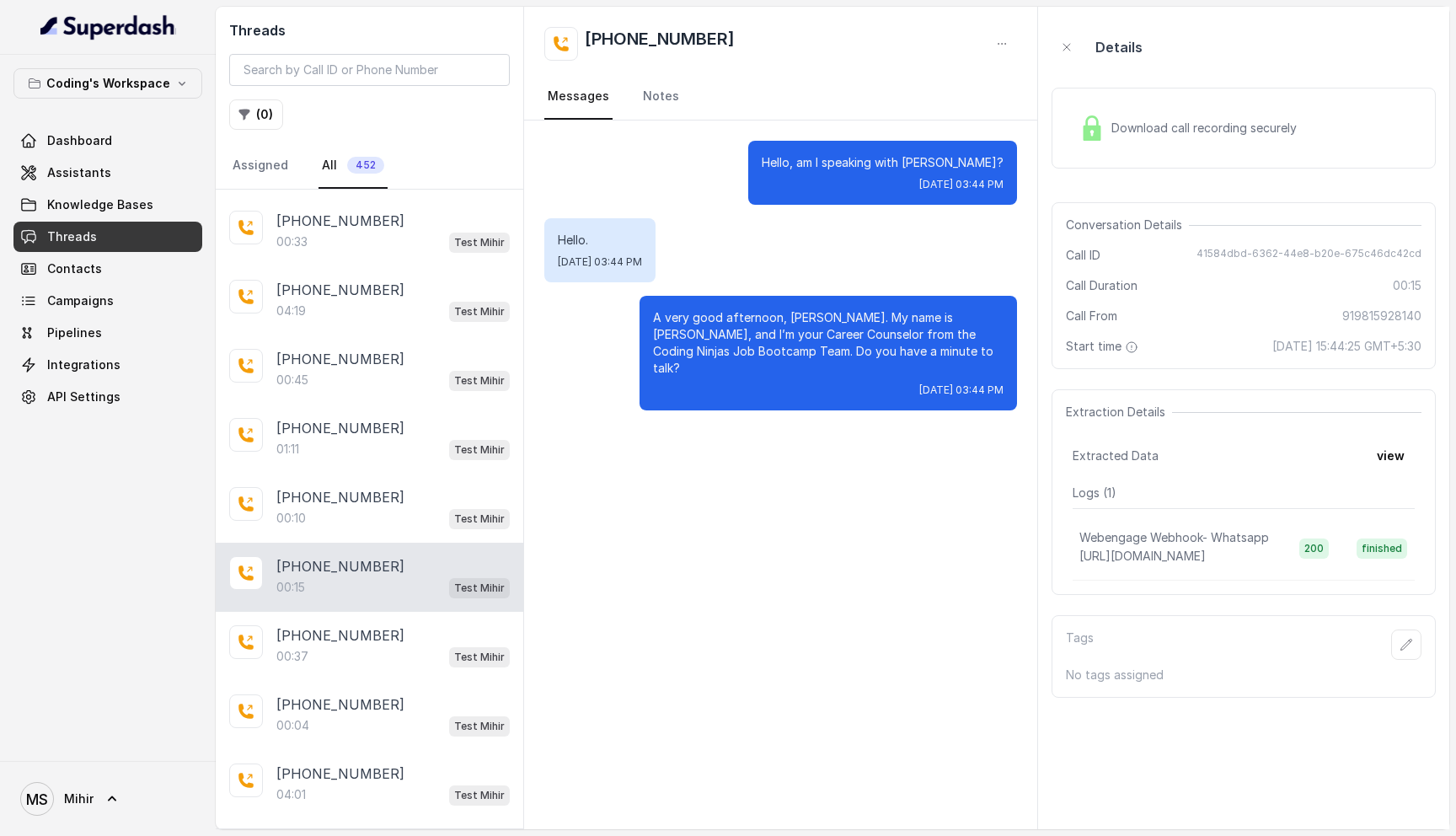
click at [1109, 139] on div "Download call recording securely" at bounding box center [1188, 127] width 231 height 39
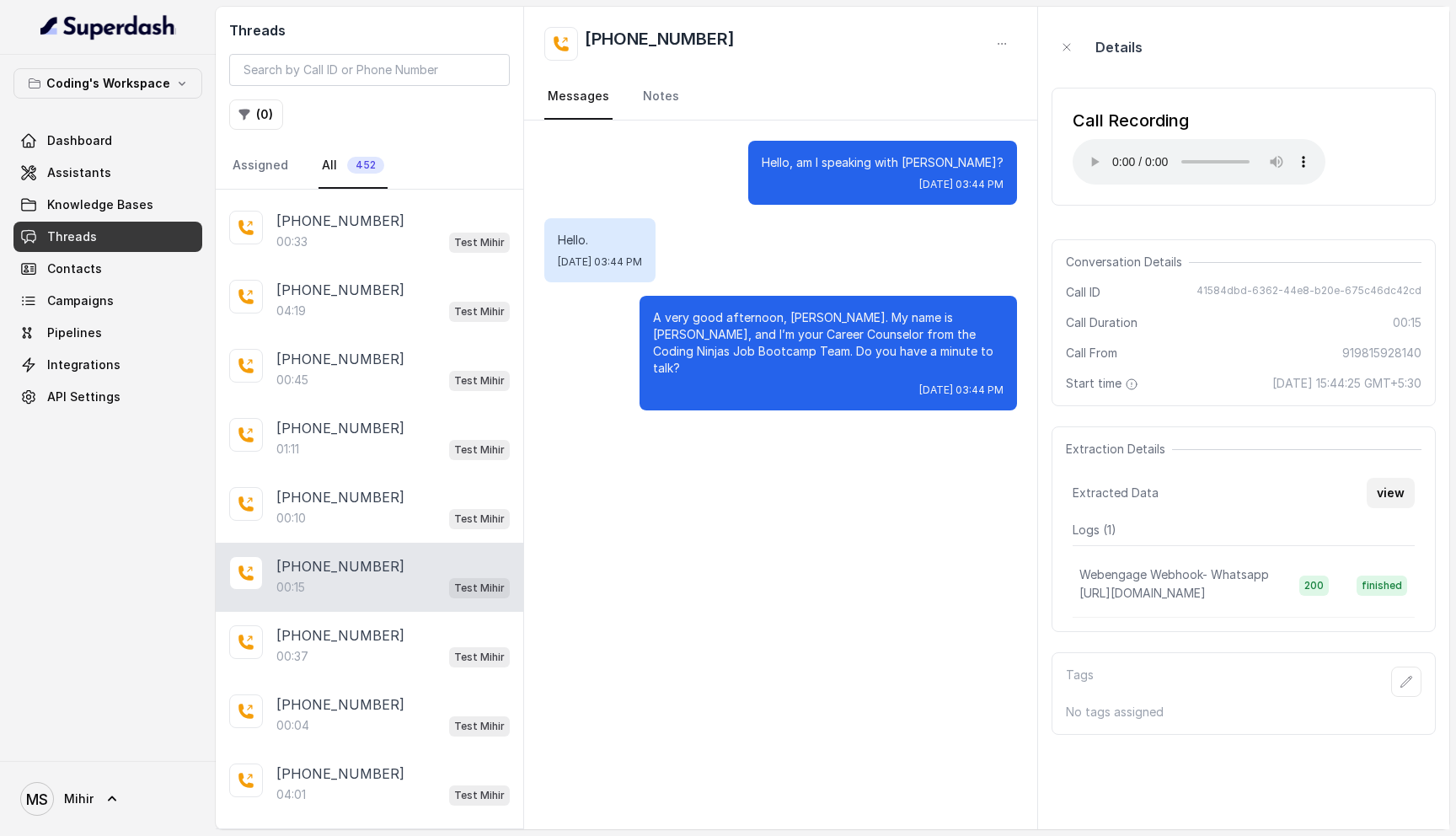
click at [1377, 482] on button "view" at bounding box center [1391, 493] width 48 height 30
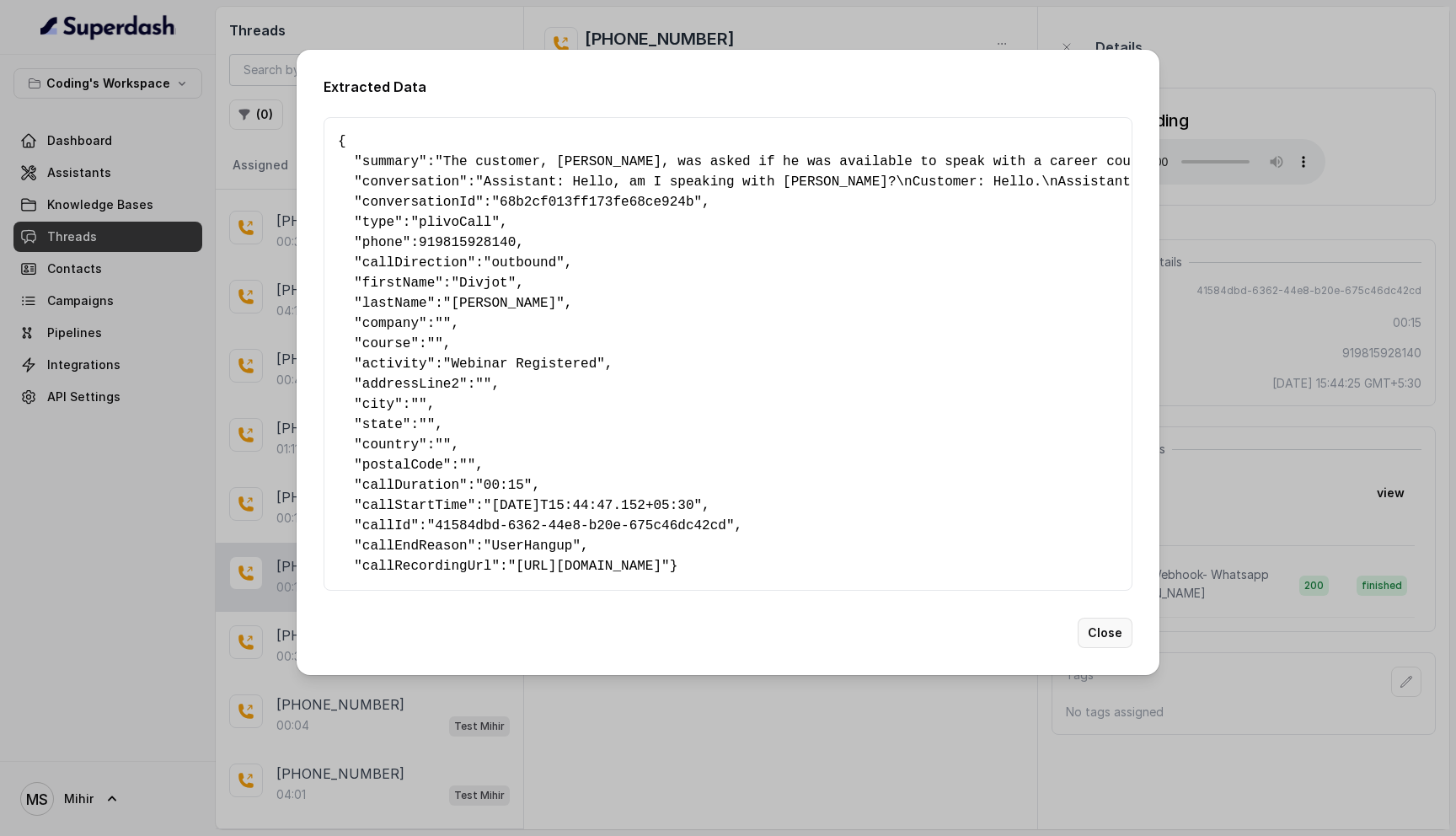
click at [1114, 636] on button "Close" at bounding box center [1105, 632] width 55 height 30
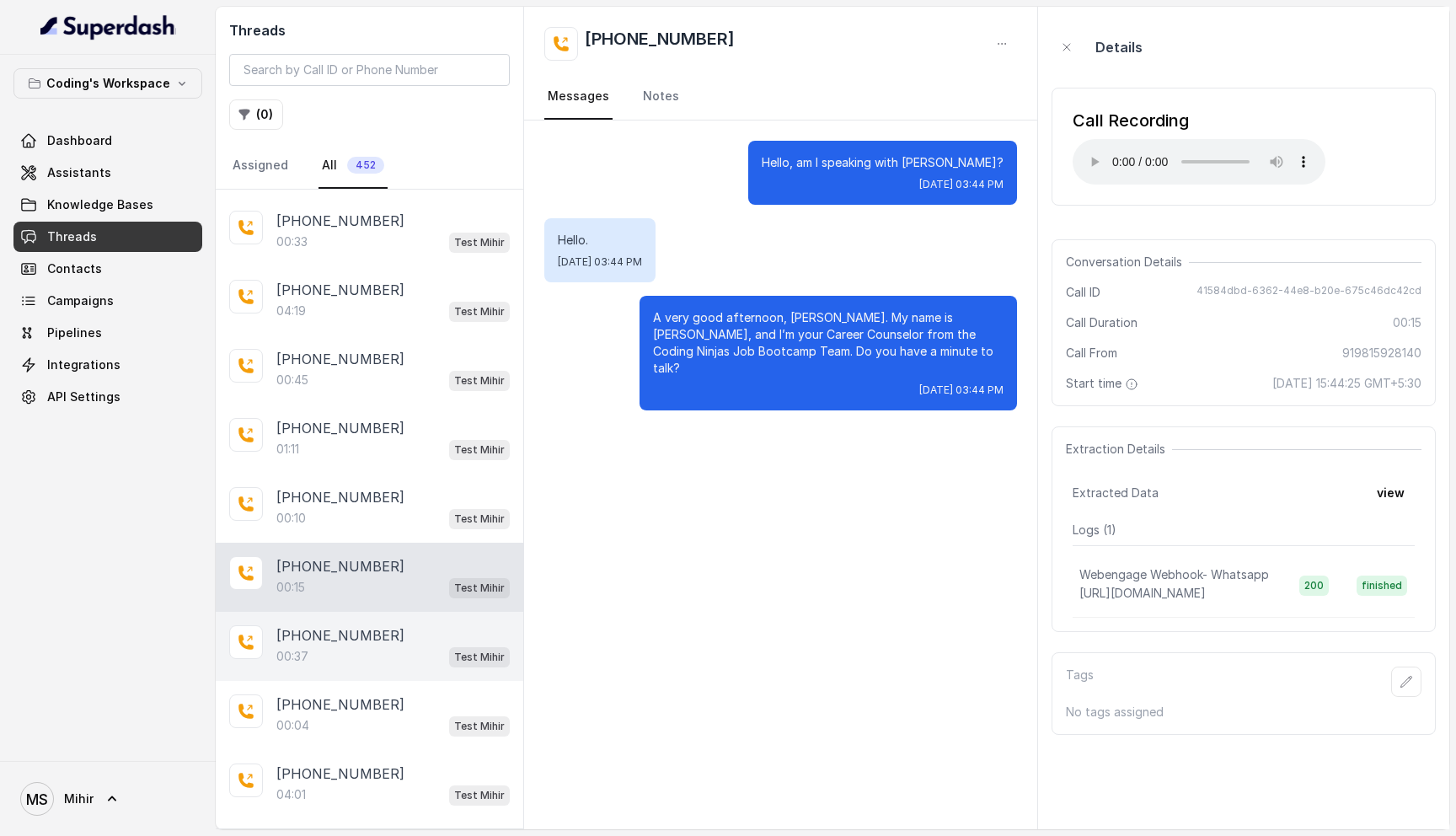
click at [331, 646] on div "00:37 Test Mihir" at bounding box center [393, 657] width 234 height 22
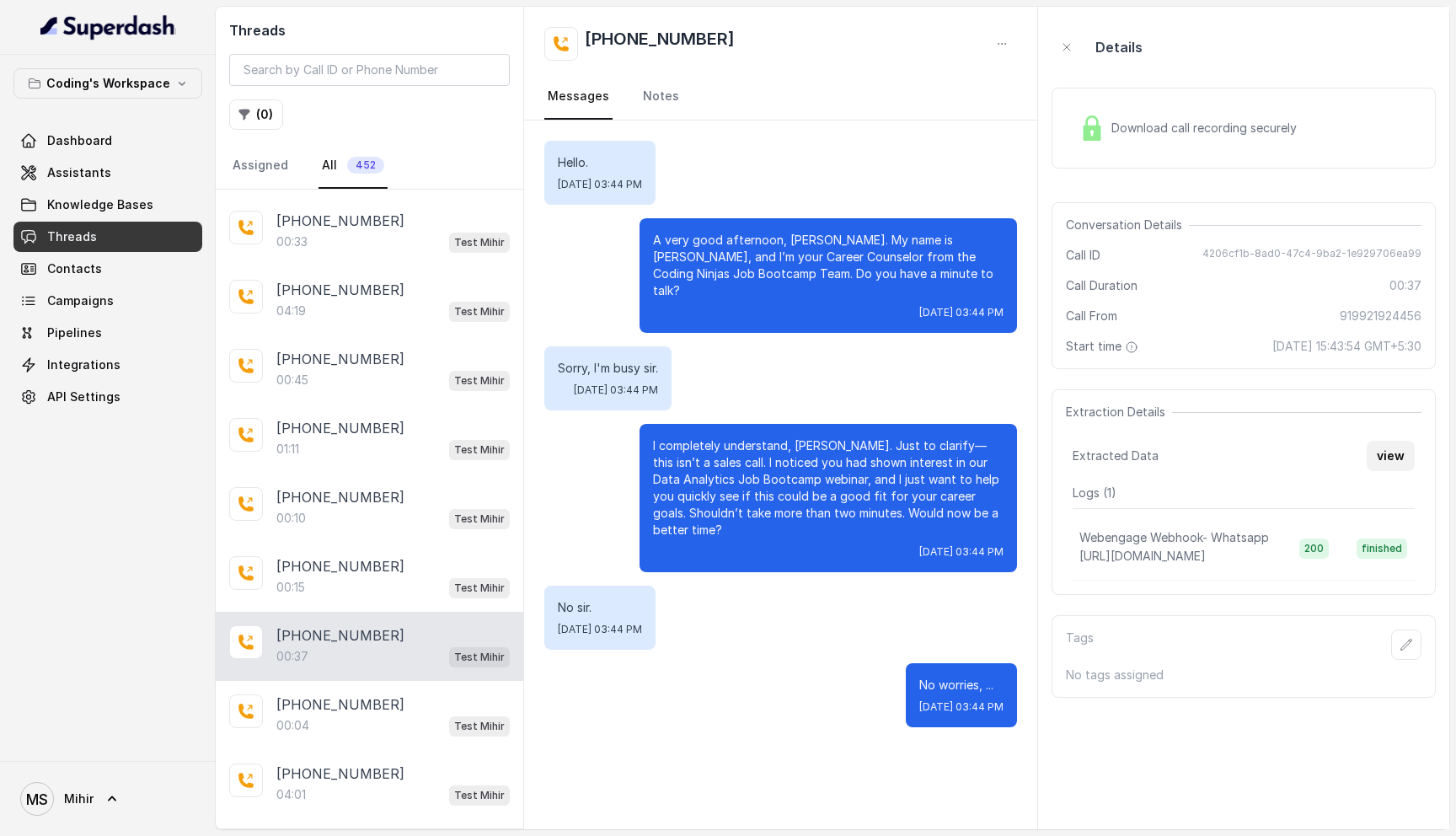
click at [1394, 457] on button "view" at bounding box center [1391, 455] width 48 height 30
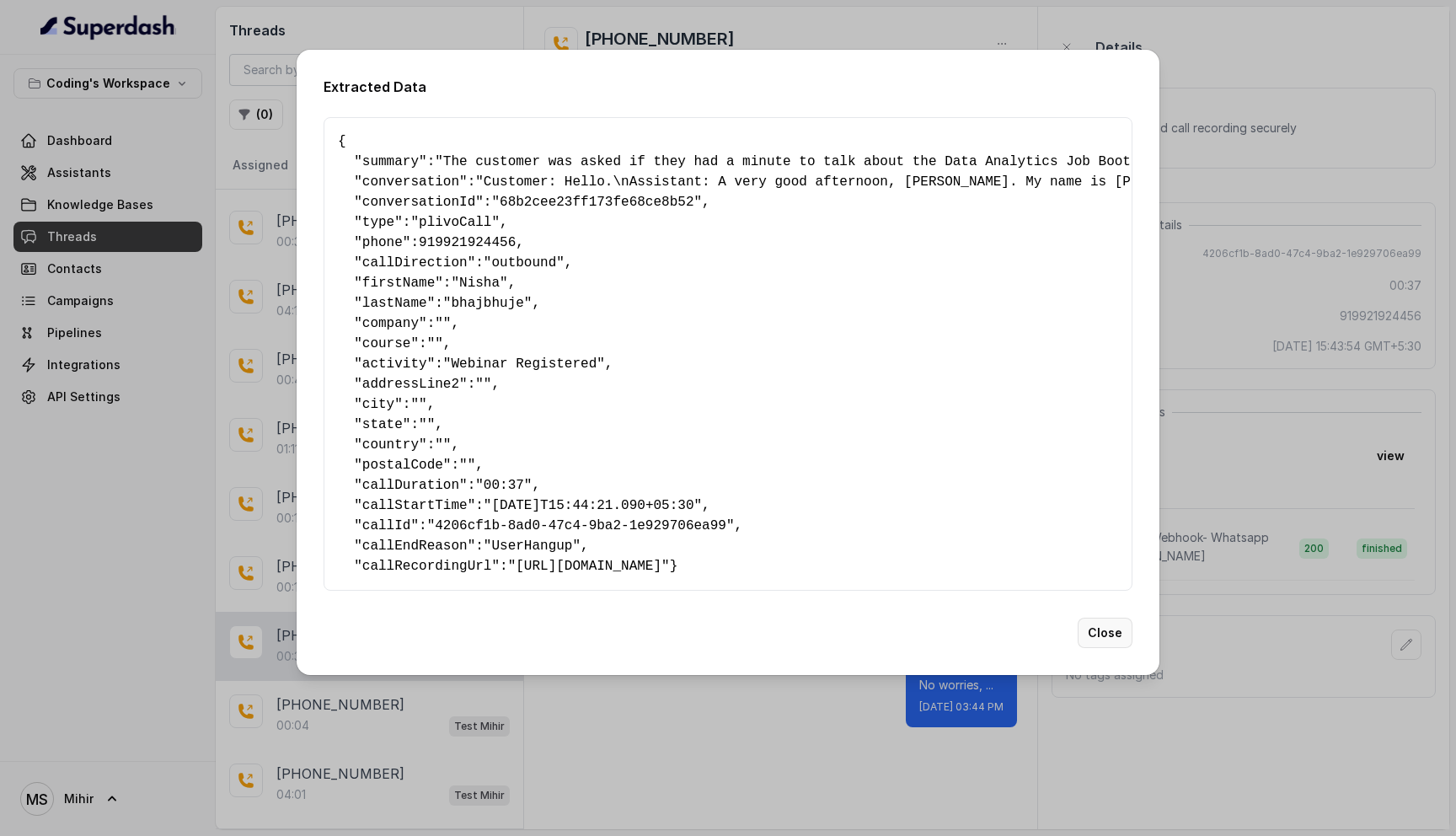
click at [1103, 649] on button "Close" at bounding box center [1105, 632] width 55 height 30
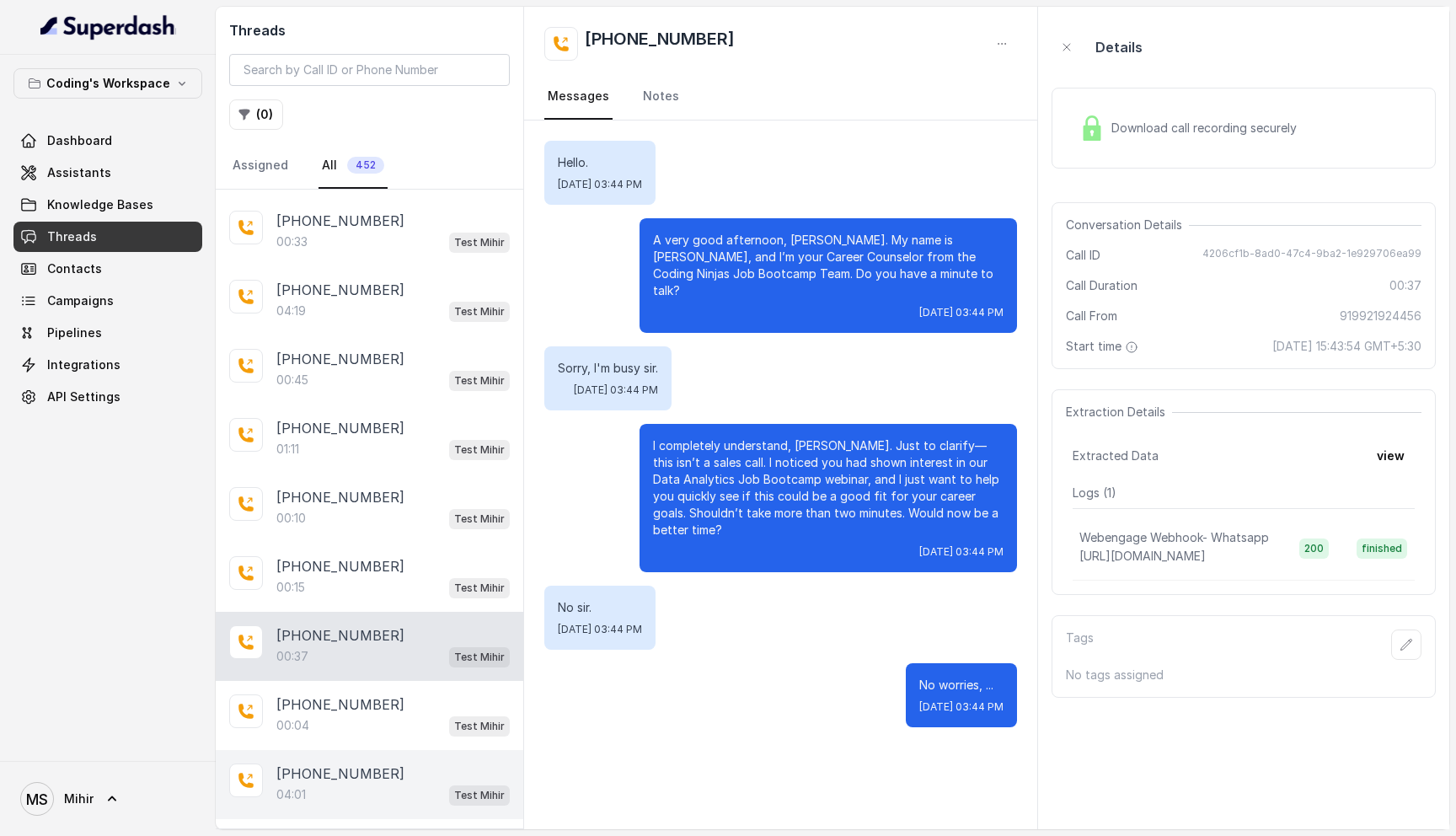
click at [332, 763] on p "[PHONE_NUMBER]" at bounding box center [340, 774] width 128 height 21
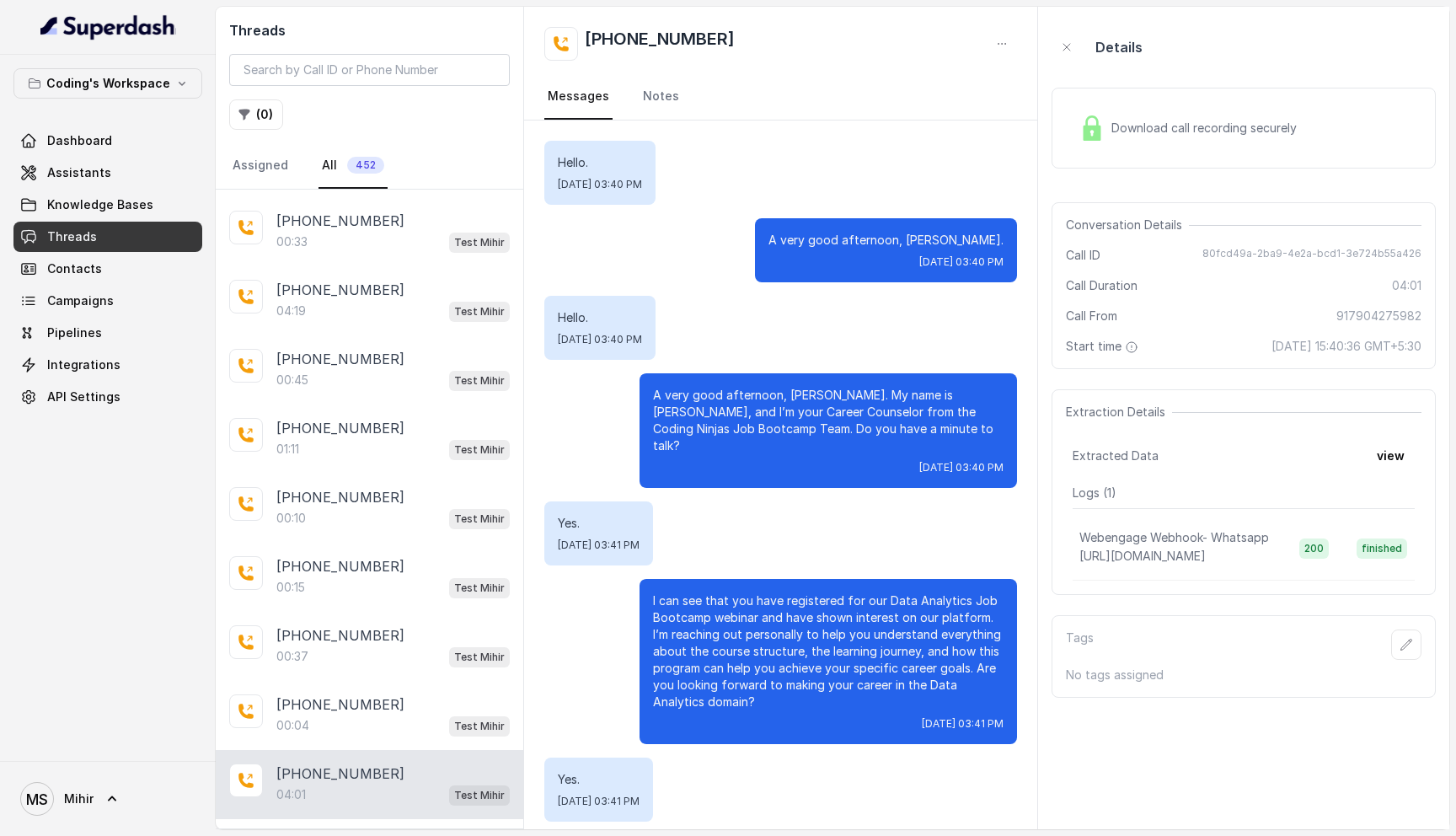
scroll to position [3475, 0]
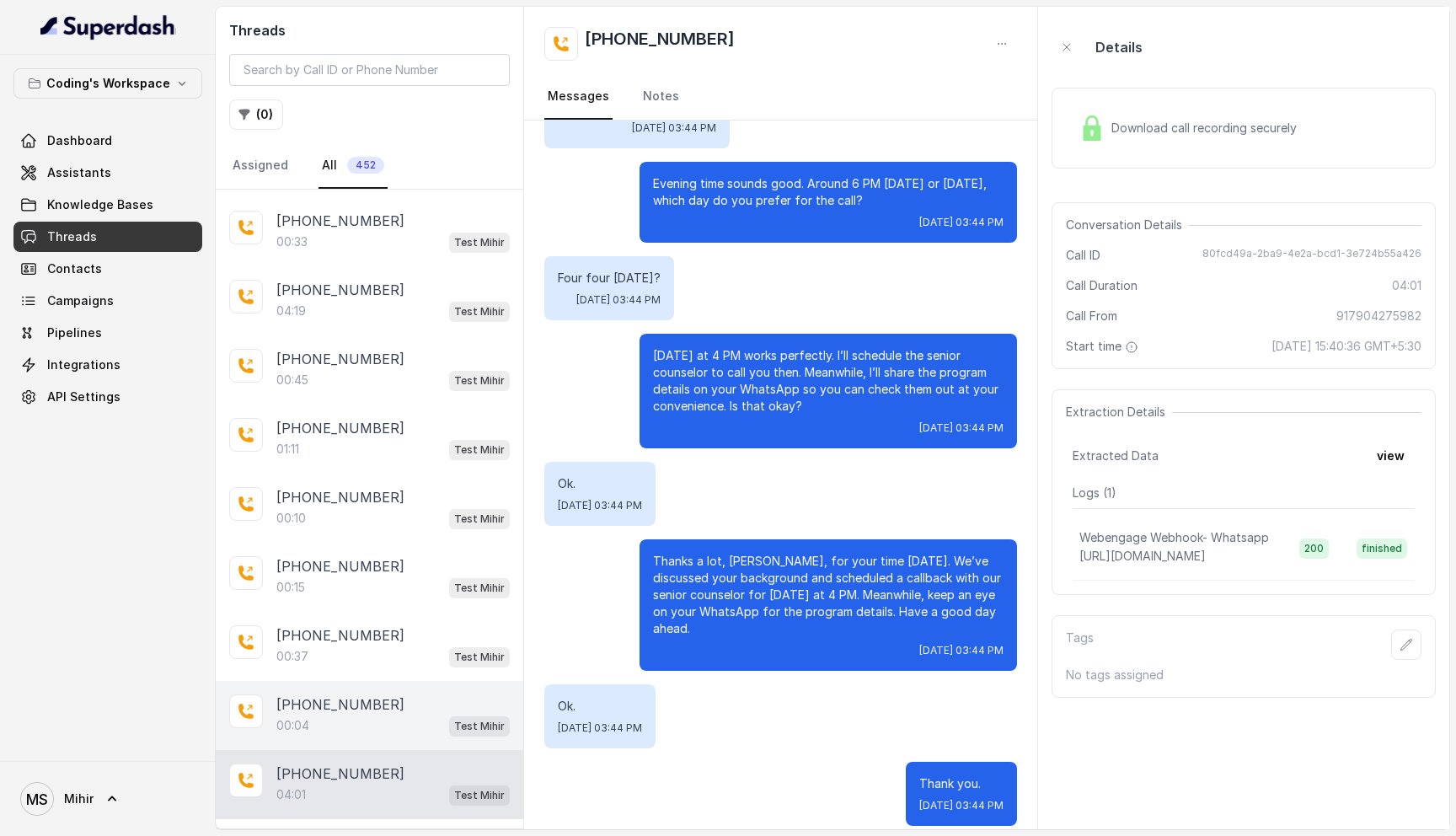
click at [338, 695] on p "[PHONE_NUMBER]" at bounding box center [340, 705] width 128 height 21
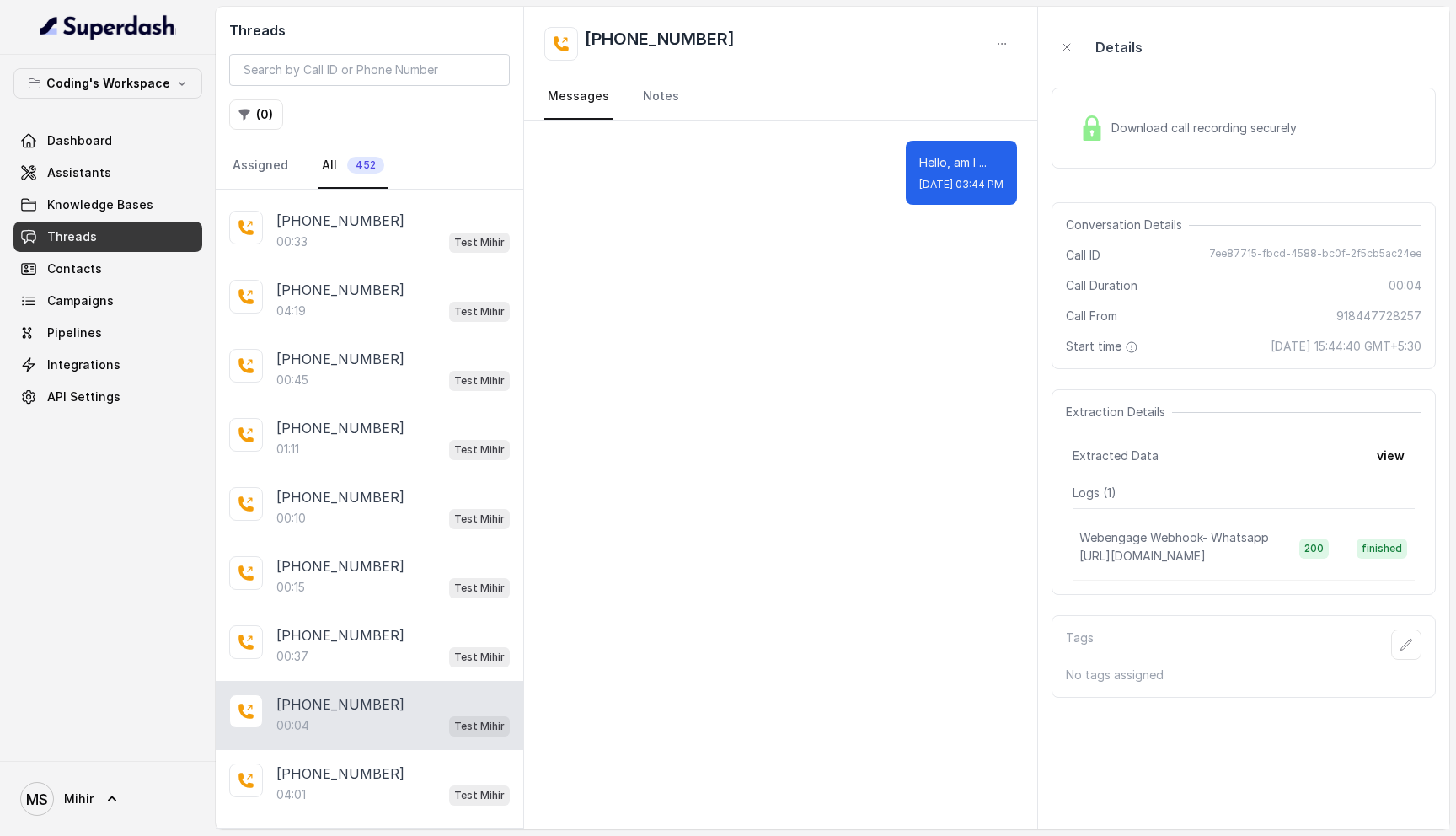
click at [1124, 112] on div "Download call recording securely" at bounding box center [1188, 127] width 231 height 39
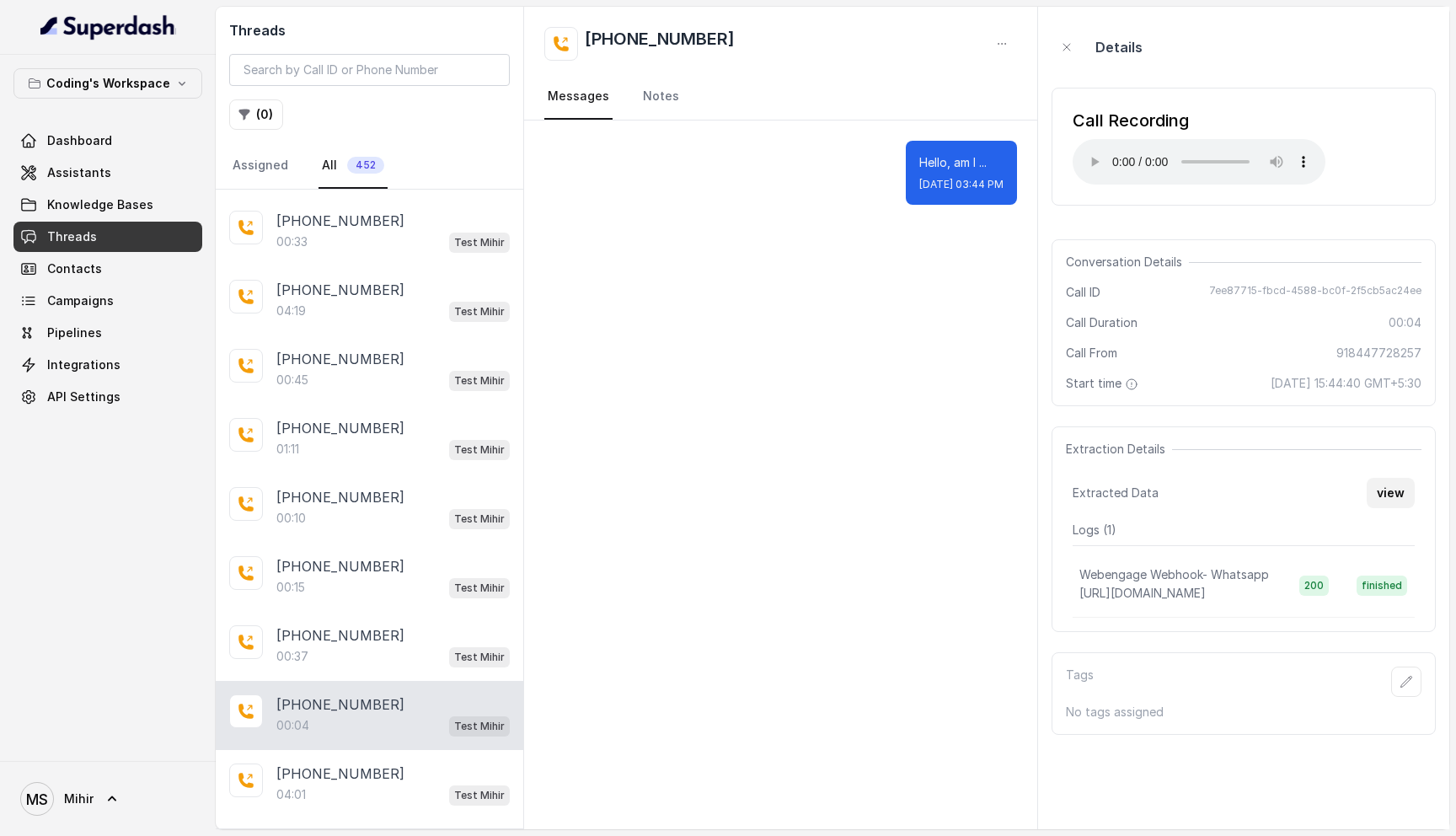
click at [1407, 500] on button "view" at bounding box center [1391, 493] width 48 height 30
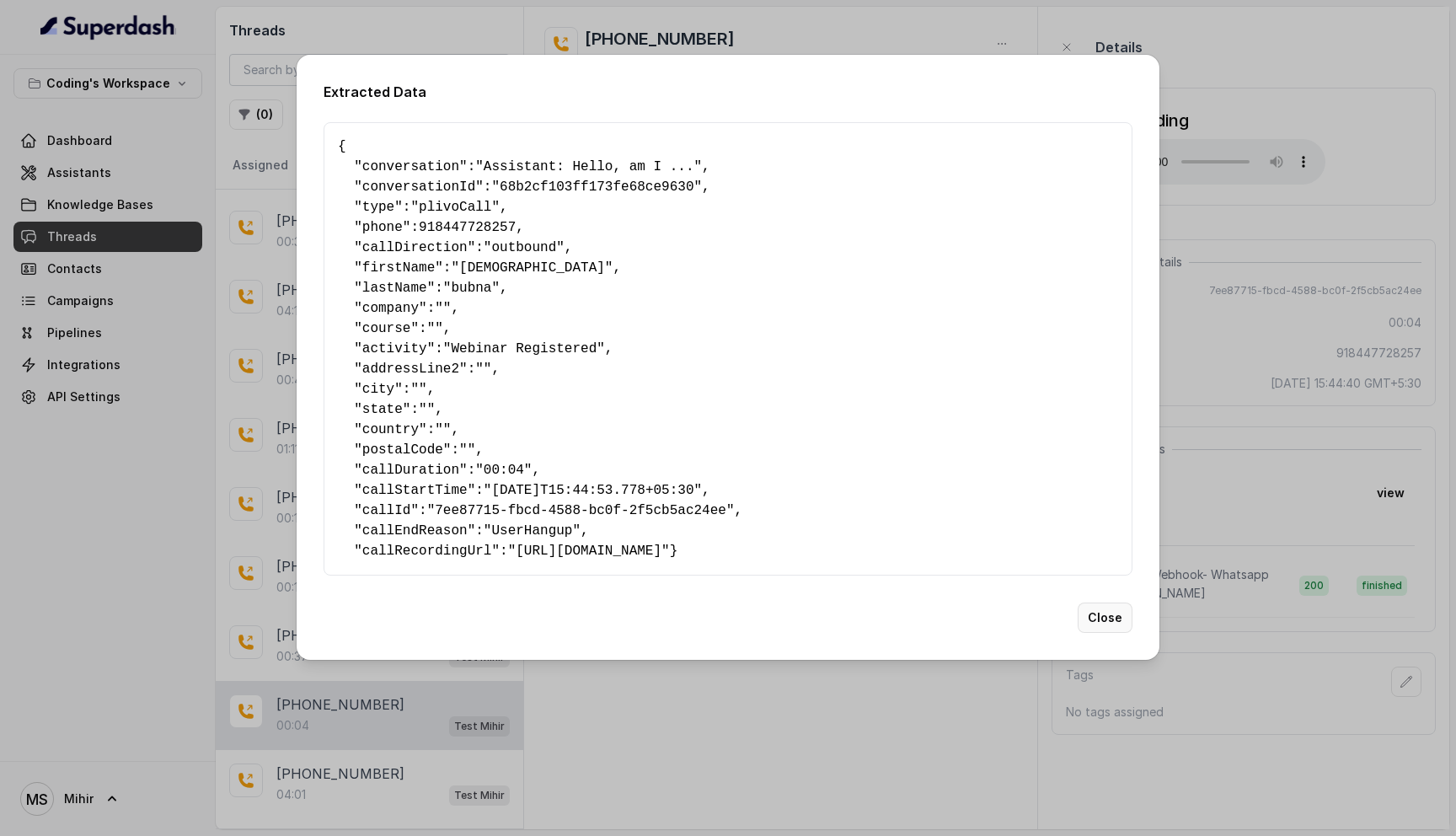
click at [1117, 633] on button "Close" at bounding box center [1105, 617] width 55 height 30
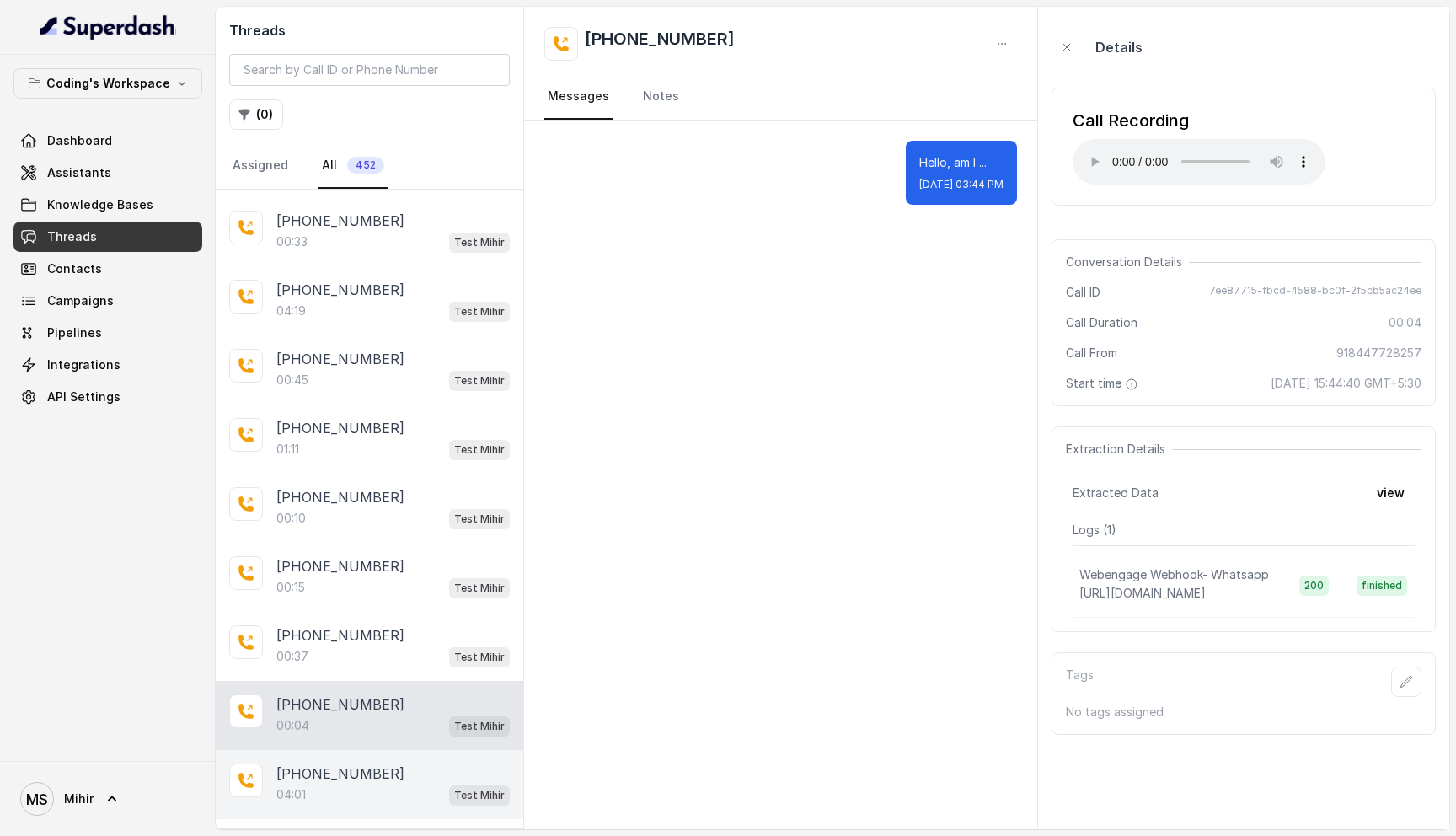
click at [355, 784] on div "04:01 Test Mihir" at bounding box center [393, 795] width 234 height 22
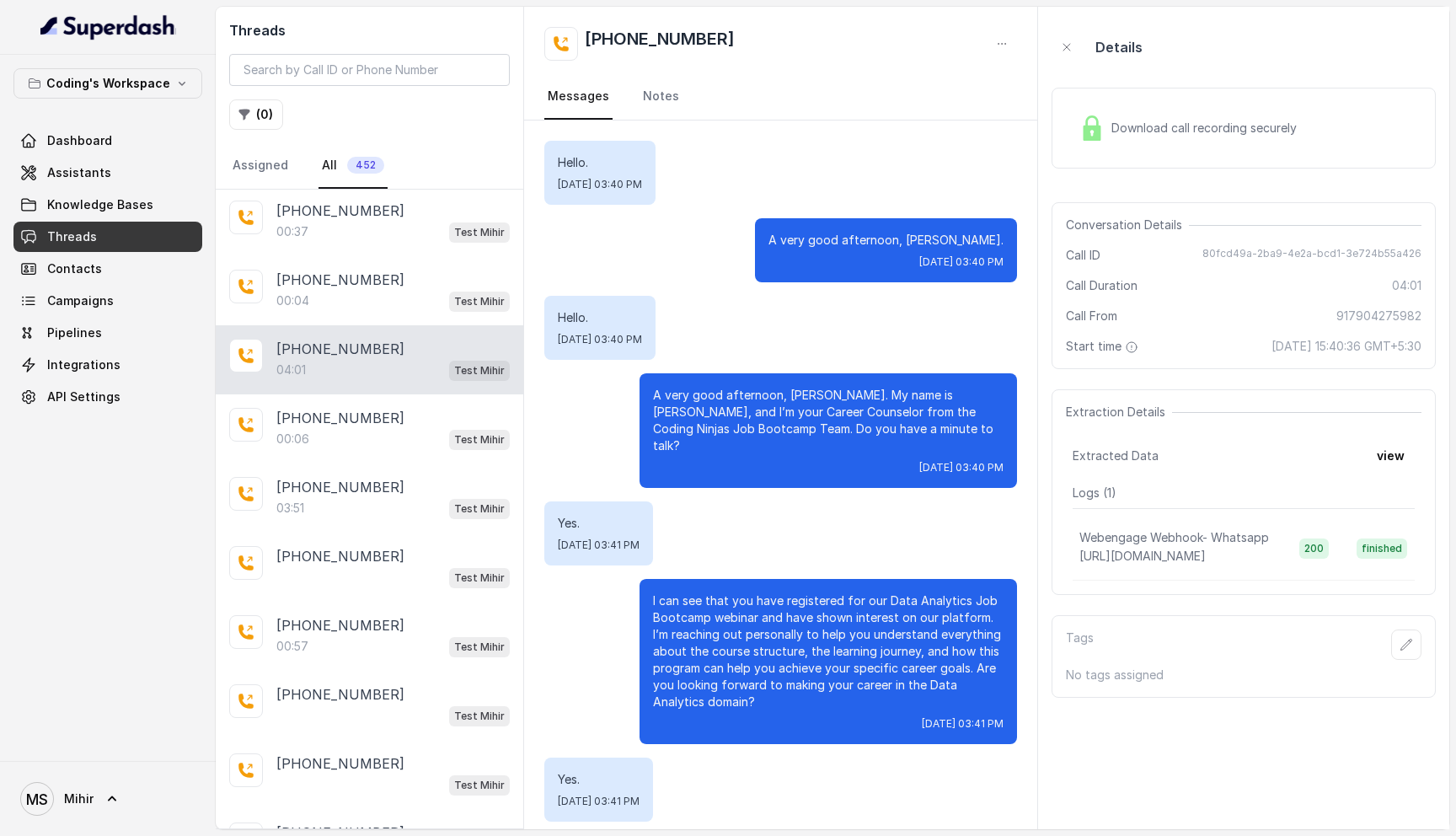
click at [830, 390] on p "A very good afternoon, Vijay. My name is Prateek, and I’m your Career Counselor…" at bounding box center [828, 420] width 351 height 68
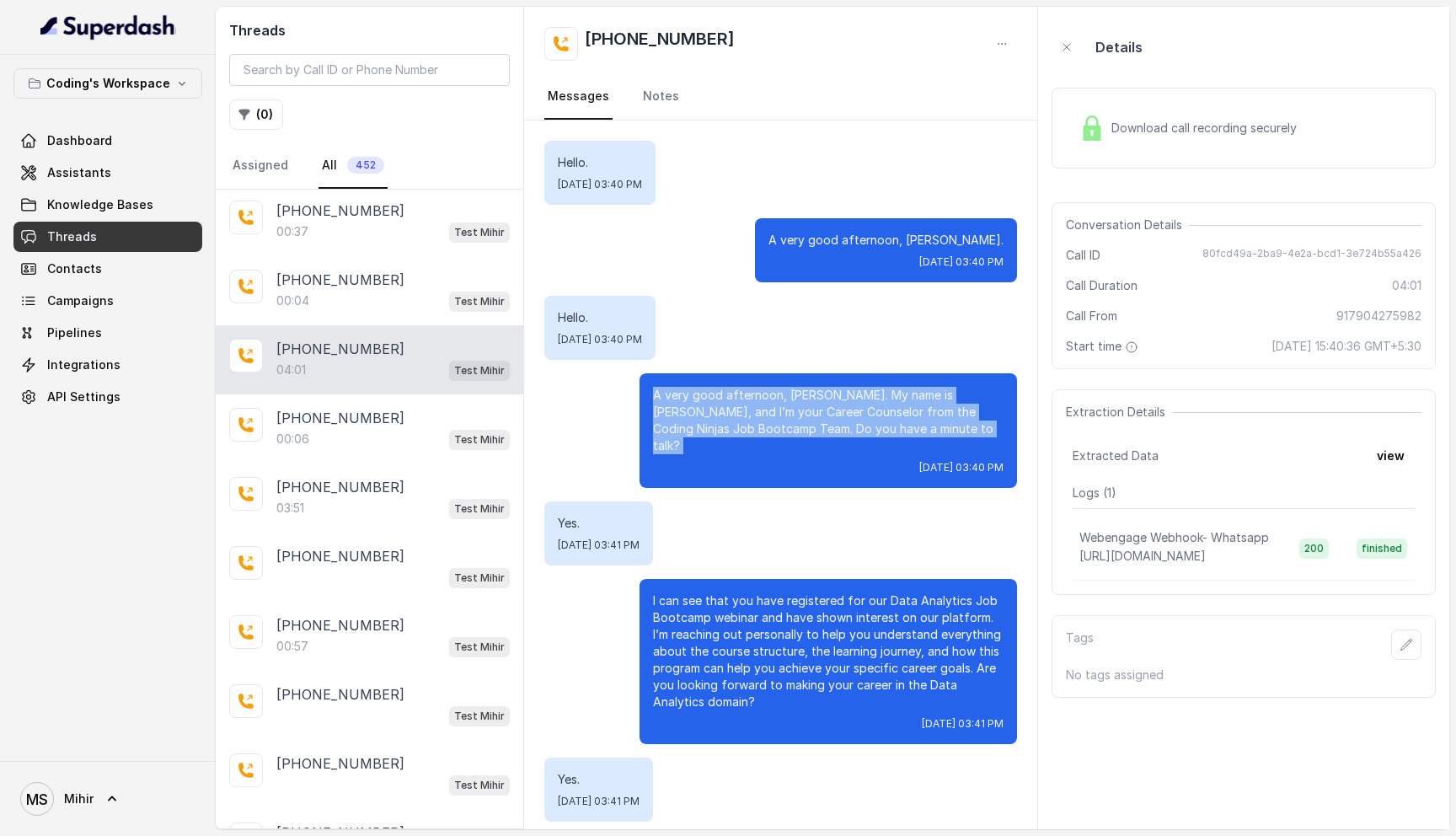
click at [830, 390] on p "A very good afternoon, Vijay. My name is Prateek, and I’m your Career Counselor…" at bounding box center [828, 420] width 351 height 68
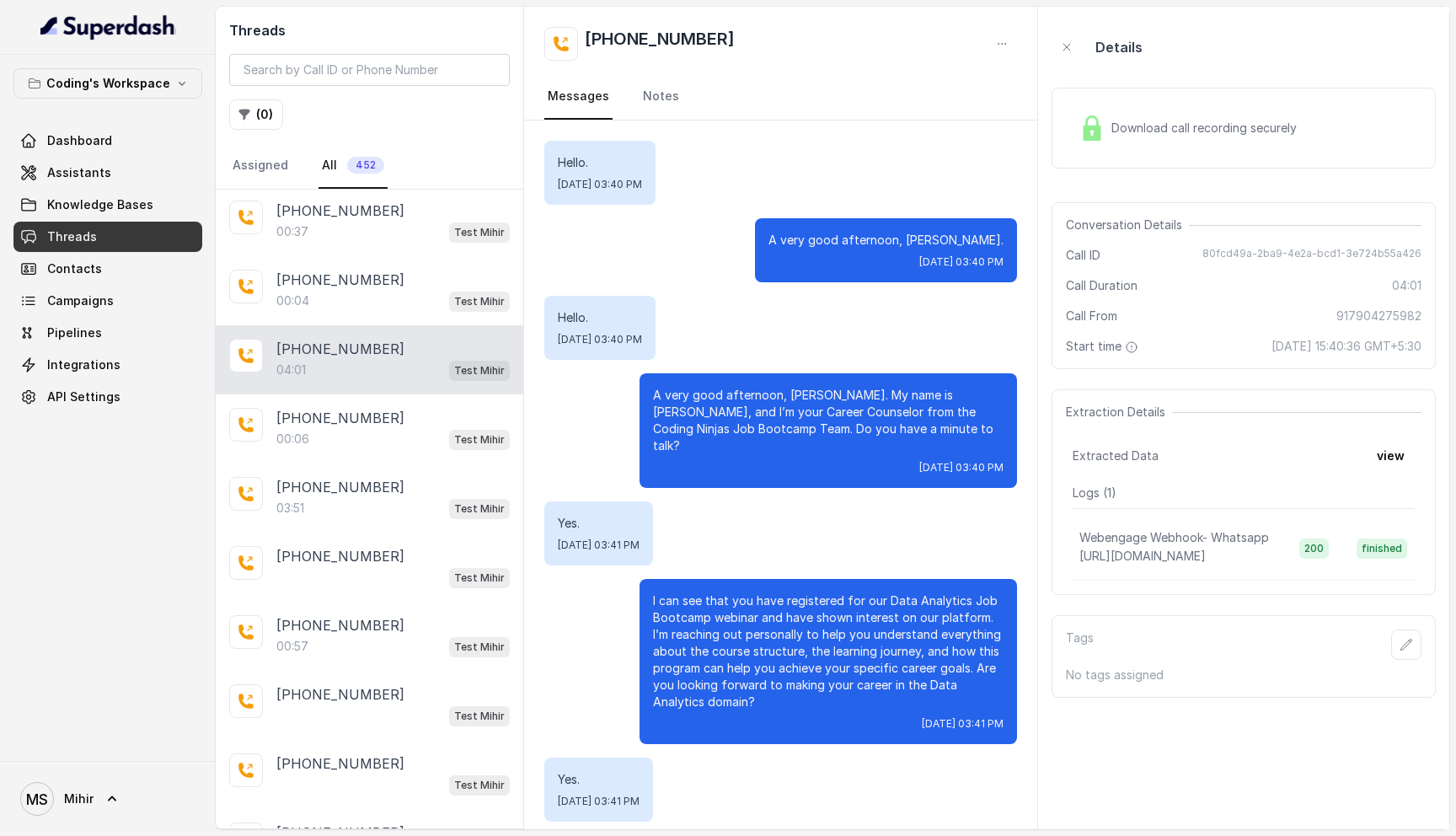
click at [830, 390] on p "A very good afternoon, Vijay. My name is Prateek, and I’m your Career Counselor…" at bounding box center [828, 420] width 351 height 68
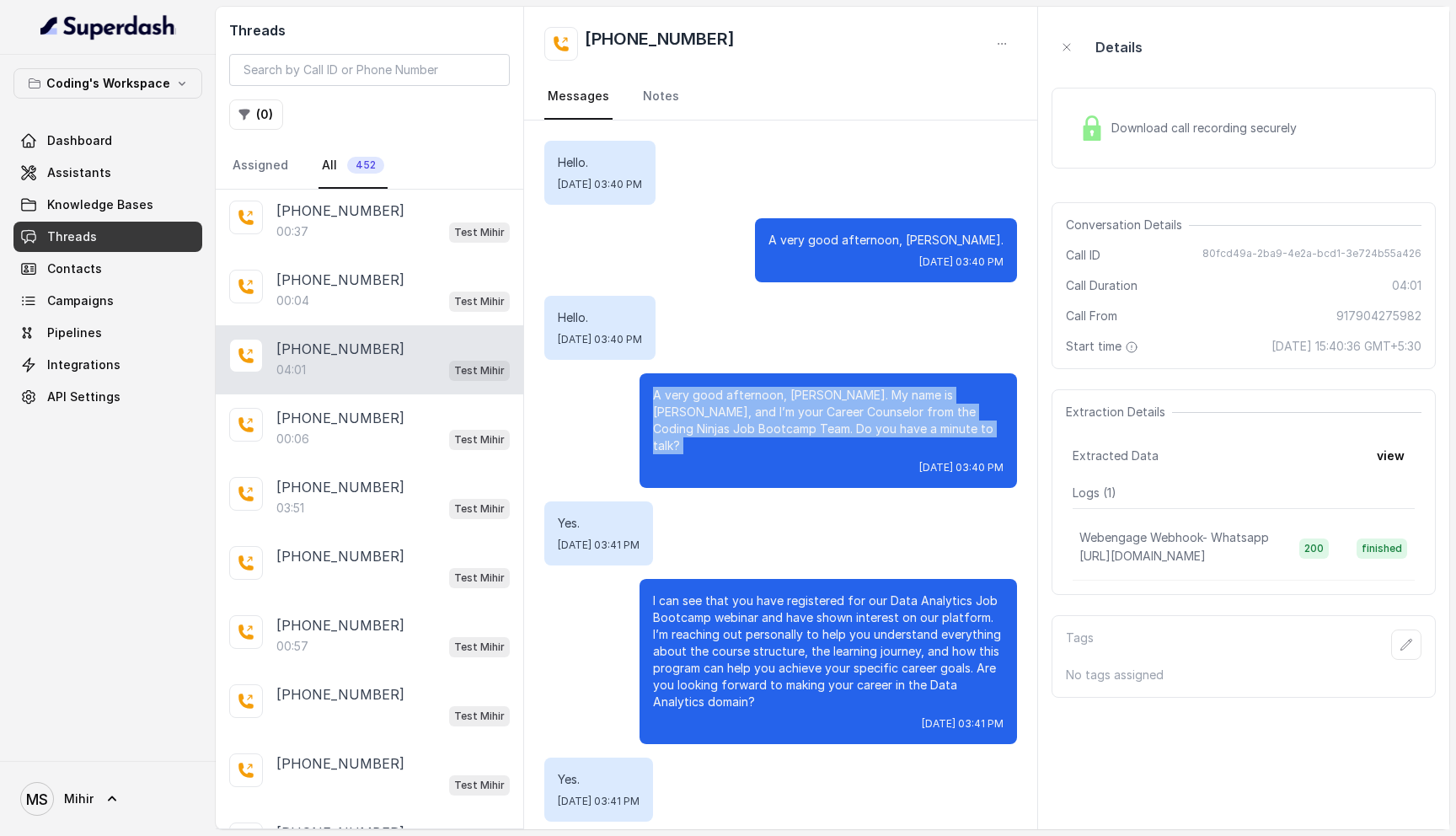
click at [711, 389] on p "A very good afternoon, Vijay. My name is Prateek, and I’m your Career Counselor…" at bounding box center [828, 420] width 351 height 68
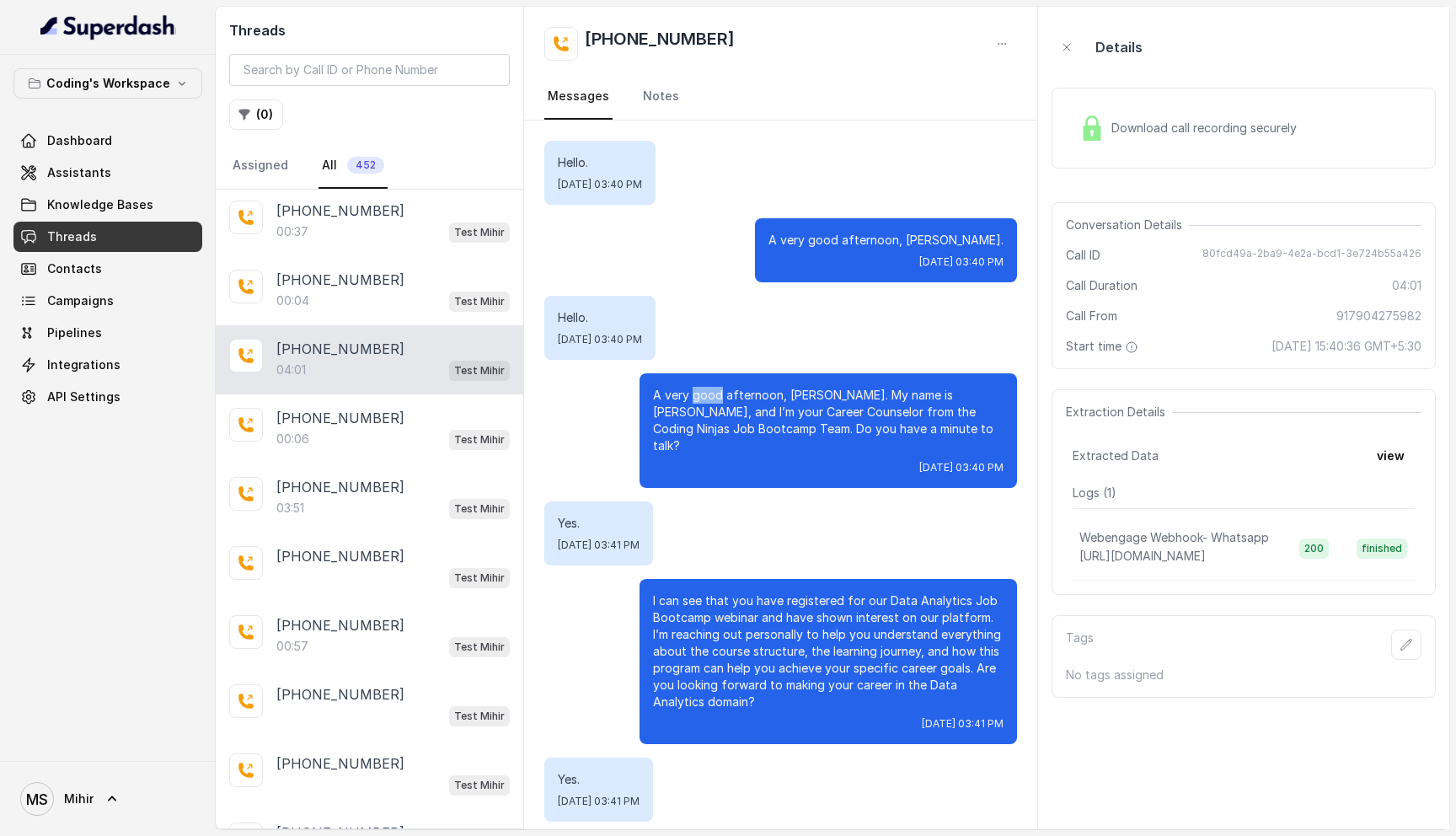
click at [711, 389] on p "A very good afternoon, Vijay. My name is Prateek, and I’m your Career Counselor…" at bounding box center [828, 420] width 351 height 68
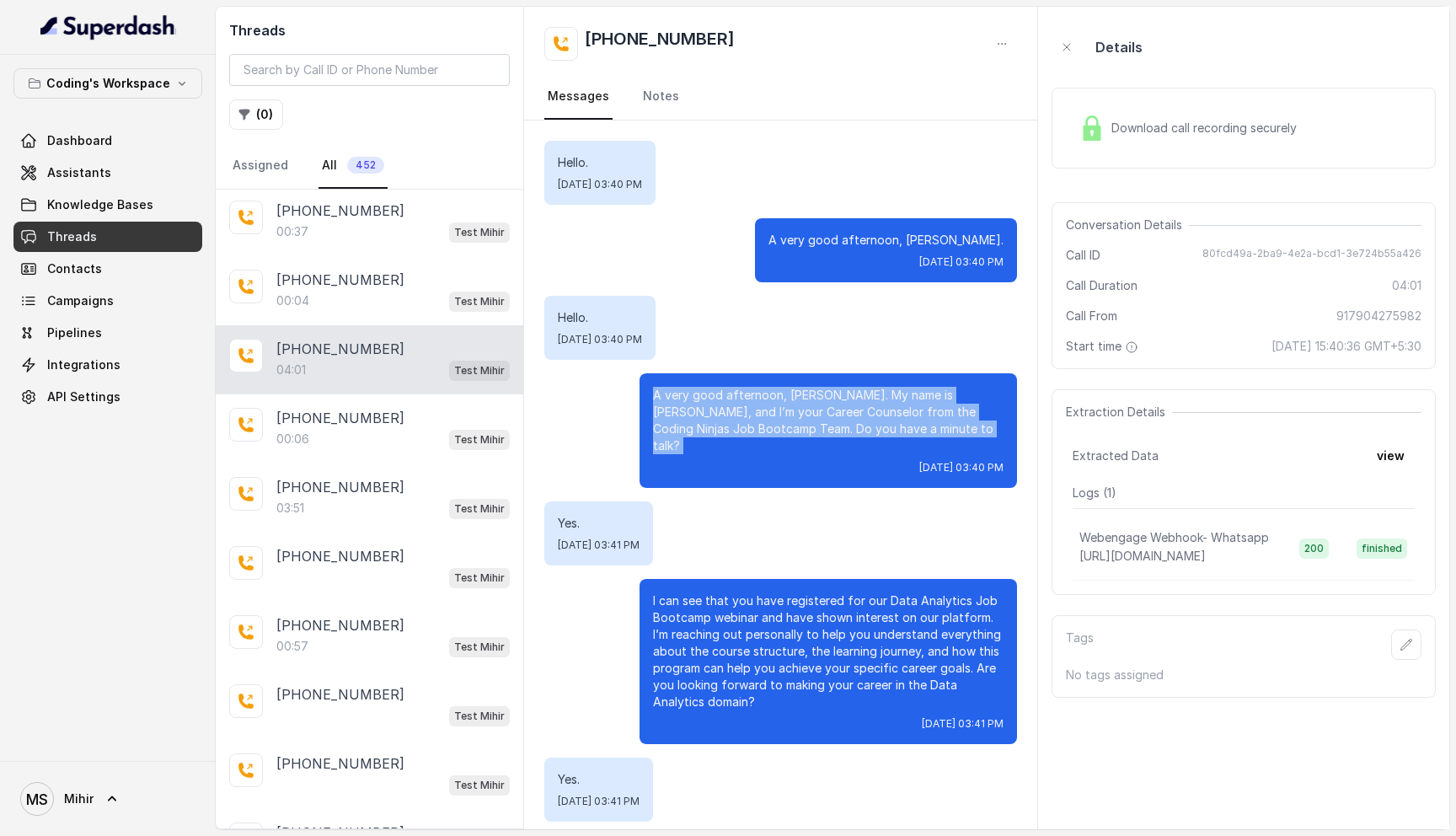
click at [711, 389] on p "A very good afternoon, Vijay. My name is Prateek, and I’m your Career Counselor…" at bounding box center [828, 420] width 351 height 68
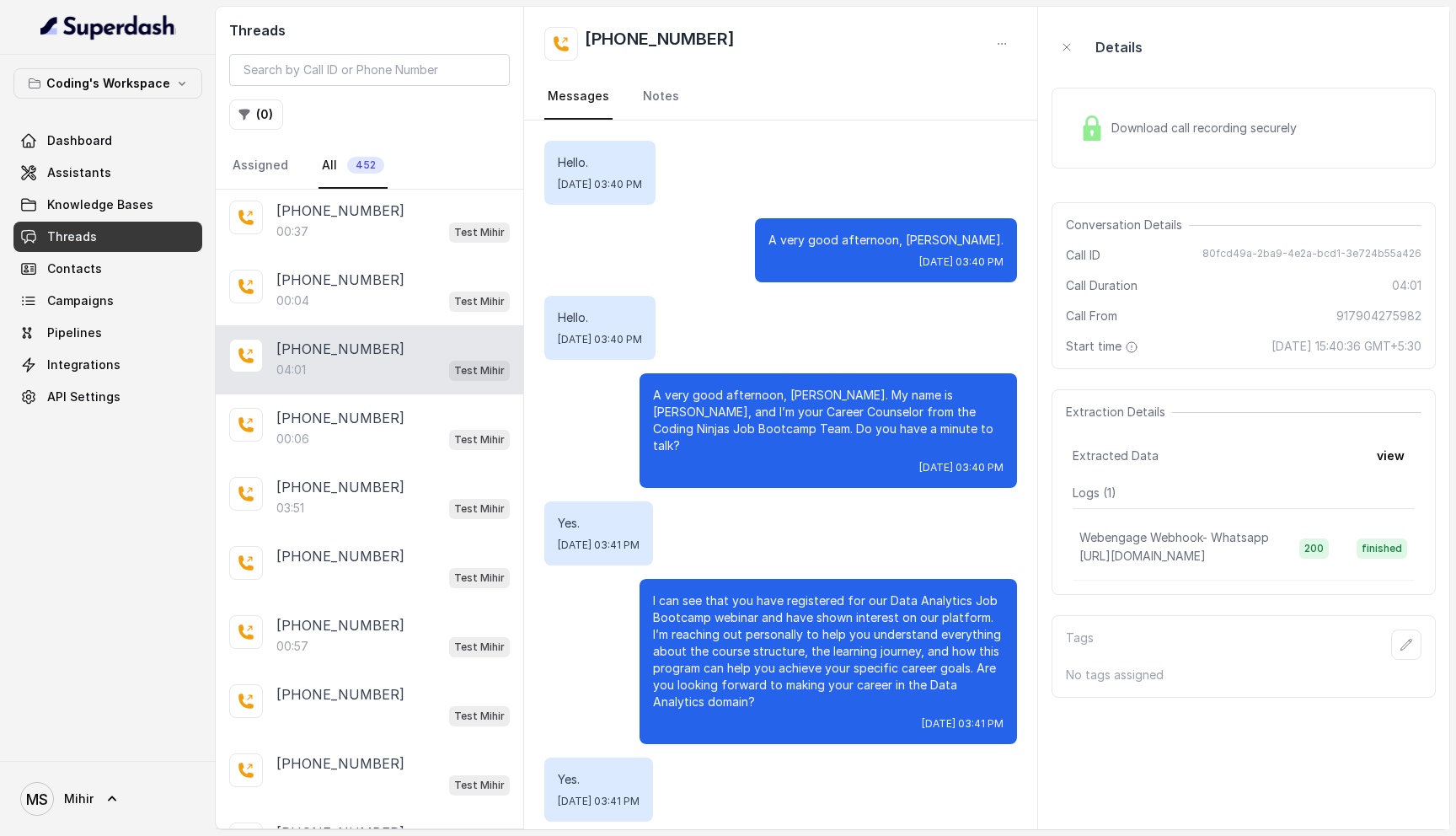
click at [761, 605] on p "I can see that you have registered for our Data Analytics Job Bootcamp webinar …" at bounding box center [828, 651] width 351 height 118
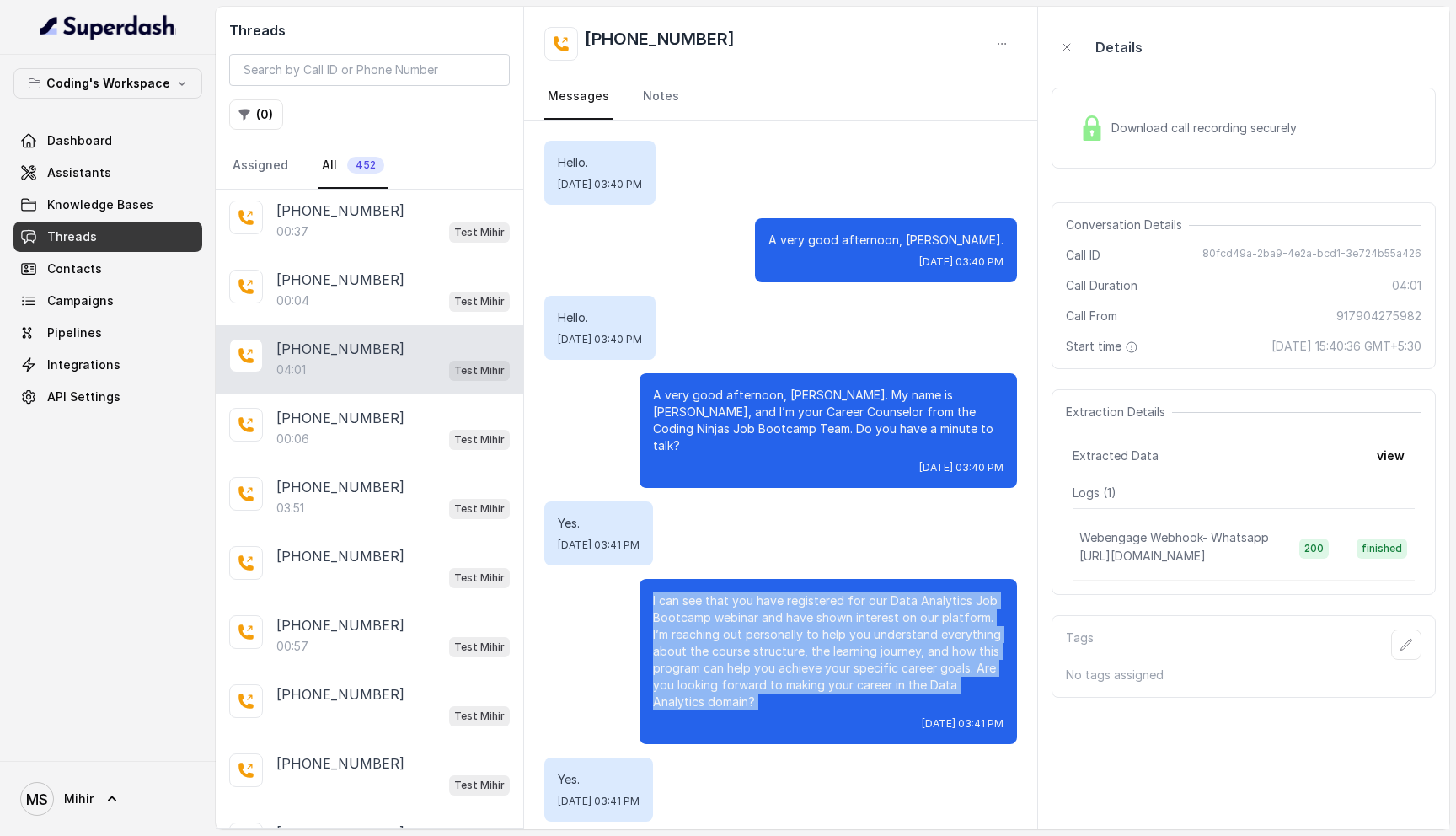
click at [761, 605] on p "I can see that you have registered for our Data Analytics Job Bootcamp webinar …" at bounding box center [828, 651] width 351 height 118
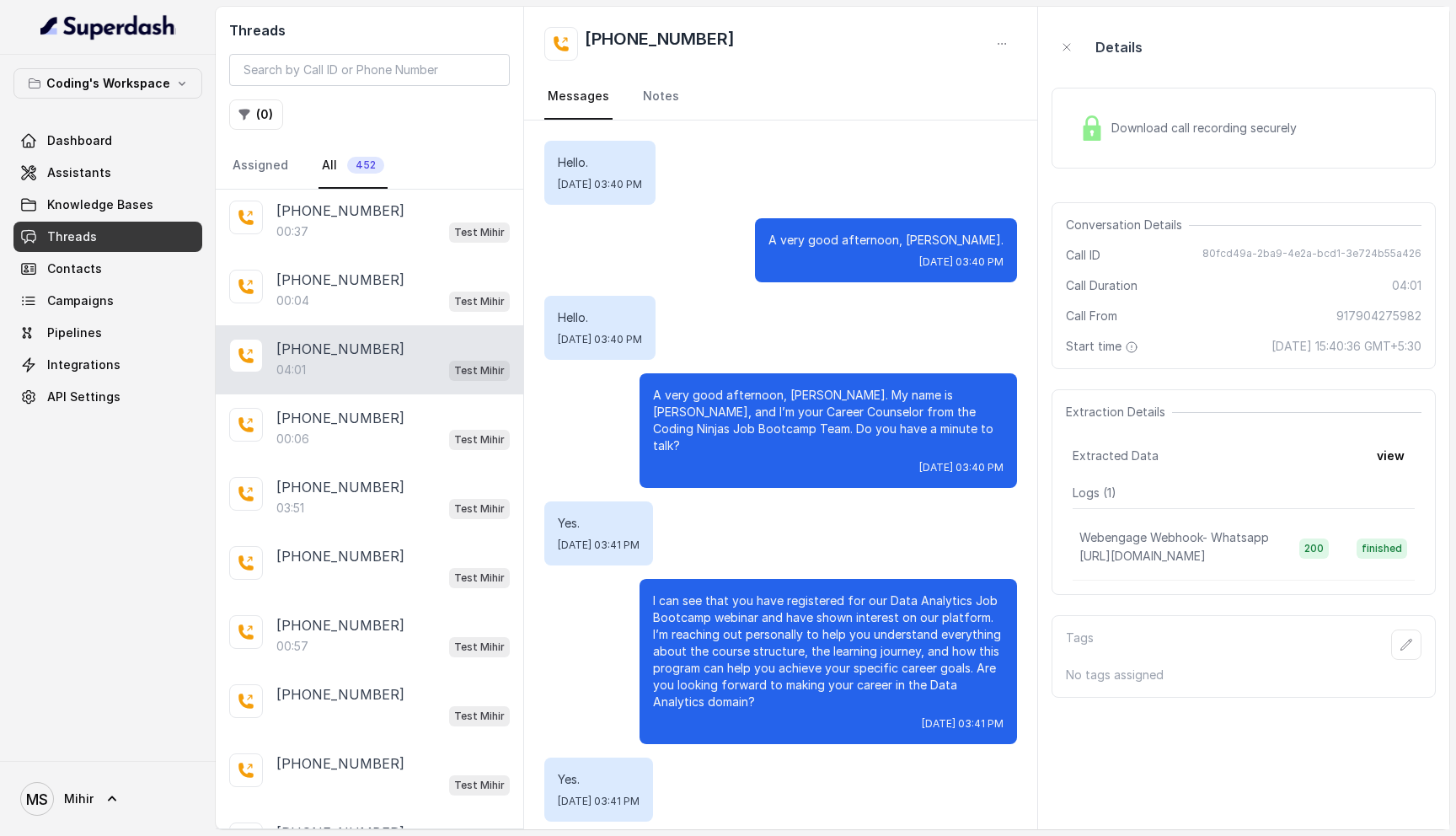
click at [761, 605] on p "I can see that you have registered for our Data Analytics Job Bootcamp webinar …" at bounding box center [828, 651] width 351 height 118
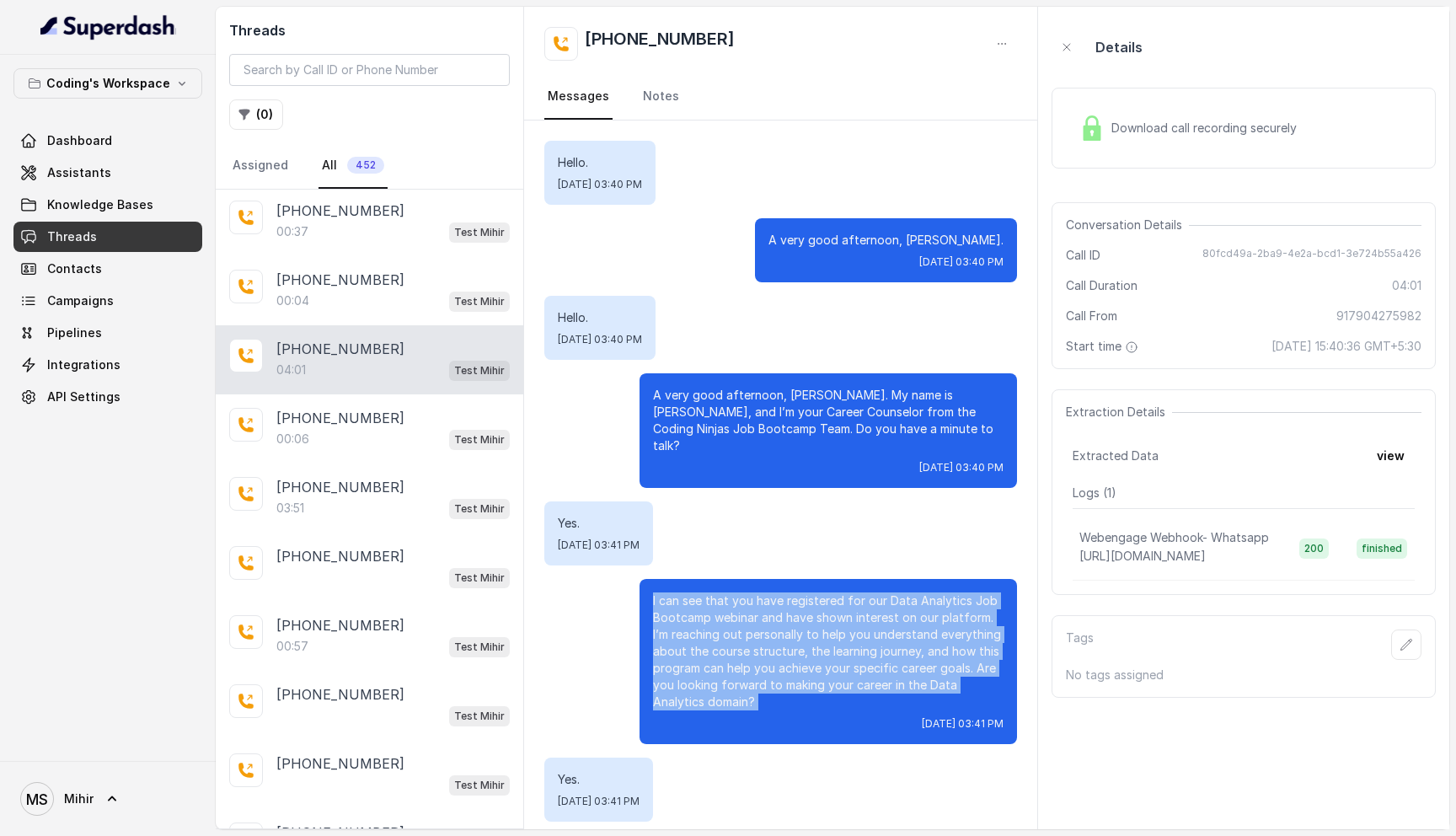
click at [761, 605] on p "I can see that you have registered for our Data Analytics Job Bootcamp webinar …" at bounding box center [828, 651] width 351 height 118
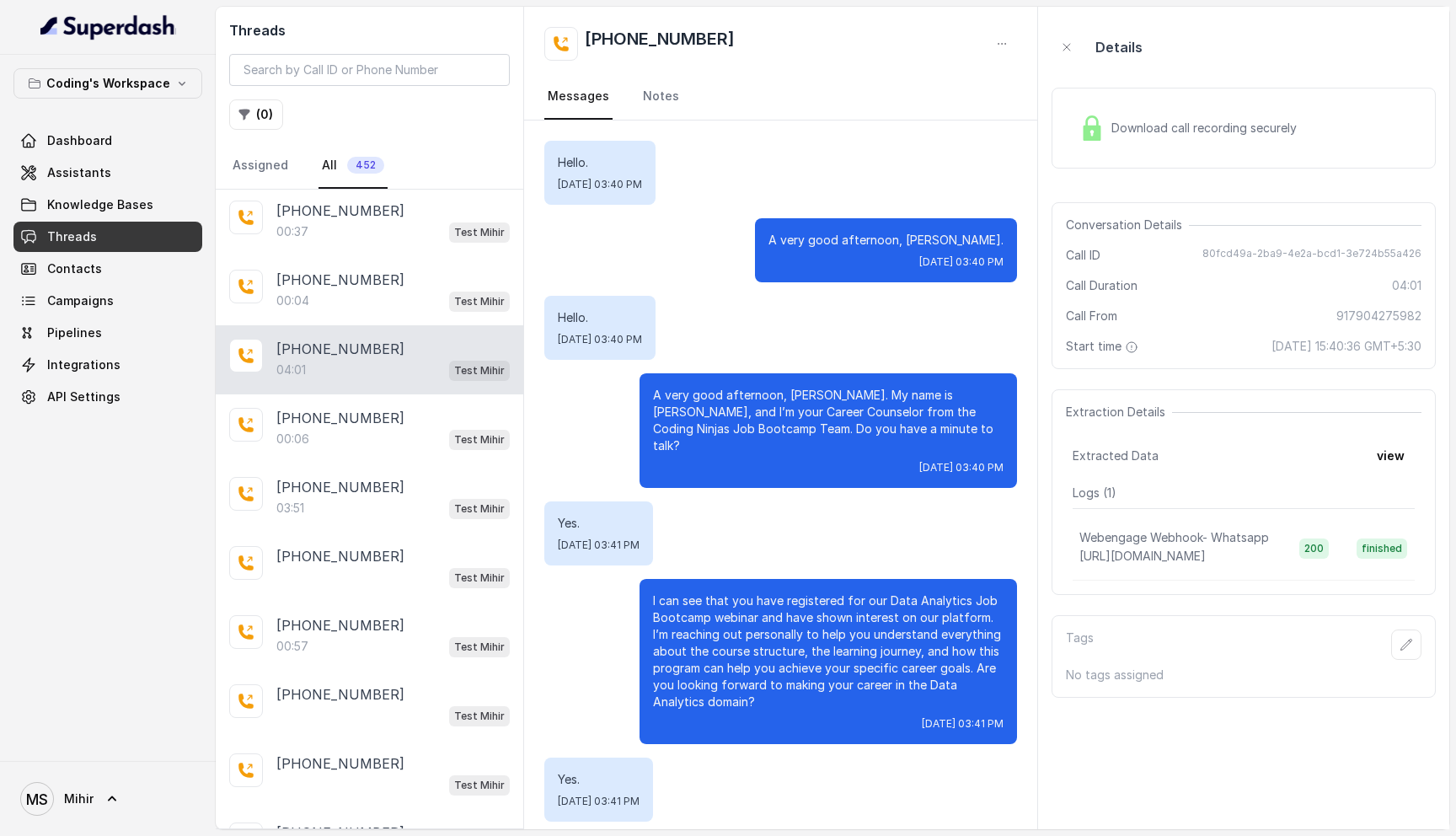
click at [761, 605] on p "I can see that you have registered for our Data Analytics Job Bootcamp webinar …" at bounding box center [828, 651] width 351 height 118
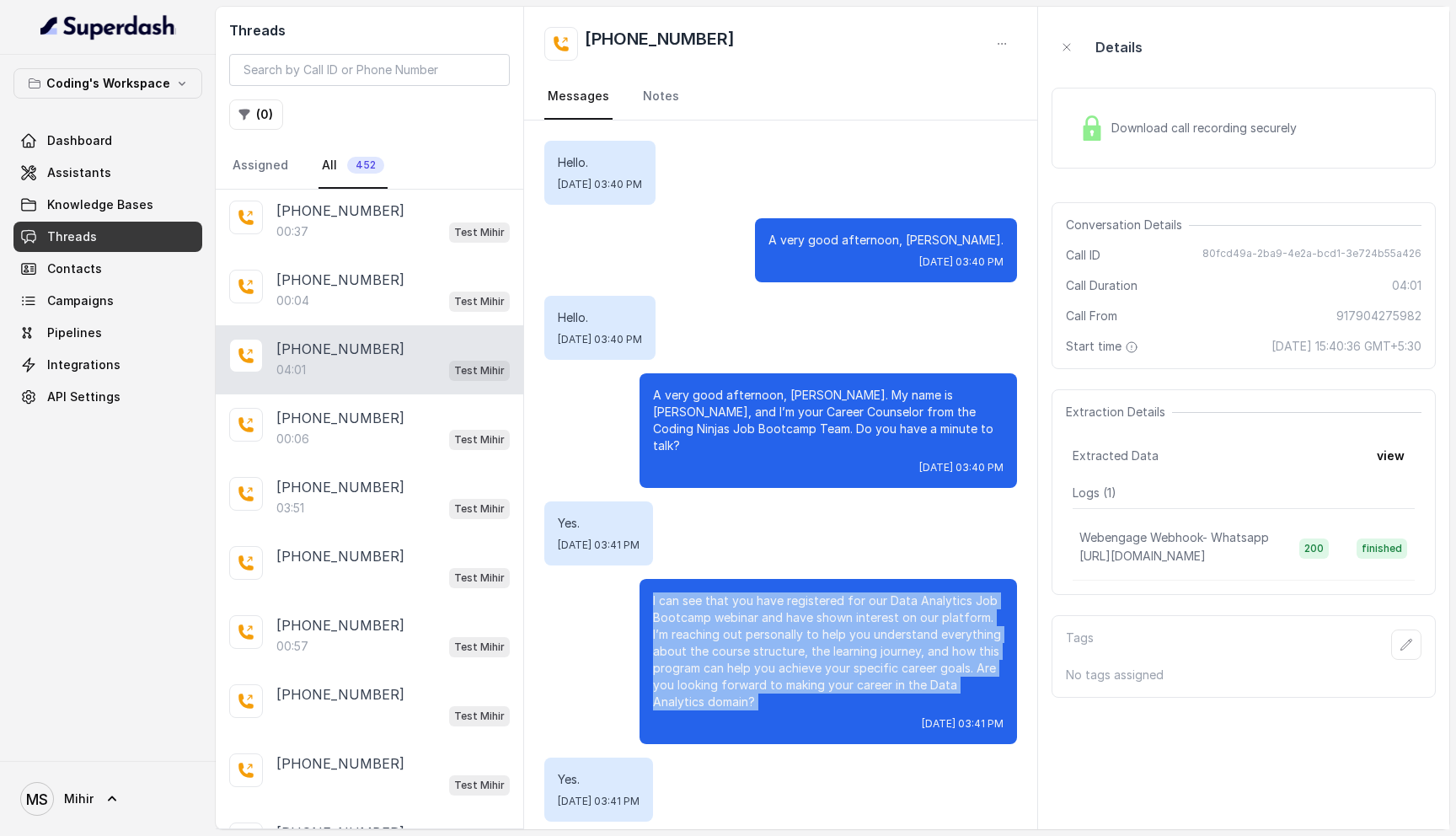
click at [761, 605] on p "I can see that you have registered for our Data Analytics Job Bootcamp webinar …" at bounding box center [828, 651] width 351 height 118
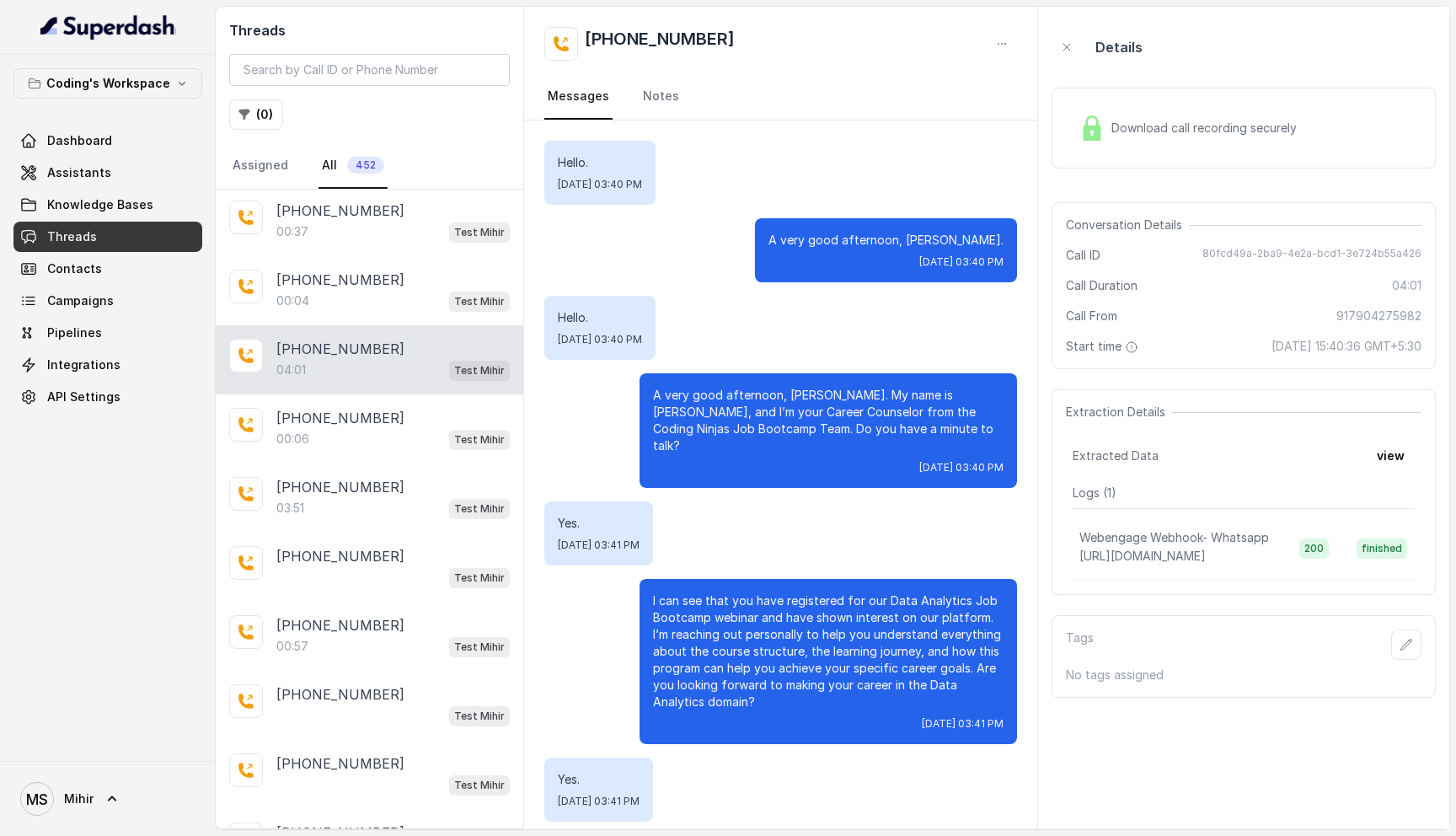
click at [761, 605] on p "I can see that you have registered for our Data Analytics Job Bootcamp webinar …" at bounding box center [828, 651] width 351 height 118
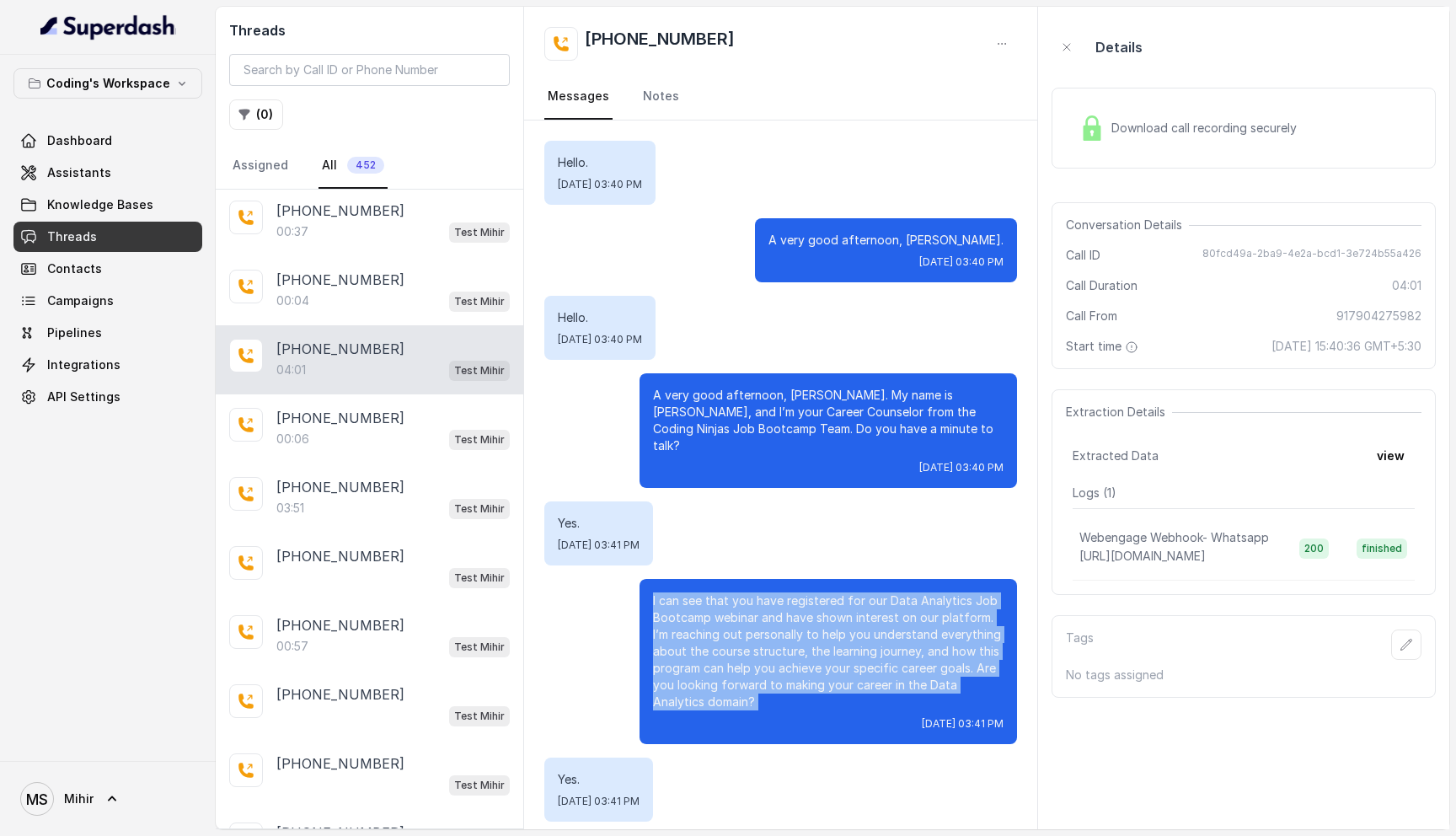
click at [761, 605] on p "I can see that you have registered for our Data Analytics Job Bootcamp webinar …" at bounding box center [828, 651] width 351 height 118
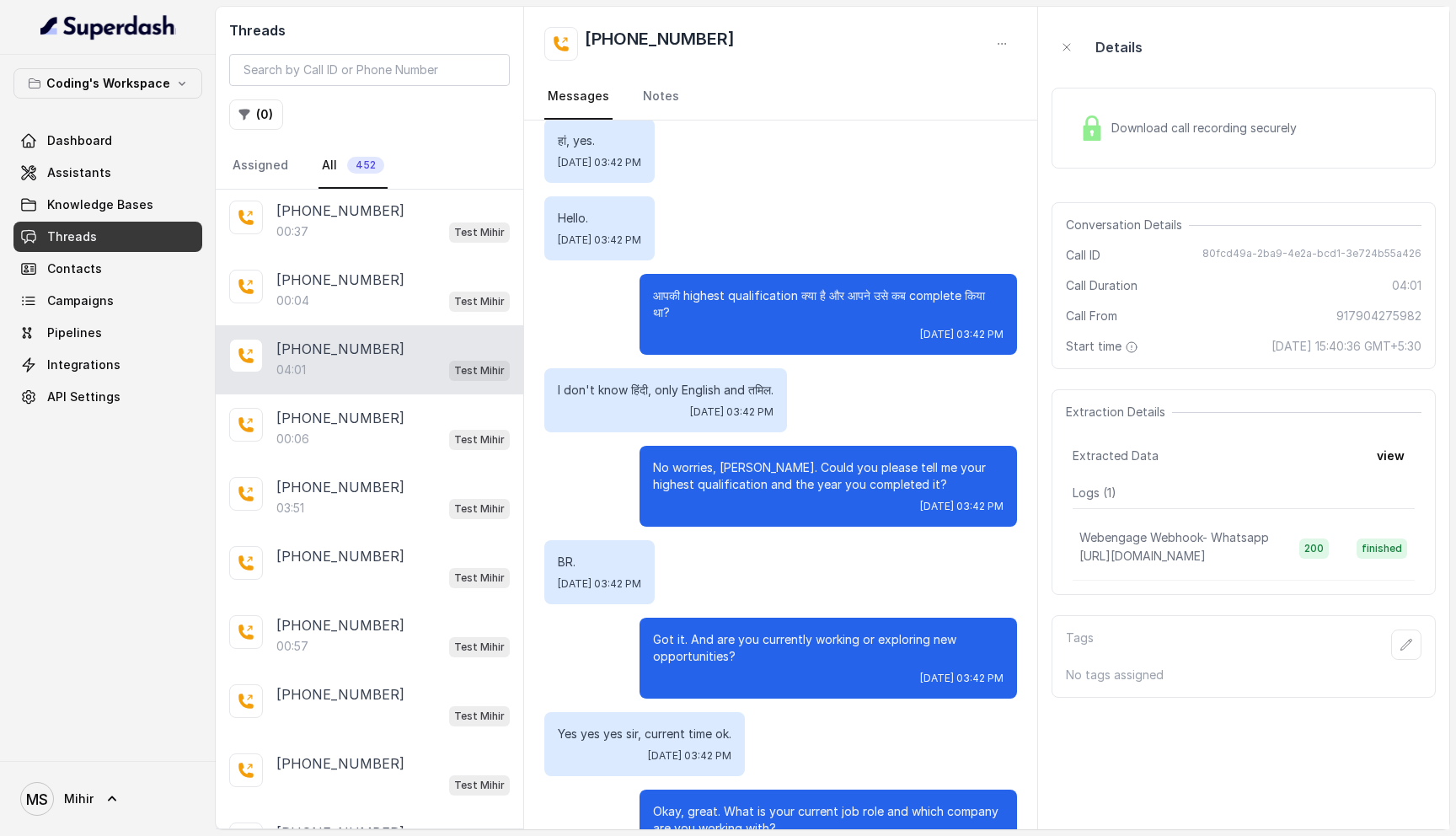
scroll to position [1122, 0]
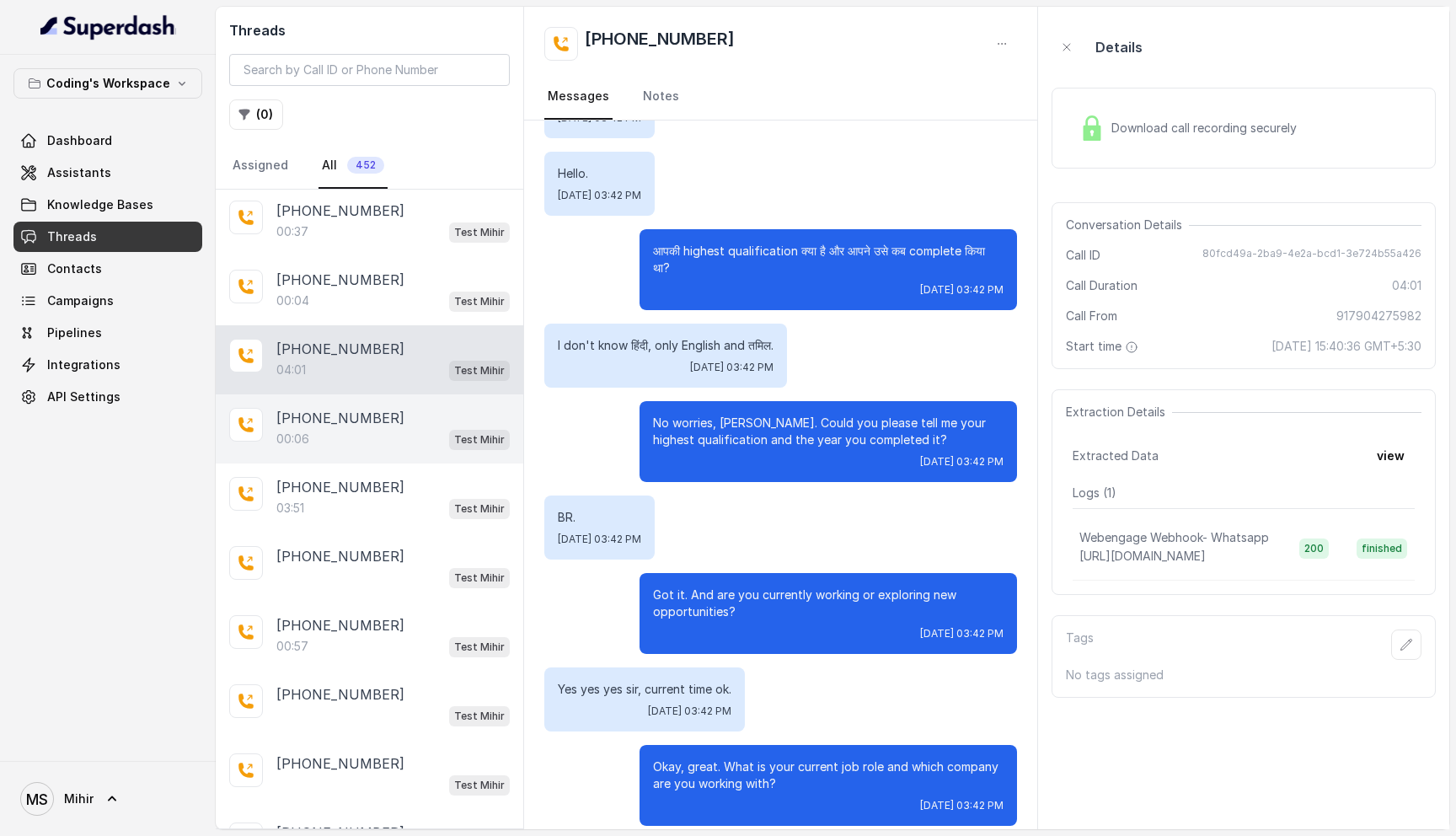
click at [353, 394] on div "+919986651629 00:06 Test Mihir" at bounding box center [370, 429] width 308 height 69
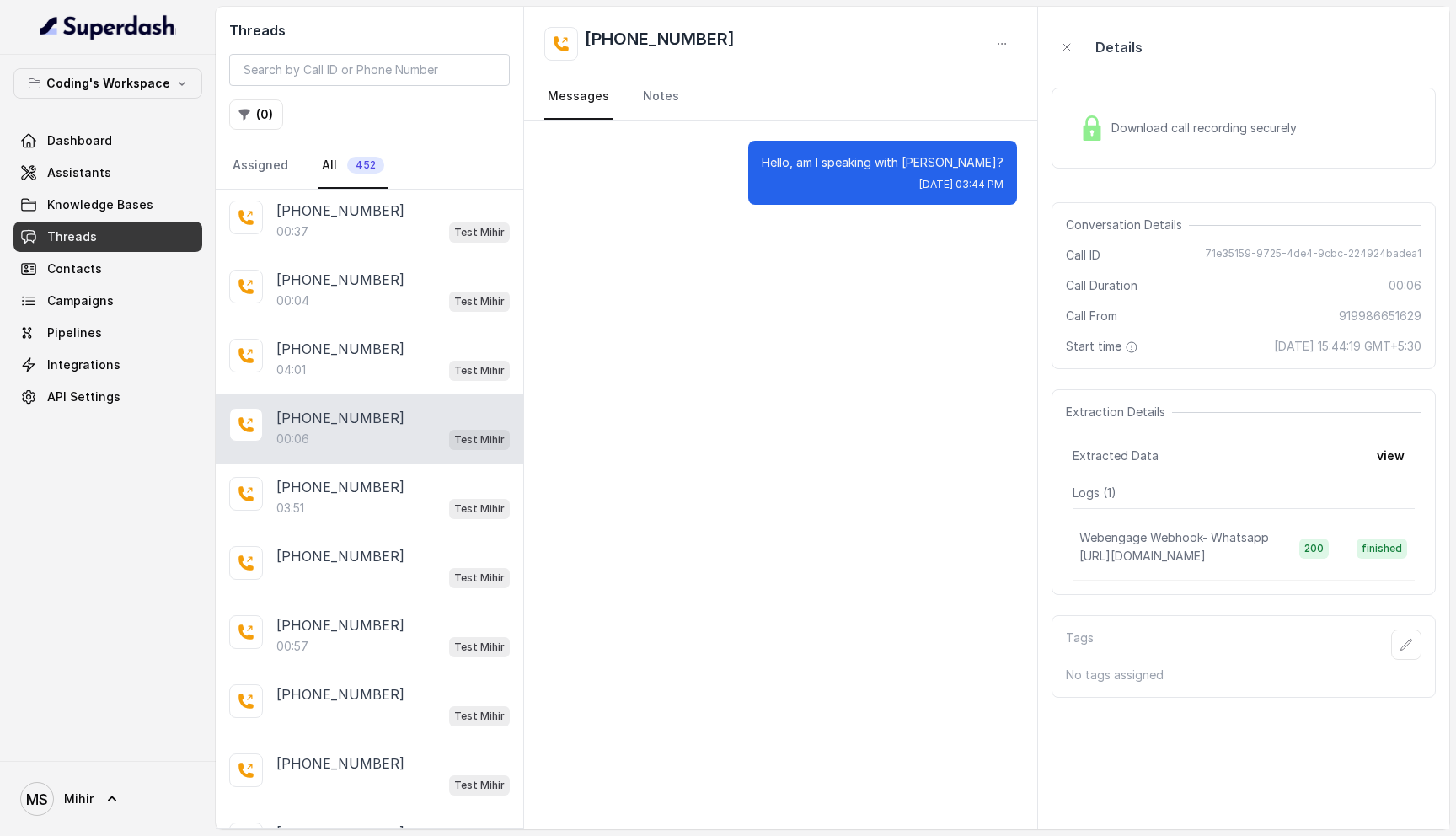
click at [1270, 104] on div "Download call recording securely" at bounding box center [1243, 127] width 384 height 81
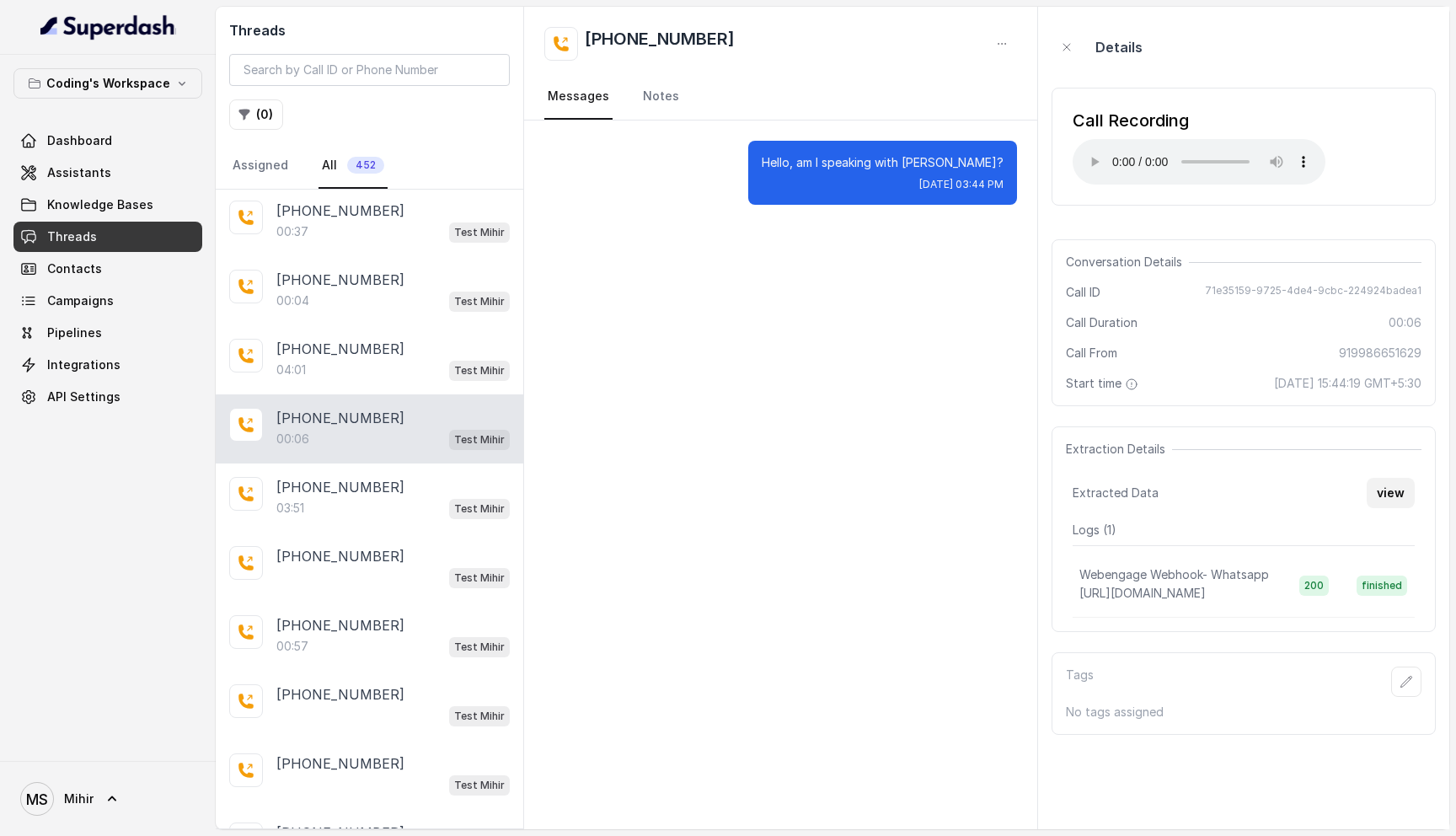
click at [1390, 494] on button "view" at bounding box center [1391, 493] width 48 height 30
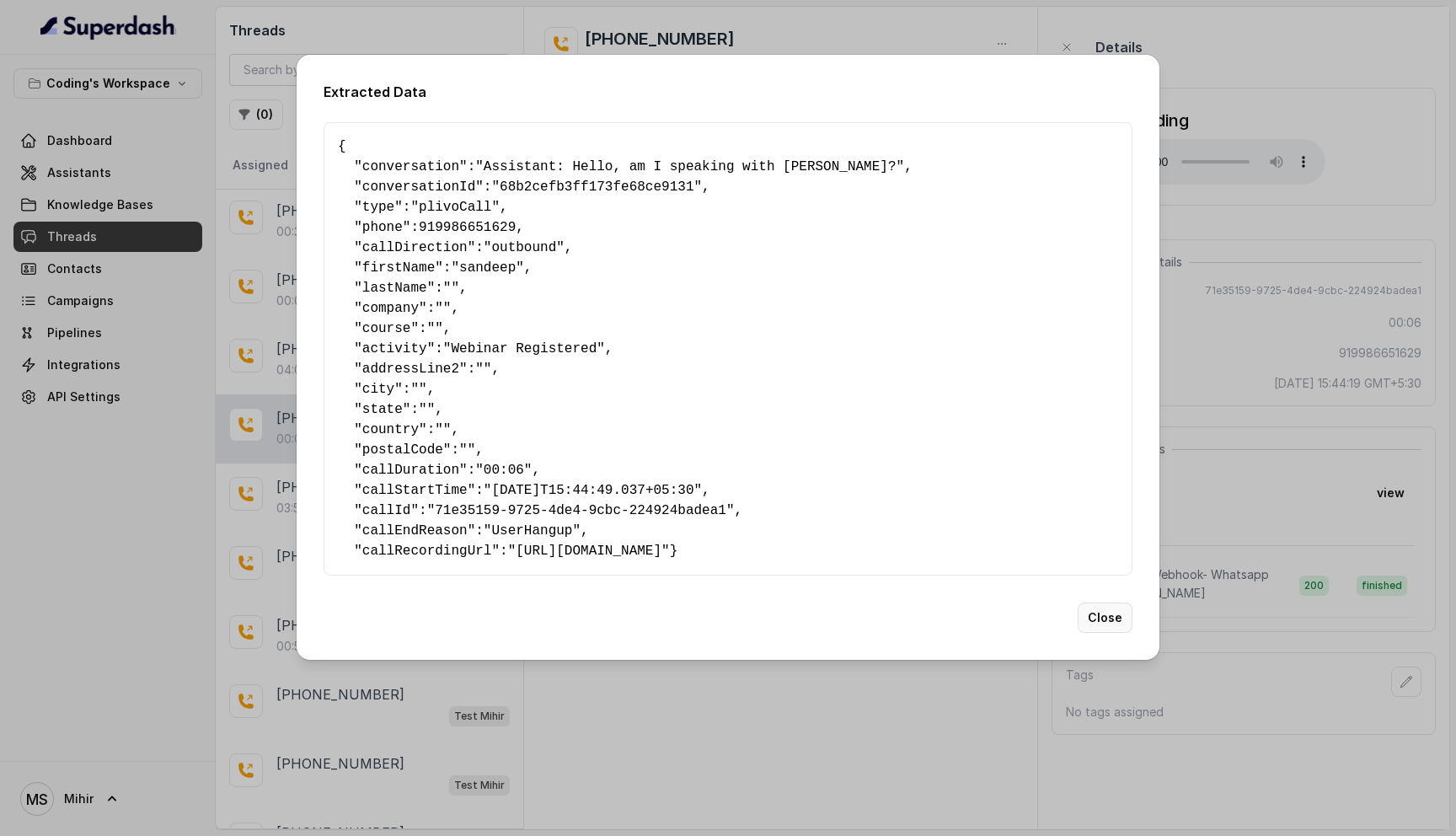
click at [1089, 633] on button "Close" at bounding box center [1105, 617] width 55 height 30
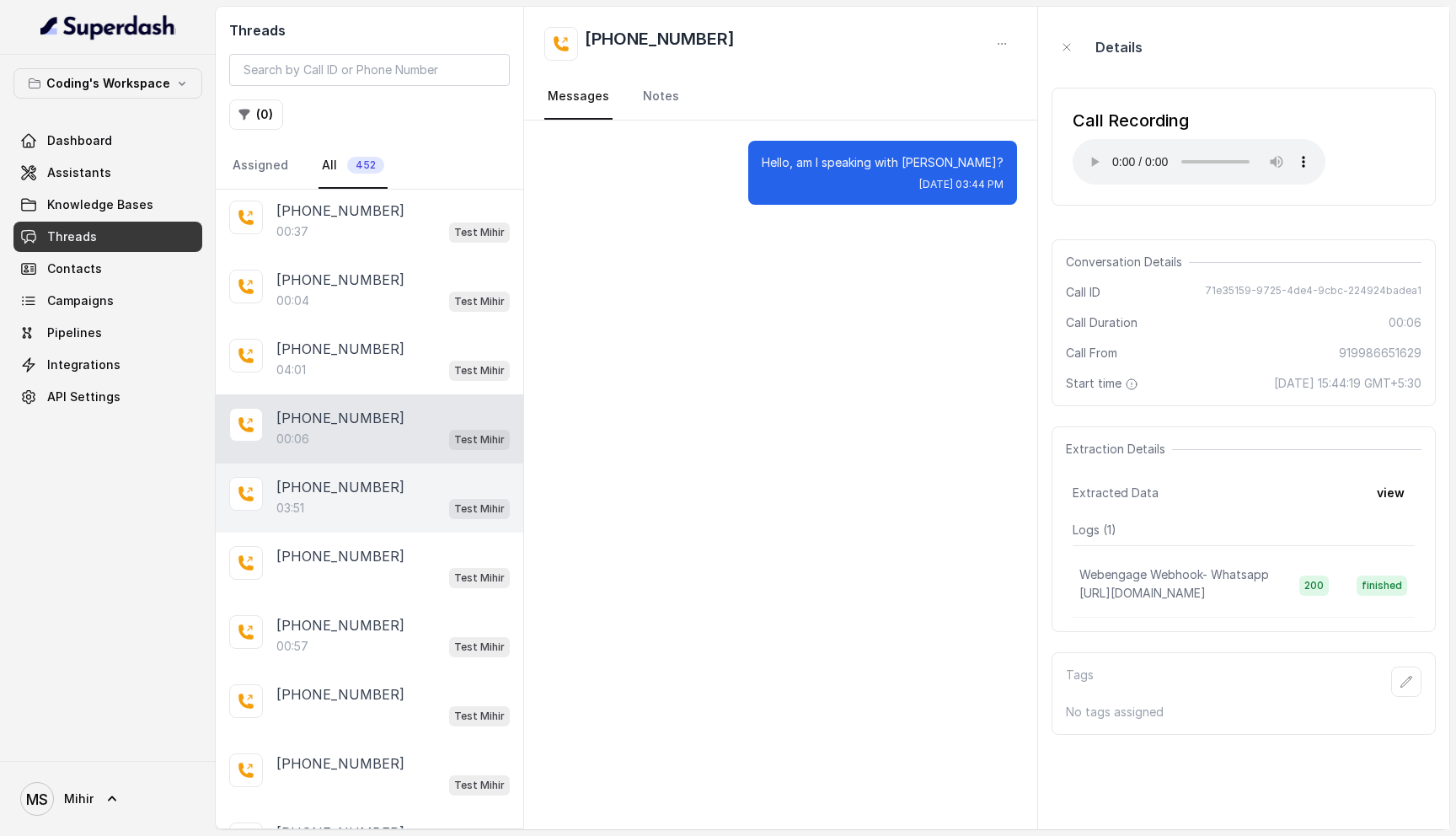
click at [408, 515] on div "+919119862987 03:51 Test Mihir" at bounding box center [370, 498] width 308 height 69
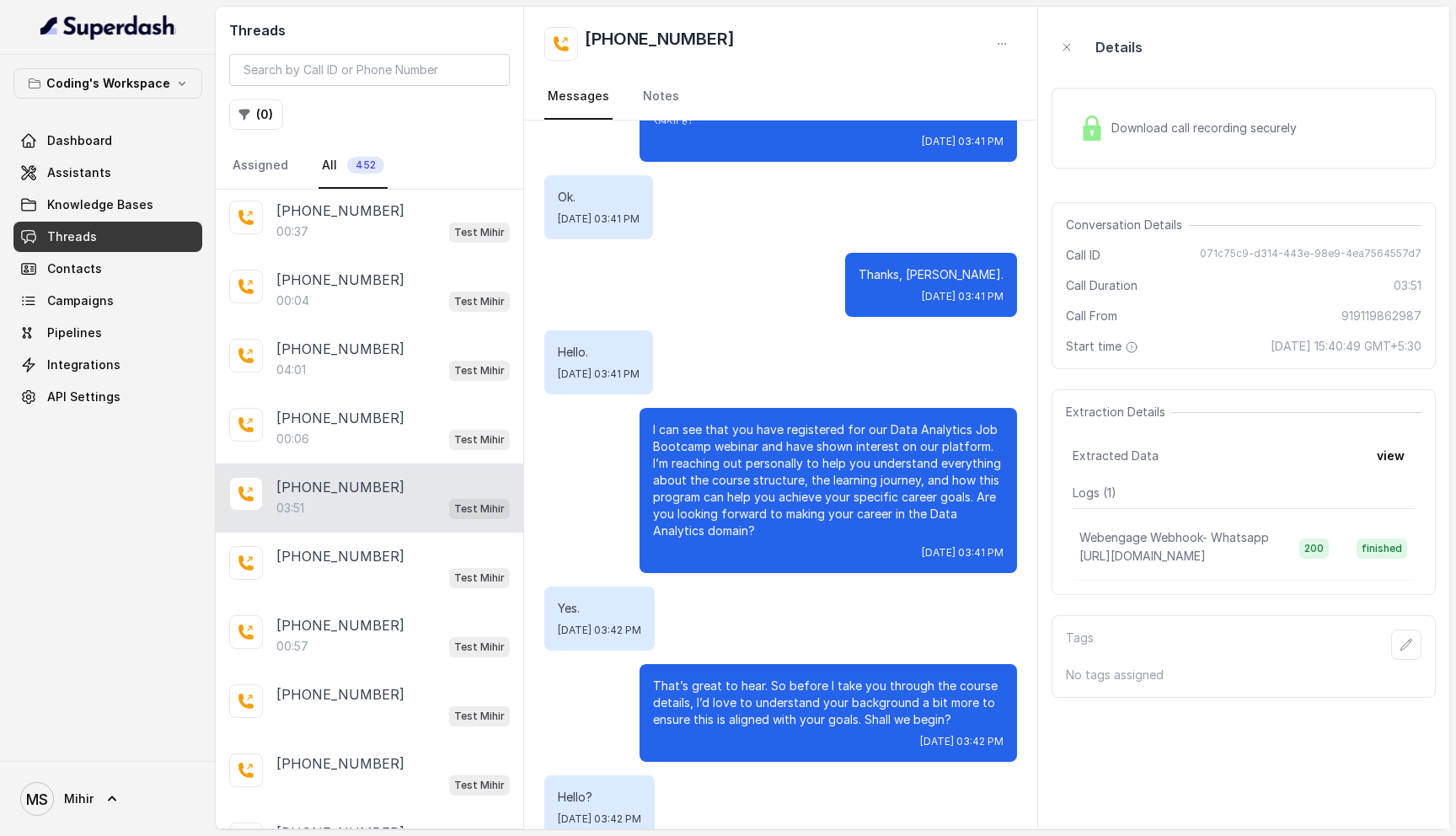
scroll to position [318, 0]
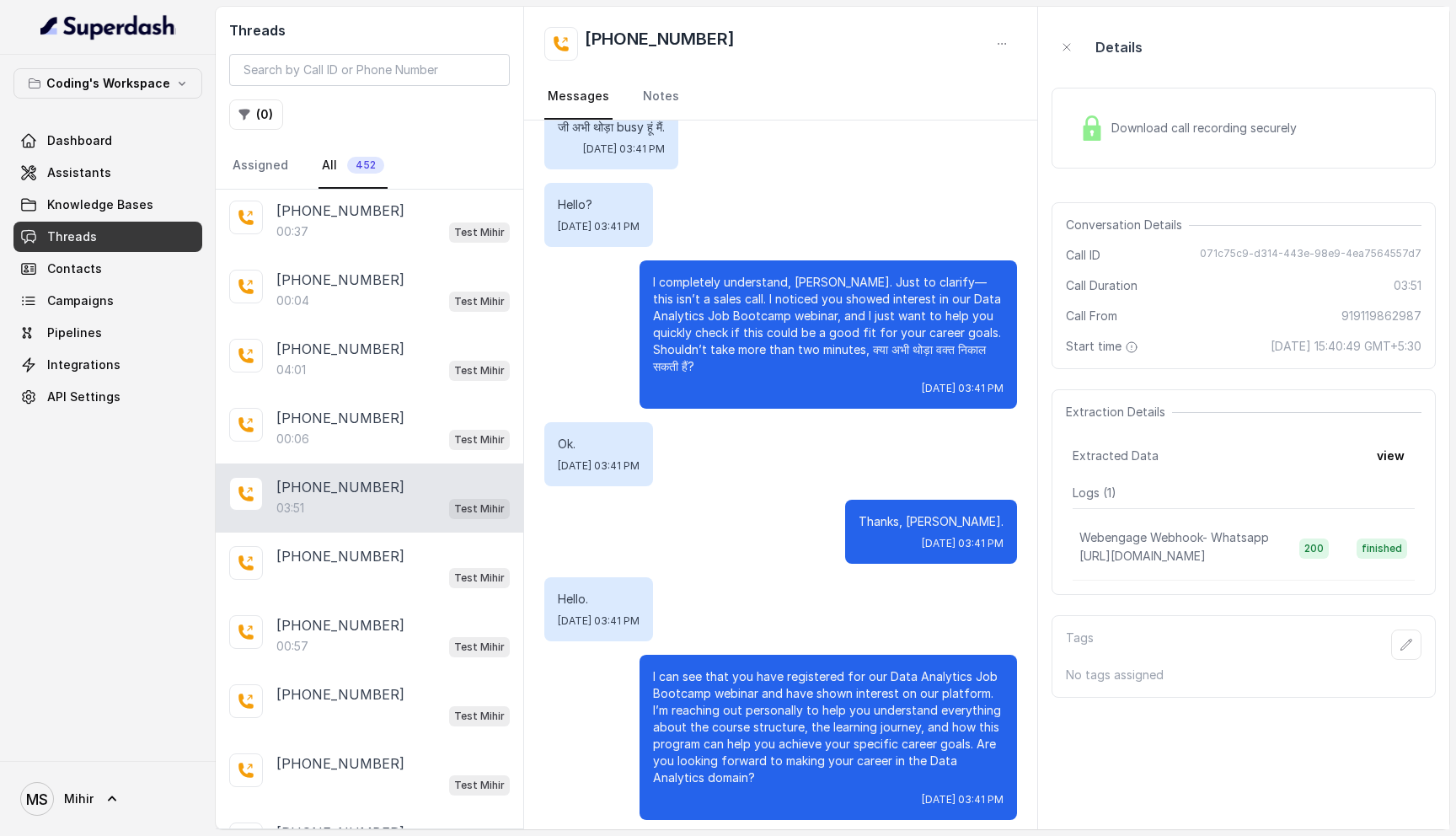
click at [1156, 127] on span "Download call recording securely" at bounding box center [1207, 128] width 192 height 17
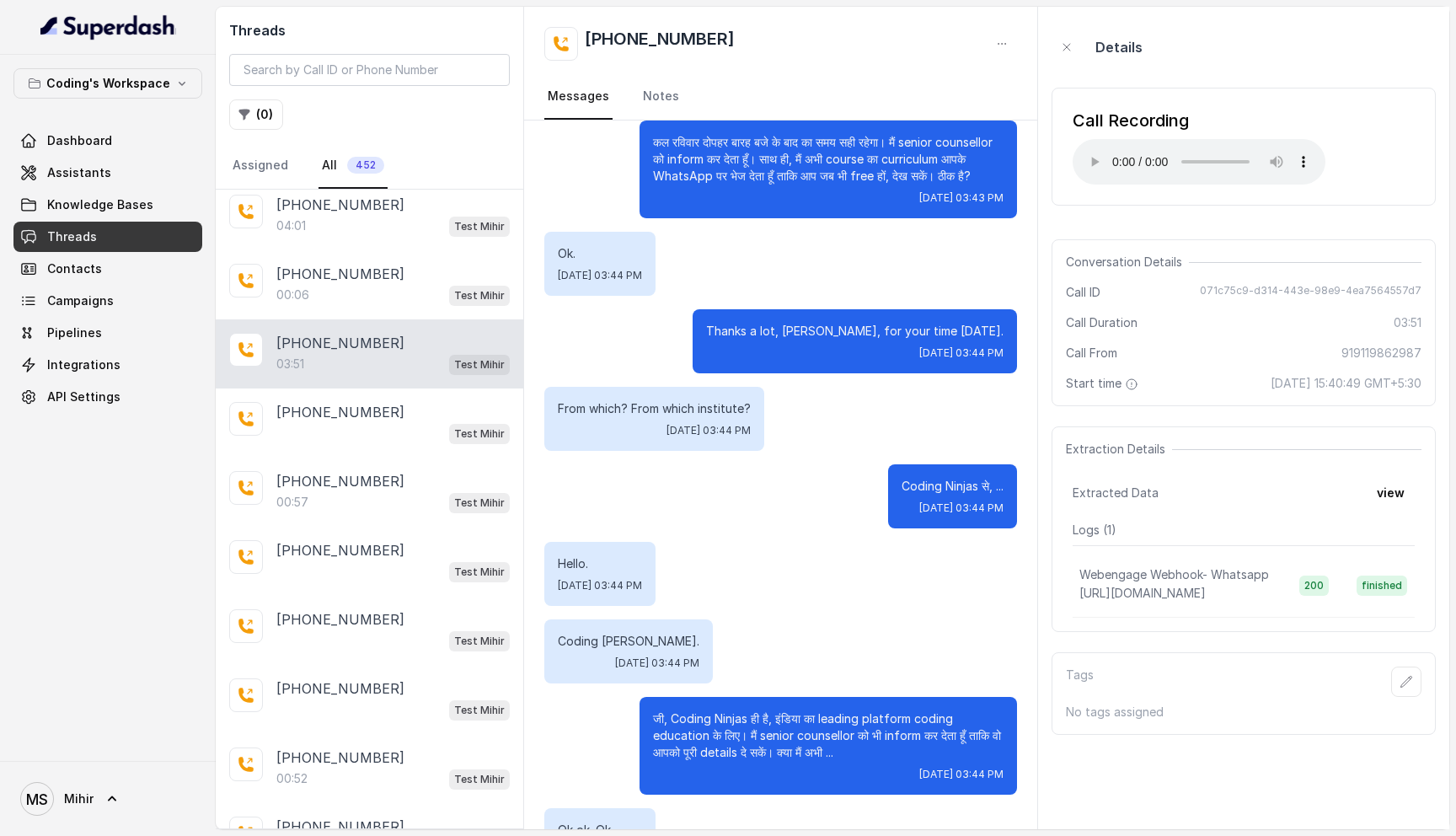
scroll to position [2753, 0]
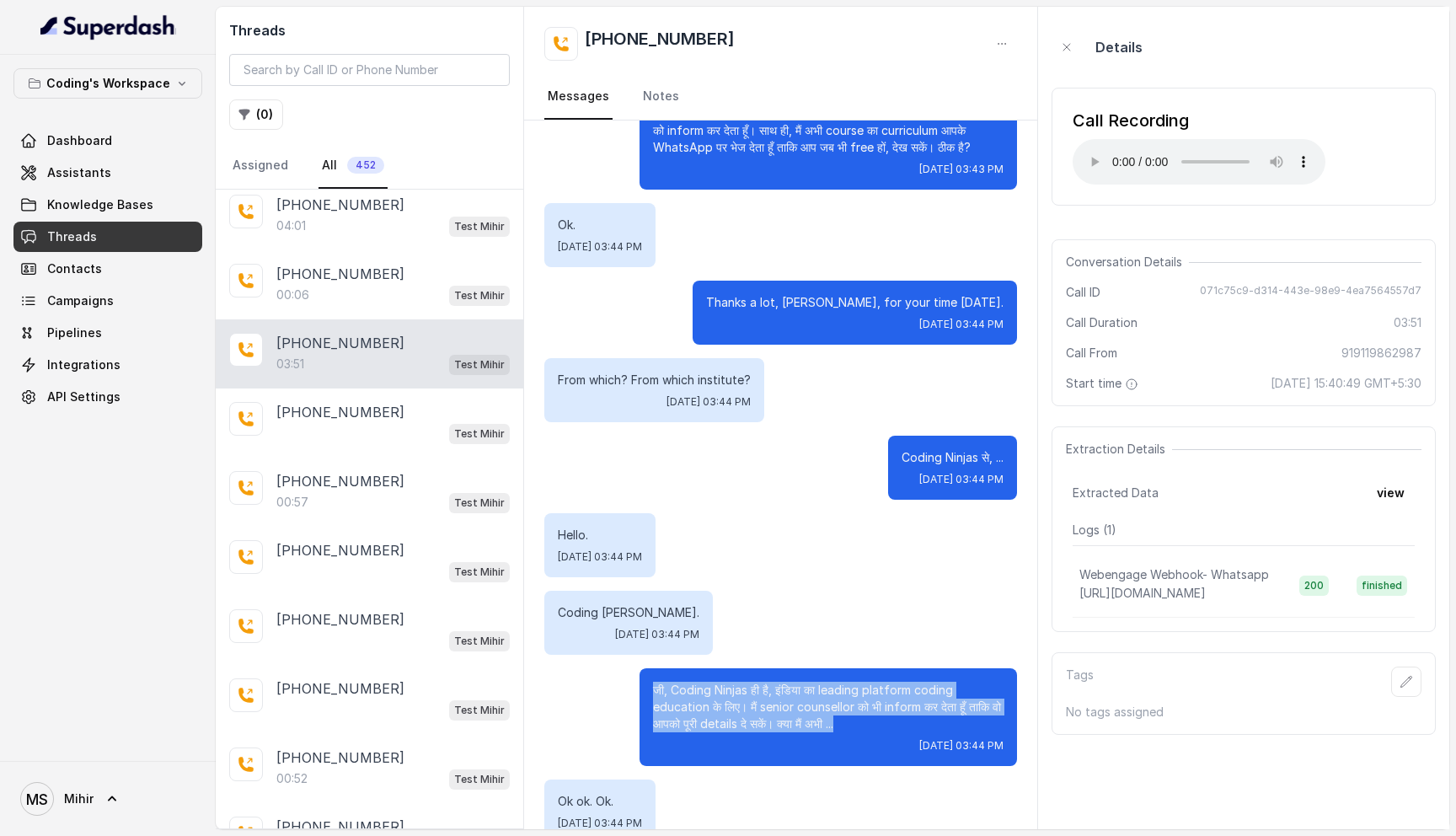
drag, startPoint x: 870, startPoint y: 720, endPoint x: 636, endPoint y: 667, distance: 239.9
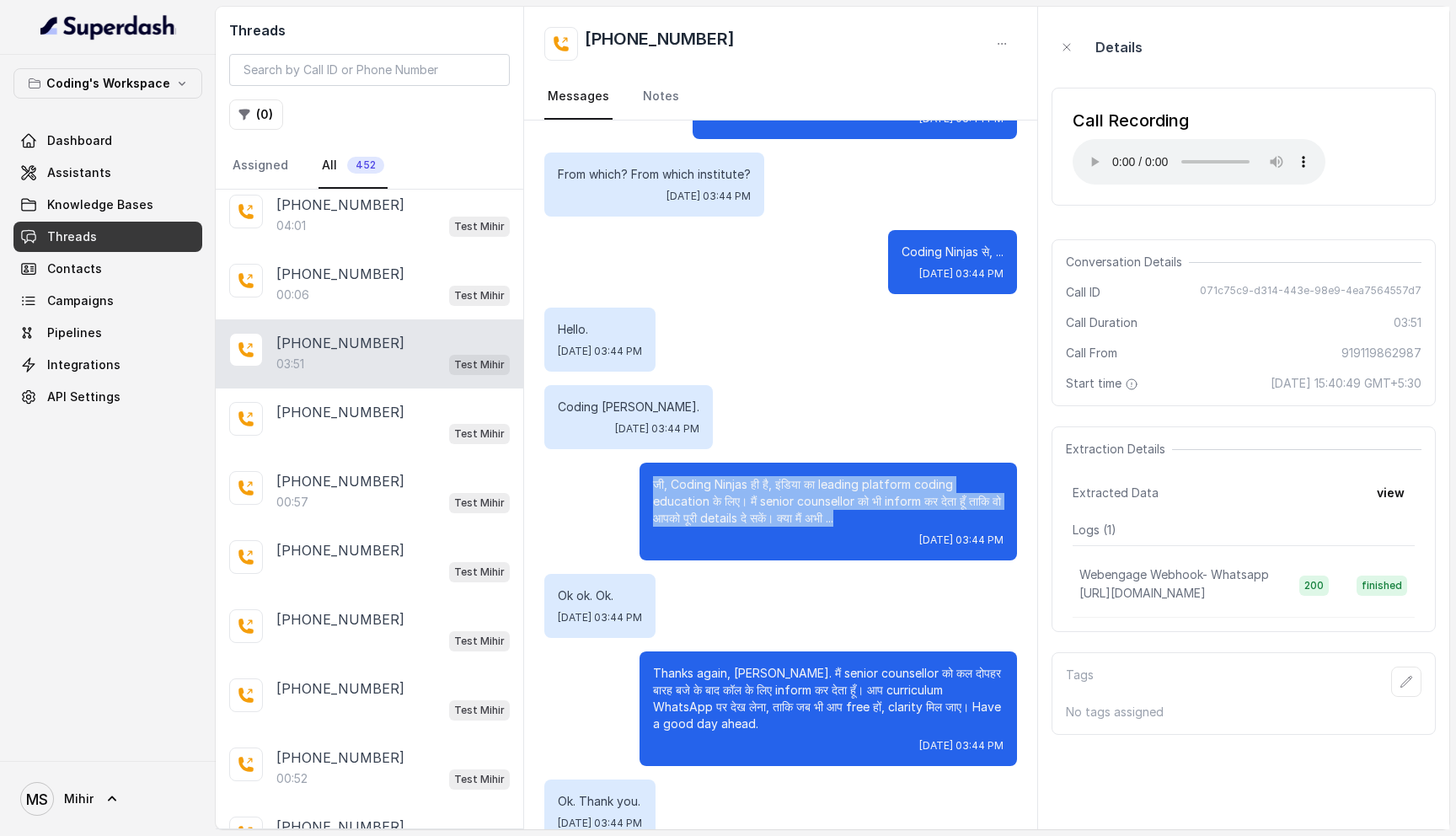
scroll to position [2993, 0]
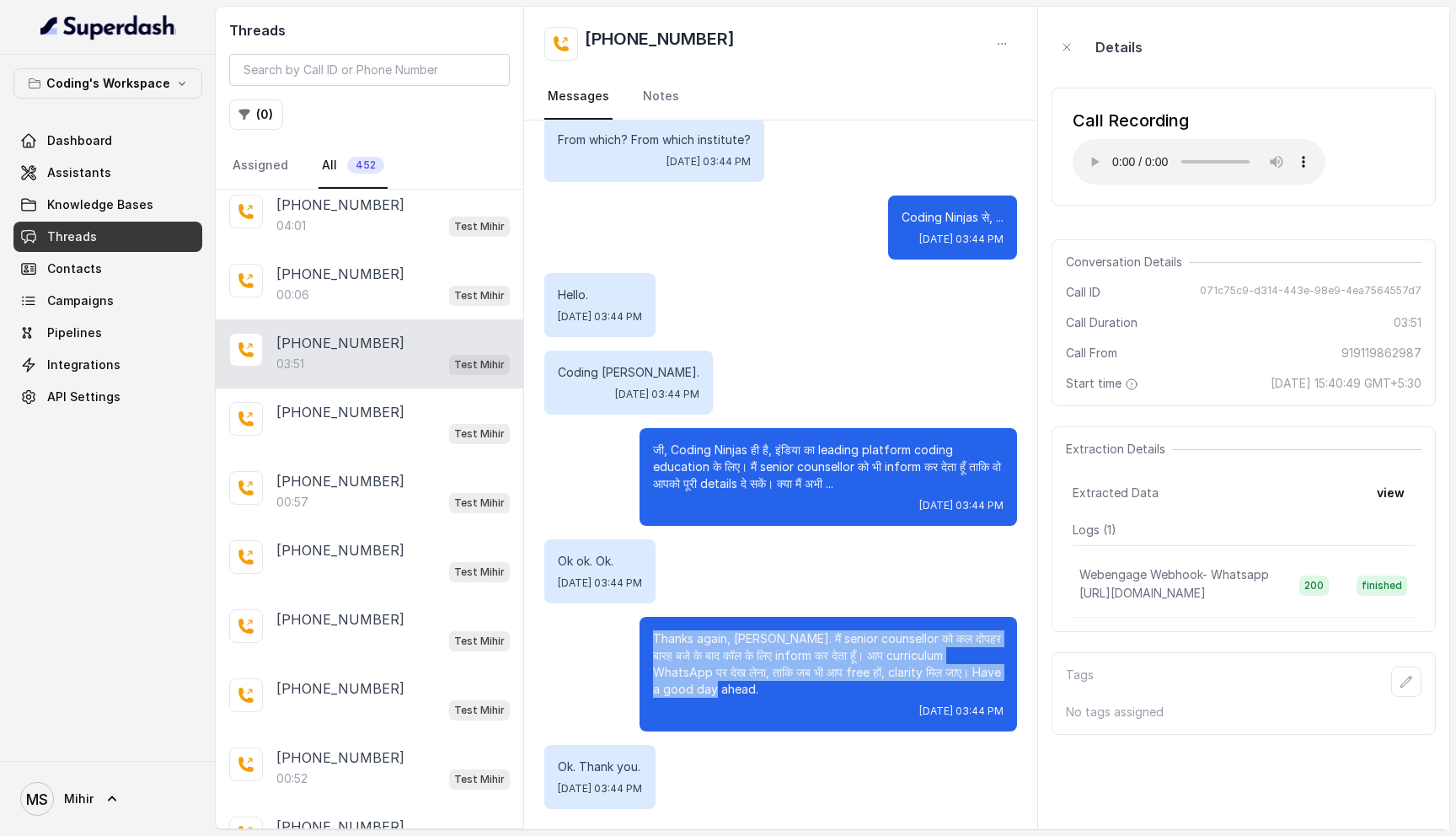
drag, startPoint x: 743, startPoint y: 692, endPoint x: 635, endPoint y: 627, distance: 126.1
click at [634, 627] on div "Thanks again, Anjali. मैं senior counsellor को कल दोपहर बारह बजे के बाद कॉल के …" at bounding box center [780, 674] width 473 height 115
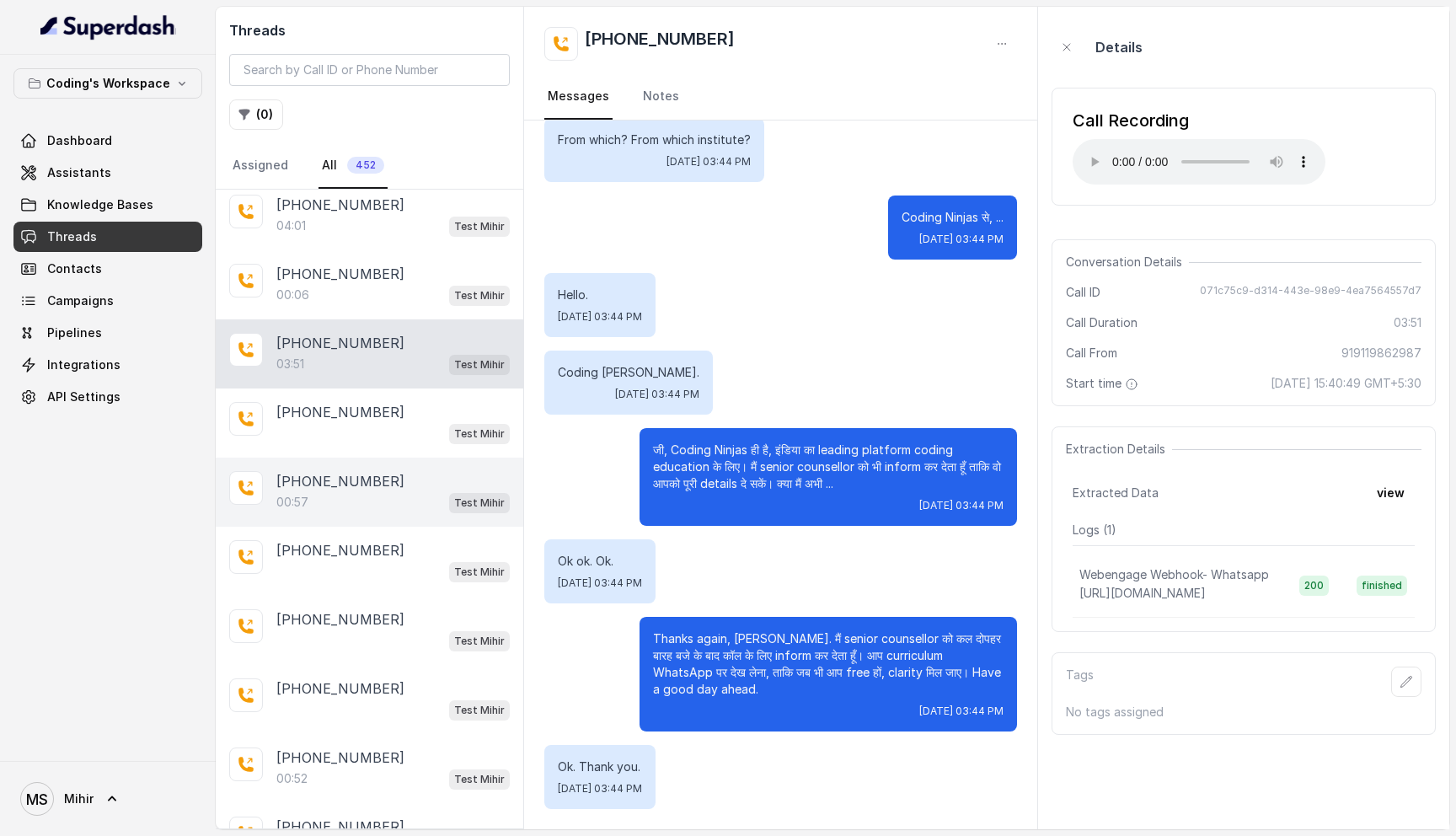
click at [411, 491] on div "00:57 Test Mihir" at bounding box center [393, 502] width 234 height 22
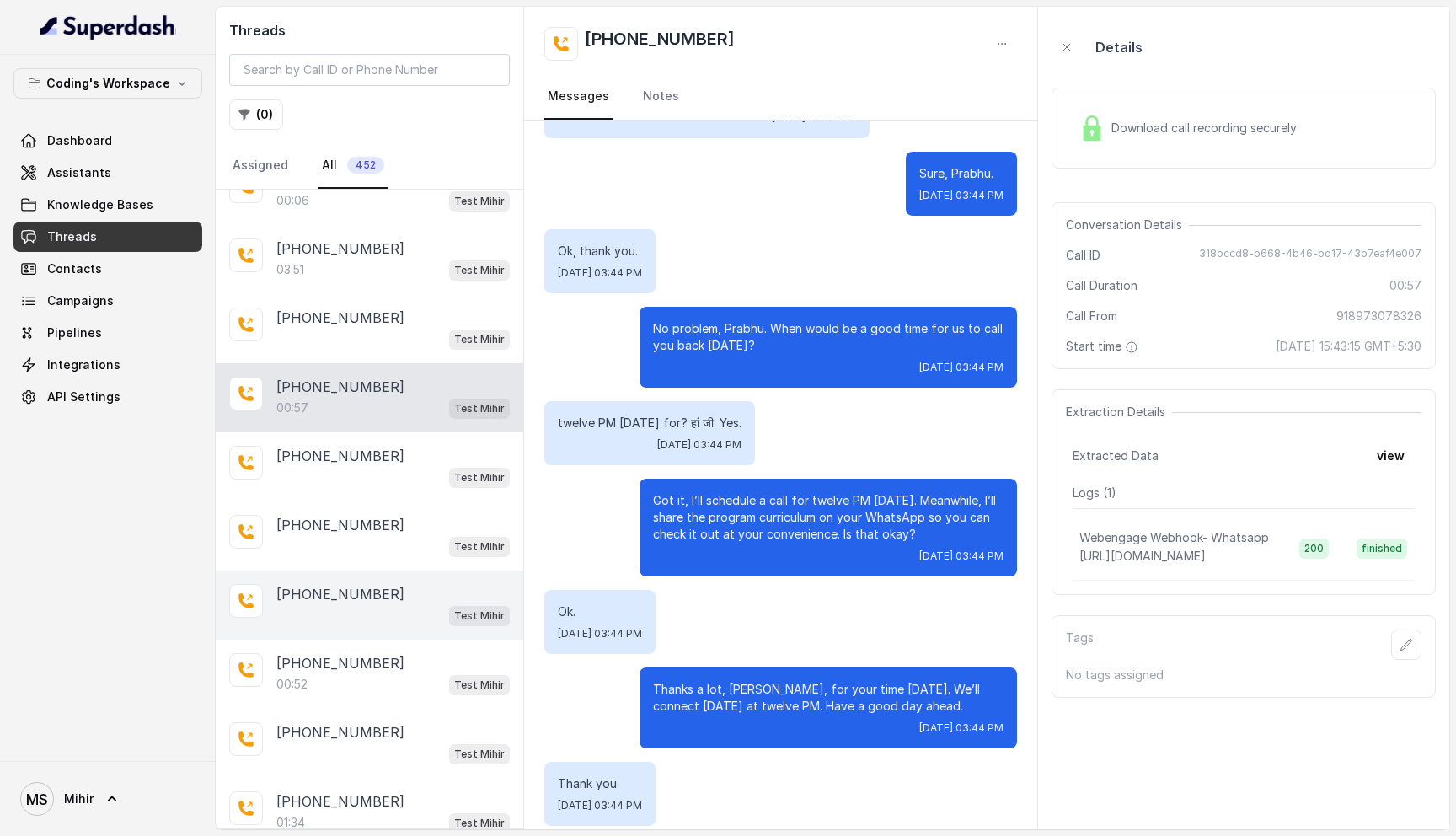
scroll to position [2165, 0]
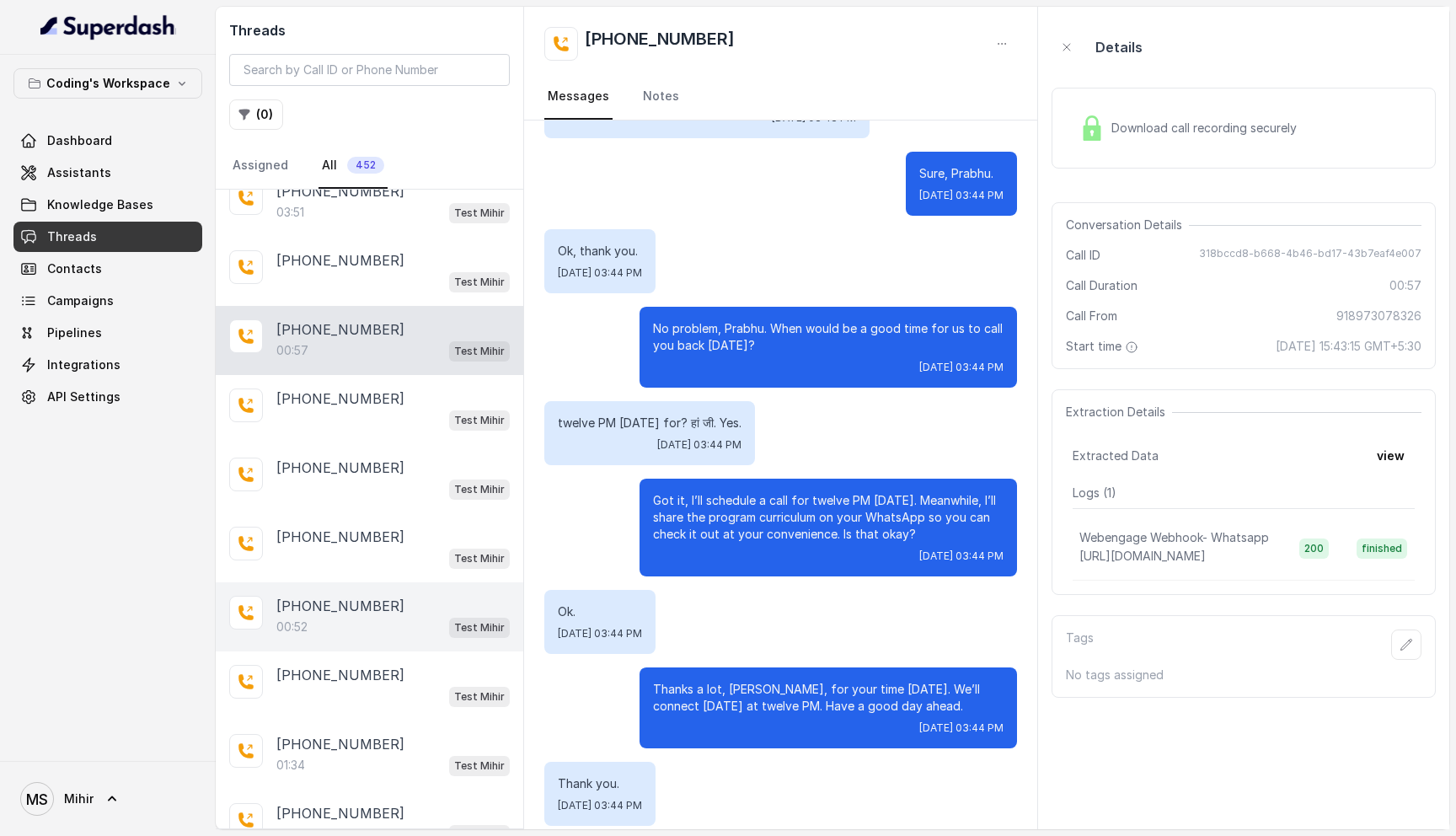
click at [360, 616] on div "00:52 Test Mihir" at bounding box center [393, 627] width 234 height 22
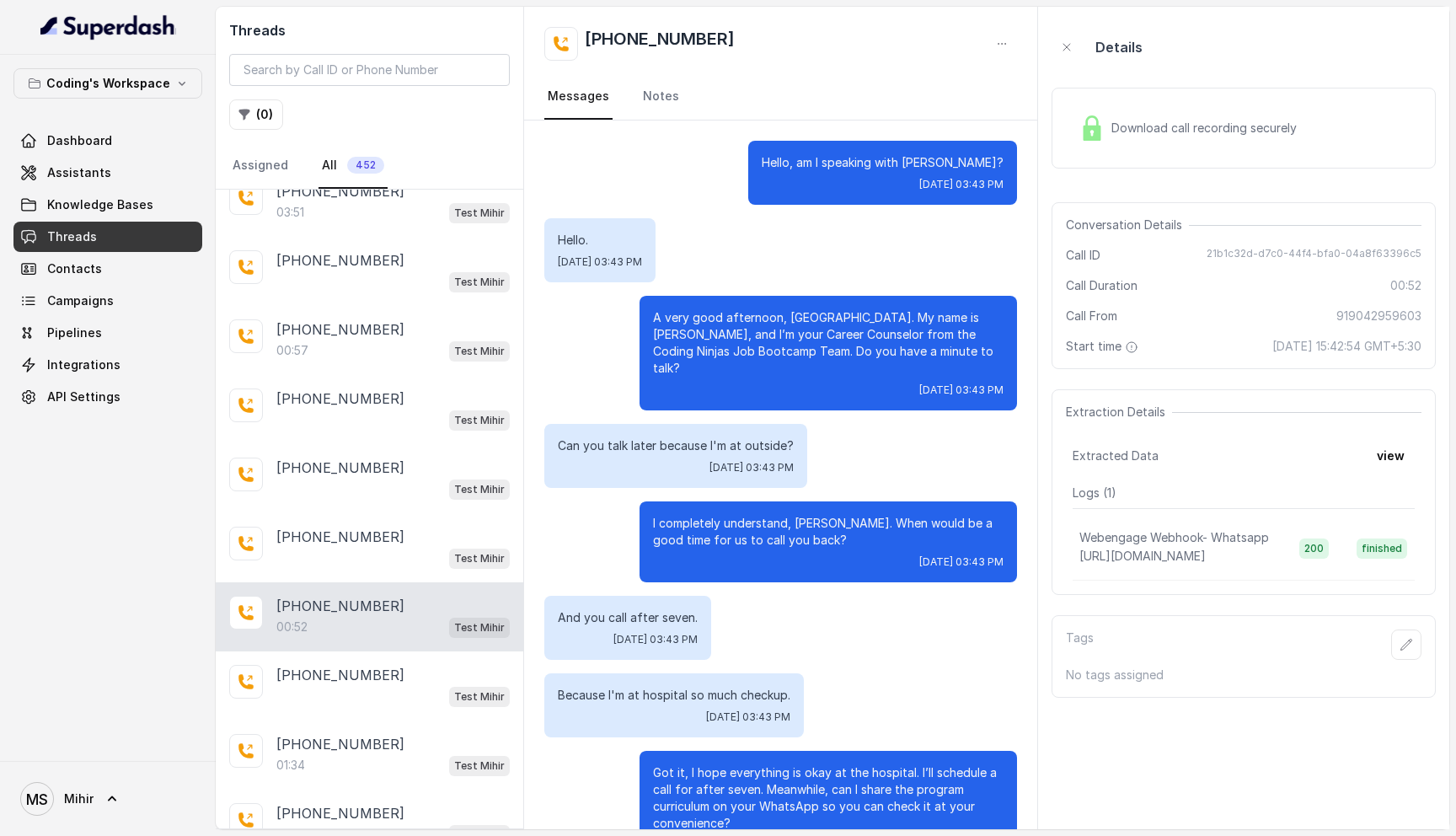
scroll to position [39, 0]
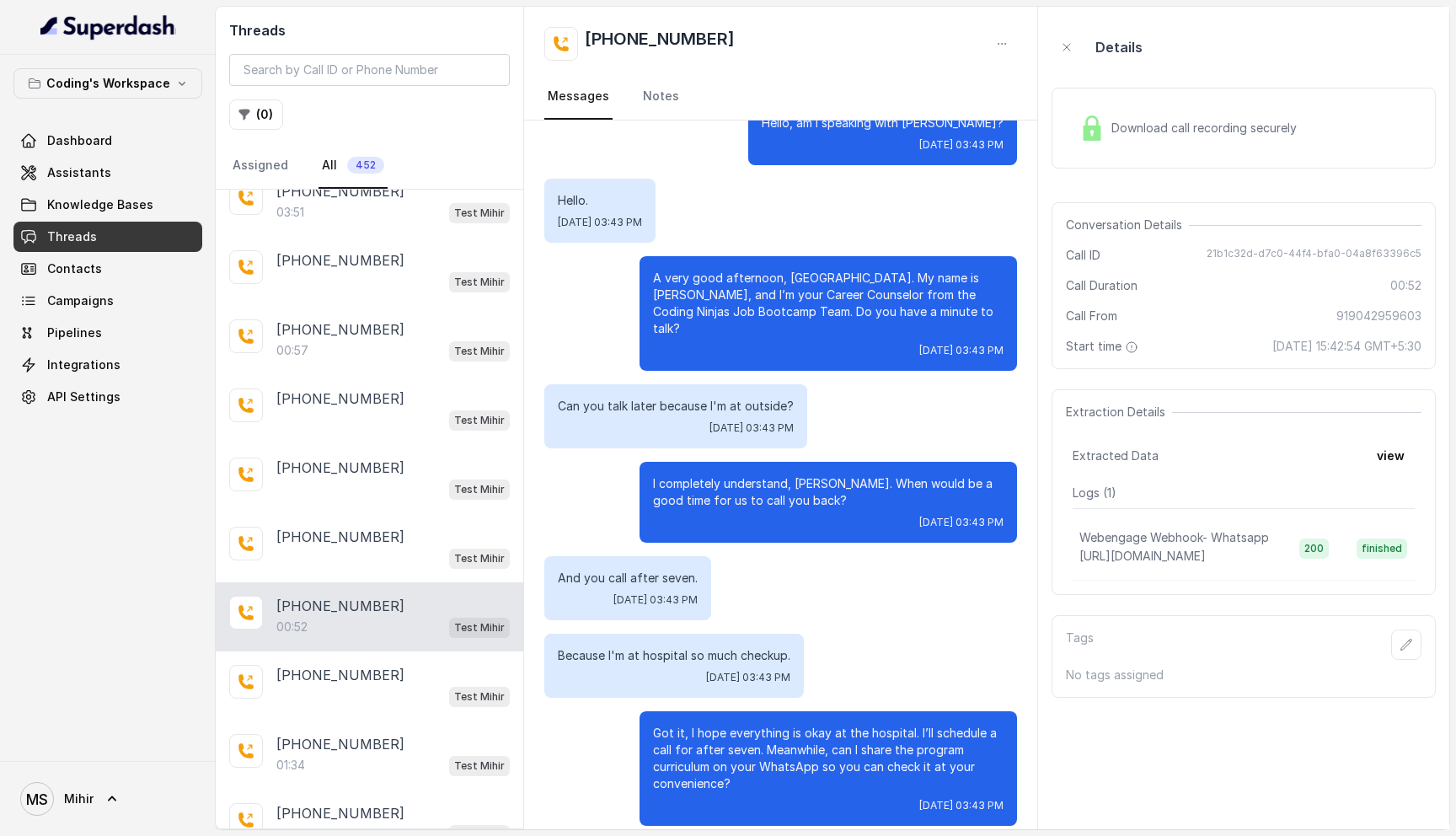
click at [763, 736] on p "Got it, I hope everything is okay at the hospital. I’ll schedule a call for aft…" at bounding box center [828, 758] width 351 height 68
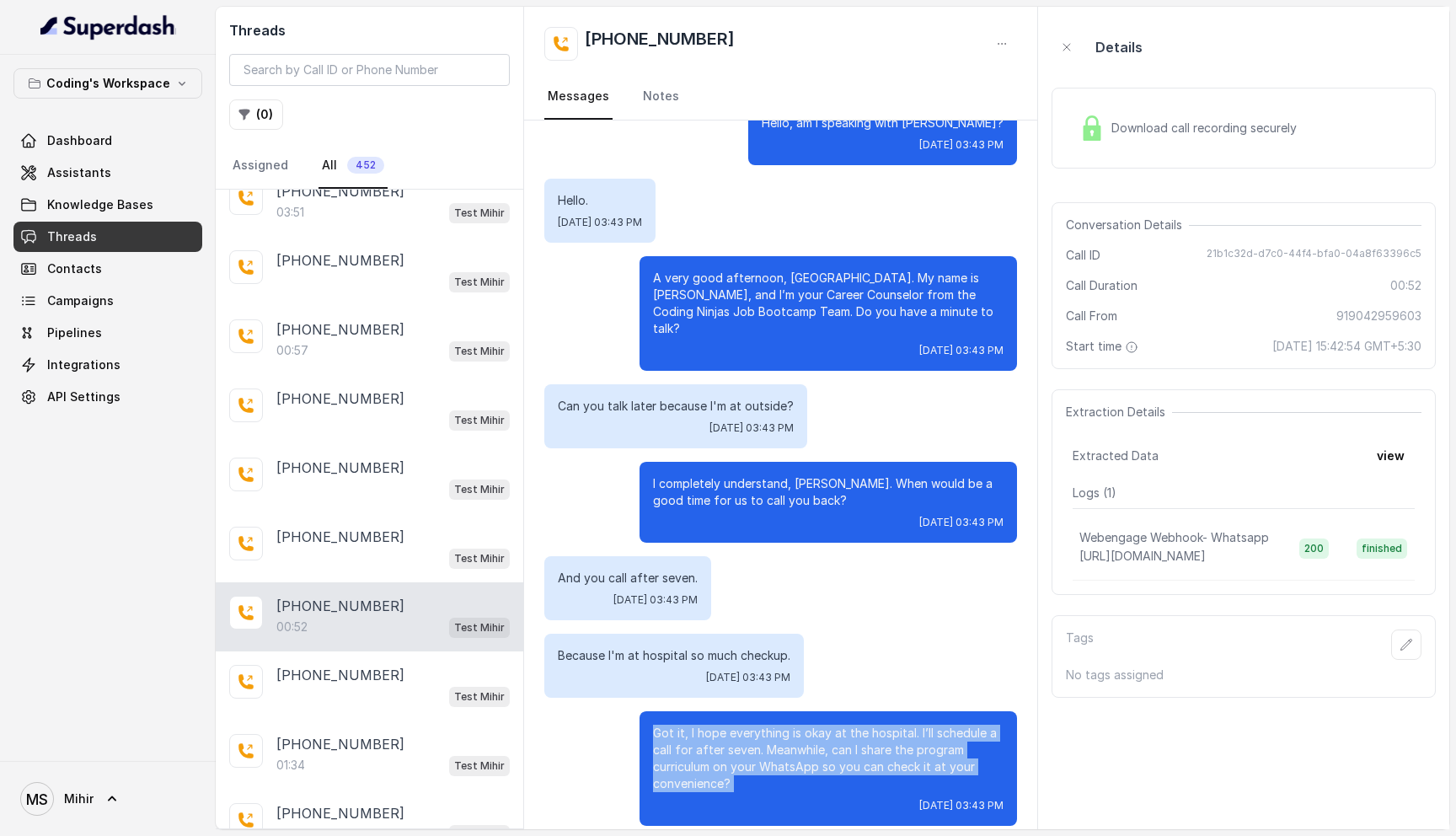
click at [763, 736] on p "Got it, I hope everything is okay at the hospital. I’ll schedule a call for aft…" at bounding box center [828, 758] width 351 height 68
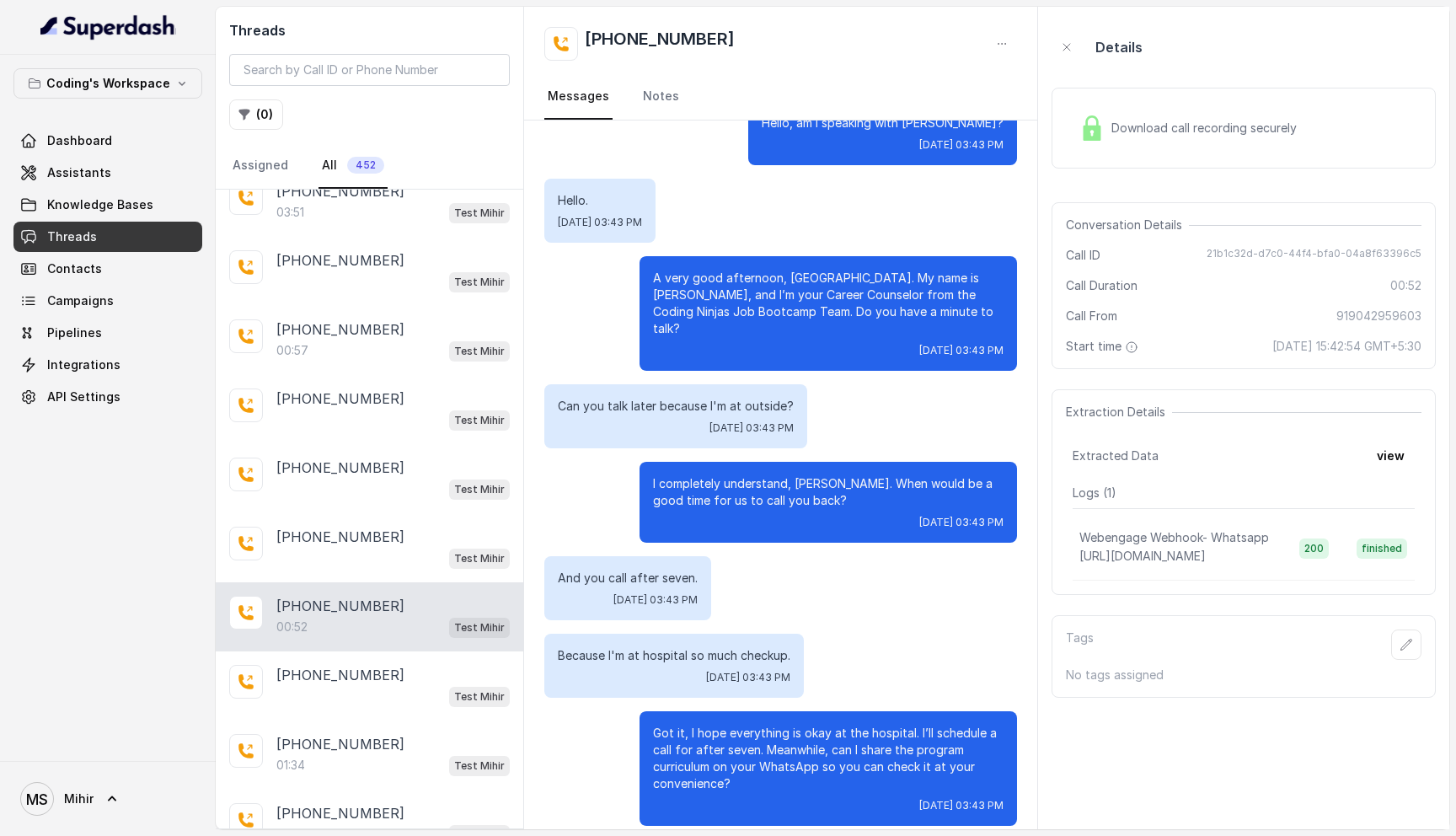
click at [763, 736] on p "Got it, I hope everything is okay at the hospital. I’ll schedule a call for aft…" at bounding box center [828, 758] width 351 height 68
click at [1228, 144] on div "Download call recording securely" at bounding box center [1188, 127] width 231 height 39
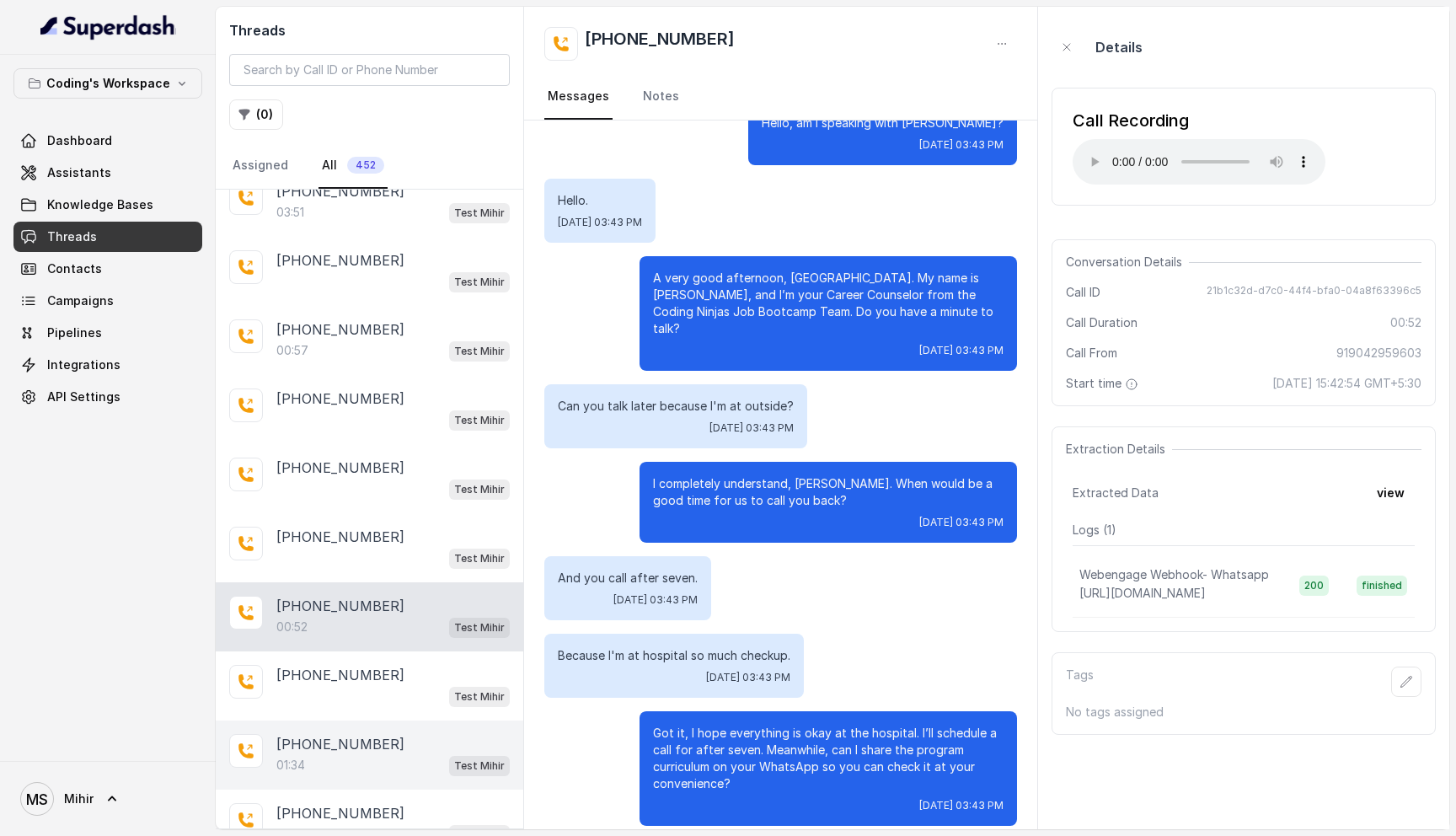
click at [367, 760] on div "+919939864265 01:34 Test Mihir" at bounding box center [370, 755] width 308 height 69
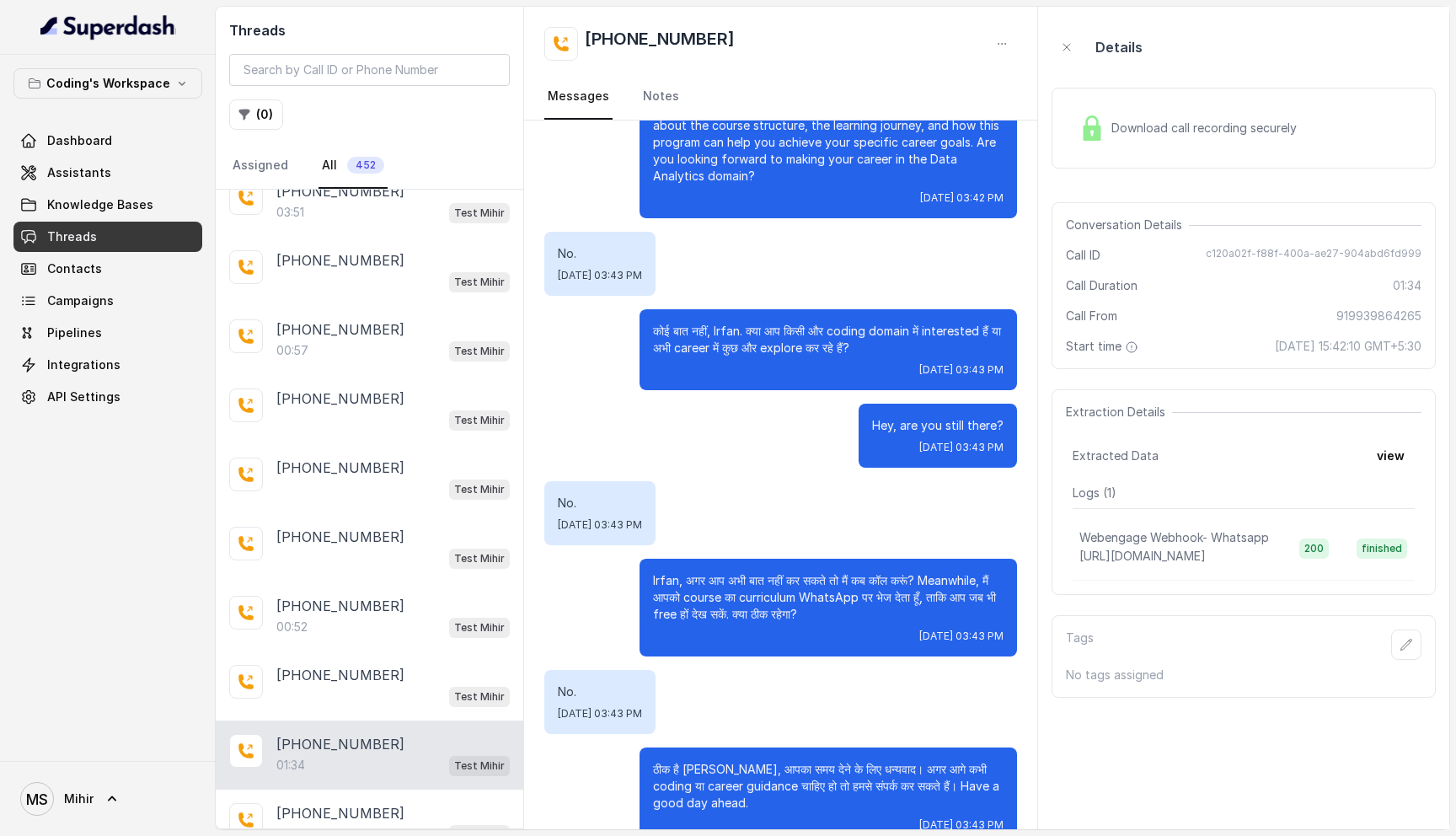
scroll to position [468, 0]
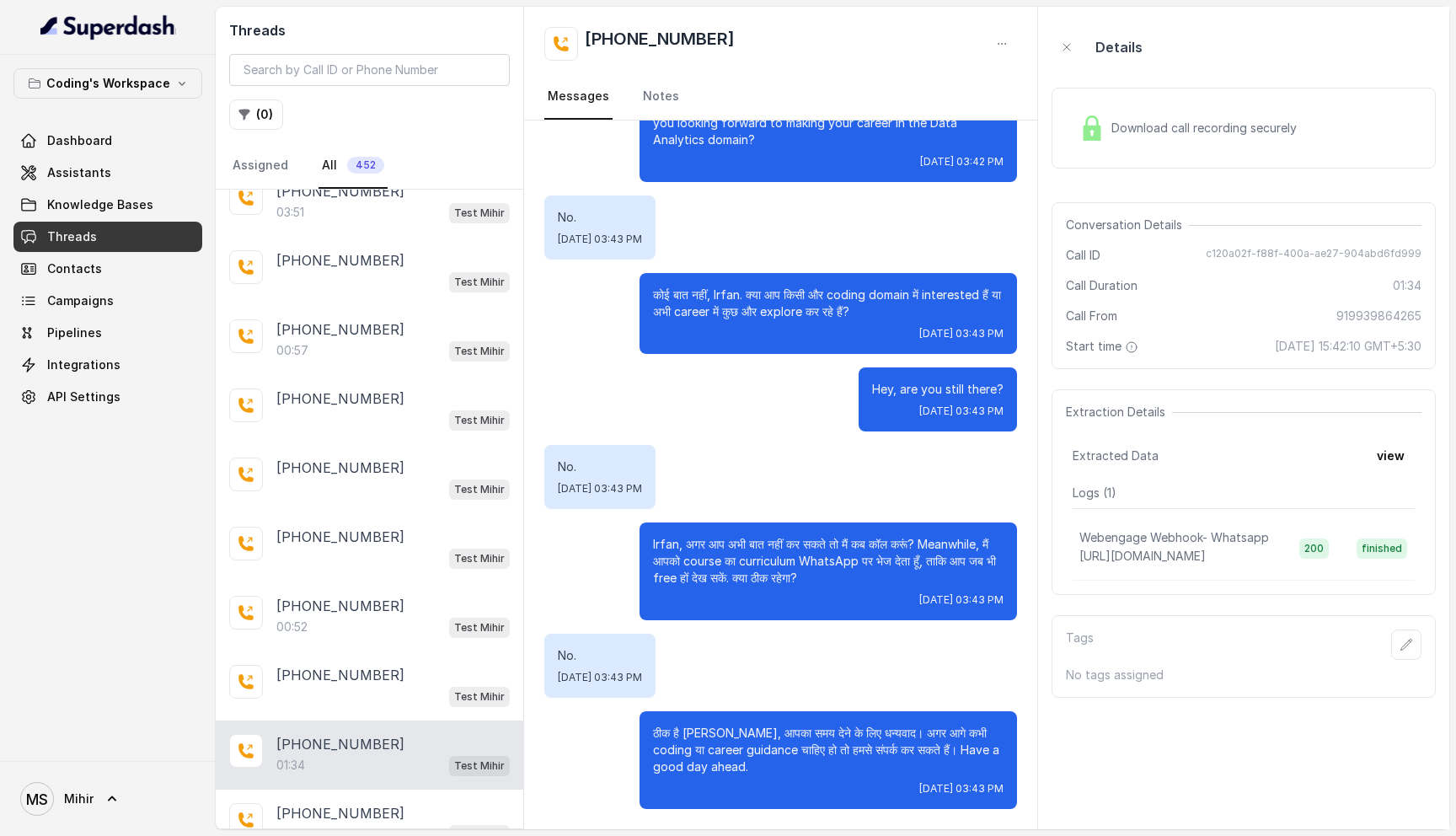
click at [1098, 127] on img at bounding box center [1092, 128] width 26 height 26
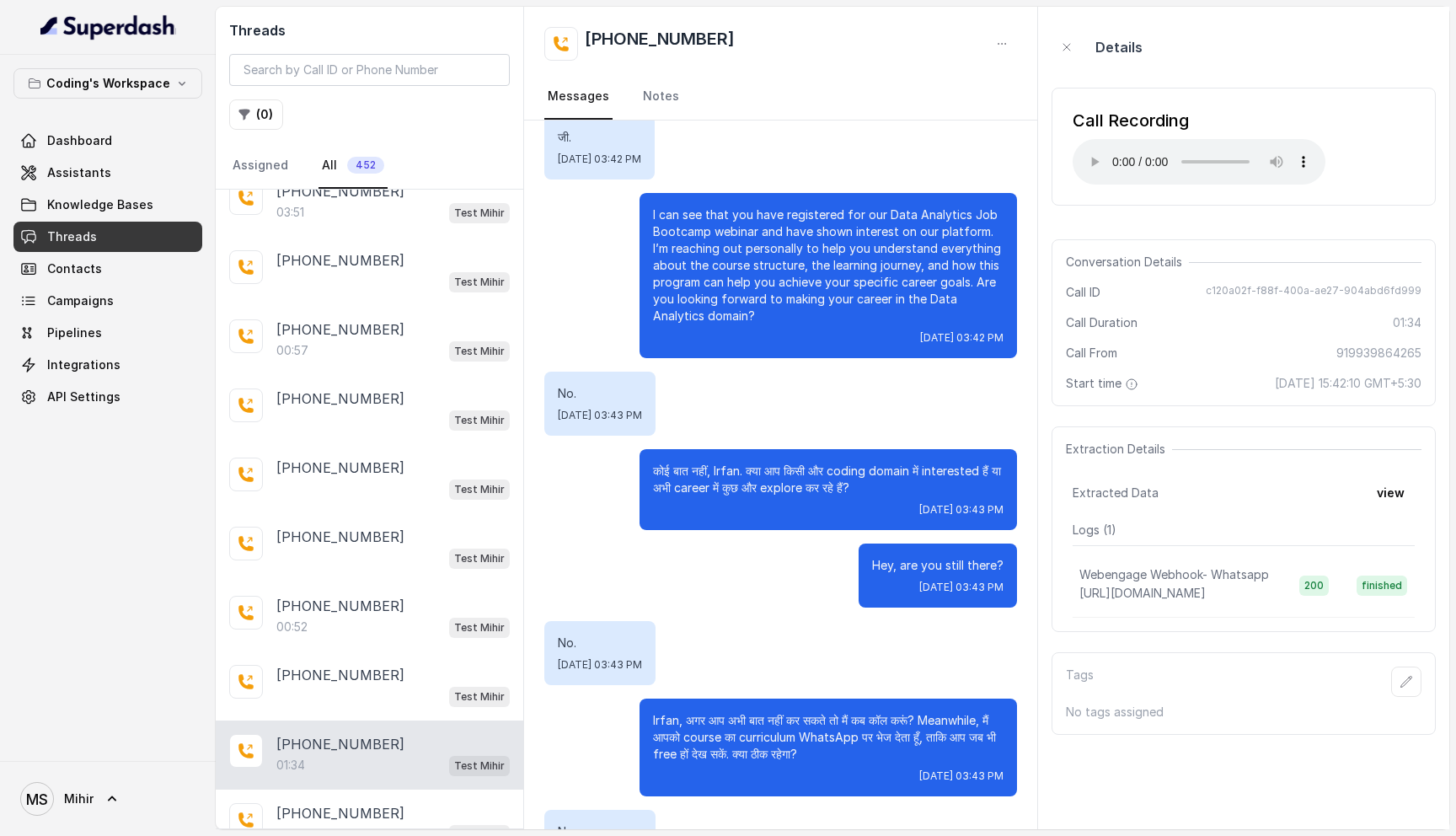
scroll to position [290, 0]
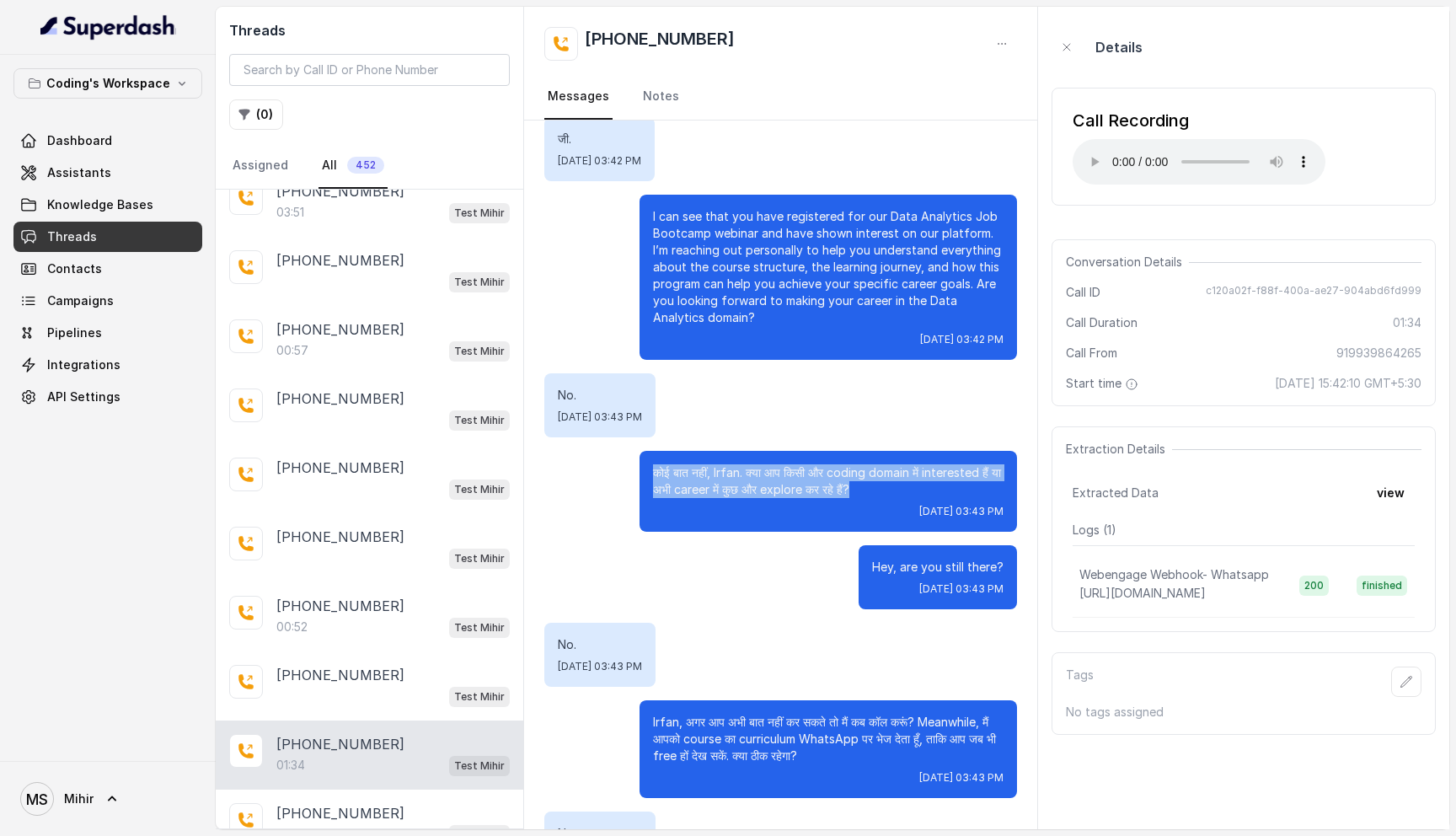
drag, startPoint x: 885, startPoint y: 481, endPoint x: 653, endPoint y: 454, distance: 233.6
click at [653, 454] on div "कोई बात नहीं, Irfan. क्या आप किसी और coding domain में interested हैं या अभी ca…" at bounding box center [828, 491] width 377 height 81
click at [908, 571] on p "Hey, are you still there?" at bounding box center [938, 567] width 132 height 17
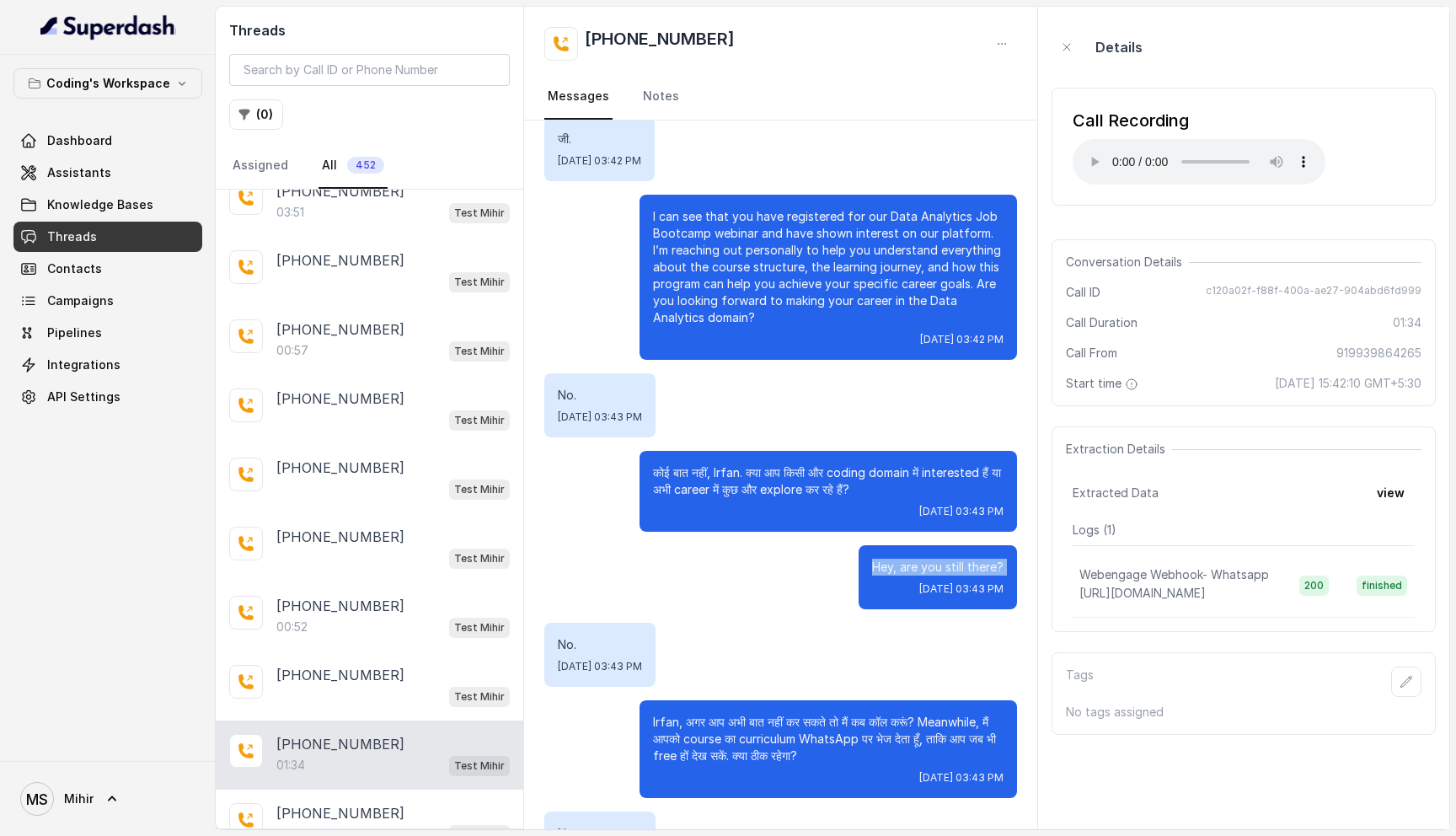
click at [908, 571] on p "Hey, are you still there?" at bounding box center [938, 567] width 132 height 17
click at [862, 493] on p "कोई बात नहीं, Irfan. क्या आप किसी और coding domain में interested हैं या अभी ca…" at bounding box center [828, 481] width 351 height 33
click at [867, 493] on p "कोई बात नहीं, Irfan. क्या आप किसी और coding domain में interested हैं या अभी ca…" at bounding box center [828, 481] width 351 height 33
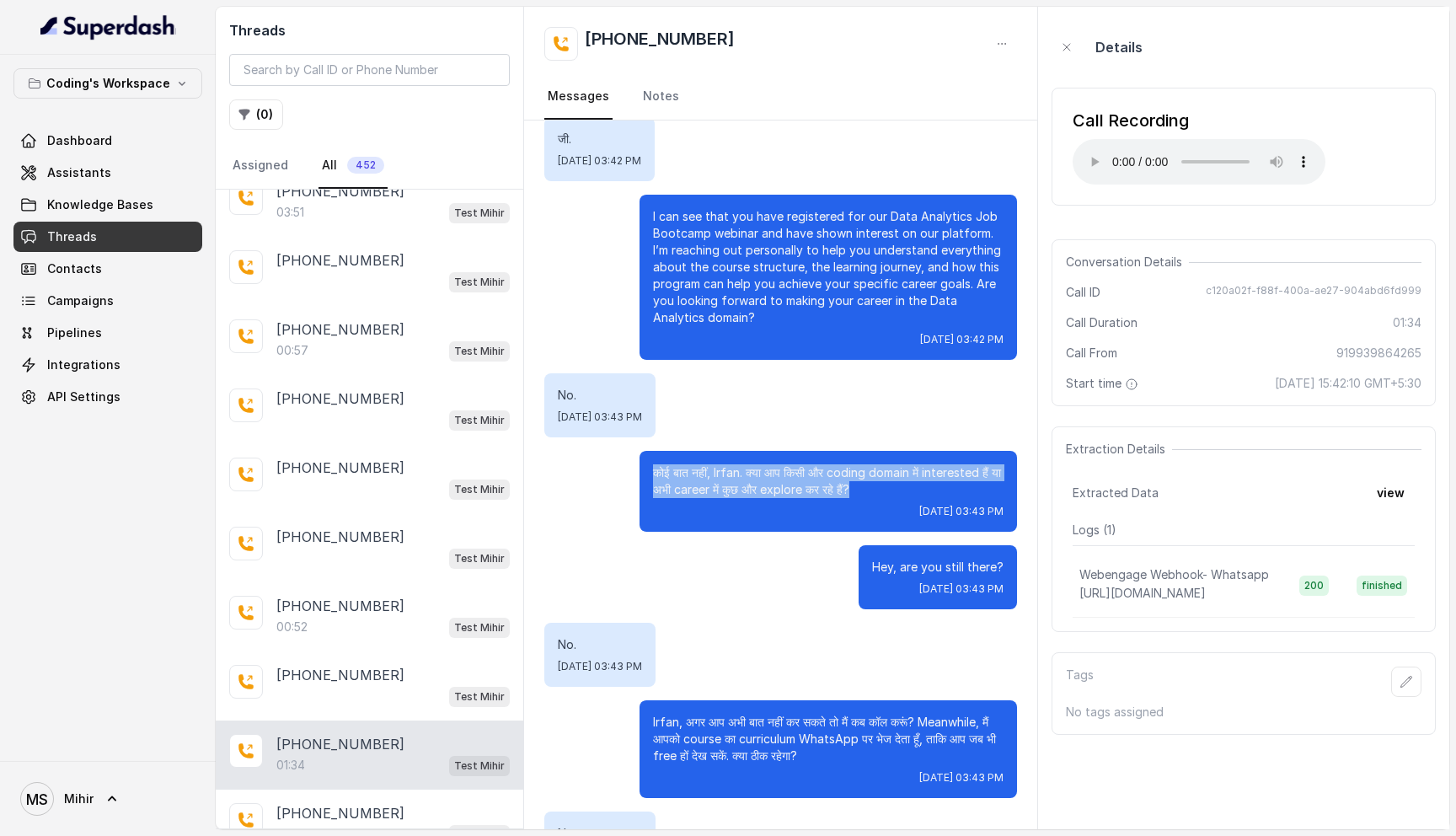
drag, startPoint x: 872, startPoint y: 491, endPoint x: 654, endPoint y: 469, distance: 219.1
click at [654, 470] on p "कोई बात नहीं, Irfan. क्या आप किसी और coding domain में interested हैं या अभी ca…" at bounding box center [828, 481] width 351 height 33
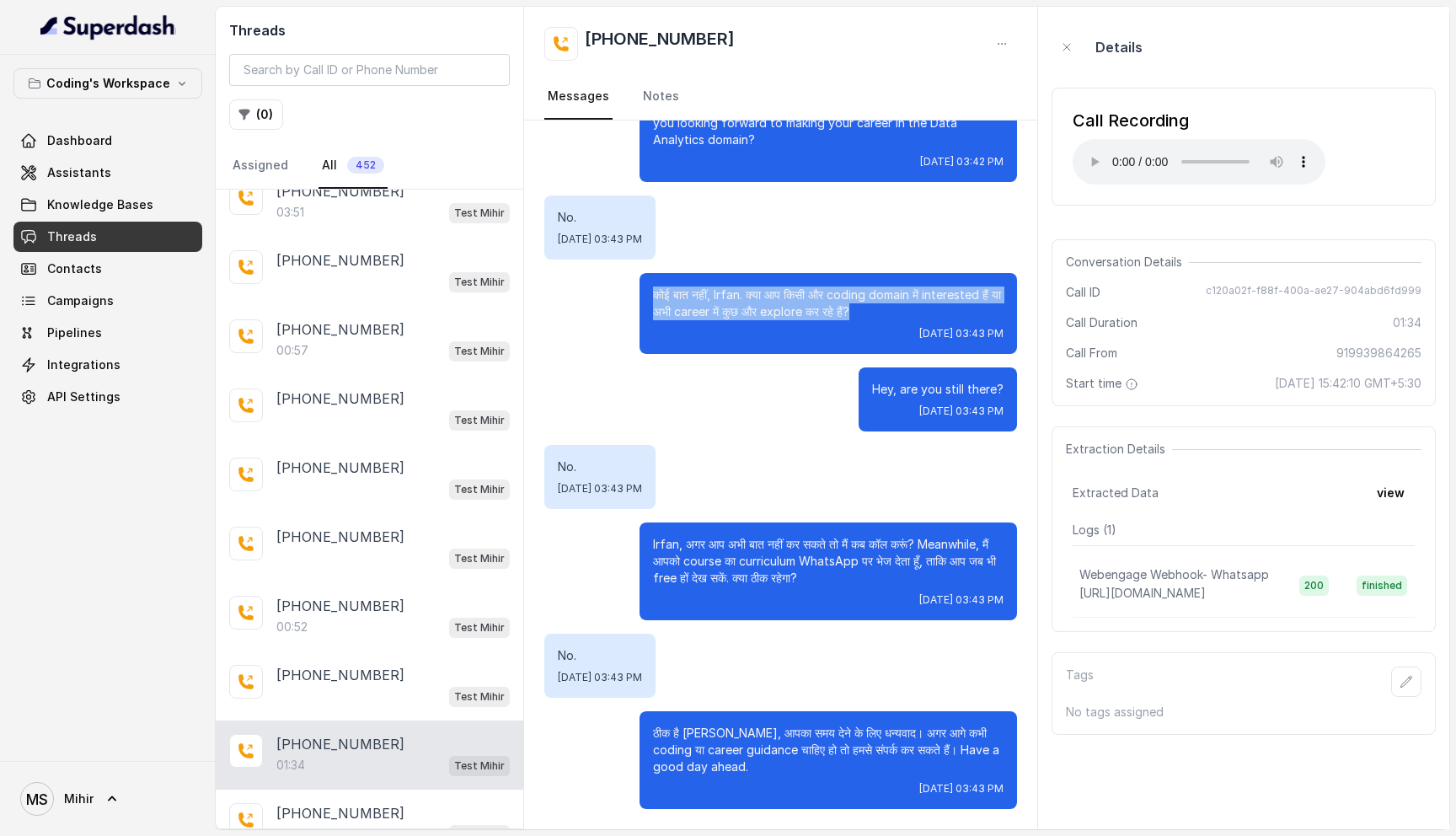
scroll to position [0, 0]
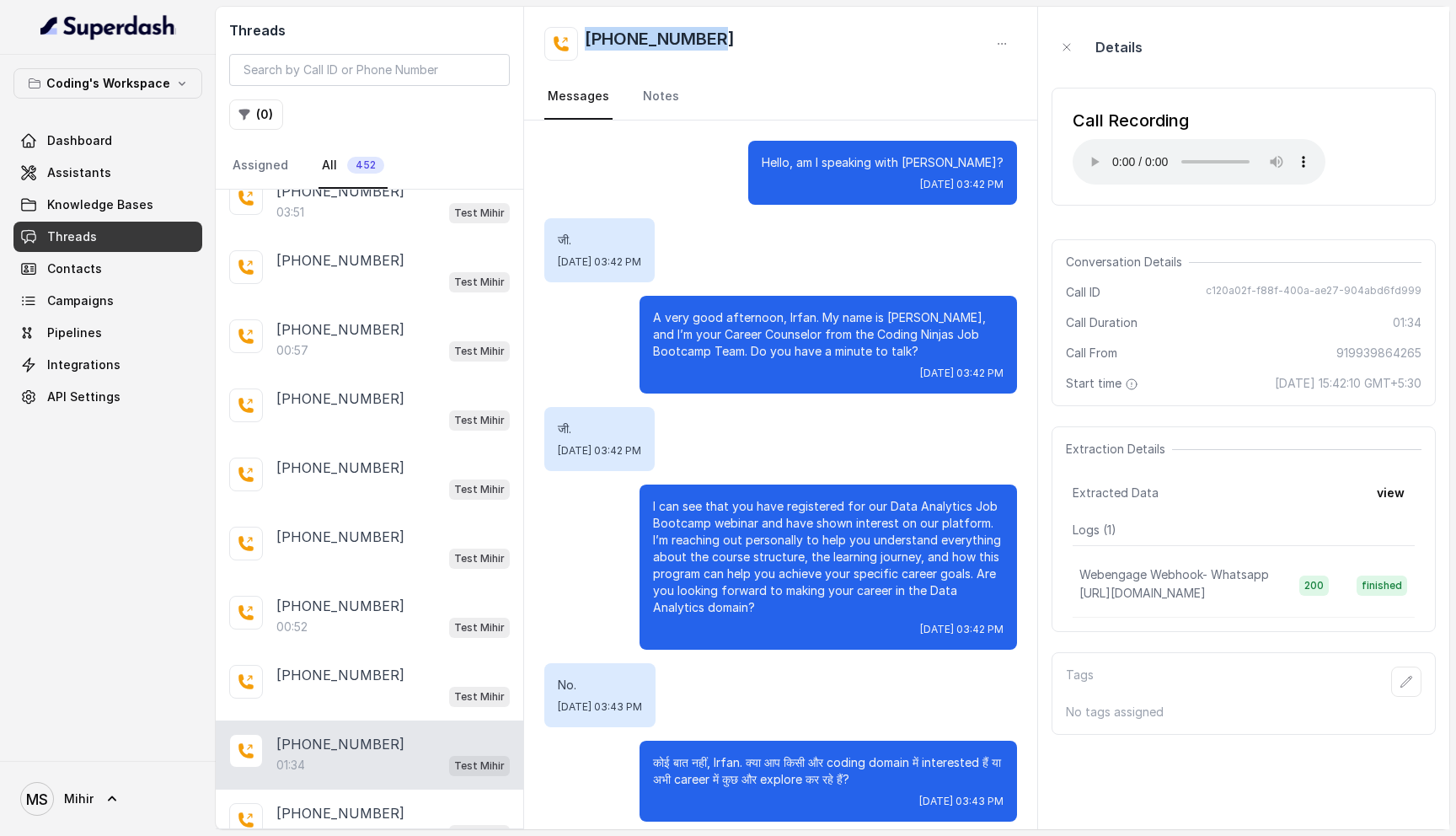
drag, startPoint x: 769, startPoint y: 38, endPoint x: 560, endPoint y: 20, distance: 209.8
click at [560, 21] on div "+919939864265 Messages Notes" at bounding box center [781, 63] width 513 height 114
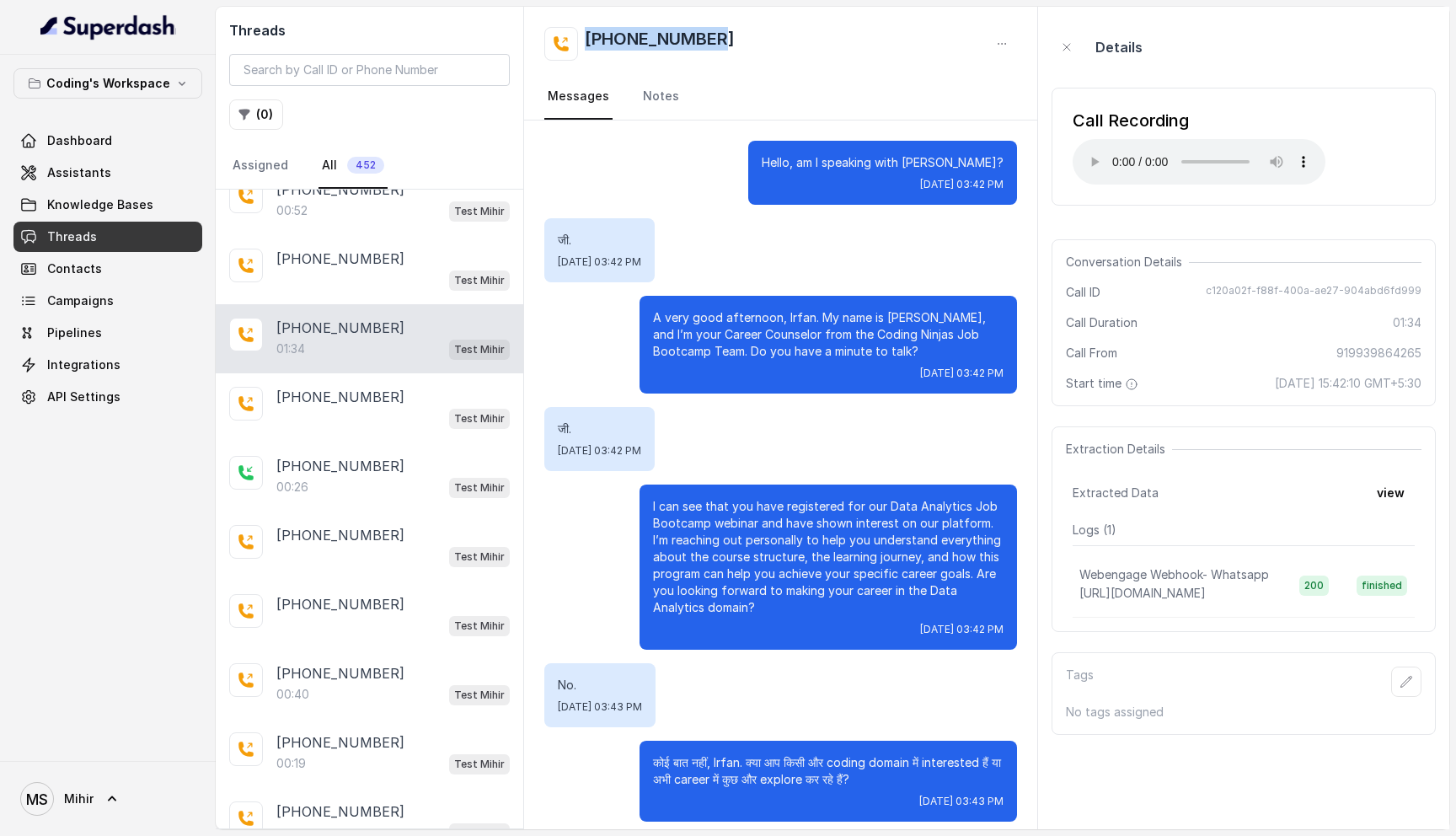
scroll to position [2689, 0]
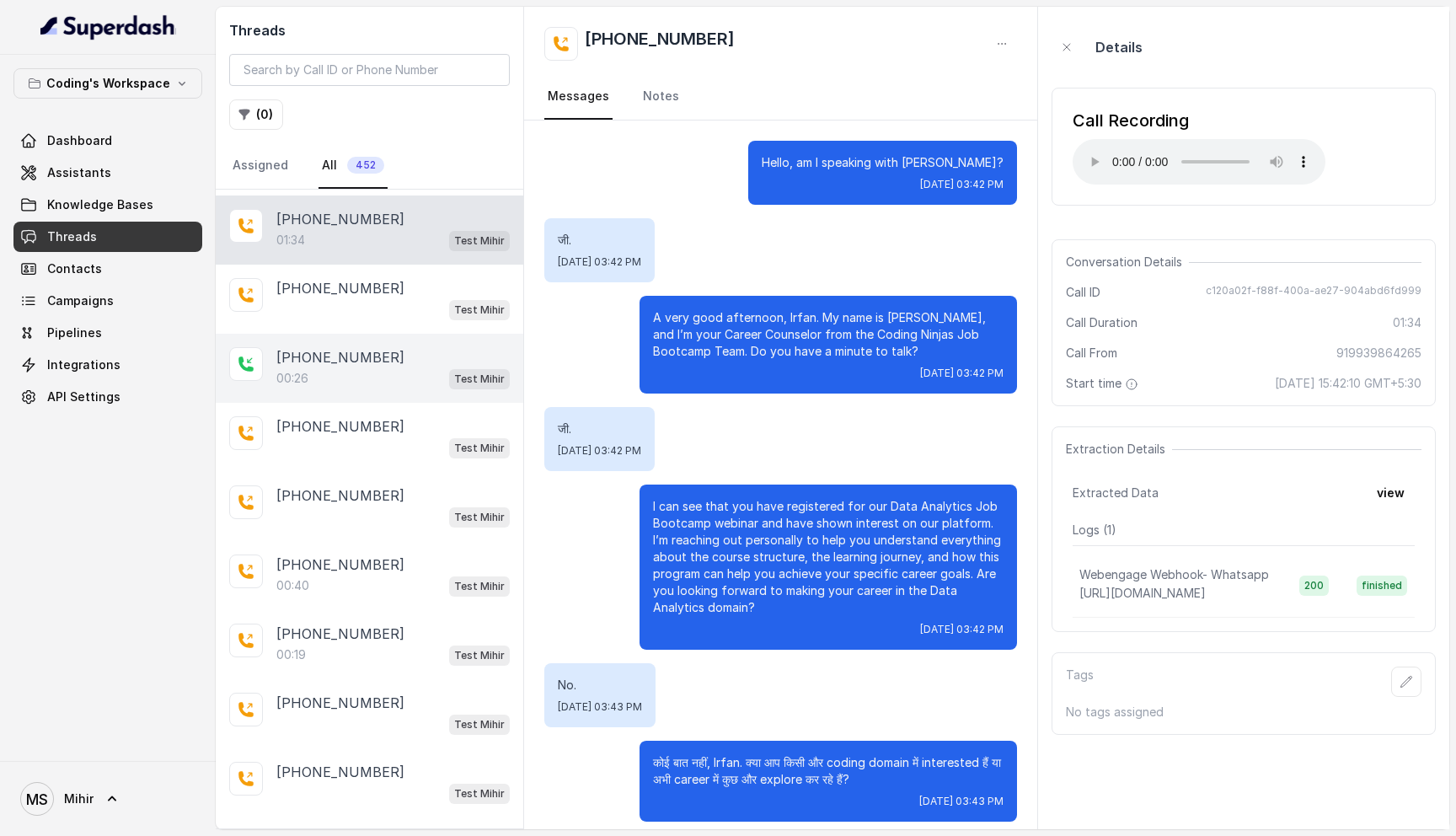
click at [383, 367] on div "00:26 Test Mihir" at bounding box center [393, 378] width 234 height 22
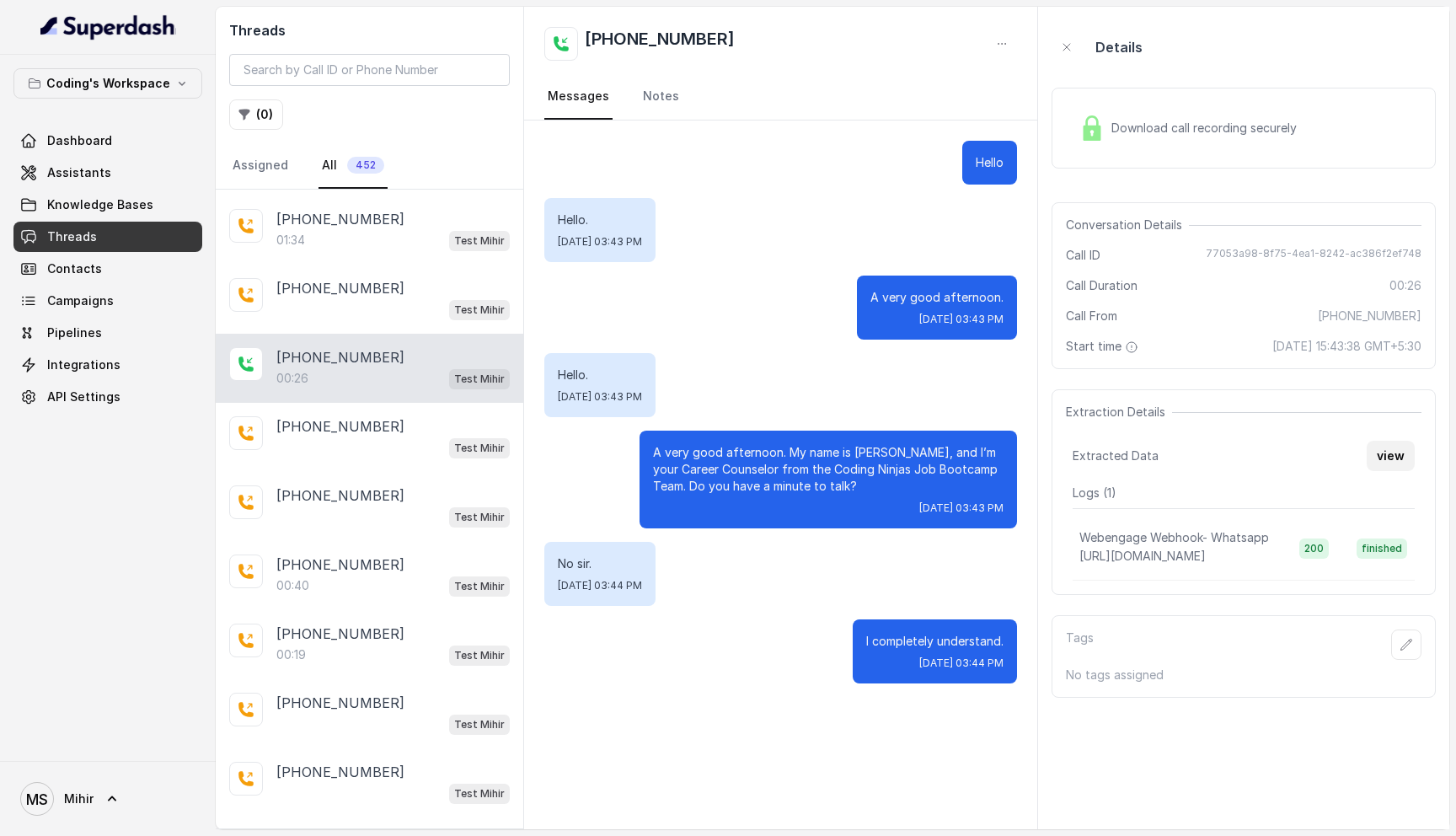
click at [1379, 461] on button "view" at bounding box center [1391, 455] width 48 height 30
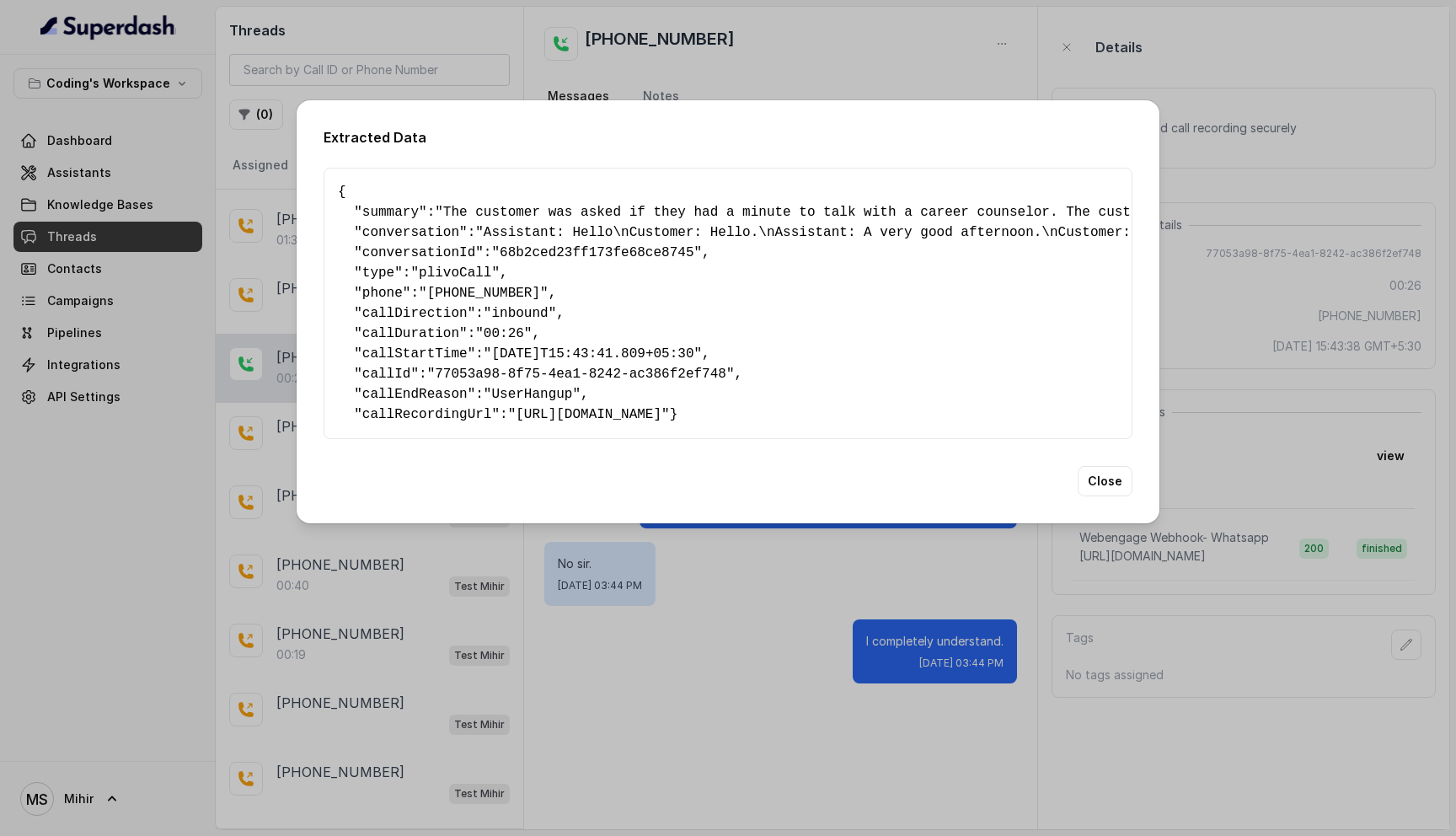
click at [742, 626] on div "Extracted Data { " summary ": "The customer was asked if they had a minute to t…" at bounding box center [728, 418] width 1456 height 836
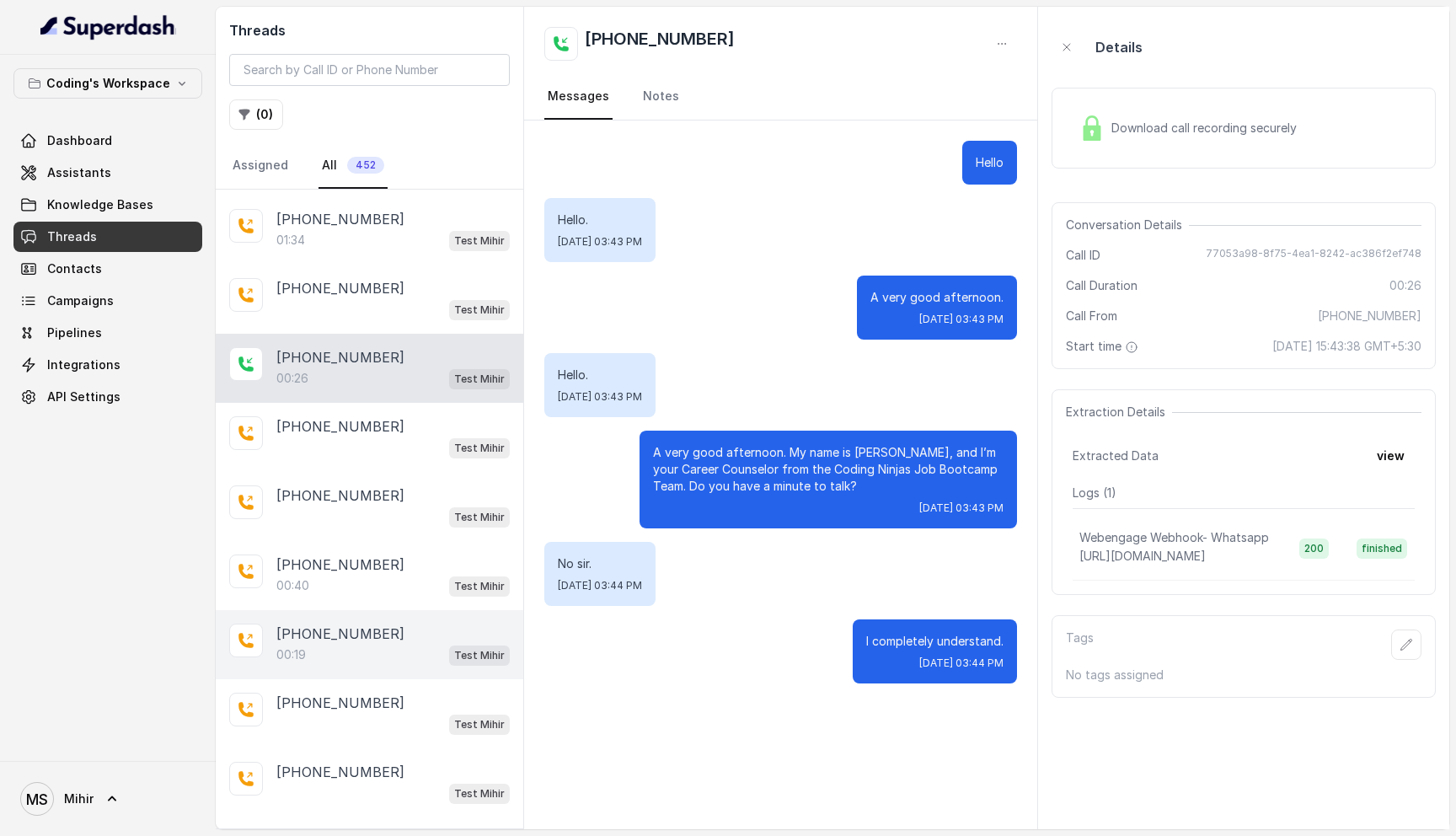
click at [337, 610] on div "+916364578247 00:19 Test Mihir" at bounding box center [370, 644] width 308 height 69
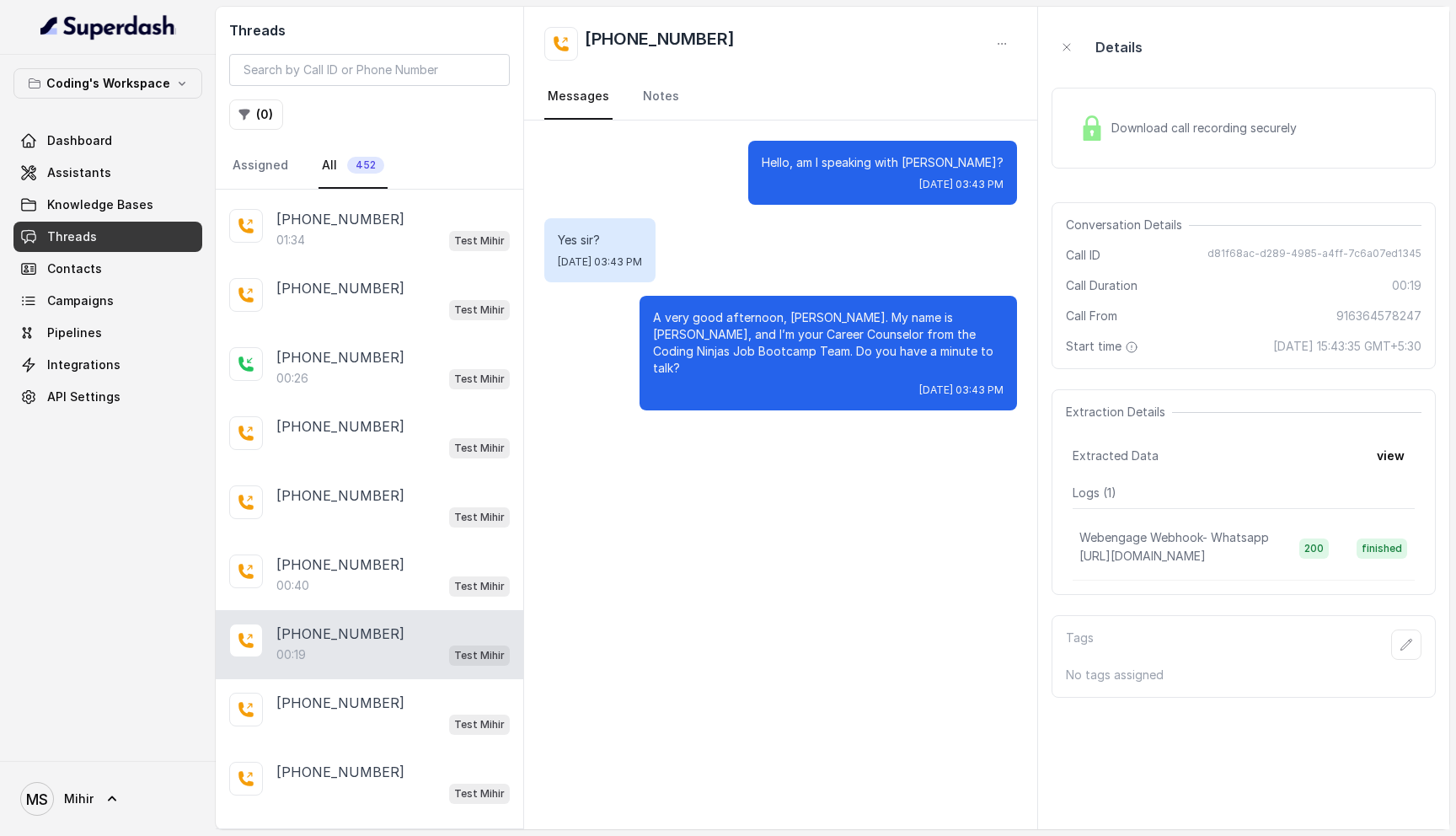
click at [1081, 127] on img at bounding box center [1092, 128] width 26 height 26
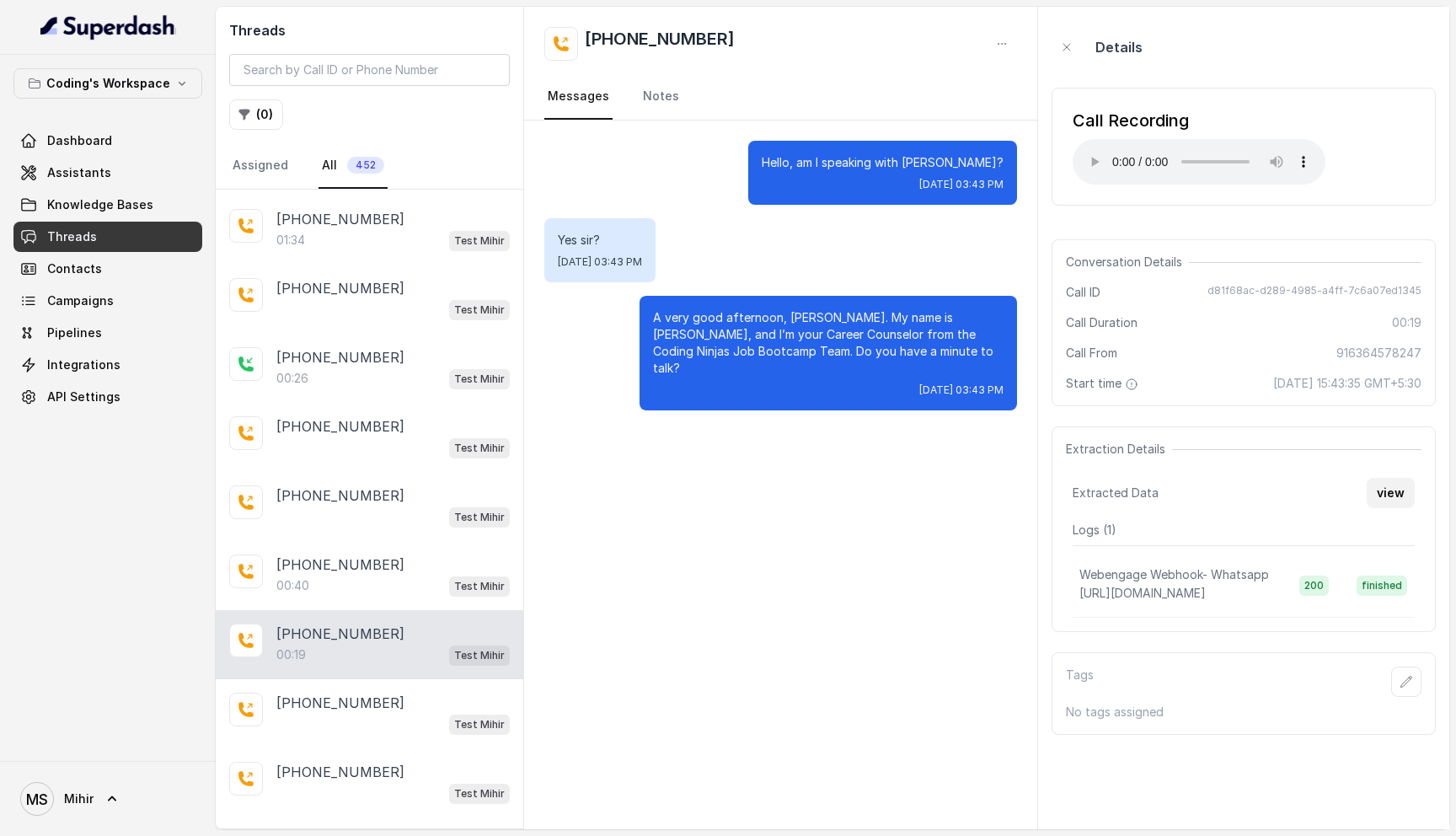
click at [1397, 484] on button "view" at bounding box center [1391, 493] width 48 height 30
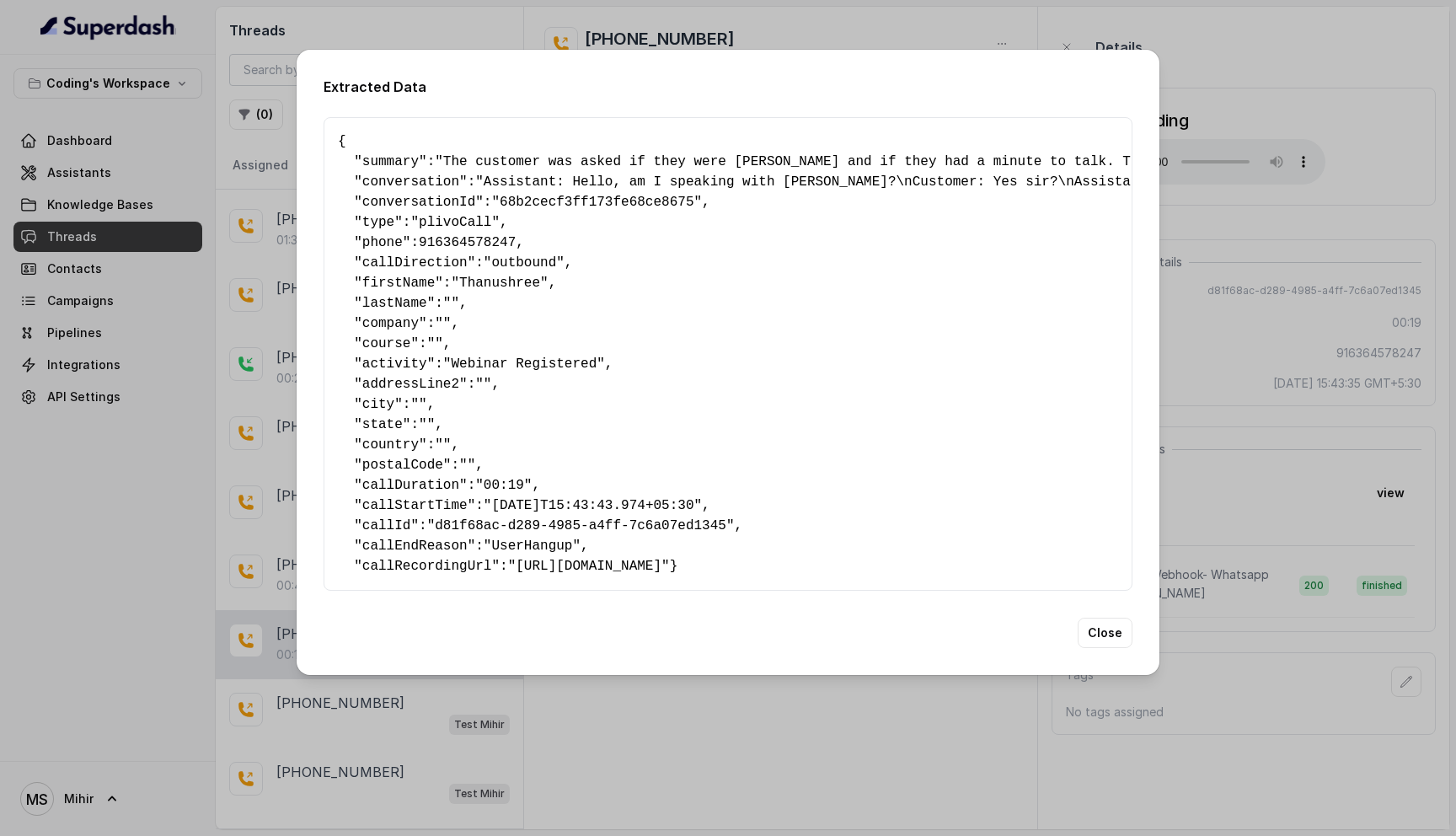
click at [1350, 263] on div "Extracted Data { " summary ": "The customer was asked if they were Thanushree a…" at bounding box center [728, 418] width 1456 height 836
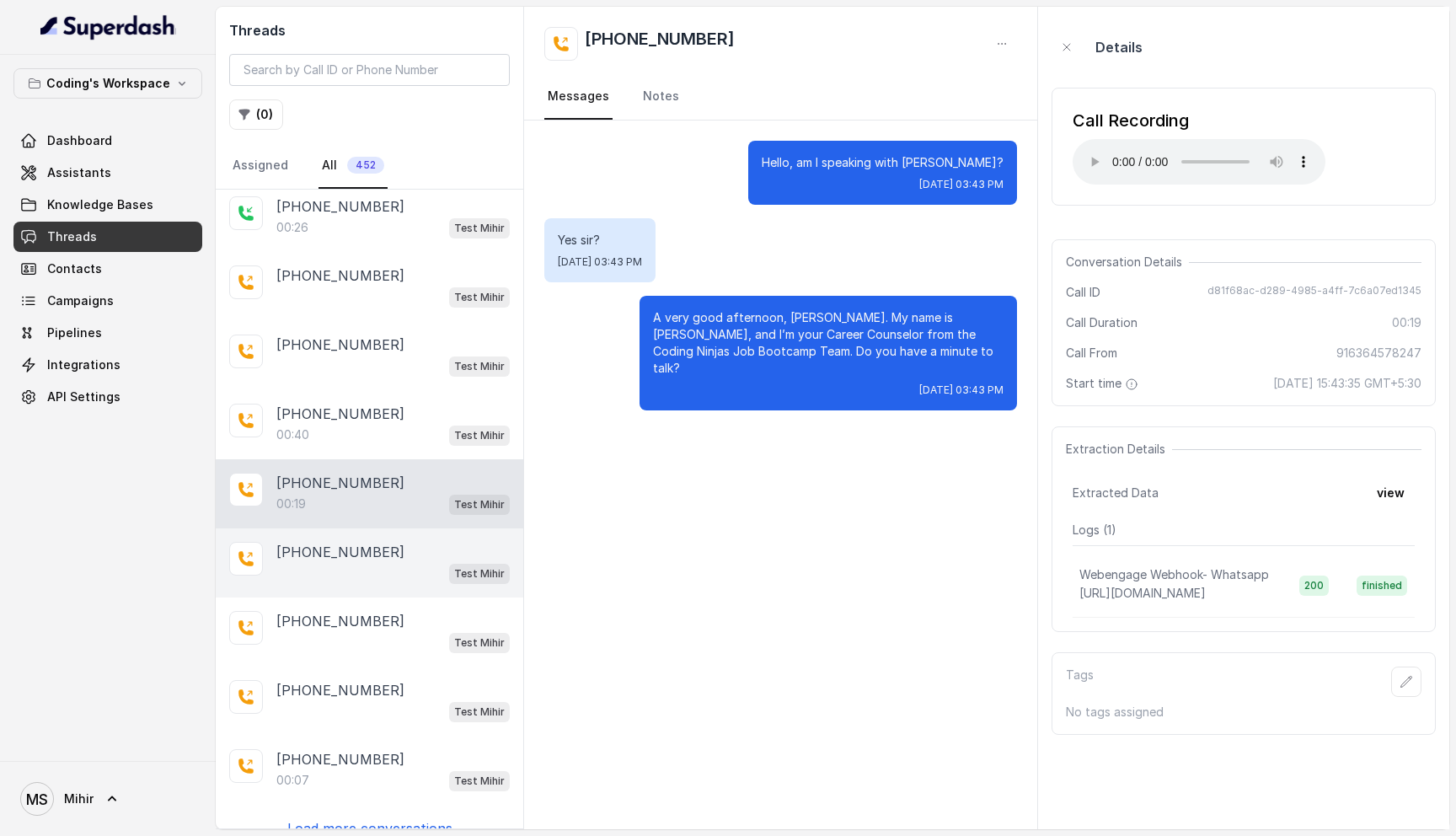
scroll to position [2843, 0]
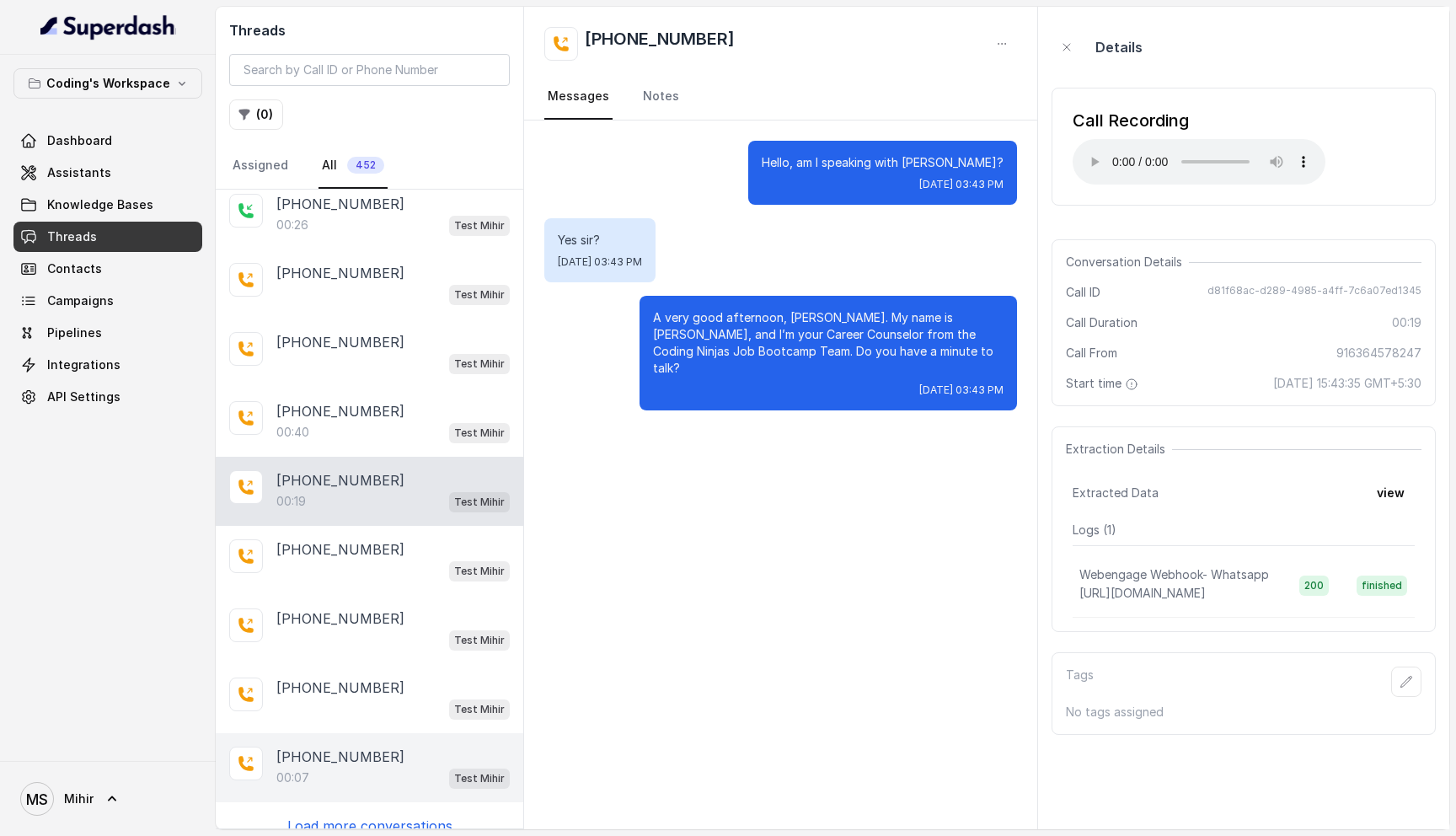
click at [334, 767] on div "00:07 Test Mihir" at bounding box center [393, 778] width 234 height 22
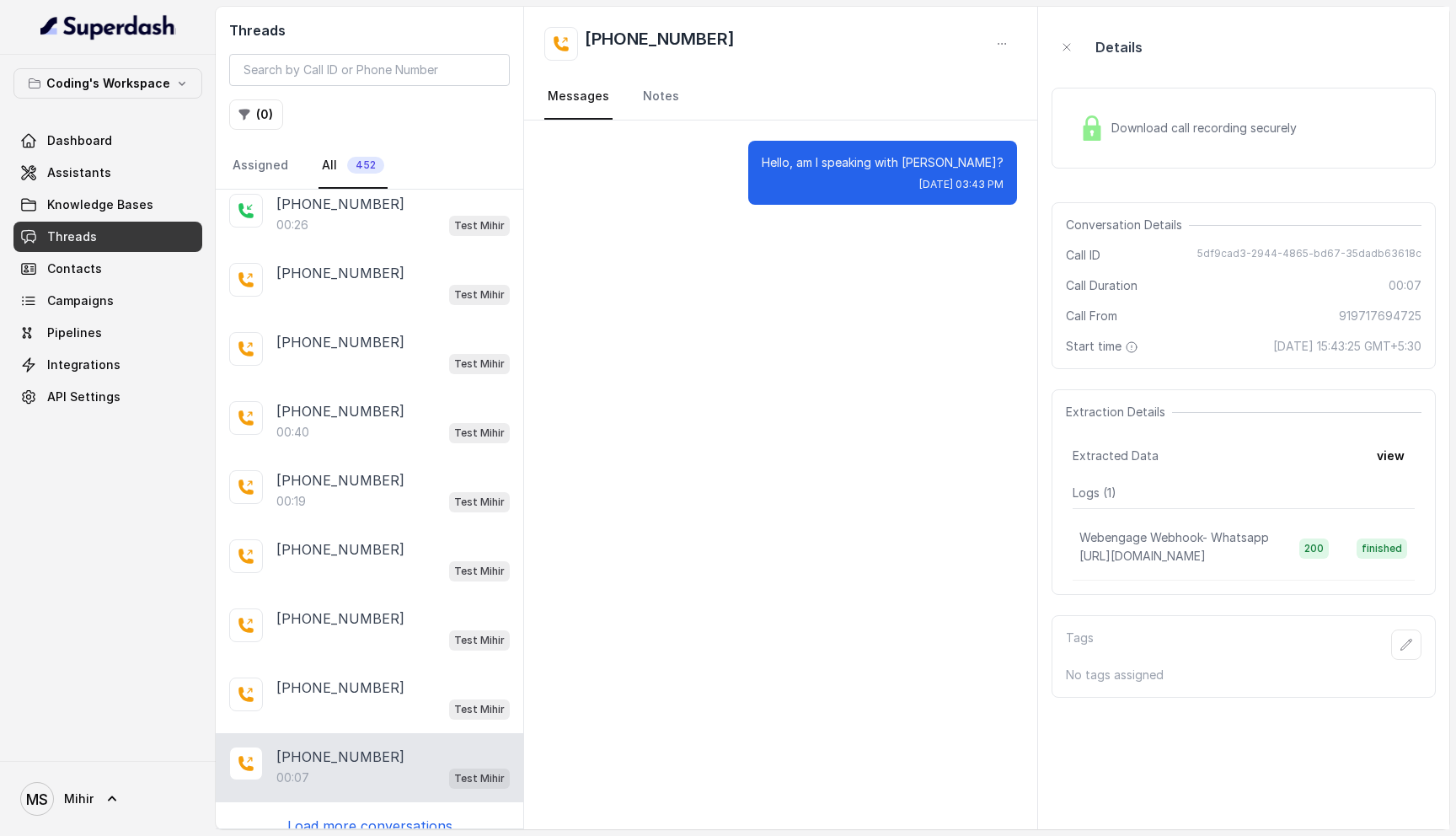
click at [364, 816] on p "Load more conversations" at bounding box center [370, 827] width 165 height 21
click at [364, 816] on p "Load more conversations" at bounding box center [370, 827] width 165 height 21
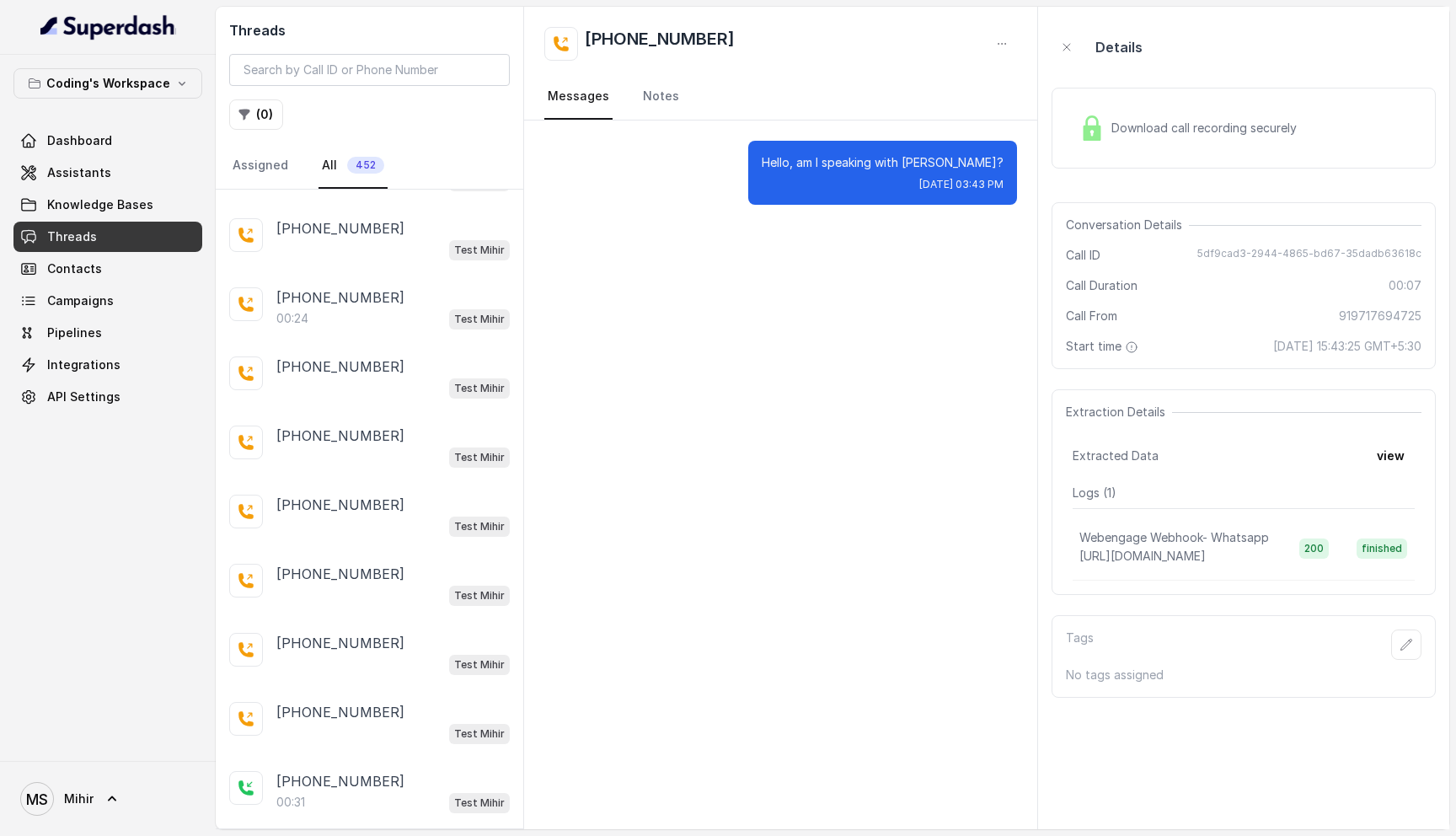
scroll to position [3712, 0]
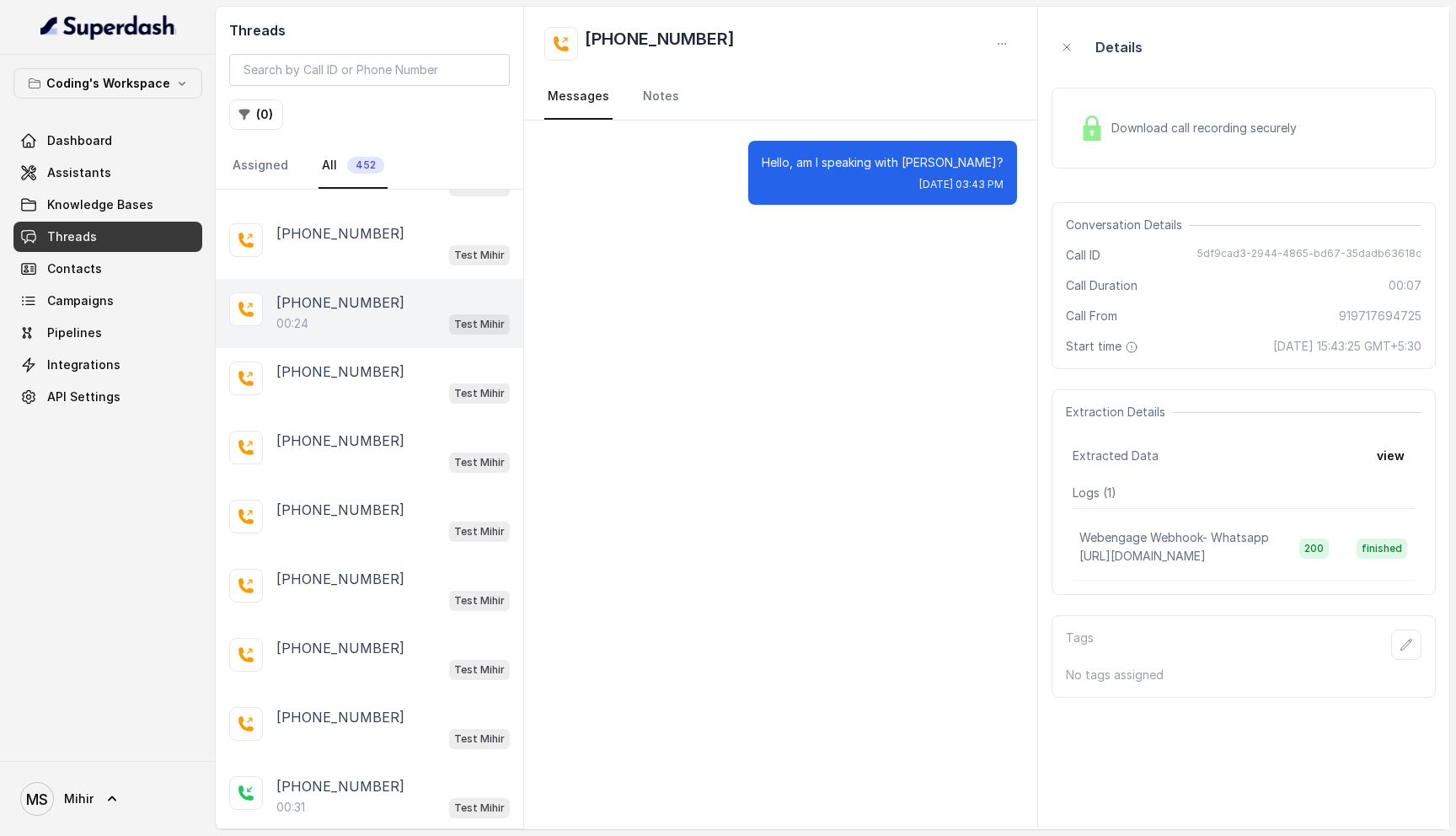
click at [346, 293] on p "[PHONE_NUMBER]" at bounding box center [340, 303] width 128 height 21
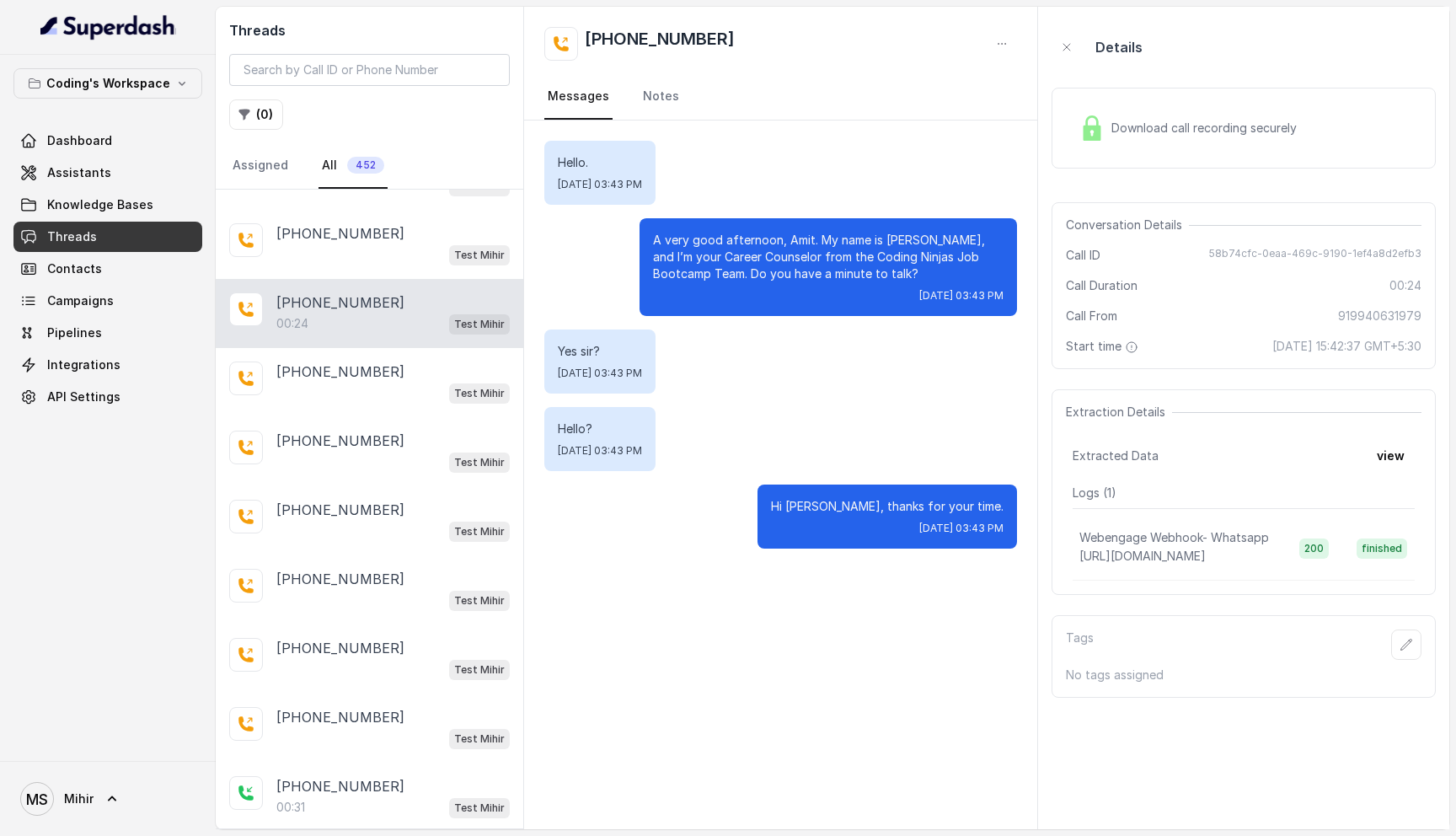
click at [1205, 129] on span "Download call recording securely" at bounding box center [1207, 128] width 192 height 17
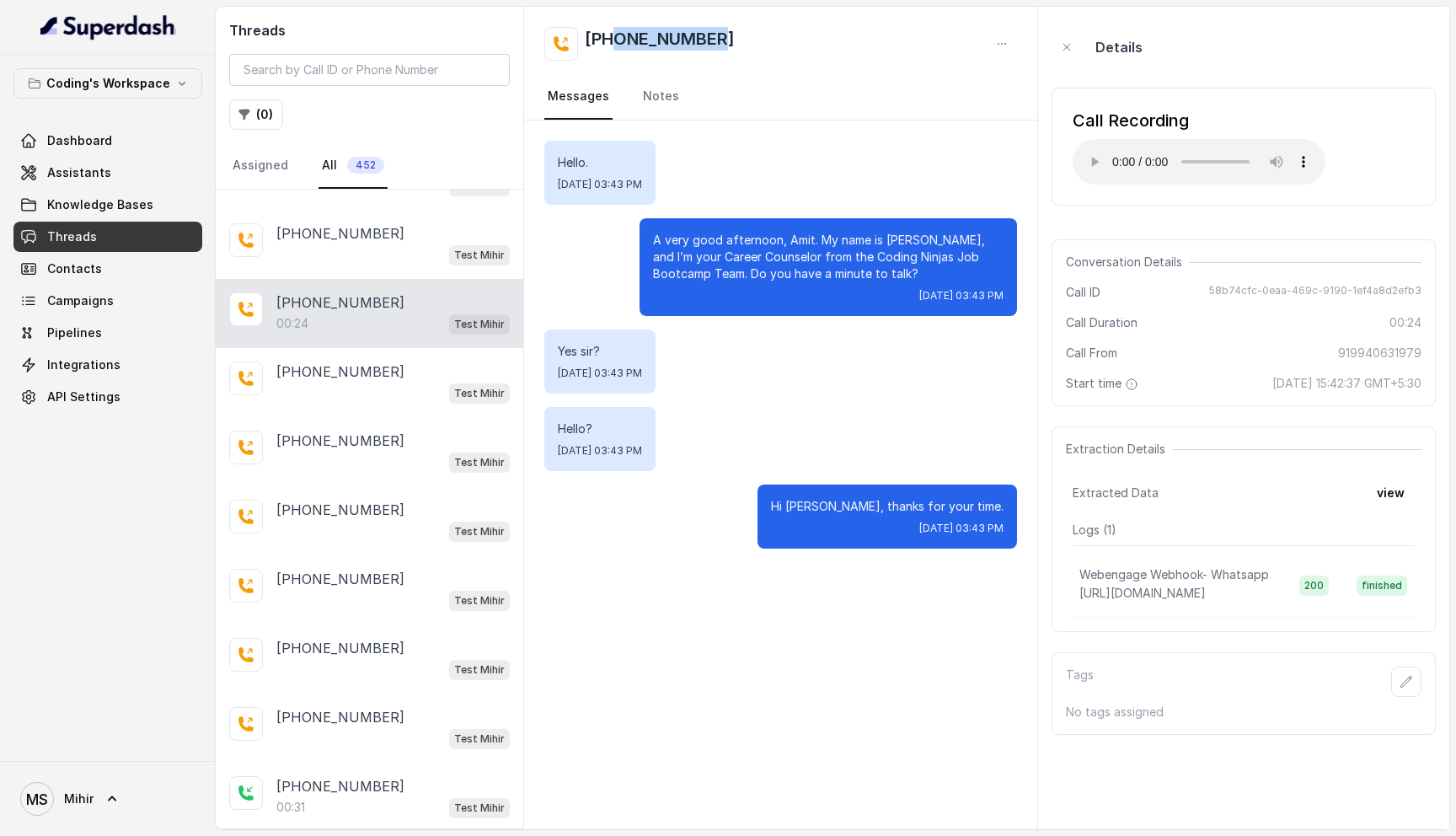
drag, startPoint x: 718, startPoint y: 38, endPoint x: 614, endPoint y: 35, distance: 104.0
click at [614, 35] on div "[PHONE_NUMBER]" at bounding box center [780, 44] width 473 height 33
click at [1403, 504] on button "view" at bounding box center [1391, 493] width 48 height 30
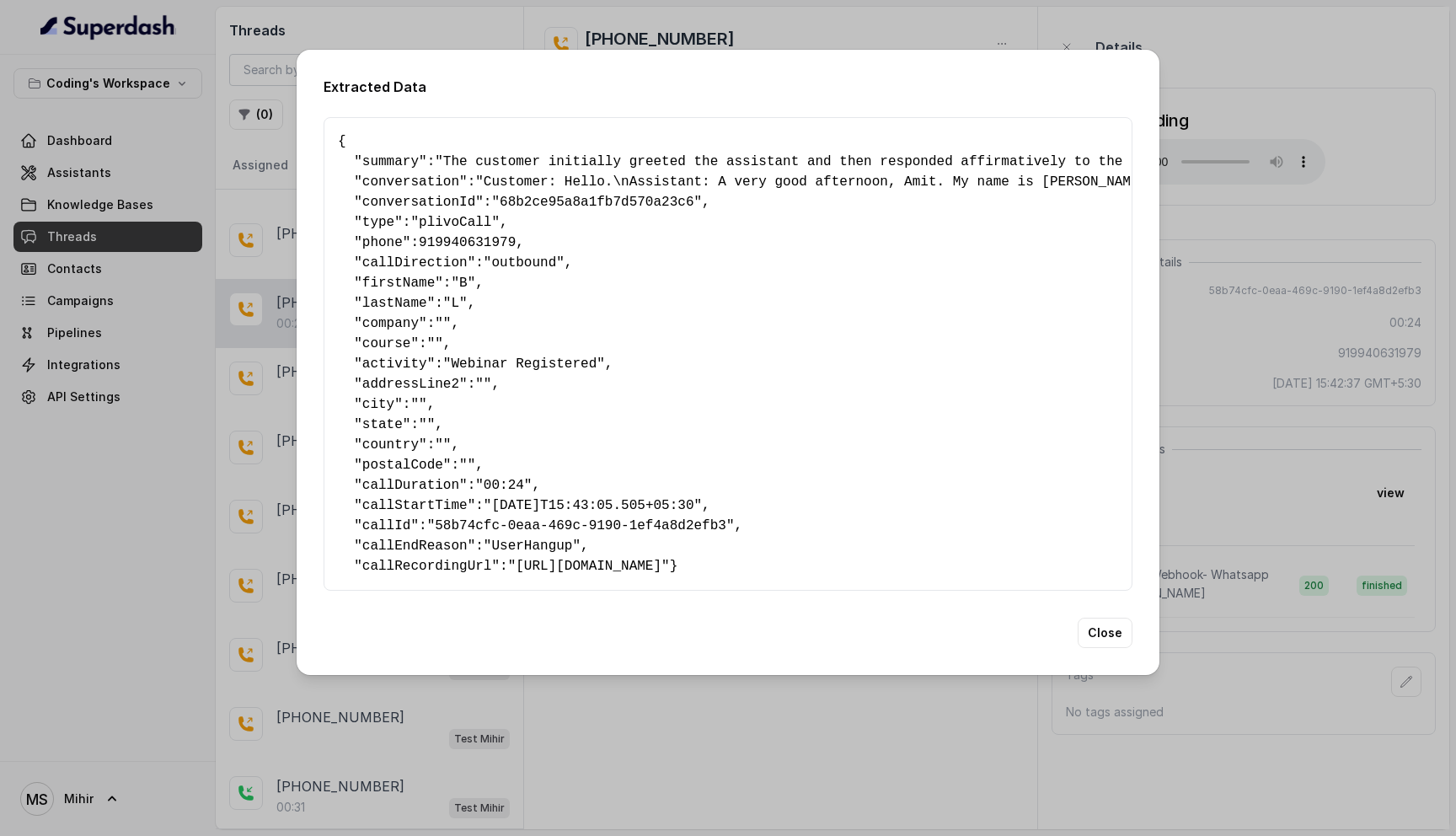
click at [1262, 459] on div "Extracted Data { " summary ": "The customer initially greeted the assistant and…" at bounding box center [728, 418] width 1456 height 836
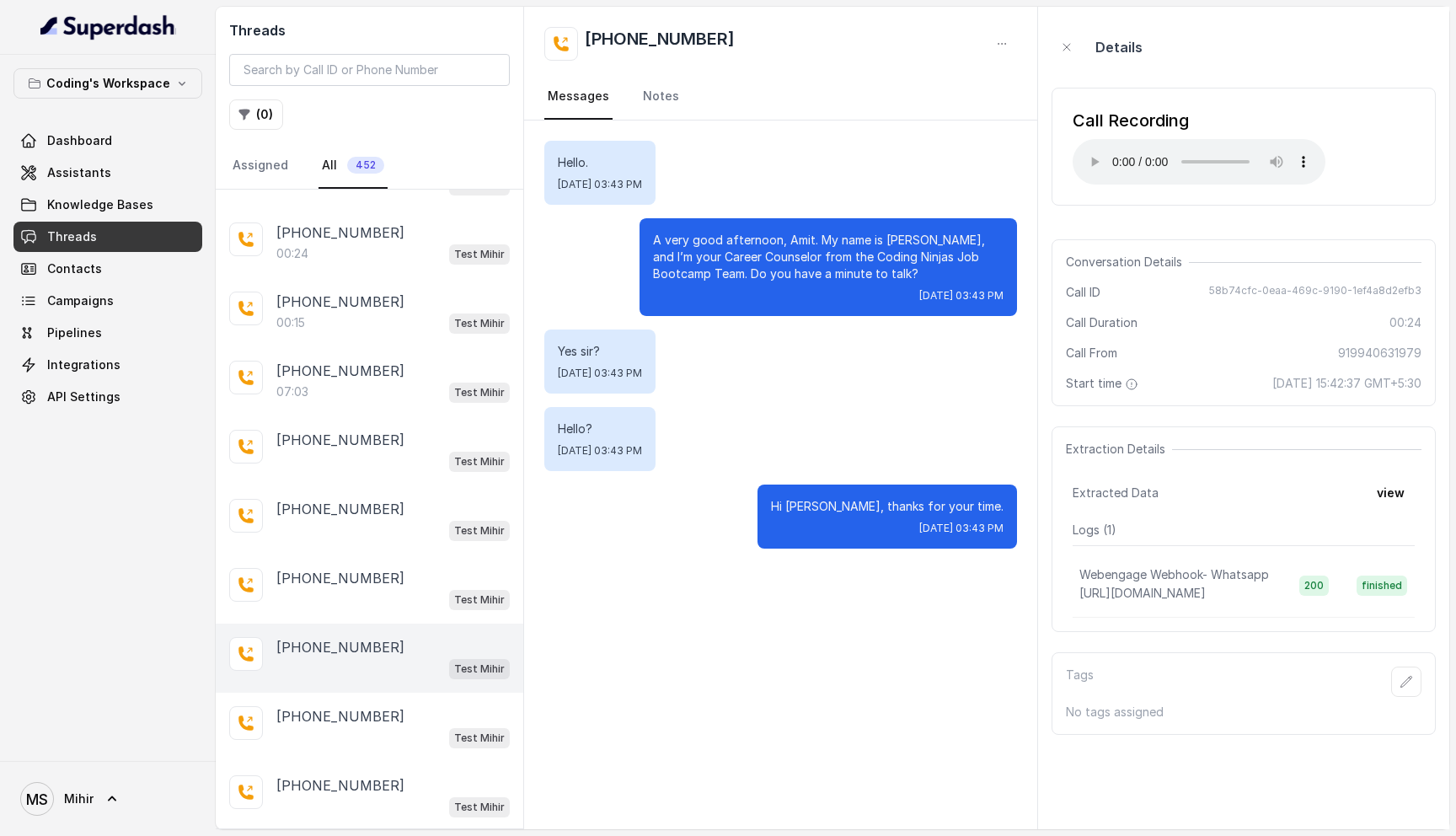
scroll to position [4342, 0]
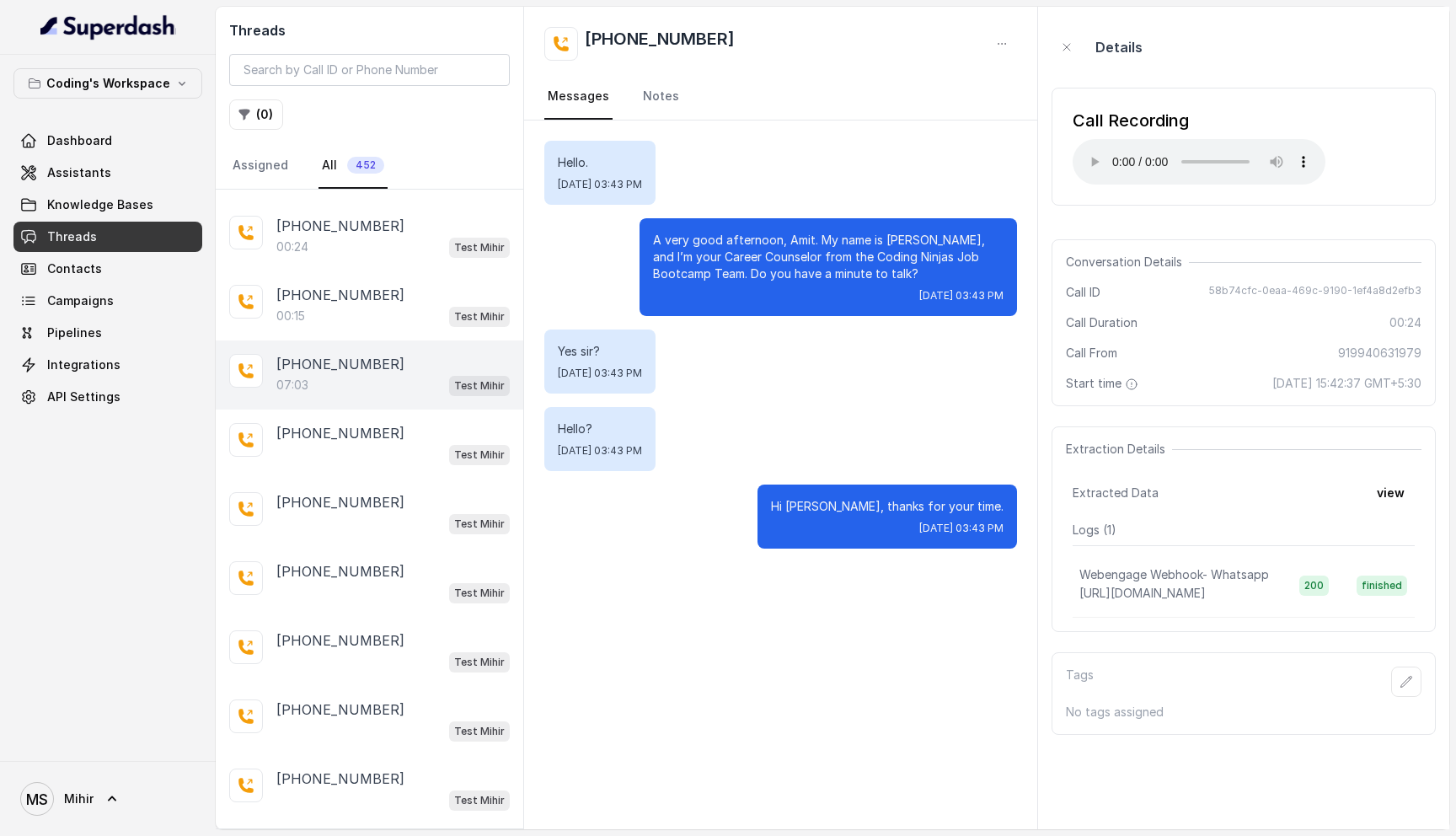
click at [415, 374] on div "07:03 Test Mihir" at bounding box center [393, 385] width 234 height 22
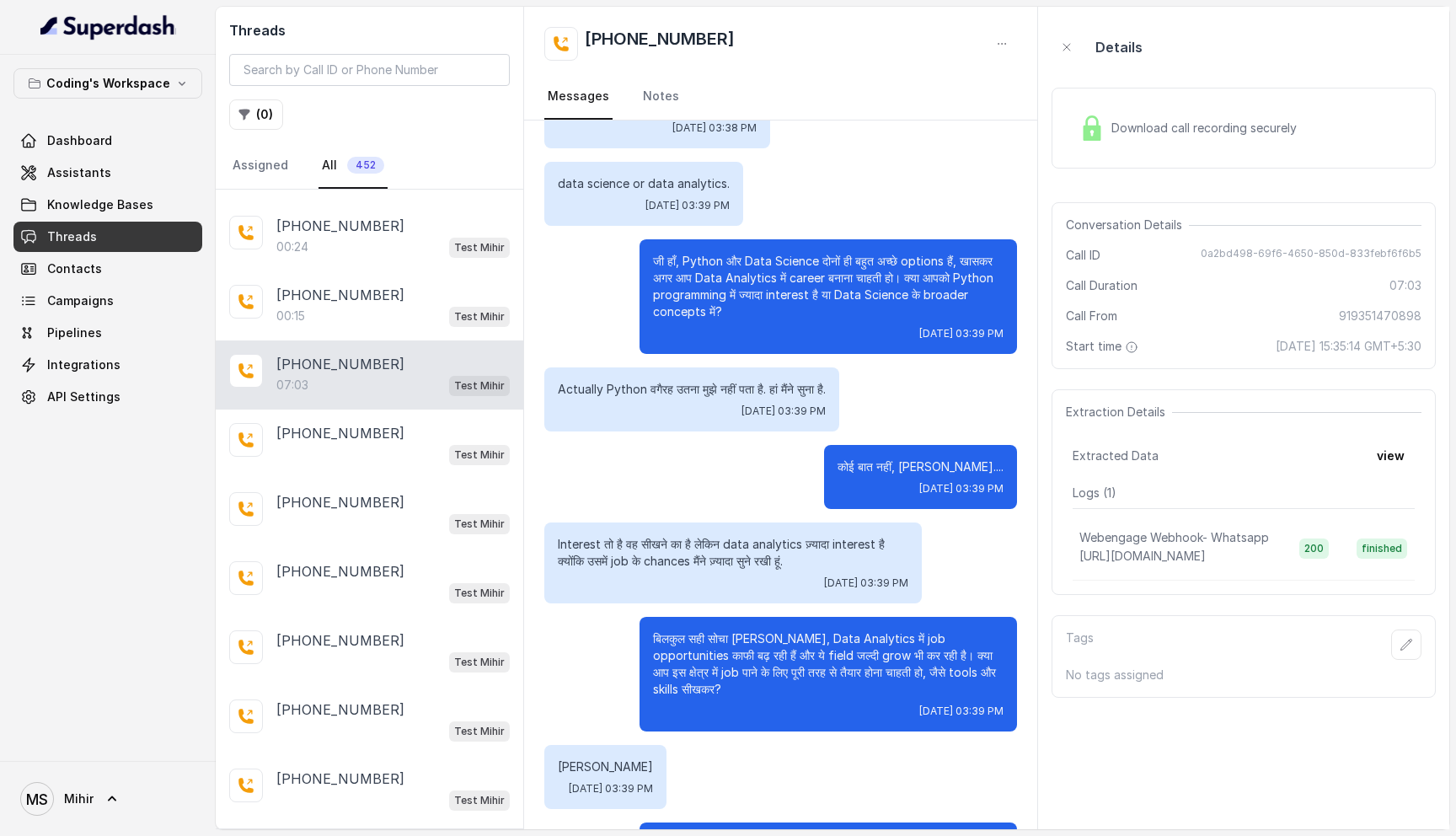
scroll to position [2818, 0]
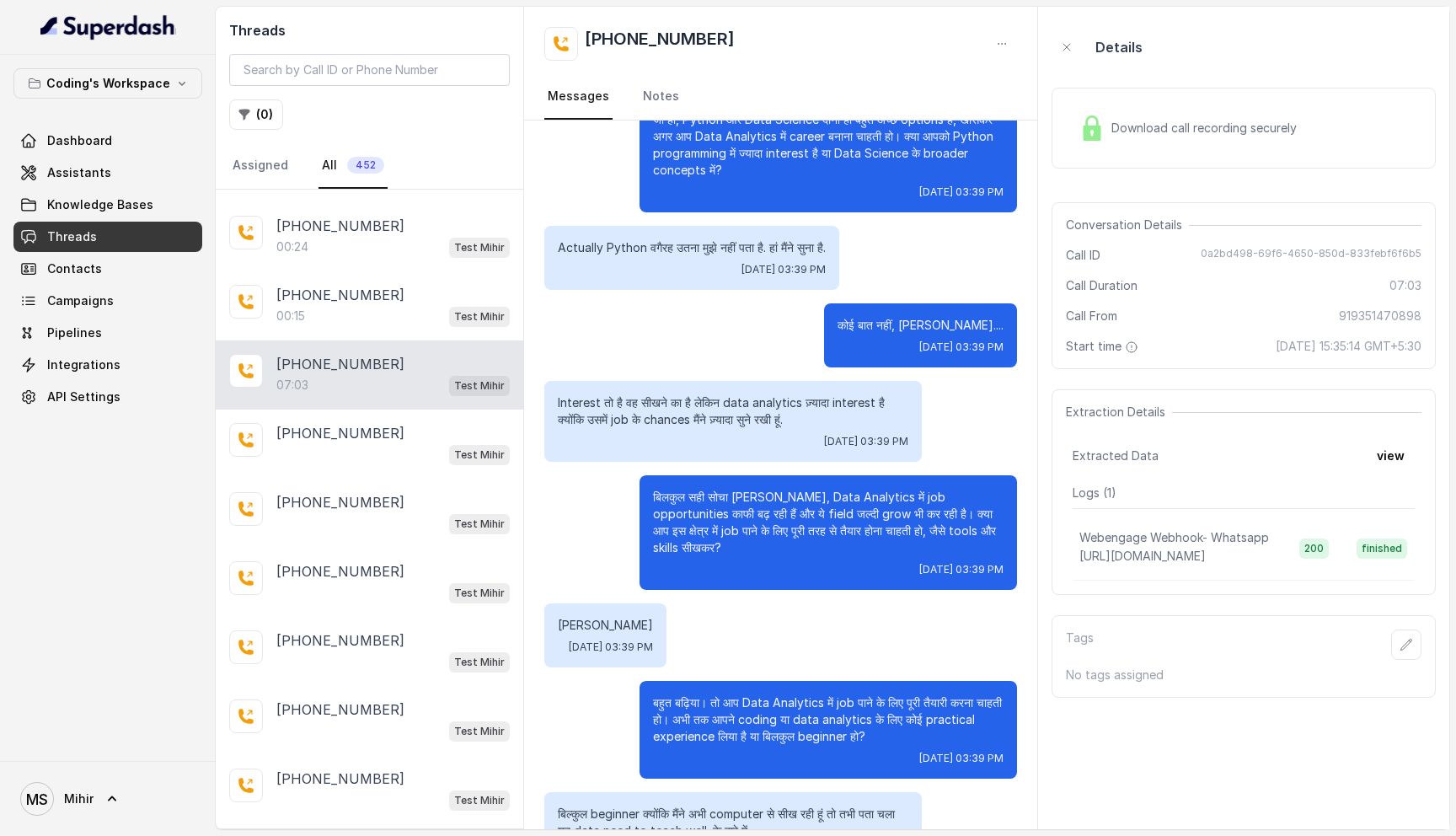
click at [734, 695] on p "बहुत बढ़िया। तो आप Data Analytics में job पाने के लिए पूरी तैयारी करना चाहती हो…" at bounding box center [828, 720] width 351 height 50
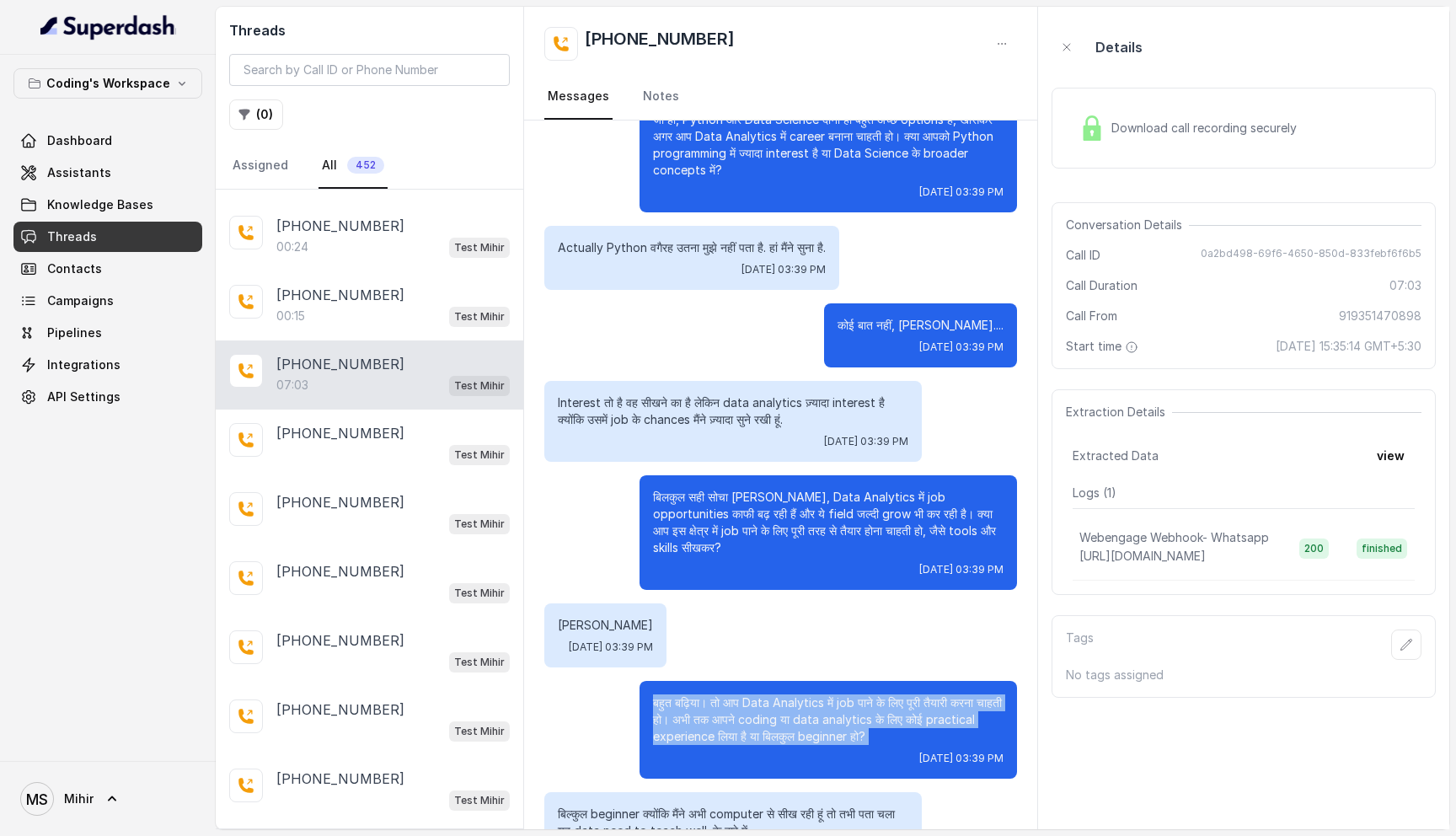
click at [734, 695] on p "बहुत बढ़िया। तो आप Data Analytics में job पाने के लिए पूरी तैयारी करना चाहती हो…" at bounding box center [828, 720] width 351 height 50
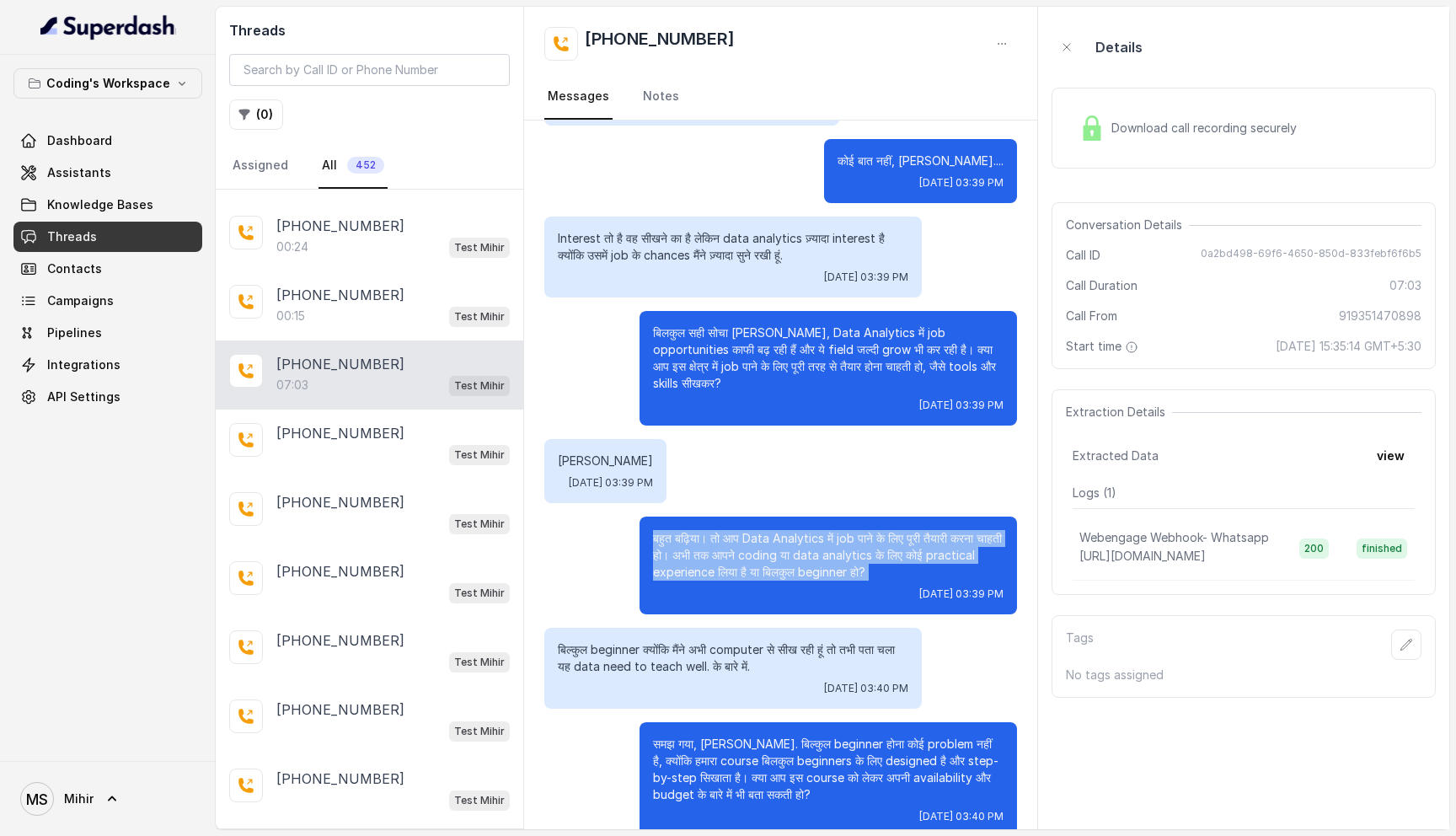
scroll to position [2979, 0]
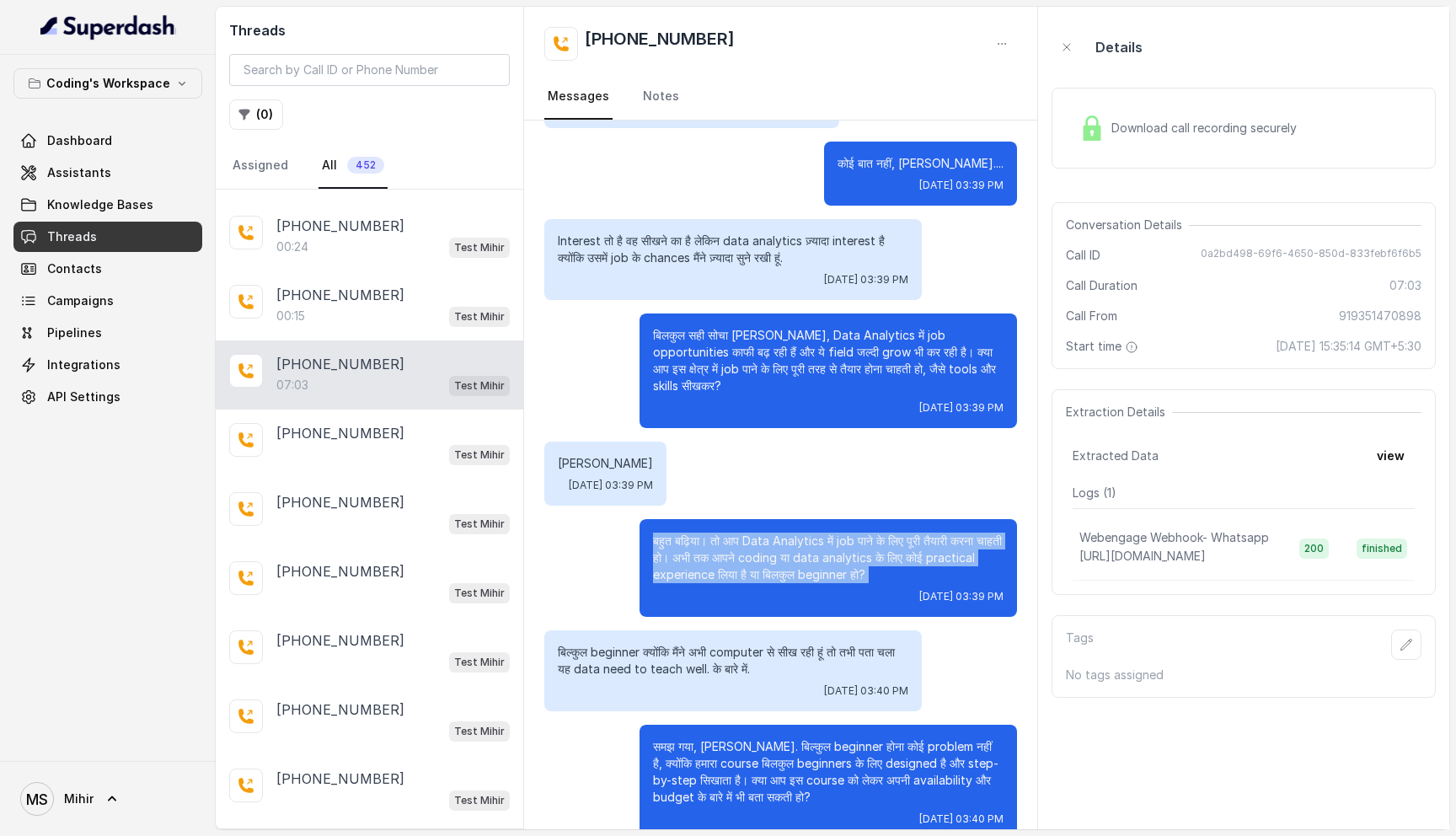
click at [802, 534] on p "बहुत बढ़िया। तो आप Data Analytics में job पाने के लिए पूरी तैयारी करना चाहती हो…" at bounding box center [828, 558] width 351 height 50
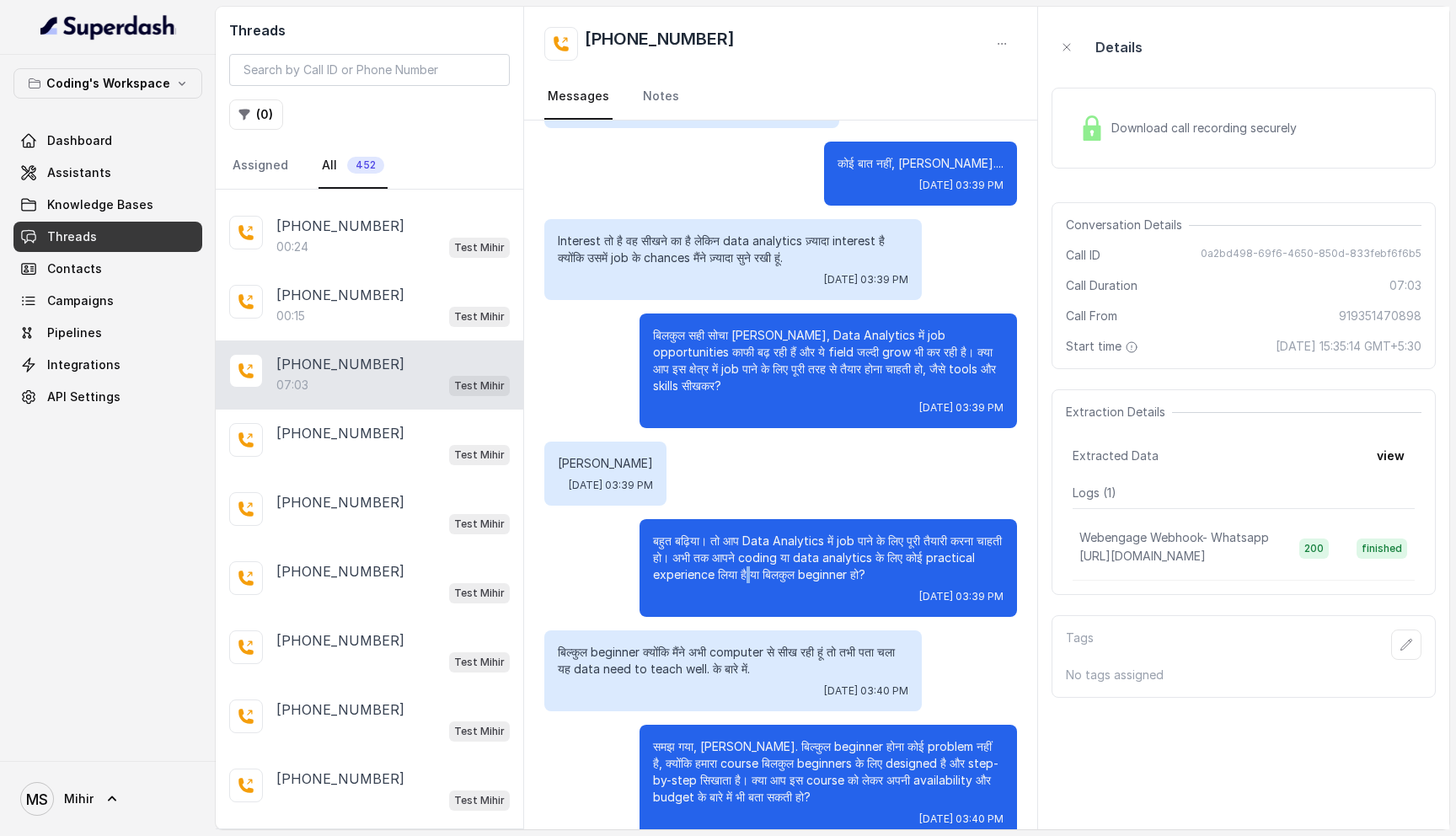
click at [802, 534] on p "बहुत बढ़िया। तो आप Data Analytics में job पाने के लिए पूरी तैयारी करना चाहती हो…" at bounding box center [828, 558] width 351 height 50
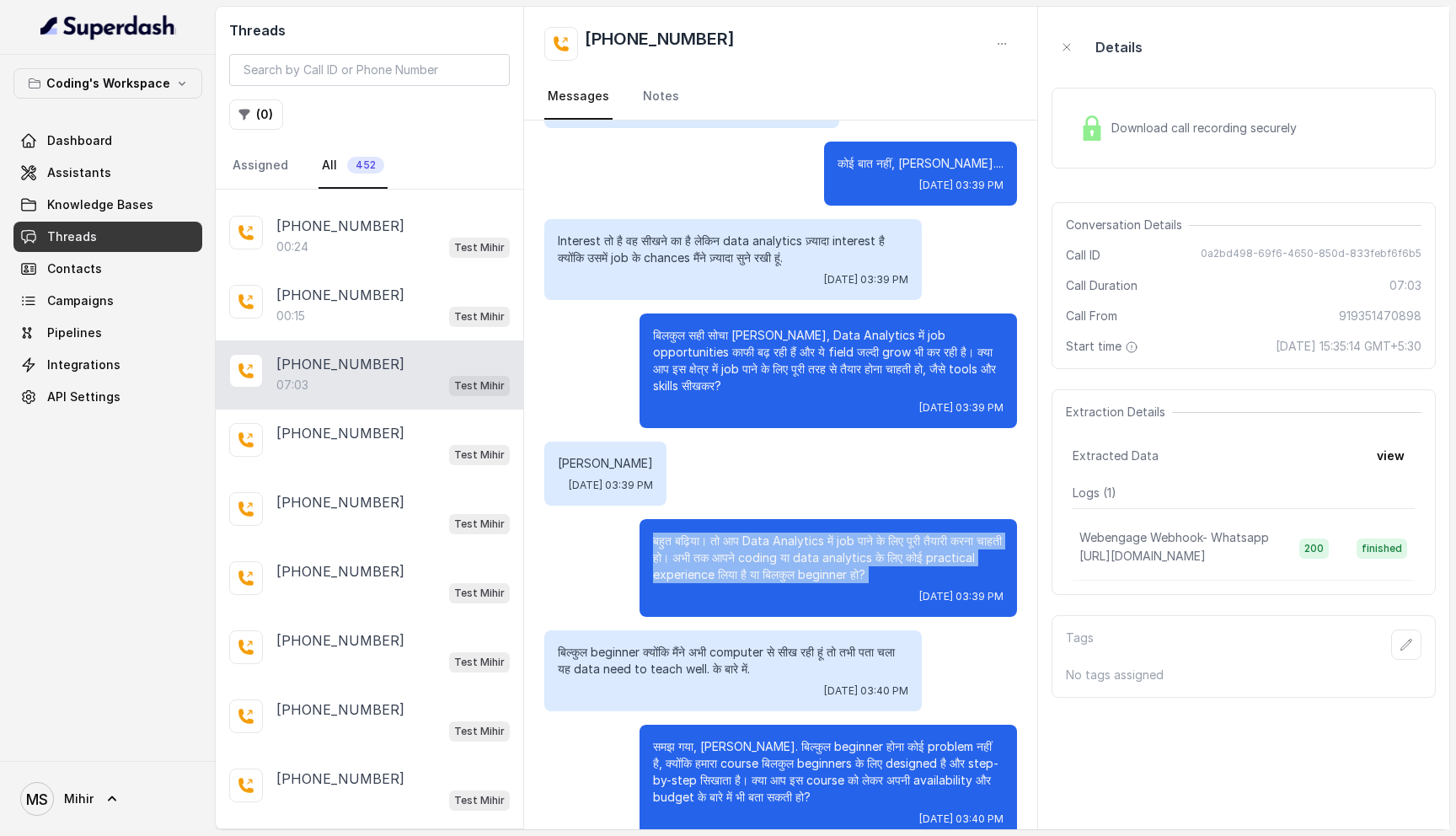
click at [802, 534] on p "बहुत बढ़िया। तो आप Data Analytics में job पाने के लिए पूरी तैयारी करना चाहती हो…" at bounding box center [828, 558] width 351 height 50
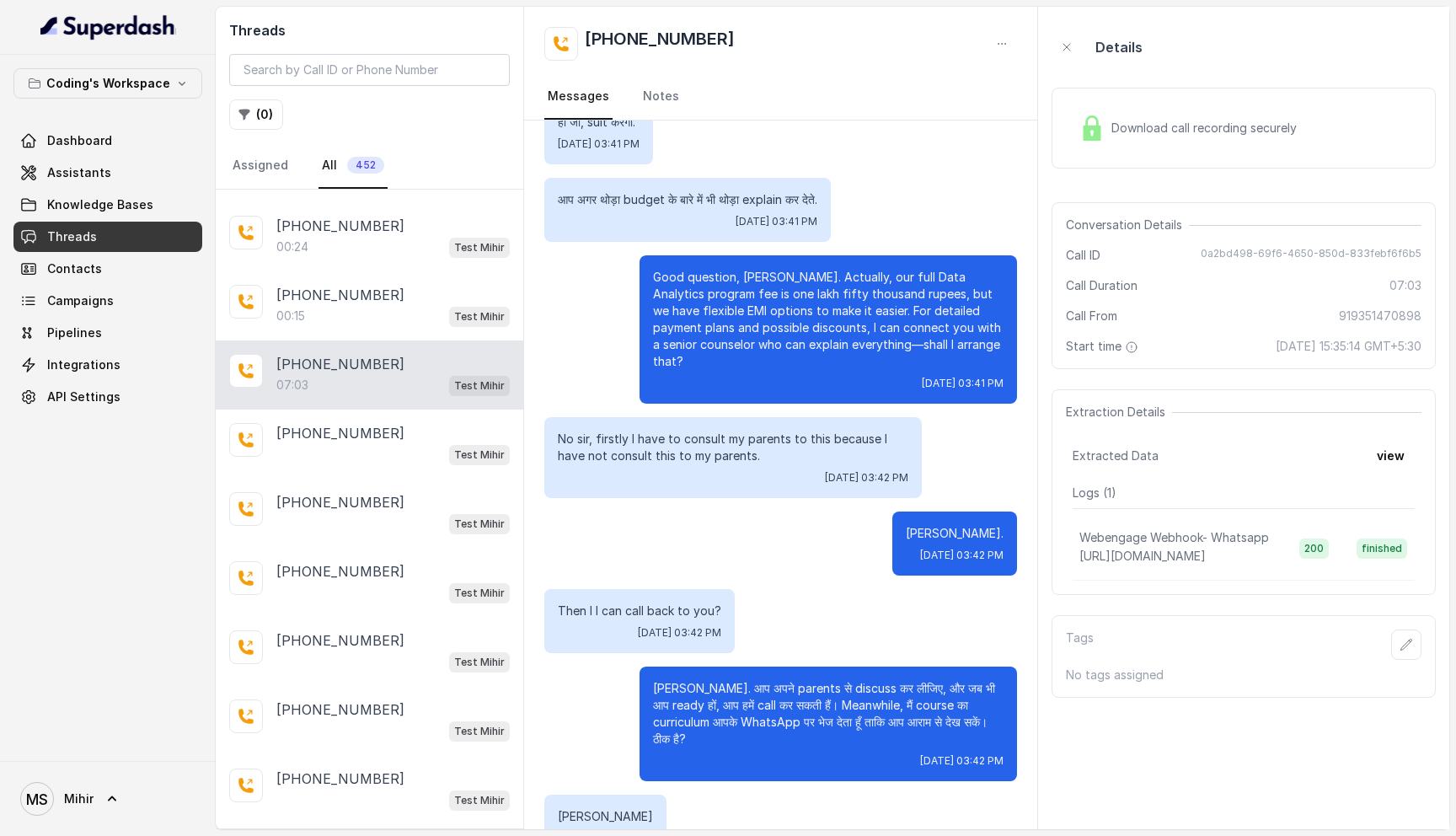
scroll to position [4284, 0]
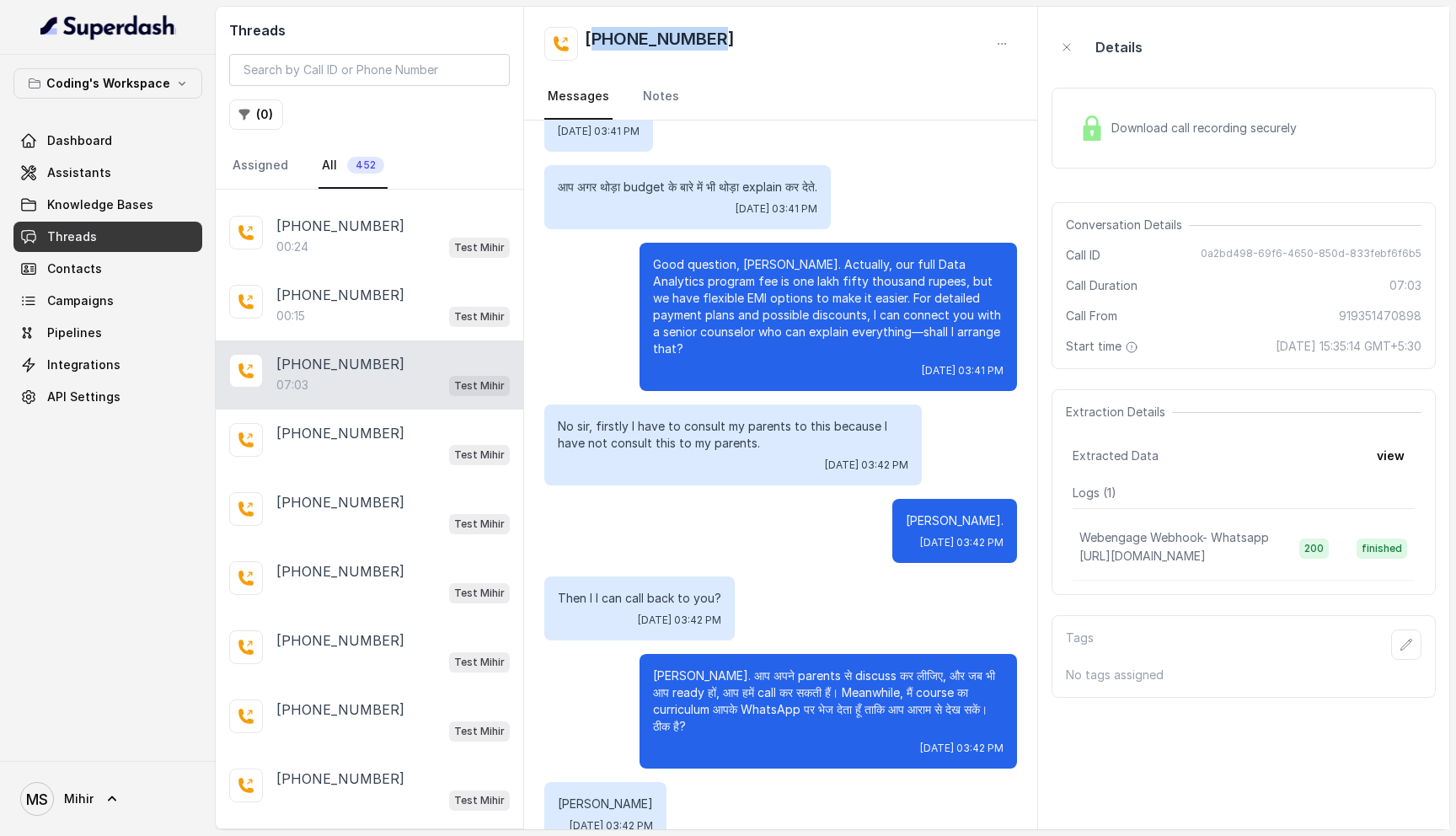
drag, startPoint x: 727, startPoint y: 46, endPoint x: 592, endPoint y: 39, distance: 135.2
click at [592, 39] on div "[PHONE_NUMBER]" at bounding box center [780, 44] width 473 height 33
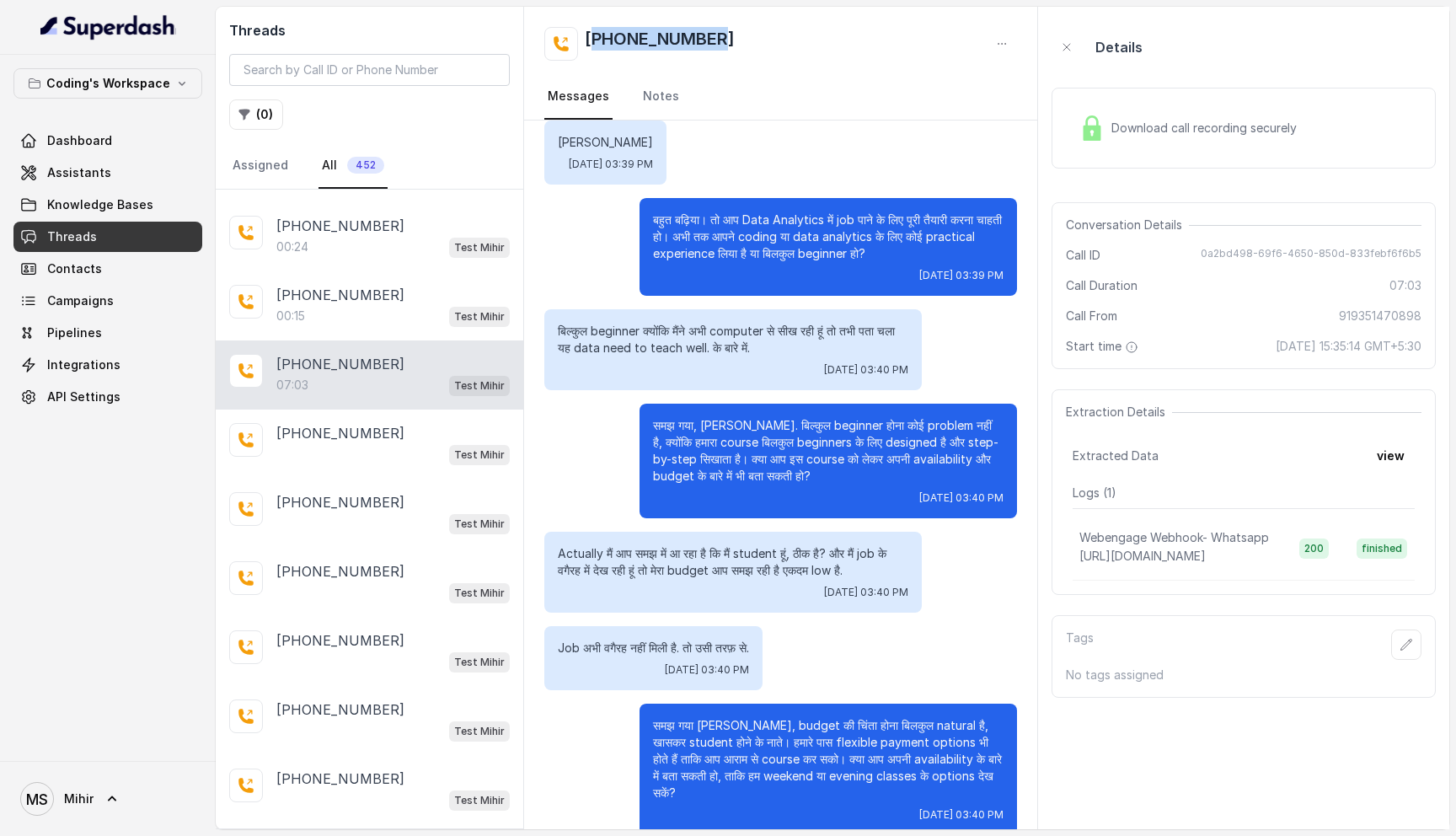
scroll to position [3300, 0]
click at [661, 20] on div "+919351470898 Messages Notes" at bounding box center [781, 63] width 513 height 114
click at [661, 39] on h2 "[PHONE_NUMBER]" at bounding box center [660, 44] width 150 height 33
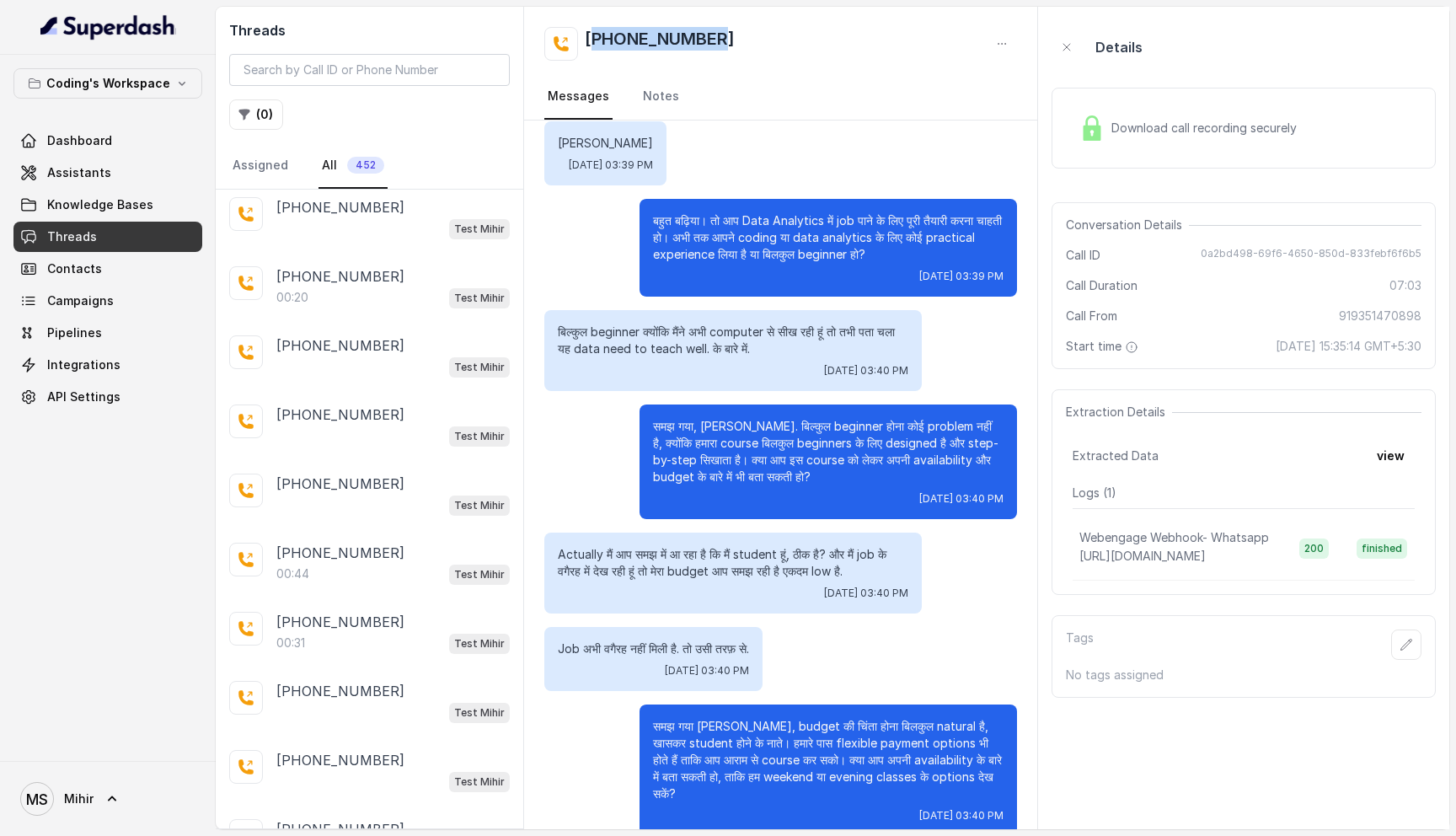
scroll to position [9713, 0]
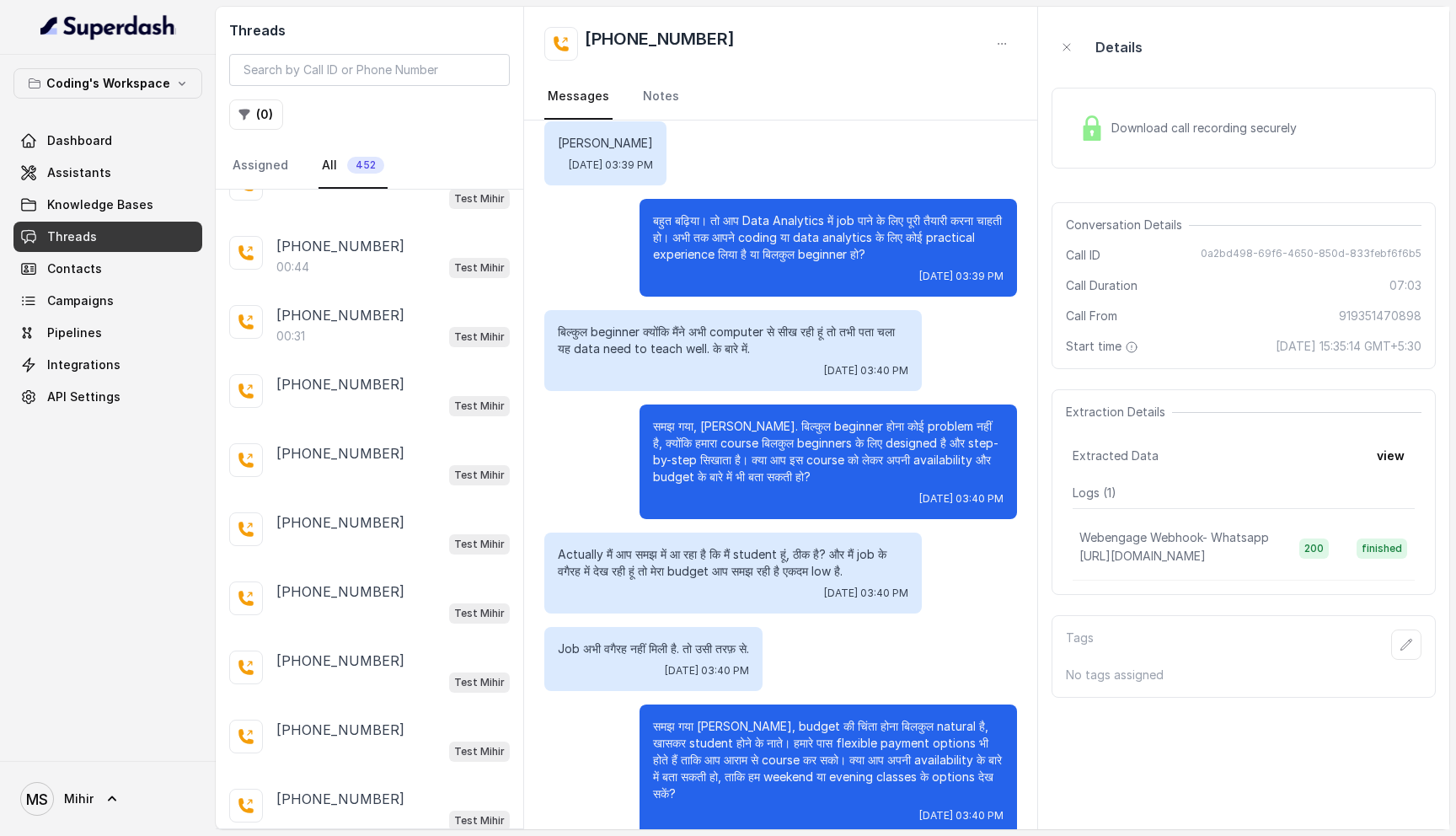
click at [382, 817] on div "+919740340785 00:17 Test Mihir +918889850251 Test Mihir +917275214571 Test Mihi…" at bounding box center [370, 509] width 308 height 639
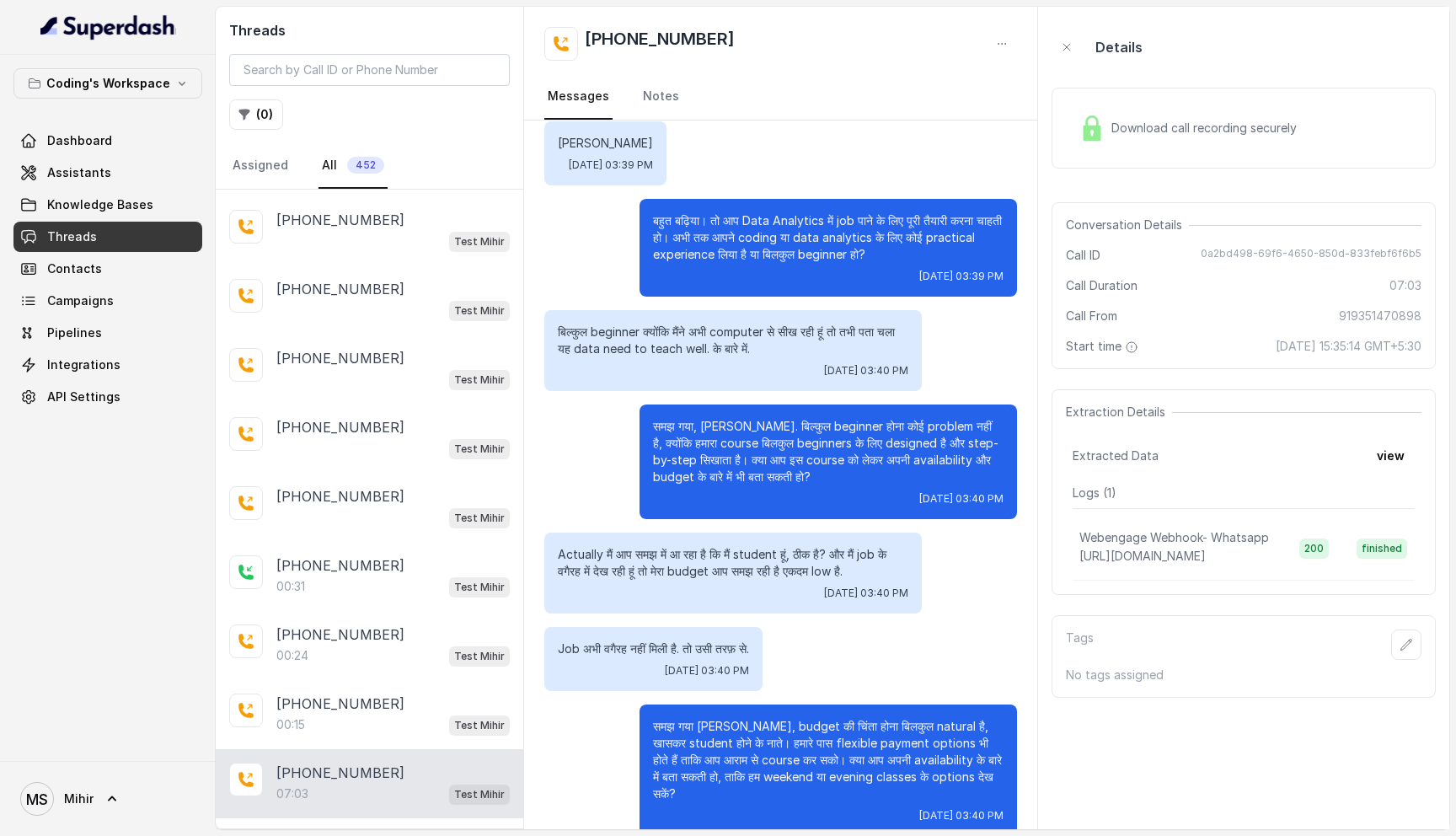
scroll to position [6731, 0]
